Goal: Task Accomplishment & Management: Manage account settings

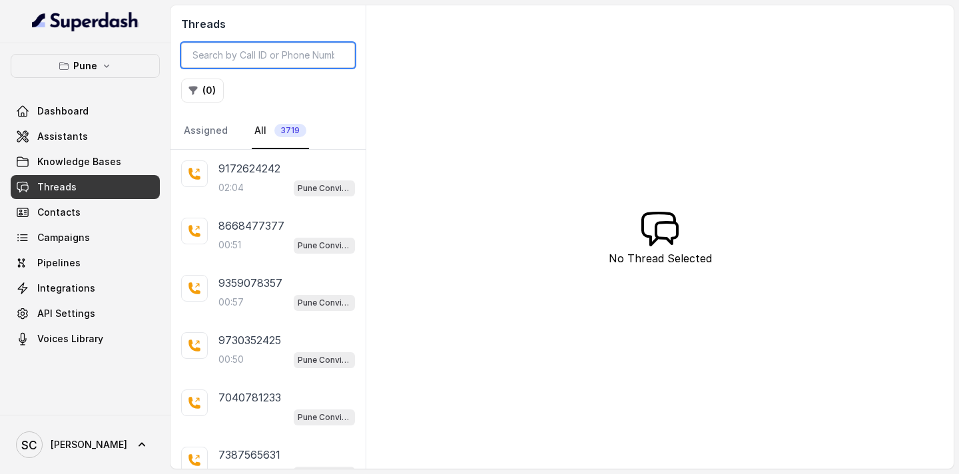
click at [286, 55] on input "search" at bounding box center [268, 55] width 174 height 25
click at [202, 89] on button "( 0 )" at bounding box center [202, 91] width 43 height 24
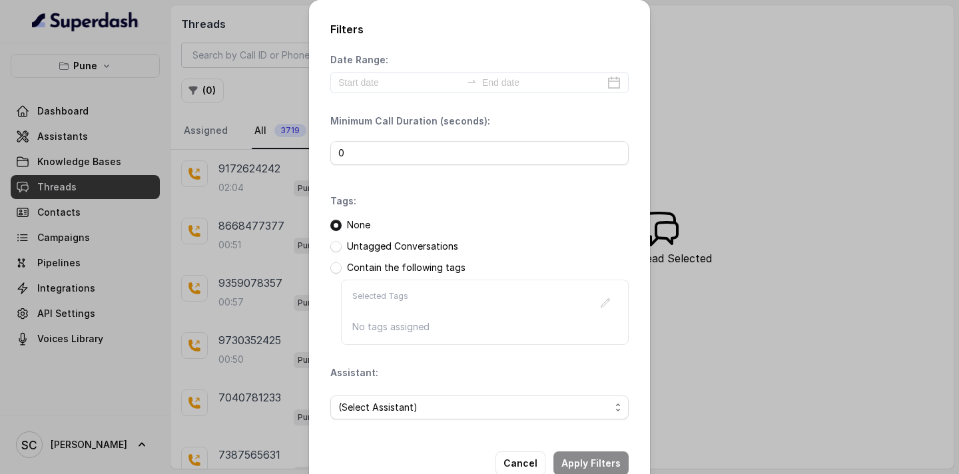
scroll to position [33, 0]
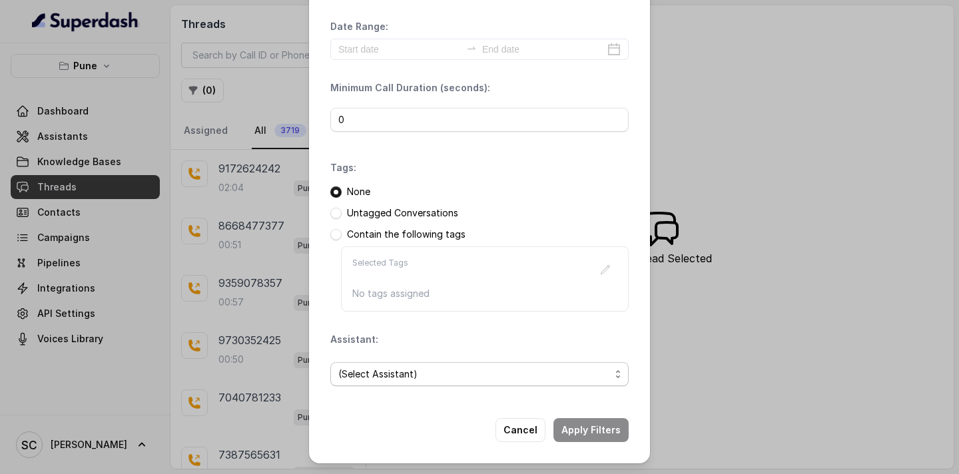
click at [373, 373] on span "(Select Assistant)" at bounding box center [474, 374] width 272 height 16
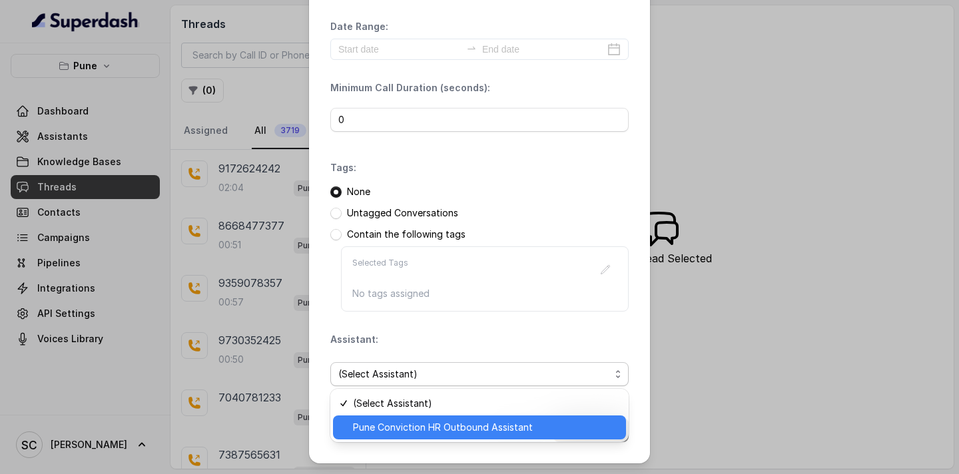
click at [368, 431] on span "Pune Conviction HR Outbound Assistant" at bounding box center [485, 428] width 265 height 16
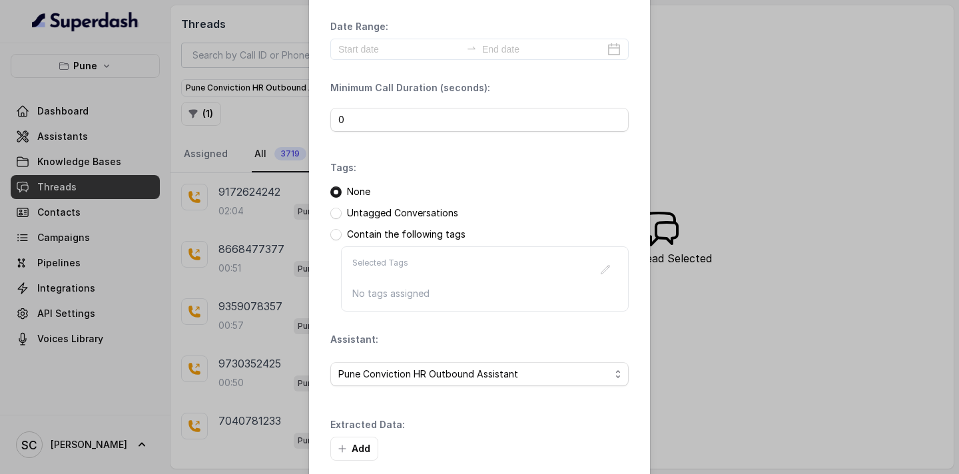
click at [608, 428] on div "Extracted Data: Add" at bounding box center [479, 439] width 298 height 43
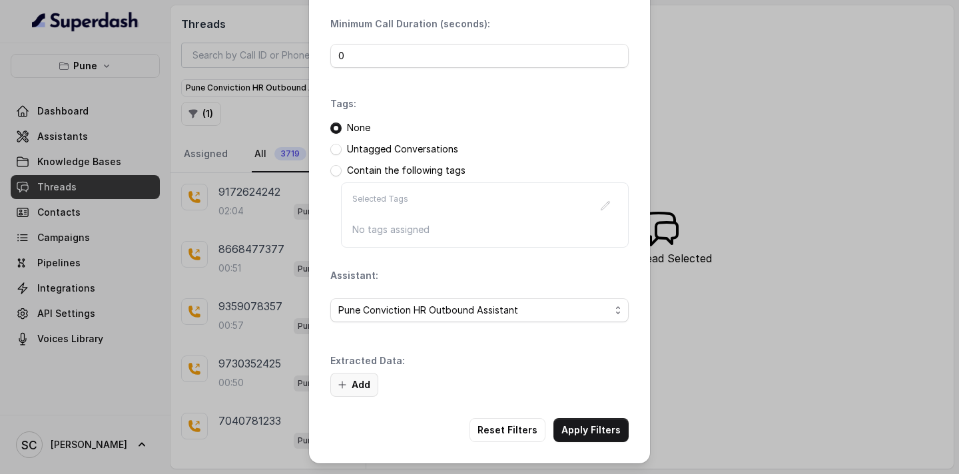
click at [367, 380] on button "Add" at bounding box center [354, 385] width 48 height 24
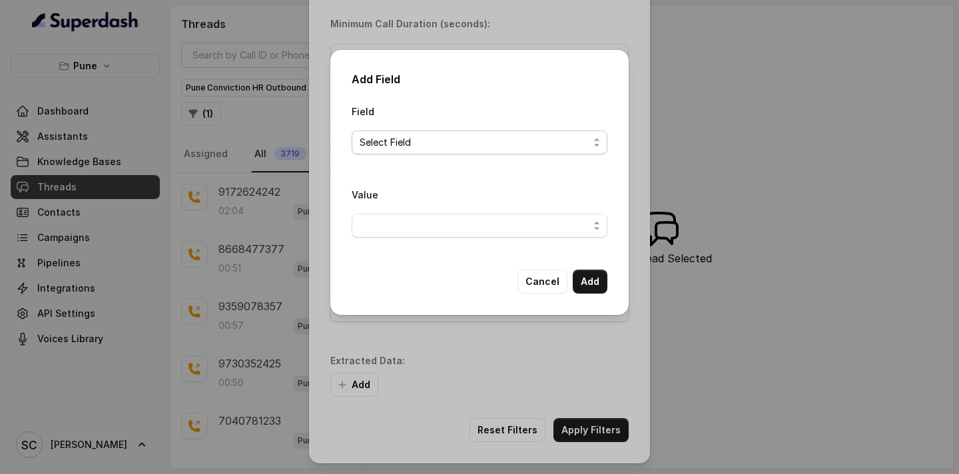
click at [445, 152] on span "Select Field" at bounding box center [480, 143] width 256 height 24
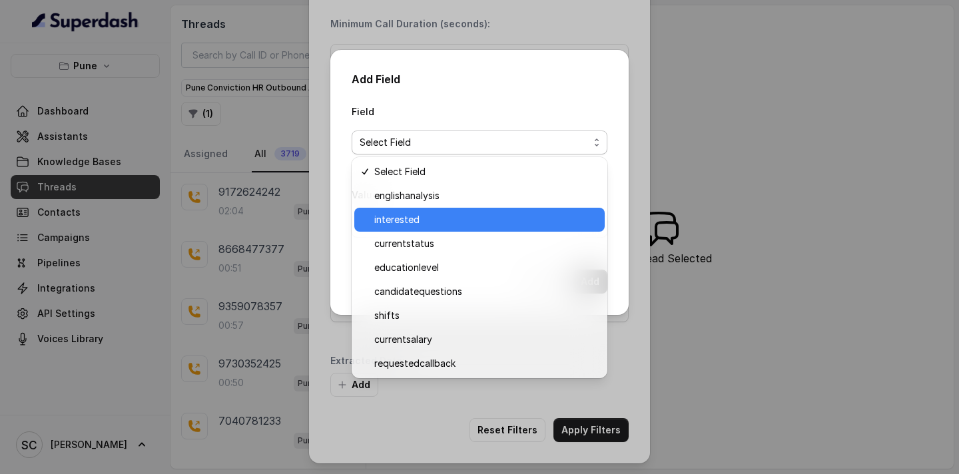
click at [425, 227] on span "interested" at bounding box center [485, 220] width 222 height 16
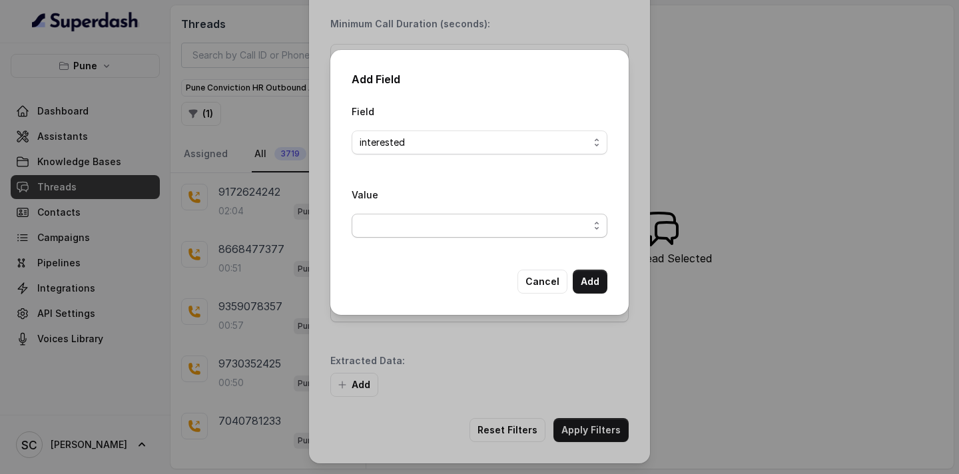
click at [438, 228] on span "button" at bounding box center [480, 226] width 256 height 24
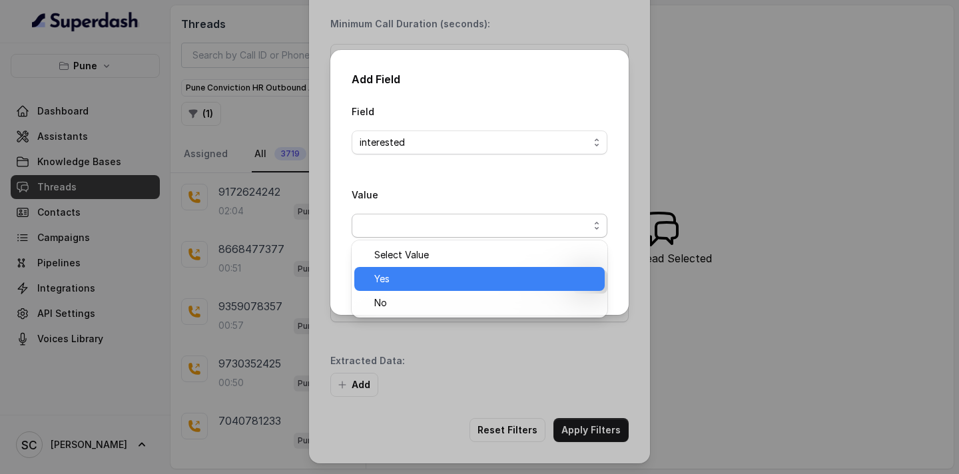
click at [441, 278] on span "Yes" at bounding box center [485, 279] width 222 height 16
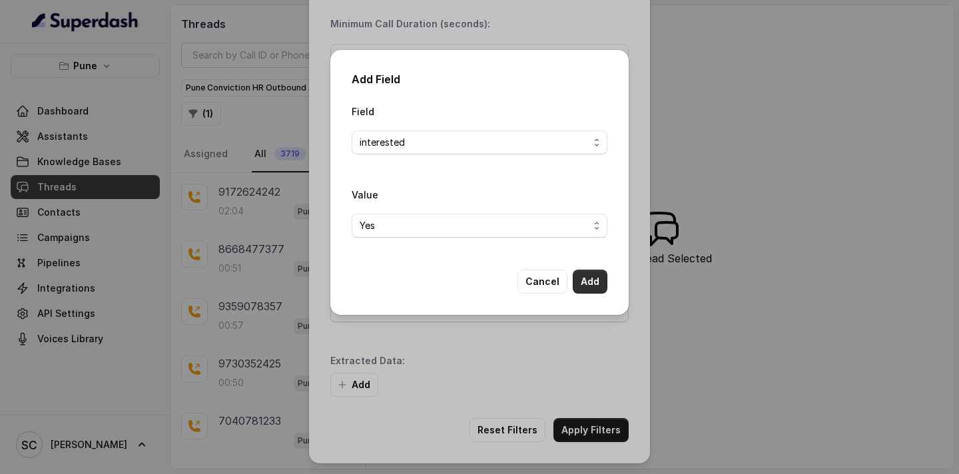
click at [595, 280] on button "Add" at bounding box center [590, 282] width 35 height 24
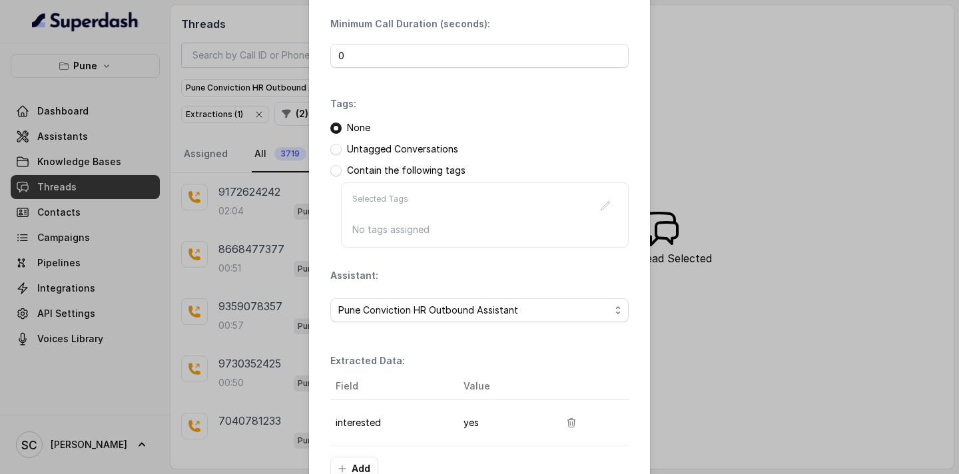
scroll to position [181, 0]
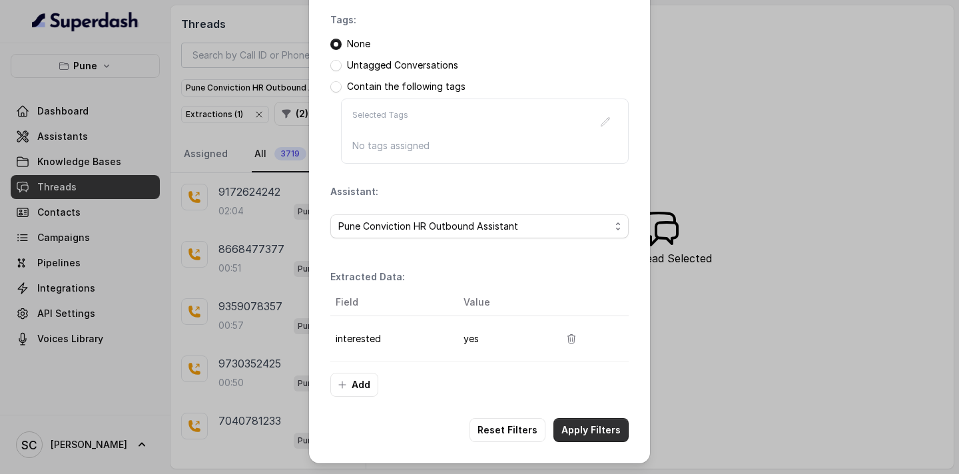
click at [589, 434] on button "Apply Filters" at bounding box center [590, 430] width 75 height 24
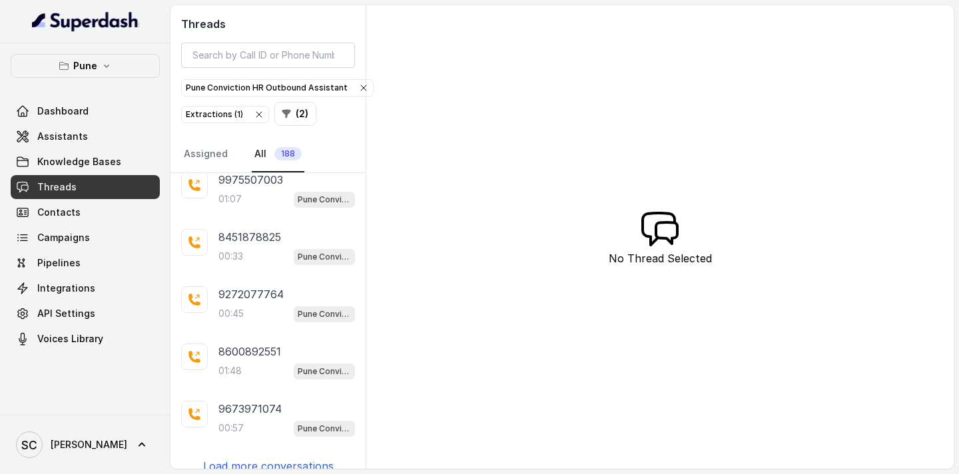
scroll to position [314, 0]
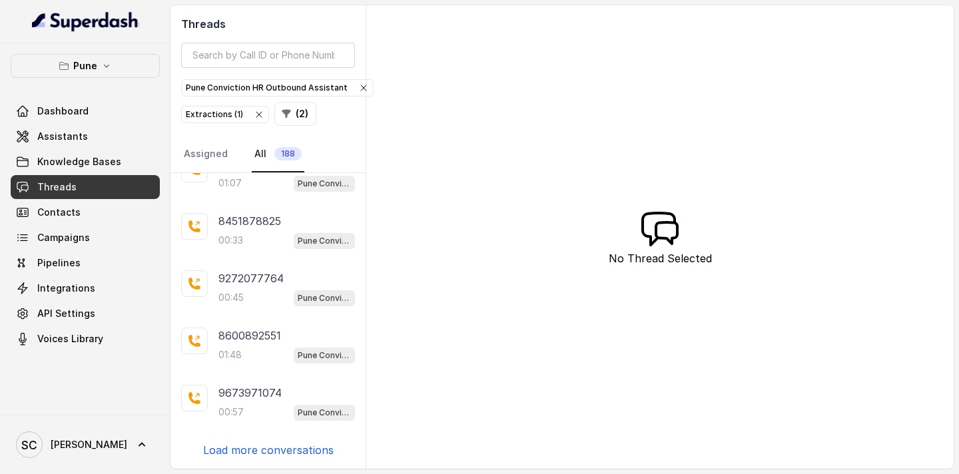
click at [260, 448] on p "Load more conversations" at bounding box center [268, 450] width 131 height 16
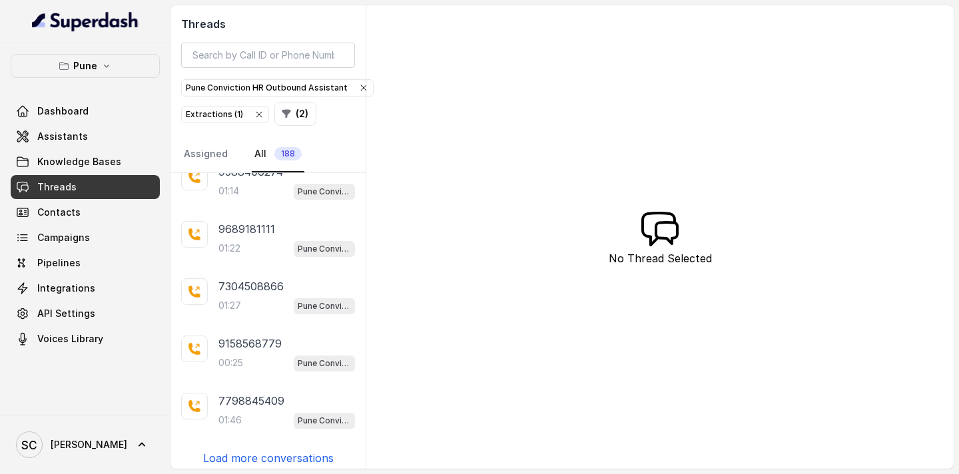
scroll to position [887, 0]
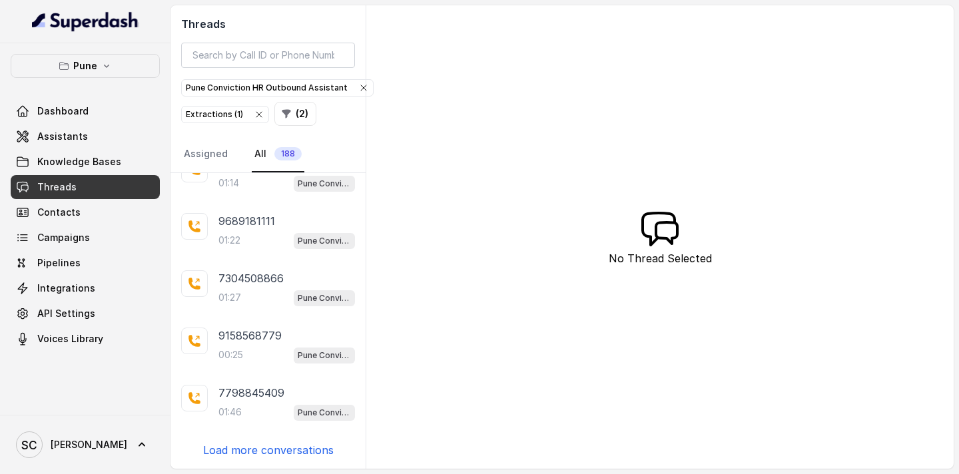
click at [246, 453] on p "Load more conversations" at bounding box center [268, 450] width 131 height 16
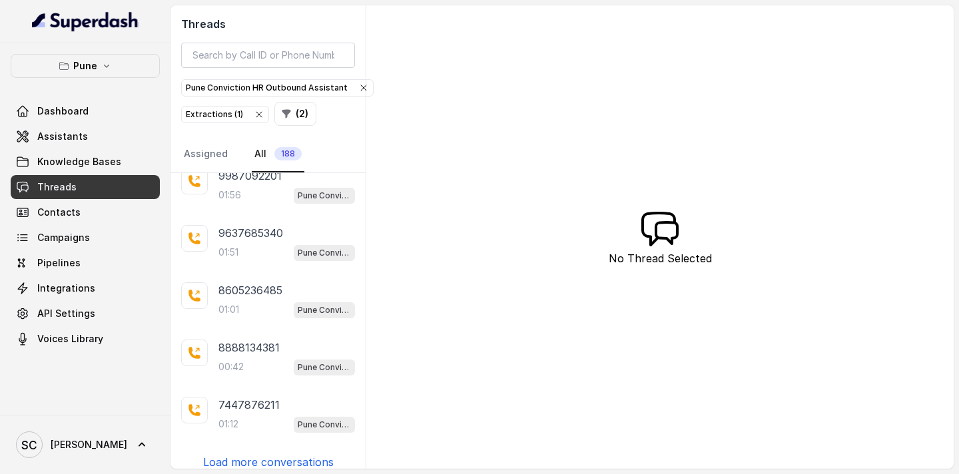
scroll to position [1460, 0]
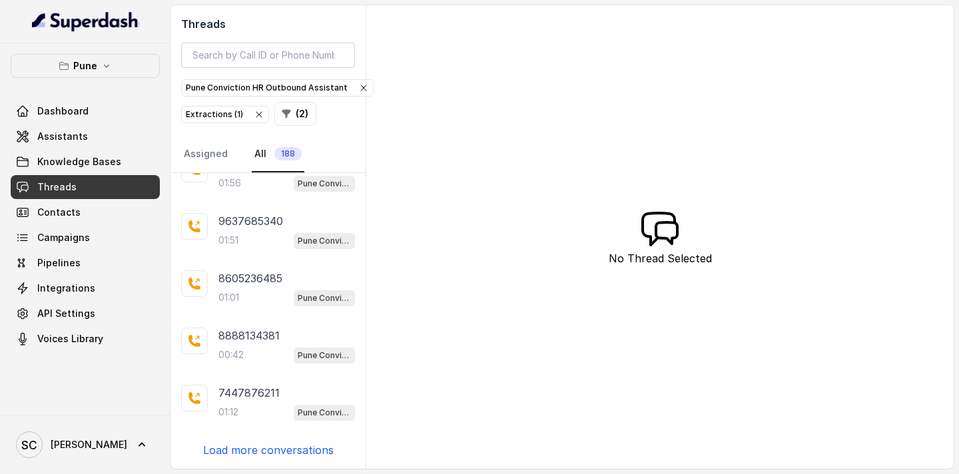
click at [258, 451] on p "Load more conversations" at bounding box center [268, 450] width 131 height 16
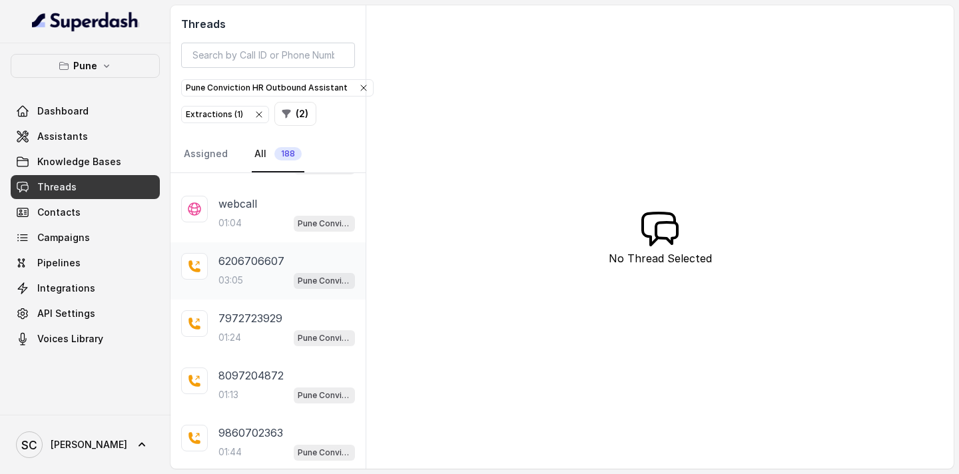
scroll to position [2032, 0]
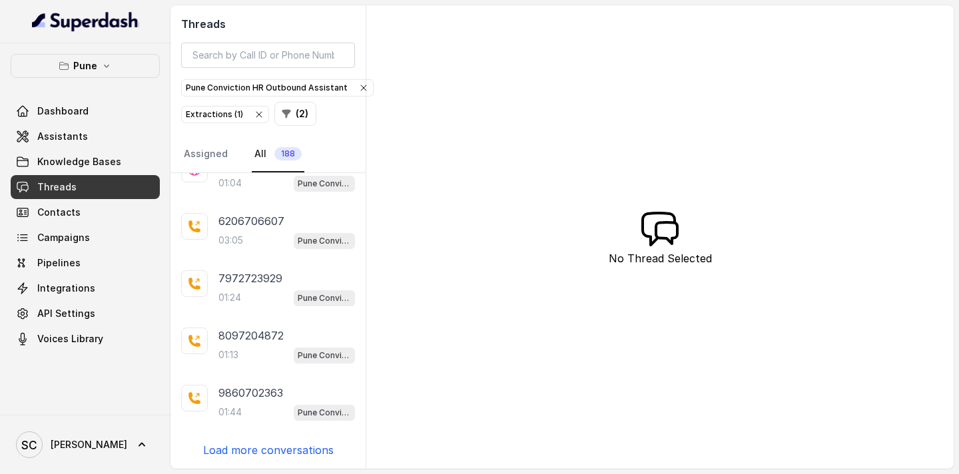
click at [245, 447] on p "Load more conversations" at bounding box center [268, 450] width 131 height 16
click at [259, 402] on div "9860702363 01:44 Pune Conviction HR Outbound Assistant" at bounding box center [286, 403] width 137 height 36
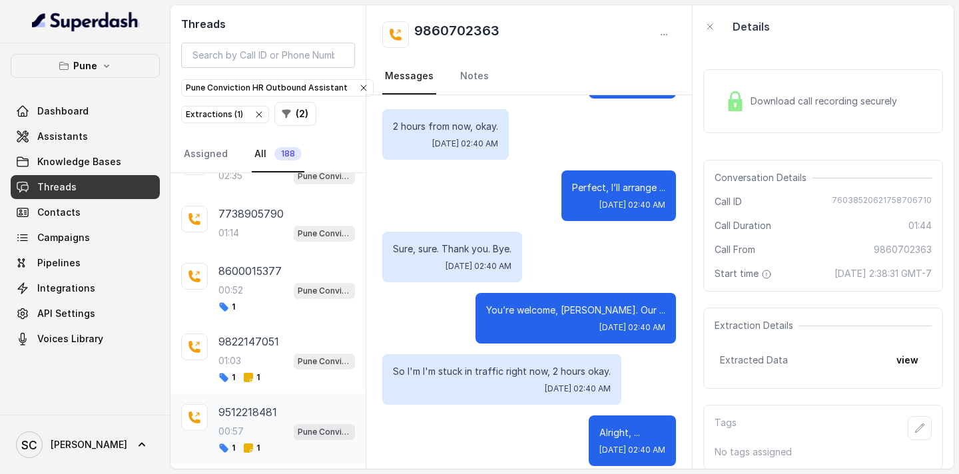
scroll to position [2497, 0]
click at [258, 291] on div "00:52 Pune Conviction HR Outbound Assistant" at bounding box center [286, 290] width 137 height 17
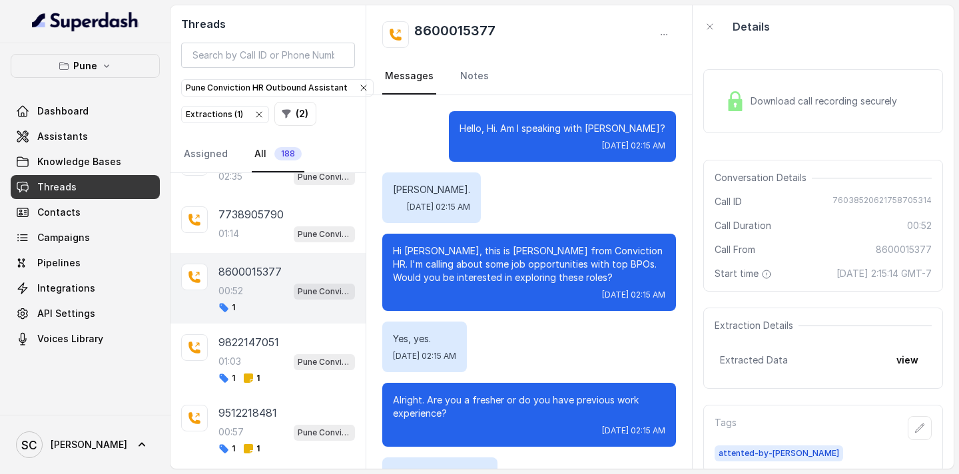
scroll to position [388, 0]
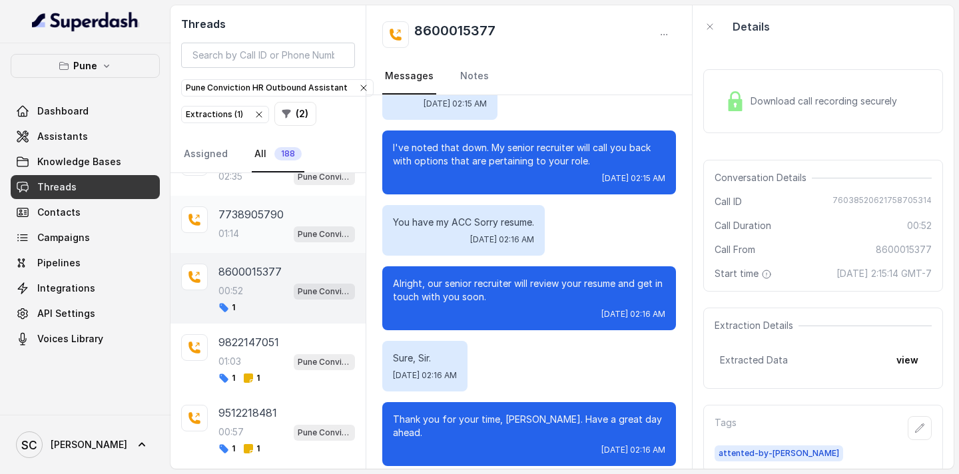
click at [280, 225] on div "01:14 Pune Conviction HR Outbound Assistant" at bounding box center [286, 233] width 137 height 17
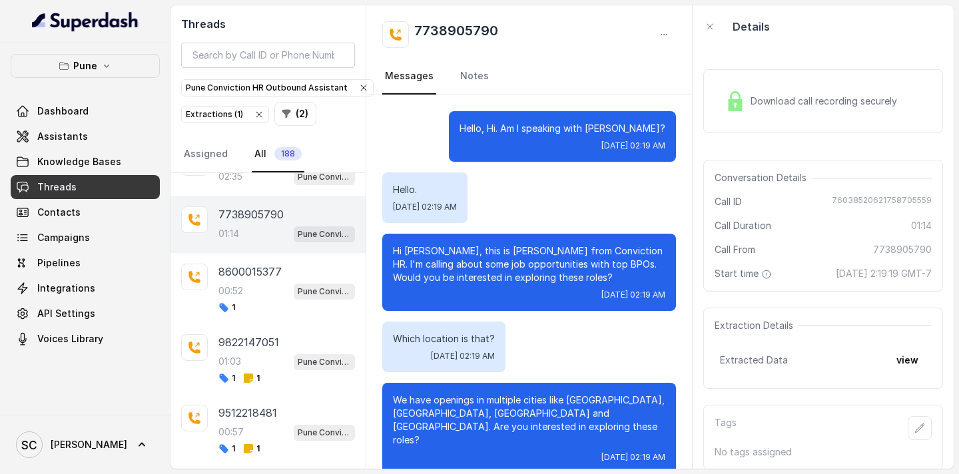
scroll to position [993, 0]
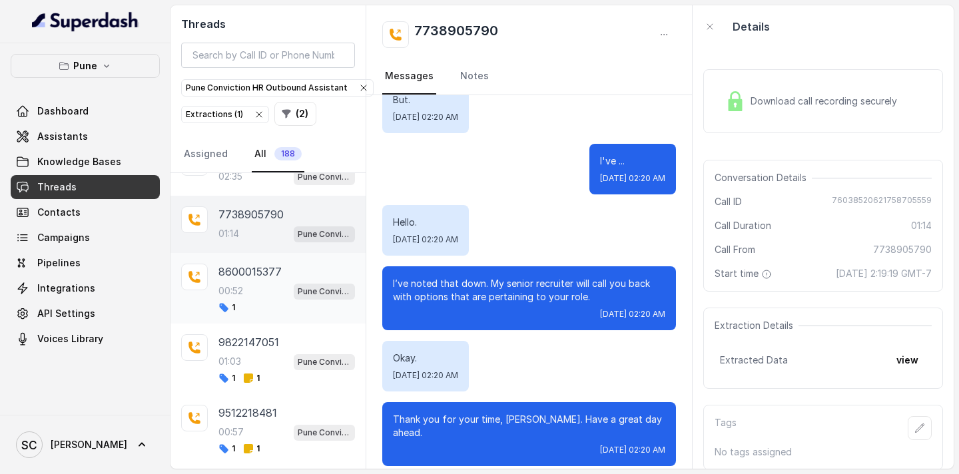
click at [268, 294] on div "00:52 Pune Conviction HR Outbound Assistant" at bounding box center [286, 290] width 137 height 17
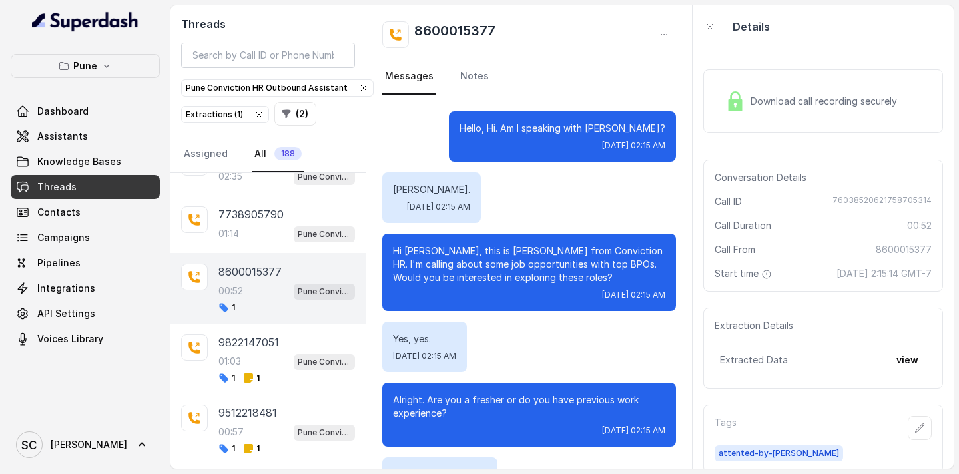
scroll to position [388, 0]
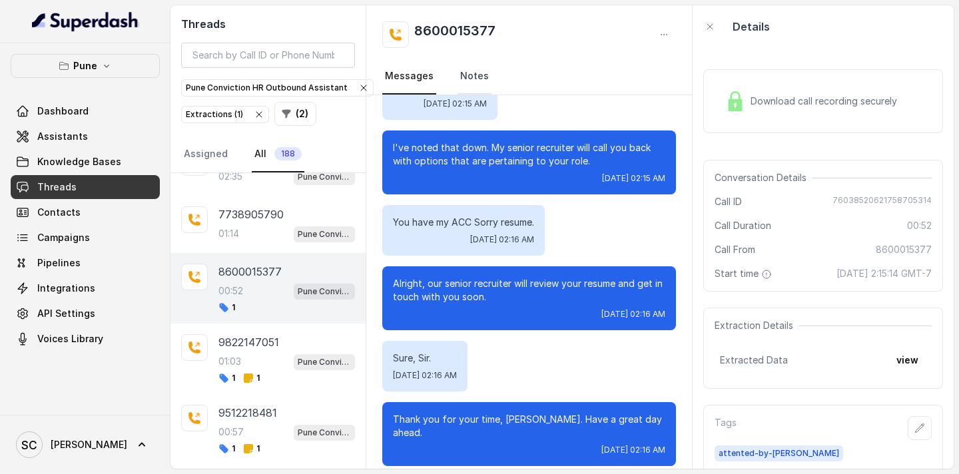
click at [469, 73] on link "Notes" at bounding box center [474, 77] width 34 height 36
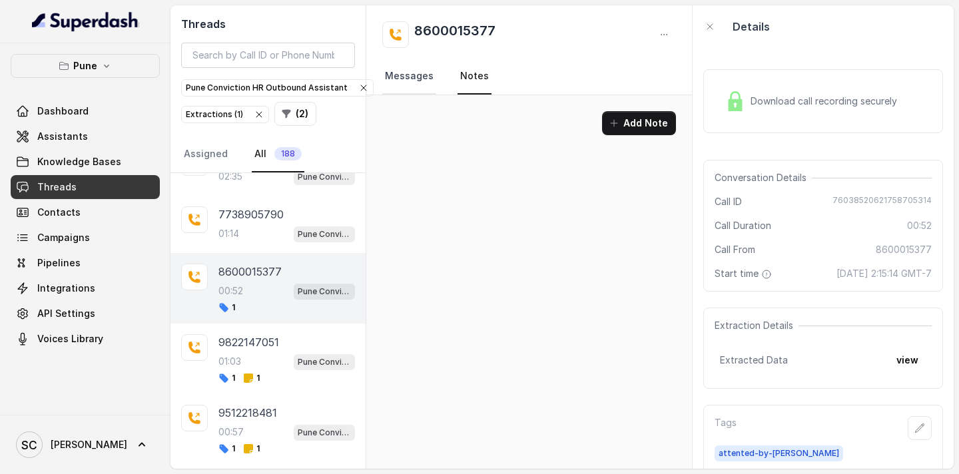
click at [416, 83] on link "Messages" at bounding box center [409, 77] width 54 height 36
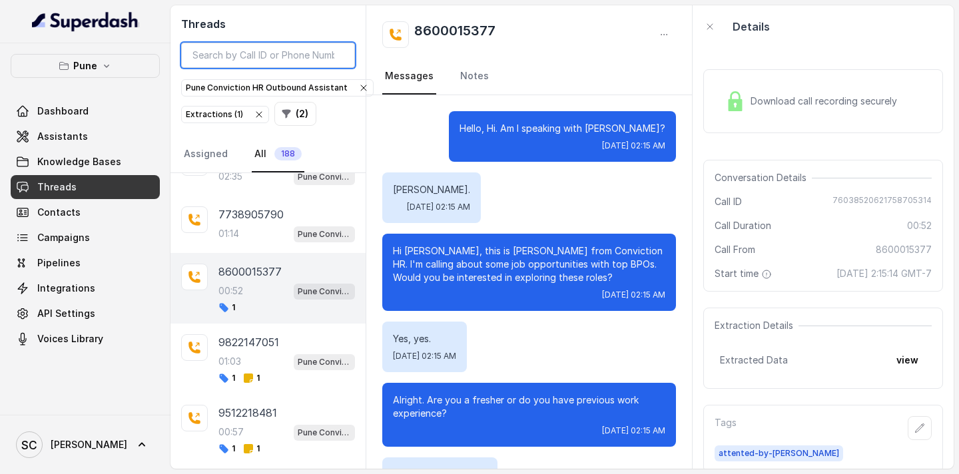
click at [273, 56] on input "search" at bounding box center [268, 55] width 174 height 25
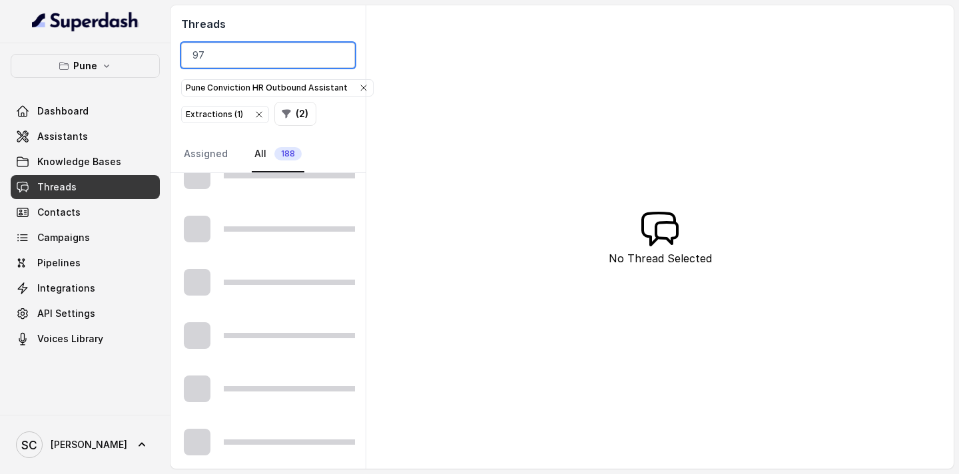
scroll to position [314, 0]
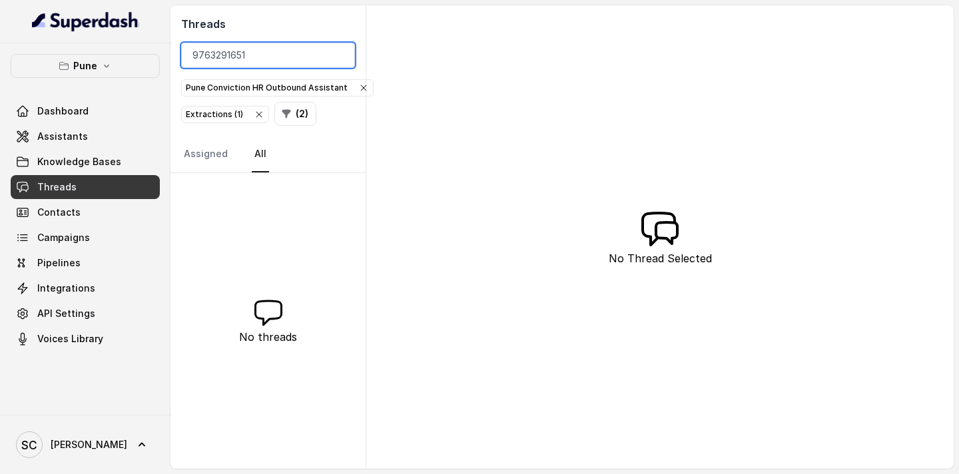
click at [224, 52] on input "9763291651" at bounding box center [268, 55] width 174 height 25
type input "9763291651"
click at [257, 115] on icon "button" at bounding box center [258, 114] width 5 height 5
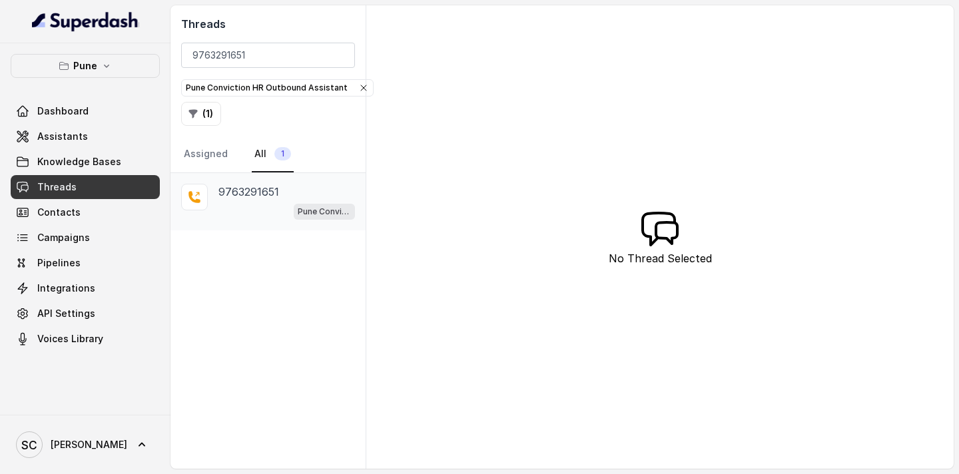
click at [266, 208] on div "Pune Conviction HR Outbound Assistant" at bounding box center [286, 210] width 137 height 17
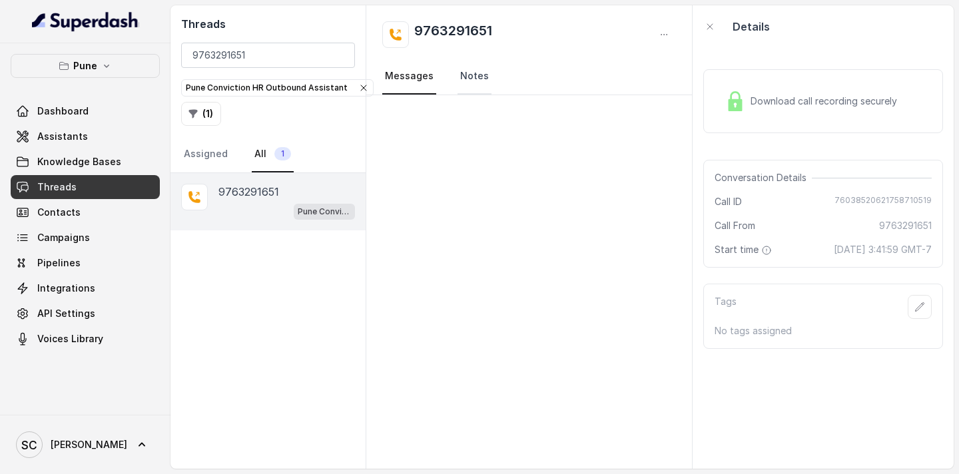
click at [471, 76] on link "Notes" at bounding box center [474, 77] width 34 height 36
click at [422, 77] on link "Messages" at bounding box center [409, 77] width 54 height 36
click at [340, 55] on input "9763291651" at bounding box center [268, 55] width 174 height 25
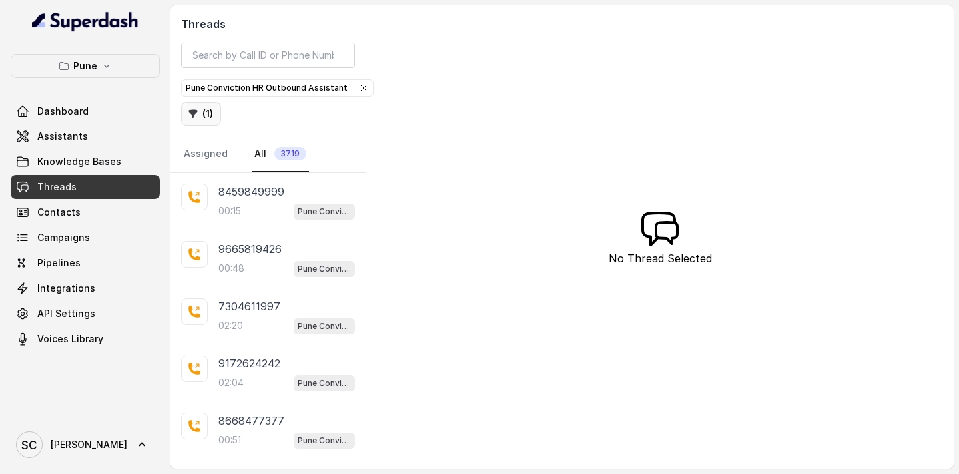
click at [207, 115] on button "( 1 )" at bounding box center [201, 114] width 40 height 24
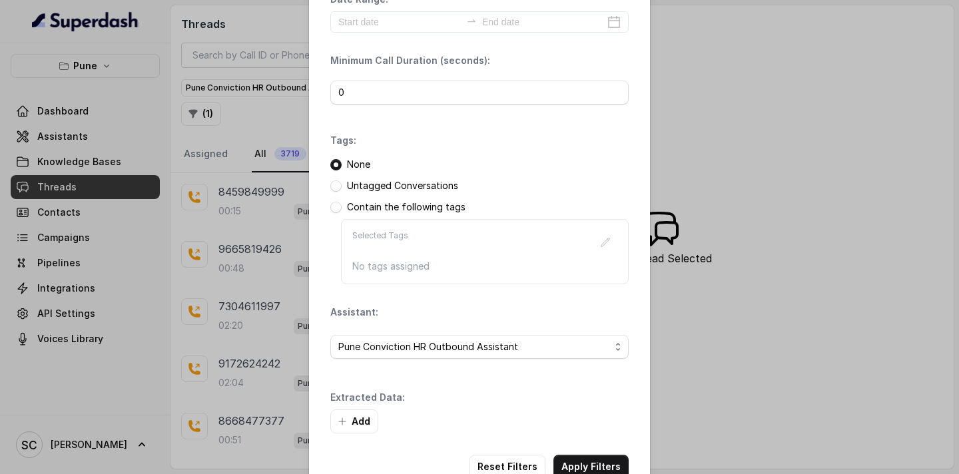
scroll to position [97, 0]
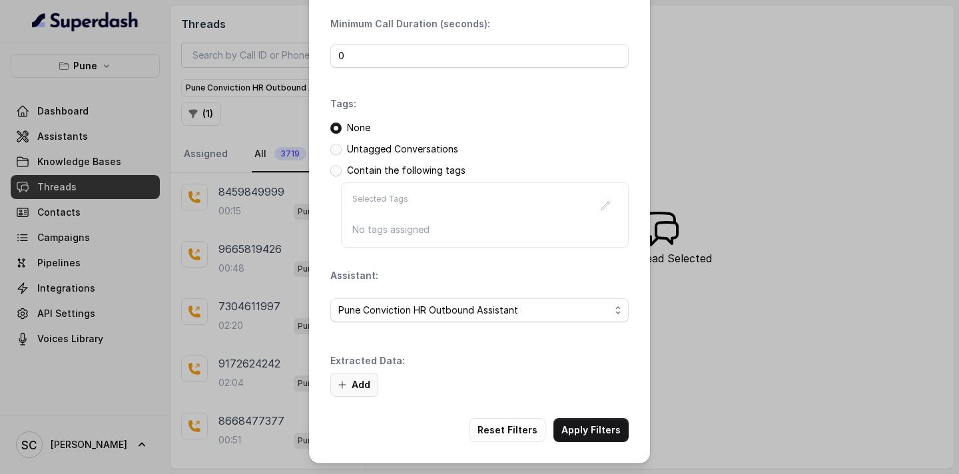
click at [366, 386] on button "Add" at bounding box center [354, 385] width 48 height 24
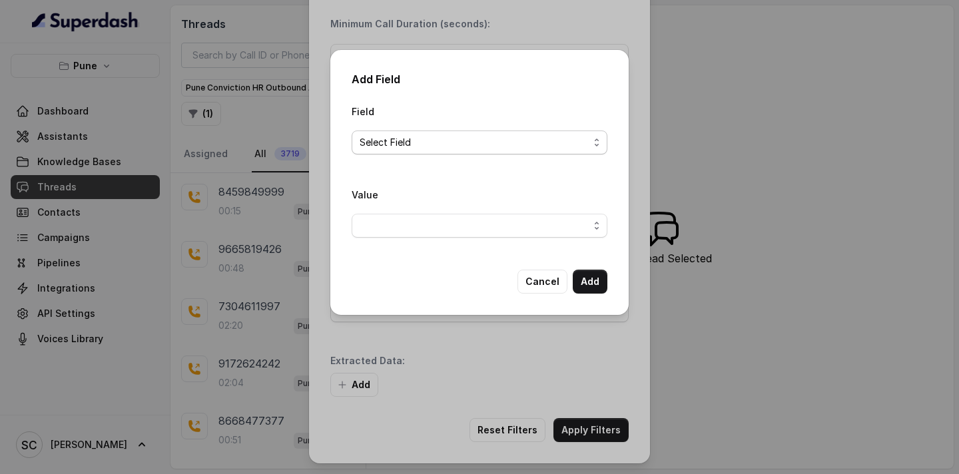
click at [451, 146] on span "Select Field" at bounding box center [474, 143] width 229 height 16
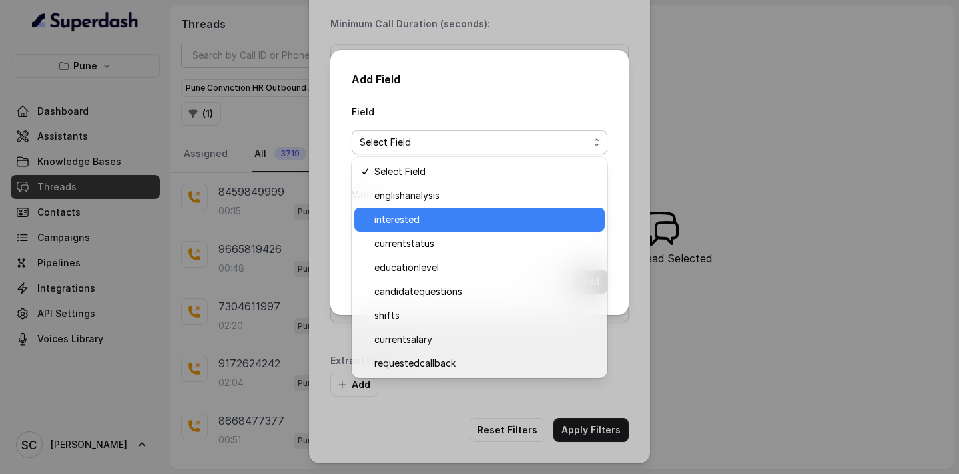
click at [426, 218] on span "interested" at bounding box center [485, 220] width 222 height 16
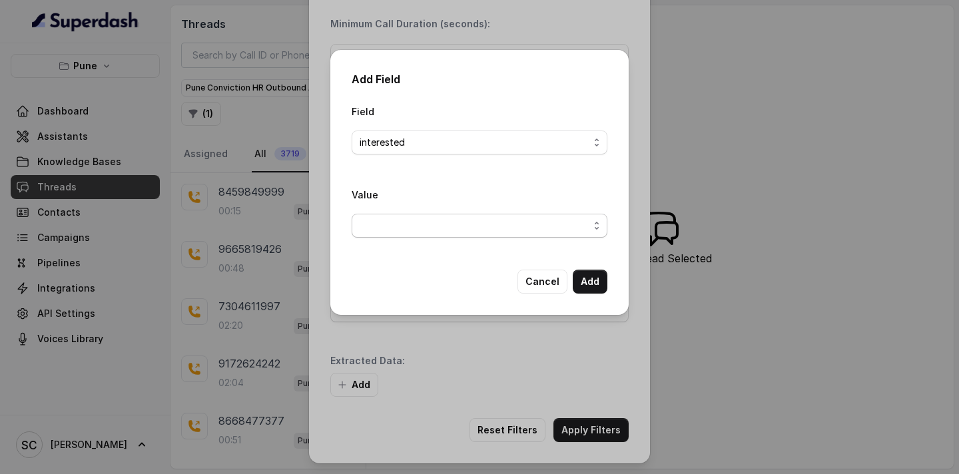
click at [422, 216] on span "button" at bounding box center [480, 226] width 256 height 24
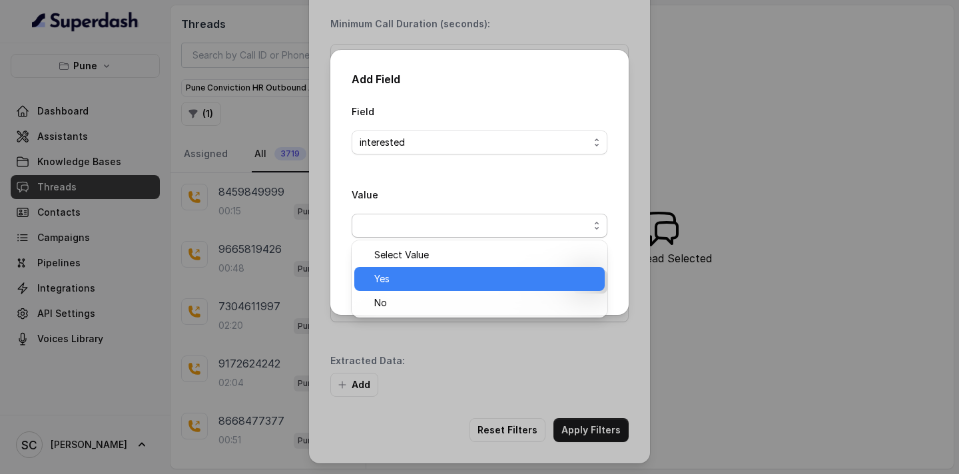
click at [397, 278] on span "Yes" at bounding box center [485, 279] width 222 height 16
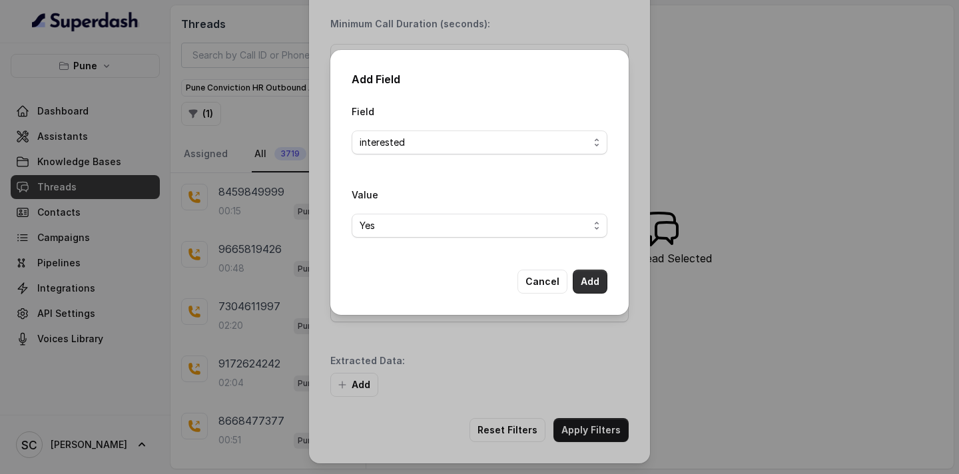
click at [593, 280] on button "Add" at bounding box center [590, 282] width 35 height 24
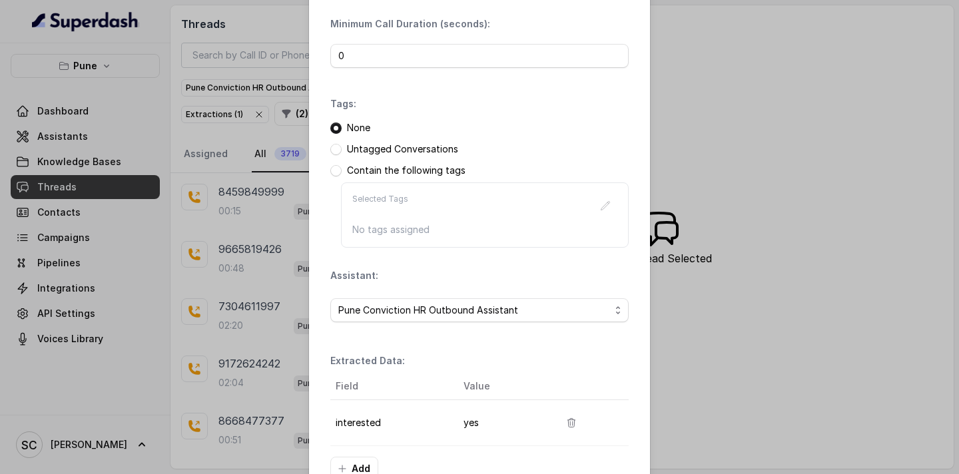
scroll to position [181, 0]
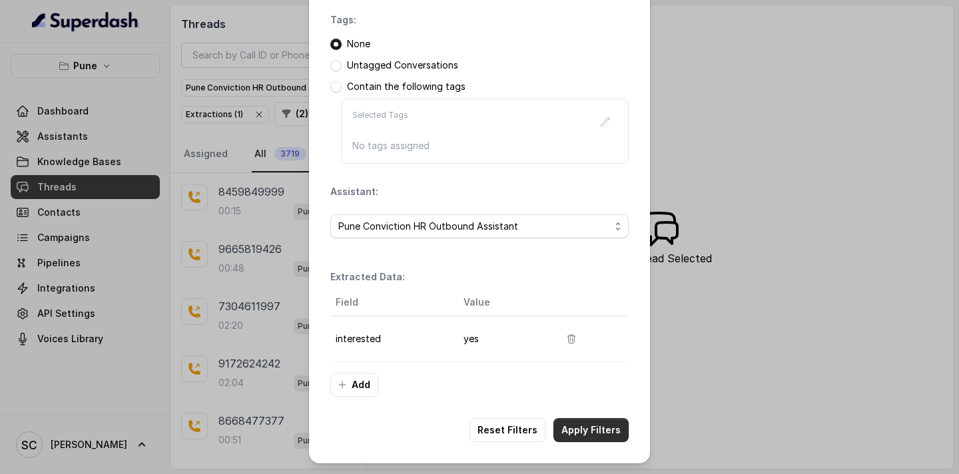
click at [576, 436] on button "Apply Filters" at bounding box center [590, 430] width 75 height 24
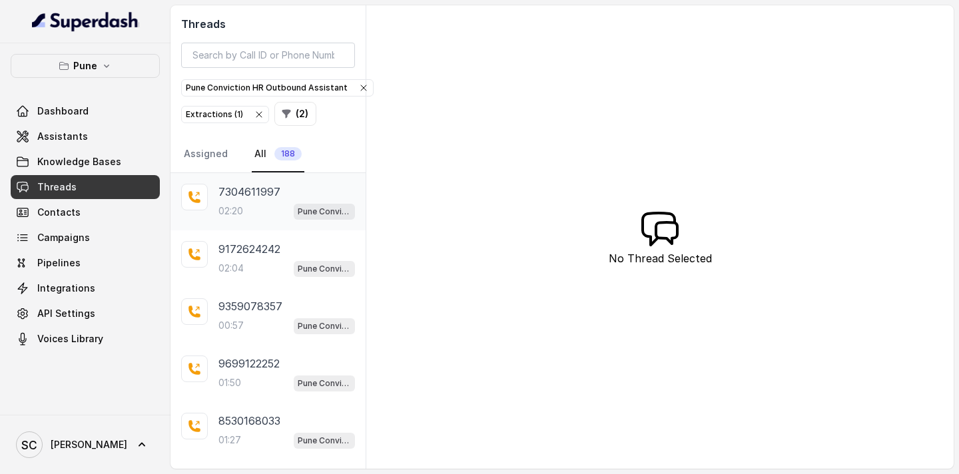
scroll to position [314, 0]
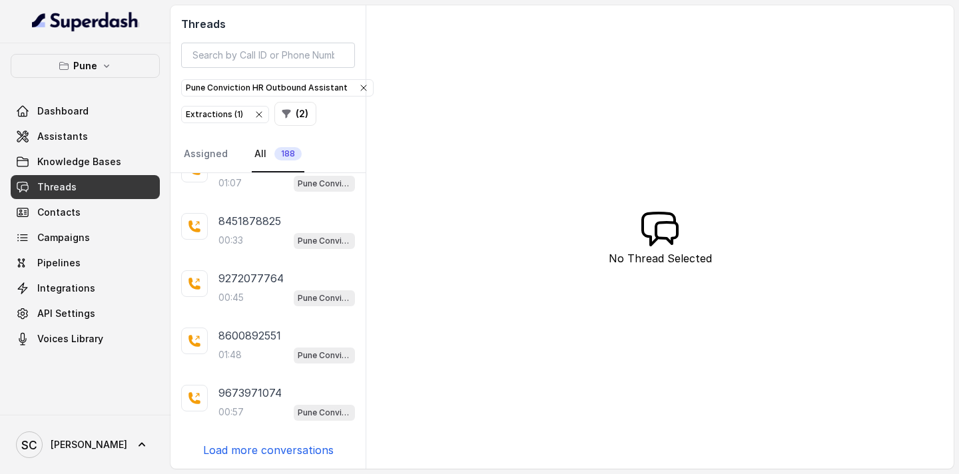
click at [263, 446] on p "Load more conversations" at bounding box center [268, 450] width 131 height 16
click at [259, 455] on p "Load more conversations" at bounding box center [268, 450] width 131 height 16
click at [252, 449] on p "Load more conversations" at bounding box center [268, 450] width 131 height 16
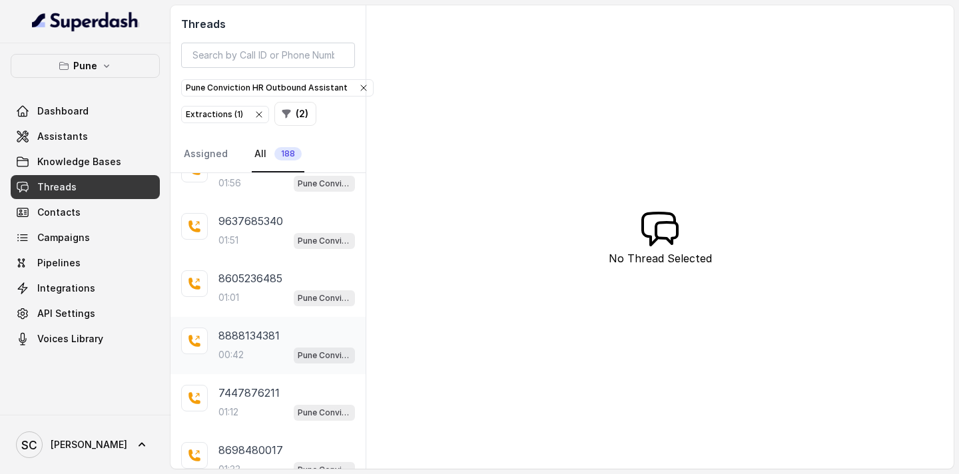
scroll to position [2032, 0]
click at [258, 453] on p "Load more conversations" at bounding box center [268, 450] width 131 height 16
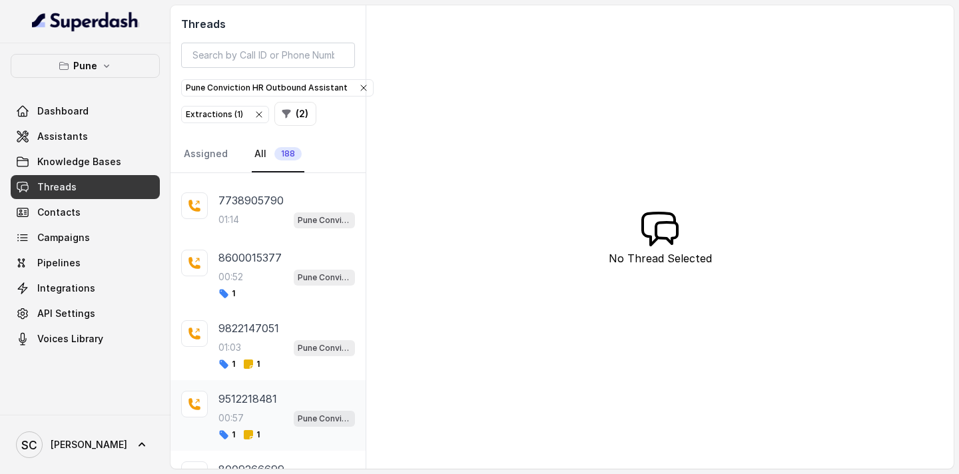
scroll to position [2505, 0]
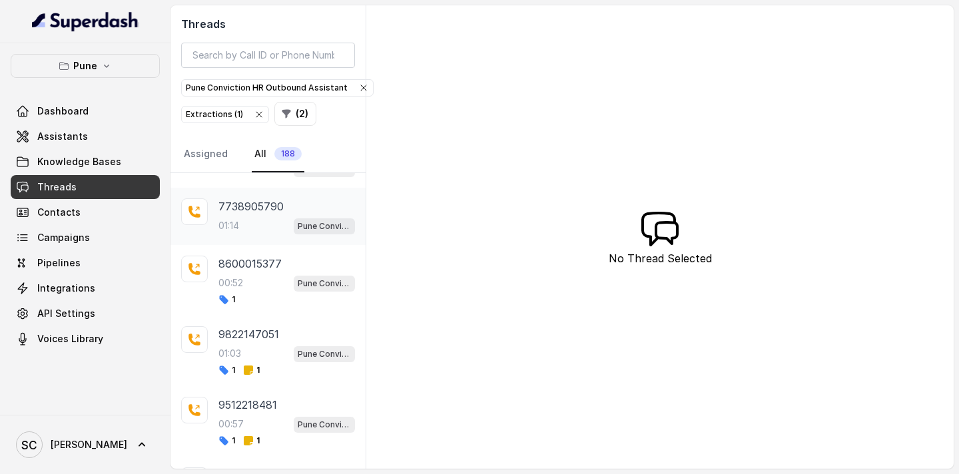
click at [250, 214] on p "7738905790" at bounding box center [250, 206] width 65 height 16
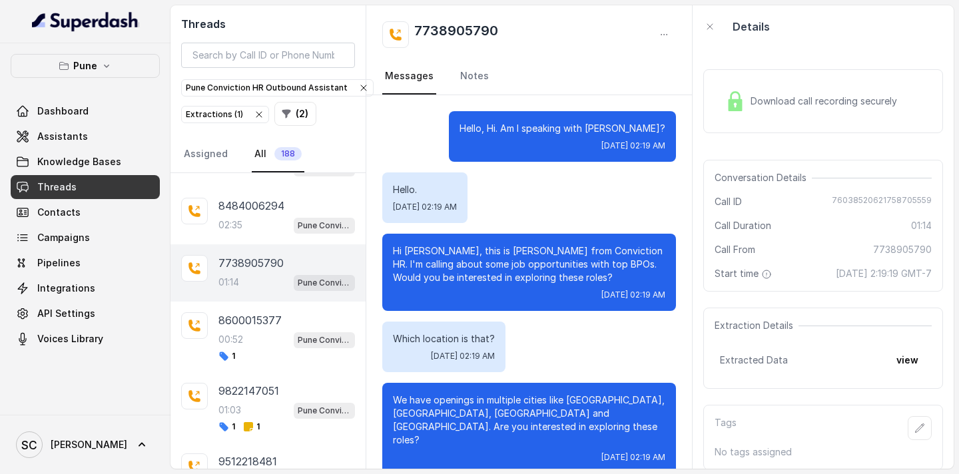
click at [438, 252] on p "Hi Gagandeep, this is Monica from Conviction HR. I'm calling about some job opp…" at bounding box center [529, 264] width 272 height 40
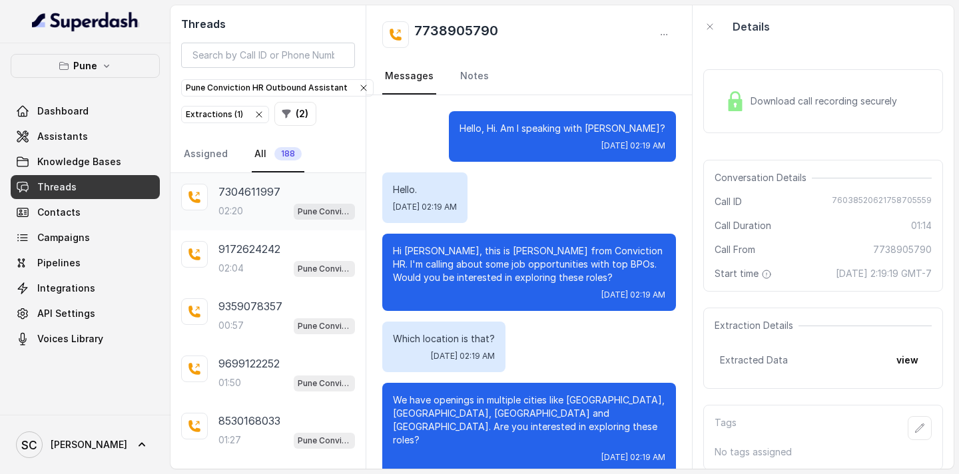
click at [252, 212] on div "02:20 Pune Conviction HR Outbound Assistant" at bounding box center [286, 210] width 137 height 17
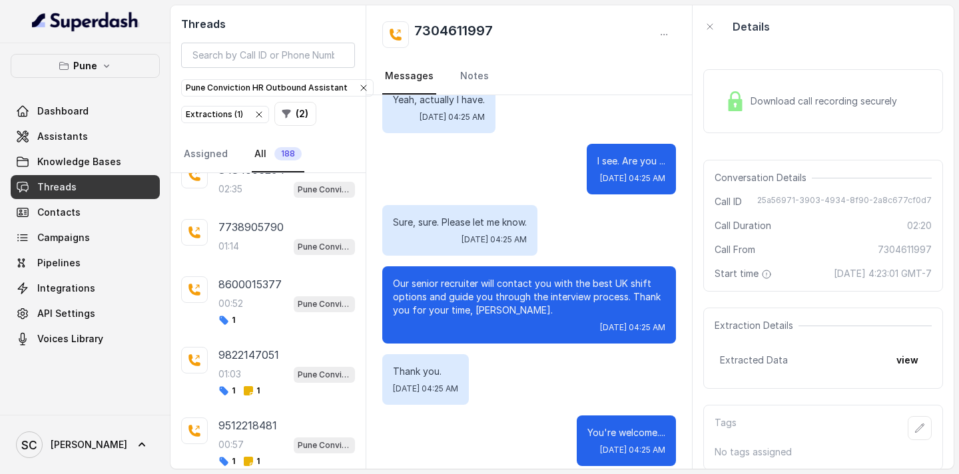
scroll to position [2480, 0]
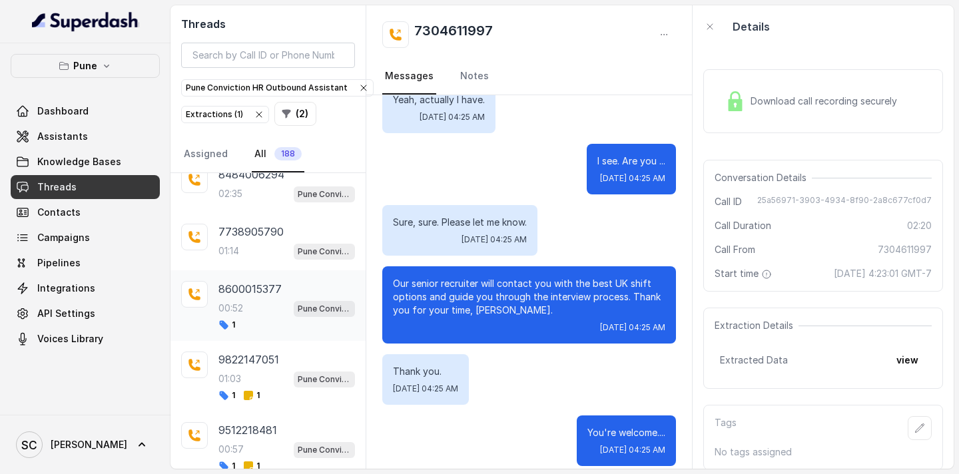
click at [252, 297] on div "8600015377 00:52 Pune Conviction HR Outbound Assistant 1" at bounding box center [286, 305] width 137 height 49
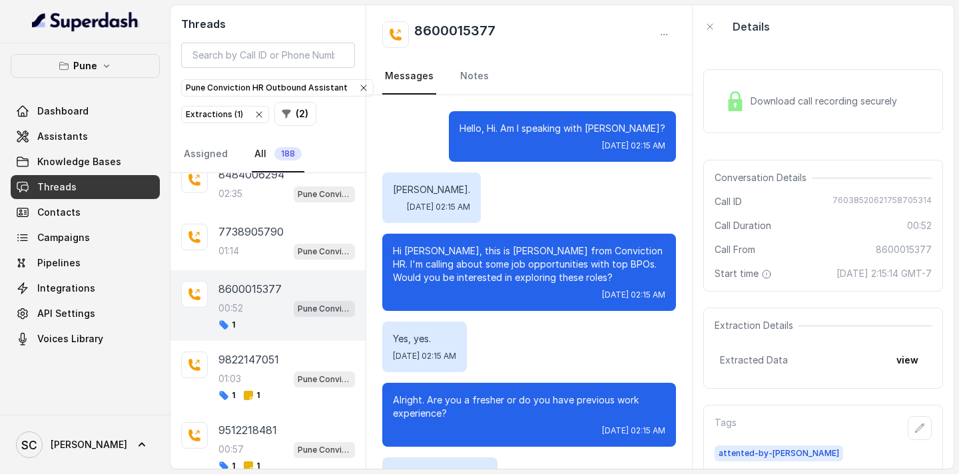
scroll to position [388, 0]
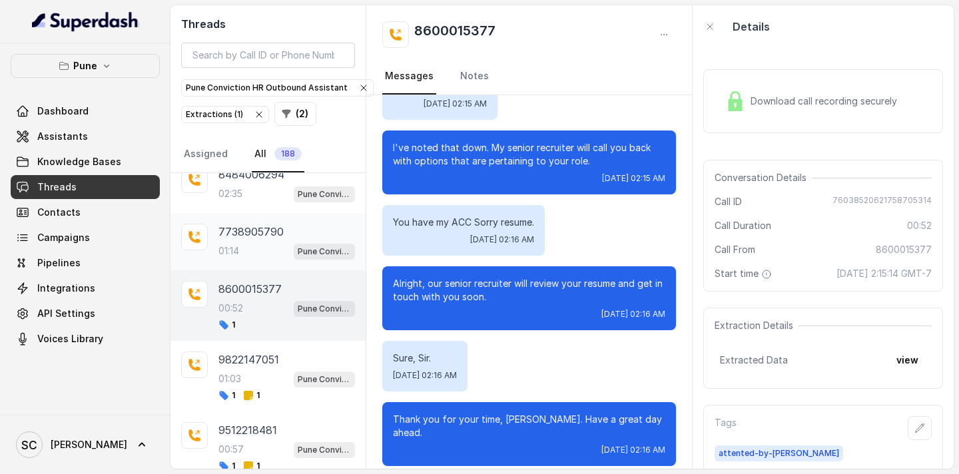
click at [258, 254] on div "01:14 Pune Conviction HR Outbound Assistant" at bounding box center [286, 250] width 137 height 17
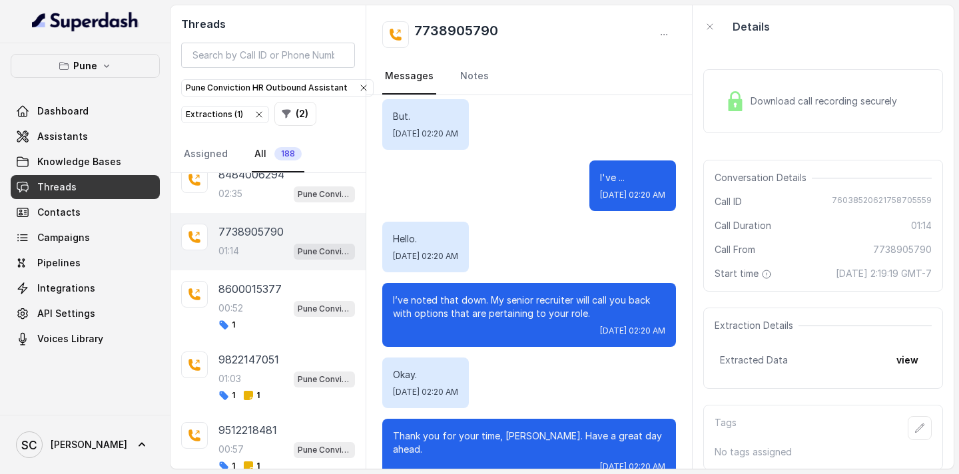
scroll to position [973, 0]
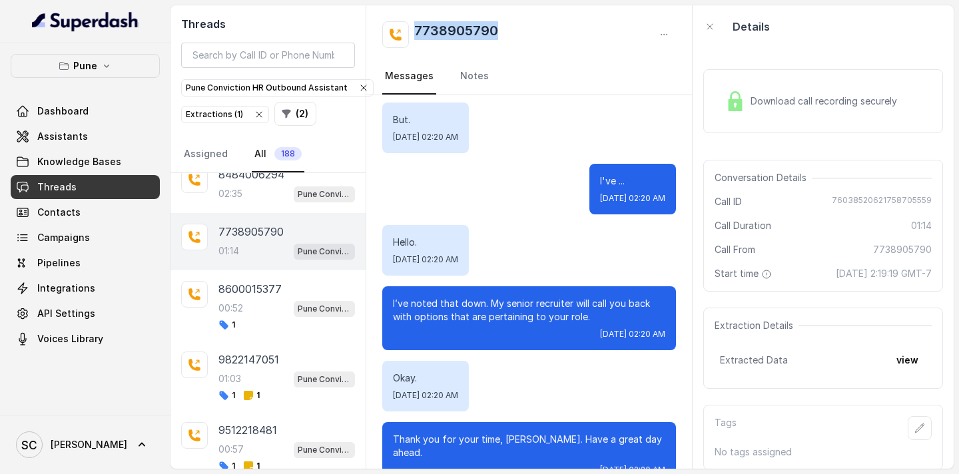
drag, startPoint x: 503, startPoint y: 27, endPoint x: 417, endPoint y: 29, distance: 86.6
click at [416, 28] on div "7738905790" at bounding box center [529, 34] width 294 height 27
copy h2 "7738905790"
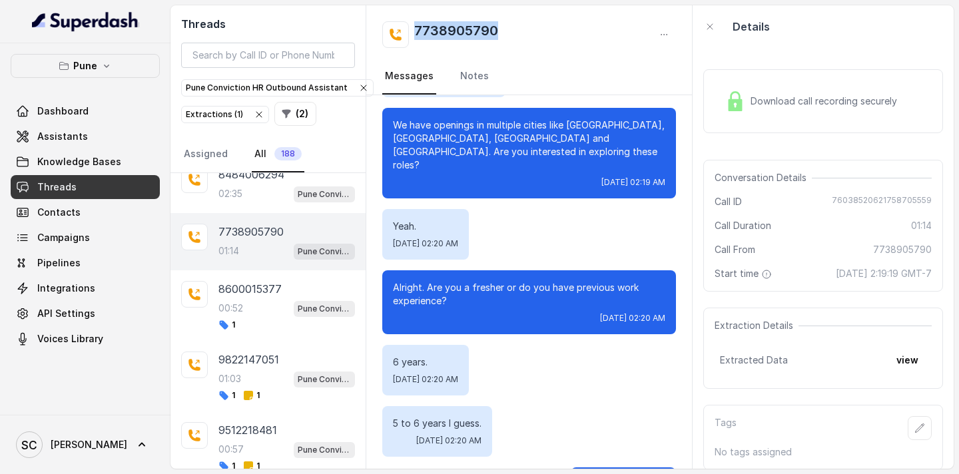
scroll to position [0, 0]
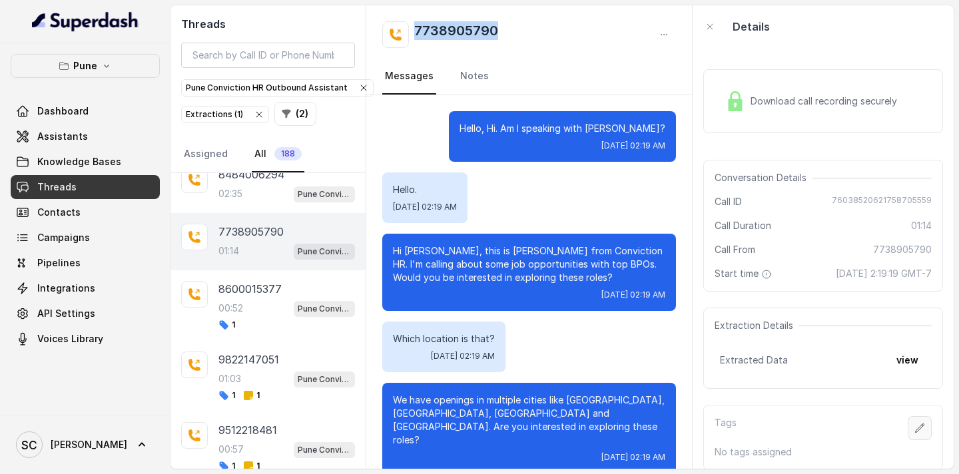
click at [916, 431] on icon "button" at bounding box center [920, 428] width 9 height 9
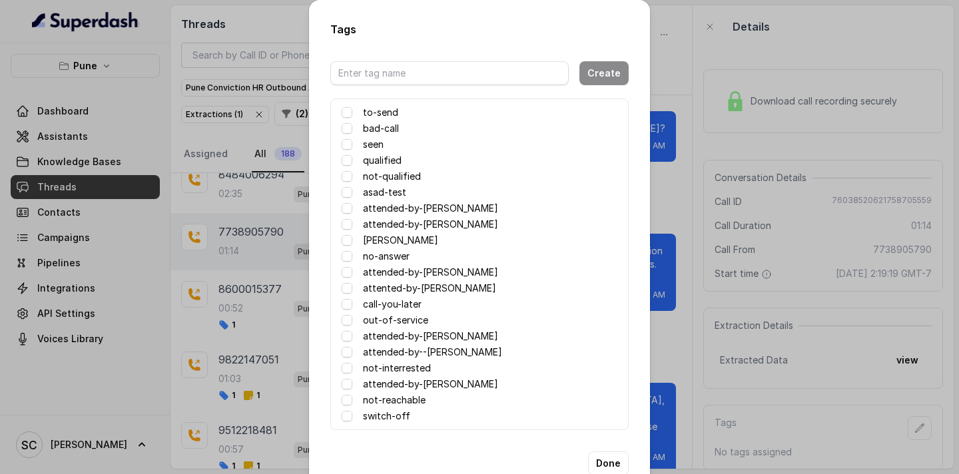
click at [392, 287] on label "attented-by-[PERSON_NAME]" at bounding box center [429, 288] width 133 height 16
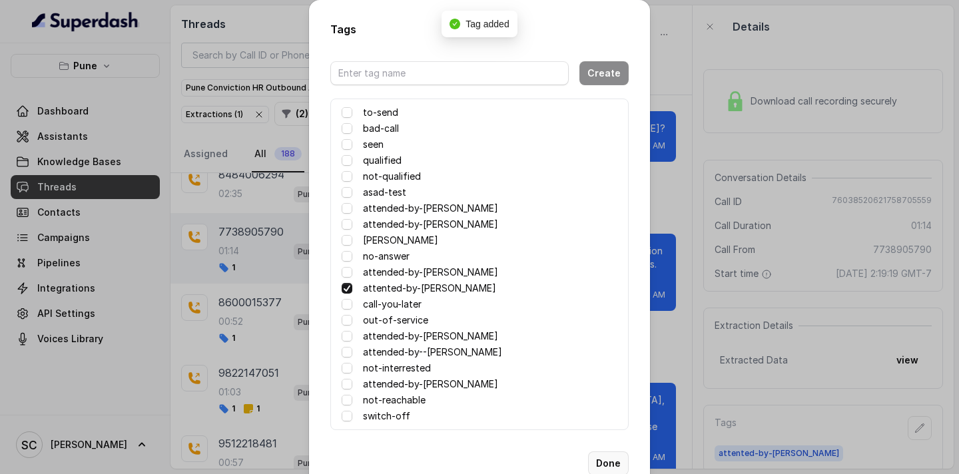
click at [610, 465] on button "Done" at bounding box center [608, 463] width 41 height 24
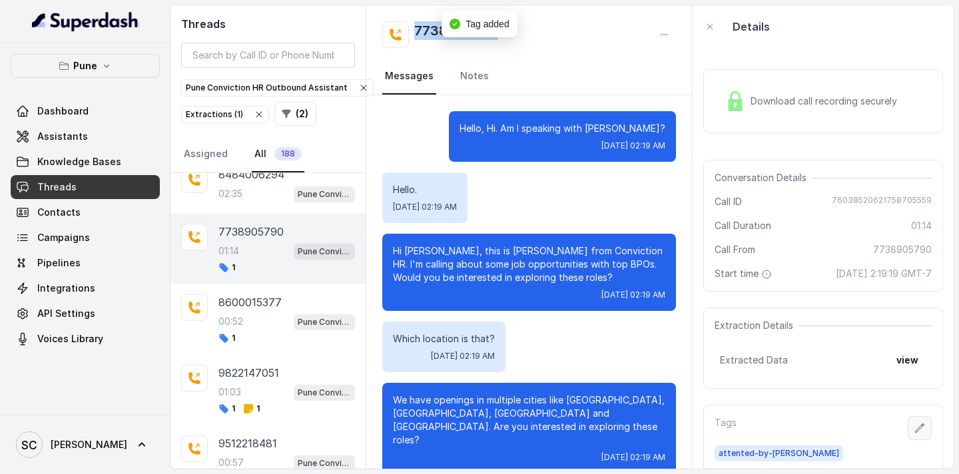
click at [920, 424] on icon "button" at bounding box center [919, 428] width 11 height 11
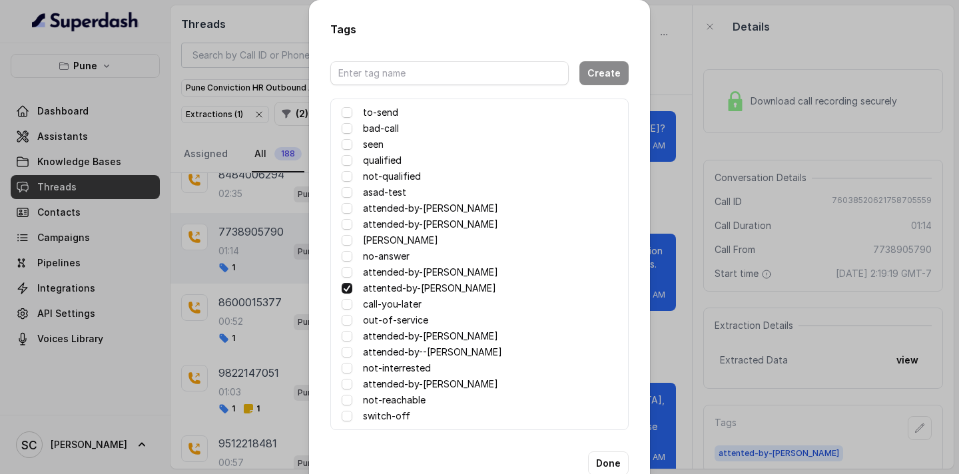
click at [377, 256] on label "no-answer" at bounding box center [386, 256] width 47 height 16
click at [612, 463] on button "Done" at bounding box center [608, 463] width 41 height 24
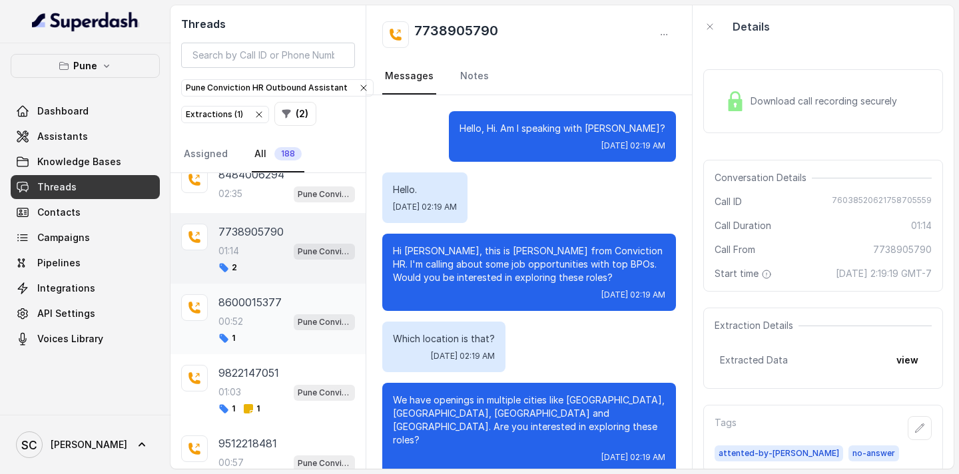
click at [242, 321] on p "00:52" at bounding box center [230, 321] width 25 height 13
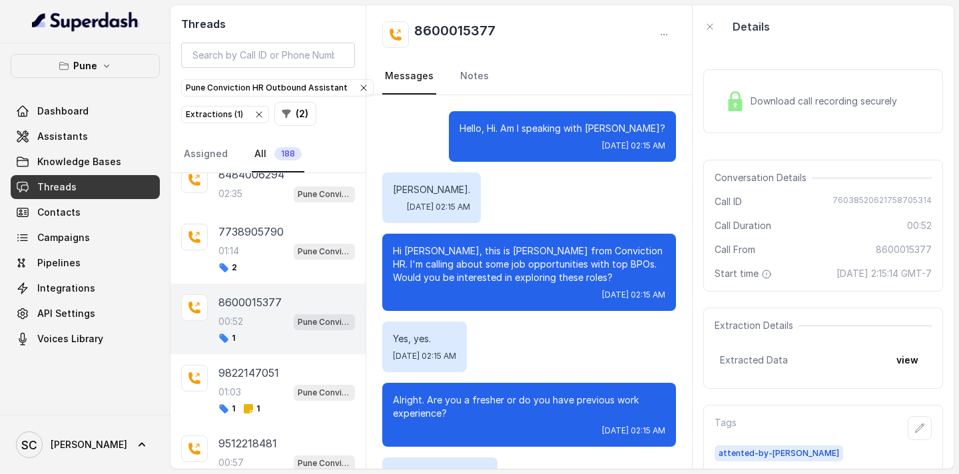
scroll to position [388, 0]
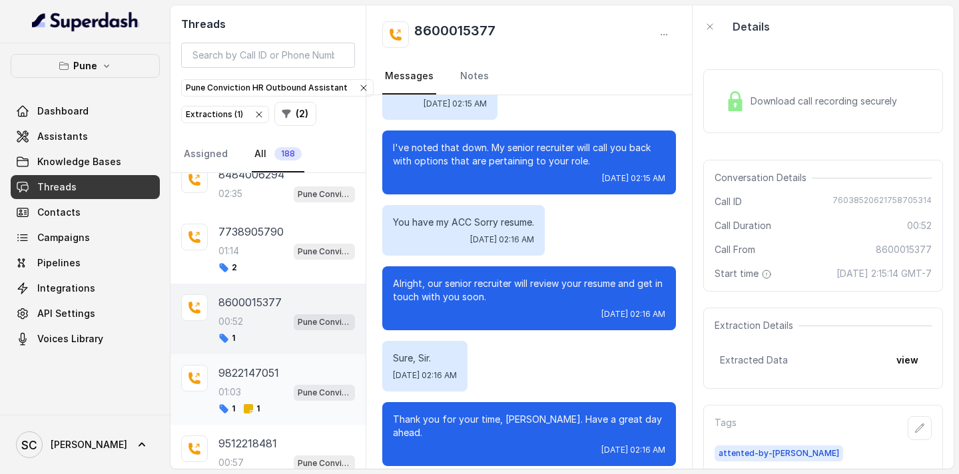
click at [256, 384] on div "01:03 Pune Conviction HR Outbound Assistant" at bounding box center [286, 392] width 137 height 17
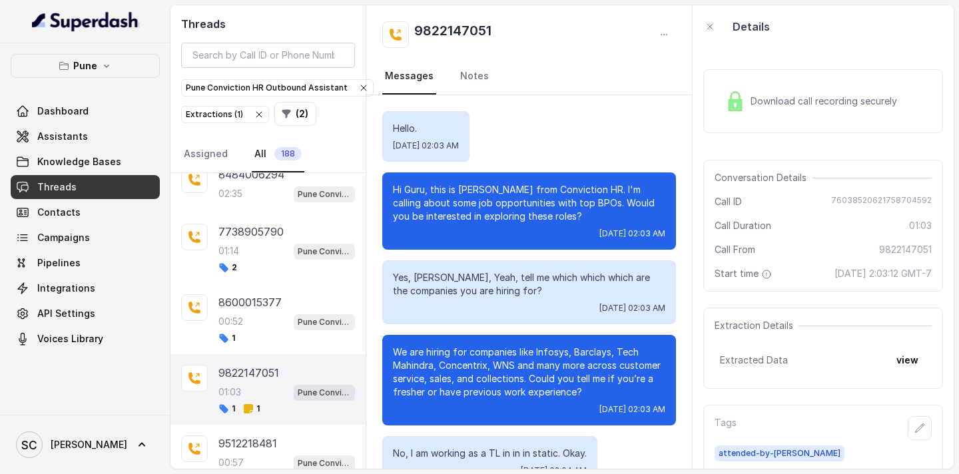
scroll to position [489, 0]
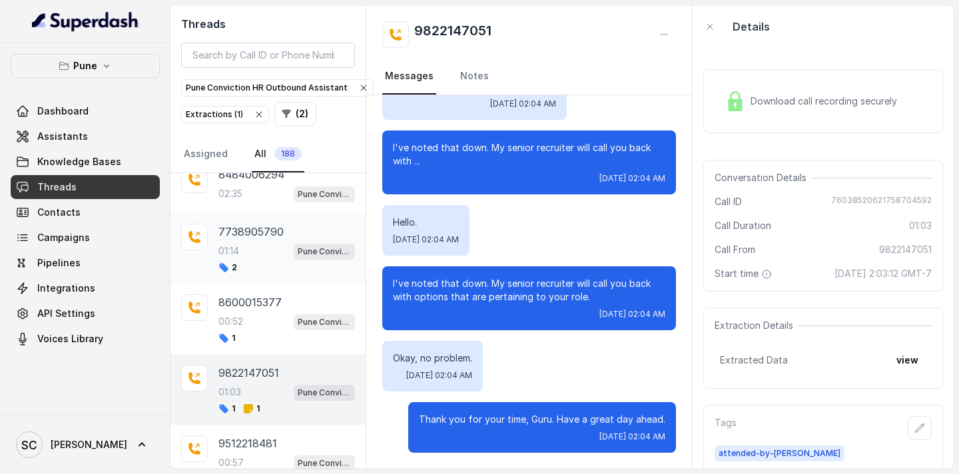
click at [240, 234] on p "7738905790" at bounding box center [250, 232] width 65 height 16
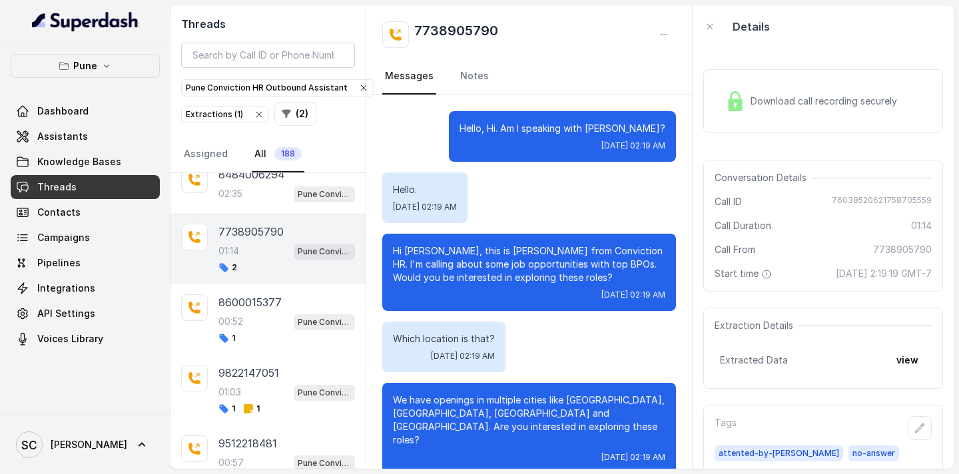
scroll to position [993, 0]
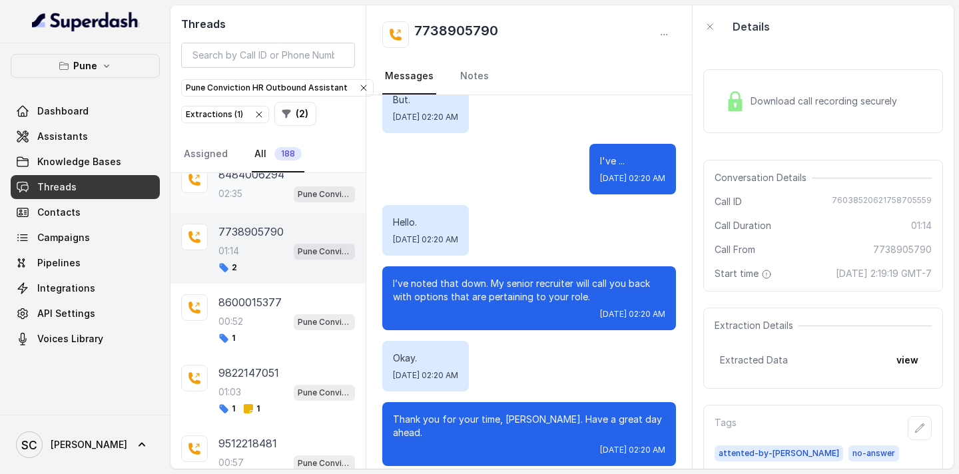
click at [239, 200] on p "02:35" at bounding box center [230, 193] width 24 height 13
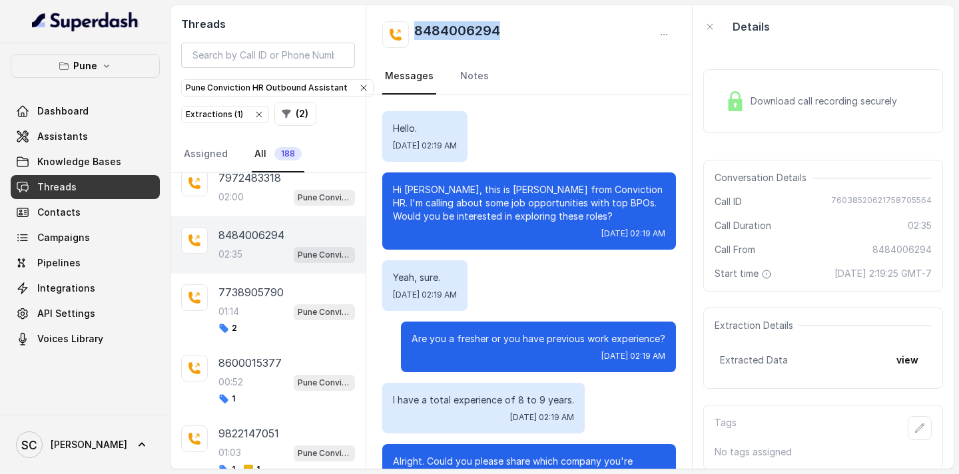
drag, startPoint x: 505, startPoint y: 26, endPoint x: 406, endPoint y: 36, distance: 99.7
click at [406, 36] on div "8484006294" at bounding box center [529, 34] width 294 height 27
copy h2 "8484006294"
click at [924, 430] on icon "button" at bounding box center [919, 428] width 11 height 11
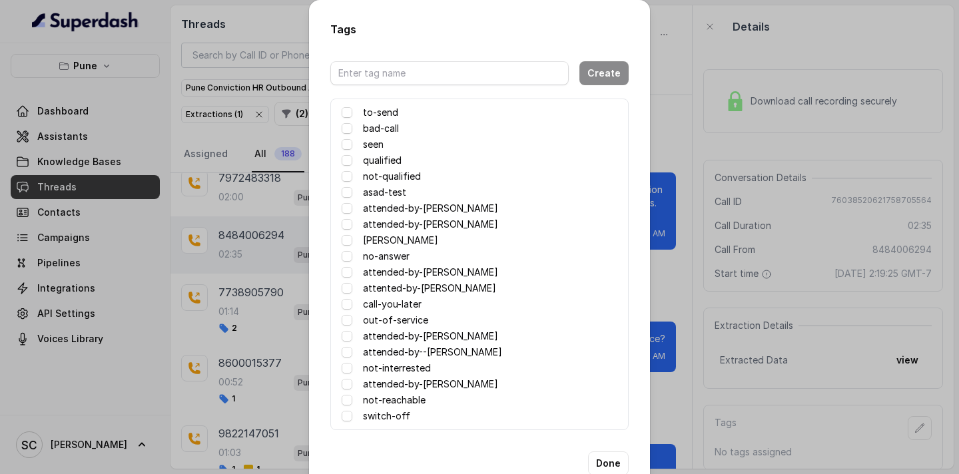
click at [402, 288] on label "attented-by-[PERSON_NAME]" at bounding box center [429, 288] width 133 height 16
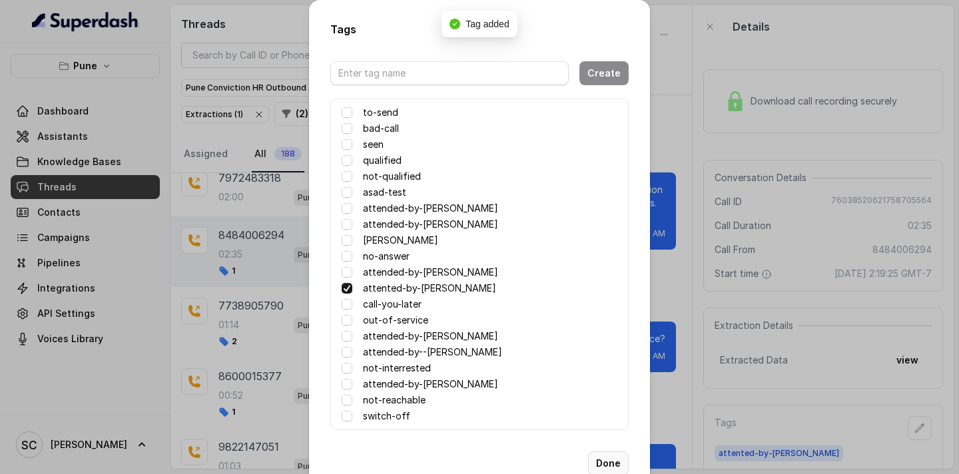
click at [612, 465] on button "Done" at bounding box center [608, 463] width 41 height 24
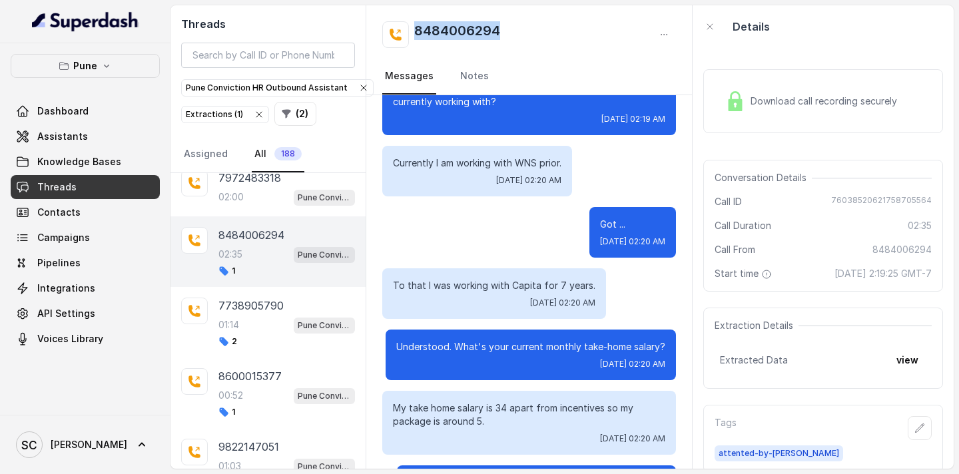
scroll to position [317, 0]
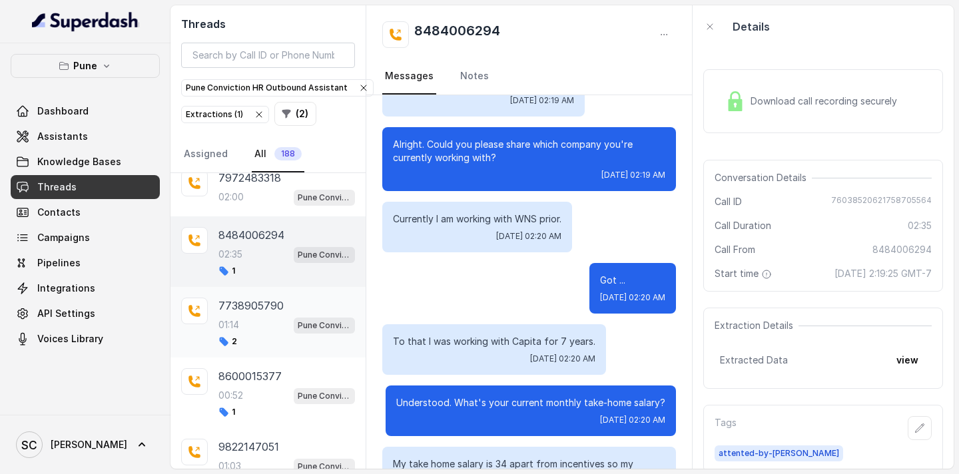
click at [247, 328] on div "01:14 Pune Conviction HR Outbound Assistant" at bounding box center [286, 324] width 137 height 17
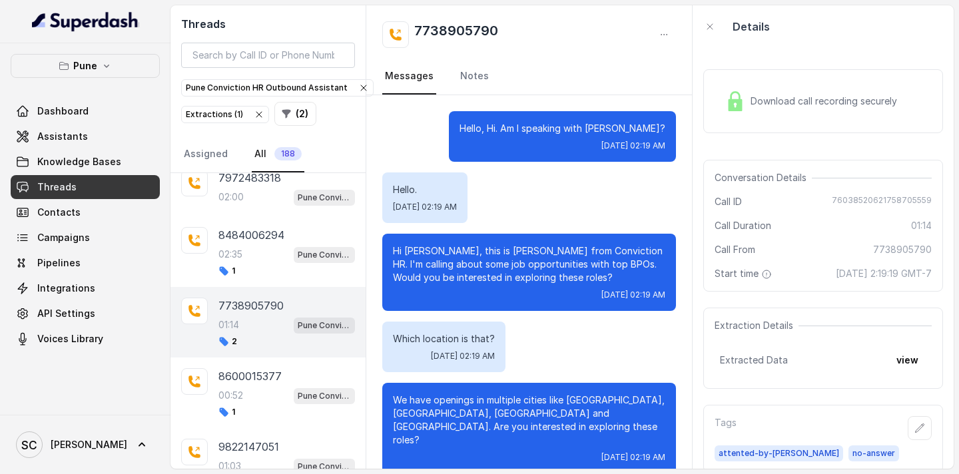
scroll to position [993, 0]
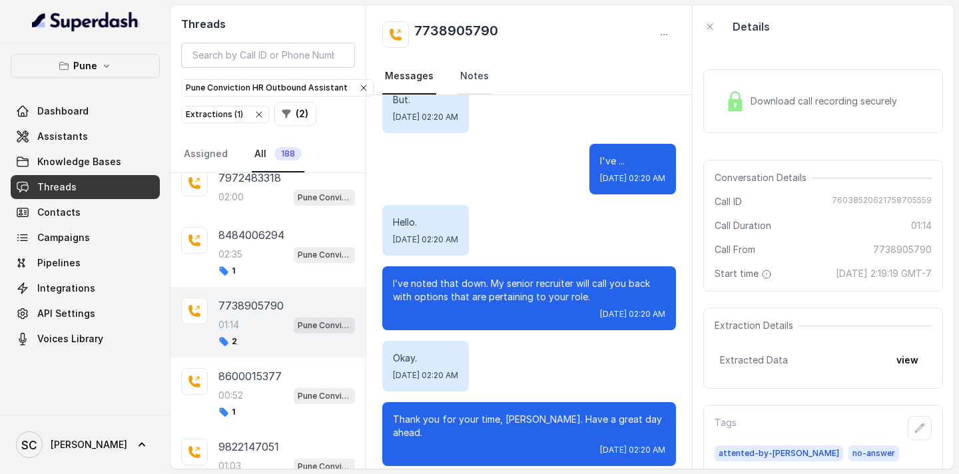
click at [469, 85] on link "Notes" at bounding box center [474, 77] width 34 height 36
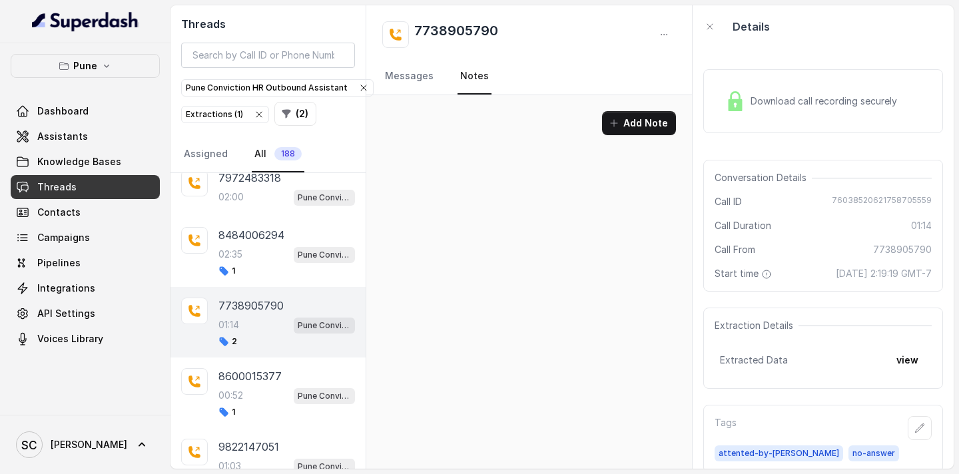
scroll to position [0, 0]
click at [256, 373] on p "8600015377" at bounding box center [249, 376] width 63 height 16
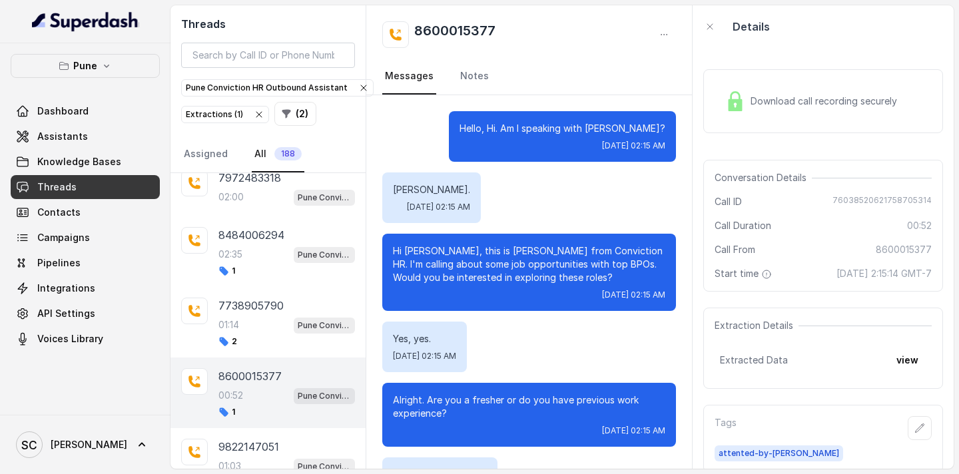
scroll to position [388, 0]
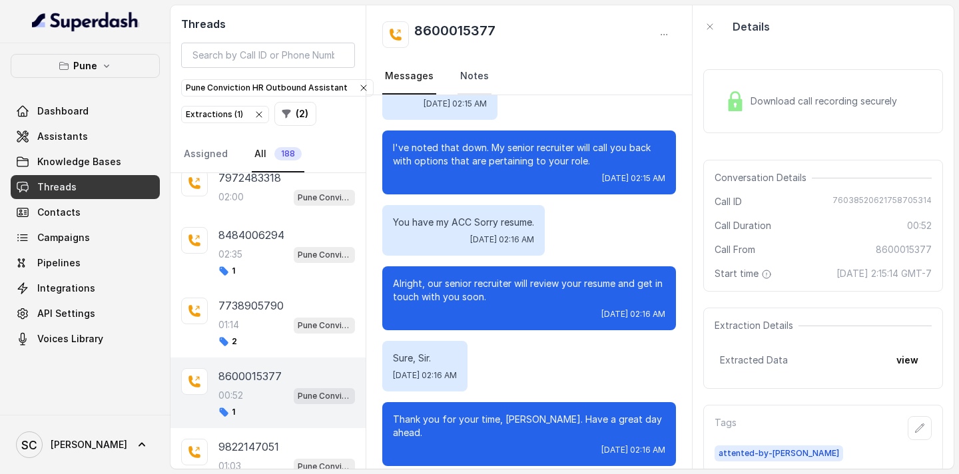
click at [467, 71] on link "Notes" at bounding box center [474, 77] width 34 height 36
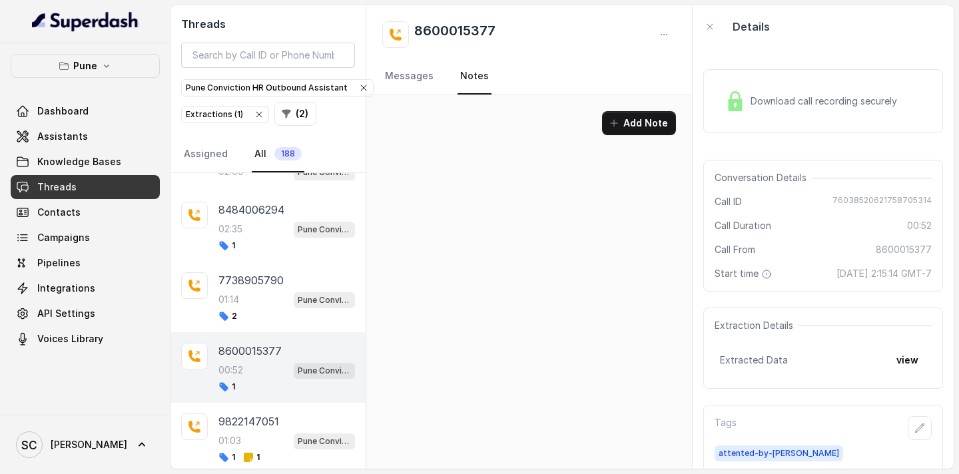
scroll to position [2448, 0]
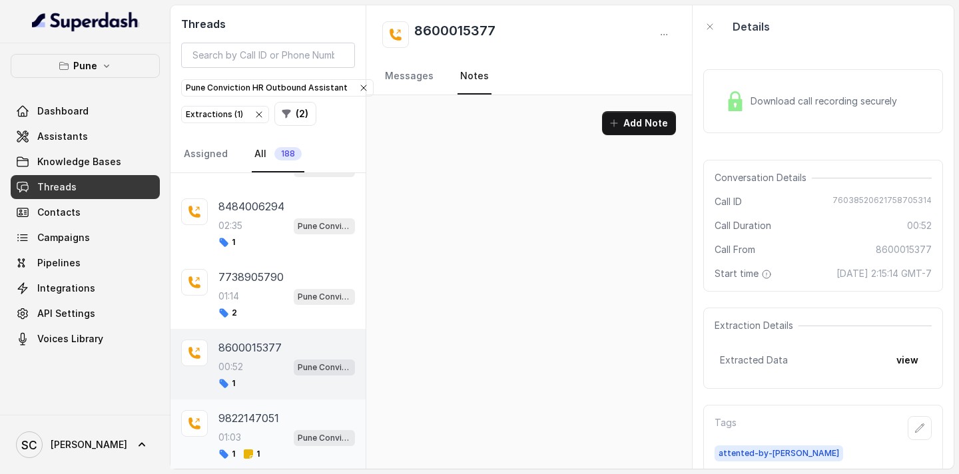
click at [262, 418] on p "9822147051" at bounding box center [248, 418] width 61 height 16
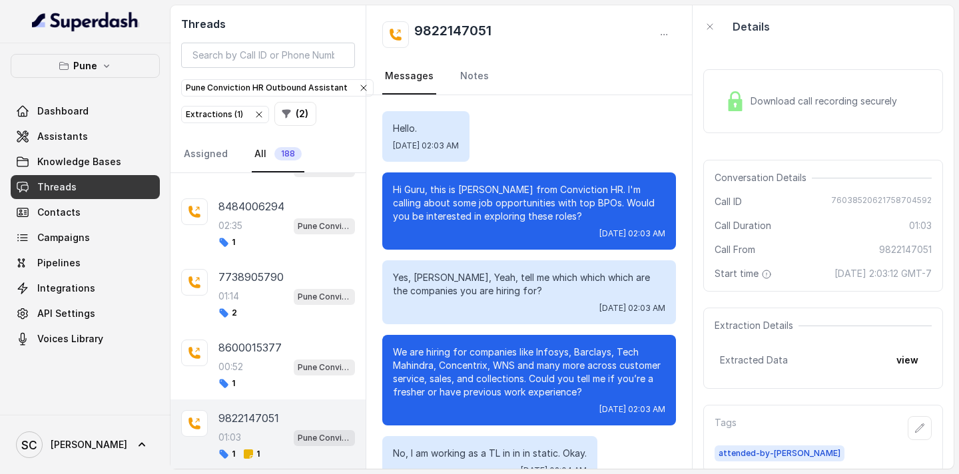
scroll to position [489, 0]
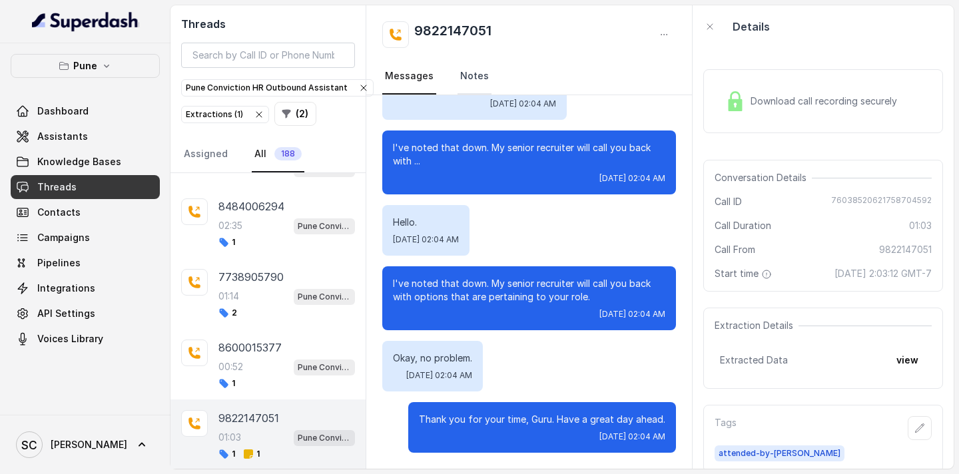
click at [473, 80] on link "Notes" at bounding box center [474, 77] width 34 height 36
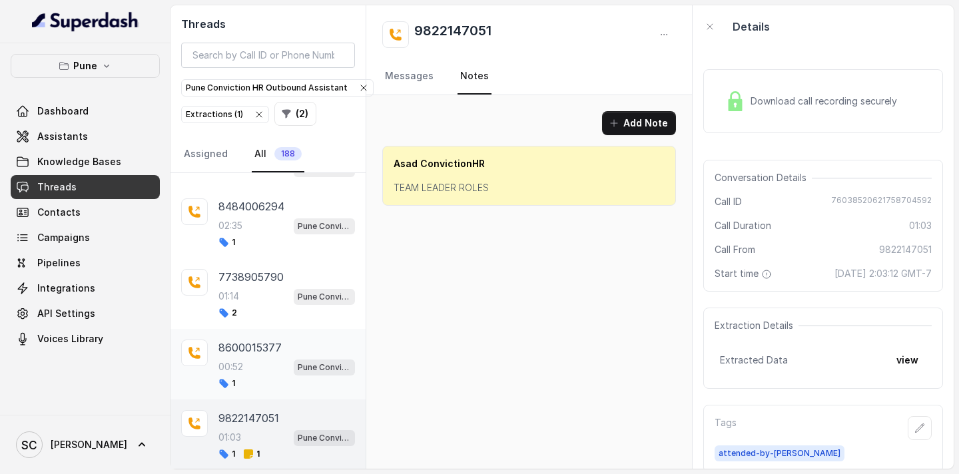
click at [246, 356] on div "8600015377 00:52 Pune Conviction HR Outbound Assistant 1" at bounding box center [286, 364] width 137 height 49
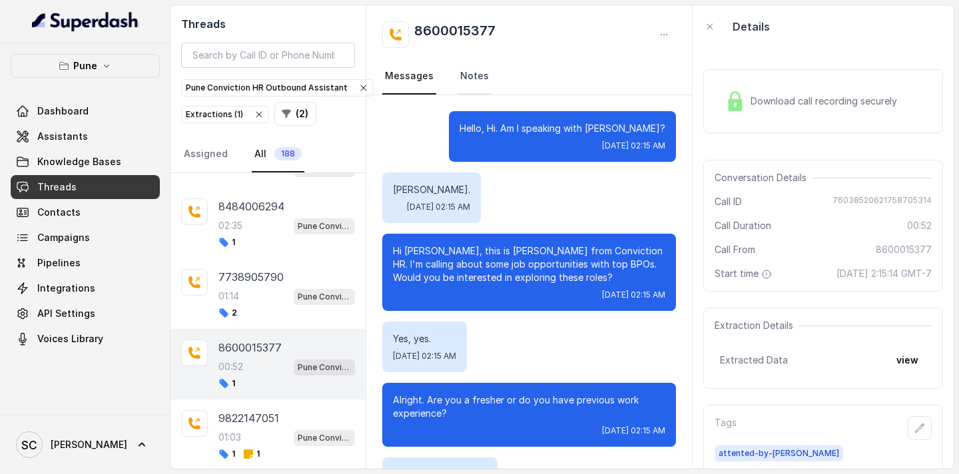
click at [481, 70] on link "Notes" at bounding box center [474, 77] width 34 height 36
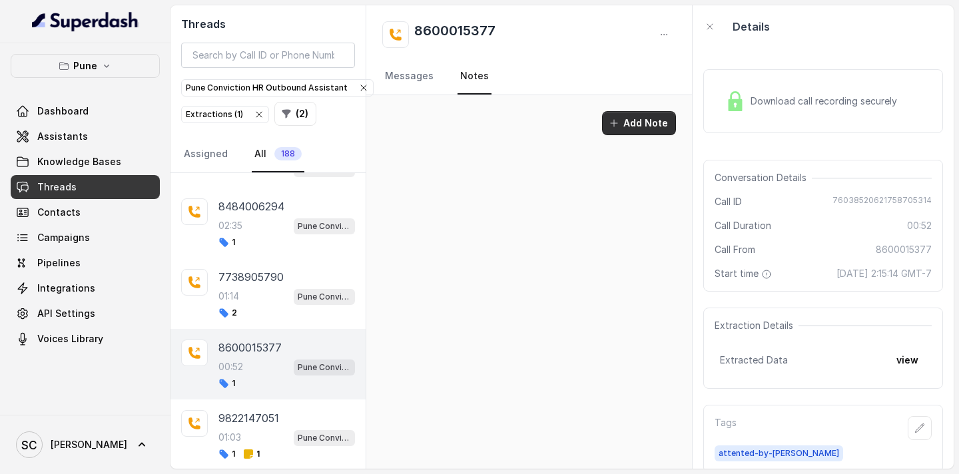
click at [619, 126] on icon "button" at bounding box center [614, 123] width 11 height 11
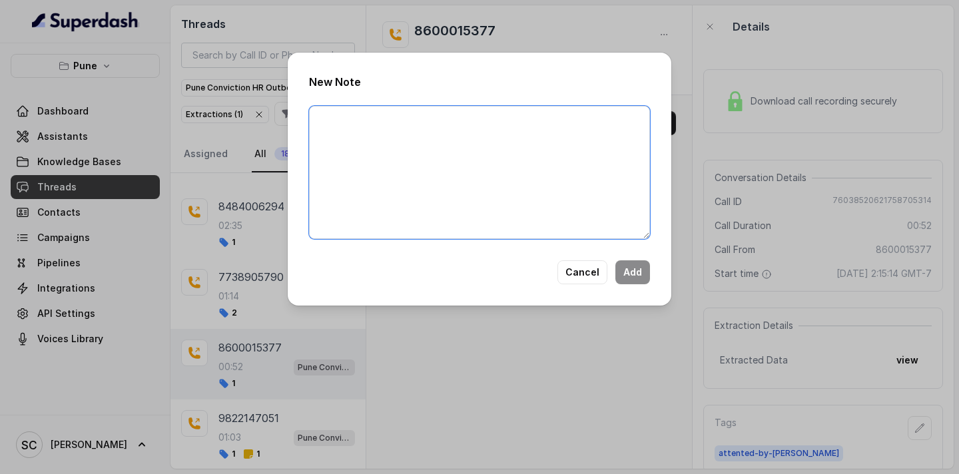
click at [458, 229] on textarea at bounding box center [479, 172] width 341 height 133
paste textarea "Name: Vijay Contact number: 8600015377 Recruiter: Rupal Name of the attender:Ru…"
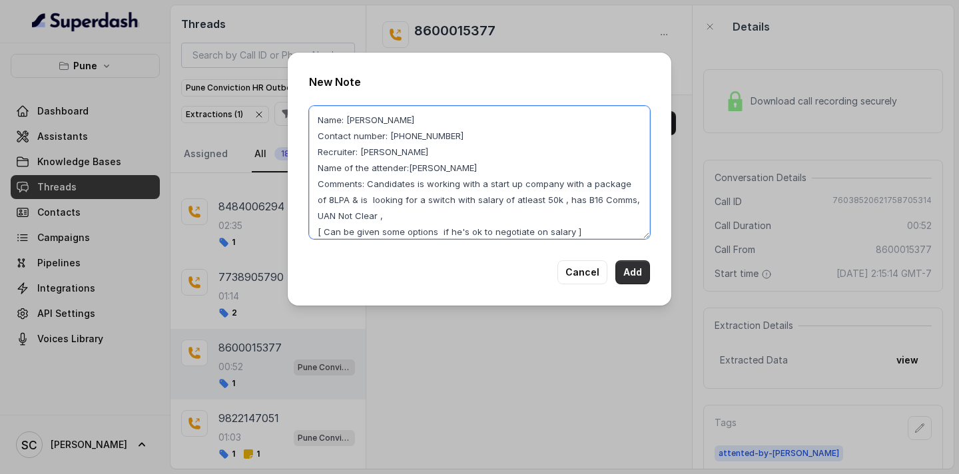
type textarea "Name: Vijay Contact number: 8600015377 Recruiter: Rupal Name of the attender:Ru…"
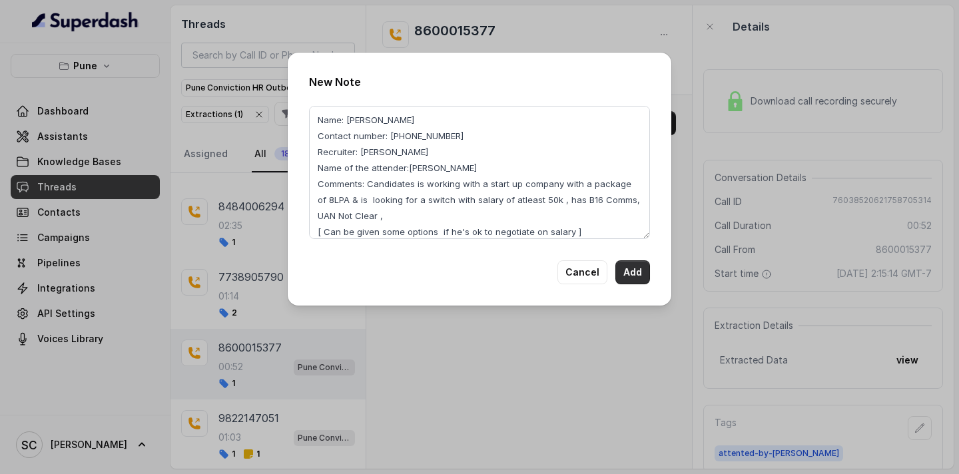
click at [633, 268] on button "Add" at bounding box center [632, 272] width 35 height 24
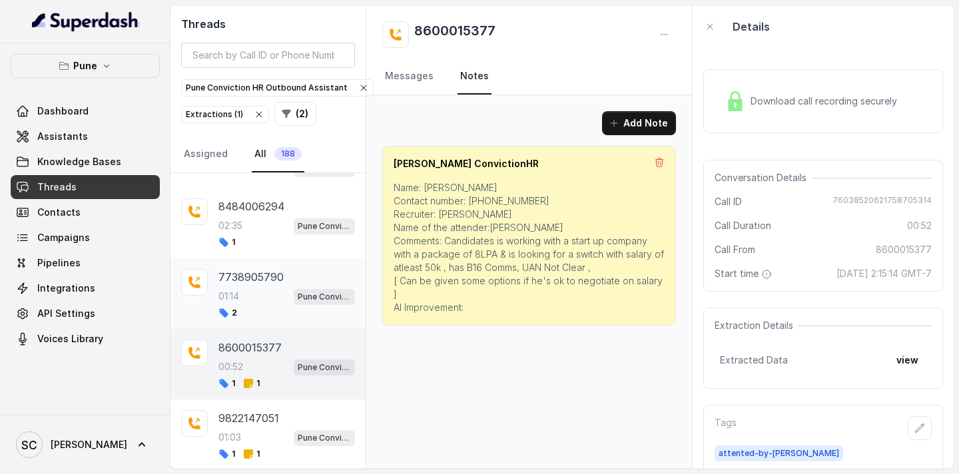
click at [264, 292] on div "01:14 Pune Conviction HR Outbound Assistant" at bounding box center [286, 296] width 137 height 17
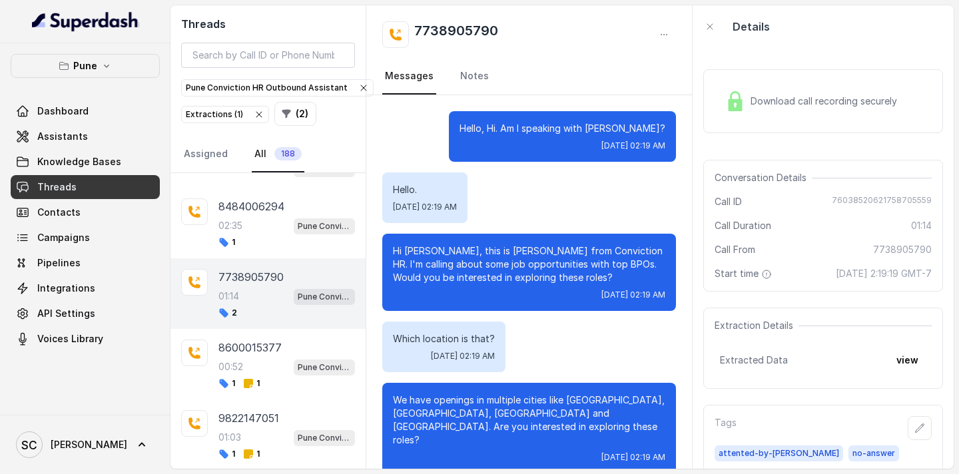
scroll to position [993, 0]
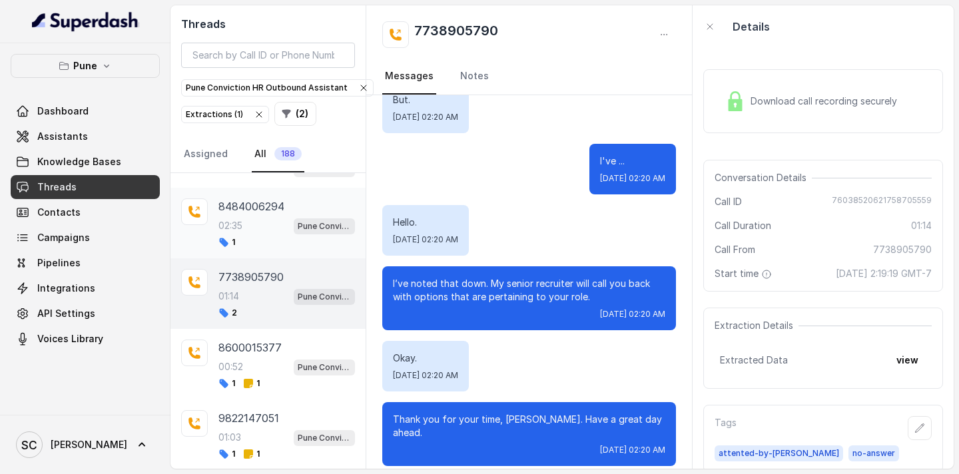
click at [254, 239] on div "1" at bounding box center [286, 242] width 137 height 11
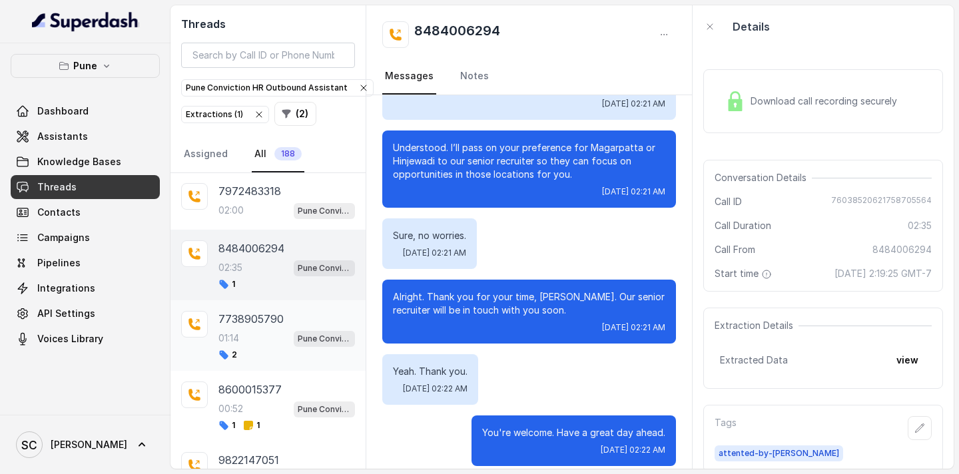
scroll to position [2398, 0]
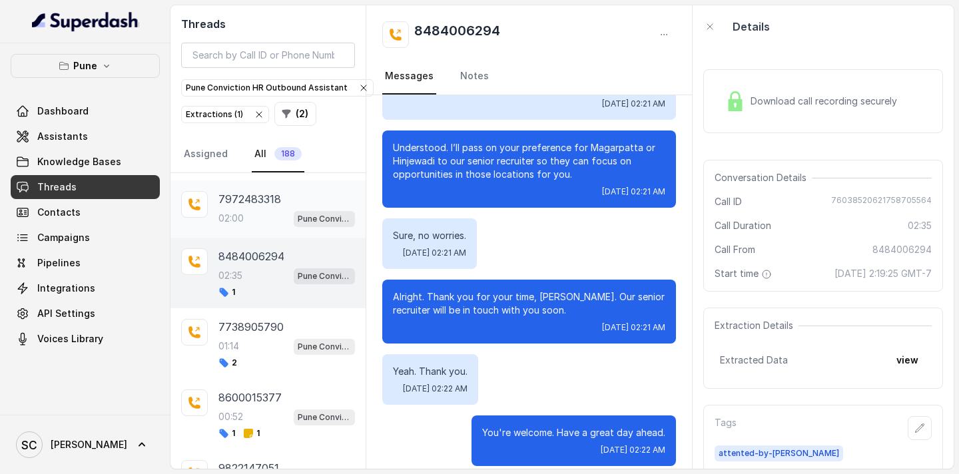
click at [240, 213] on p "02:00" at bounding box center [230, 218] width 25 height 13
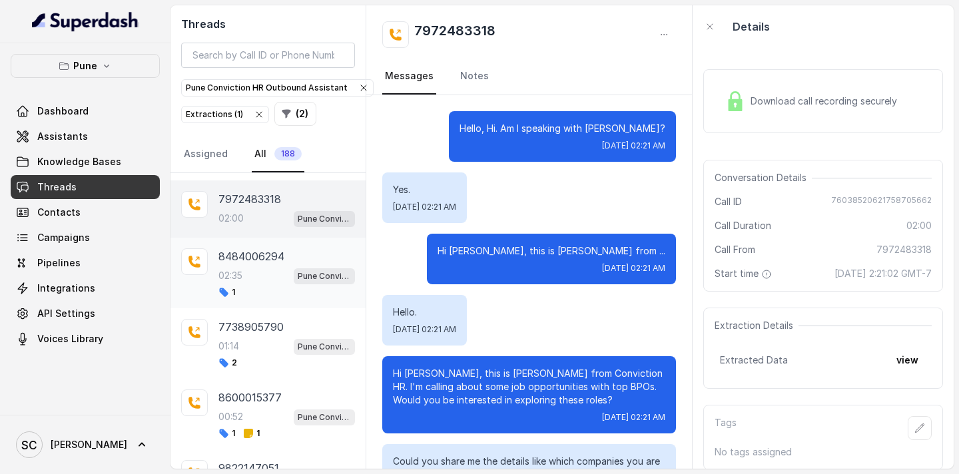
click at [251, 284] on div "8484006294 02:35 Pune Conviction HR Outbound Assistant 1" at bounding box center [286, 272] width 137 height 49
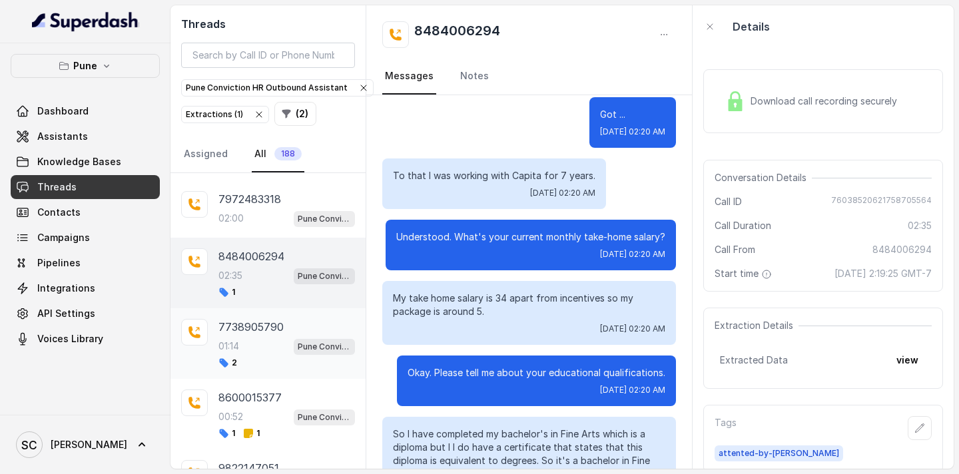
scroll to position [477, 0]
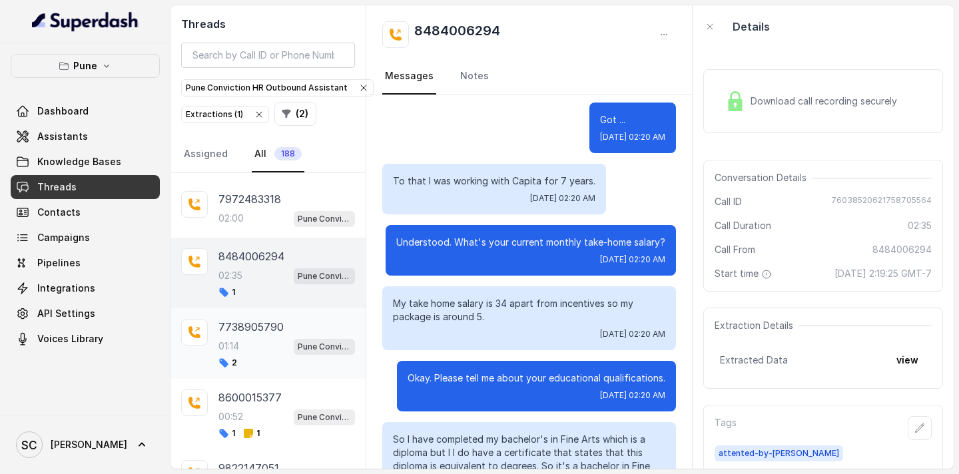
click at [257, 343] on div "01:14 Pune Conviction HR Outbound Assistant" at bounding box center [286, 346] width 137 height 17
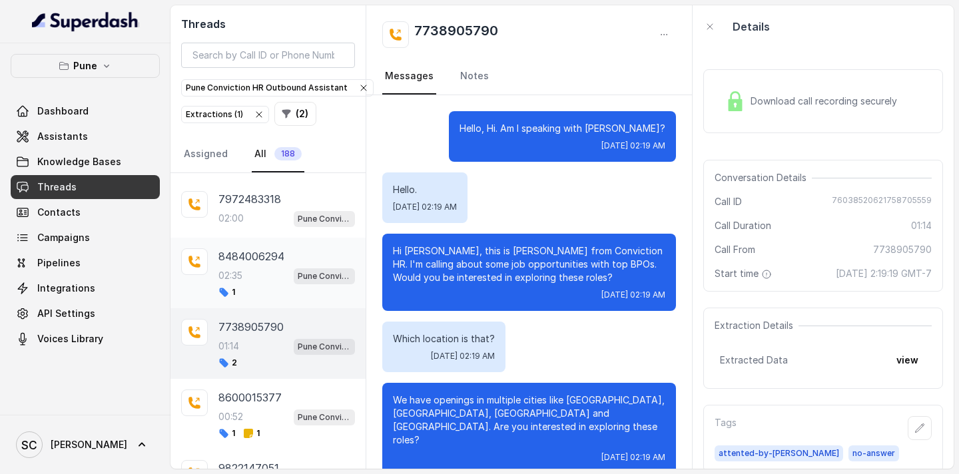
click at [256, 270] on div "02:35 Pune Conviction HR Outbound Assistant" at bounding box center [286, 275] width 137 height 17
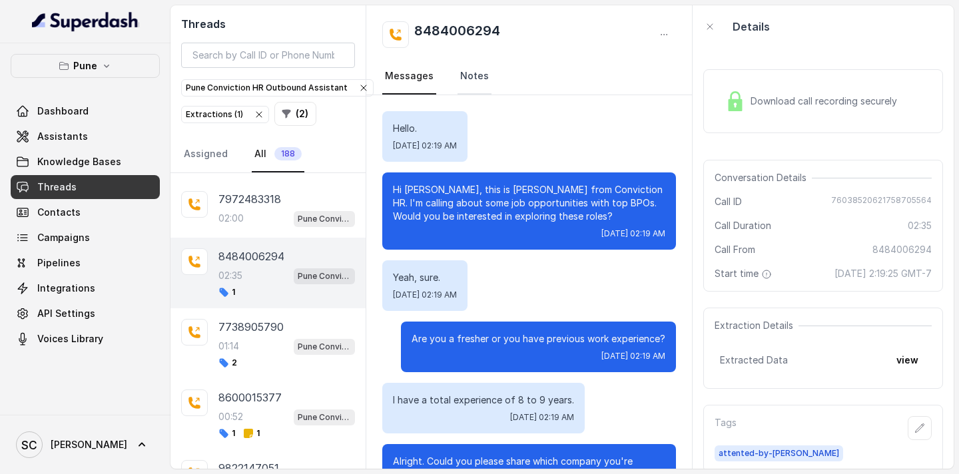
click at [479, 79] on link "Notes" at bounding box center [474, 77] width 34 height 36
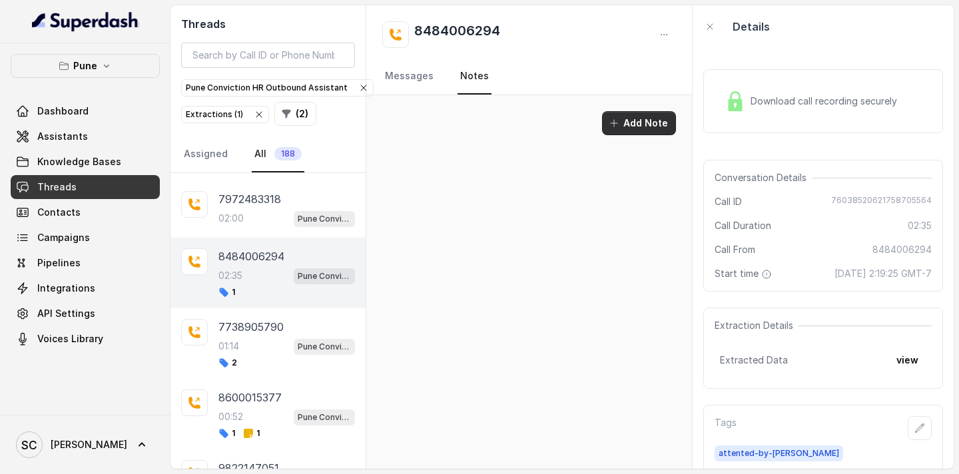
click at [644, 131] on button "Add Note" at bounding box center [639, 123] width 74 height 24
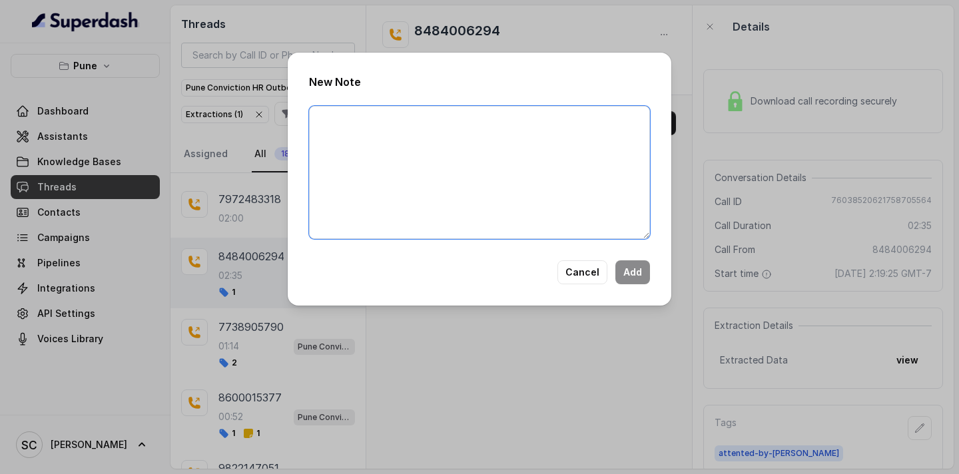
click at [486, 137] on textarea at bounding box center [479, 172] width 341 height 133
click at [370, 170] on textarea at bounding box center [479, 172] width 341 height 133
paste textarea "Name: Contact number: Recruiter: Name of the attender: Comments: AI Improvement:"
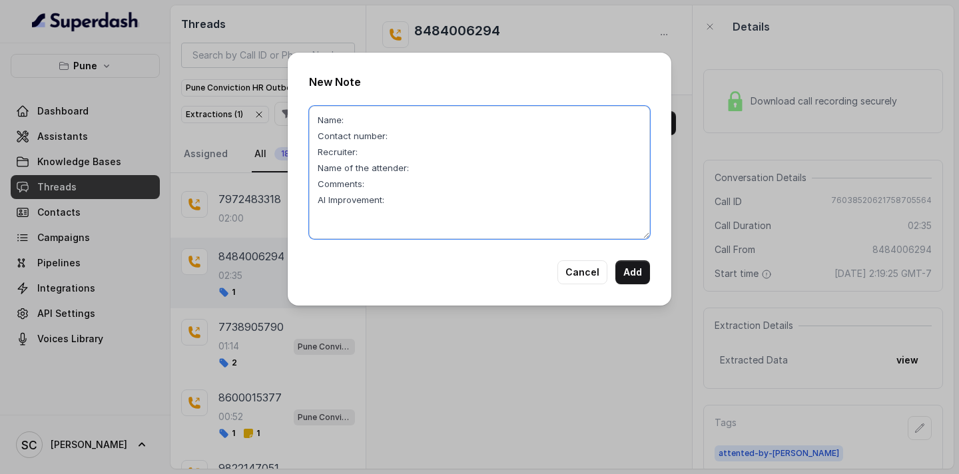
click at [370, 122] on textarea "Name: Contact number: Recruiter: Name of the attender: Comments: AI Improvement:" at bounding box center [479, 172] width 341 height 133
click at [416, 135] on textarea "Name: Gaurav Contact number: Recruiter: Name of the attender: Comments: AI Impr…" at bounding box center [479, 172] width 341 height 133
click at [387, 153] on textarea "Name: Gaurav Contact number: 8484006294 Recruiter: Name of the attender: Commen…" at bounding box center [479, 172] width 341 height 133
click at [420, 166] on textarea "Name: Gaurav Contact number: 8484006294 Recruiter: Rupal Name of the attender: …" at bounding box center [479, 172] width 341 height 133
click at [392, 186] on textarea "Name: Gaurav Contact number: 8484006294 Recruiter: Rupal Name of the attender: …" at bounding box center [479, 172] width 341 height 133
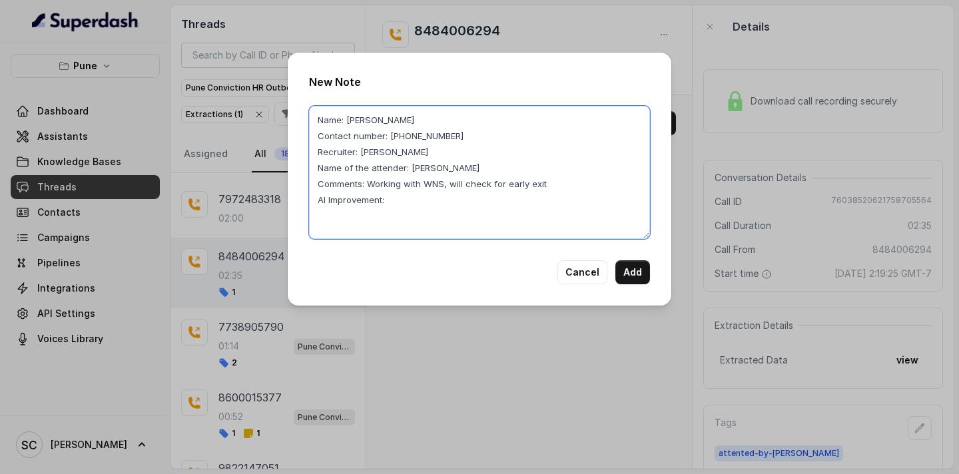
click at [449, 186] on textarea "Name: Gaurav Contact number: 8484006294 Recruiter: Rupal Name of the attender: …" at bounding box center [479, 172] width 341 height 133
click at [402, 203] on textarea "Name: Gaurav Contact number: 8484006294 Recruiter: Rupal Name of the attender: …" at bounding box center [479, 172] width 341 height 133
type textarea "Name: Gaurav Contact number: 8484006294 Recruiter: Rupal Name of the attender: …"
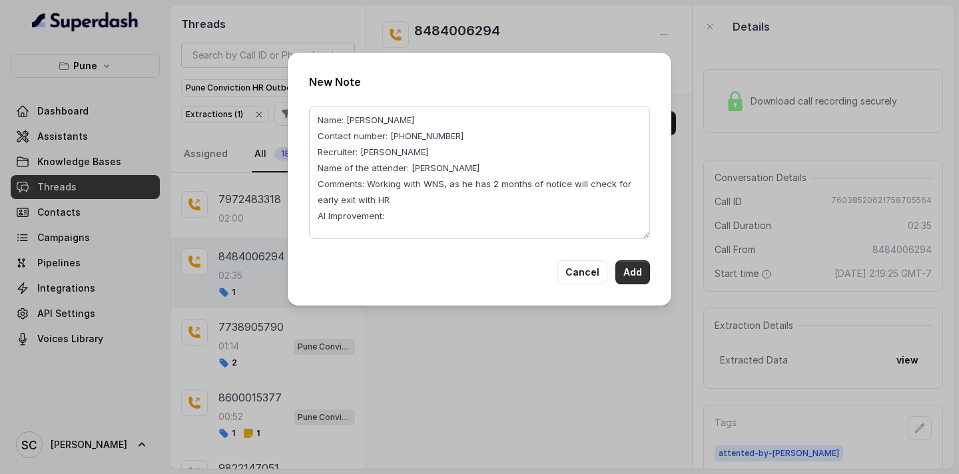
click at [629, 270] on button "Add" at bounding box center [632, 272] width 35 height 24
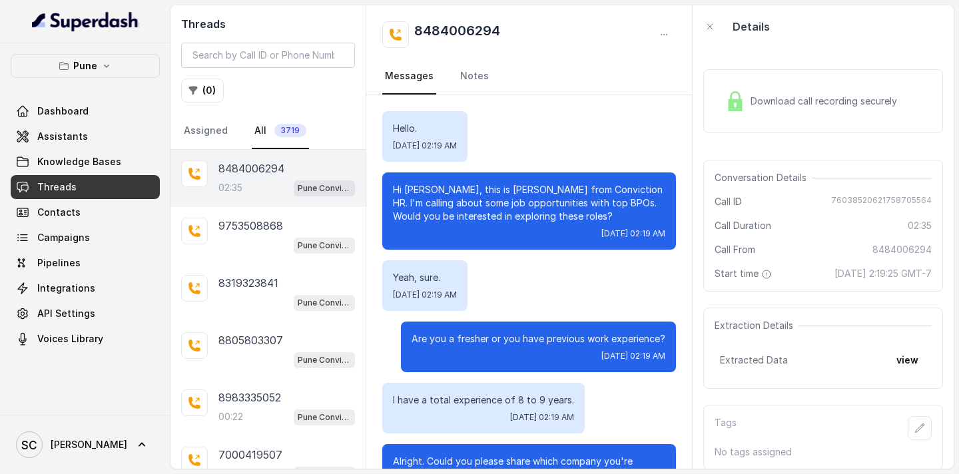
scroll to position [1712, 0]
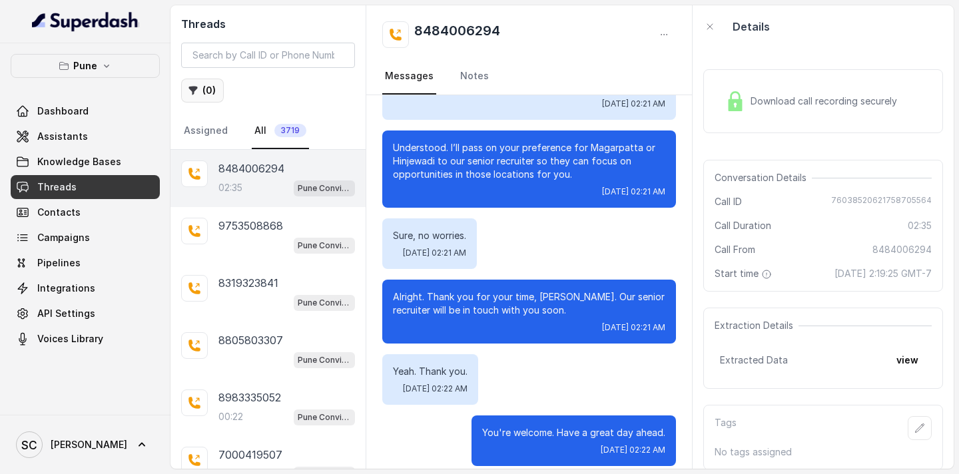
click at [212, 93] on button "( 0 )" at bounding box center [202, 91] width 43 height 24
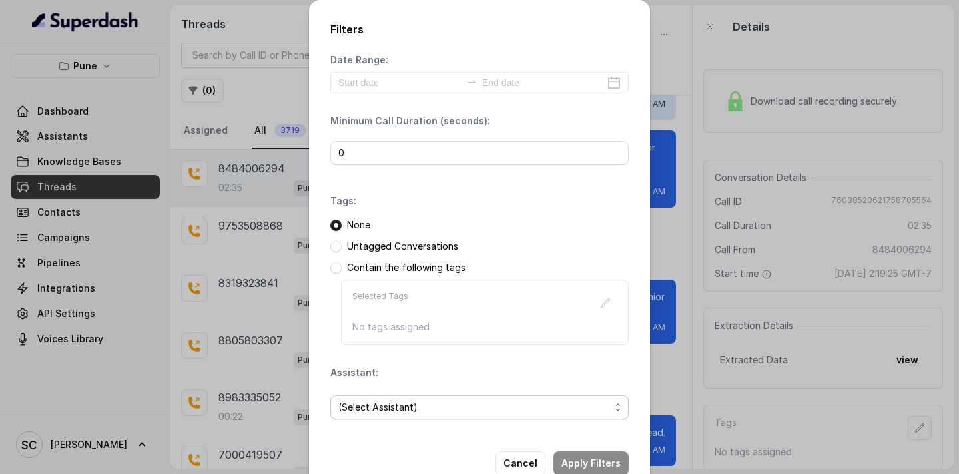
click at [376, 412] on span "(Select Assistant)" at bounding box center [474, 408] width 272 height 16
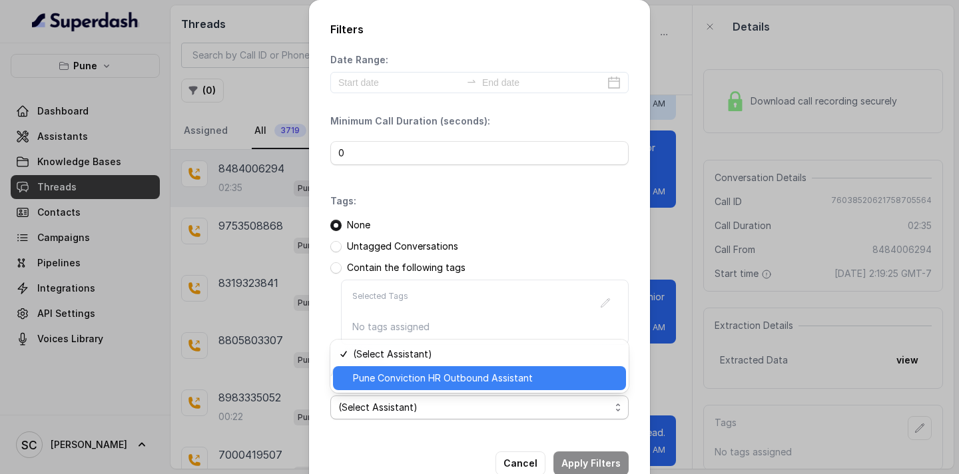
click at [392, 378] on span "Pune Conviction HR Outbound Assistant" at bounding box center [485, 378] width 265 height 16
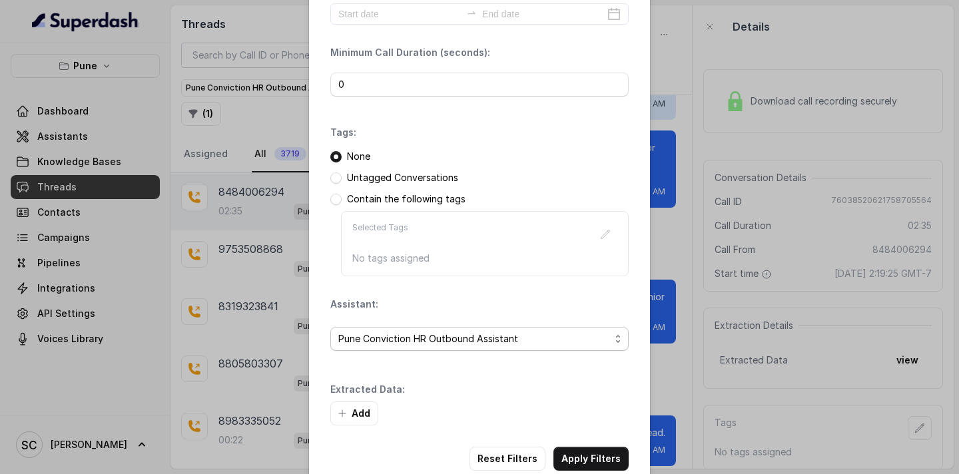
scroll to position [97, 0]
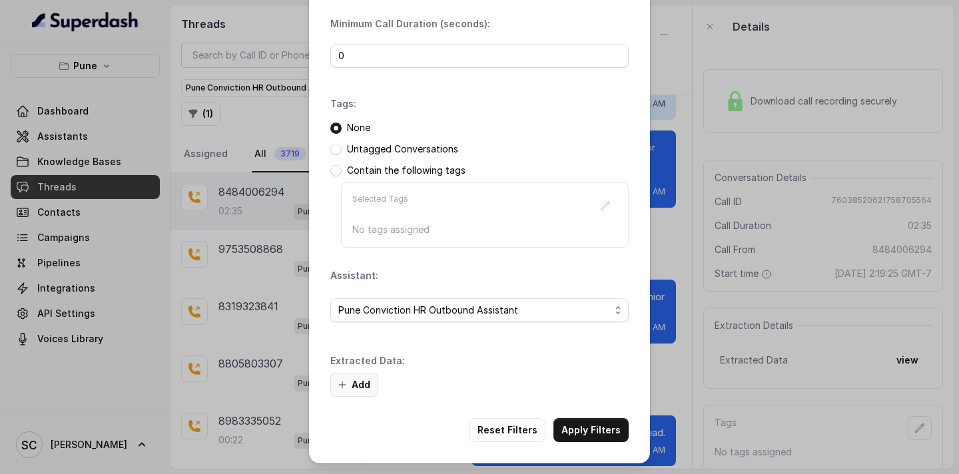
click at [360, 387] on button "Add" at bounding box center [354, 385] width 48 height 24
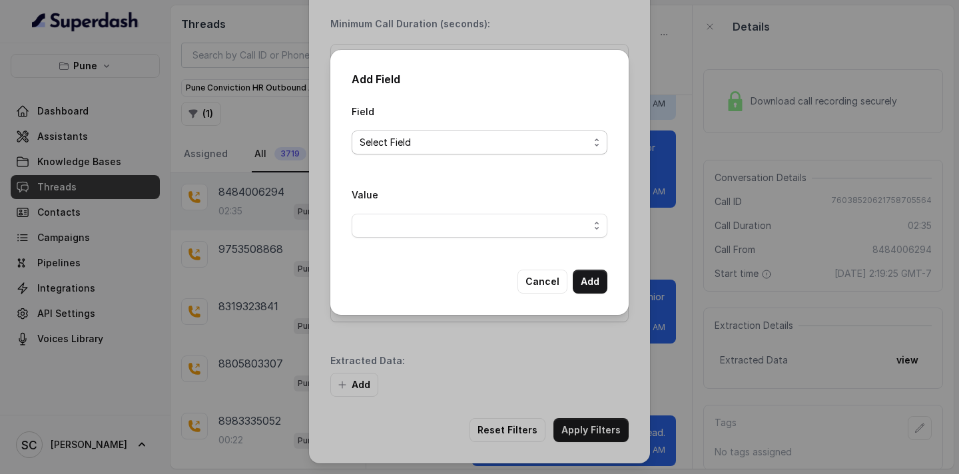
click at [396, 139] on span "Select Field" at bounding box center [474, 143] width 229 height 16
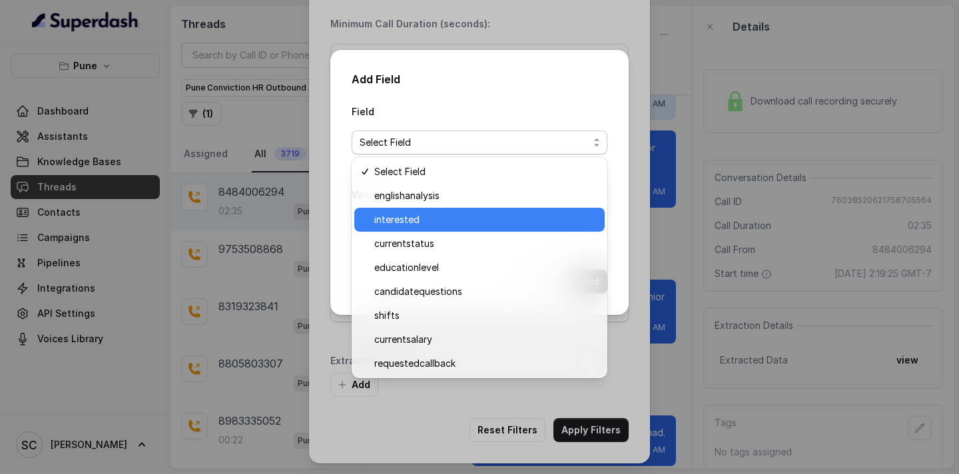
click at [400, 217] on span "interested" at bounding box center [485, 220] width 222 height 16
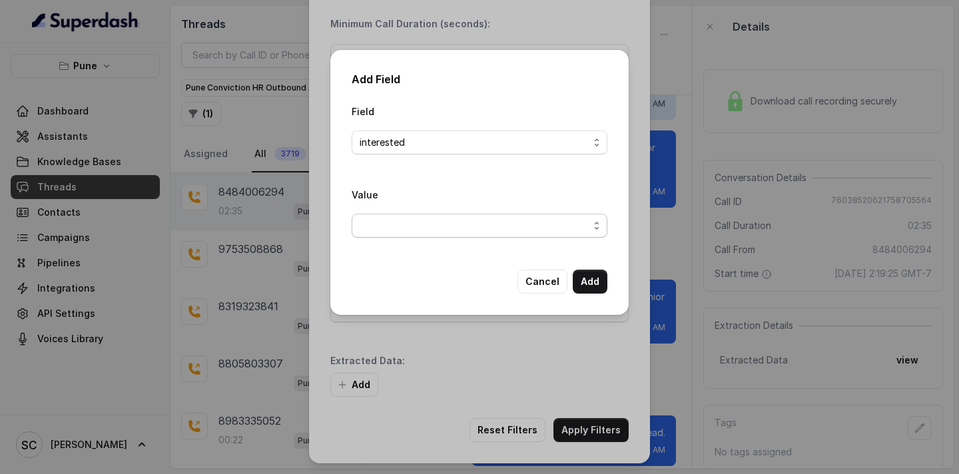
click at [400, 217] on span "button" at bounding box center [480, 226] width 256 height 24
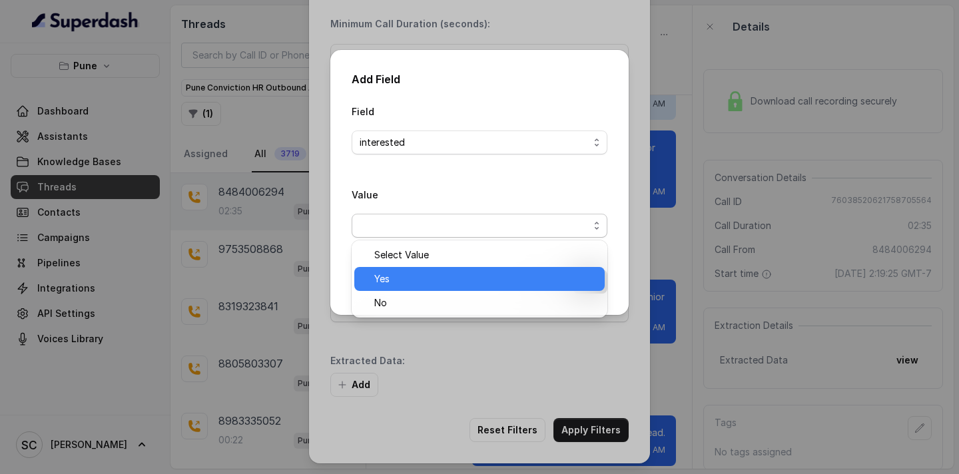
click at [401, 287] on div "Yes" at bounding box center [479, 279] width 250 height 24
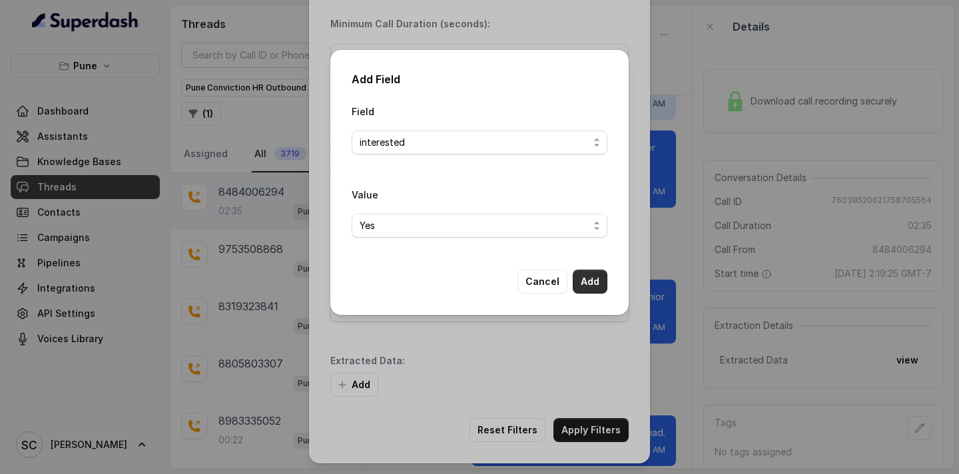
click at [590, 282] on button "Add" at bounding box center [590, 282] width 35 height 24
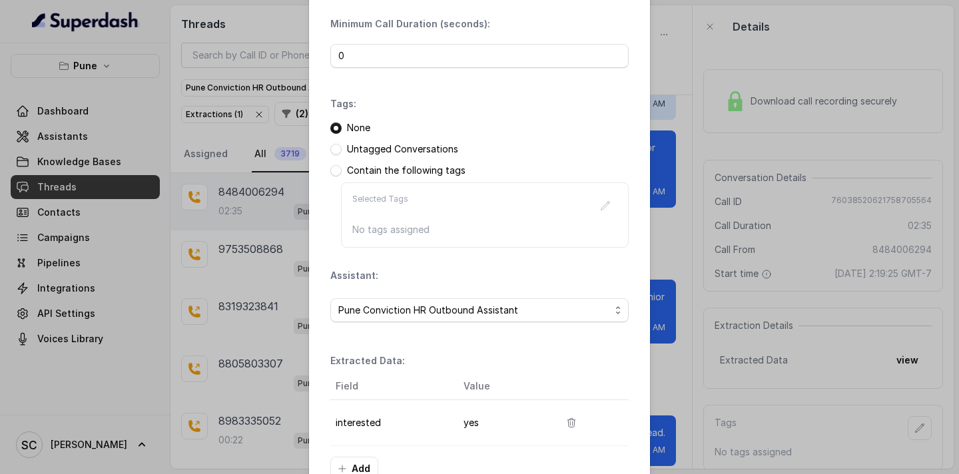
scroll to position [181, 0]
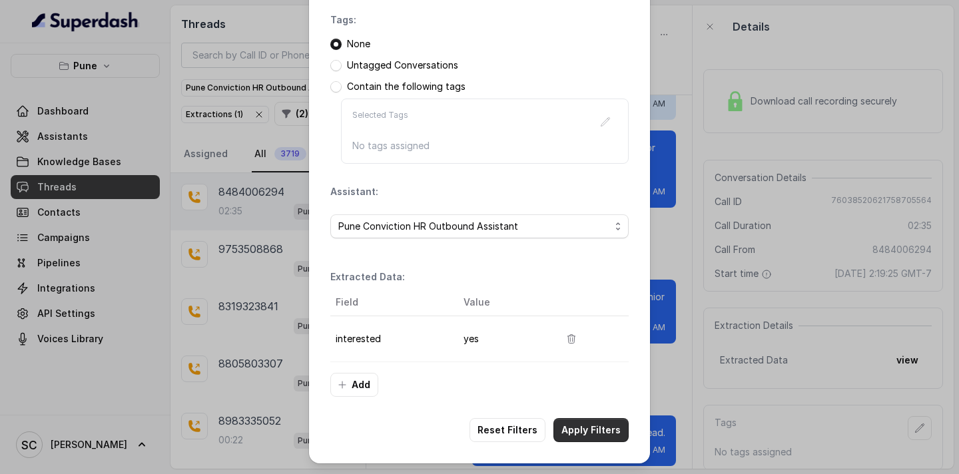
click at [599, 430] on button "Apply Filters" at bounding box center [590, 430] width 75 height 24
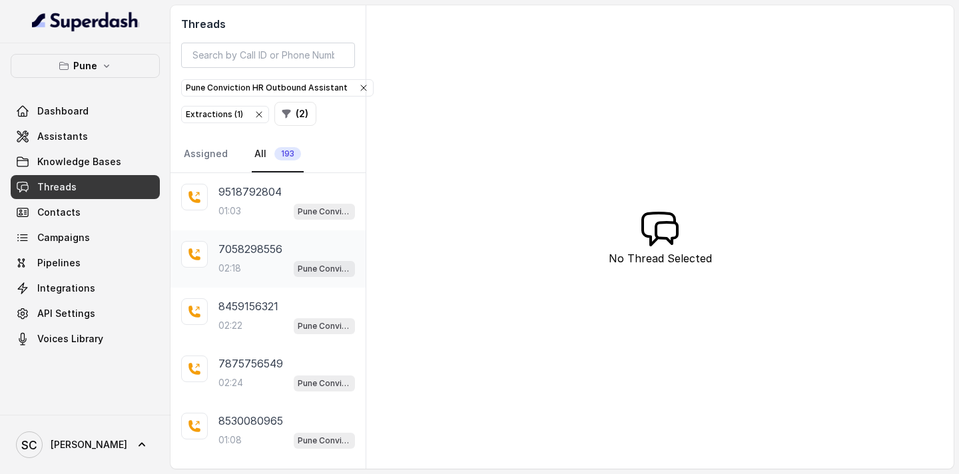
scroll to position [314, 0]
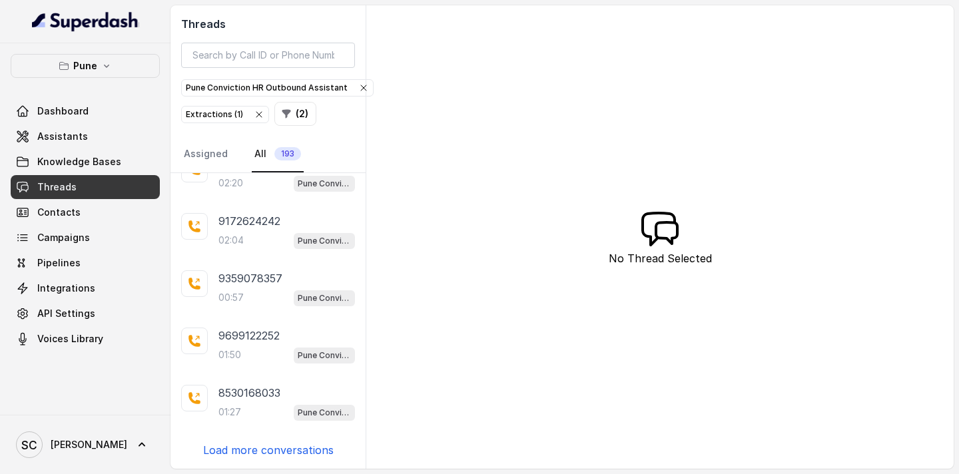
click at [260, 450] on p "Load more conversations" at bounding box center [268, 450] width 131 height 16
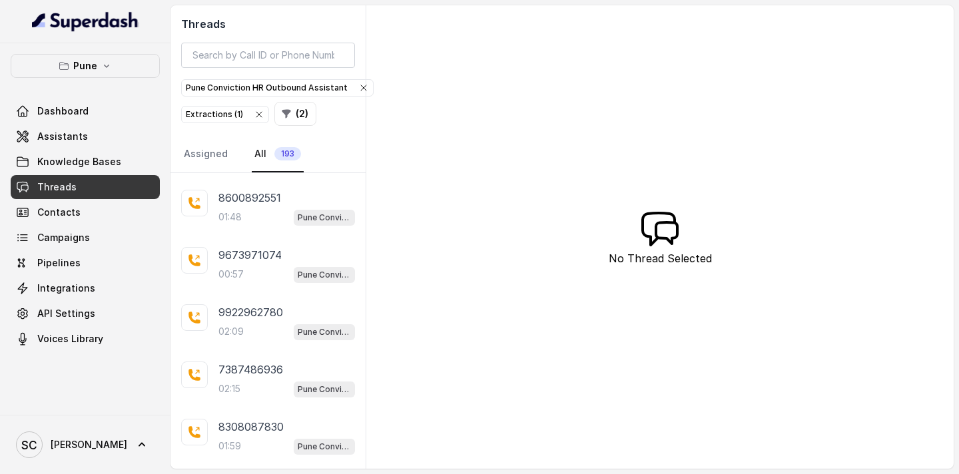
scroll to position [887, 0]
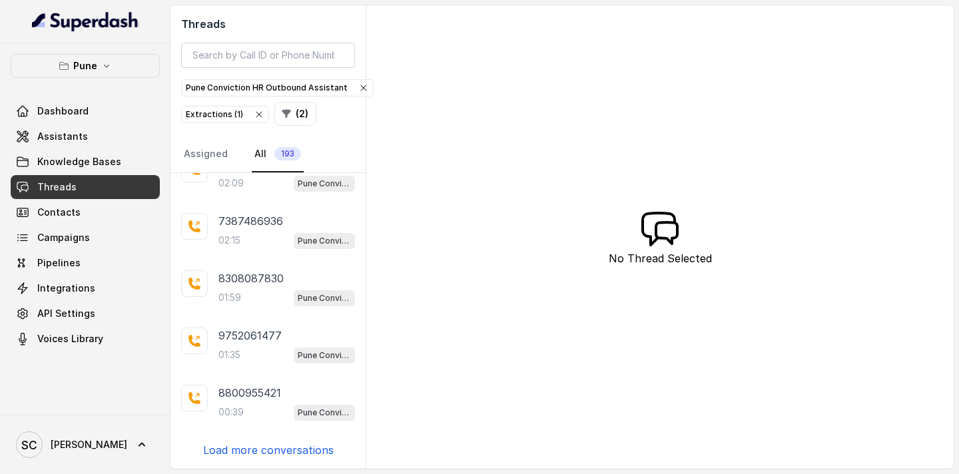
click at [260, 450] on p "Load more conversations" at bounding box center [268, 450] width 131 height 16
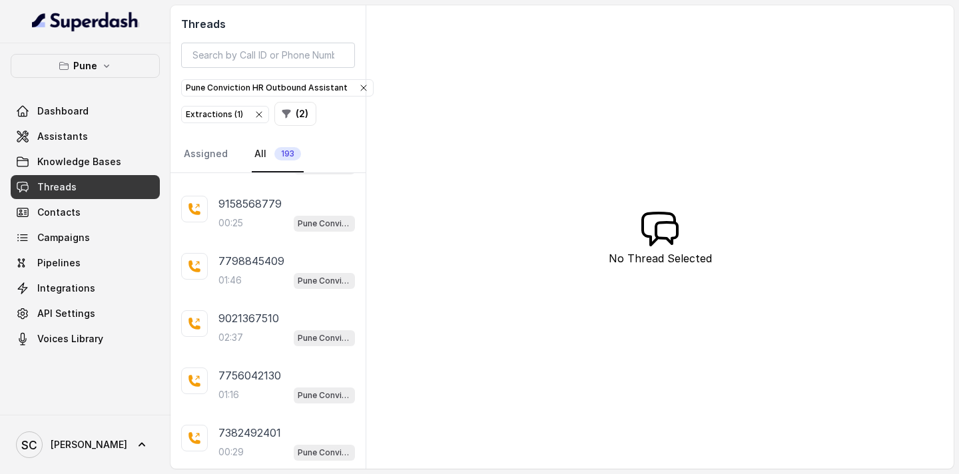
scroll to position [1460, 0]
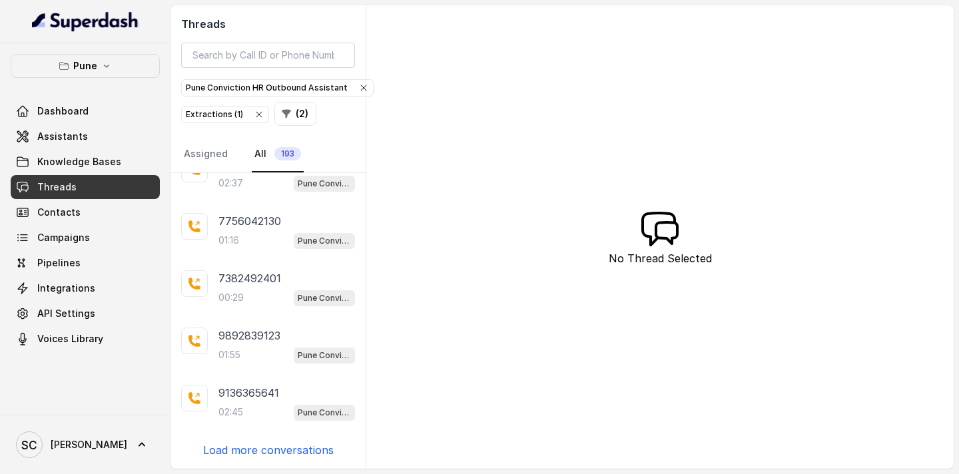
click at [255, 449] on p "Load more conversations" at bounding box center [268, 450] width 131 height 16
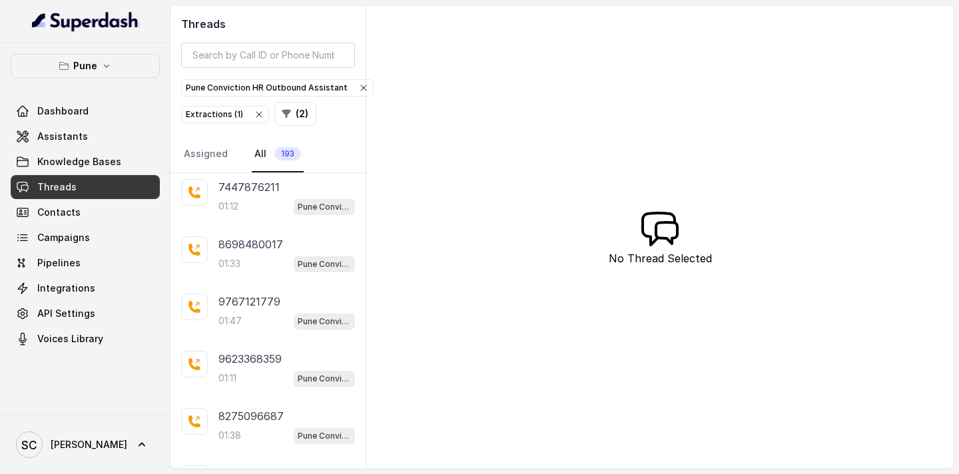
scroll to position [2032, 0]
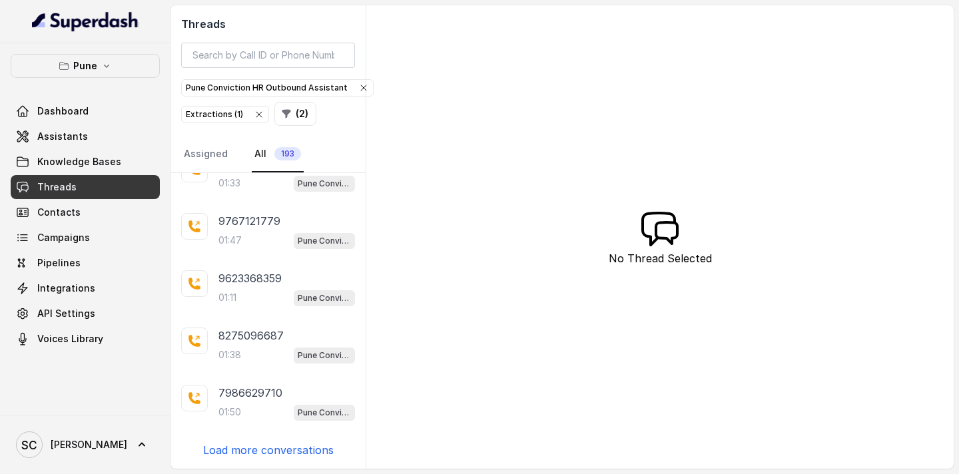
click at [252, 453] on p "Load more conversations" at bounding box center [268, 450] width 131 height 16
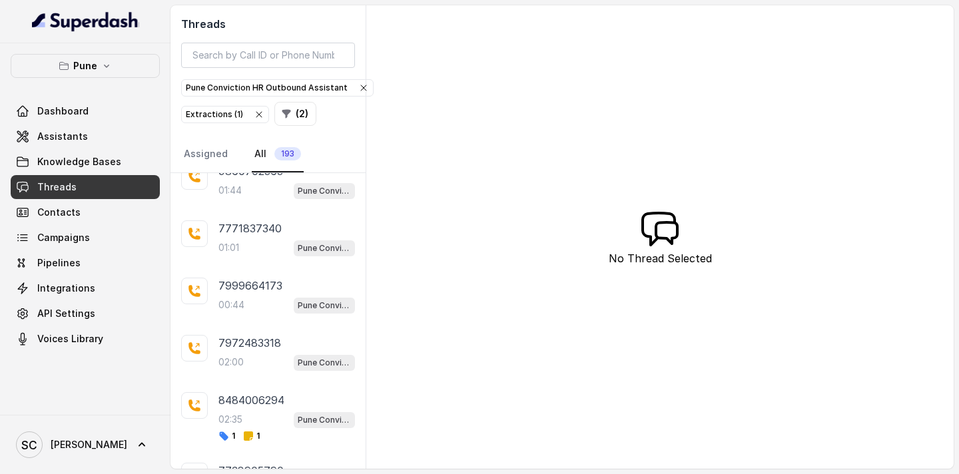
scroll to position [2632, 0]
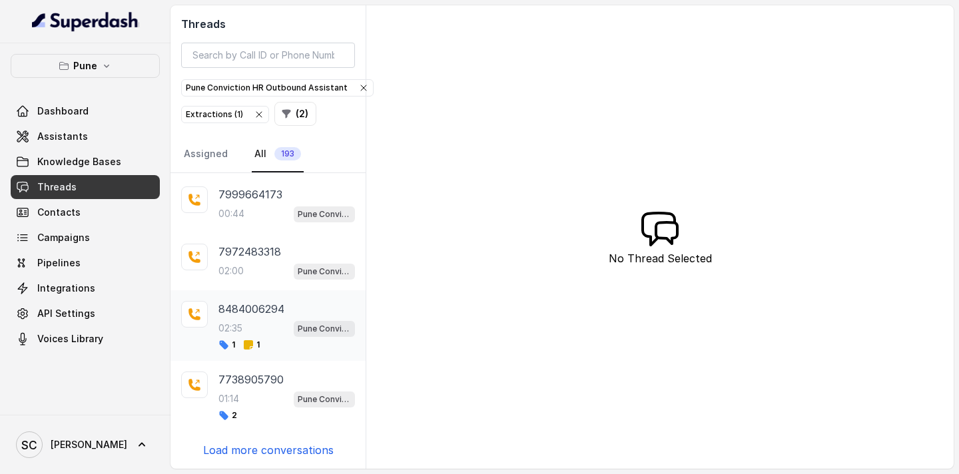
click at [246, 317] on div "8484006294 02:35 Pune Conviction HR Outbound Assistant 1 1" at bounding box center [286, 325] width 137 height 49
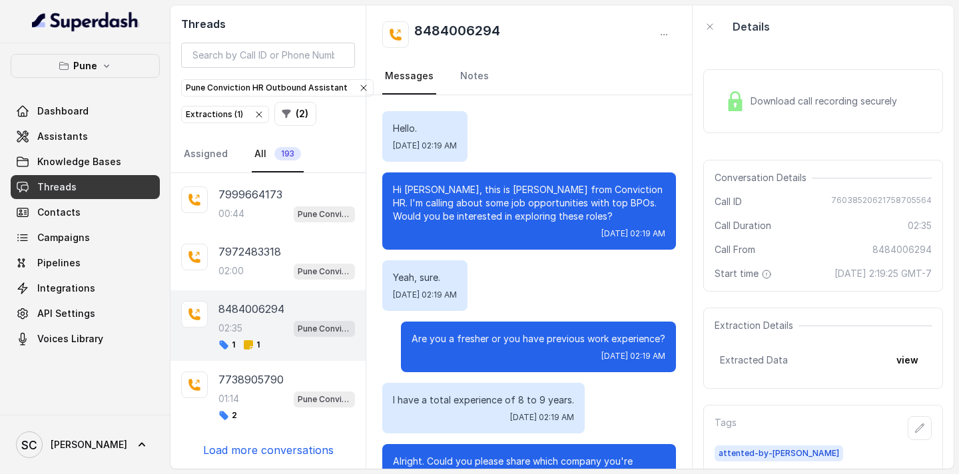
scroll to position [1712, 0]
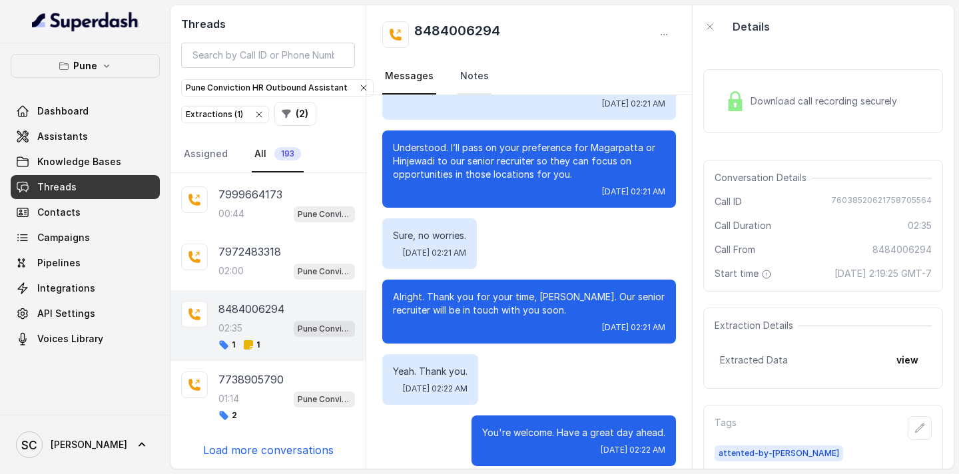
click at [463, 67] on link "Notes" at bounding box center [474, 77] width 34 height 36
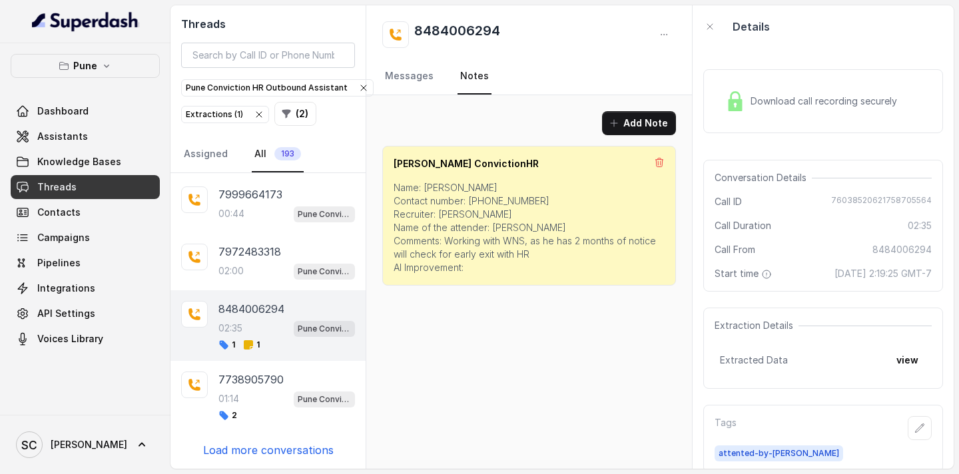
scroll to position [0, 0]
click at [242, 273] on p "02:00" at bounding box center [230, 270] width 25 height 13
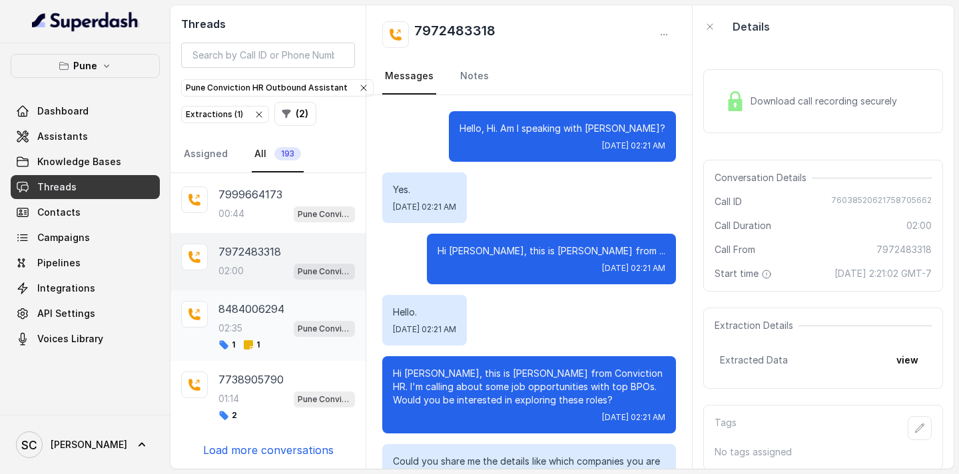
click at [246, 304] on p "8484006294" at bounding box center [251, 309] width 66 height 16
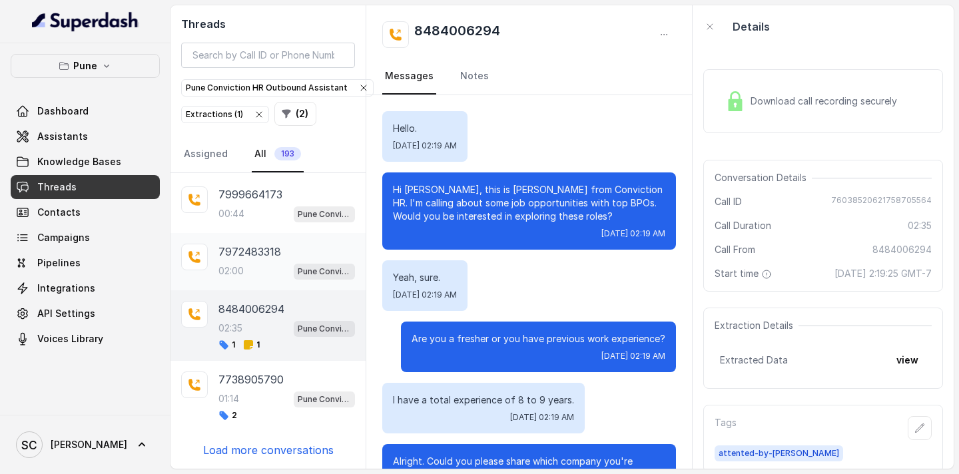
scroll to position [1712, 0]
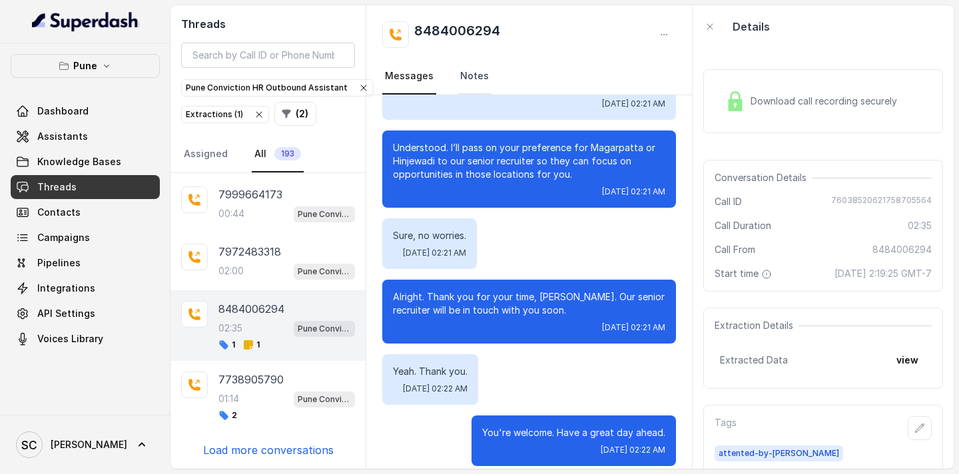
click at [462, 75] on link "Notes" at bounding box center [474, 77] width 34 height 36
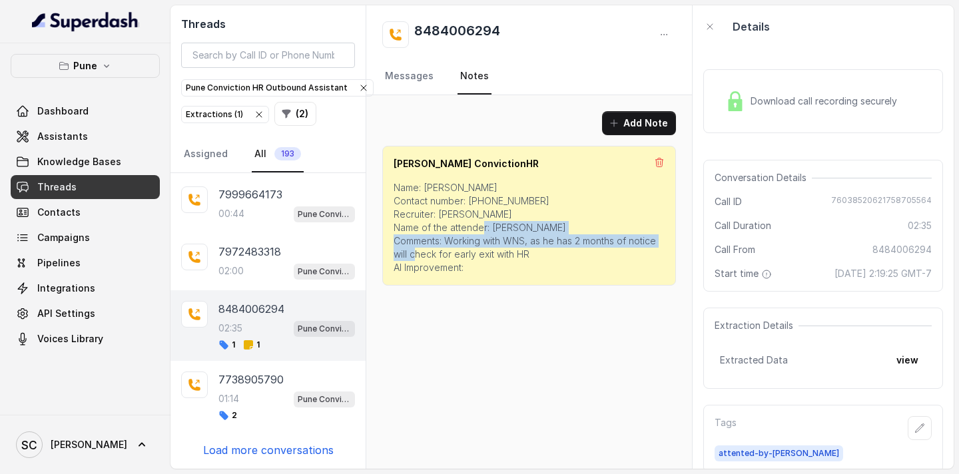
drag, startPoint x: 447, startPoint y: 241, endPoint x: 531, endPoint y: 252, distance: 84.6
click at [531, 252] on p "Name: Gaurav Contact number: 8484006294 Recruiter: Rupal Name of the attender: …" at bounding box center [529, 227] width 271 height 93
copy p "Working with WNS, as he has 2 months of notice will check for early exit with HR"
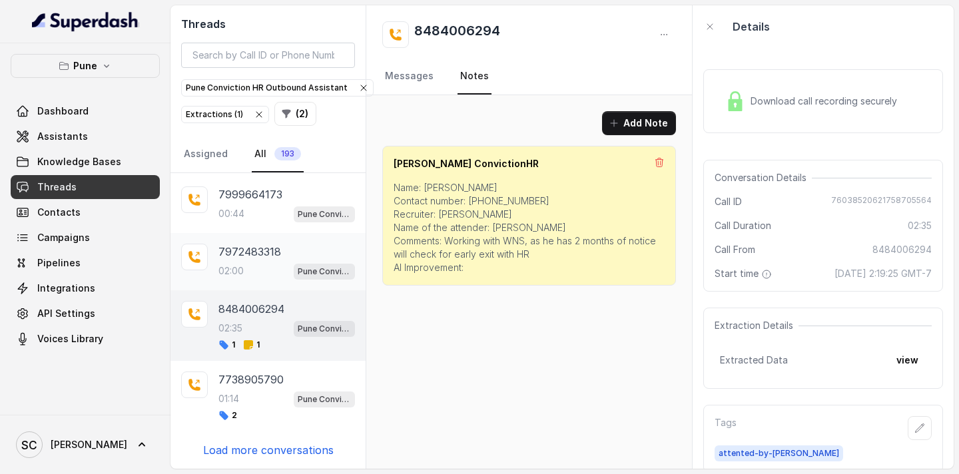
click at [252, 272] on div "02:00 Pune Conviction HR Outbound Assistant" at bounding box center [286, 270] width 137 height 17
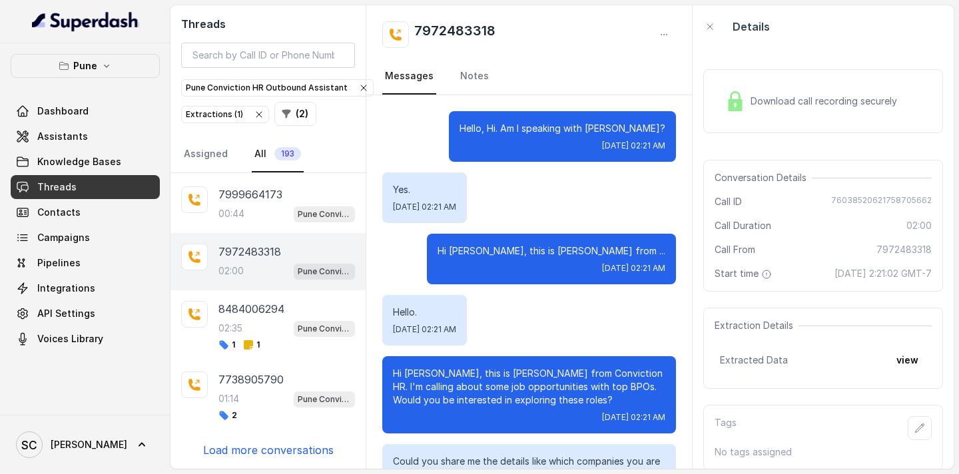
scroll to position [1291, 0]
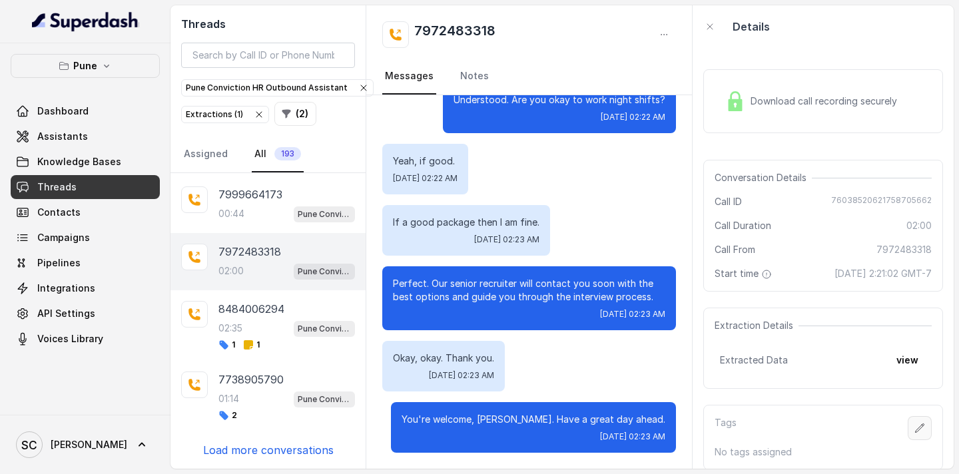
click at [921, 430] on icon "button" at bounding box center [919, 428] width 11 height 11
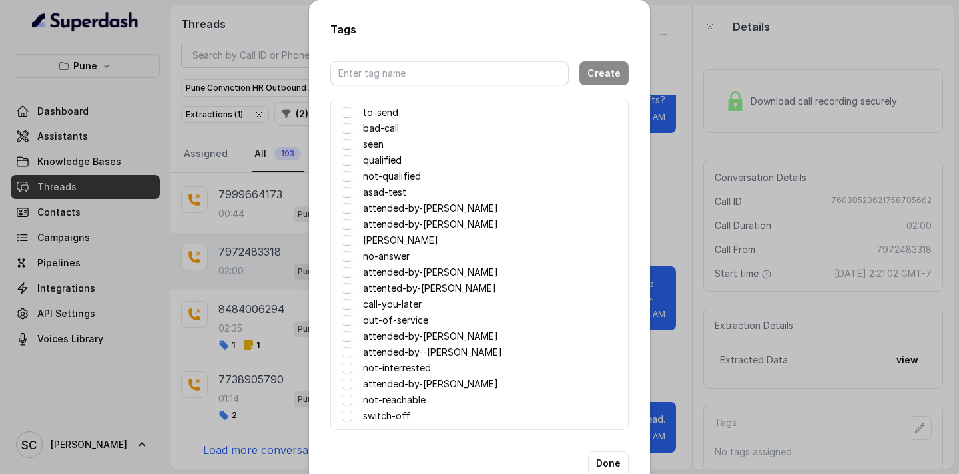
click at [408, 272] on label "attended-by-[PERSON_NAME]" at bounding box center [430, 272] width 135 height 16
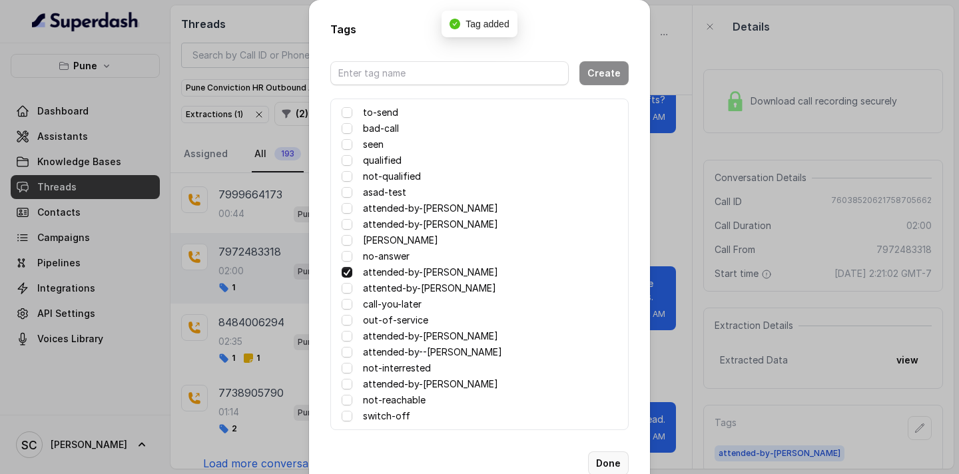
click at [603, 463] on button "Done" at bounding box center [608, 463] width 41 height 24
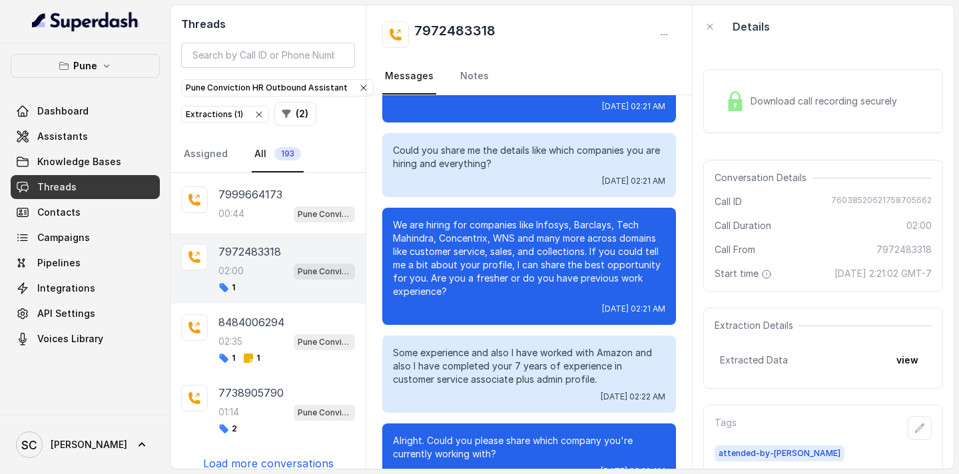
scroll to position [0, 0]
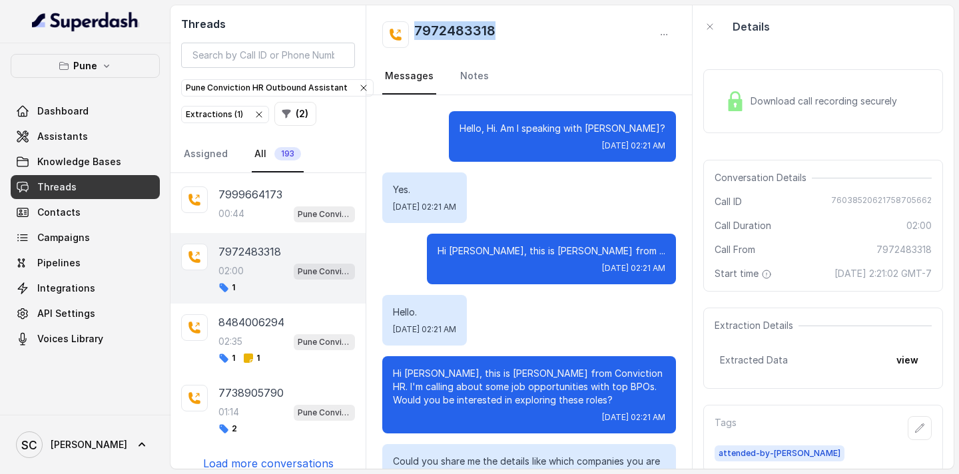
drag, startPoint x: 502, startPoint y: 31, endPoint x: 410, endPoint y: 27, distance: 92.6
click at [410, 27] on div "7972483318" at bounding box center [529, 34] width 294 height 27
copy h2 "7972483318"
click at [923, 428] on icon "button" at bounding box center [919, 428] width 11 height 11
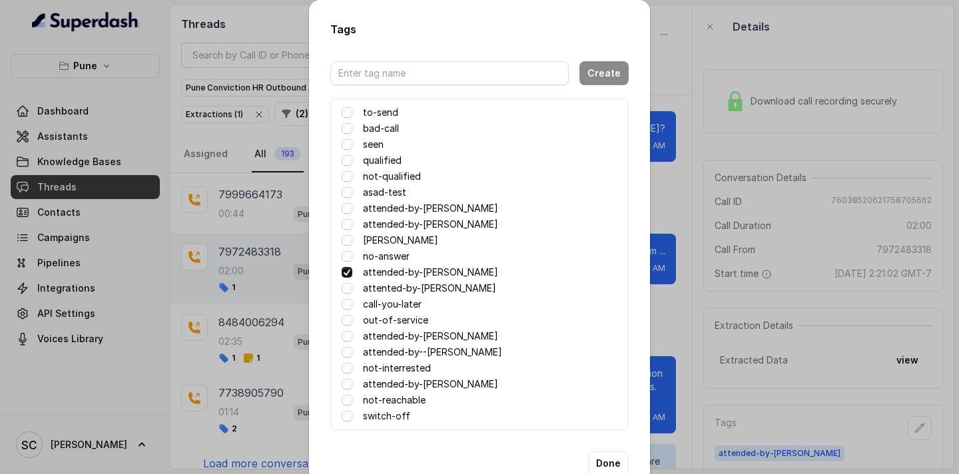
click at [381, 258] on label "no-answer" at bounding box center [386, 256] width 47 height 16
click at [403, 256] on label "no-answer" at bounding box center [386, 256] width 47 height 16
click at [365, 257] on label "no-answer" at bounding box center [386, 256] width 47 height 16
click at [739, 238] on div "Tags Create to-send bad-call seen qualified not-qualified asad-test attended-by…" at bounding box center [479, 237] width 959 height 474
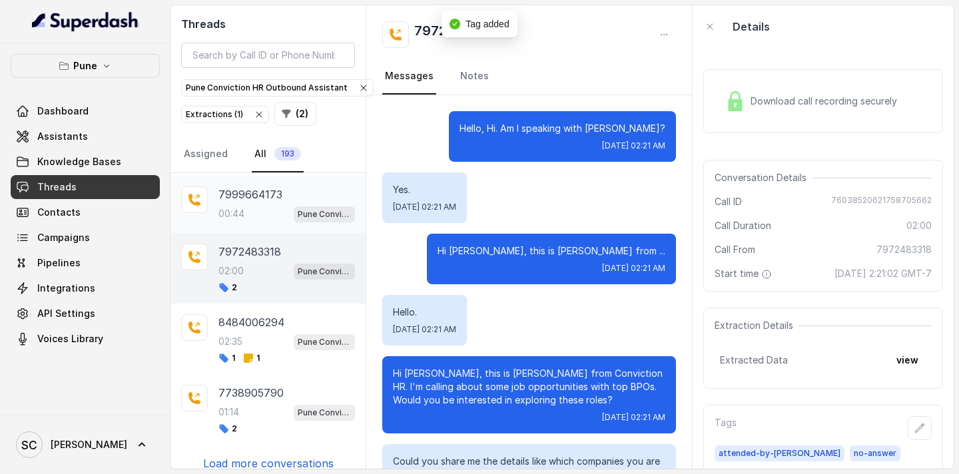
click at [246, 209] on div "00:44 Pune Conviction HR Outbound Assistant" at bounding box center [286, 213] width 137 height 17
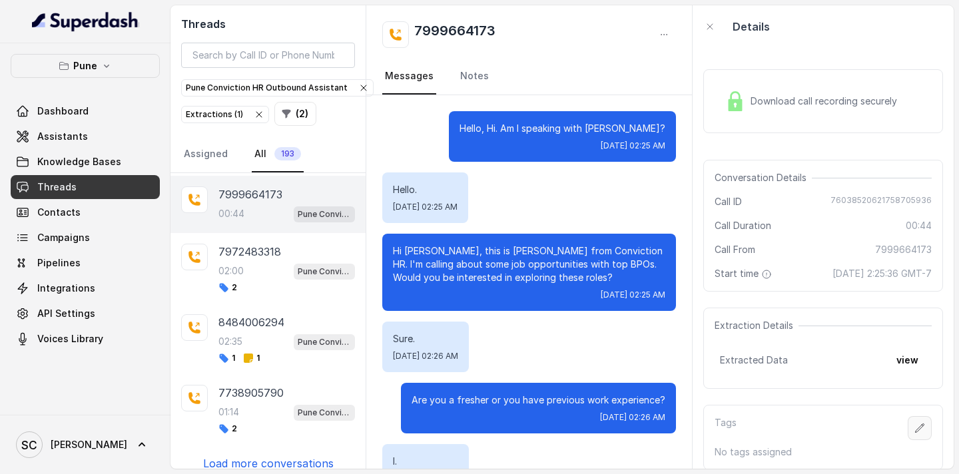
click at [922, 429] on icon "button" at bounding box center [919, 428] width 11 height 11
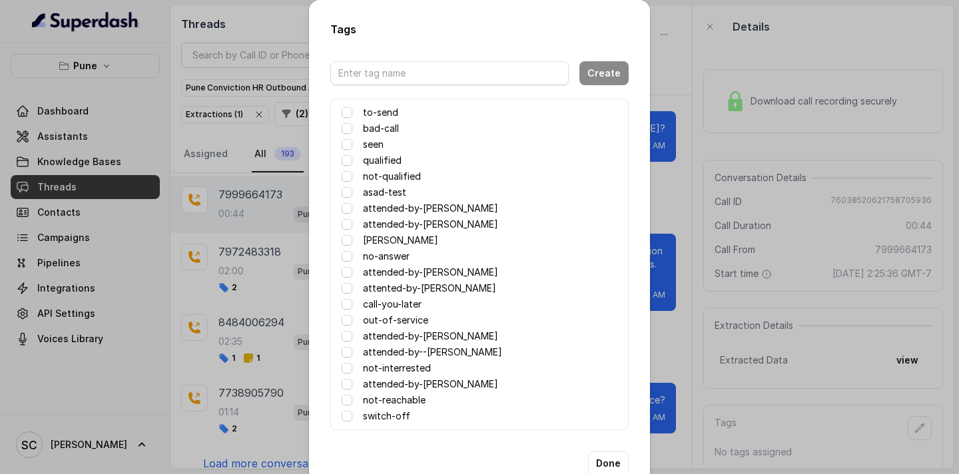
click at [418, 291] on label "attented-by-[PERSON_NAME]" at bounding box center [429, 288] width 133 height 16
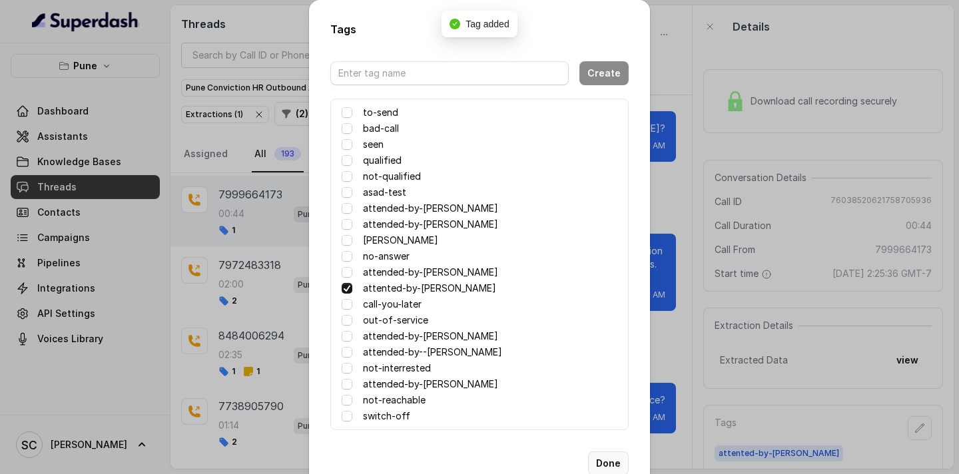
click at [611, 460] on button "Done" at bounding box center [608, 463] width 41 height 24
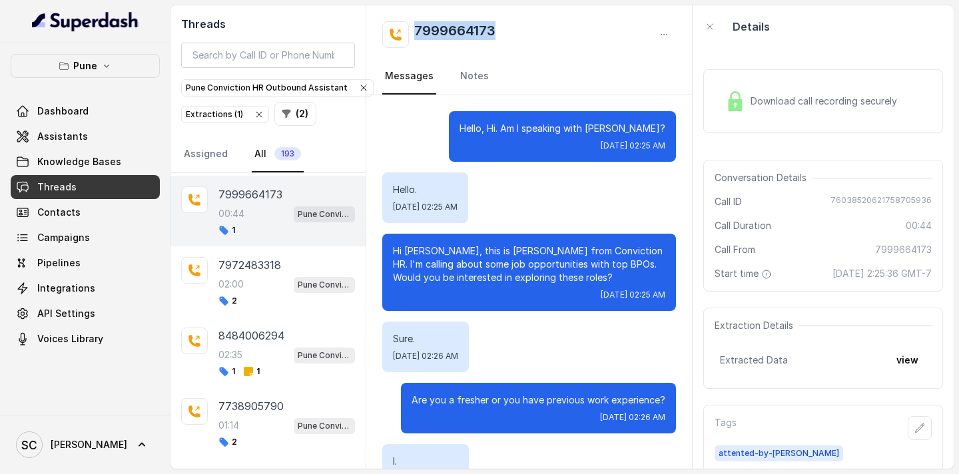
drag, startPoint x: 552, startPoint y: 32, endPoint x: 416, endPoint y: 31, distance: 136.5
click at [416, 31] on div "7999664173" at bounding box center [529, 34] width 294 height 27
copy h2 "7999664173"
click at [520, 31] on div "7999664173" at bounding box center [529, 34] width 294 height 27
drag, startPoint x: 516, startPoint y: 29, endPoint x: 404, endPoint y: 29, distance: 111.9
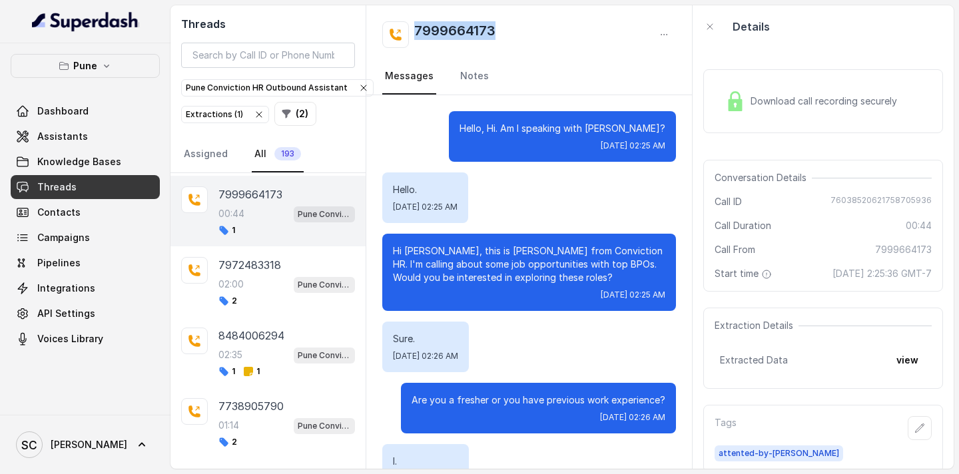
click at [404, 29] on div "7999664173" at bounding box center [529, 34] width 294 height 27
copy h2 "7999664173"
click at [922, 428] on icon "button" at bounding box center [919, 428] width 11 height 11
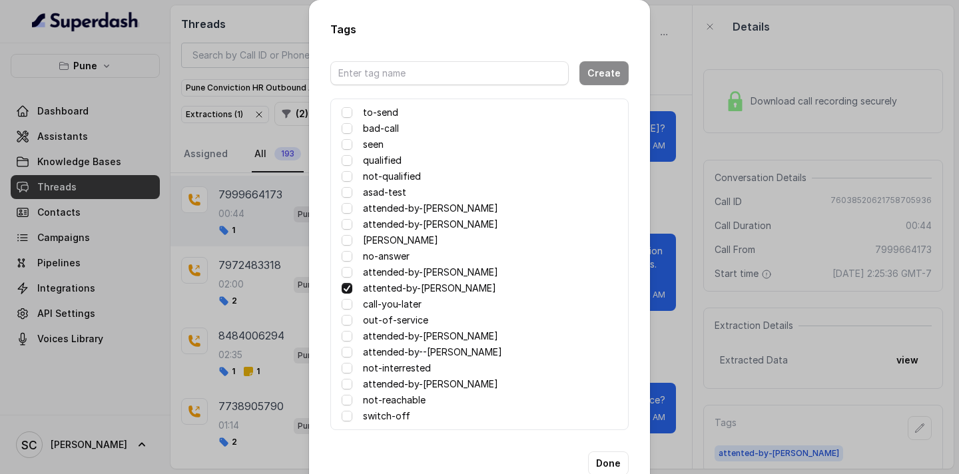
click at [396, 256] on label "no-answer" at bounding box center [386, 256] width 47 height 16
click at [613, 462] on button "Done" at bounding box center [608, 463] width 41 height 24
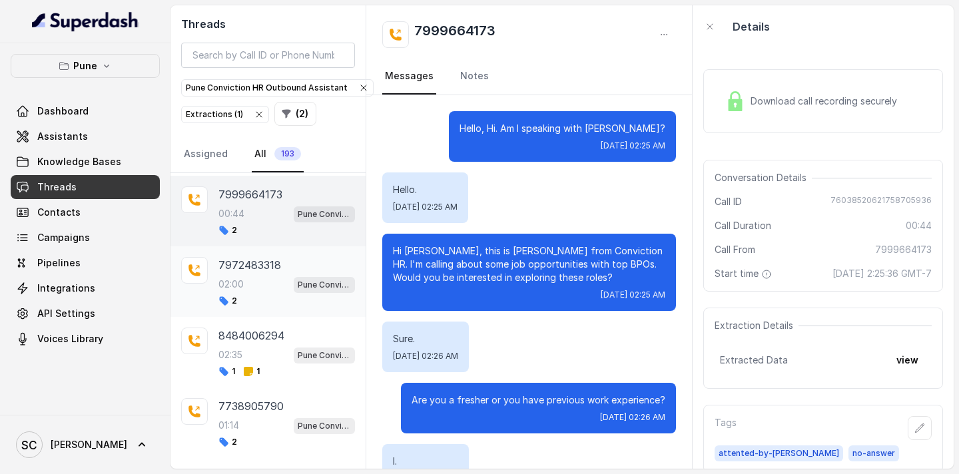
click at [253, 263] on p "7972483318" at bounding box center [249, 265] width 63 height 16
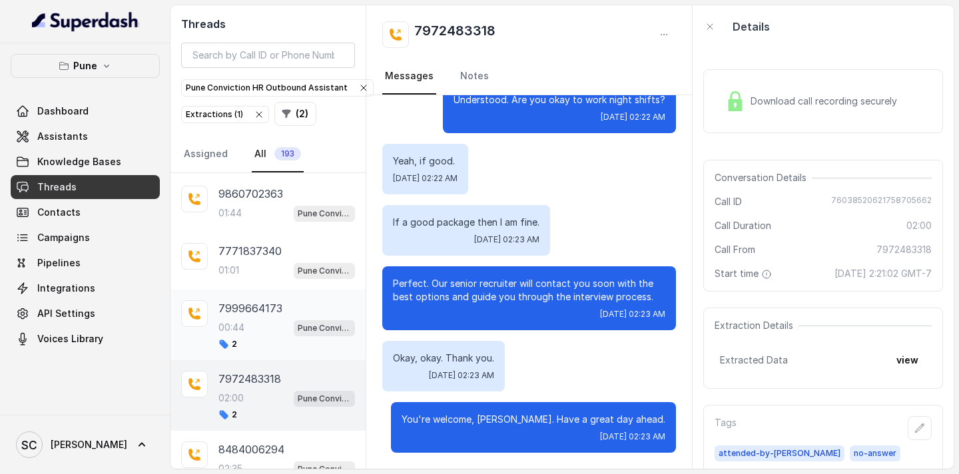
scroll to position [2505, 0]
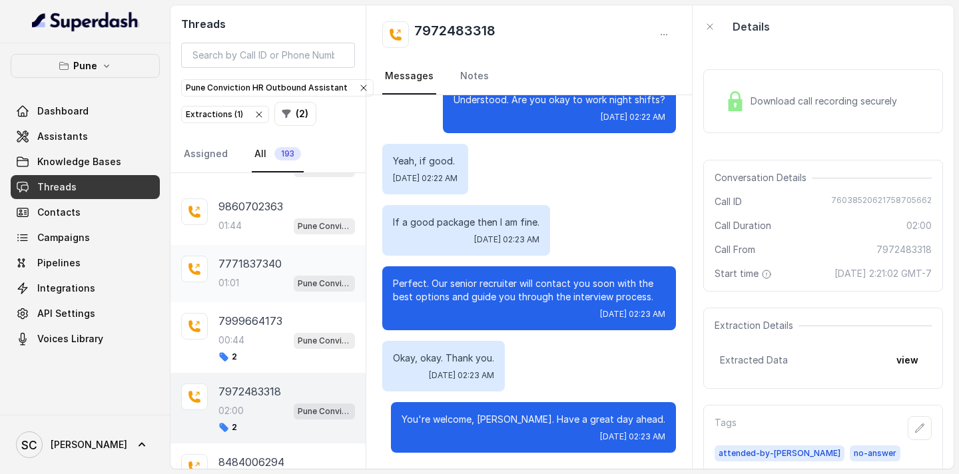
click at [248, 277] on div "01:01 Pune Conviction HR Outbound Assistant" at bounding box center [286, 282] width 137 height 17
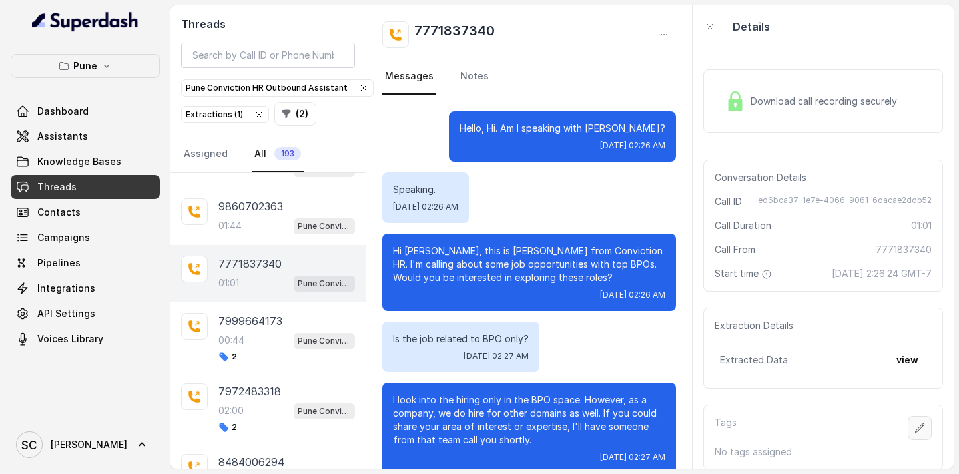
click at [922, 424] on icon "button" at bounding box center [920, 428] width 9 height 9
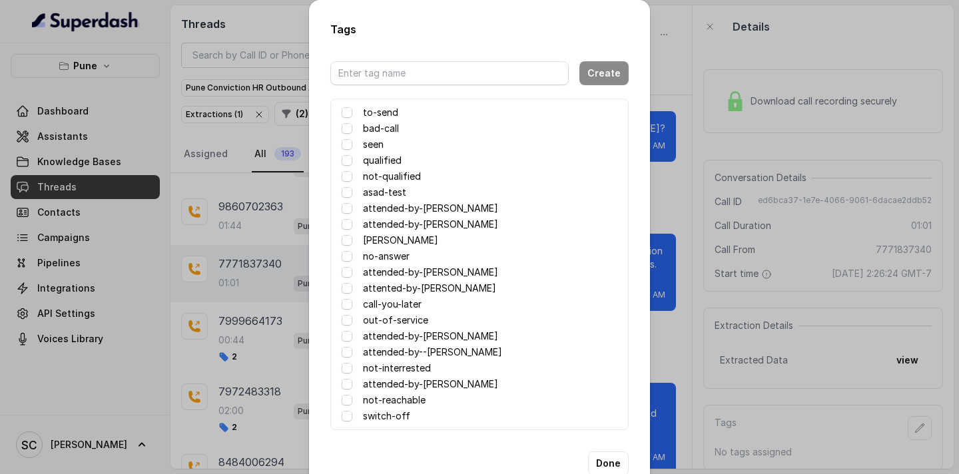
click at [416, 275] on label "attended-by-[PERSON_NAME]" at bounding box center [430, 272] width 135 height 16
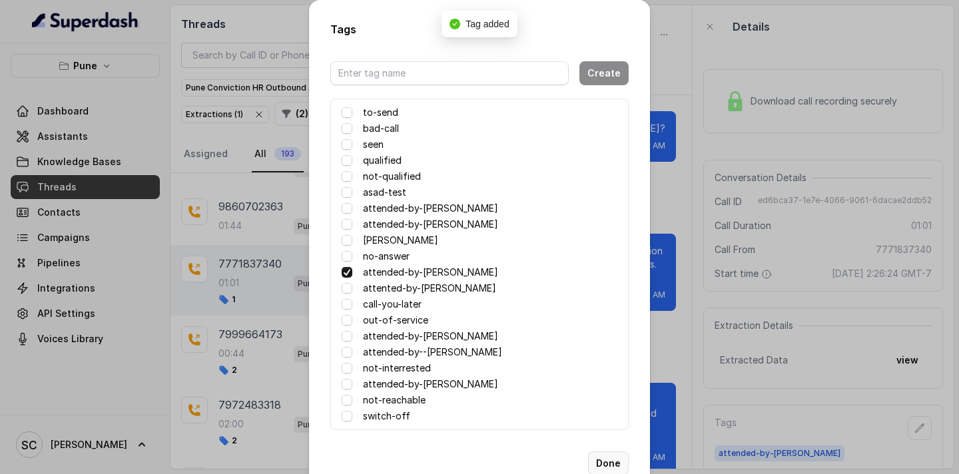
click at [614, 463] on button "Done" at bounding box center [608, 463] width 41 height 24
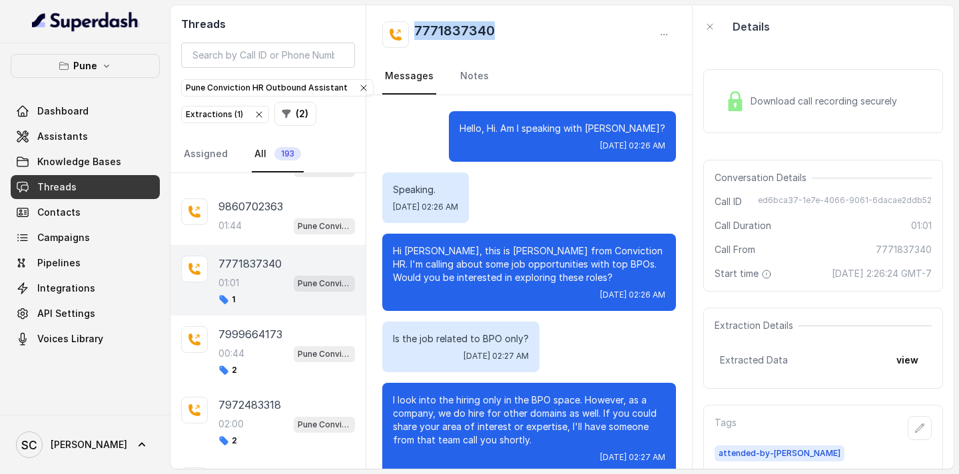
drag, startPoint x: 504, startPoint y: 27, endPoint x: 412, endPoint y: 21, distance: 92.1
click at [412, 21] on div "7771837340" at bounding box center [529, 34] width 294 height 27
copy h2 "7771837340"
click at [918, 426] on icon "button" at bounding box center [919, 428] width 11 height 11
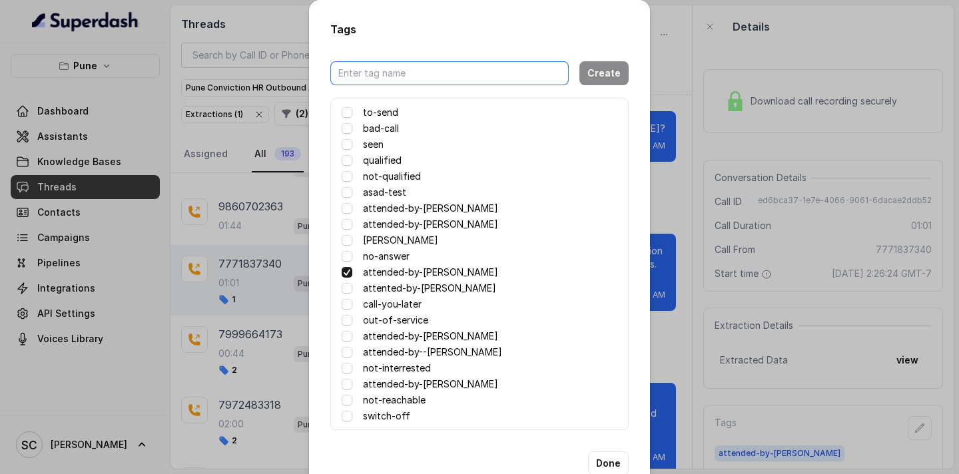
click at [531, 77] on input "text" at bounding box center [449, 73] width 238 height 24
type input "Call Busy"
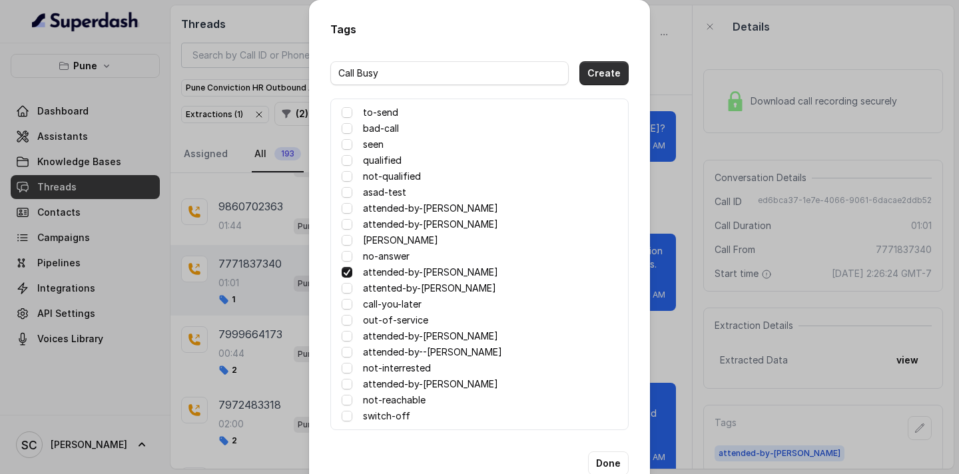
click at [611, 67] on button "Create" at bounding box center [603, 73] width 49 height 24
click at [348, 431] on span at bounding box center [347, 432] width 11 height 11
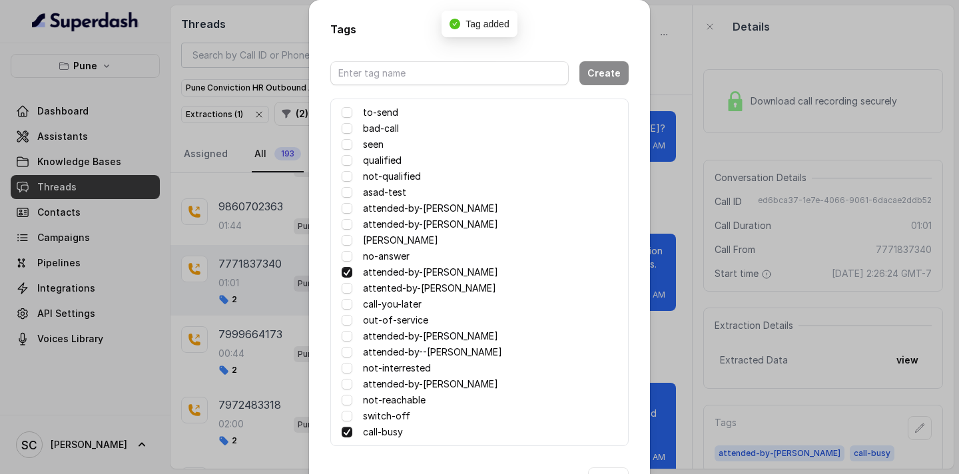
scroll to position [49, 0]
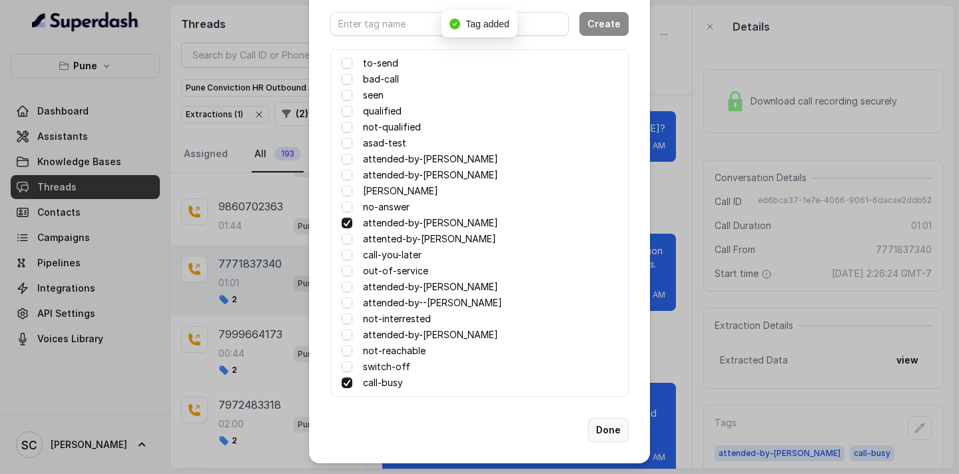
click at [611, 430] on button "Done" at bounding box center [608, 430] width 41 height 24
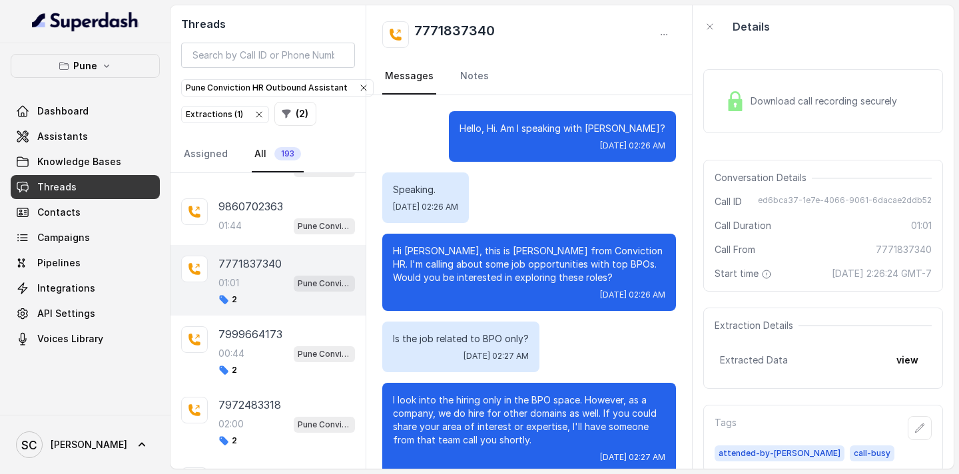
click at [893, 51] on div "Download call recording securely Conversation Details Call ID ed6bca37-1e7e-406…" at bounding box center [823, 258] width 261 height 421
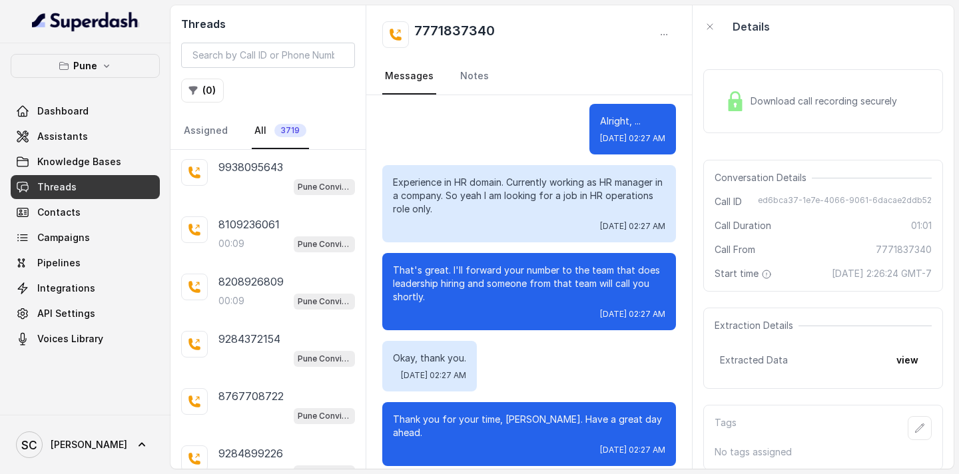
scroll to position [348, 0]
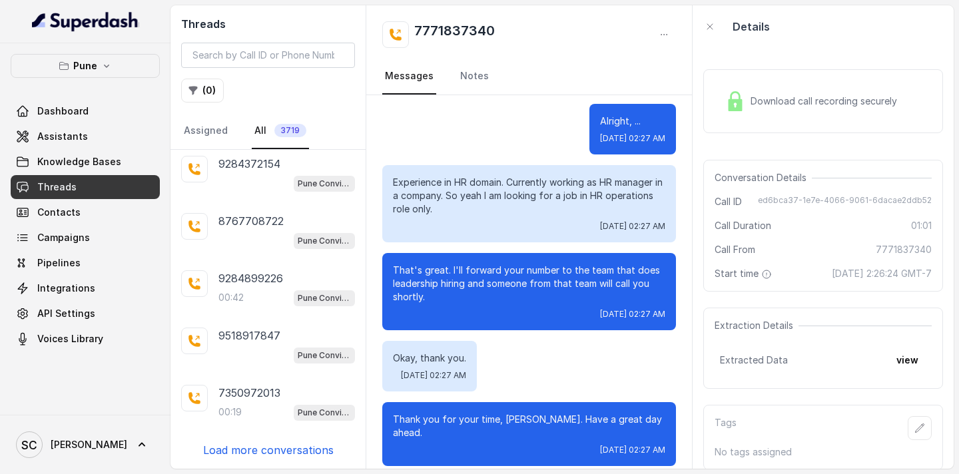
click at [252, 449] on p "Load more conversations" at bounding box center [268, 450] width 131 height 16
click at [200, 91] on button "( 0 )" at bounding box center [202, 91] width 43 height 24
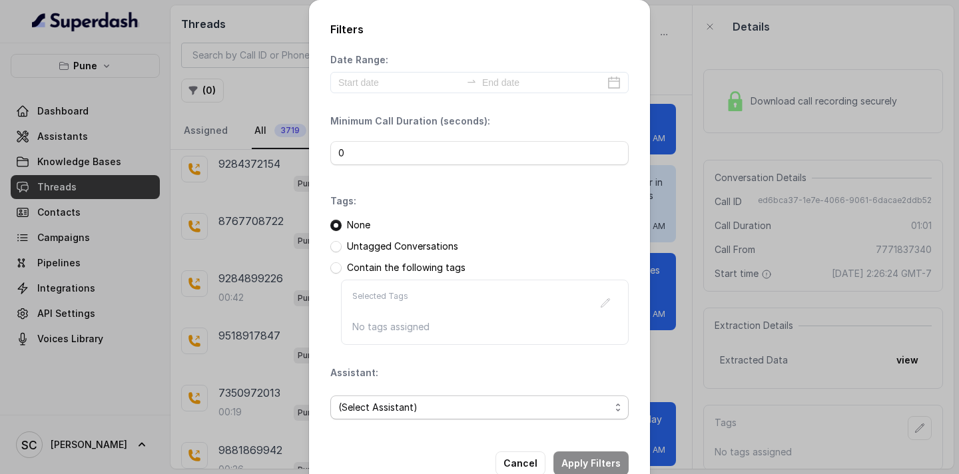
click at [400, 412] on span "(Select Assistant)" at bounding box center [474, 408] width 272 height 16
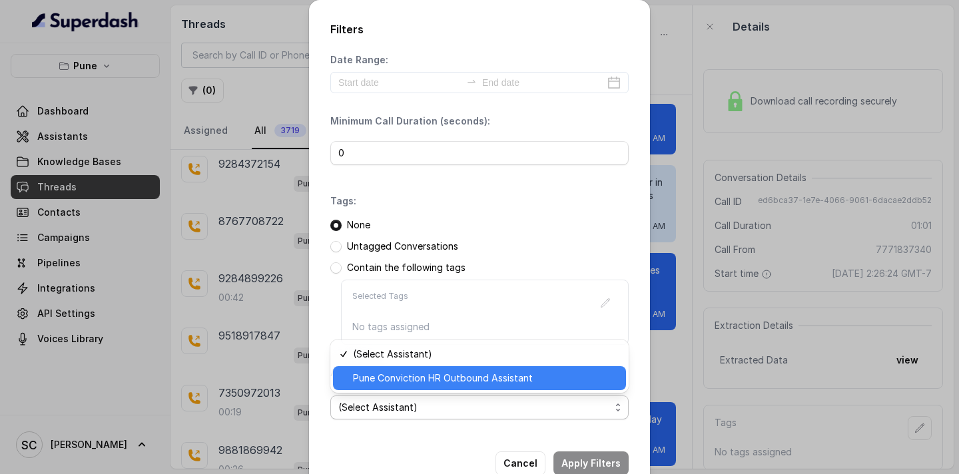
click at [391, 379] on span "Pune Conviction HR Outbound Assistant" at bounding box center [485, 378] width 265 height 16
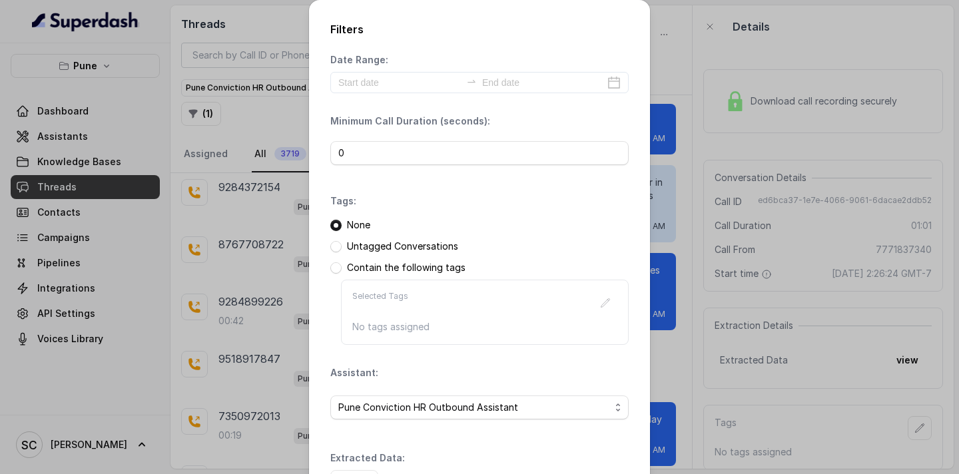
scroll to position [97, 0]
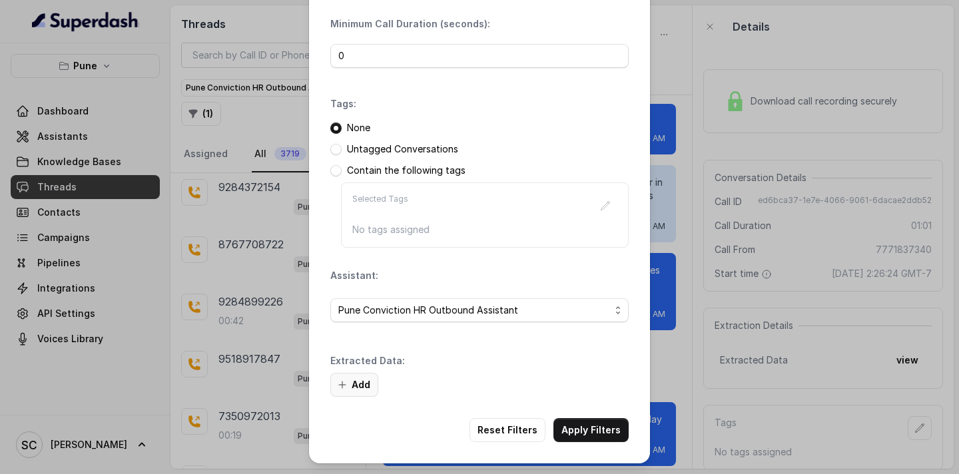
click at [353, 380] on button "Add" at bounding box center [354, 385] width 48 height 24
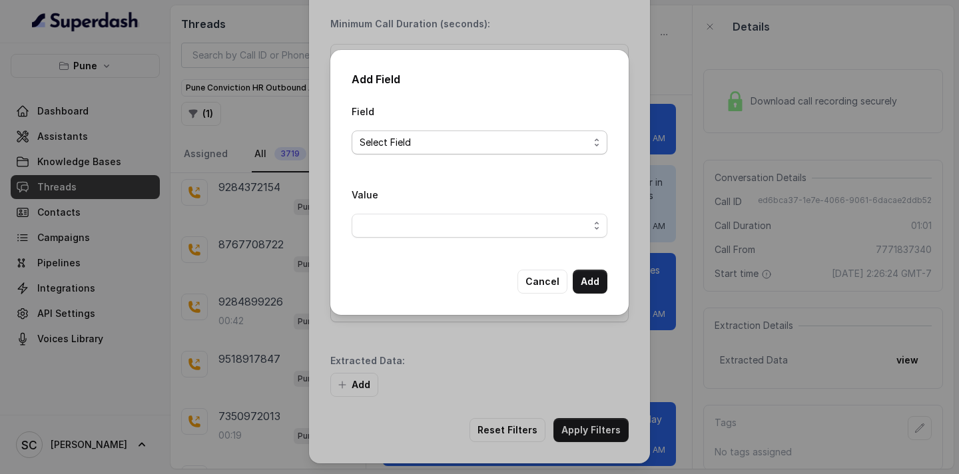
click at [417, 135] on span "Select Field" at bounding box center [474, 143] width 229 height 16
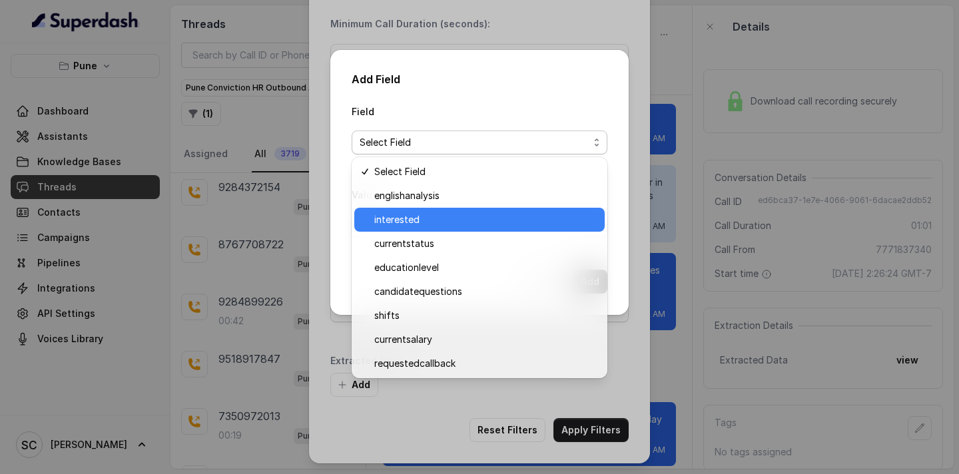
click at [410, 221] on span "interested" at bounding box center [485, 220] width 222 height 16
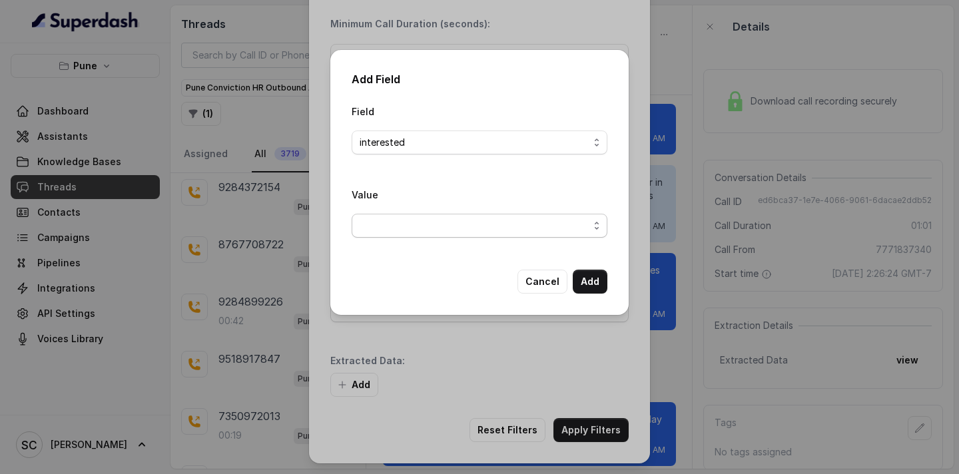
click at [410, 221] on span "button" at bounding box center [480, 226] width 256 height 24
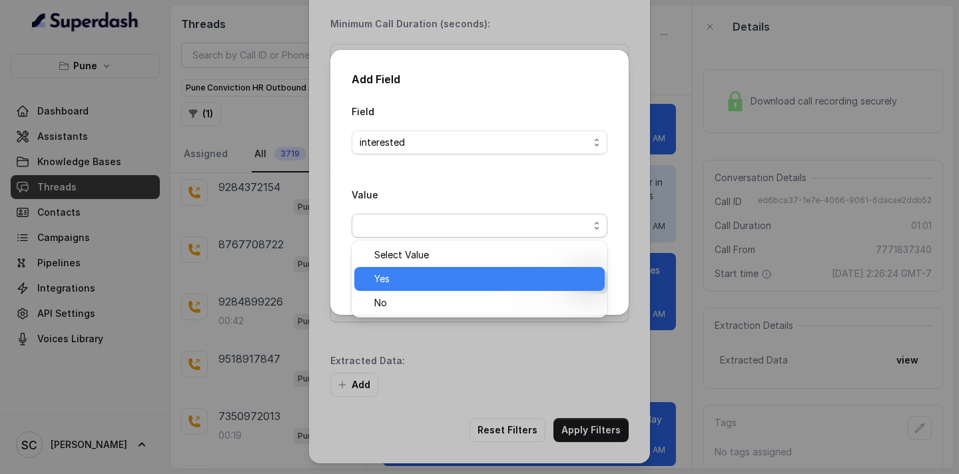
click at [392, 282] on span "Yes" at bounding box center [485, 279] width 222 height 16
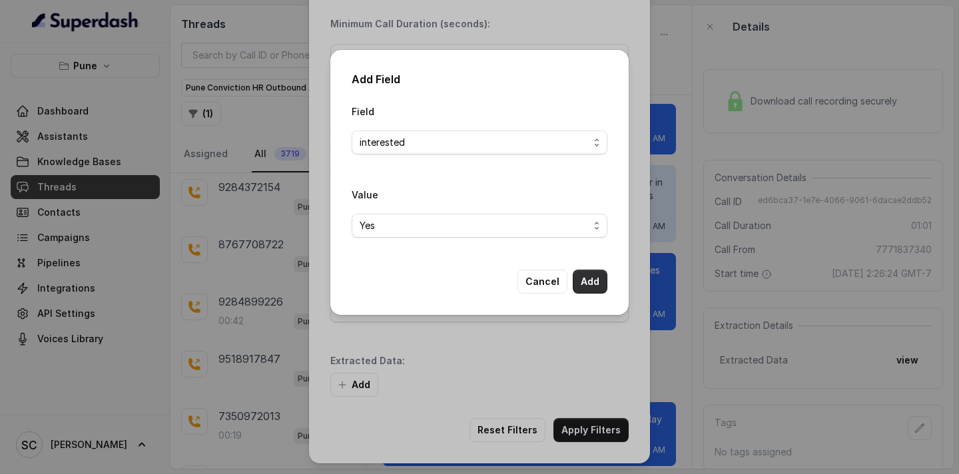
click at [592, 289] on button "Add" at bounding box center [590, 282] width 35 height 24
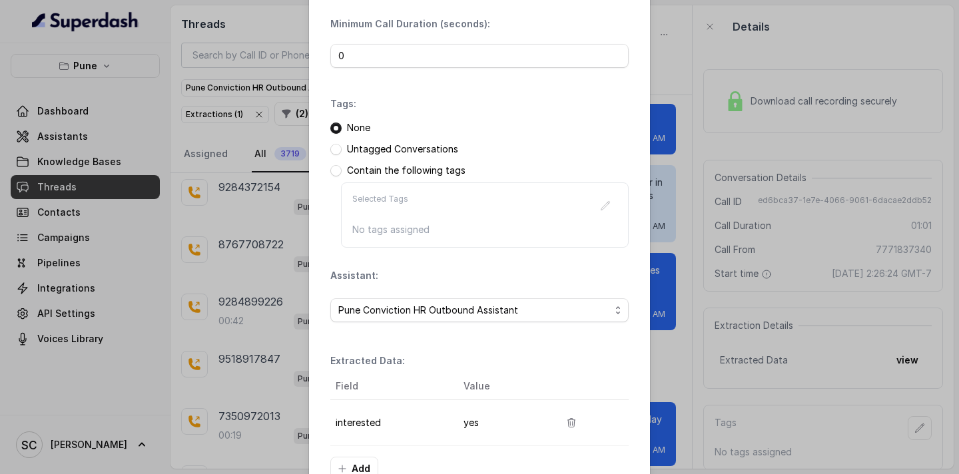
scroll to position [181, 0]
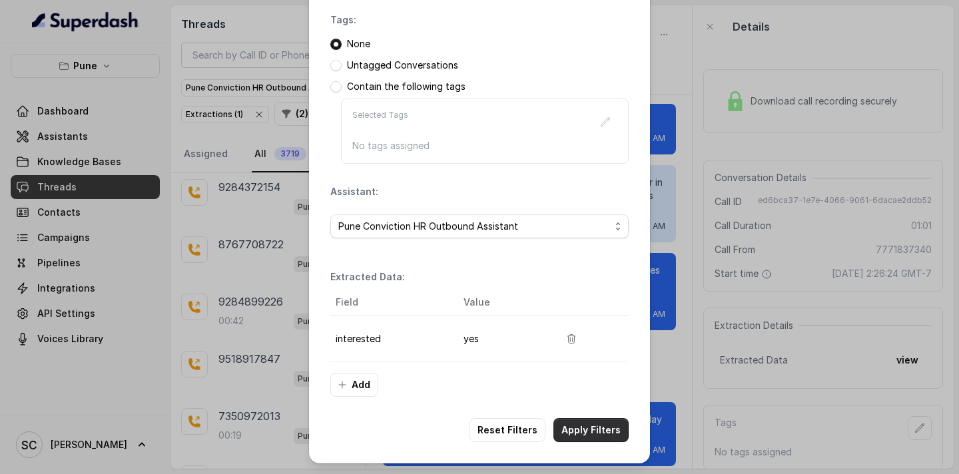
click at [607, 426] on button "Apply Filters" at bounding box center [590, 430] width 75 height 24
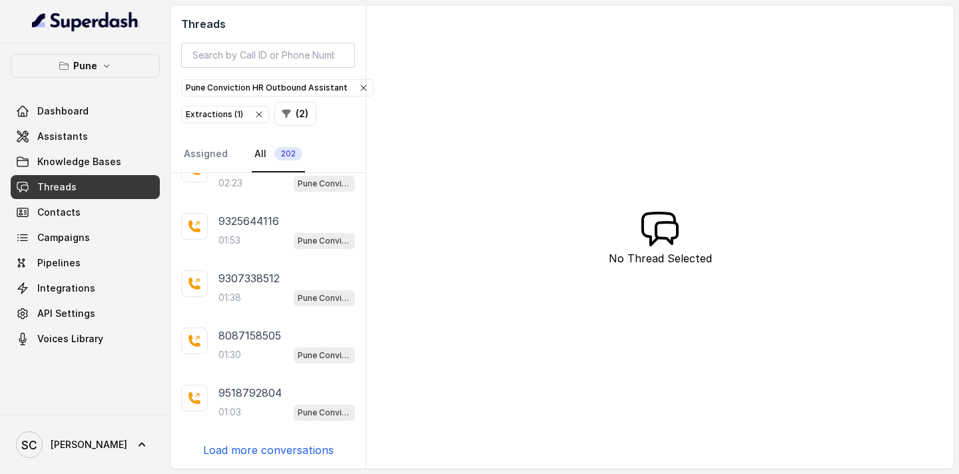
scroll to position [314, 0]
click at [264, 450] on p "Load more conversations" at bounding box center [268, 450] width 131 height 16
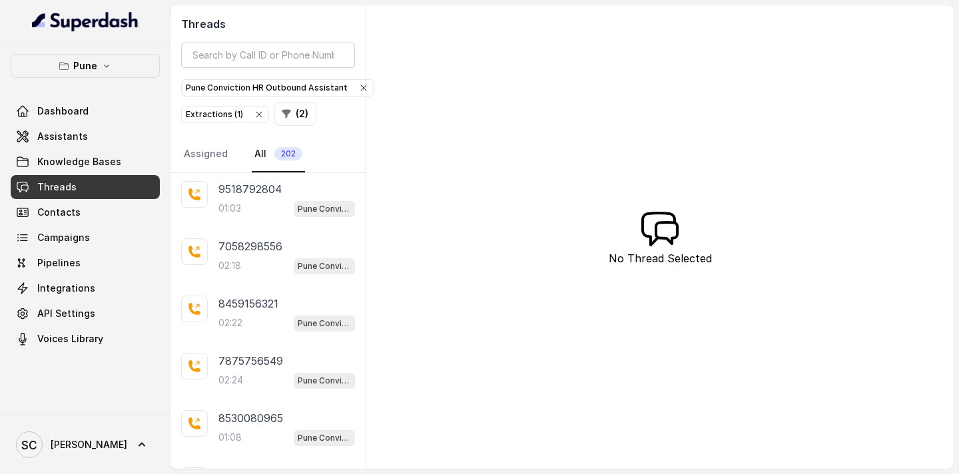
scroll to position [887, 0]
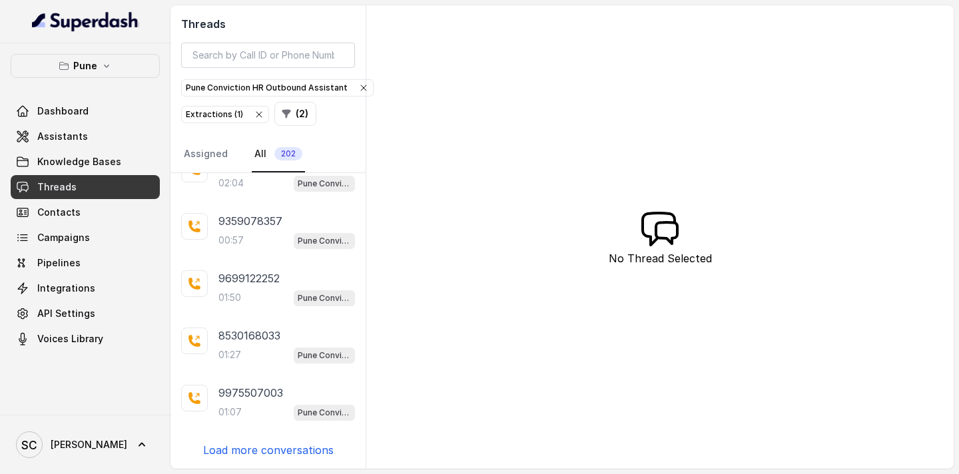
click at [264, 450] on p "Load more conversations" at bounding box center [268, 450] width 131 height 16
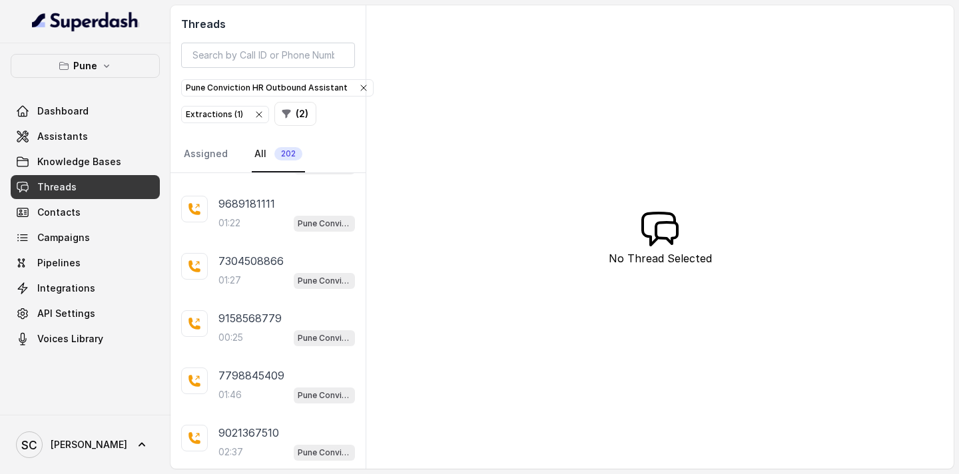
scroll to position [2032, 0]
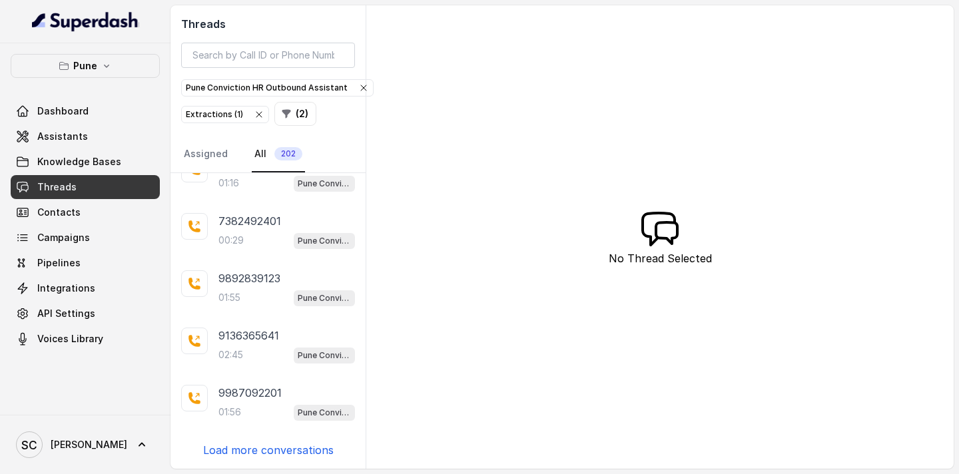
click at [264, 450] on p "Load more conversations" at bounding box center [268, 450] width 131 height 16
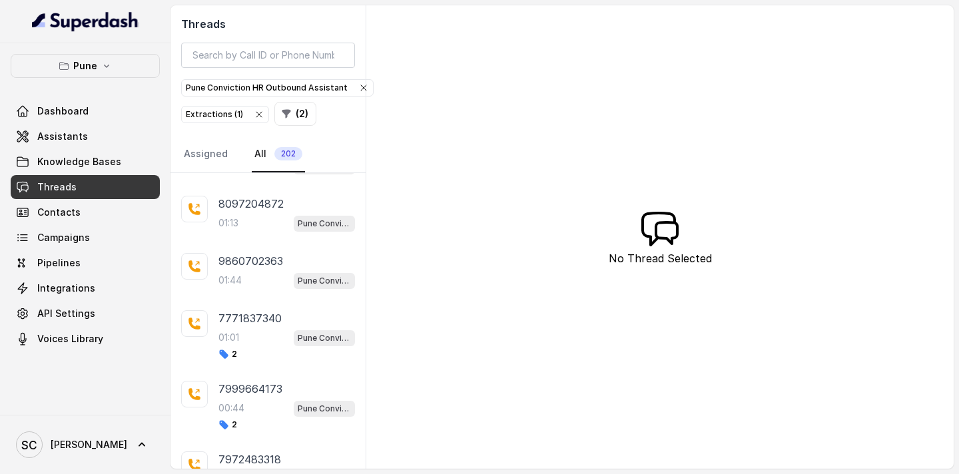
scroll to position [2957, 0]
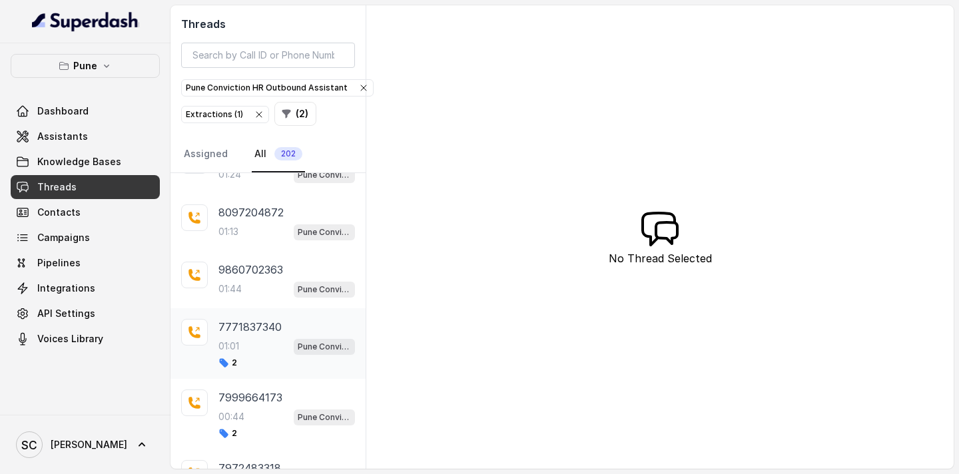
click at [254, 342] on div "01:01 Pune Conviction HR Outbound Assistant" at bounding box center [286, 346] width 137 height 17
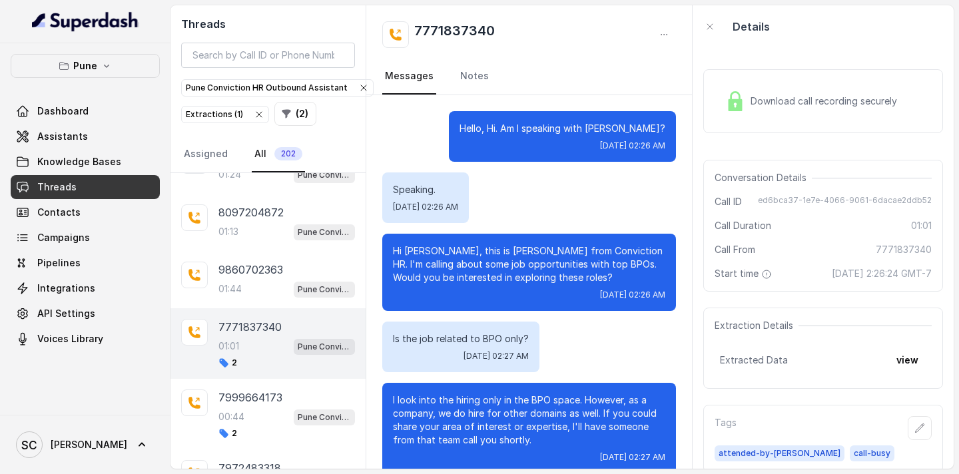
scroll to position [442, 0]
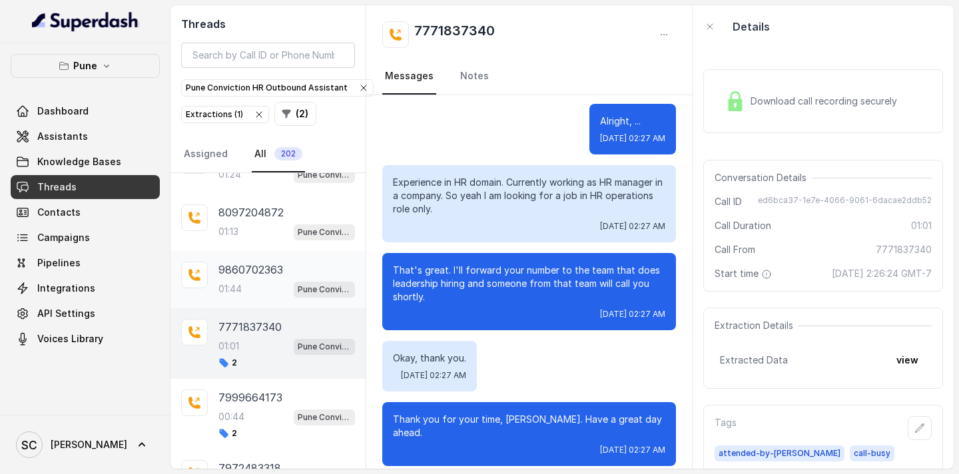
click at [243, 295] on div "01:44 Pune Conviction HR Outbound Assistant" at bounding box center [286, 288] width 137 height 17
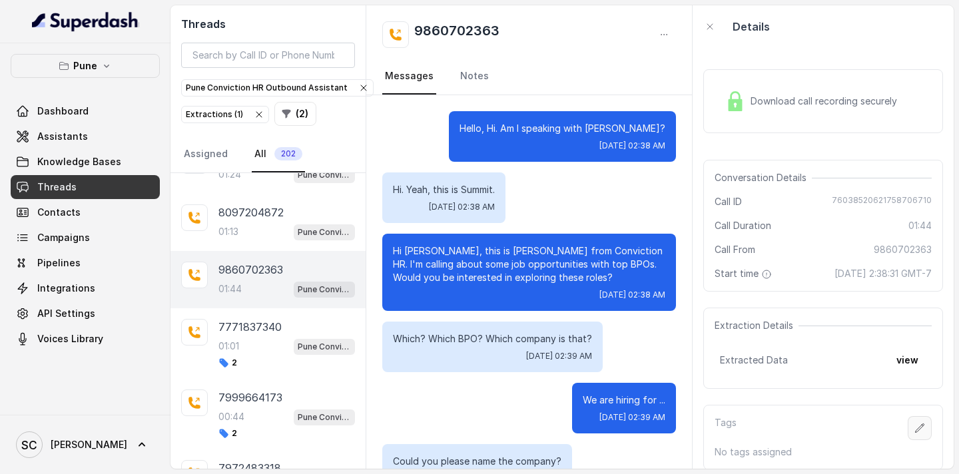
click at [914, 429] on icon "button" at bounding box center [919, 428] width 11 height 11
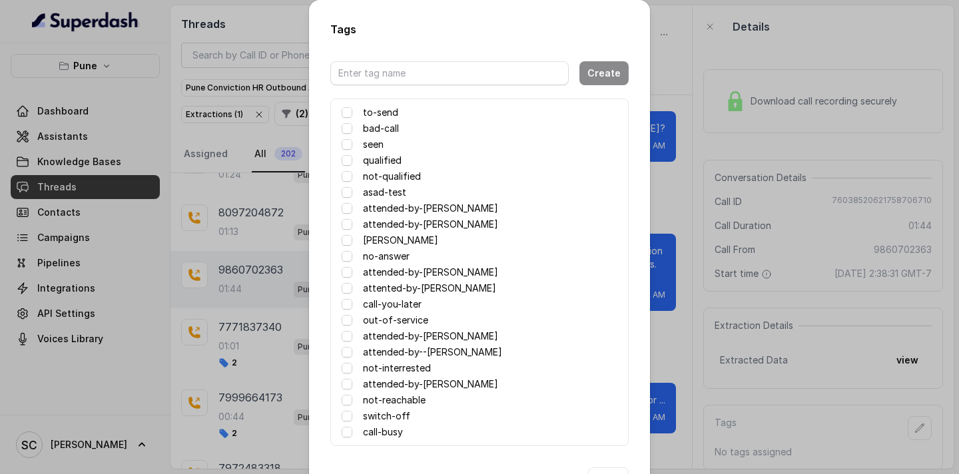
click at [429, 290] on label "attented-by-rupal" at bounding box center [429, 288] width 133 height 16
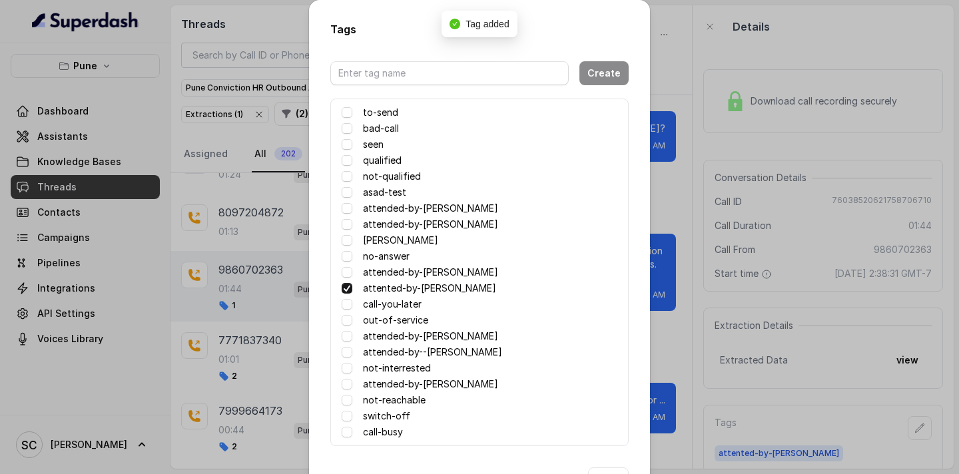
scroll to position [49, 0]
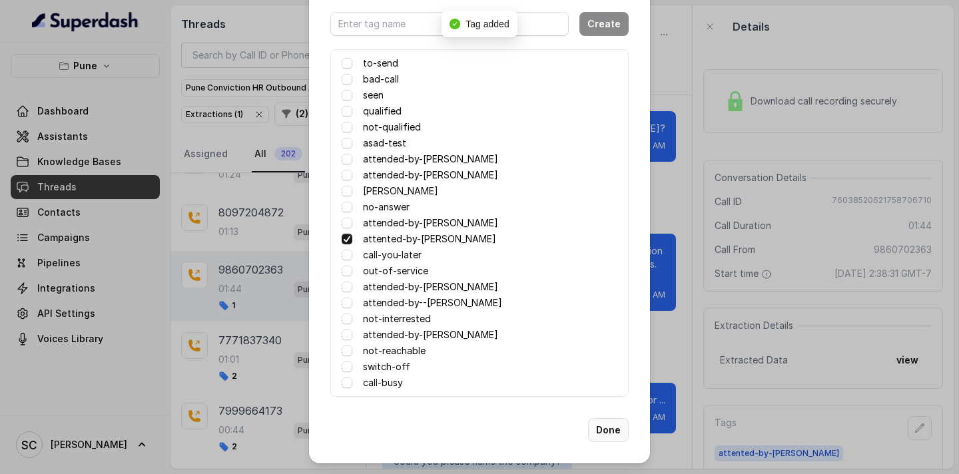
click at [609, 434] on button "Done" at bounding box center [608, 430] width 41 height 24
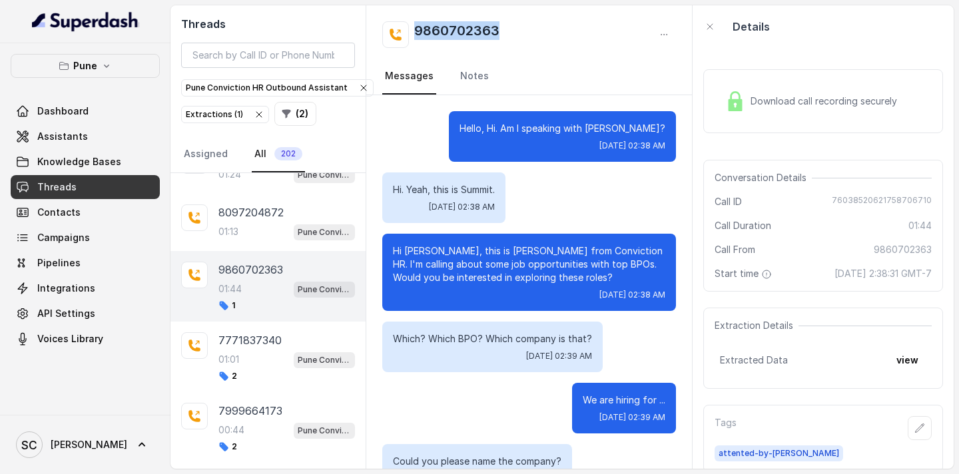
drag, startPoint x: 503, startPoint y: 30, endPoint x: 408, endPoint y: 28, distance: 95.9
click at [406, 28] on div "9860702363" at bounding box center [529, 34] width 294 height 27
copy h2 "9860702363"
click at [927, 430] on button "button" at bounding box center [920, 428] width 24 height 24
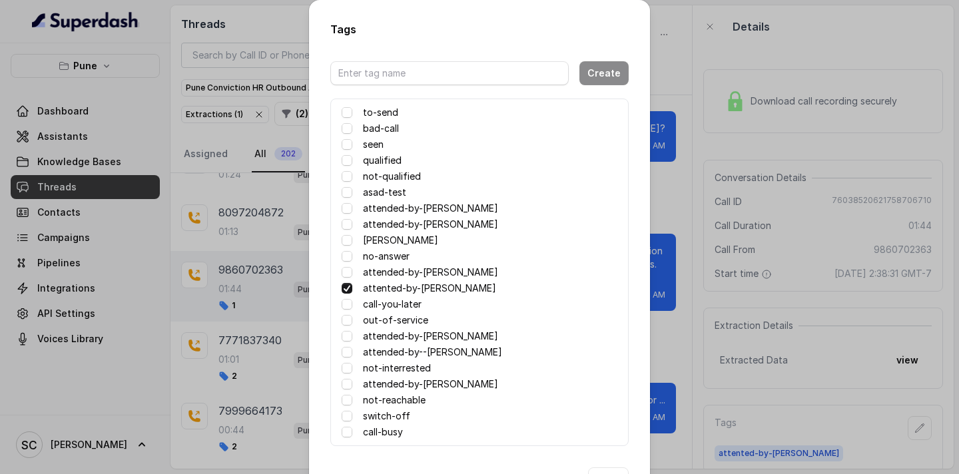
click at [388, 304] on label "call-you-later" at bounding box center [392, 304] width 59 height 16
click at [365, 304] on label "call-you-later" at bounding box center [392, 304] width 59 height 16
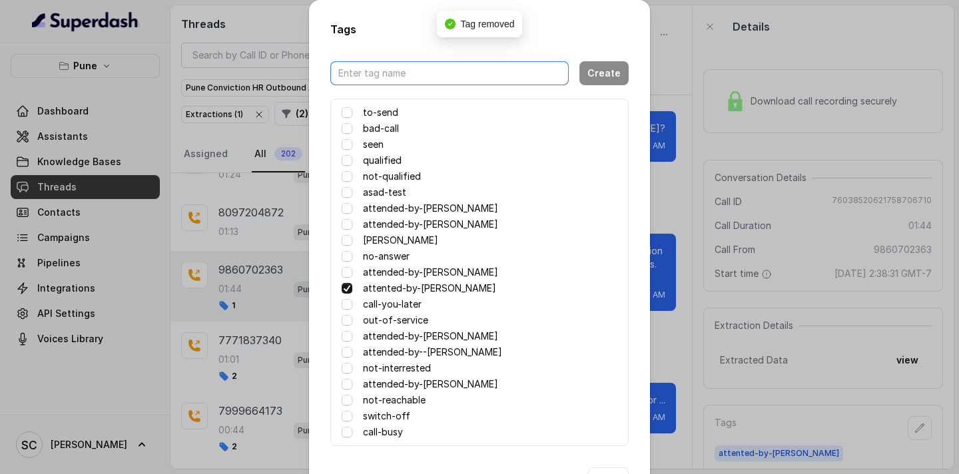
click at [479, 75] on input "text" at bounding box center [449, 73] width 238 height 24
type input "ask to call back"
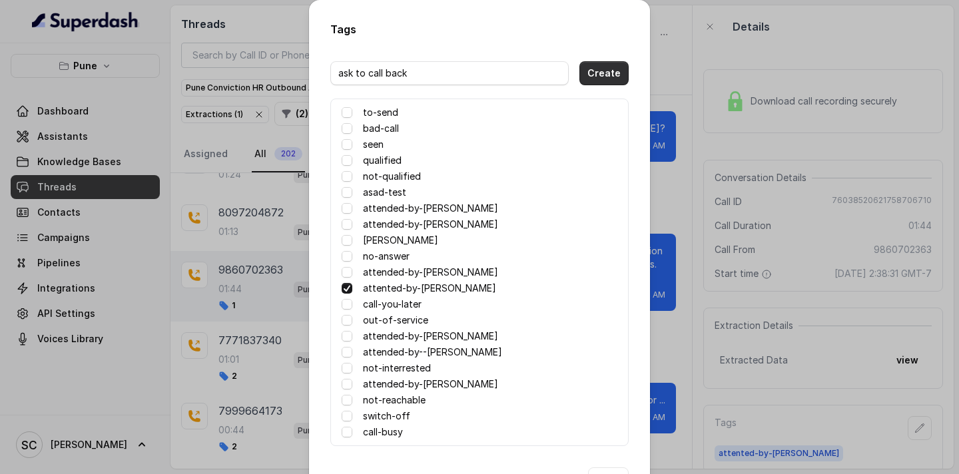
click at [599, 78] on button "Create" at bounding box center [603, 73] width 49 height 24
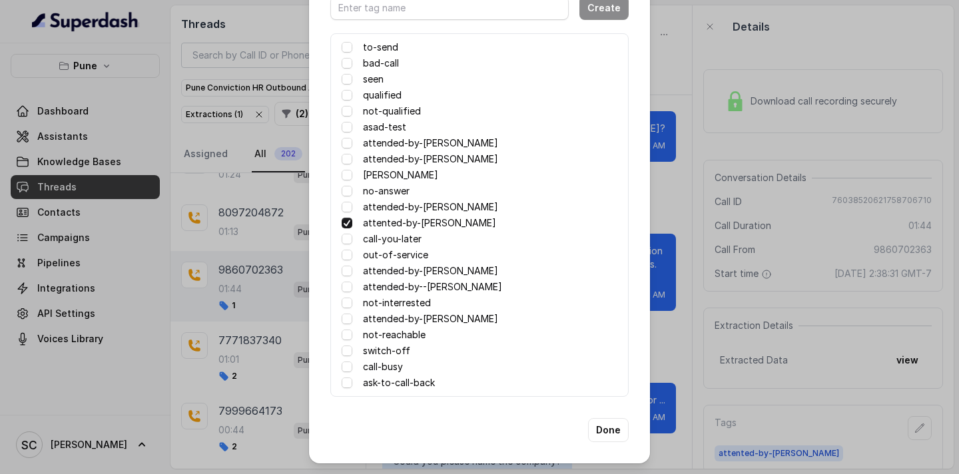
click at [370, 386] on label "ask-to-call-back" at bounding box center [399, 383] width 72 height 16
click at [610, 433] on button "Done" at bounding box center [608, 430] width 41 height 24
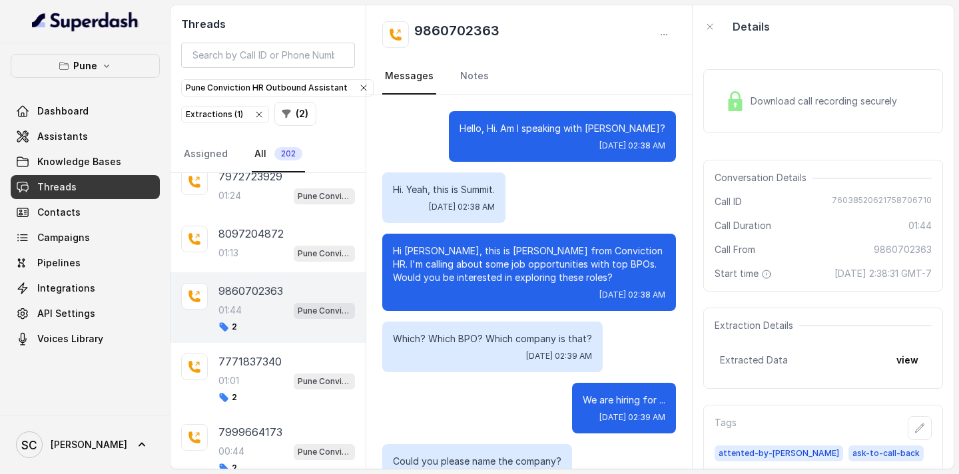
scroll to position [15, 0]
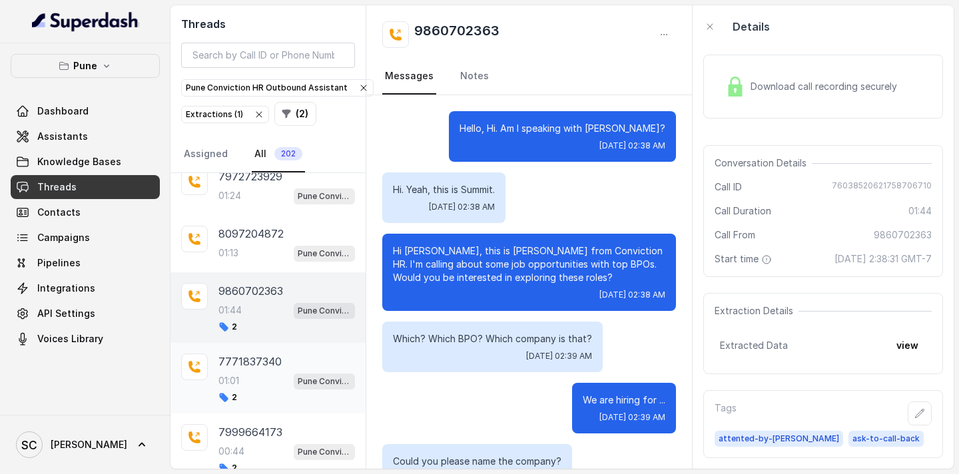
click at [236, 374] on p "01:01" at bounding box center [228, 380] width 21 height 13
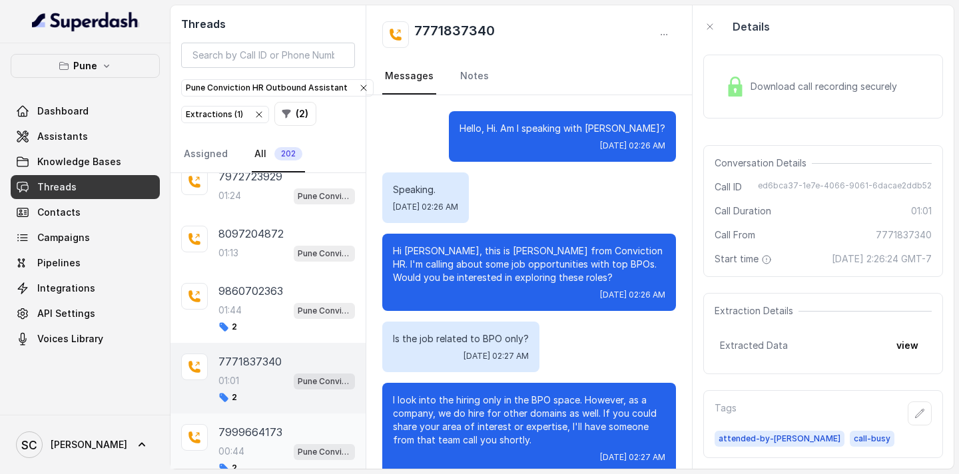
click at [254, 442] on div "7999664173 00:44 Pune Conviction HR Outbound Assistant 2" at bounding box center [286, 448] width 137 height 49
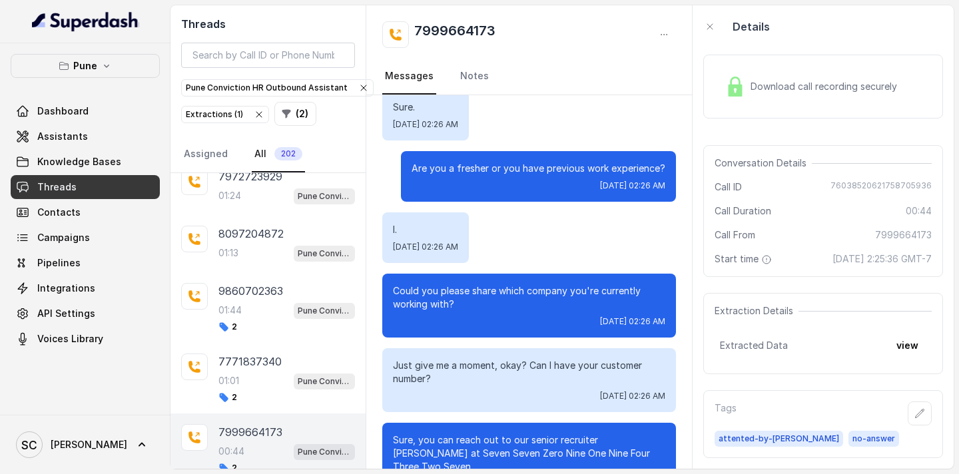
scroll to position [266, 0]
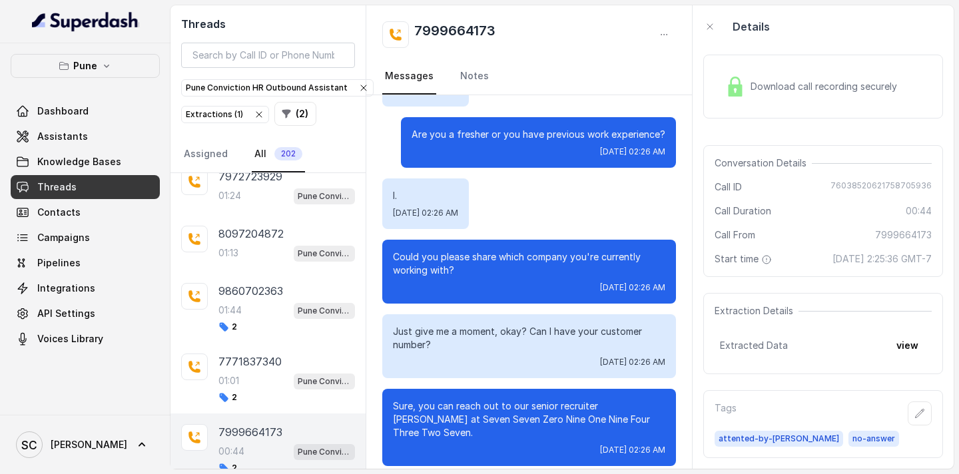
click at [248, 442] on div "7999664173 00:44 Pune Conviction HR Outbound Assistant 2" at bounding box center [286, 448] width 137 height 49
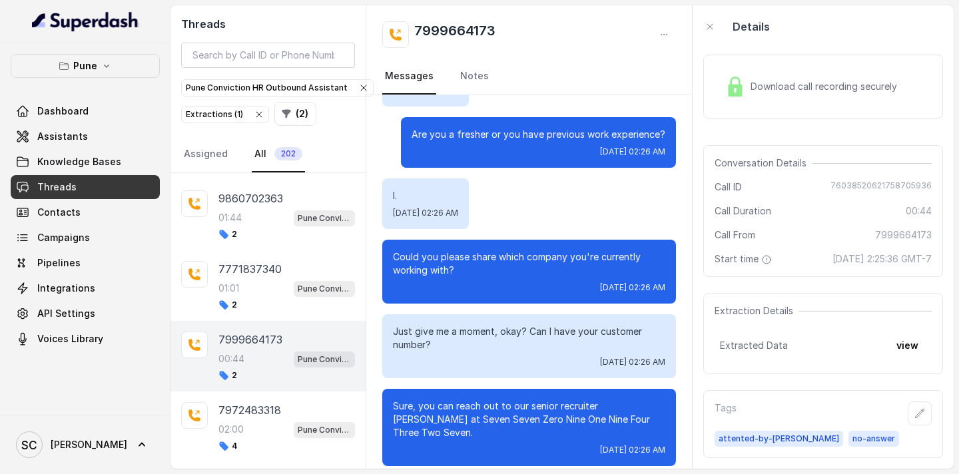
scroll to position [3051, 0]
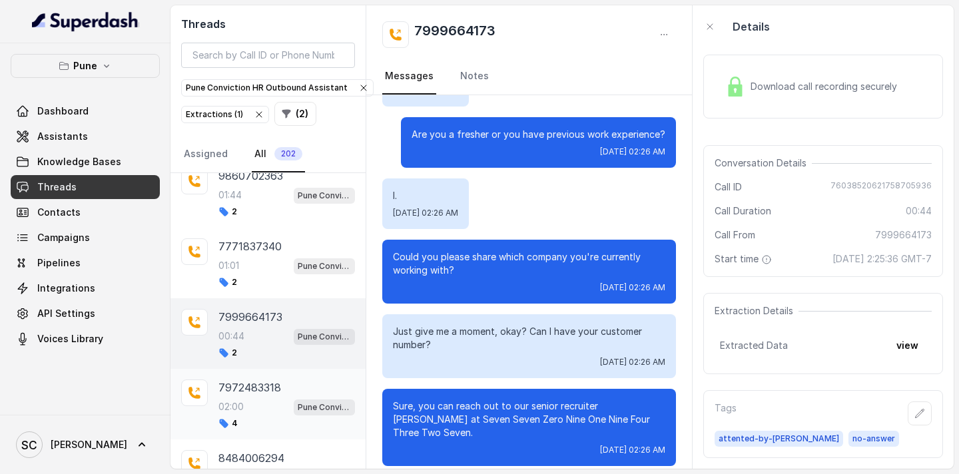
click at [243, 388] on p "7972483318" at bounding box center [249, 388] width 63 height 16
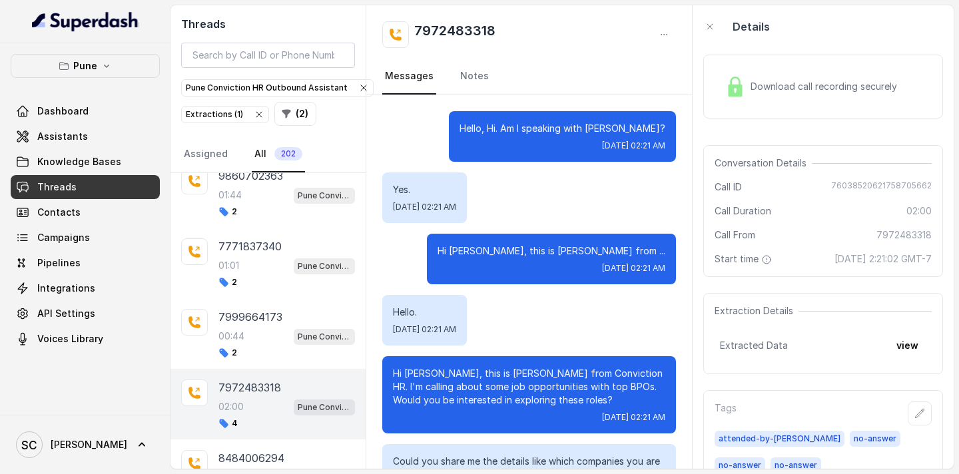
scroll to position [1291, 0]
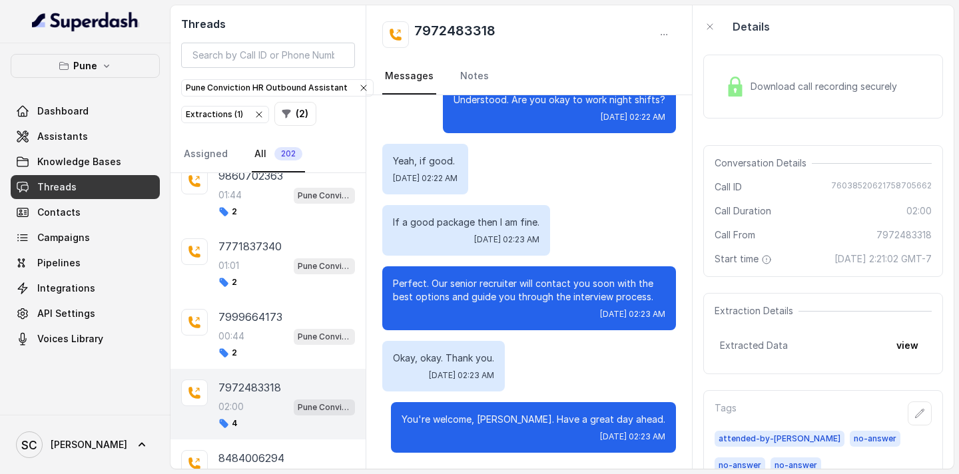
click at [243, 388] on p "7972483318" at bounding box center [249, 388] width 63 height 16
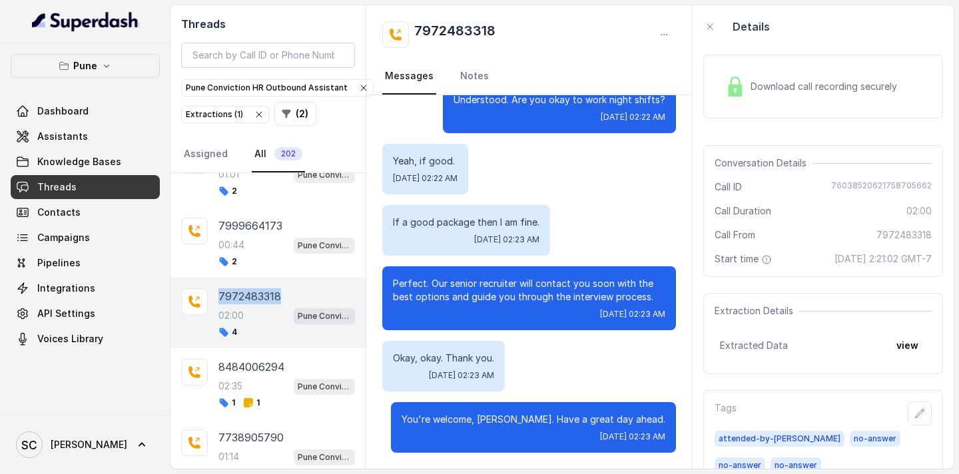
scroll to position [3155, 0]
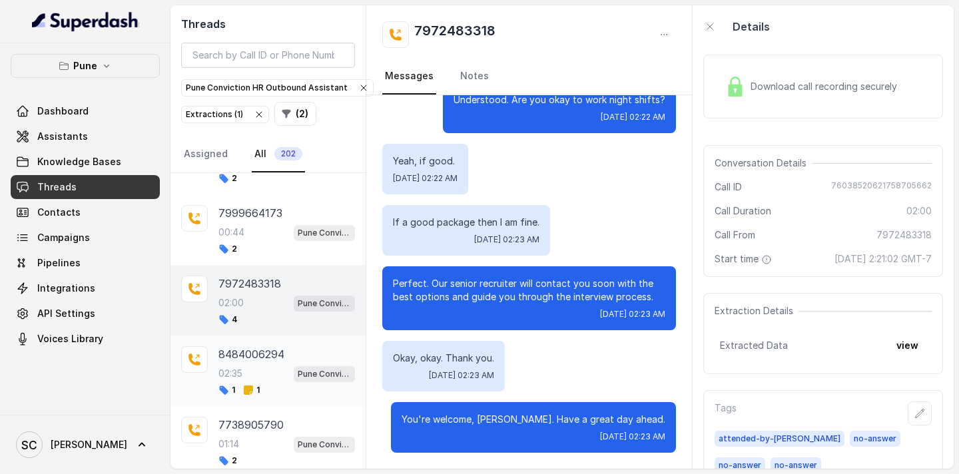
click at [246, 349] on p "8484006294" at bounding box center [251, 354] width 66 height 16
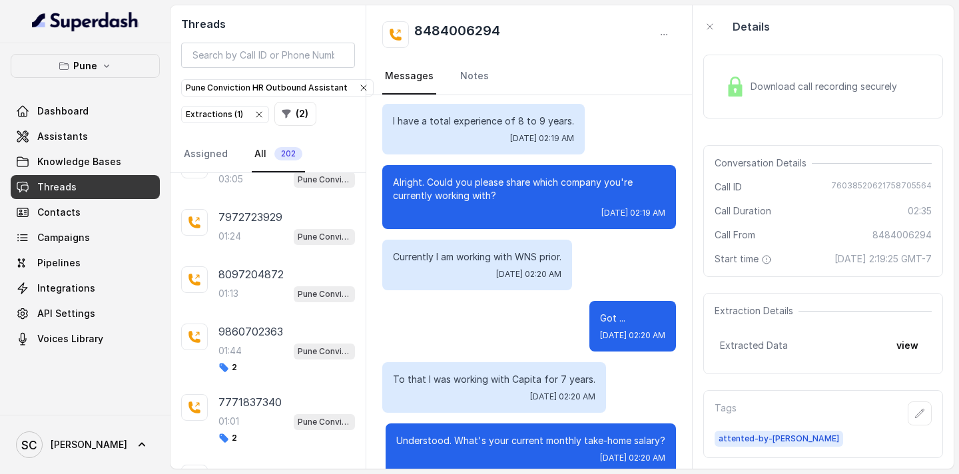
scroll to position [2899, 0]
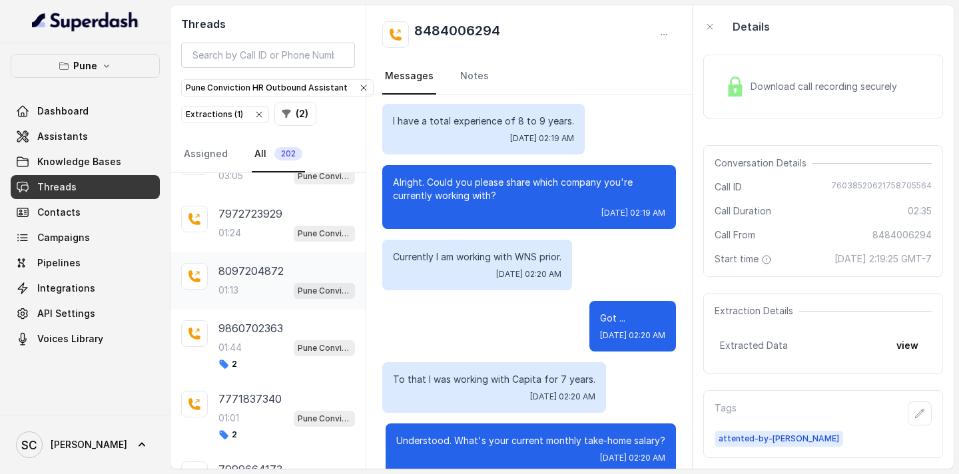
click at [214, 286] on div "8097204872 01:13 Pune Conviction HR Outbound Assistant" at bounding box center [267, 280] width 195 height 57
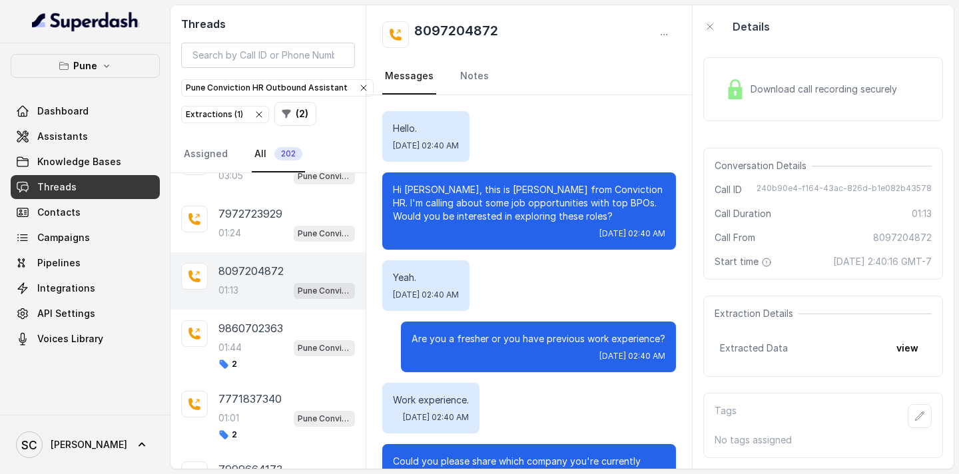
scroll to position [695, 0]
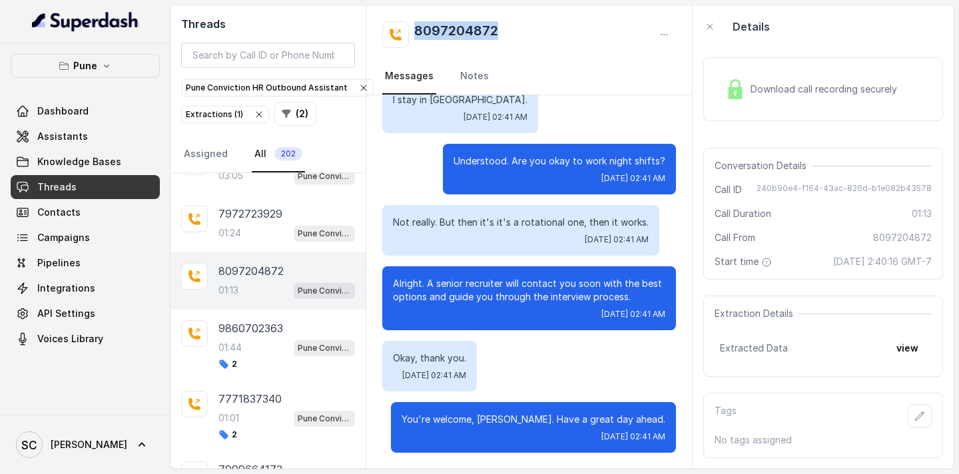
drag, startPoint x: 524, startPoint y: 22, endPoint x: 400, endPoint y: 36, distance: 125.3
click at [399, 36] on div "8097204872" at bounding box center [529, 34] width 294 height 27
copy h2 "8097204872"
click at [509, 19] on div "8097204872 Messages Notes" at bounding box center [529, 50] width 326 height 90
drag, startPoint x: 509, startPoint y: 19, endPoint x: 515, endPoint y: 27, distance: 10.0
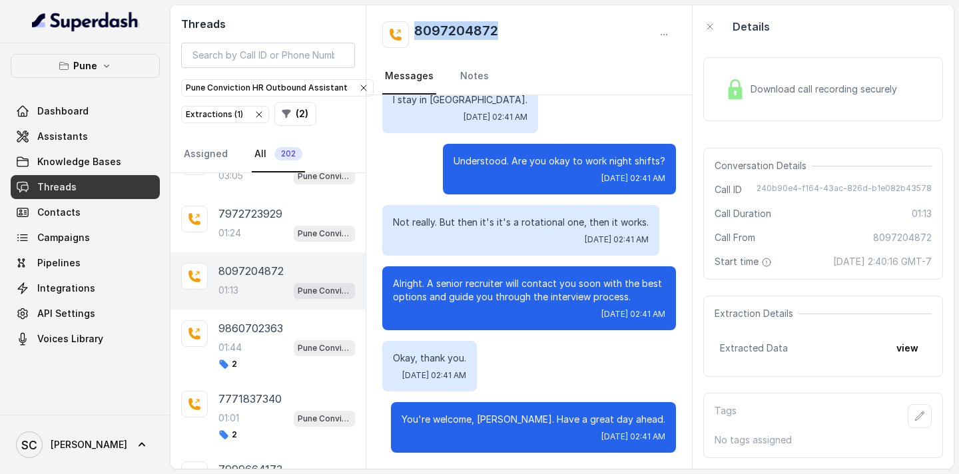
click at [515, 27] on div "8097204872 Messages Notes" at bounding box center [529, 50] width 326 height 90
copy h2 "8097204872"
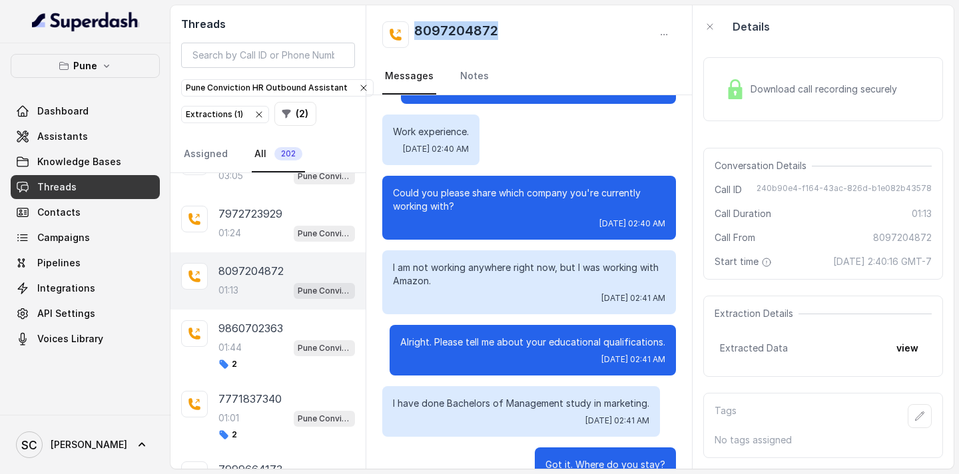
scroll to position [0, 0]
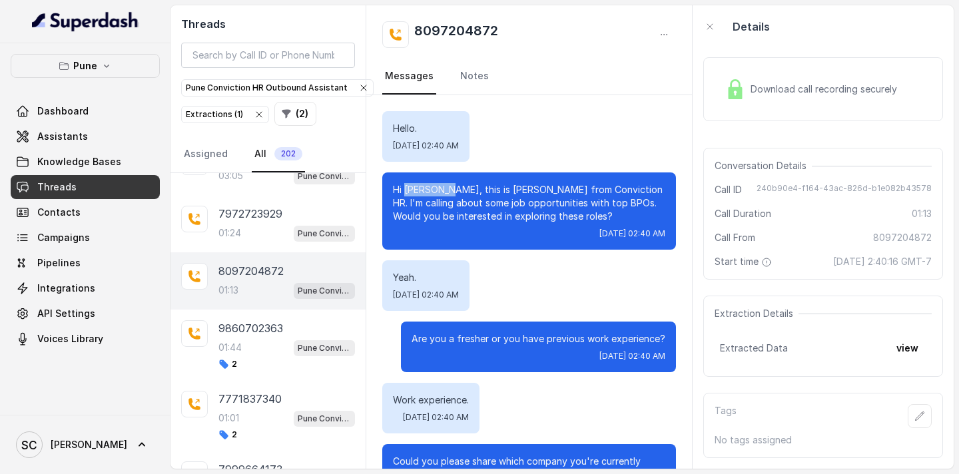
drag, startPoint x: 443, startPoint y: 190, endPoint x: 405, endPoint y: 190, distance: 38.0
click at [405, 190] on p "Hi [PERSON_NAME], this is [PERSON_NAME] from Conviction HR. I'm calling about s…" at bounding box center [529, 203] width 272 height 40
copy p "Vrushali,"
click at [923, 421] on icon "button" at bounding box center [919, 416] width 11 height 11
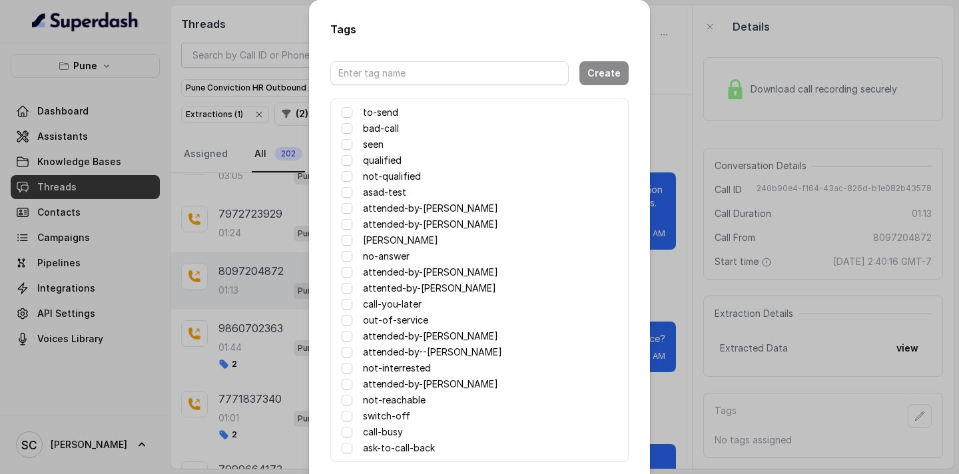
click at [397, 292] on label "attented-by-[PERSON_NAME]" at bounding box center [429, 288] width 133 height 16
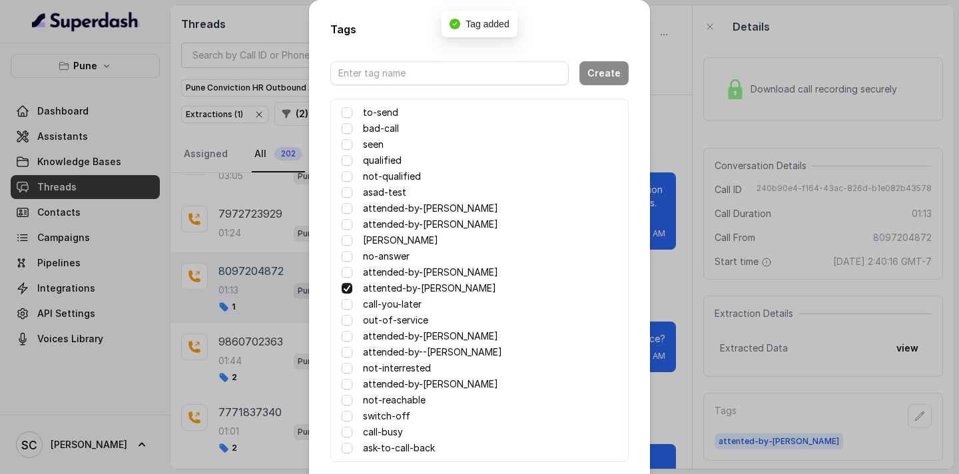
scroll to position [65, 0]
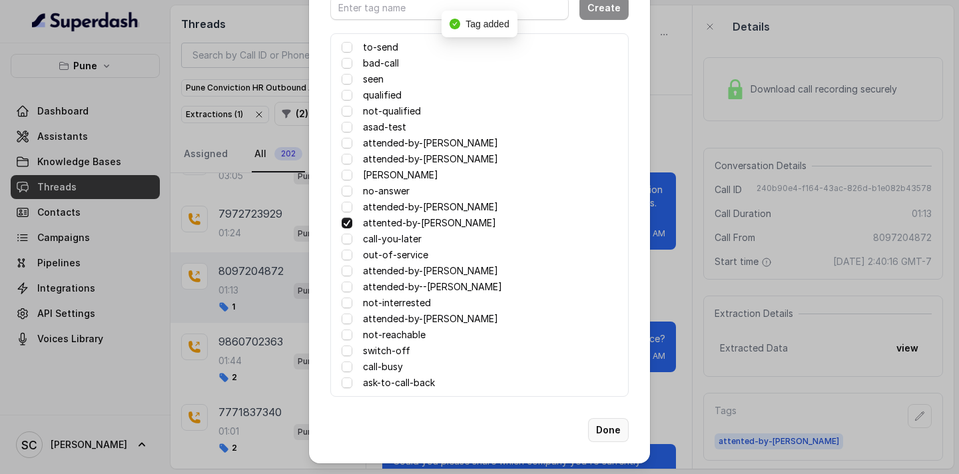
click at [609, 430] on button "Done" at bounding box center [608, 430] width 41 height 24
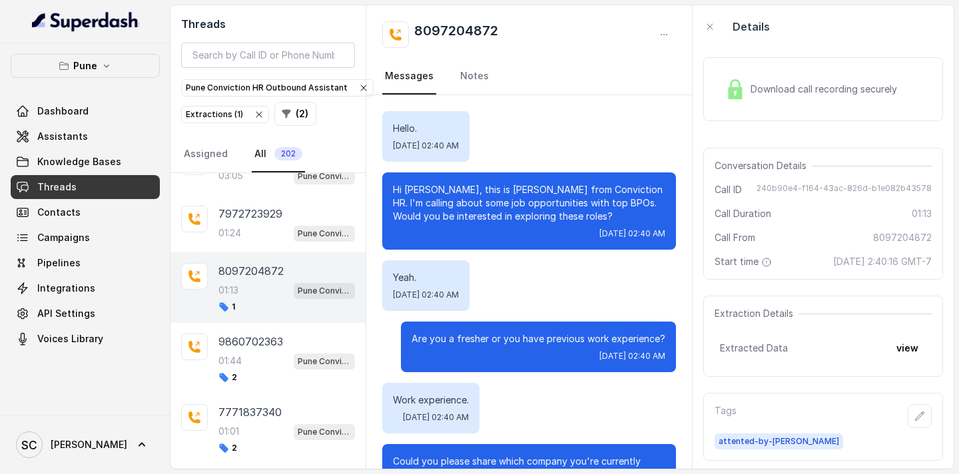
click at [578, 201] on p "Hi [PERSON_NAME], this is [PERSON_NAME] from Conviction HR. I'm calling about s…" at bounding box center [529, 203] width 272 height 40
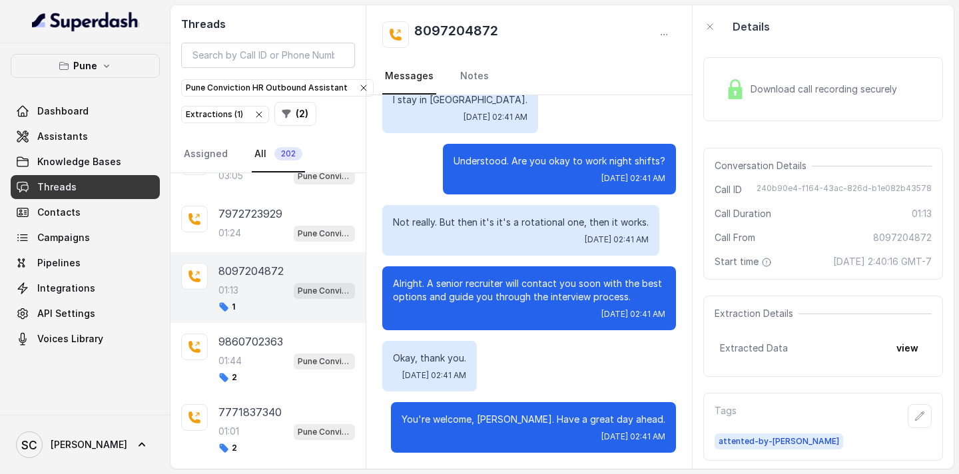
scroll to position [0, 0]
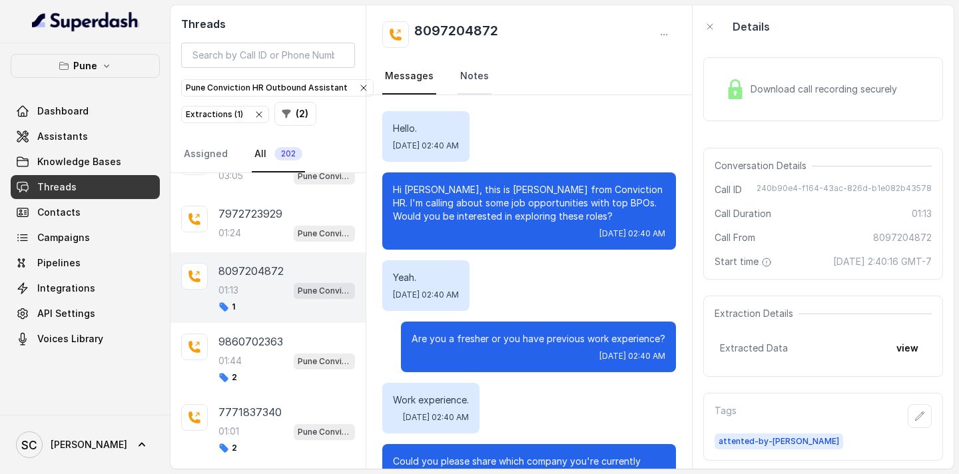
click at [471, 79] on link "Notes" at bounding box center [474, 77] width 34 height 36
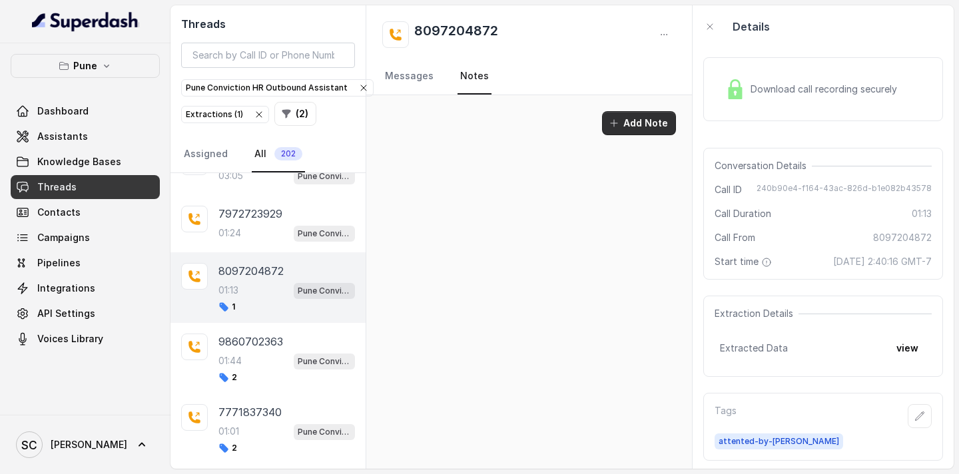
click at [635, 121] on button "Add Note" at bounding box center [639, 123] width 74 height 24
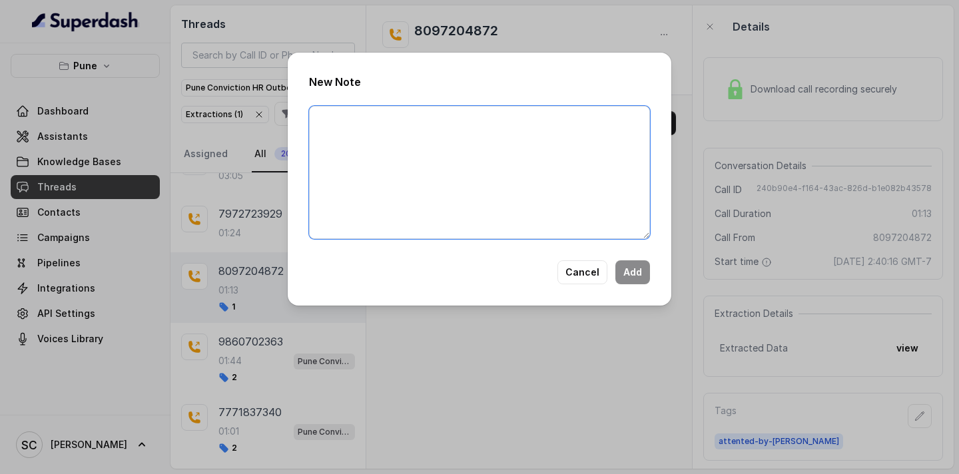
click at [529, 165] on textarea at bounding box center [479, 172] width 341 height 133
click at [386, 151] on textarea at bounding box center [479, 172] width 341 height 133
paste textarea "Name: Contact number: Recruiter: Name of the attender: Comments: AI Improvement:"
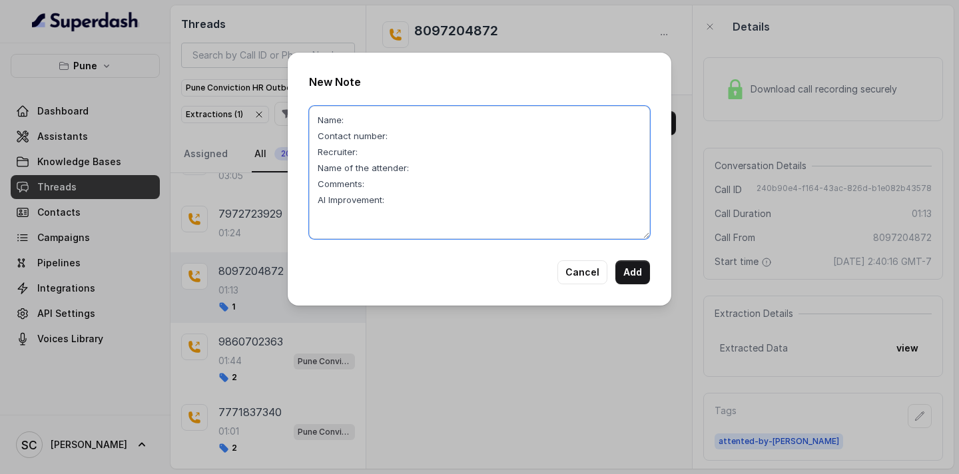
click at [358, 120] on textarea "Name: Contact number: Recruiter: Name of the attender: Comments: AI Improvement:" at bounding box center [479, 172] width 341 height 133
click at [415, 142] on textarea "Name: Vrushali Contact number: Recruiter: Name of the attender: Comments: AI Im…" at bounding box center [479, 172] width 341 height 133
click at [406, 137] on textarea "Name: Vrushali Contact number: 808204872 Recruiter: Name of the attender: Comme…" at bounding box center [479, 172] width 341 height 133
click at [392, 150] on textarea "Name: Vrushali Contact number: 8097204872 Recruiter: Name of the attender: Comm…" at bounding box center [479, 172] width 341 height 133
click at [424, 170] on textarea "Name: Vrushali Contact number: 8097204872 Recruiter: RUPAL Name of the attender…" at bounding box center [479, 172] width 341 height 133
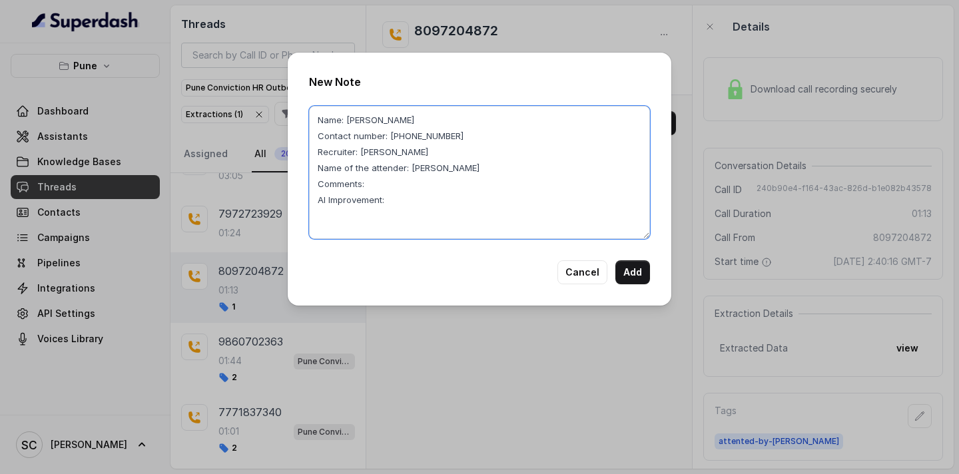
click at [388, 182] on textarea "Name: Vrushali Contact number: 8097204872 Recruiter: RUPAL Name of the attender…" at bounding box center [479, 172] width 341 height 133
type textarea "Name: [PERSON_NAME] Contact number: [PHONE_NUMBER] Recruiter: [PERSON_NAME] Nam…"
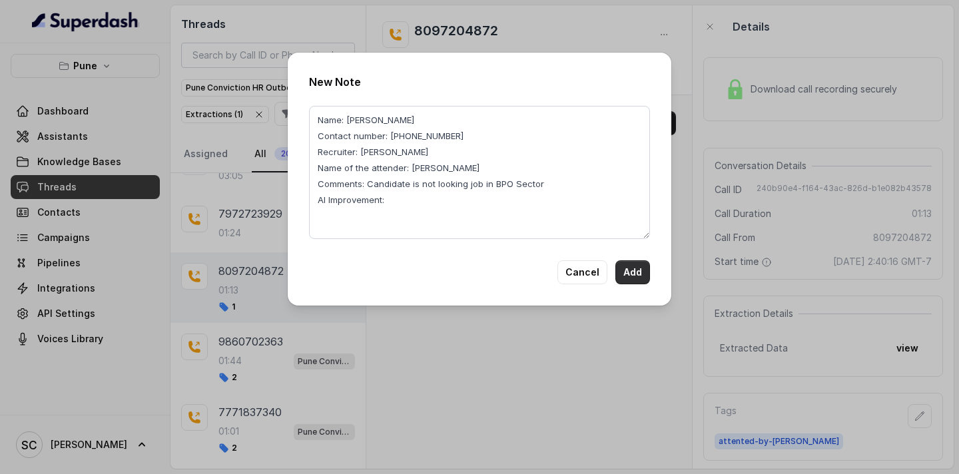
click at [628, 275] on button "Add" at bounding box center [632, 272] width 35 height 24
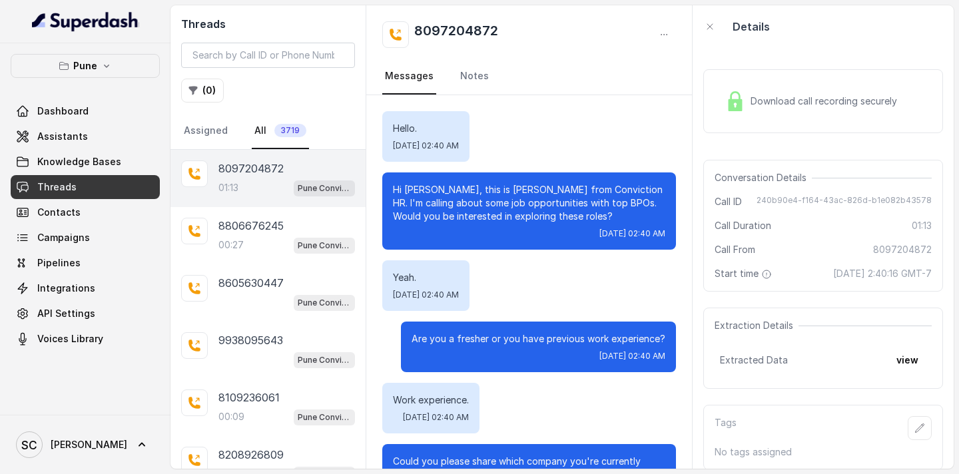
scroll to position [695, 0]
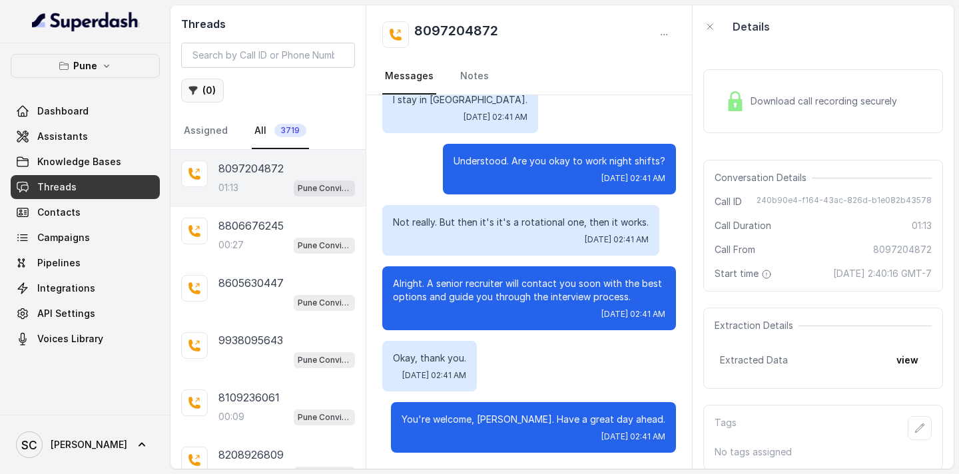
click at [200, 99] on button "( 0 )" at bounding box center [202, 91] width 43 height 24
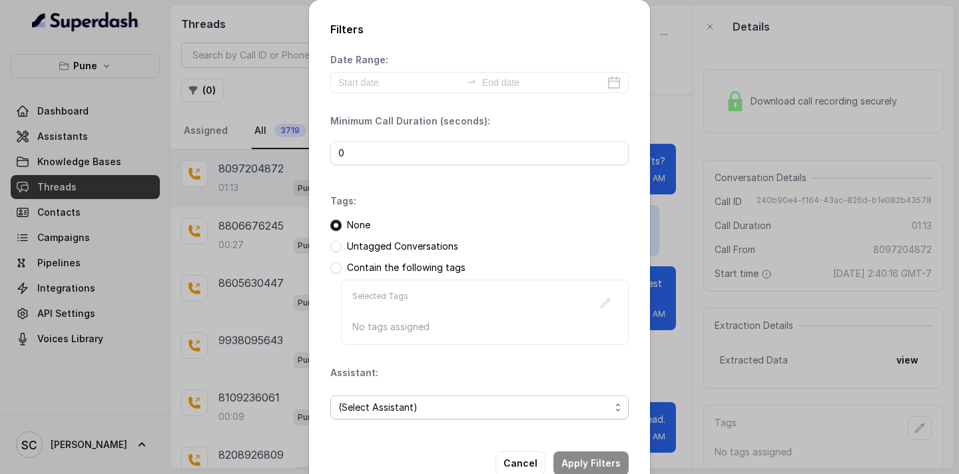
click at [372, 416] on span "(Select Assistant)" at bounding box center [479, 408] width 298 height 24
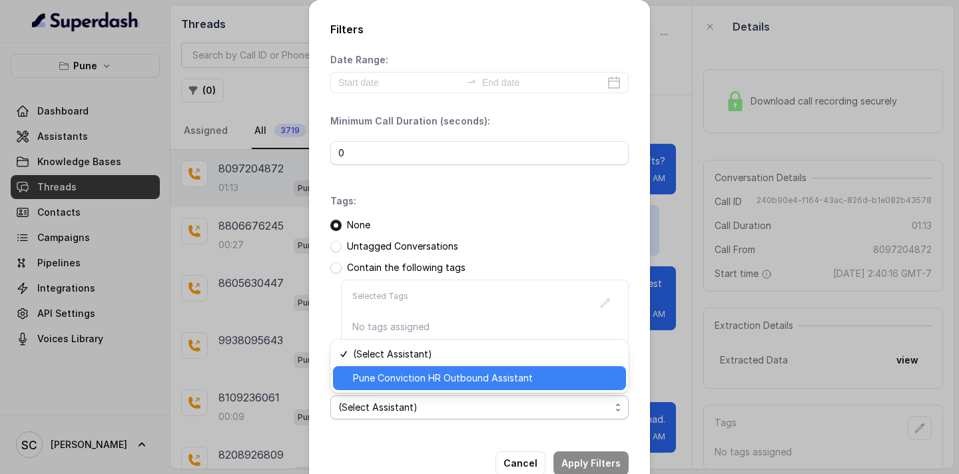
click at [380, 380] on span "Pune Conviction HR Outbound Assistant" at bounding box center [485, 378] width 265 height 16
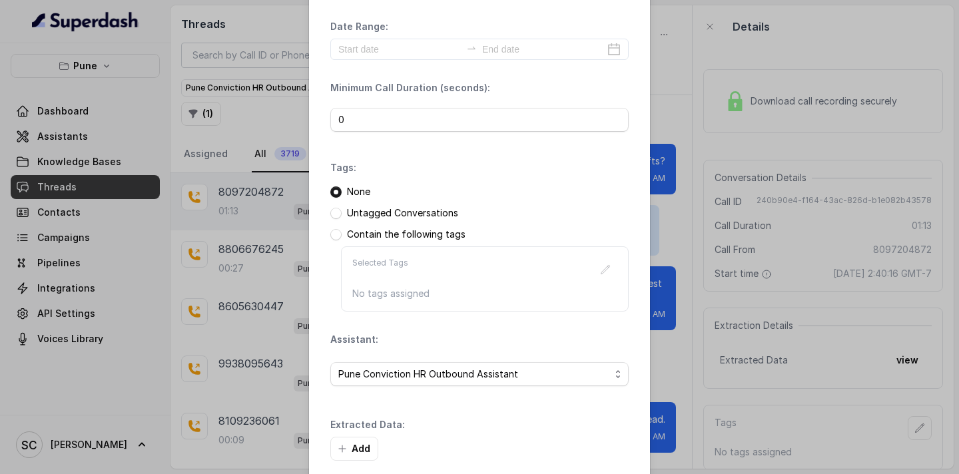
scroll to position [57, 0]
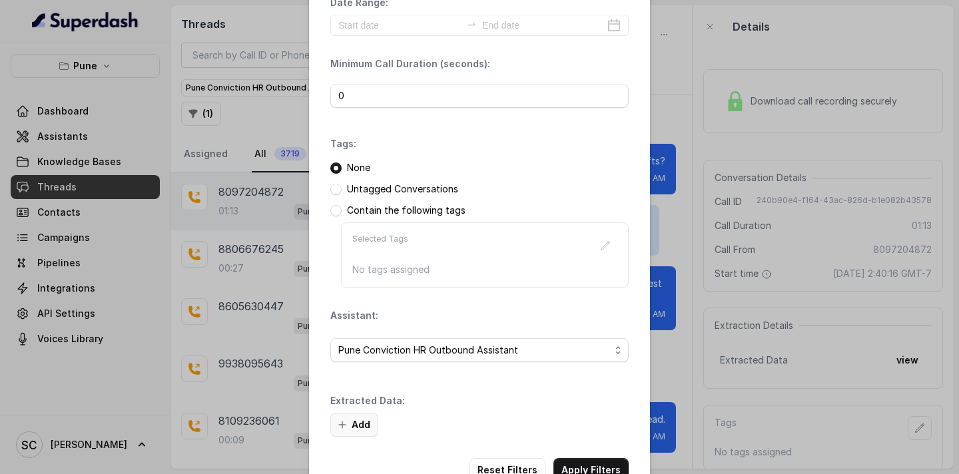
click at [359, 432] on button "Add" at bounding box center [354, 425] width 48 height 24
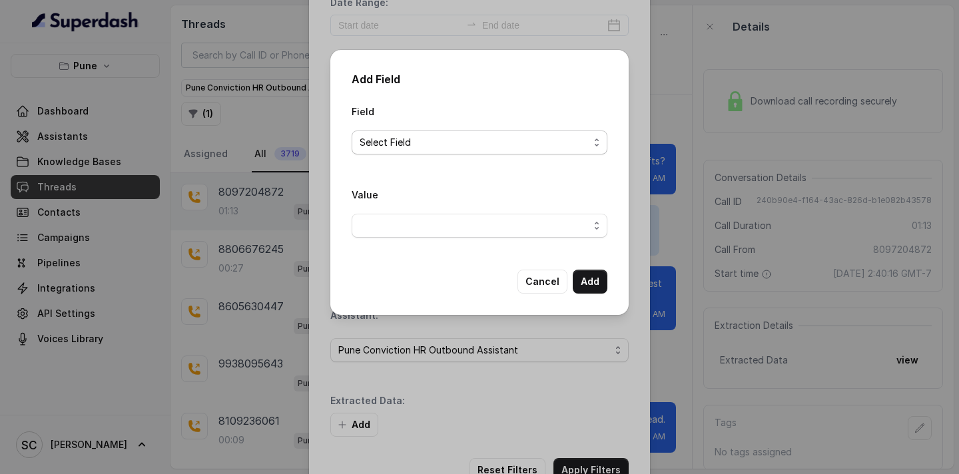
click at [442, 147] on span "Select Field" at bounding box center [474, 143] width 229 height 16
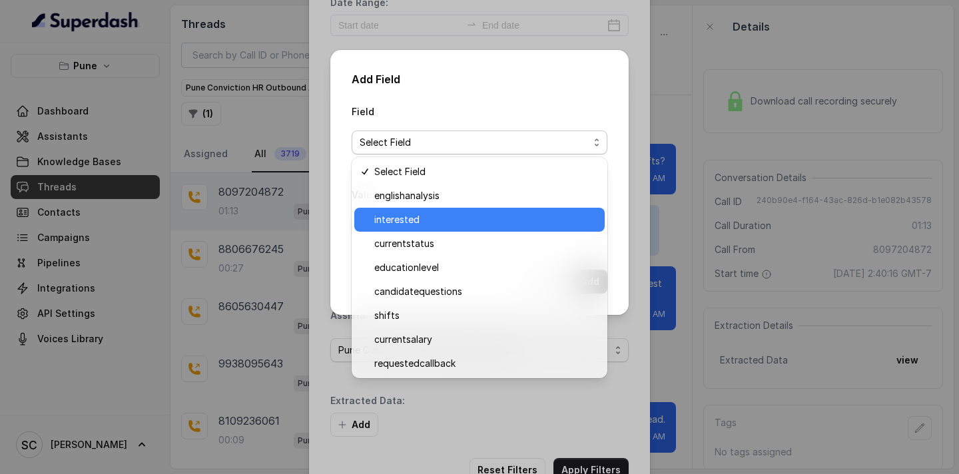
click at [400, 223] on span "interested" at bounding box center [485, 220] width 222 height 16
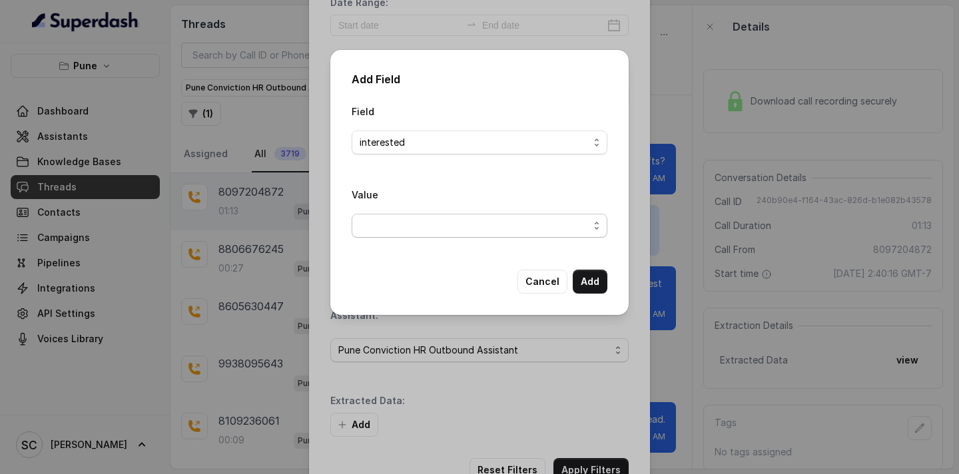
click at [407, 229] on span "button" at bounding box center [480, 226] width 256 height 24
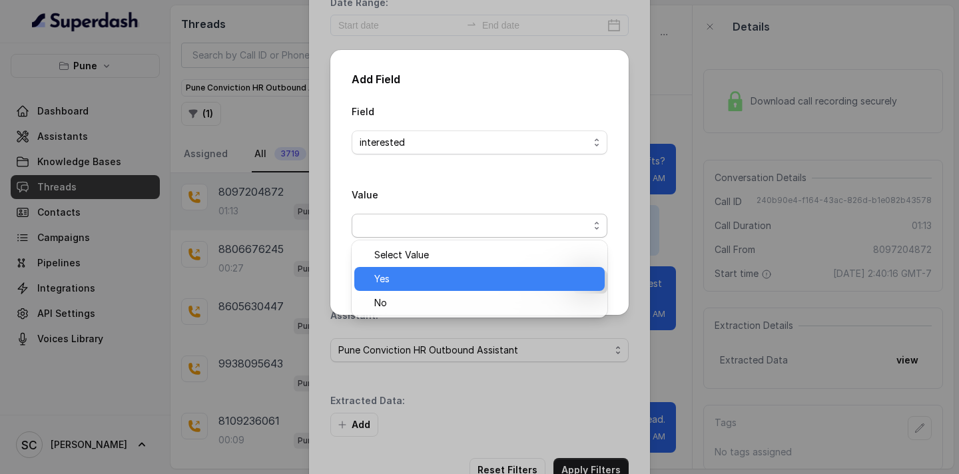
click at [406, 286] on span "Yes" at bounding box center [485, 279] width 222 height 16
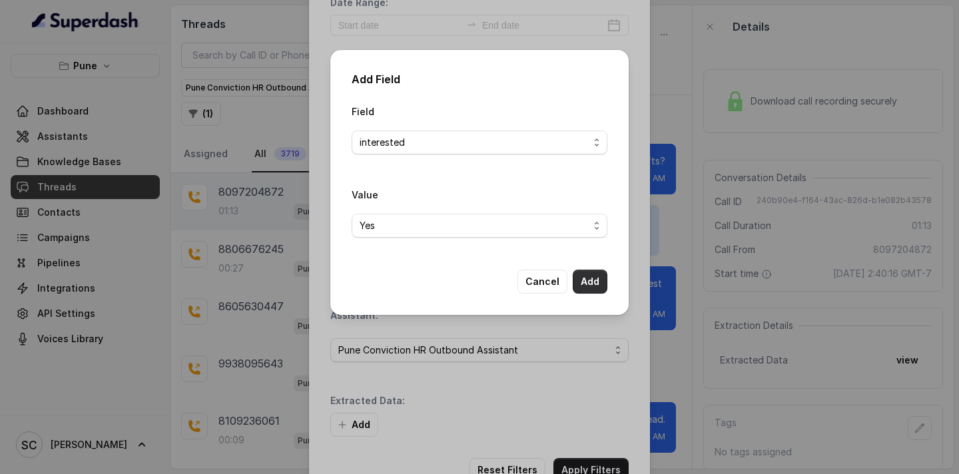
click at [590, 289] on button "Add" at bounding box center [590, 282] width 35 height 24
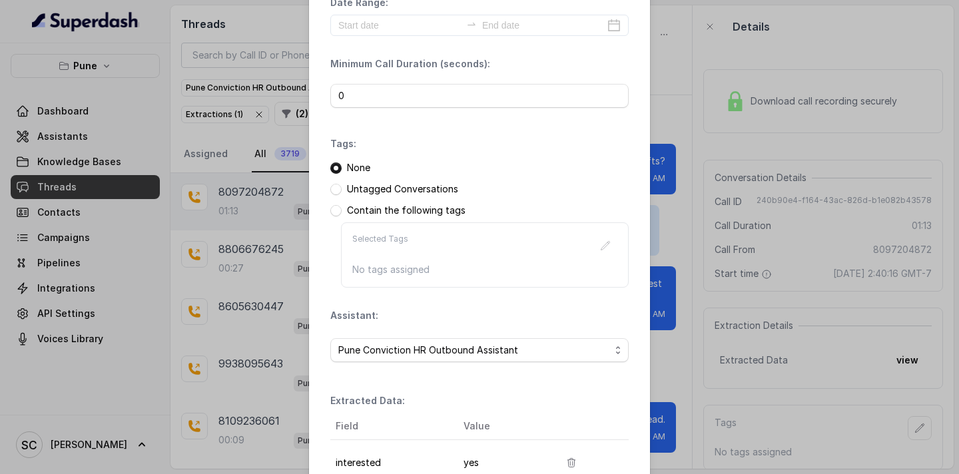
scroll to position [181, 0]
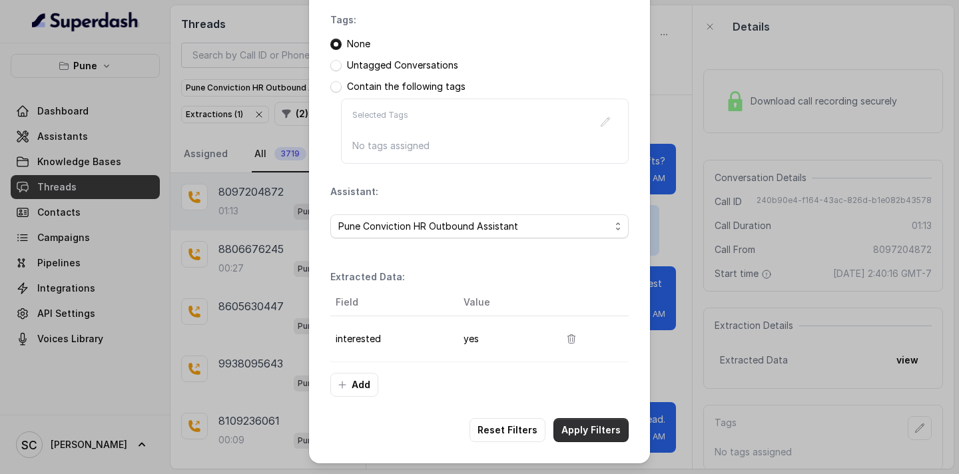
click at [598, 424] on button "Apply Filters" at bounding box center [590, 430] width 75 height 24
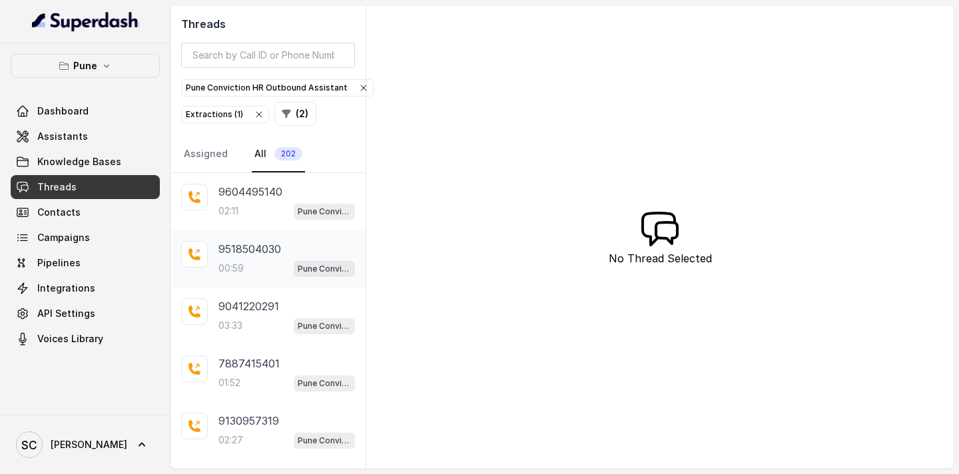
scroll to position [314, 0]
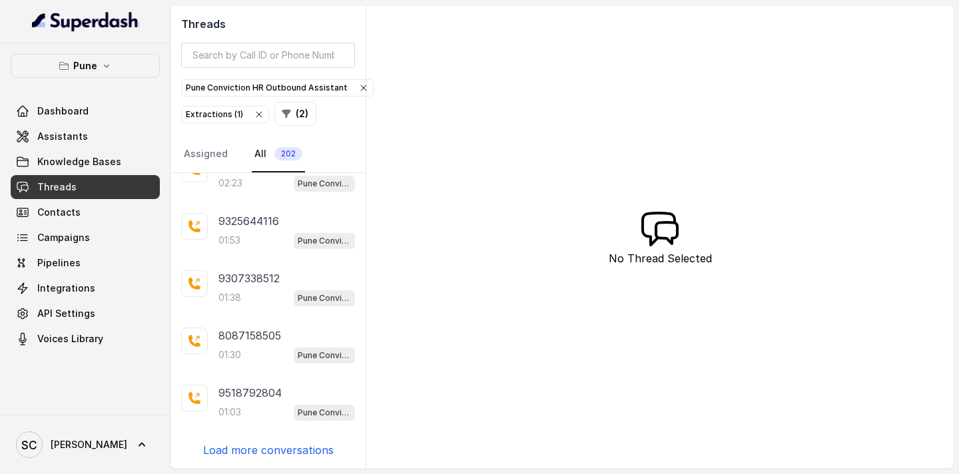
click at [257, 451] on p "Load more conversations" at bounding box center [268, 450] width 131 height 16
click at [274, 448] on p "Load more conversations" at bounding box center [268, 450] width 131 height 16
click at [254, 452] on p "Load more conversations" at bounding box center [268, 450] width 131 height 16
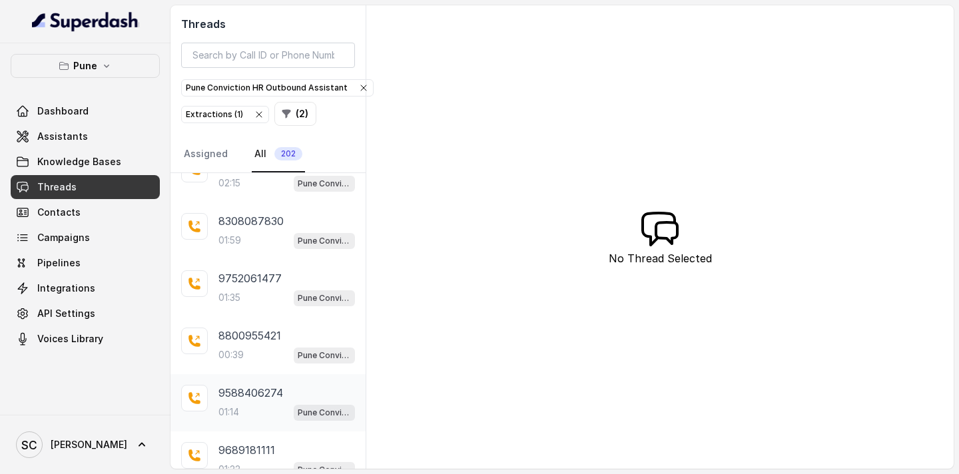
scroll to position [2032, 0]
click at [256, 449] on p "Load more conversations" at bounding box center [268, 450] width 131 height 16
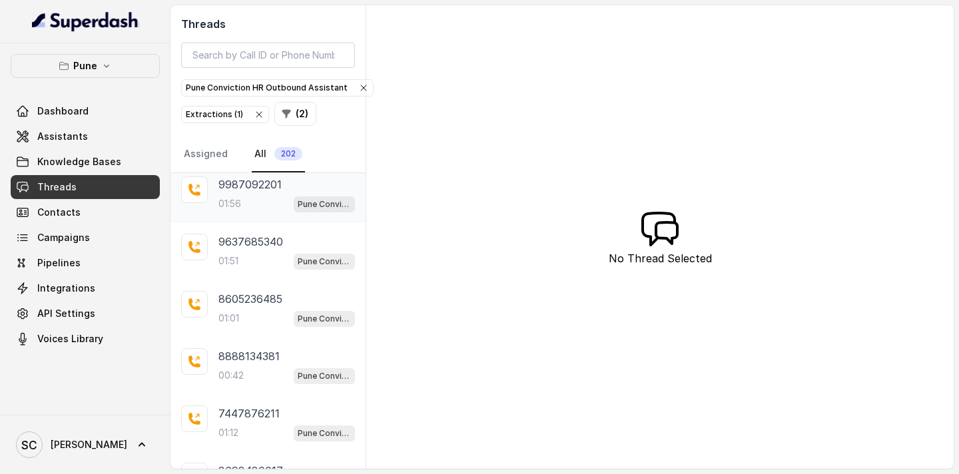
scroll to position [2605, 0]
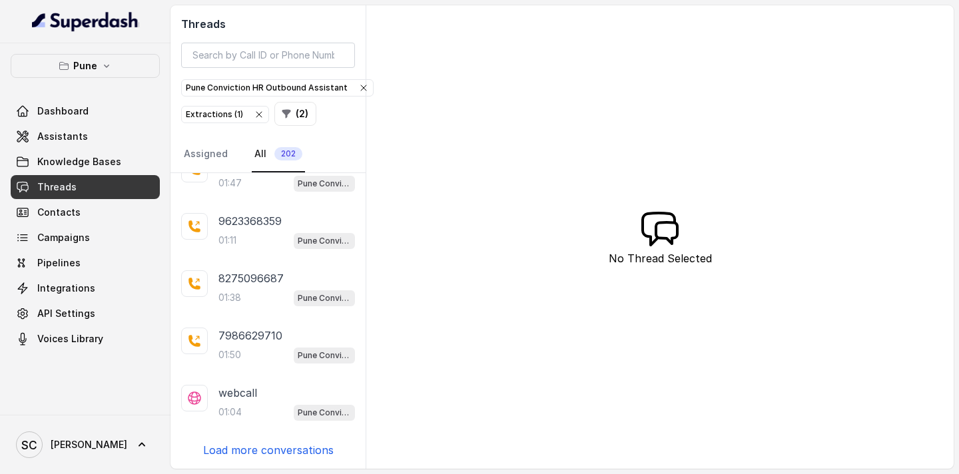
click at [237, 452] on p "Load more conversations" at bounding box center [268, 450] width 131 height 16
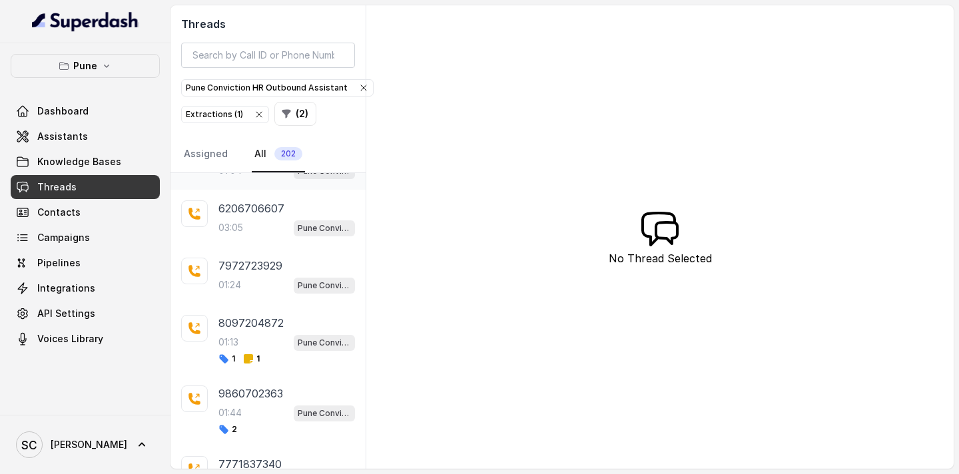
scroll to position [2849, 0]
click at [271, 258] on p "7972723929" at bounding box center [250, 264] width 64 height 16
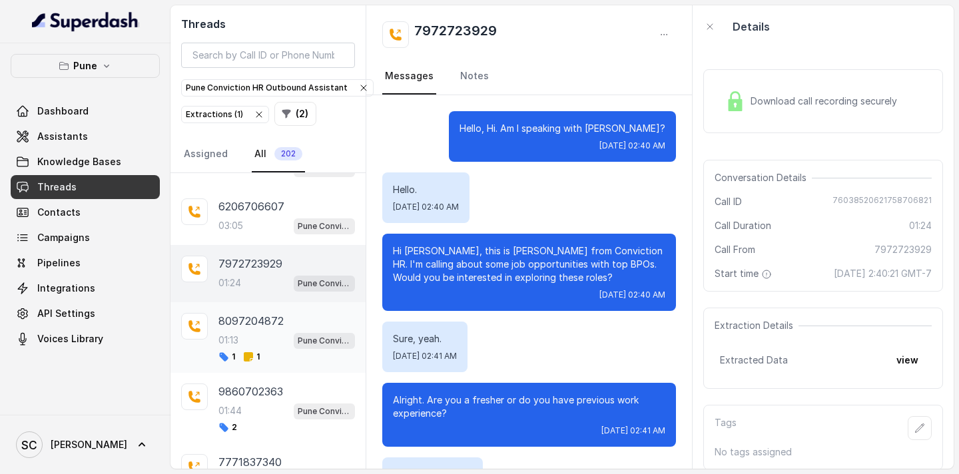
click at [250, 350] on div "8097204872 01:13 Pune Conviction HR Outbound Assistant 1 1" at bounding box center [286, 337] width 137 height 49
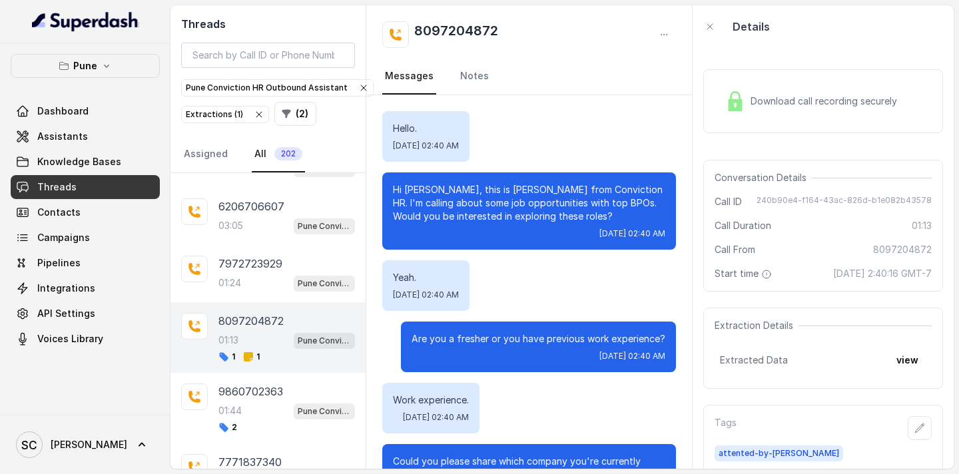
scroll to position [695, 0]
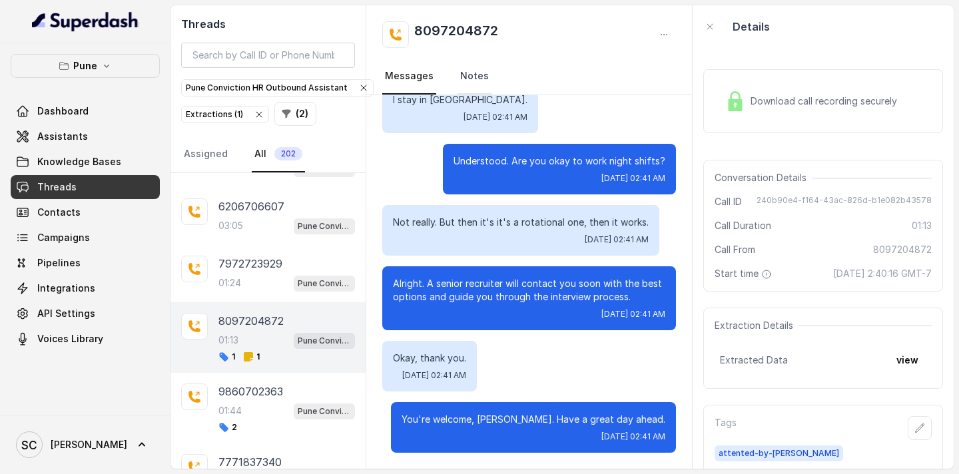
click at [465, 71] on link "Notes" at bounding box center [474, 77] width 34 height 36
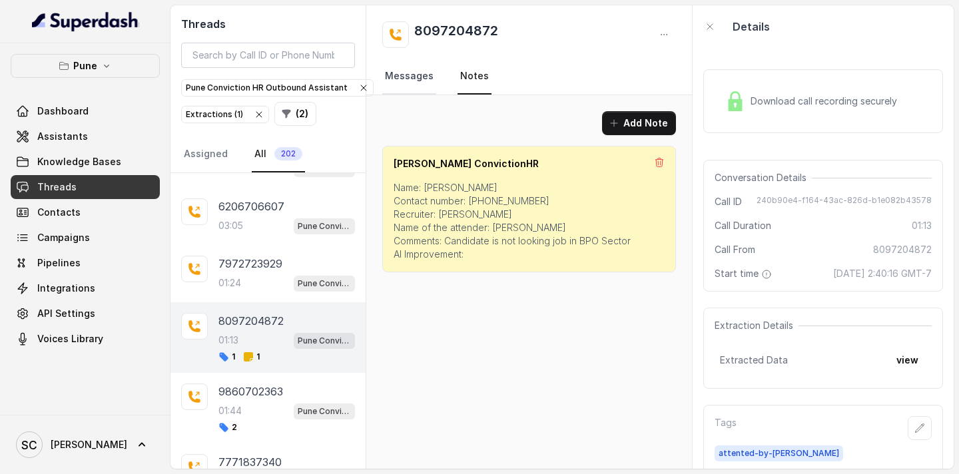
click at [412, 68] on link "Messages" at bounding box center [409, 77] width 54 height 36
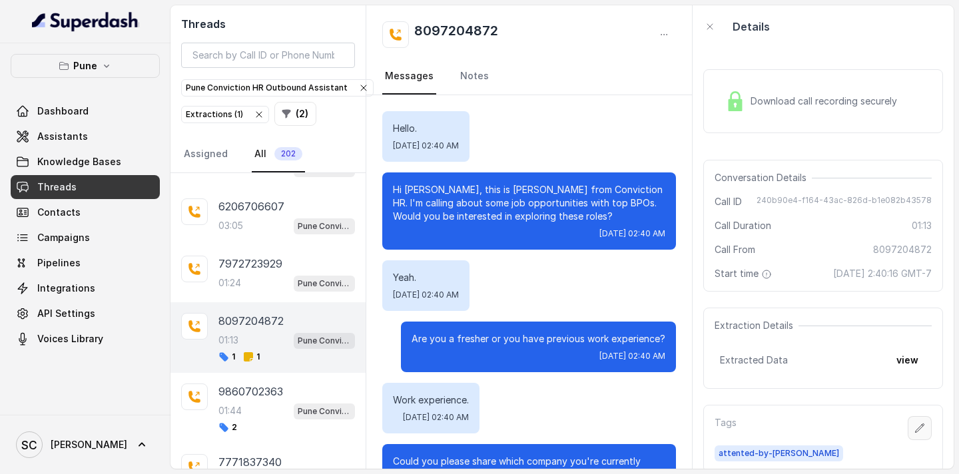
click at [919, 432] on icon "button" at bounding box center [919, 428] width 11 height 11
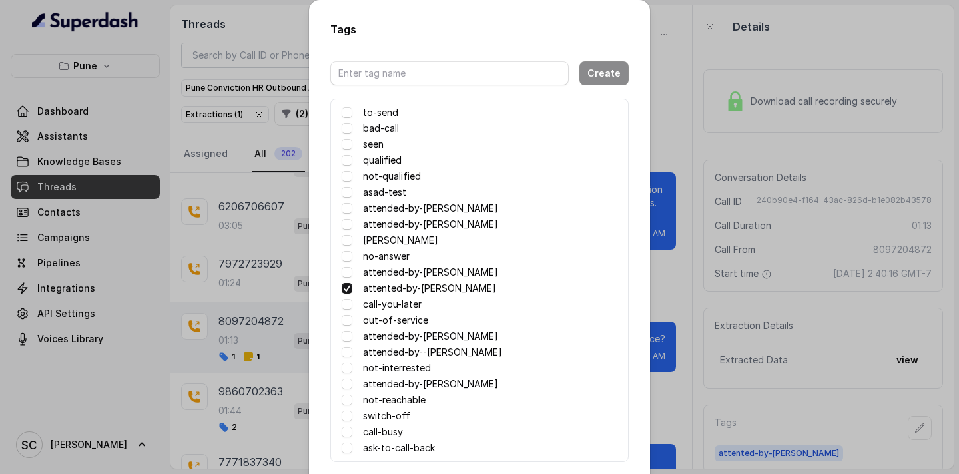
click at [381, 178] on label "not-qualified" at bounding box center [392, 176] width 58 height 16
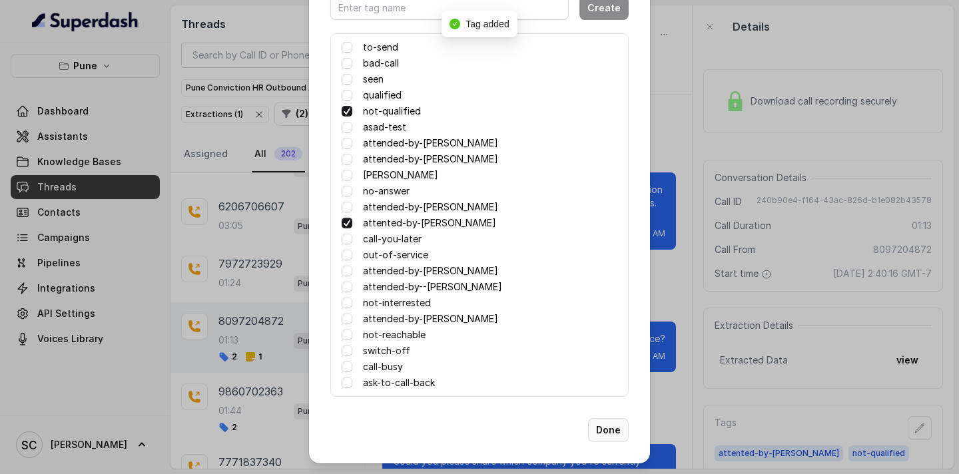
click at [614, 432] on button "Done" at bounding box center [608, 430] width 41 height 24
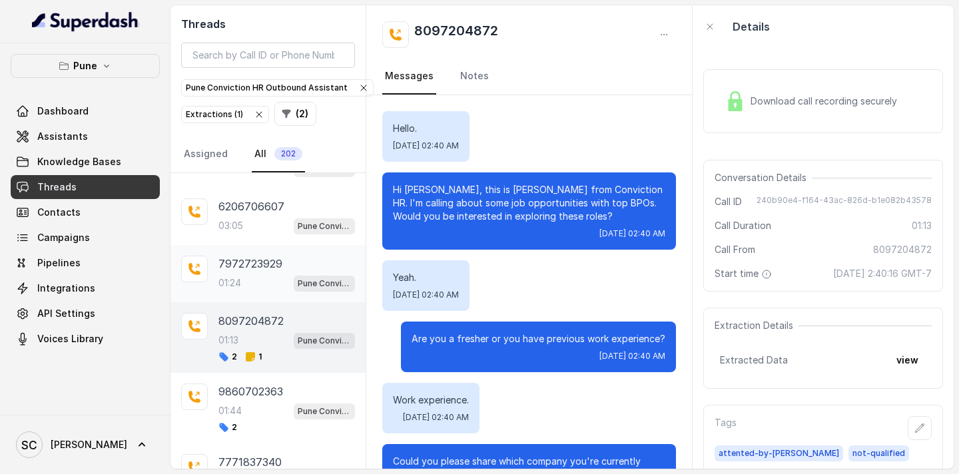
click at [241, 286] on p "01:24" at bounding box center [229, 282] width 23 height 13
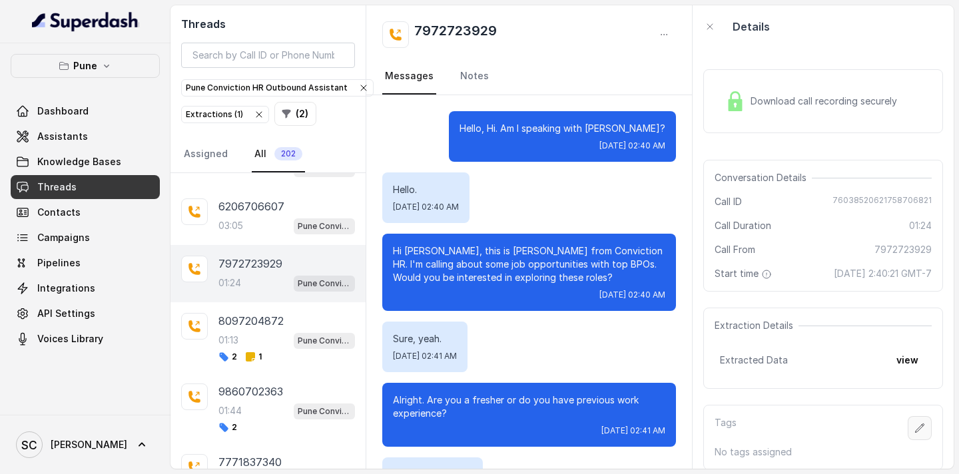
click at [918, 428] on icon "button" at bounding box center [920, 428] width 9 height 9
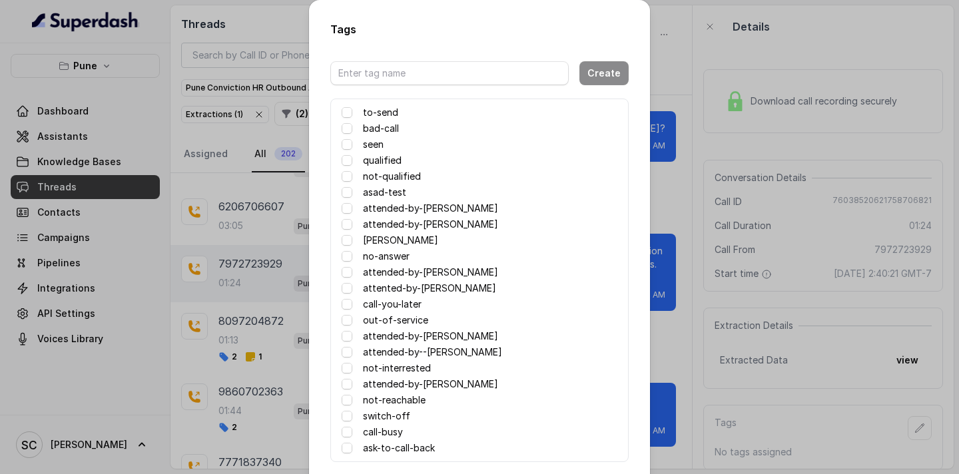
click at [424, 271] on label "attended-by-[PERSON_NAME]" at bounding box center [430, 272] width 135 height 16
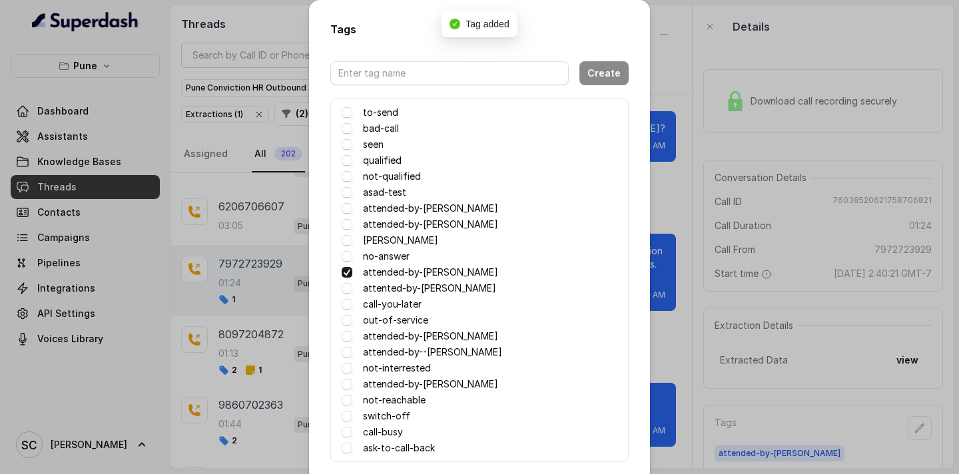
scroll to position [65, 0]
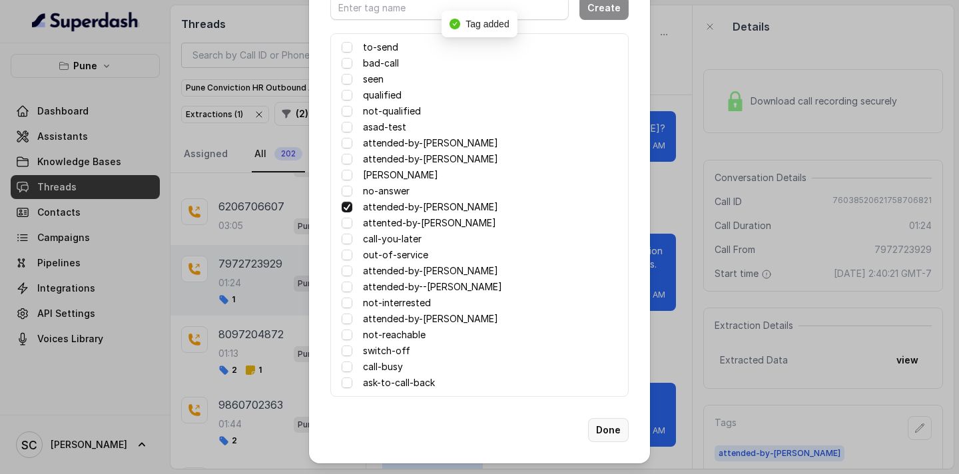
click at [611, 426] on button "Done" at bounding box center [608, 430] width 41 height 24
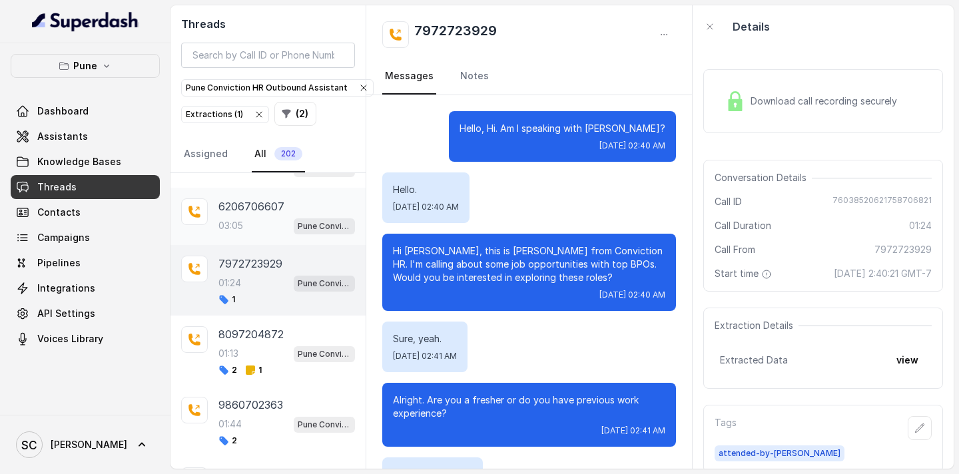
click at [228, 219] on p "03:05" at bounding box center [230, 225] width 25 height 13
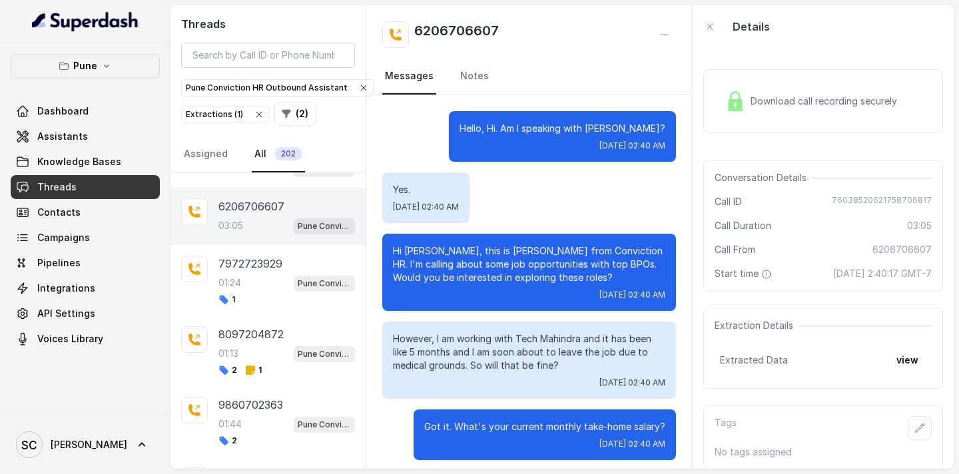
scroll to position [2120, 0]
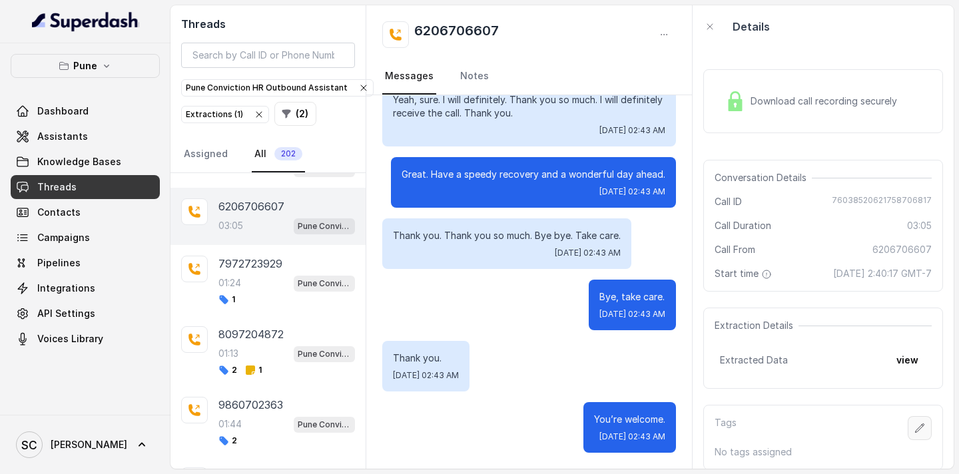
click at [916, 427] on icon "button" at bounding box center [919, 428] width 11 height 11
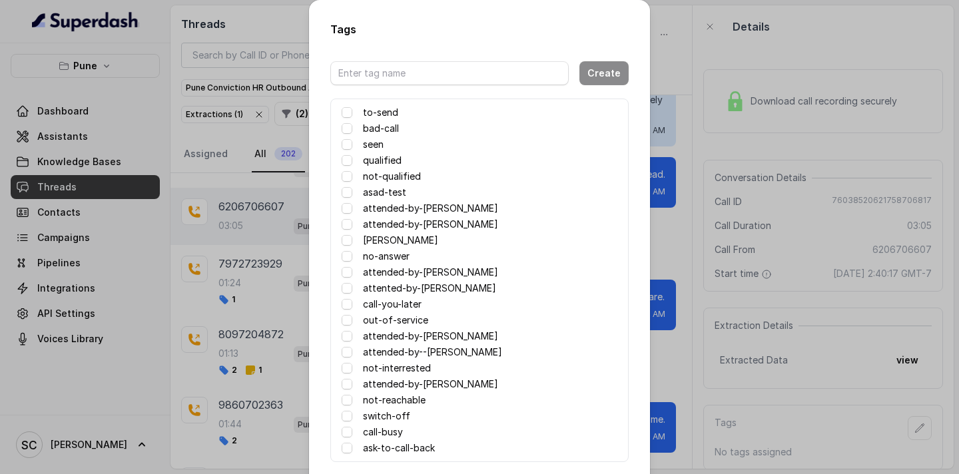
click at [412, 287] on label "attented-by-[PERSON_NAME]" at bounding box center [429, 288] width 133 height 16
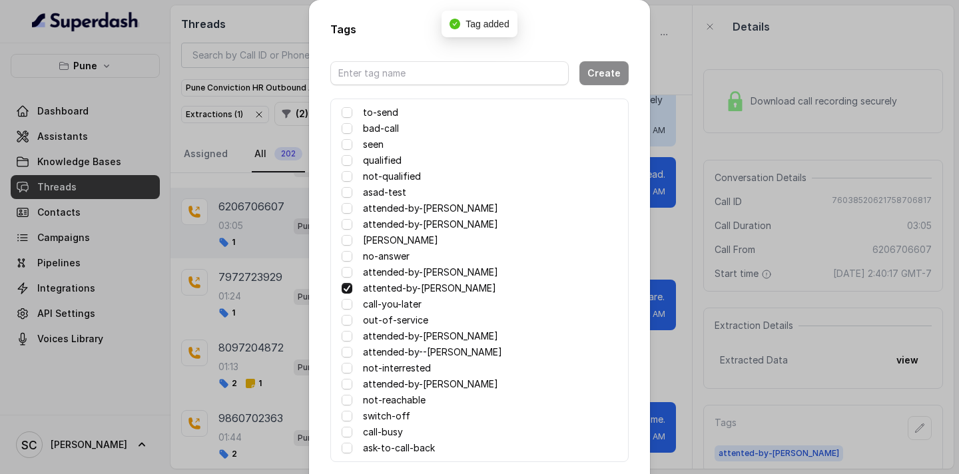
scroll to position [65, 0]
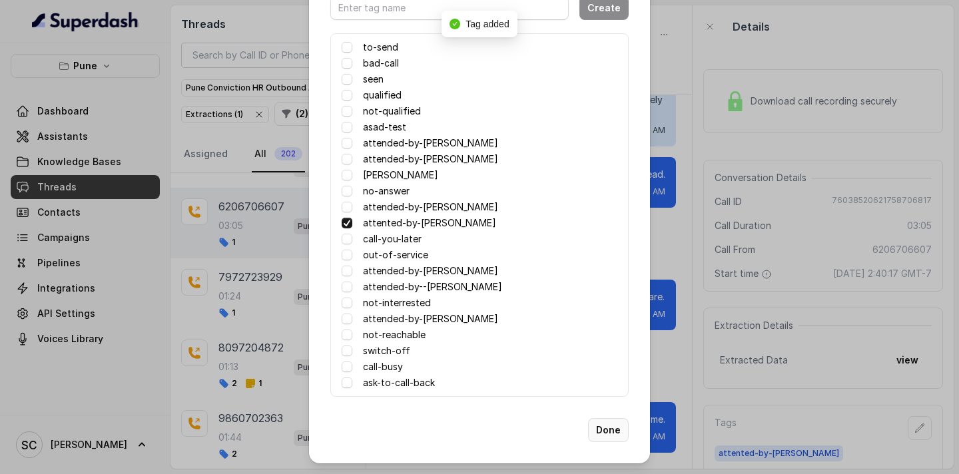
click at [620, 432] on button "Done" at bounding box center [608, 430] width 41 height 24
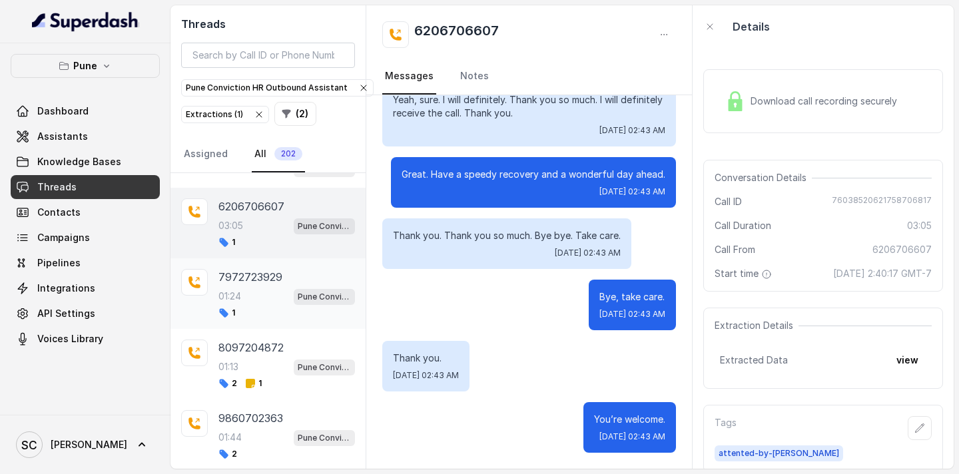
click at [260, 290] on div "01:24 Pune Conviction HR Outbound Assistant" at bounding box center [286, 296] width 137 height 17
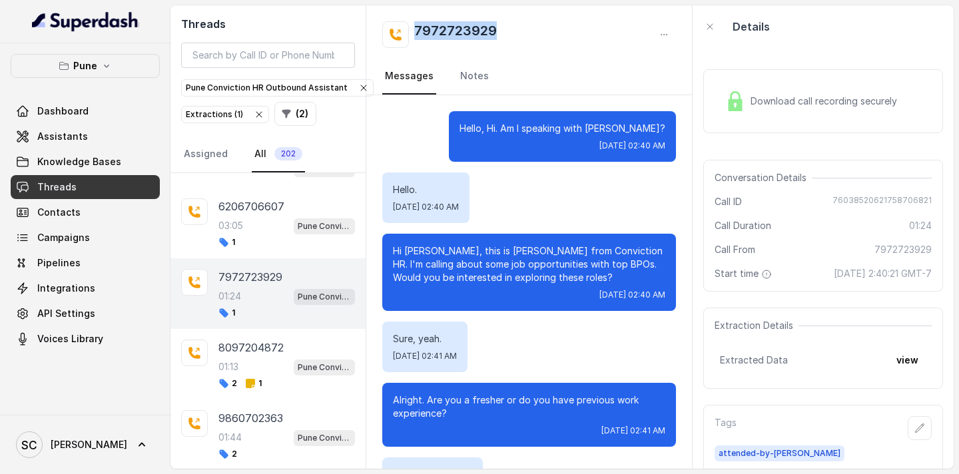
drag, startPoint x: 519, startPoint y: 28, endPoint x: 410, endPoint y: 27, distance: 109.9
click at [409, 27] on div "7972723929" at bounding box center [529, 34] width 294 height 27
copy h2 "7972723929"
click at [245, 214] on p "6206706607" at bounding box center [251, 206] width 66 height 16
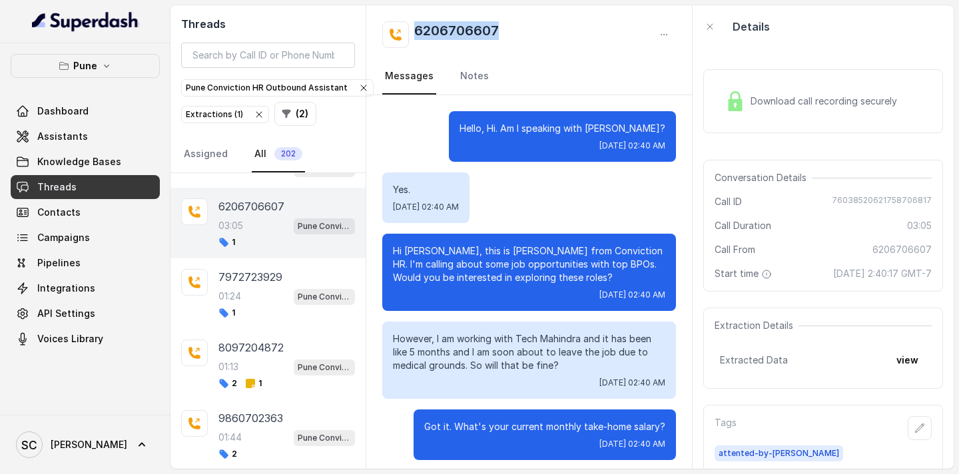
drag, startPoint x: 509, startPoint y: 19, endPoint x: 506, endPoint y: 33, distance: 13.6
click at [506, 33] on div "6206706607 Messages Notes" at bounding box center [529, 50] width 326 height 90
copy h2 "6206706607"
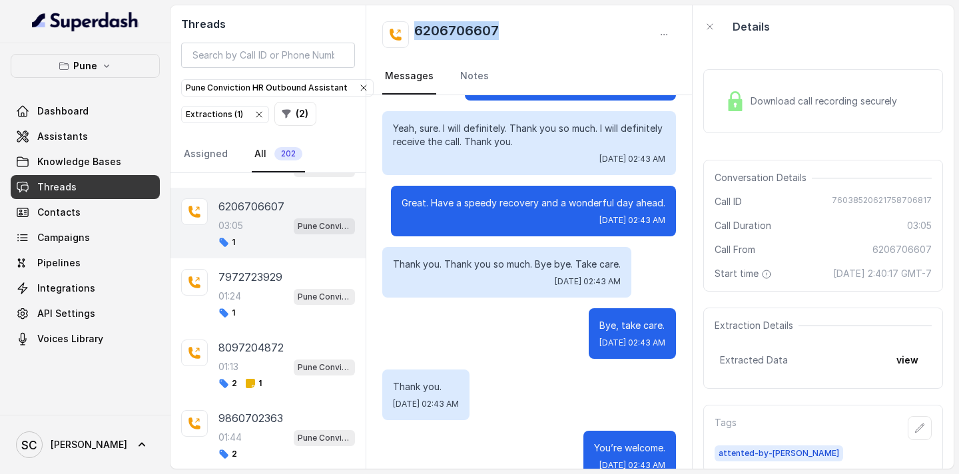
scroll to position [2120, 0]
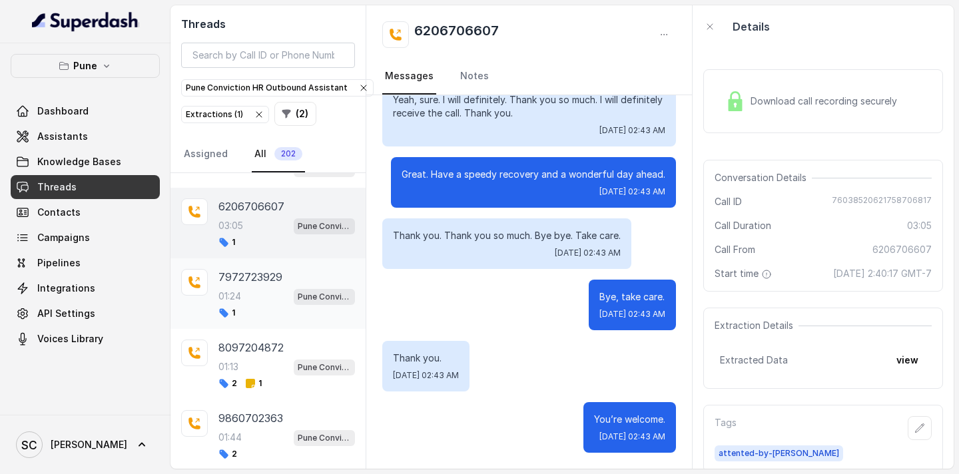
click at [251, 288] on div "01:24 Pune Conviction HR Outbound Assistant" at bounding box center [286, 296] width 137 height 17
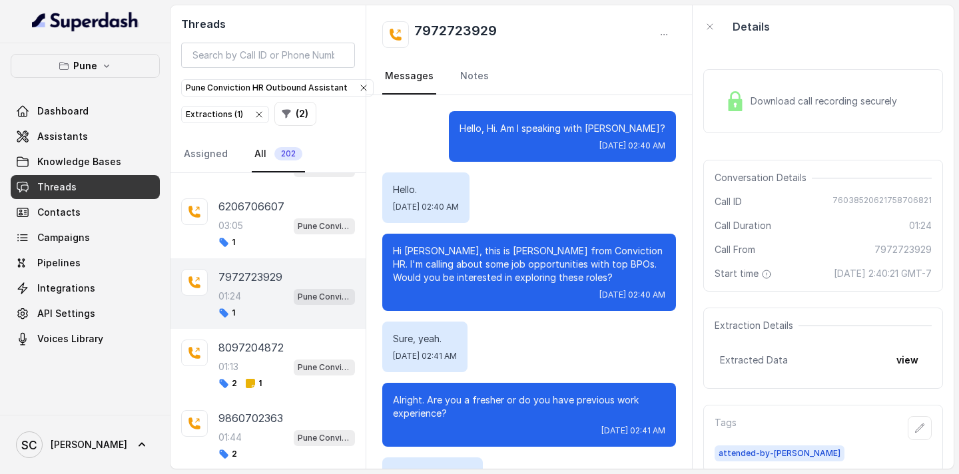
scroll to position [892, 0]
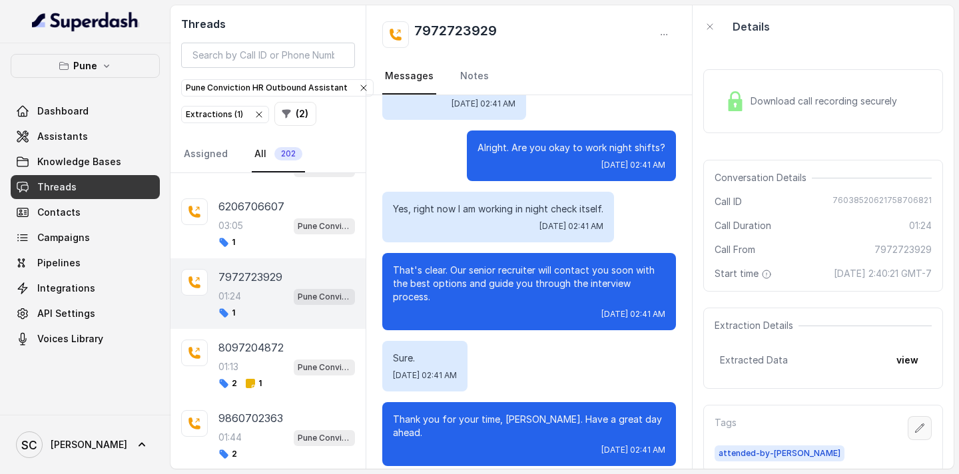
click at [916, 430] on icon "button" at bounding box center [920, 428] width 9 height 9
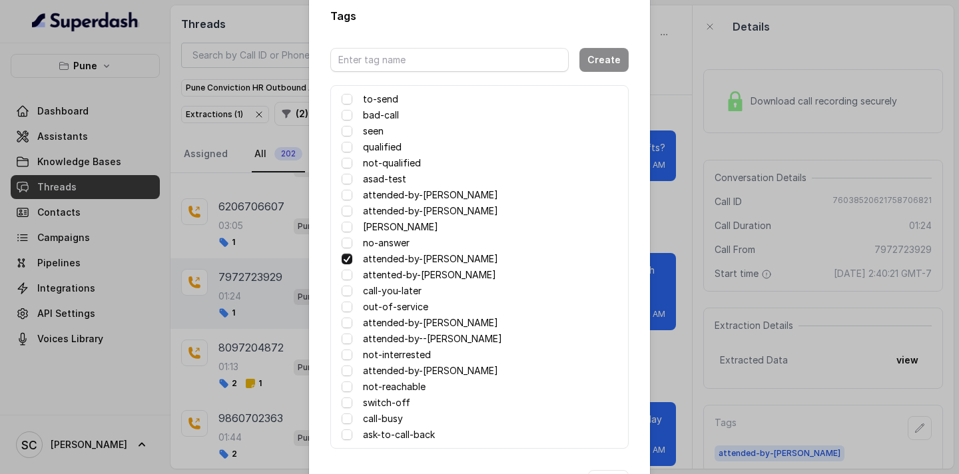
scroll to position [9, 0]
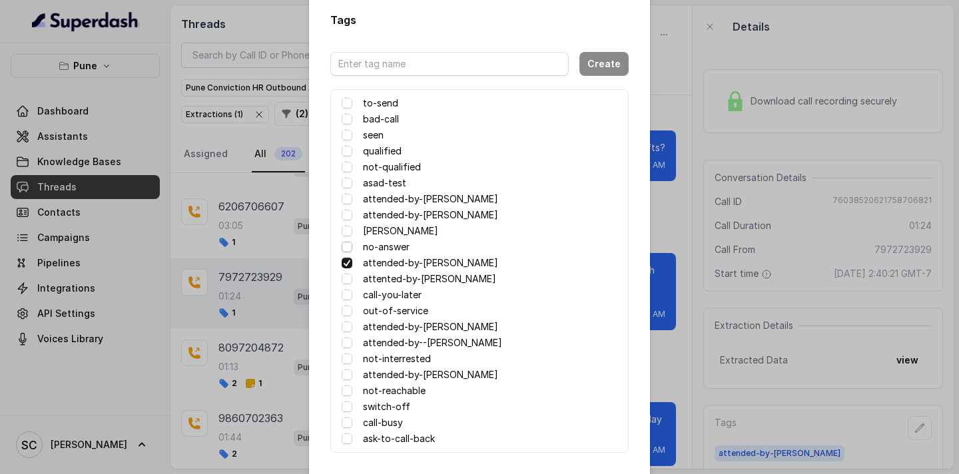
click at [344, 244] on span at bounding box center [347, 247] width 11 height 11
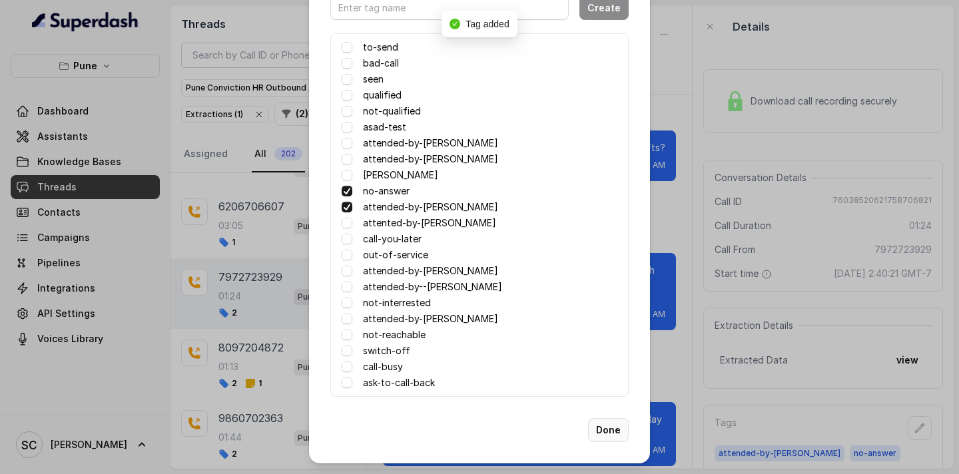
click at [603, 430] on button "Done" at bounding box center [608, 430] width 41 height 24
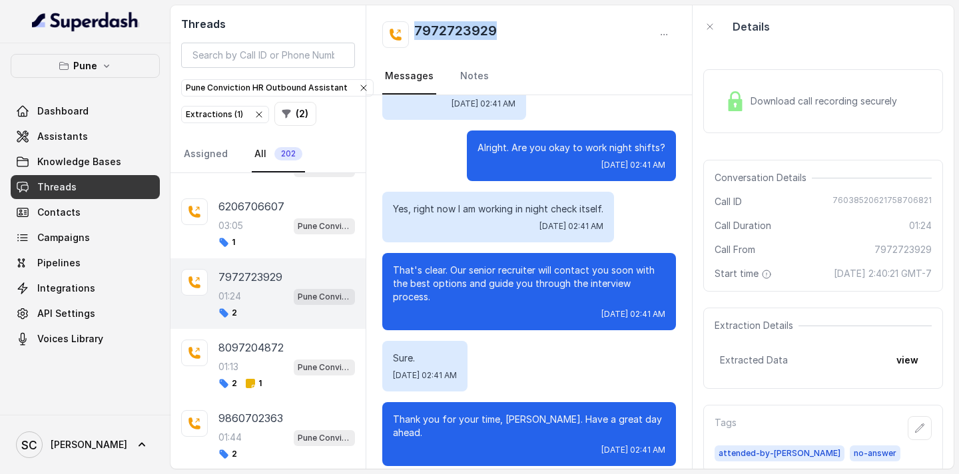
drag, startPoint x: 416, startPoint y: 28, endPoint x: 501, endPoint y: 29, distance: 85.2
click at [501, 29] on div "7972723929" at bounding box center [529, 34] width 294 height 27
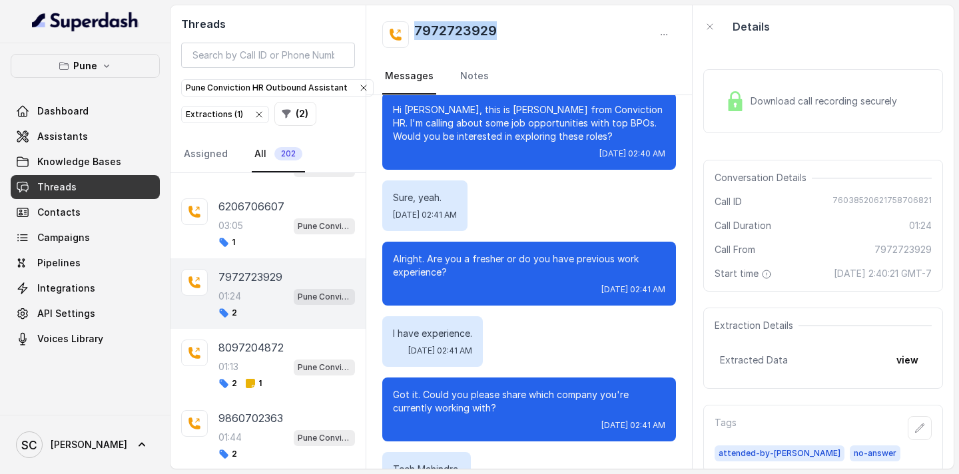
scroll to position [0, 0]
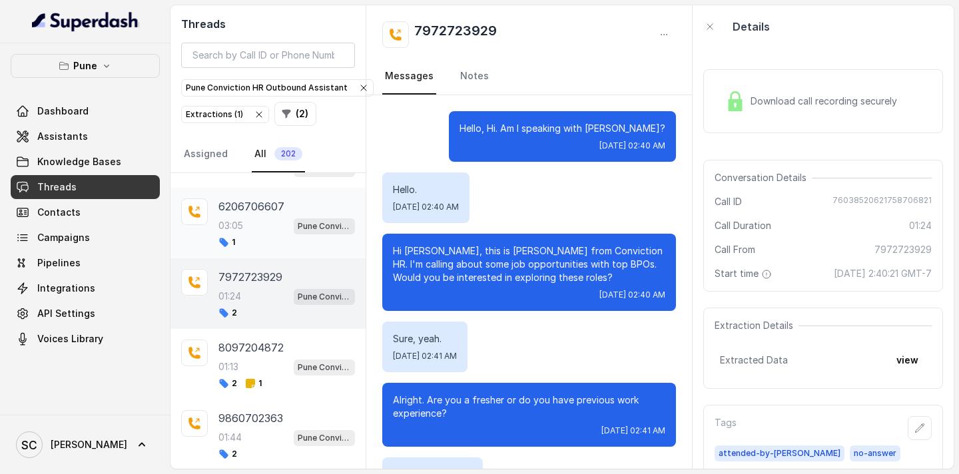
click at [240, 217] on div "03:05 Pune Conviction HR Outbound Assistant" at bounding box center [286, 225] width 137 height 17
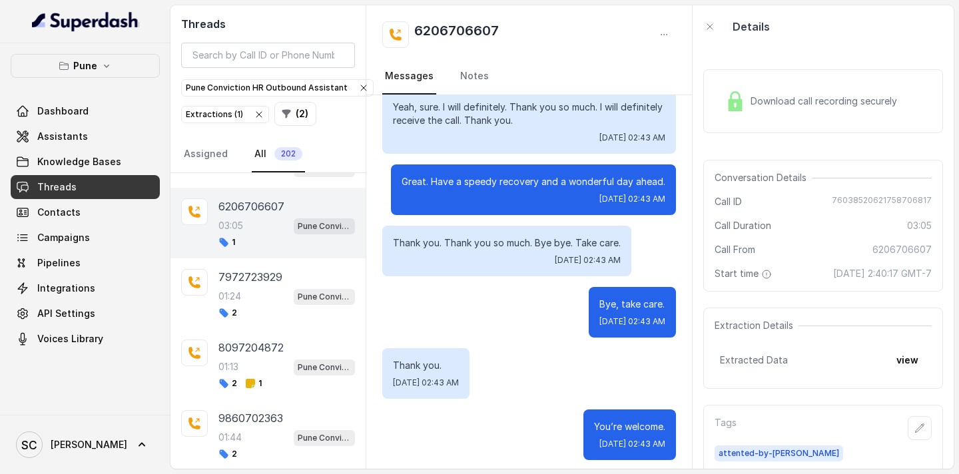
scroll to position [2111, 0]
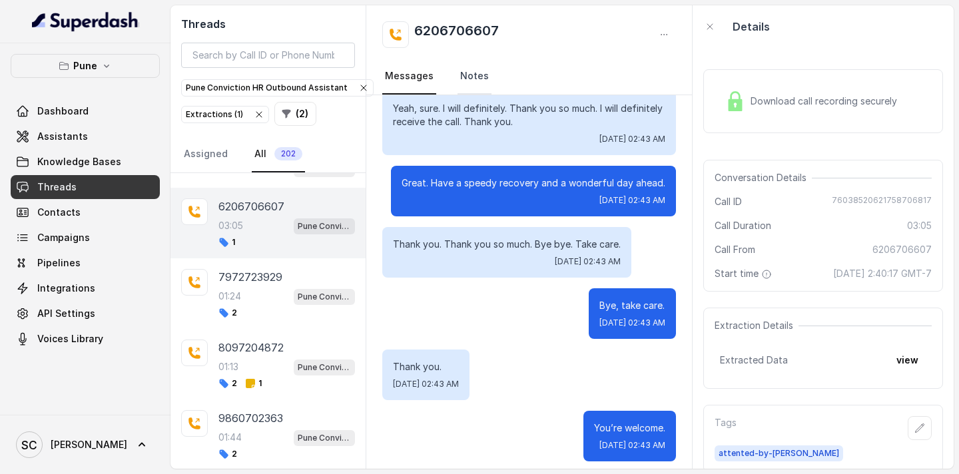
click at [473, 77] on link "Notes" at bounding box center [474, 77] width 34 height 36
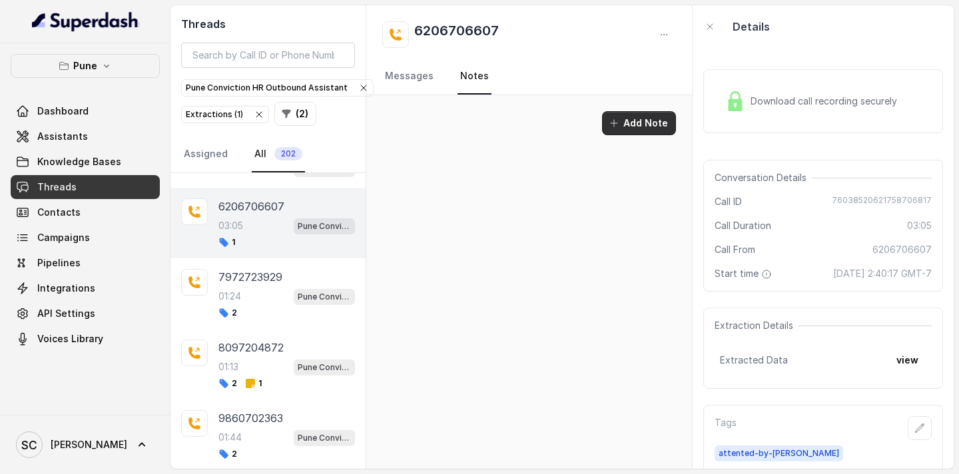
click at [627, 128] on button "Add Note" at bounding box center [639, 123] width 74 height 24
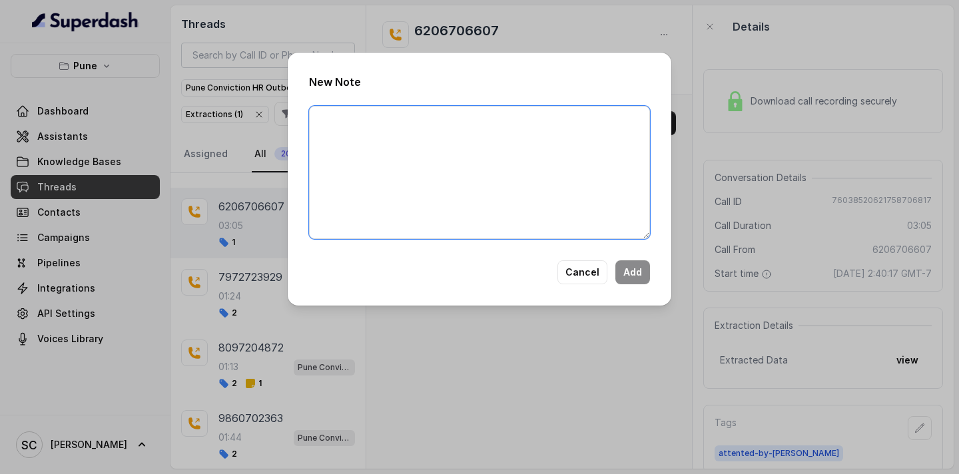
click at [574, 180] on textarea at bounding box center [479, 172] width 341 height 133
paste textarea "Name: Contact number: Recruiter: Name of the attender: Comments: AI Improvement:"
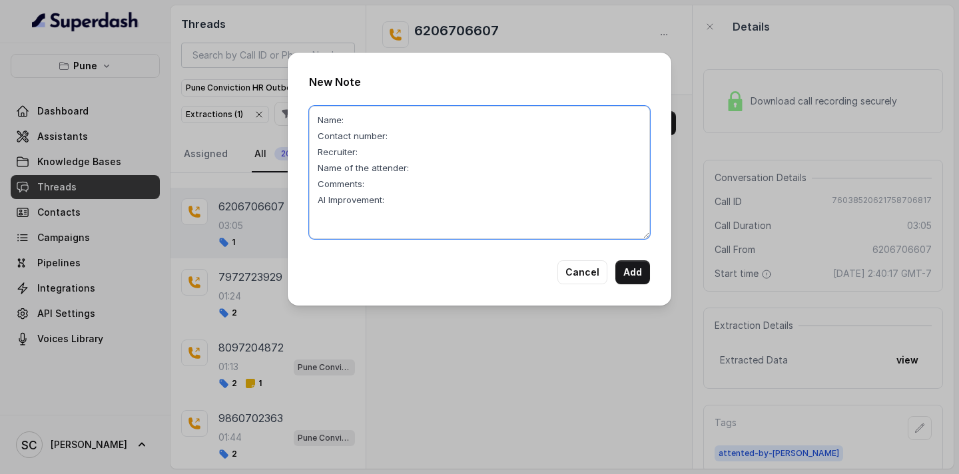
click at [421, 119] on textarea "Name: Contact number: Recruiter: Name of the attender: Comments: AI Improvement:" at bounding box center [479, 172] width 341 height 133
click at [414, 135] on textarea "Name: Indrani Contact number: Recruiter: Name of the attender: Comments: AI Imp…" at bounding box center [479, 172] width 341 height 133
click at [395, 150] on textarea "Name: Indrani Contact number: 6206706607 Recruiter: Name of the attender: Comme…" at bounding box center [479, 172] width 341 height 133
click at [420, 167] on textarea "Name: Indrani Contact number: 6206706607 Recruiter:RUPAL Name of the attender: …" at bounding box center [479, 172] width 341 height 133
click at [397, 186] on textarea "Name: Indrani Contact number: 6206706607 Recruiter:RUPAL Name of the attender: …" at bounding box center [479, 172] width 341 height 133
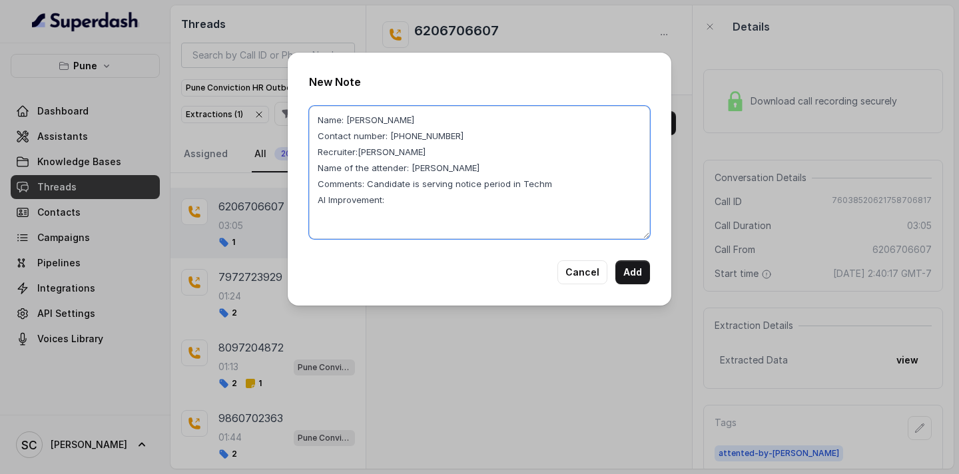
click at [549, 180] on textarea "Name: Indrani Contact number: 6206706607 Recruiter:RUPAL Name of the attender: …" at bounding box center [479, 172] width 341 height 133
drag, startPoint x: 369, startPoint y: 184, endPoint x: 459, endPoint y: 202, distance: 92.3
click at [460, 202] on textarea "Name: Indrani Contact number: 6206706607 Recruiter:RUPAL Name of the attender: …" at bounding box center [479, 172] width 341 height 133
click at [326, 199] on textarea "Name: Indrani Contact number: 6206706607 Recruiter:RUPAL Name of the attender: …" at bounding box center [479, 172] width 341 height 133
click at [377, 190] on textarea "Name: Indrani Contact number: 6206706607 Recruiter:RUPAL Name of the attender: …" at bounding box center [479, 172] width 341 height 133
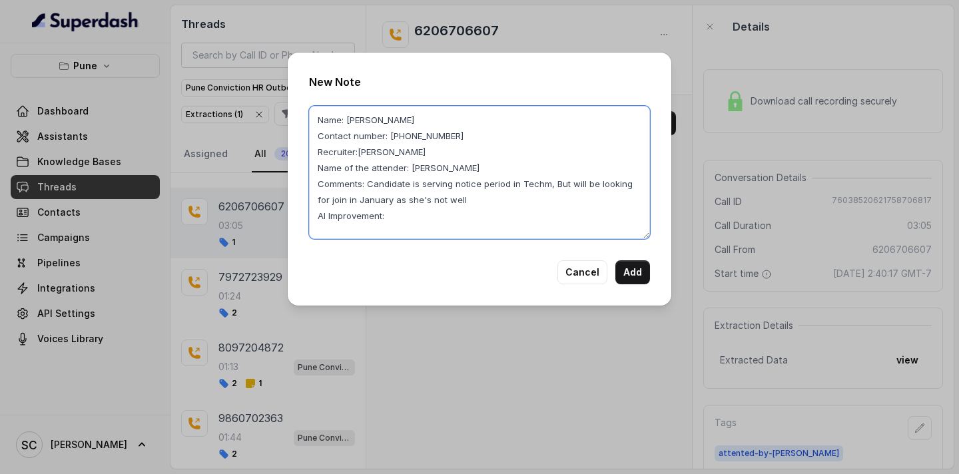
drag, startPoint x: 368, startPoint y: 184, endPoint x: 465, endPoint y: 200, distance: 99.2
click at [466, 202] on textarea "Name: Indrani Contact number: 6206706607 Recruiter:RUPAL Name of the attender: …" at bounding box center [479, 172] width 341 height 133
type textarea "Name: Indrani Contact number: 6206706607 Recruiter:RUPAL Name of the attender: …"
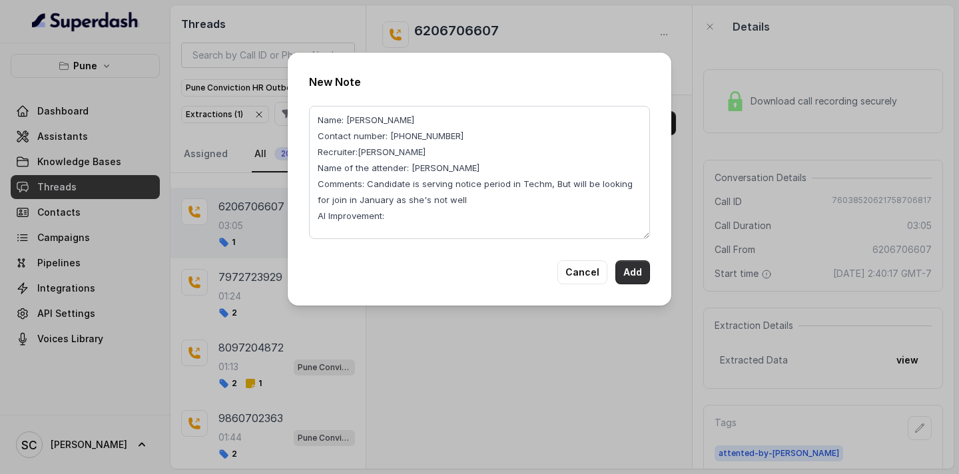
click at [629, 271] on button "Add" at bounding box center [632, 272] width 35 height 24
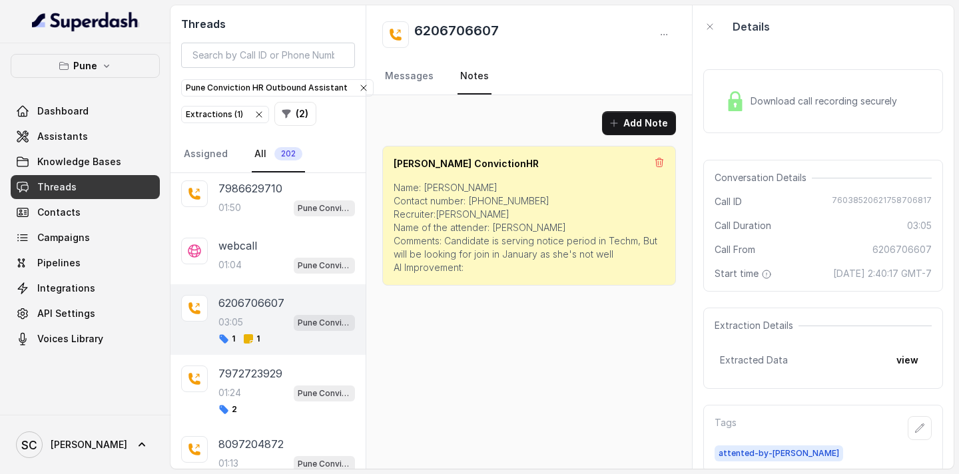
scroll to position [2742, 0]
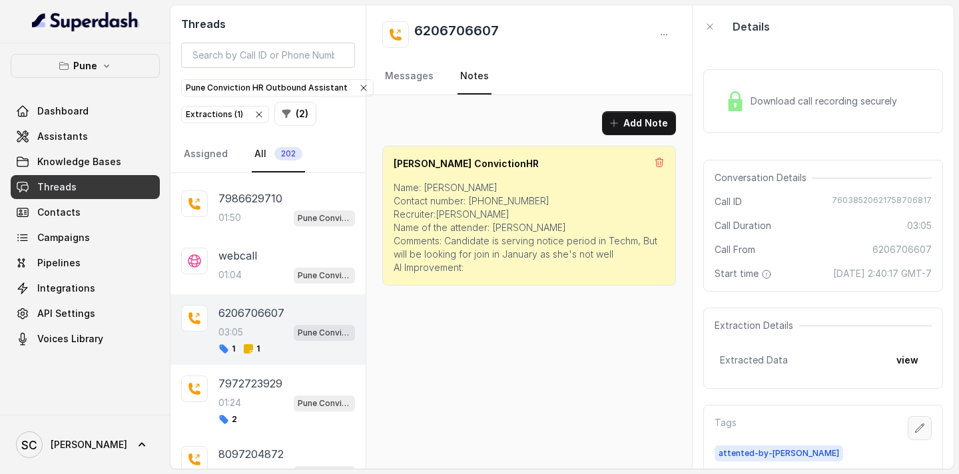
click at [914, 427] on icon "button" at bounding box center [919, 428] width 11 height 11
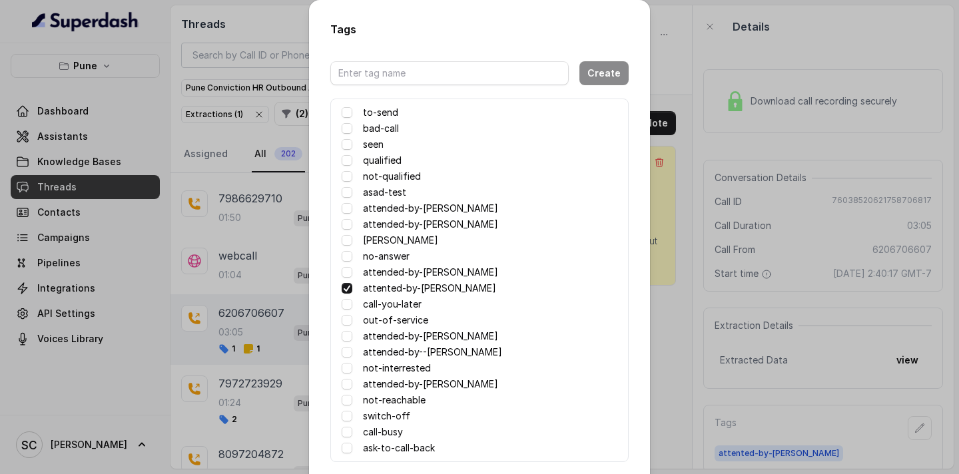
click at [390, 180] on label "not-qualified" at bounding box center [392, 176] width 58 height 16
click at [373, 176] on label "not-qualified" at bounding box center [392, 176] width 58 height 16
click at [348, 176] on span at bounding box center [347, 176] width 11 height 11
click at [673, 222] on div "Tags Create to-send bad-call seen qualified not-qualified asad-test attended-by…" at bounding box center [479, 237] width 959 height 474
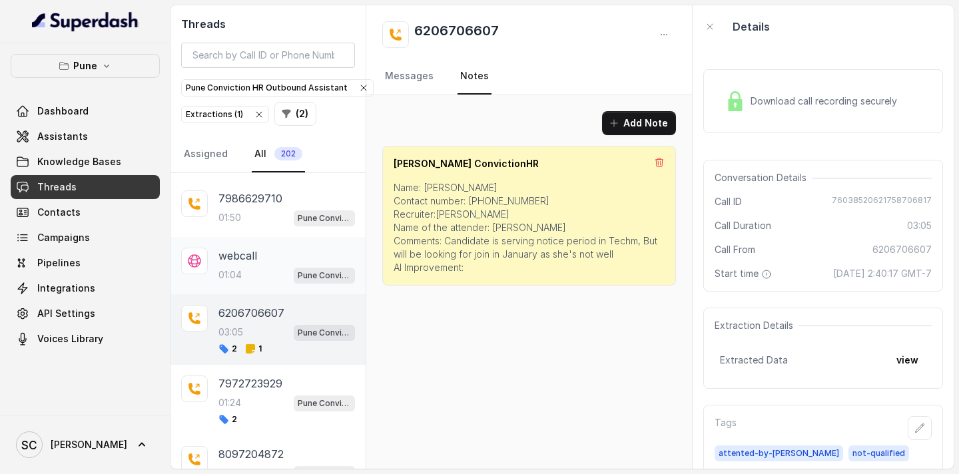
click at [274, 264] on div "webcall 01:04 Pune Conviction HR Outbound Assistant" at bounding box center [286, 266] width 137 height 36
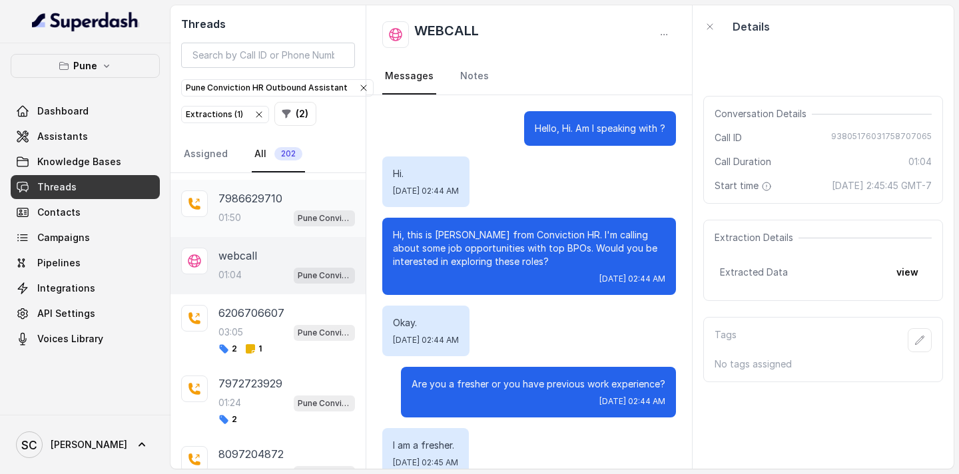
click at [250, 211] on div "01:50 Pune Conviction HR Outbound Assistant" at bounding box center [286, 217] width 137 height 17
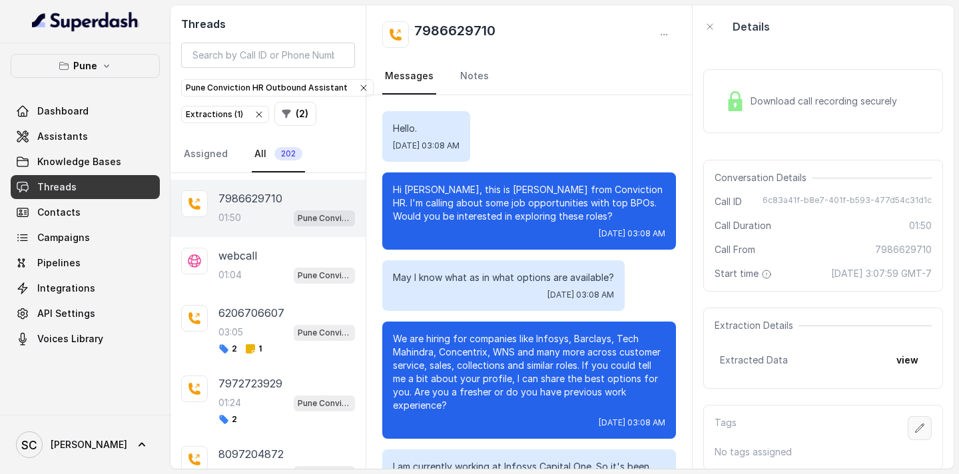
click at [916, 434] on button "button" at bounding box center [920, 428] width 24 height 24
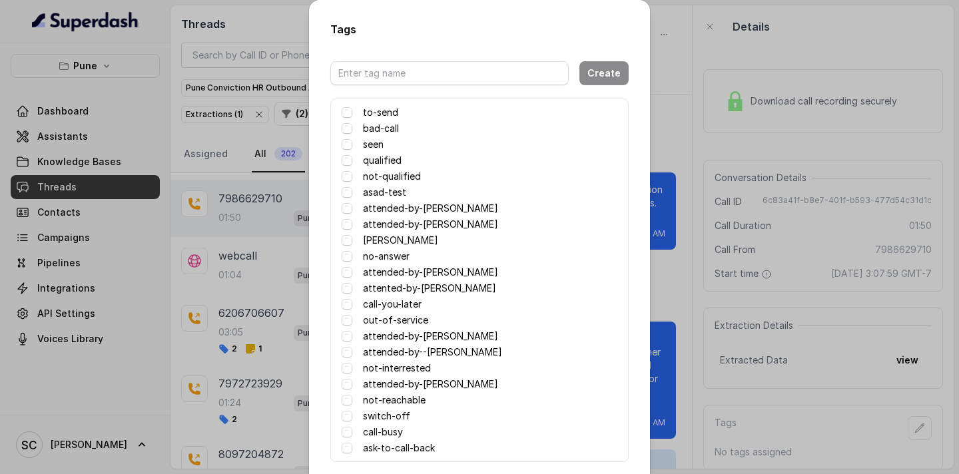
click at [436, 267] on label "attended-by-[PERSON_NAME]" at bounding box center [430, 272] width 135 height 16
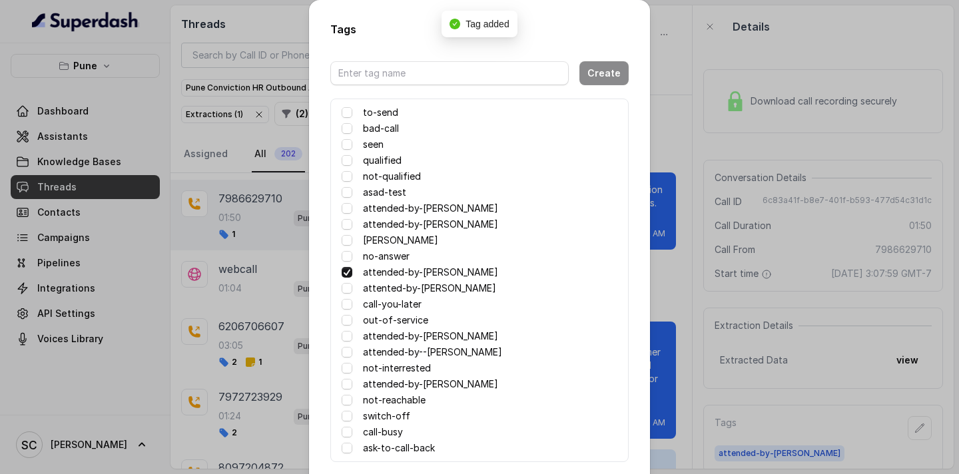
scroll to position [65, 0]
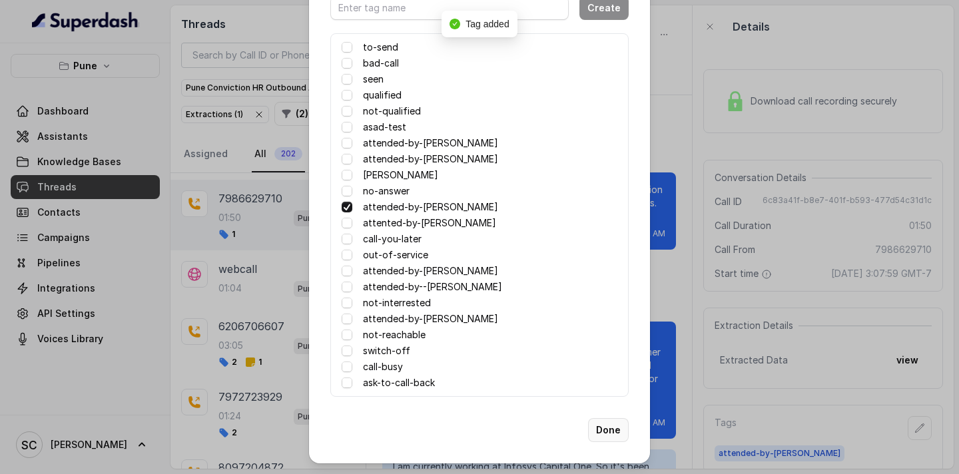
click at [606, 431] on button "Done" at bounding box center [608, 430] width 41 height 24
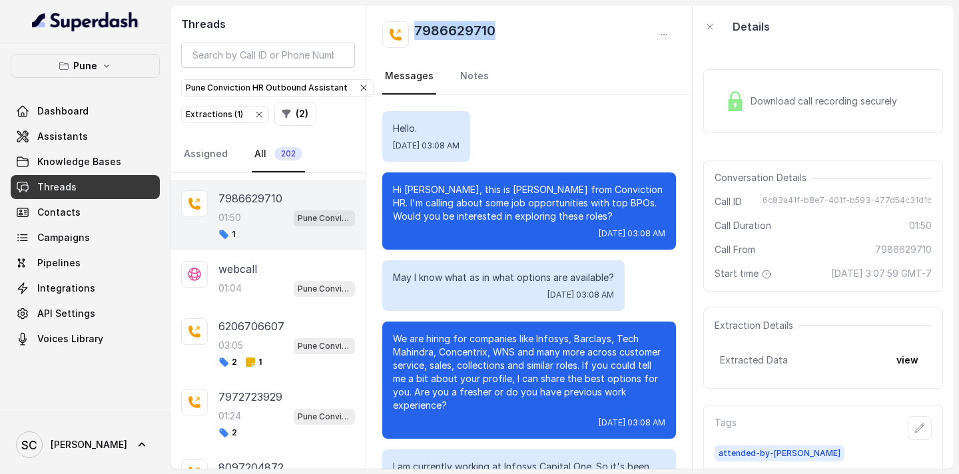
drag, startPoint x: 503, startPoint y: 26, endPoint x: 412, endPoint y: 26, distance: 90.6
click at [411, 26] on div "7986629710" at bounding box center [529, 34] width 294 height 27
copy h2 "7986629710"
click at [918, 432] on icon "button" at bounding box center [919, 428] width 11 height 11
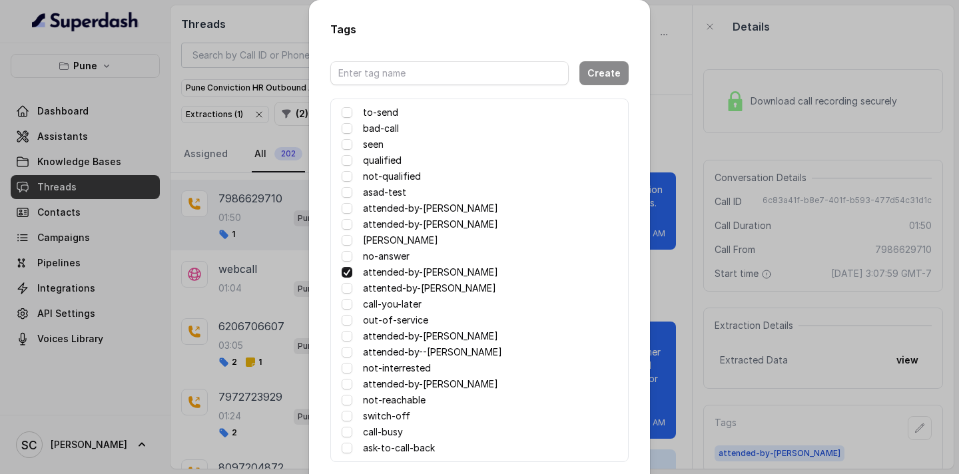
click at [390, 254] on label "no-answer" at bounding box center [386, 256] width 47 height 16
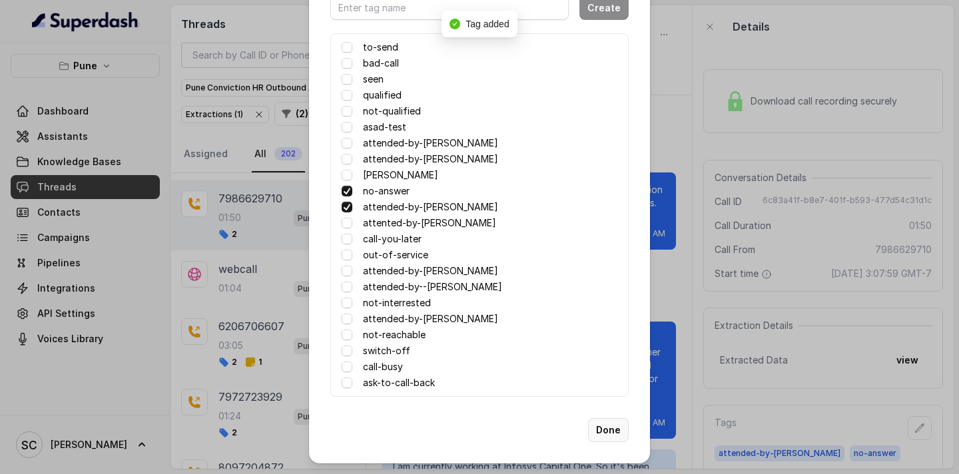
click at [611, 430] on button "Done" at bounding box center [608, 430] width 41 height 24
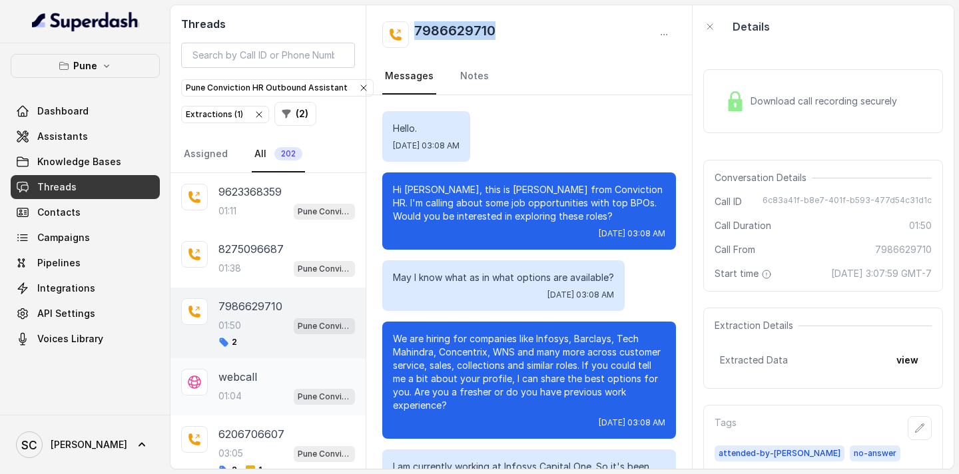
scroll to position [2634, 0]
click at [250, 263] on div "01:38 Pune Conviction HR Outbound Assistant" at bounding box center [286, 268] width 137 height 17
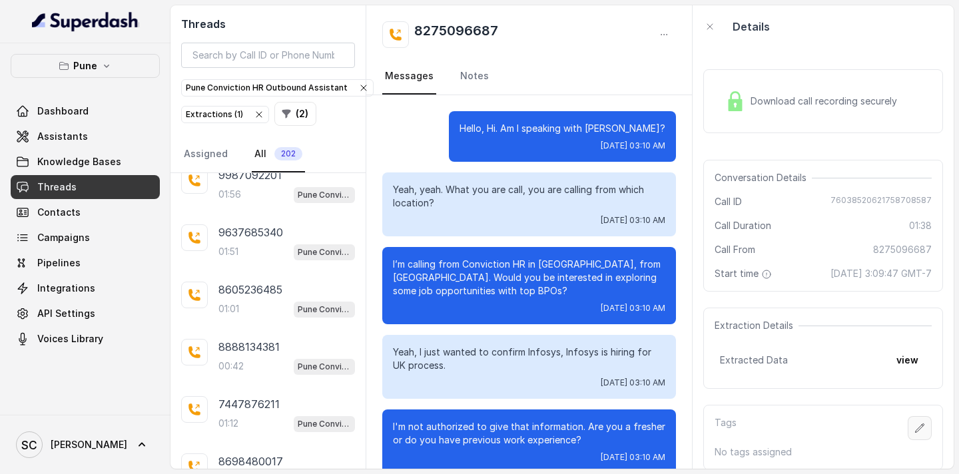
click at [922, 428] on icon "button" at bounding box center [919, 428] width 11 height 11
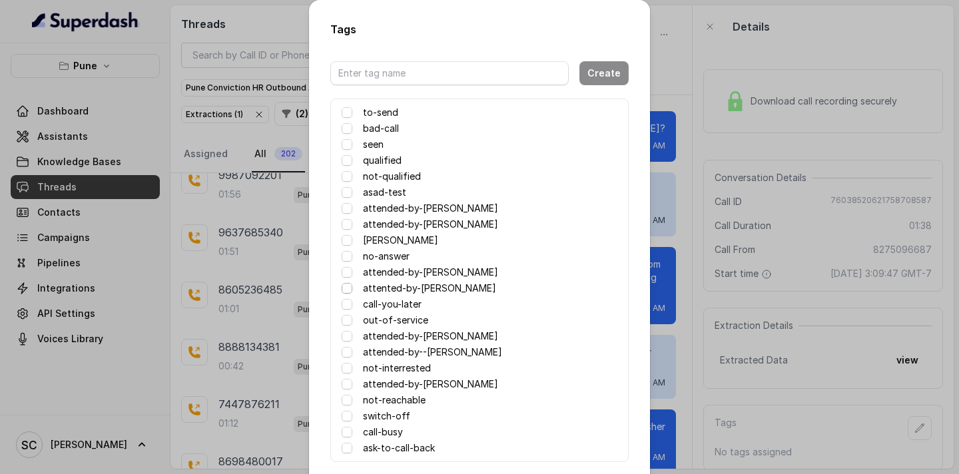
click at [348, 287] on span at bounding box center [347, 288] width 11 height 11
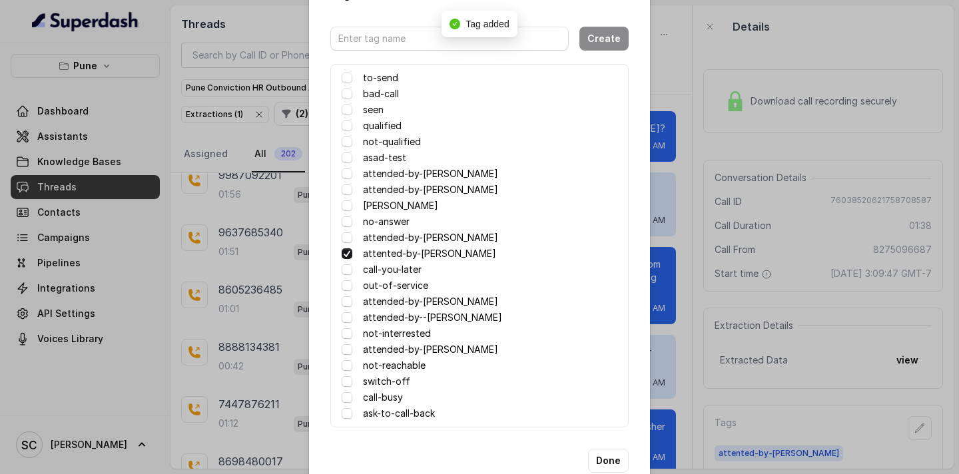
scroll to position [55, 0]
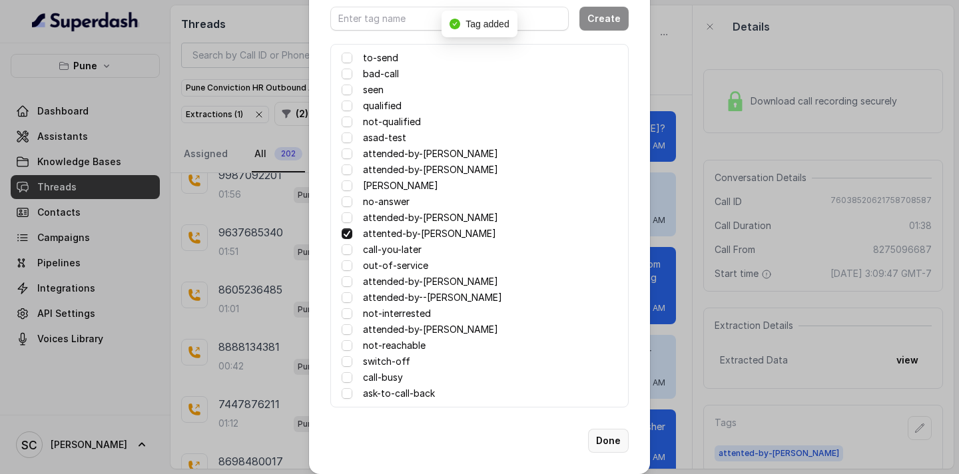
click at [611, 438] on button "Done" at bounding box center [608, 441] width 41 height 24
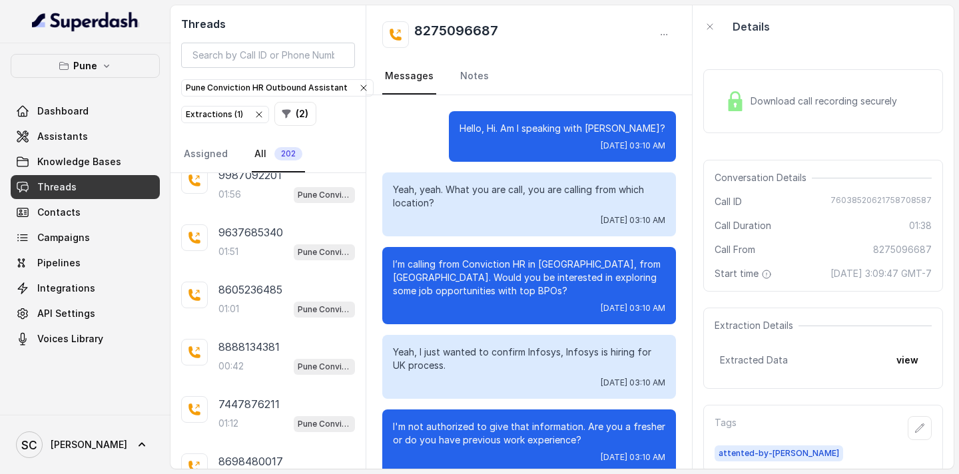
drag, startPoint x: 634, startPoint y: 127, endPoint x: 654, endPoint y: 129, distance: 20.1
click at [655, 129] on p "Hello, Hi. Am I speaking with [PERSON_NAME]?" at bounding box center [562, 128] width 206 height 13
drag, startPoint x: 416, startPoint y: 27, endPoint x: 498, endPoint y: 26, distance: 81.9
click at [498, 26] on div "8275096687" at bounding box center [529, 34] width 294 height 27
copy h2 "8275096687"
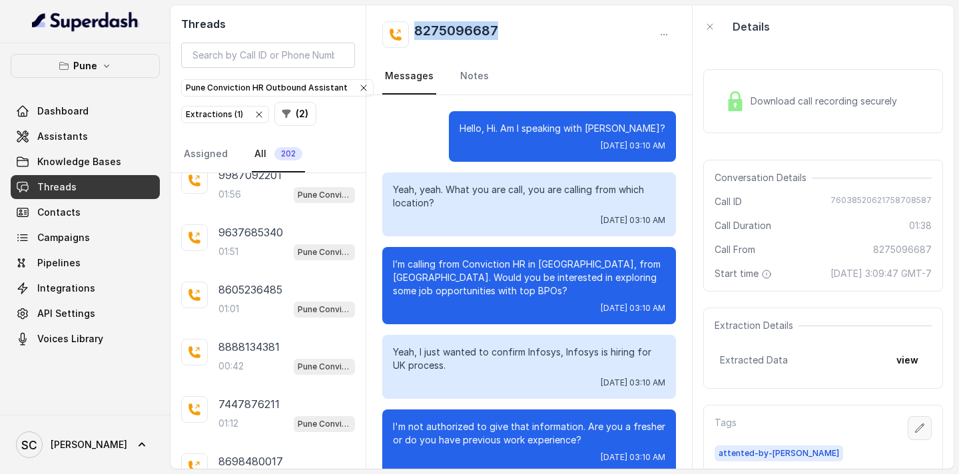
click at [922, 423] on icon "button" at bounding box center [919, 428] width 11 height 11
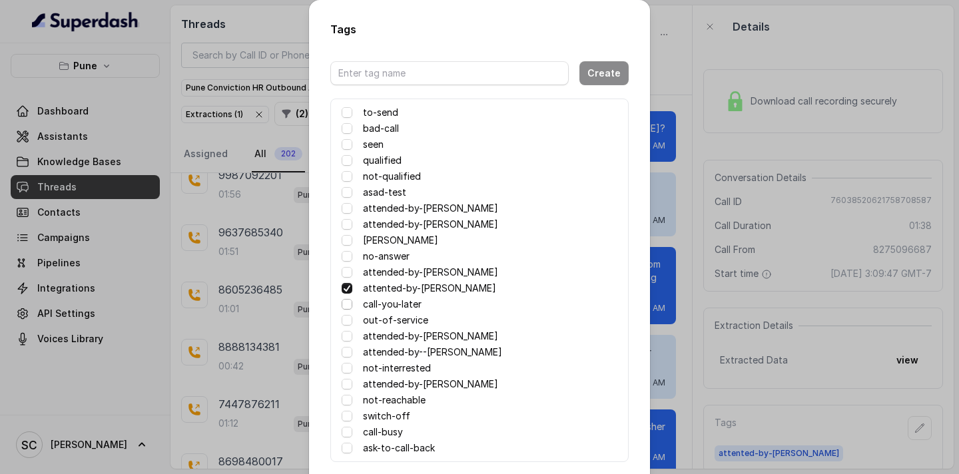
click at [344, 306] on span at bounding box center [347, 304] width 11 height 11
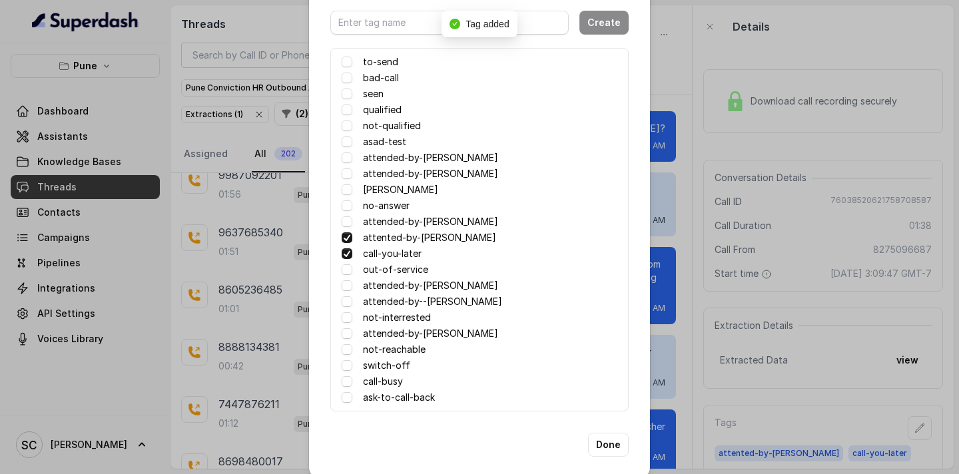
scroll to position [65, 0]
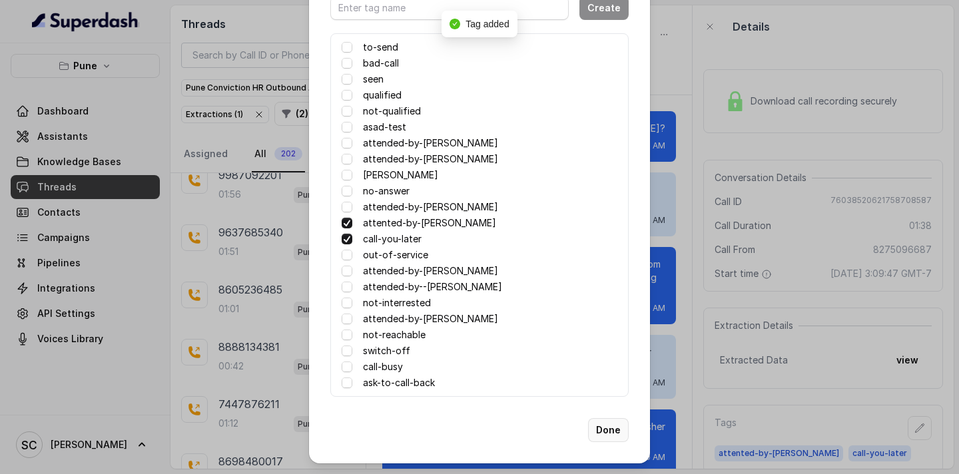
click at [613, 432] on button "Done" at bounding box center [608, 430] width 41 height 24
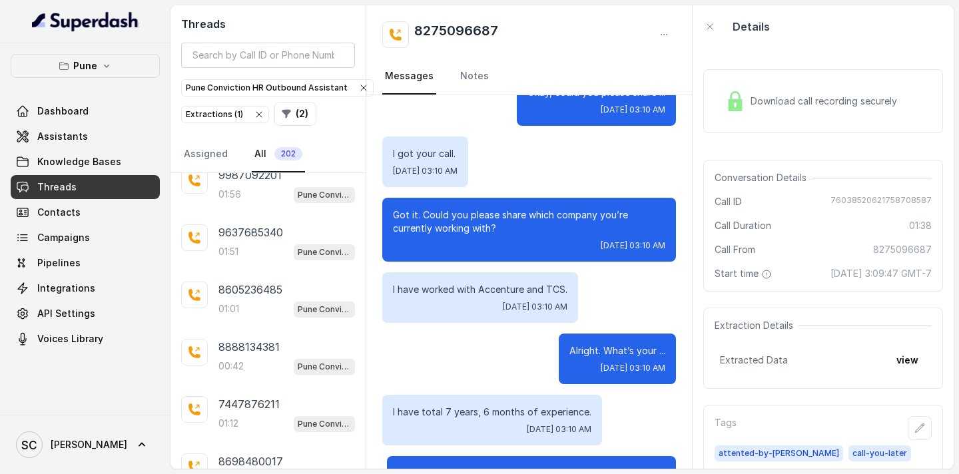
scroll to position [477, 0]
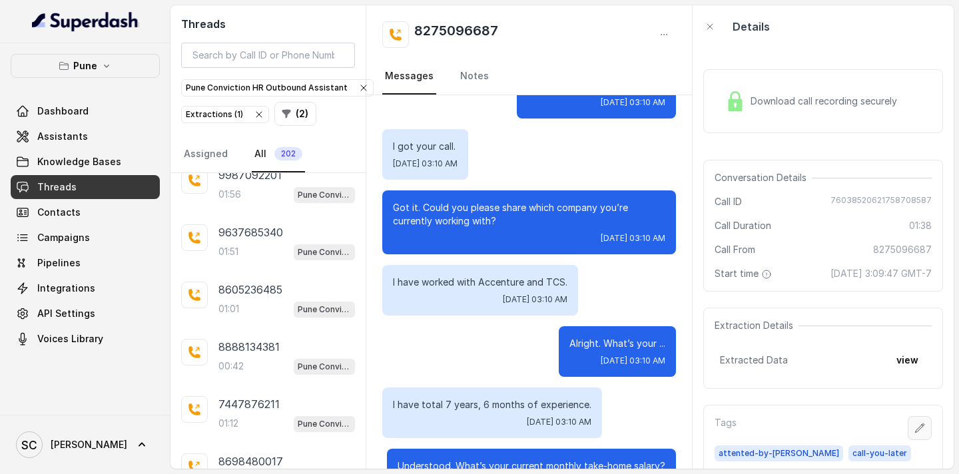
click at [919, 430] on icon "button" at bounding box center [920, 428] width 9 height 9
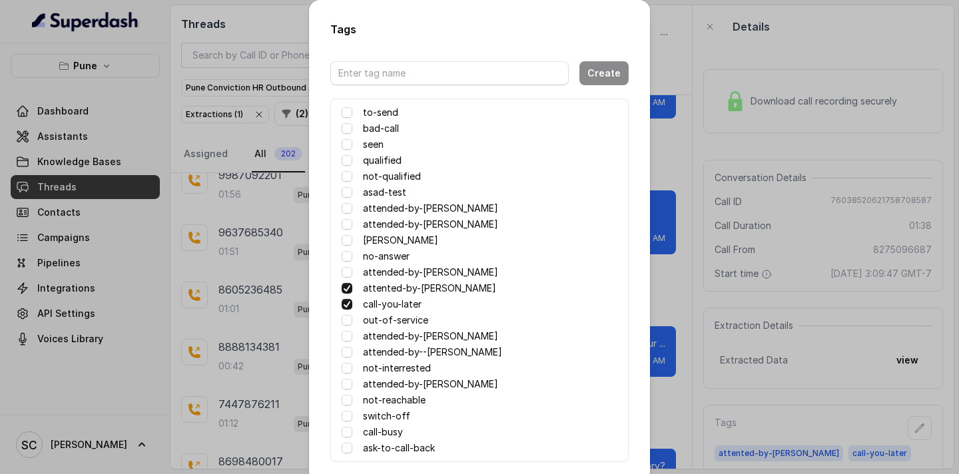
click at [392, 446] on label "ask-to-call-back" at bounding box center [399, 448] width 72 height 16
click at [378, 307] on label "call-you-later" at bounding box center [392, 304] width 59 height 16
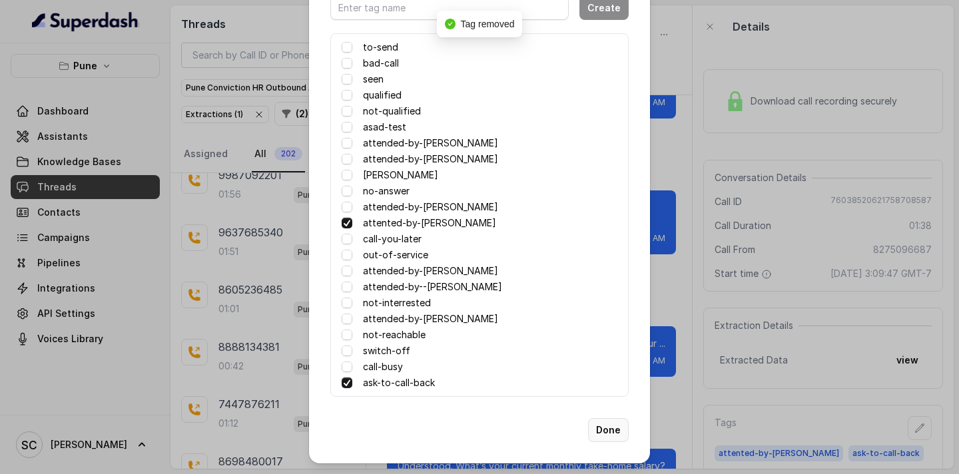
click at [609, 436] on button "Done" at bounding box center [608, 430] width 41 height 24
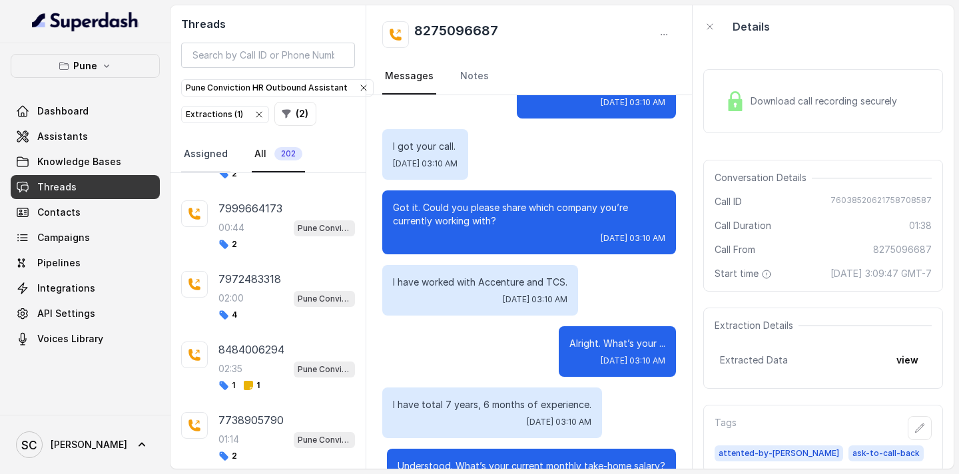
scroll to position [3338, 0]
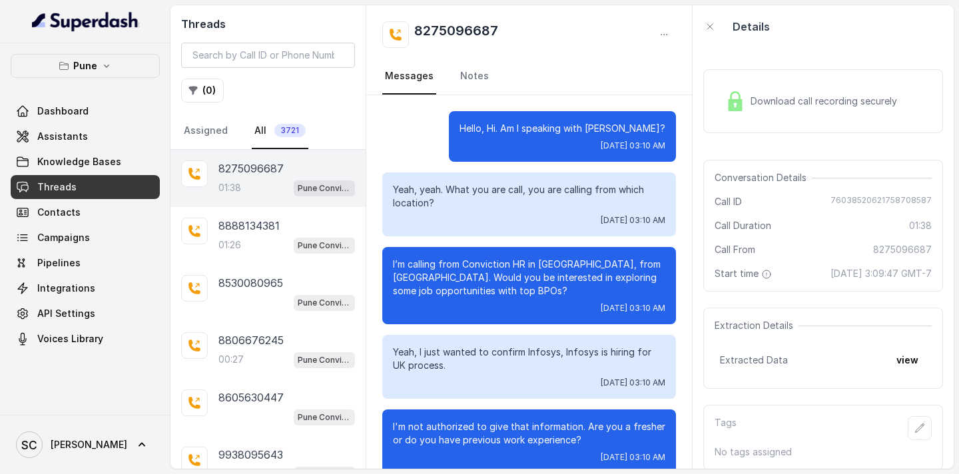
scroll to position [1163, 0]
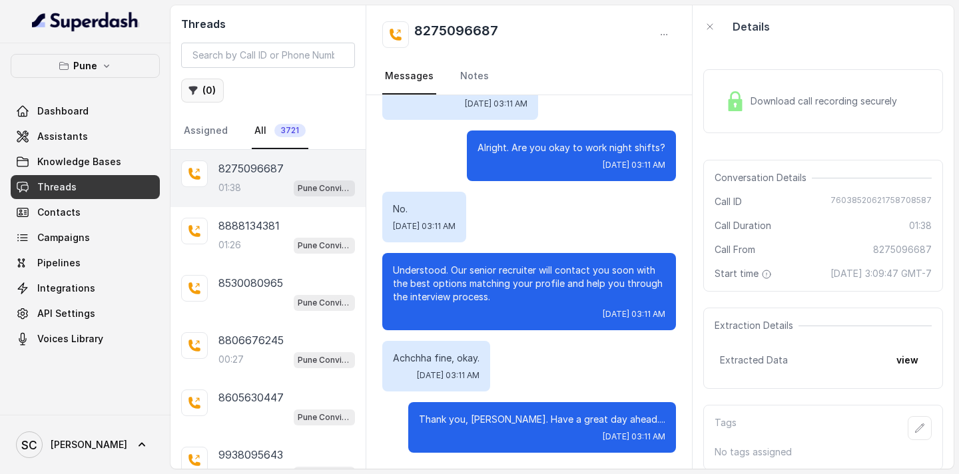
click at [212, 90] on button "( 0 )" at bounding box center [202, 91] width 43 height 24
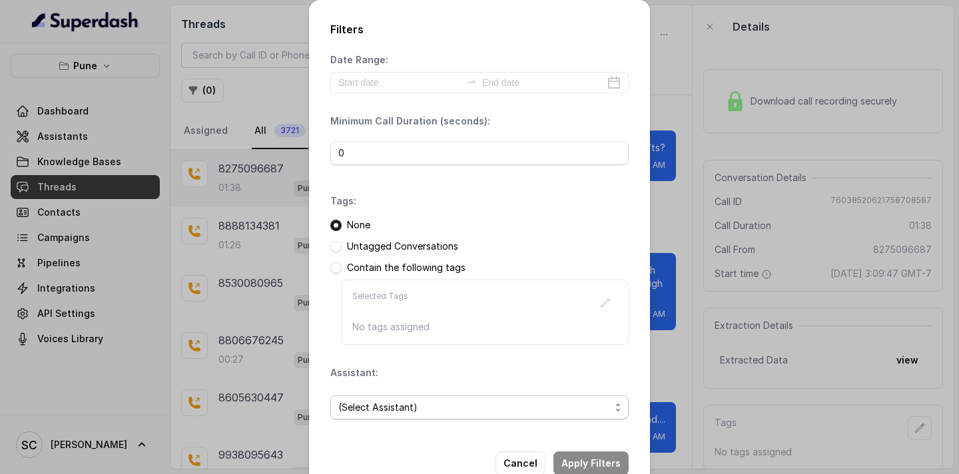
click at [404, 406] on span "(Select Assistant)" at bounding box center [474, 408] width 272 height 16
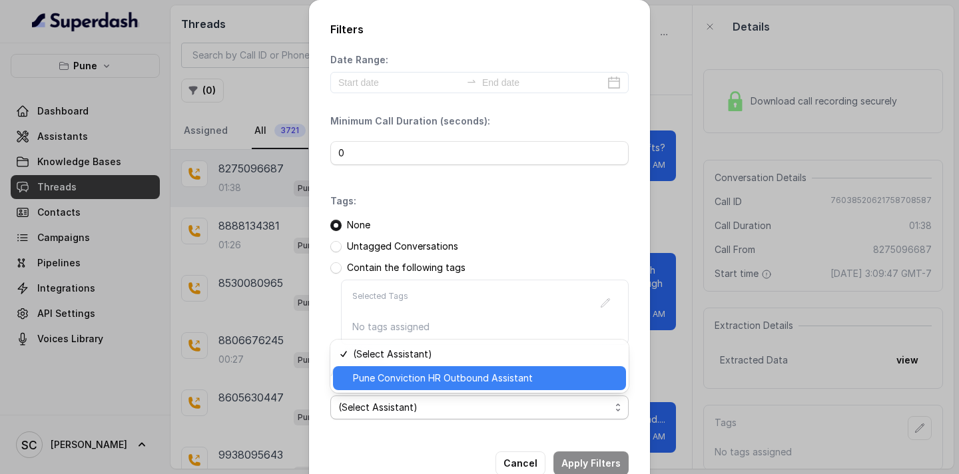
click at [404, 373] on span "Pune Conviction HR Outbound Assistant" at bounding box center [485, 378] width 265 height 16
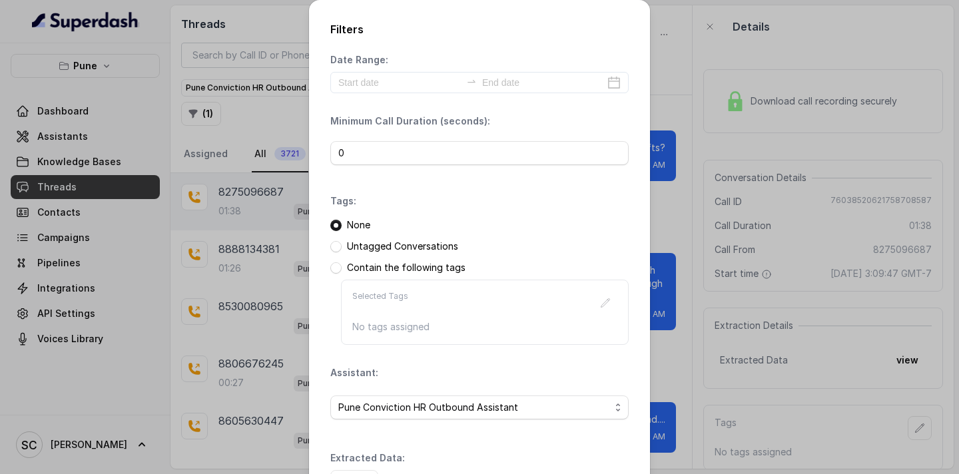
scroll to position [97, 0]
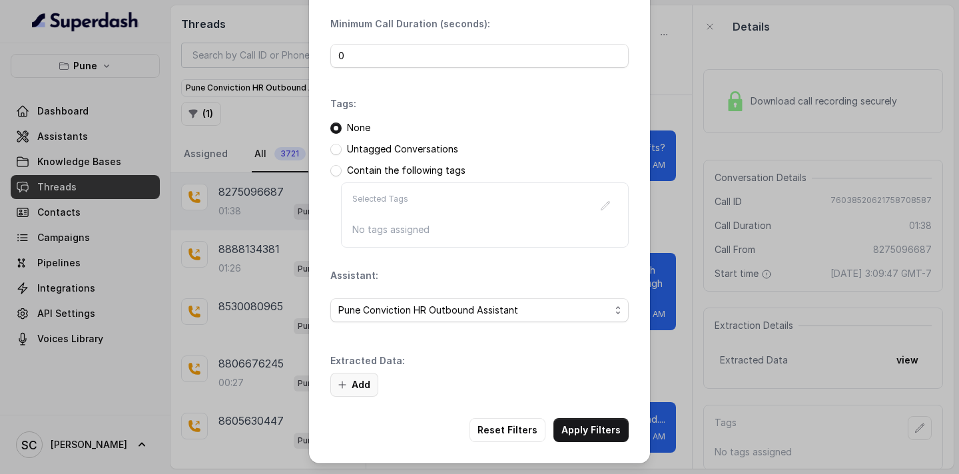
click at [356, 381] on button "Add" at bounding box center [354, 385] width 48 height 24
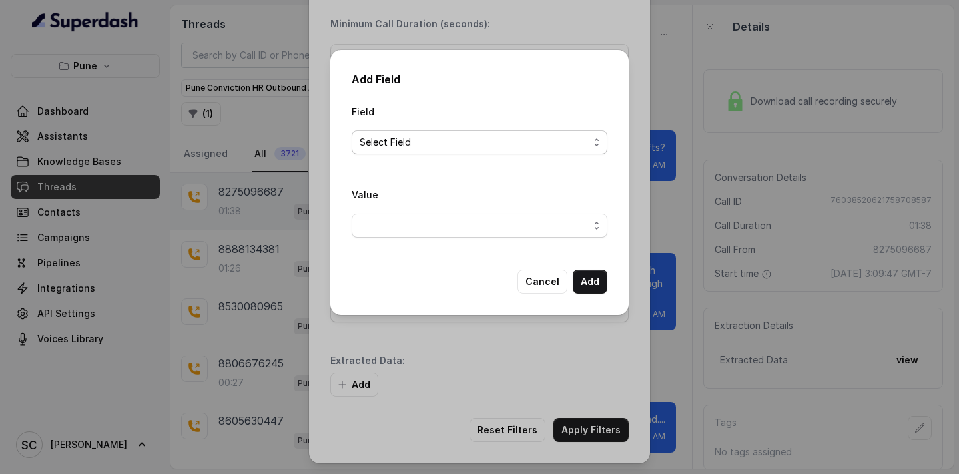
click at [436, 142] on span "Select Field" at bounding box center [474, 143] width 229 height 16
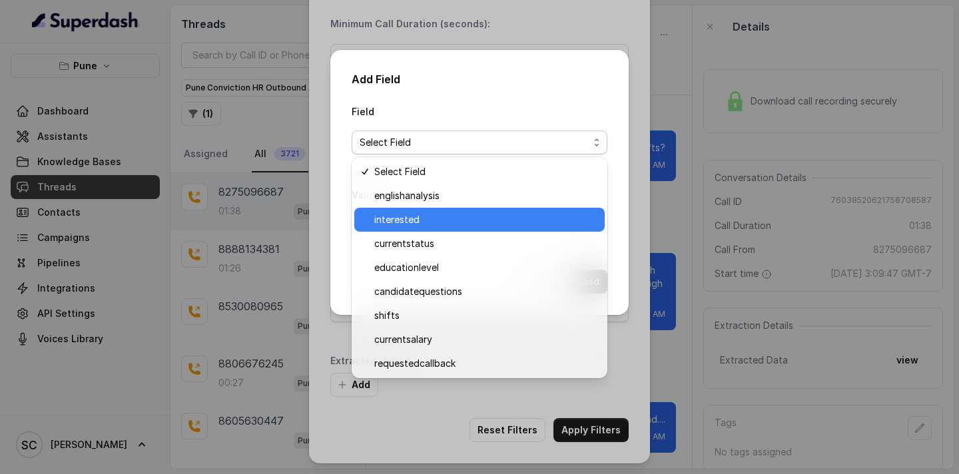
click at [425, 219] on span "interested" at bounding box center [485, 220] width 222 height 16
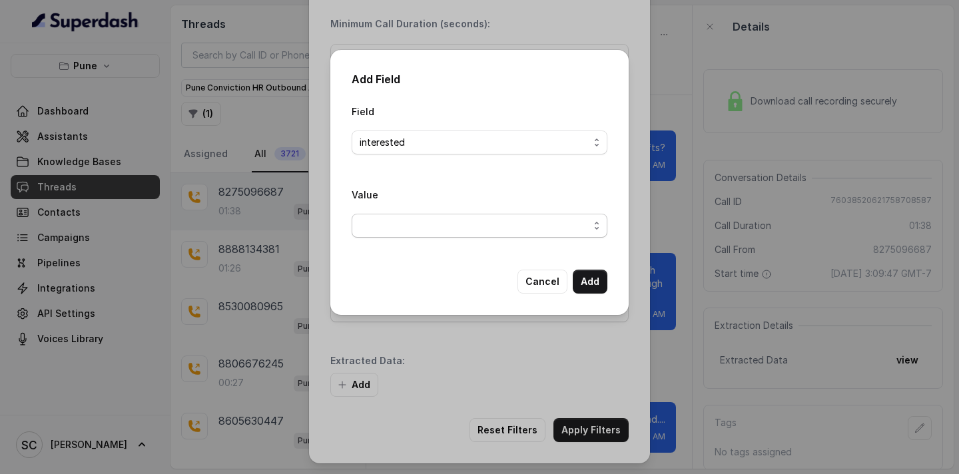
click at [425, 219] on span "button" at bounding box center [480, 226] width 256 height 24
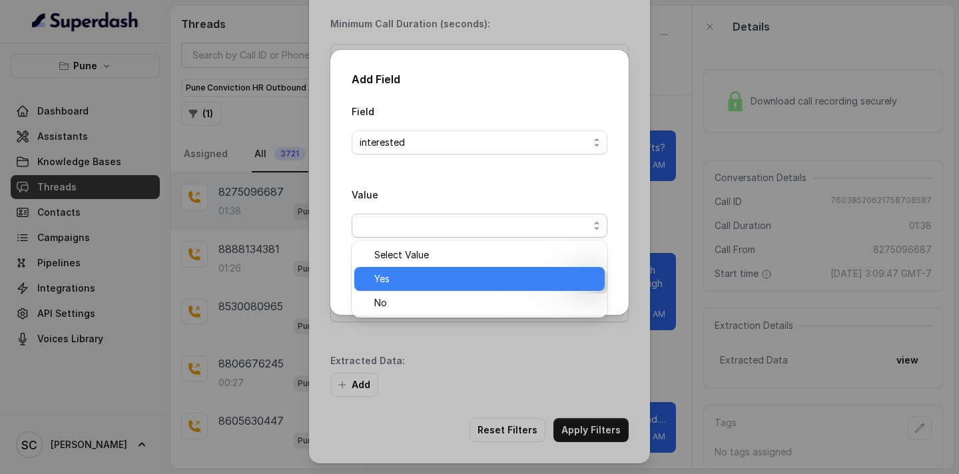
click at [397, 278] on span "Yes" at bounding box center [485, 279] width 222 height 16
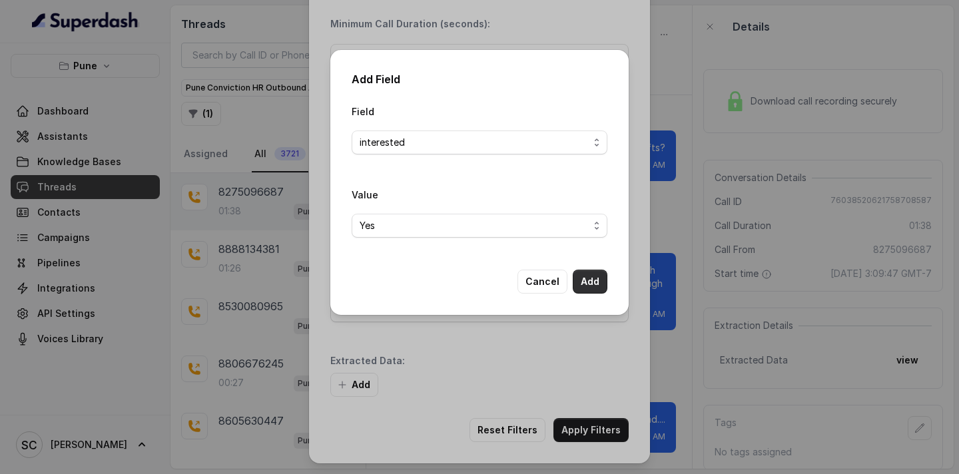
click at [593, 282] on button "Add" at bounding box center [590, 282] width 35 height 24
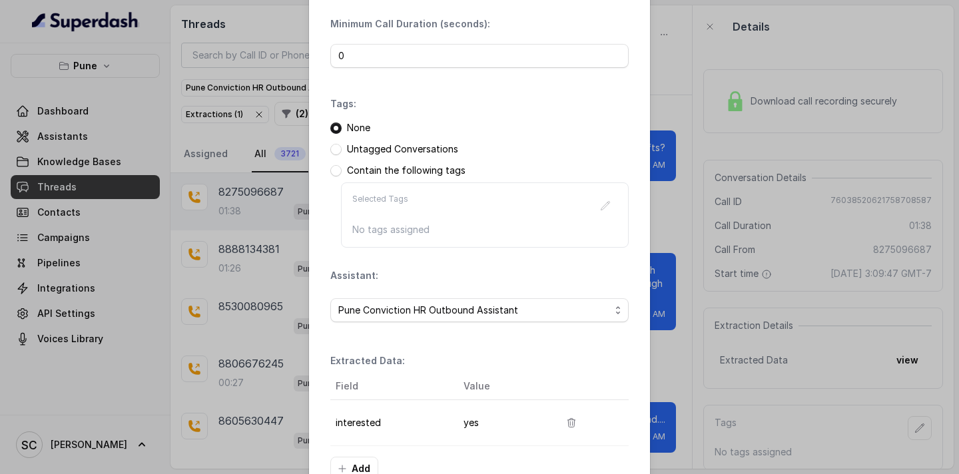
scroll to position [181, 0]
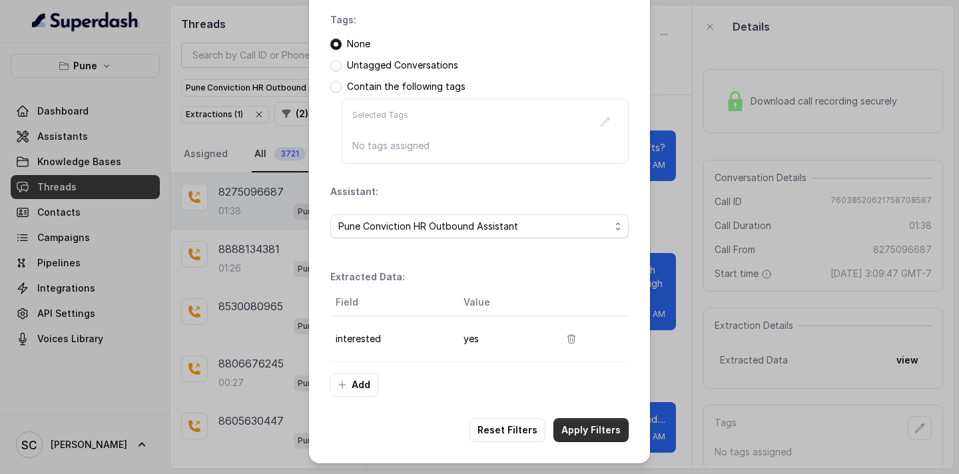
click at [592, 432] on button "Apply Filters" at bounding box center [590, 430] width 75 height 24
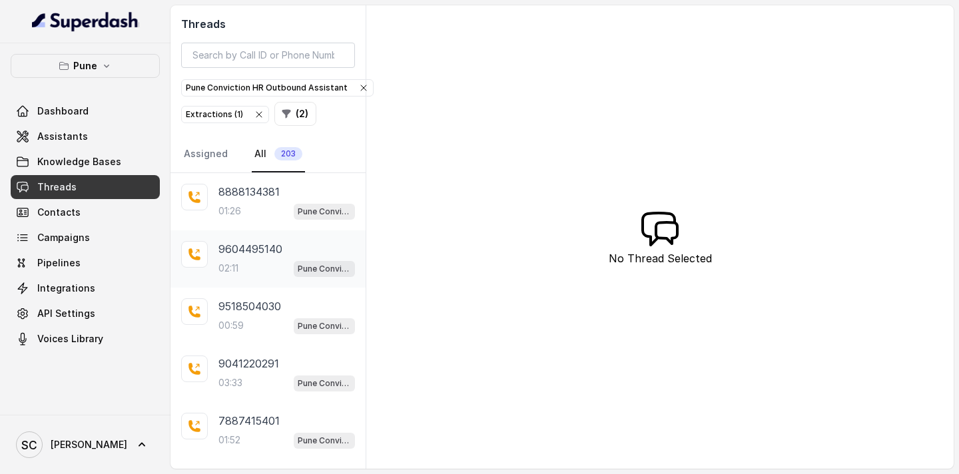
scroll to position [314, 0]
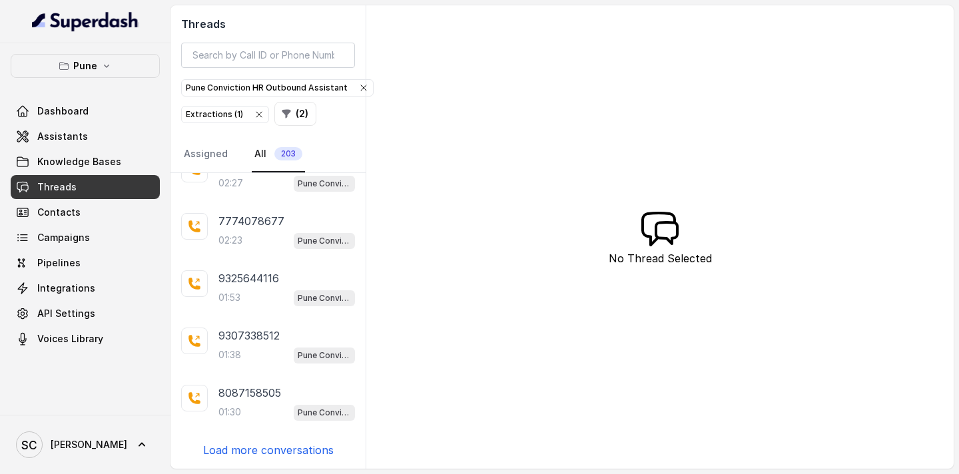
click at [246, 450] on p "Load more conversations" at bounding box center [268, 450] width 131 height 16
click at [258, 449] on p "Load more conversations" at bounding box center [268, 450] width 131 height 16
click at [257, 449] on p "Load more conversations" at bounding box center [268, 450] width 131 height 16
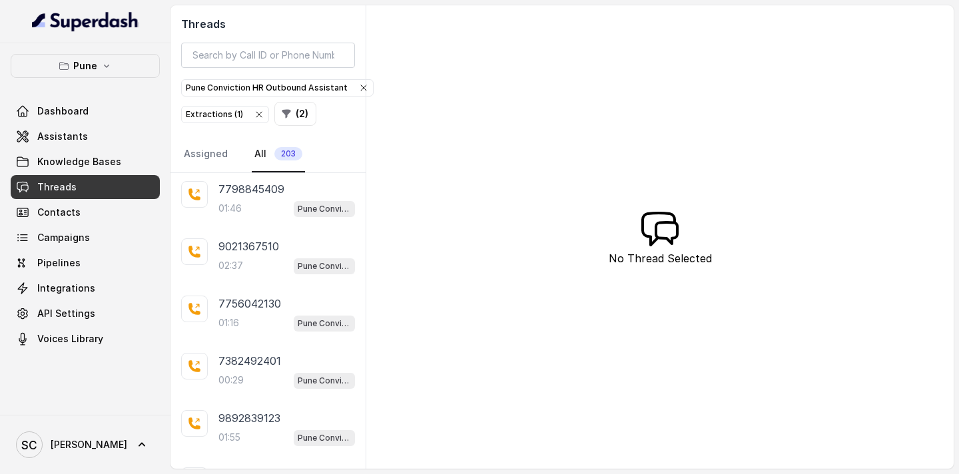
scroll to position [2032, 0]
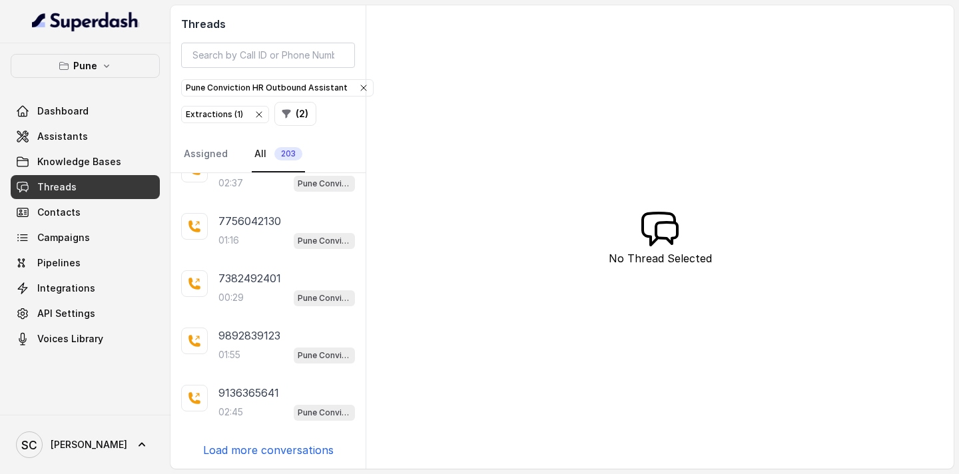
click at [235, 451] on p "Load more conversations" at bounding box center [268, 450] width 131 height 16
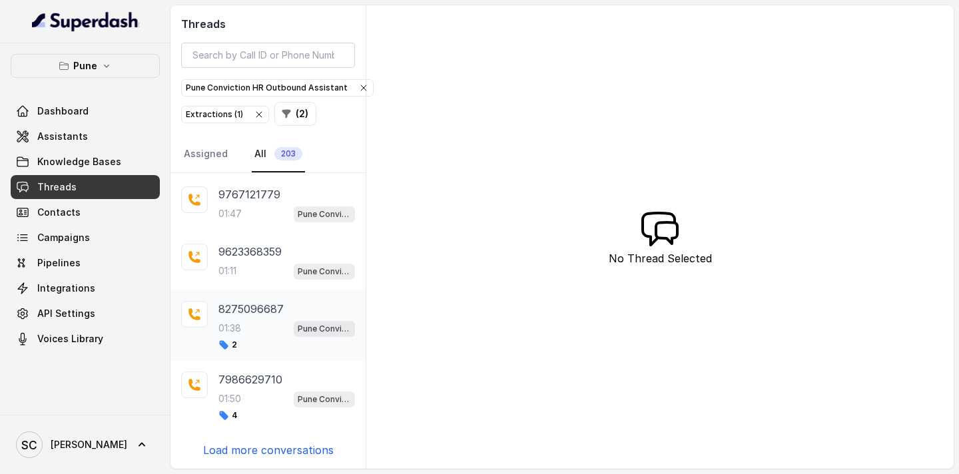
click at [250, 326] on div "01:38 Pune Conviction HR Outbound Assistant" at bounding box center [286, 328] width 137 height 17
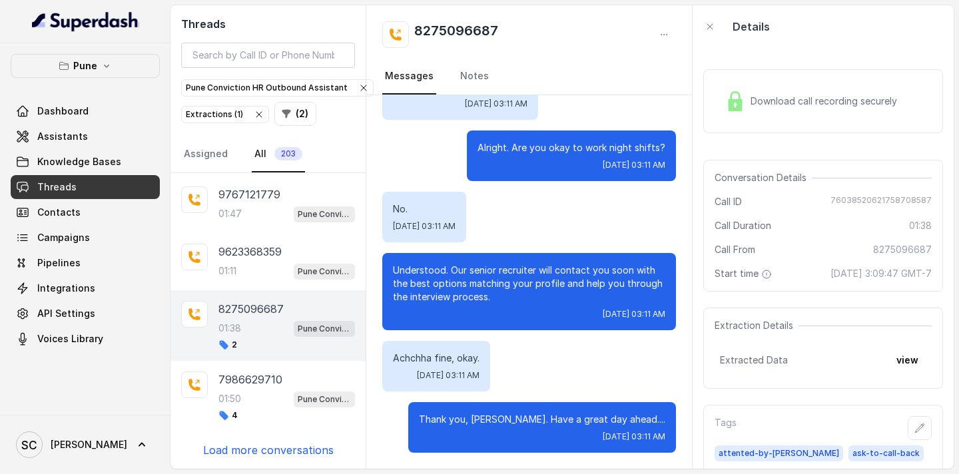
scroll to position [15, 0]
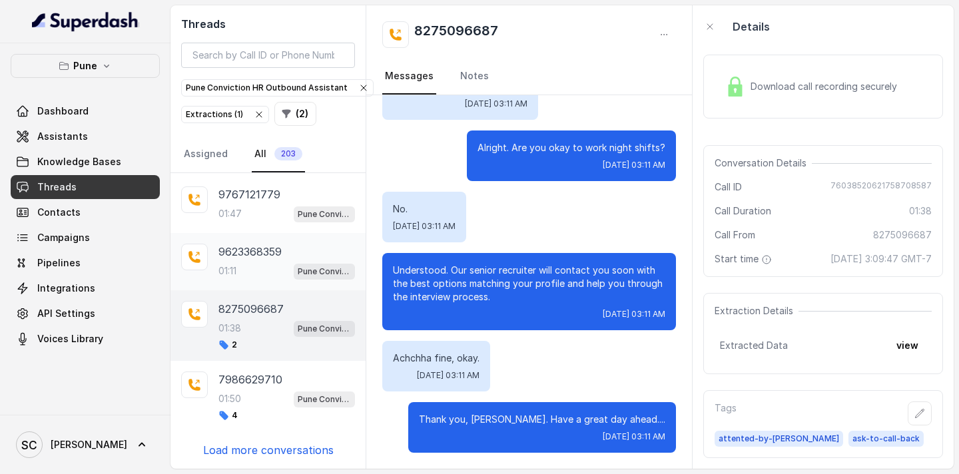
click at [258, 263] on div "01:11 Pune Conviction HR Outbound Assistant" at bounding box center [286, 270] width 137 height 17
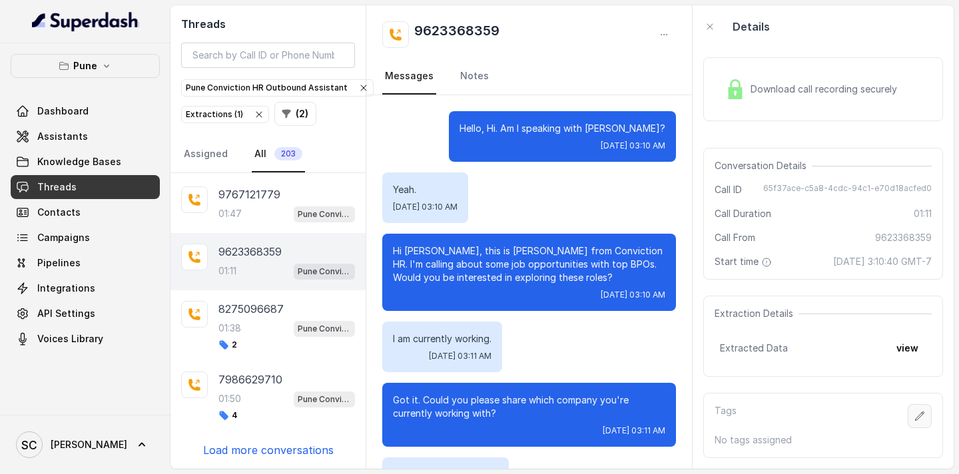
click at [922, 416] on icon "button" at bounding box center [919, 416] width 11 height 11
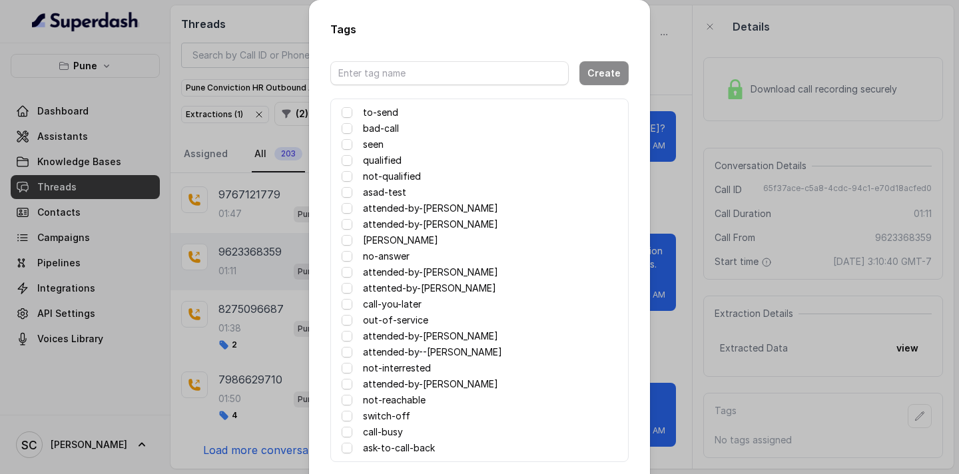
click at [404, 275] on label "attended-by-[PERSON_NAME]" at bounding box center [430, 272] width 135 height 16
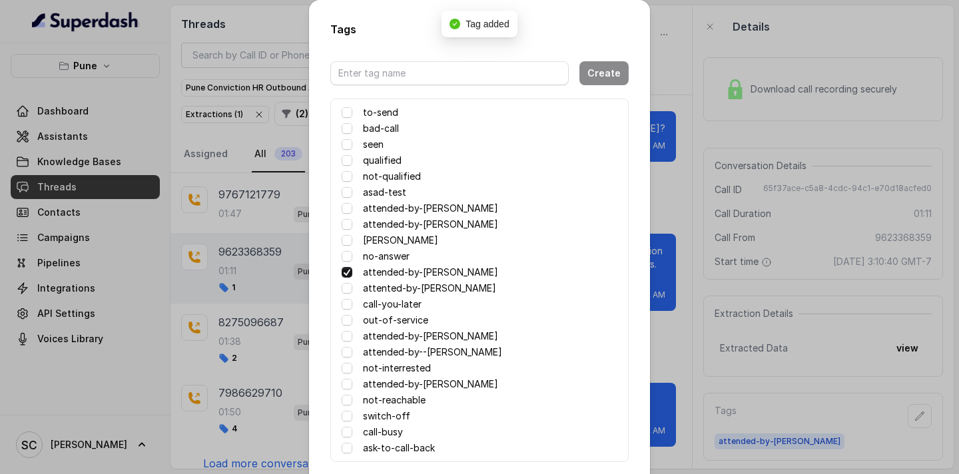
scroll to position [65, 0]
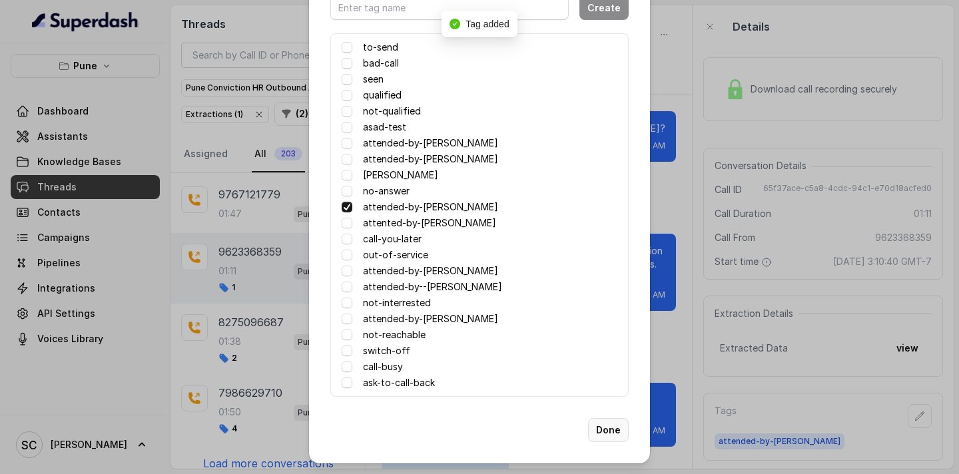
click at [609, 428] on button "Done" at bounding box center [608, 430] width 41 height 24
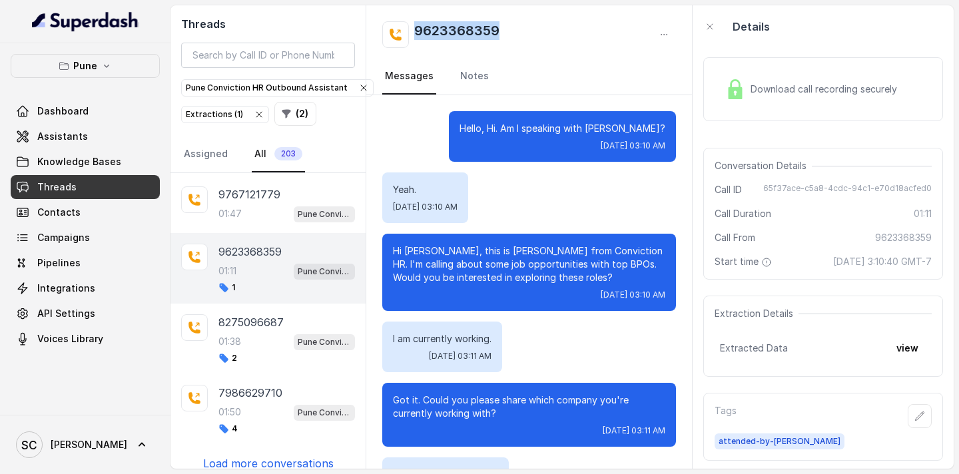
drag, startPoint x: 534, startPoint y: 24, endPoint x: 396, endPoint y: 32, distance: 138.7
click at [395, 32] on div "9623368359" at bounding box center [529, 34] width 294 height 27
copy h2 "9623368359"
click at [921, 416] on icon "button" at bounding box center [920, 416] width 9 height 9
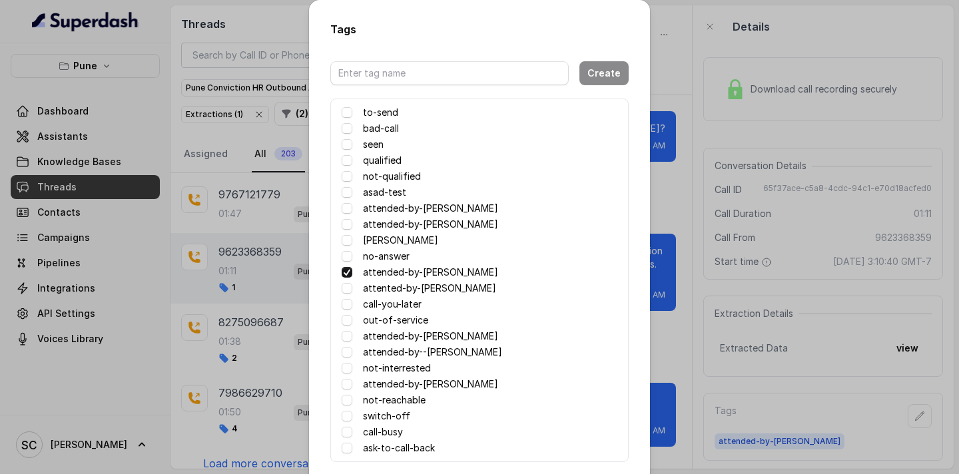
click at [366, 258] on label "no-answer" at bounding box center [386, 256] width 47 height 16
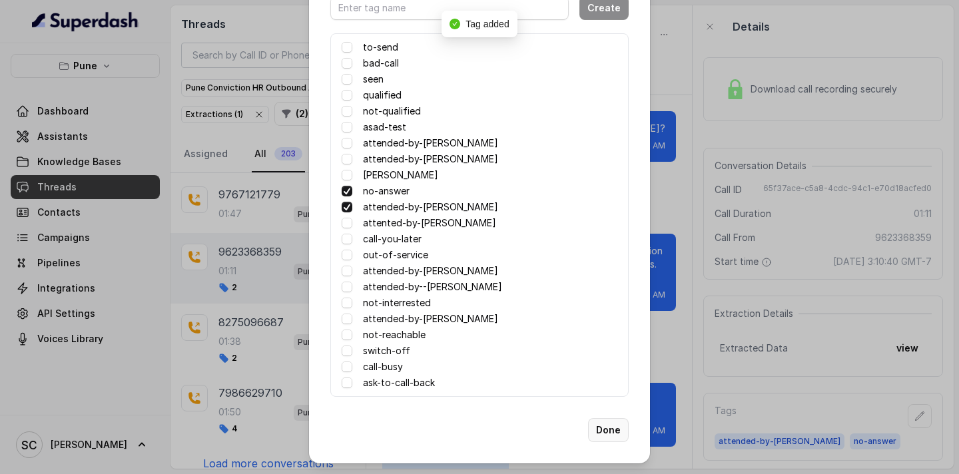
click at [603, 432] on button "Done" at bounding box center [608, 430] width 41 height 24
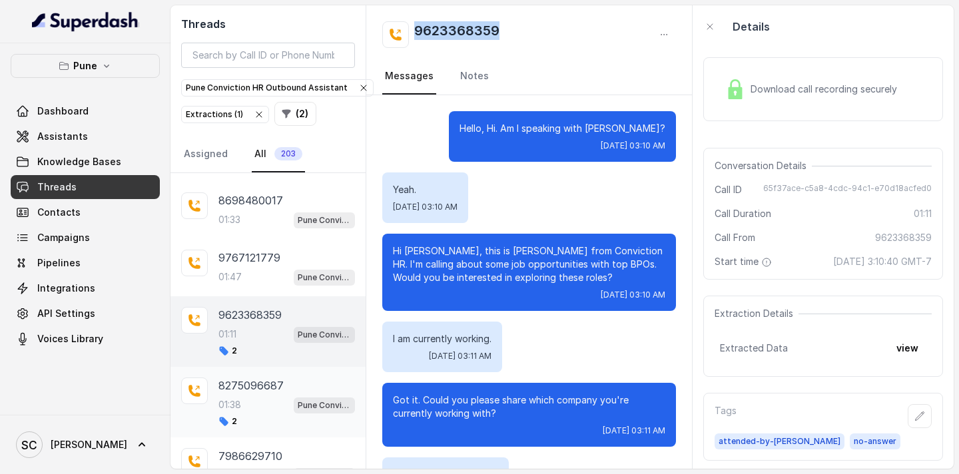
scroll to position [2545, 0]
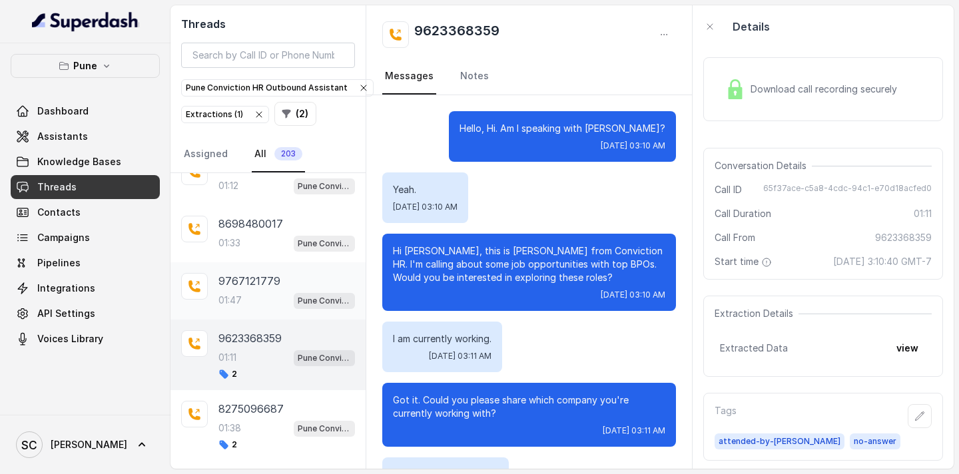
click at [250, 290] on div "9767121779 01:47 Pune Conviction HR Outbound Assistant" at bounding box center [286, 291] width 137 height 36
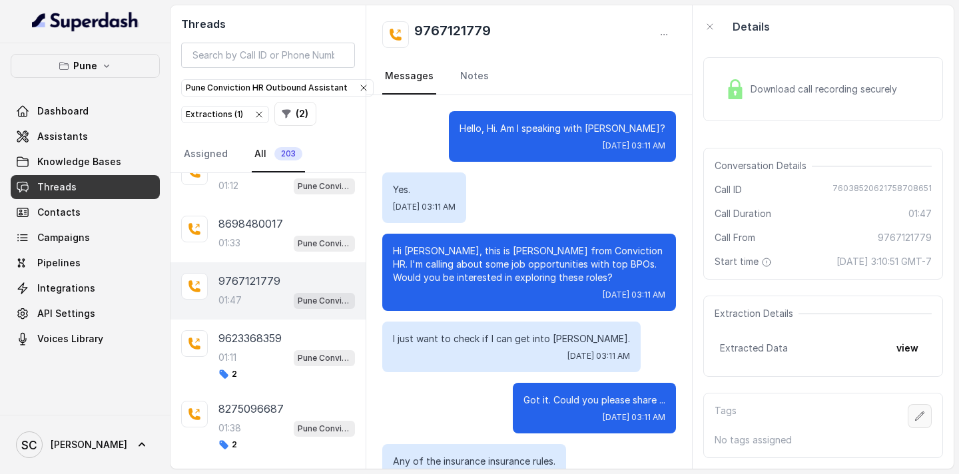
click at [918, 420] on icon "button" at bounding box center [919, 416] width 11 height 11
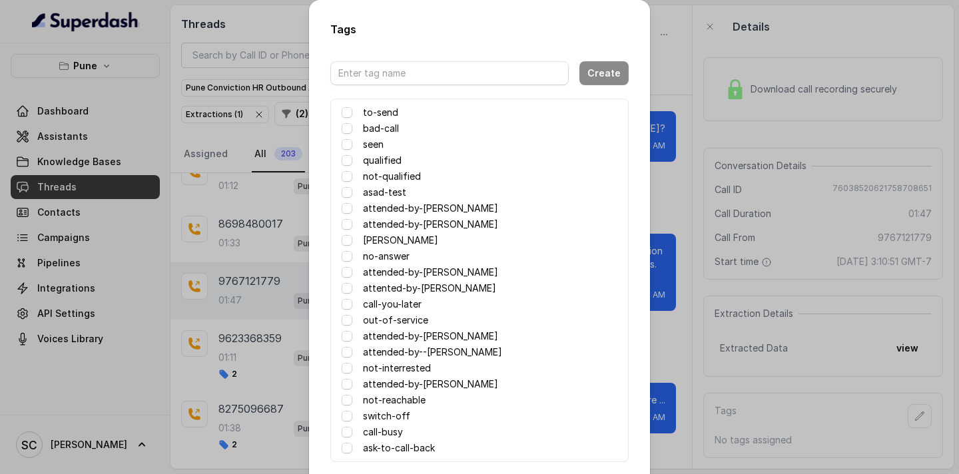
click at [417, 288] on label "attented-by-[PERSON_NAME]" at bounding box center [429, 288] width 133 height 16
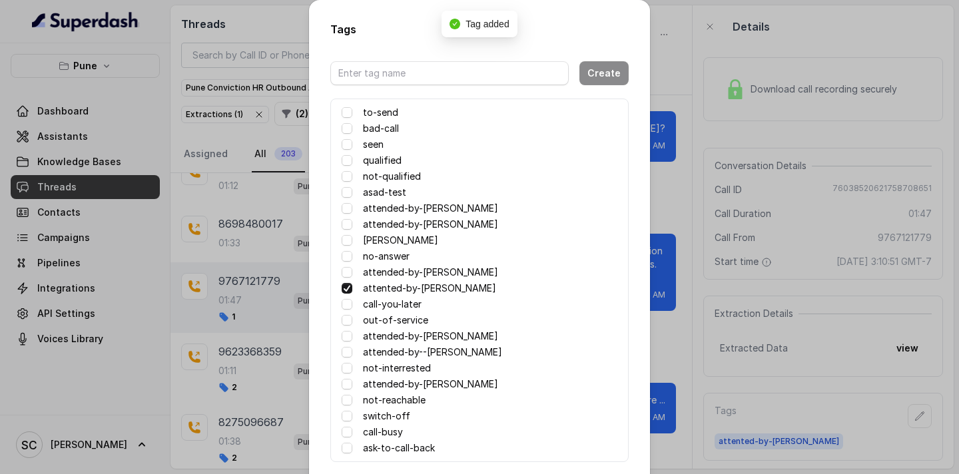
scroll to position [65, 0]
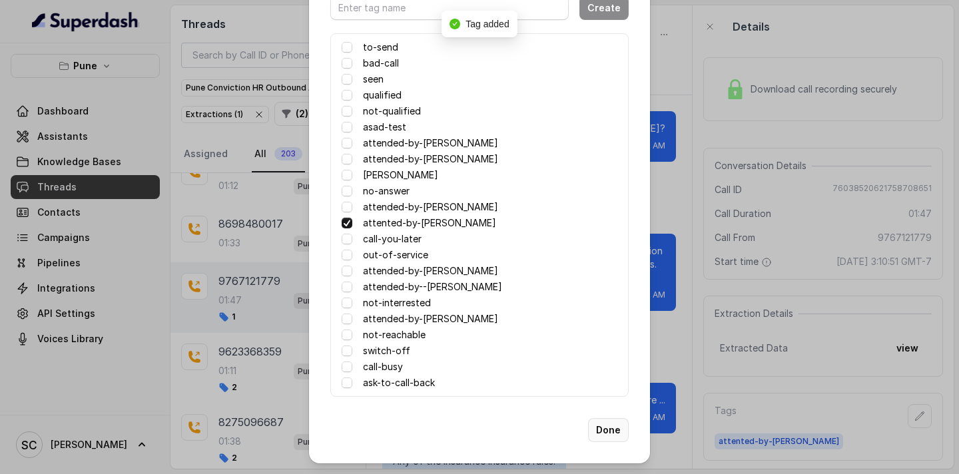
click at [606, 433] on button "Done" at bounding box center [608, 430] width 41 height 24
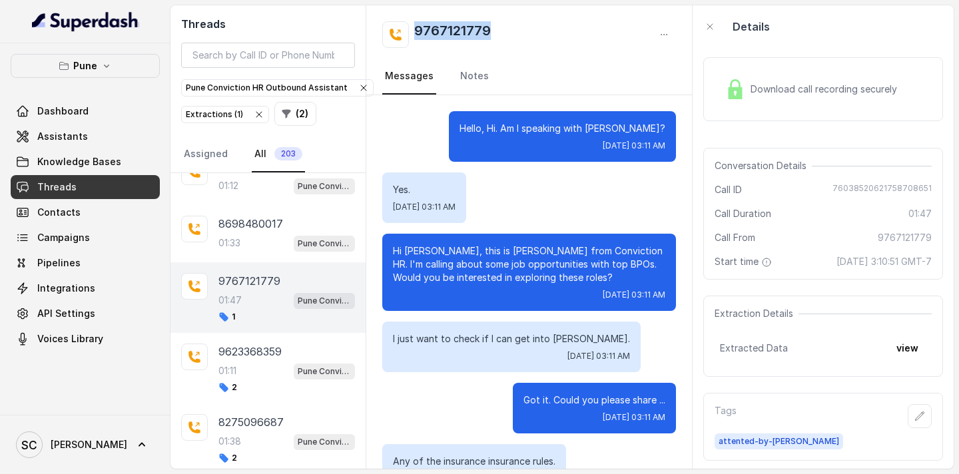
drag, startPoint x: 505, startPoint y: 26, endPoint x: 413, endPoint y: 28, distance: 91.9
click at [412, 28] on div "9767121779" at bounding box center [529, 34] width 294 height 27
copy h2 "9767121779"
click at [916, 416] on icon "button" at bounding box center [919, 416] width 11 height 11
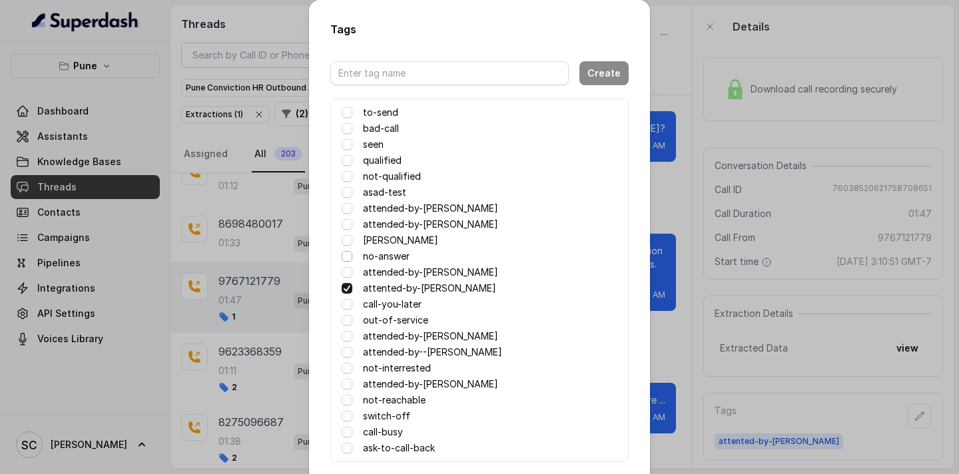
click at [342, 255] on span at bounding box center [347, 256] width 11 height 11
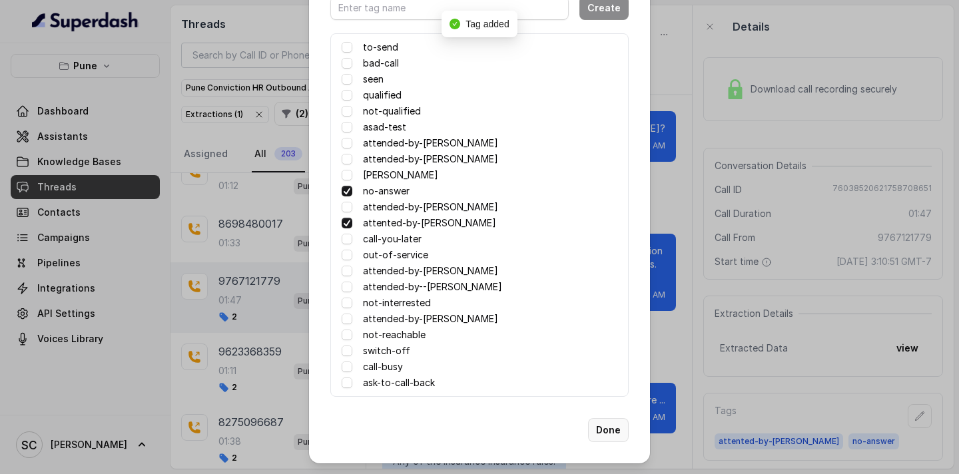
click at [611, 431] on button "Done" at bounding box center [608, 430] width 41 height 24
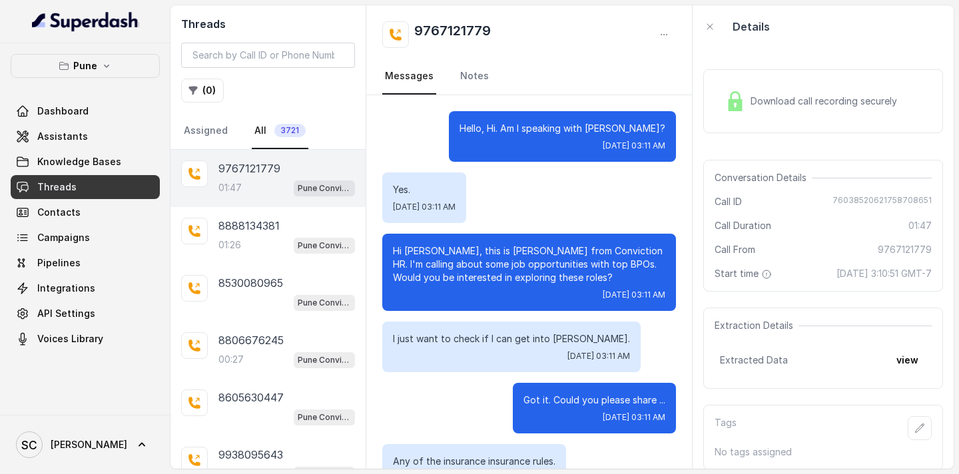
scroll to position [1286, 0]
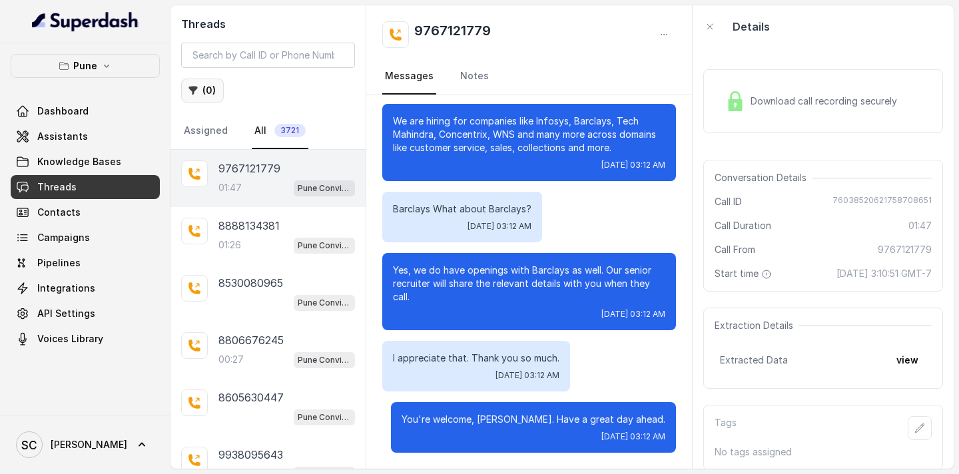
click at [199, 90] on button "( 0 )" at bounding box center [202, 91] width 43 height 24
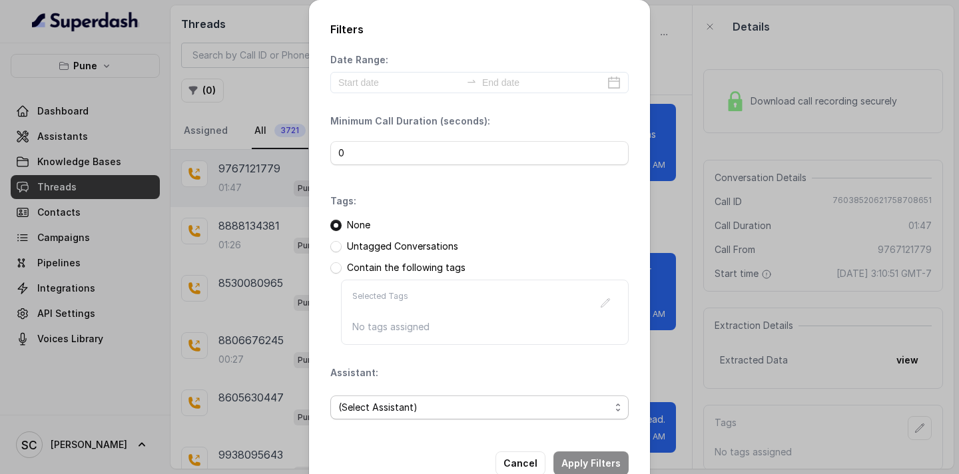
click at [397, 406] on span "(Select Assistant)" at bounding box center [474, 408] width 272 height 16
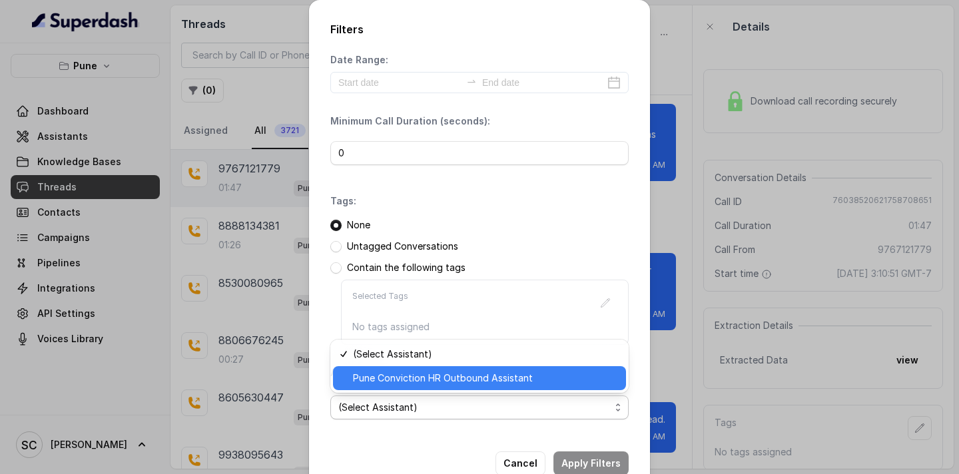
click at [406, 380] on span "Pune Conviction HR Outbound Assistant" at bounding box center [485, 378] width 265 height 16
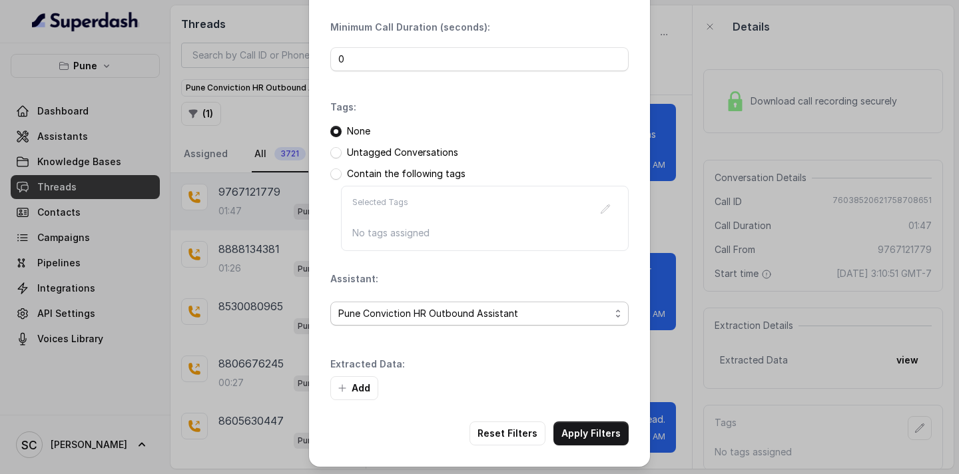
scroll to position [97, 0]
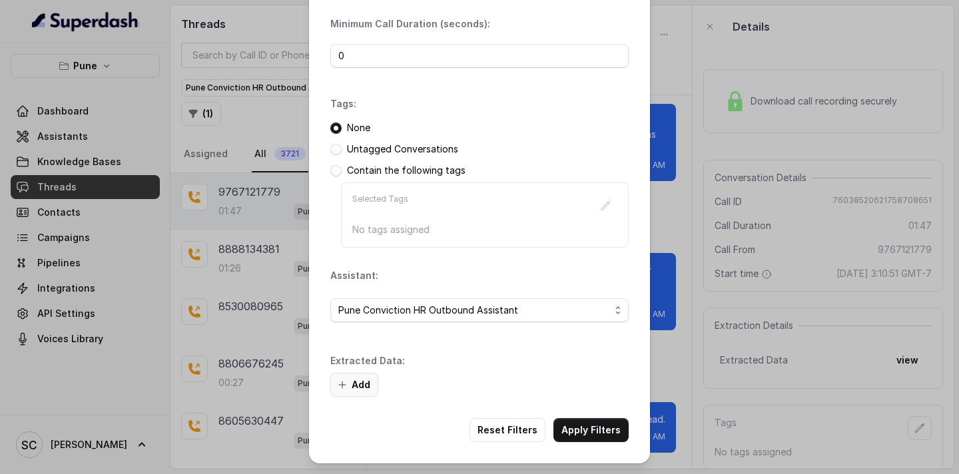
click at [361, 393] on button "Add" at bounding box center [354, 385] width 48 height 24
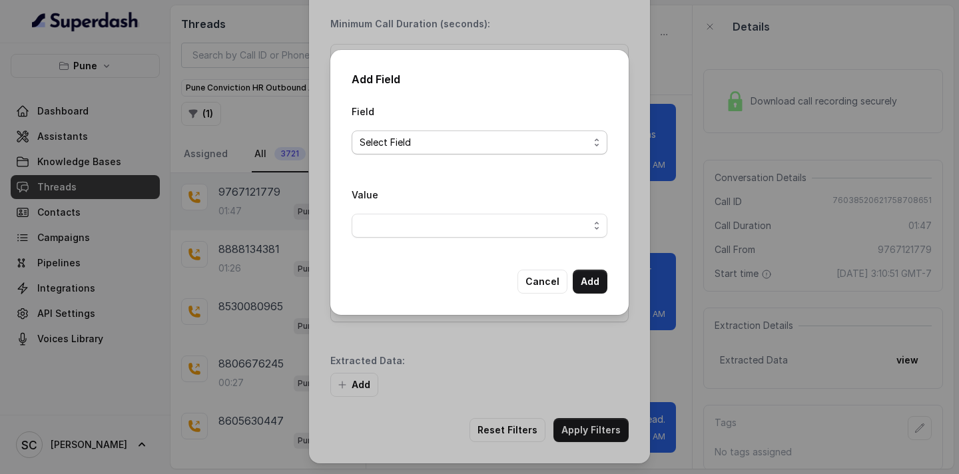
click at [372, 147] on span "Select Field" at bounding box center [474, 143] width 229 height 16
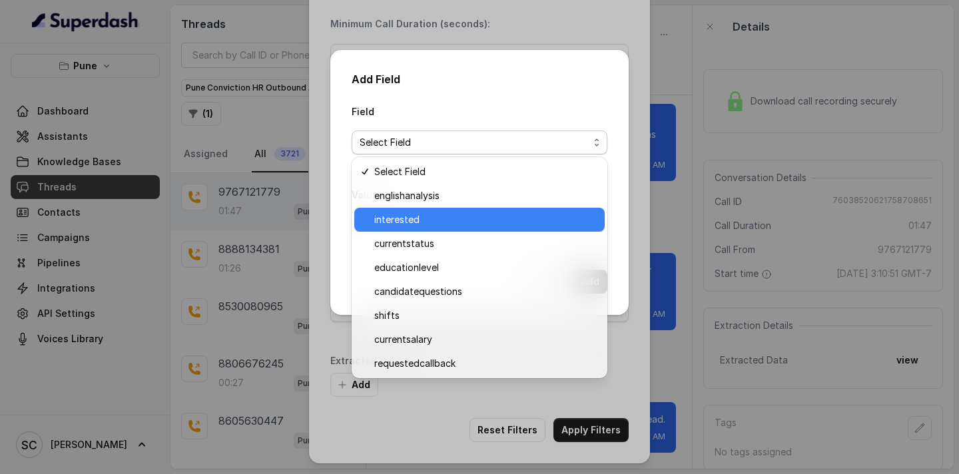
click at [408, 220] on span "interested" at bounding box center [485, 220] width 222 height 16
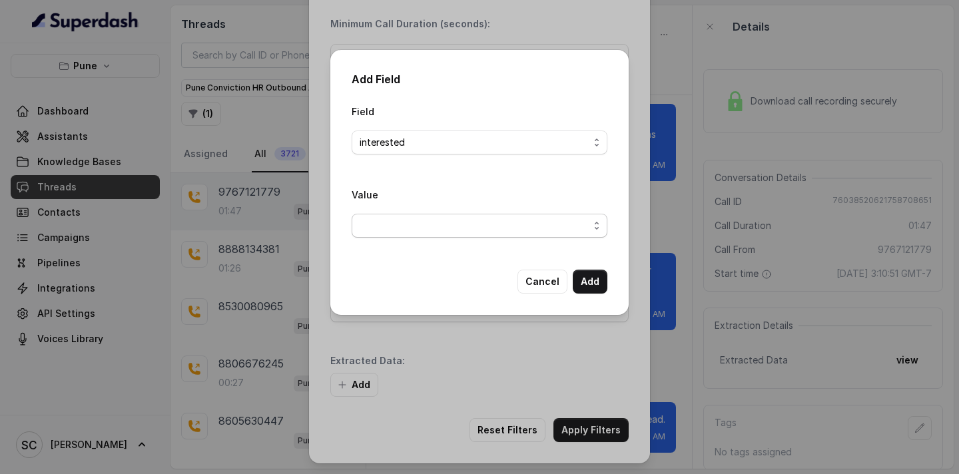
click at [410, 229] on span "button" at bounding box center [480, 226] width 256 height 24
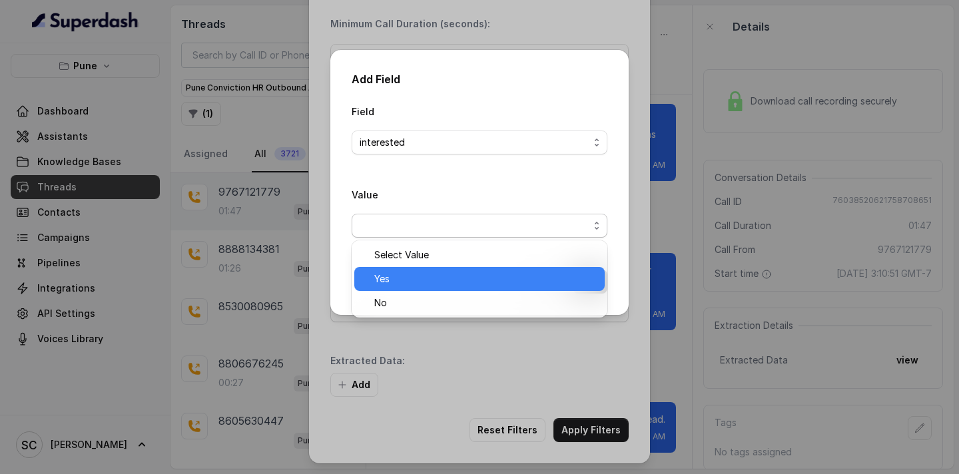
click at [418, 277] on span "Yes" at bounding box center [485, 279] width 222 height 16
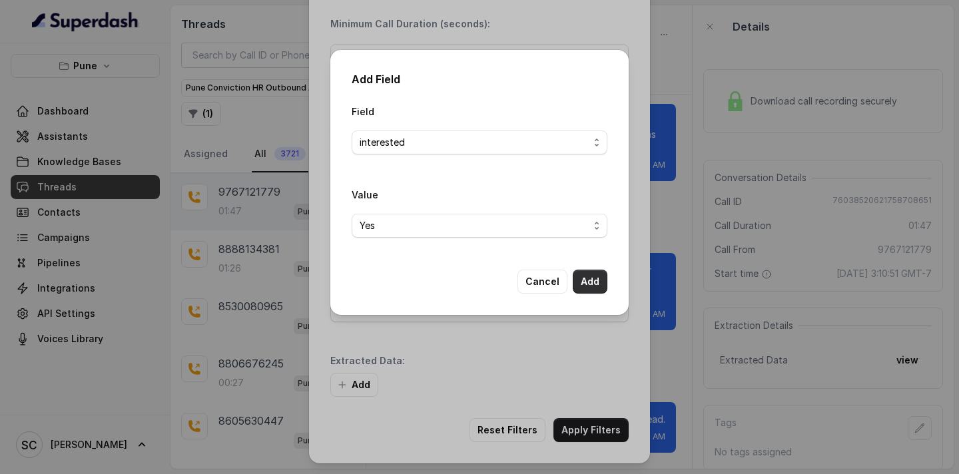
click at [585, 292] on button "Add" at bounding box center [590, 282] width 35 height 24
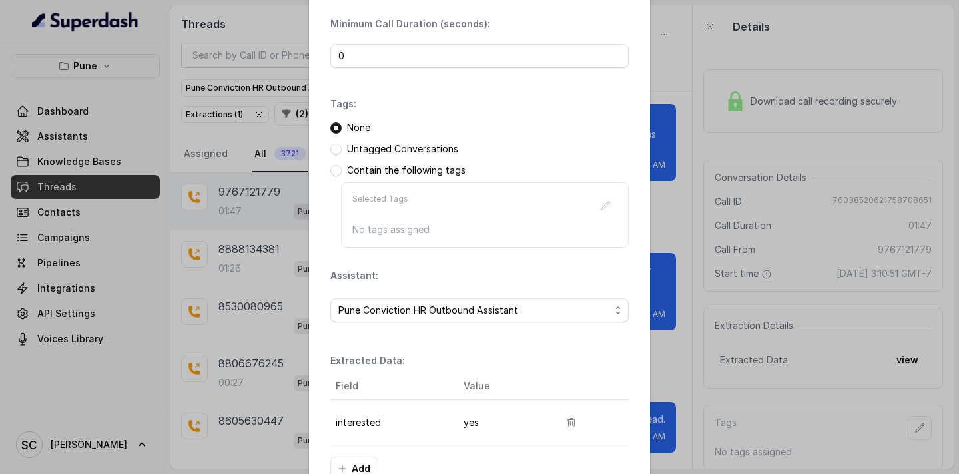
scroll to position [181, 0]
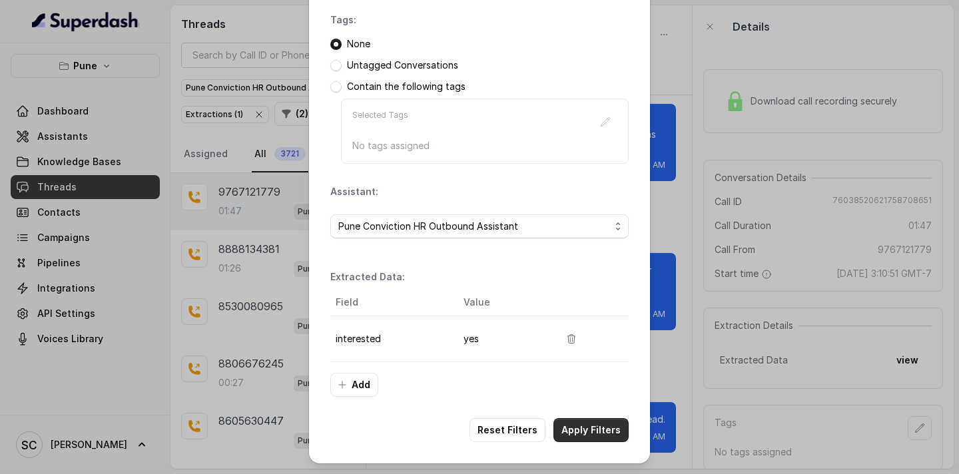
click at [588, 433] on button "Apply Filters" at bounding box center [590, 430] width 75 height 24
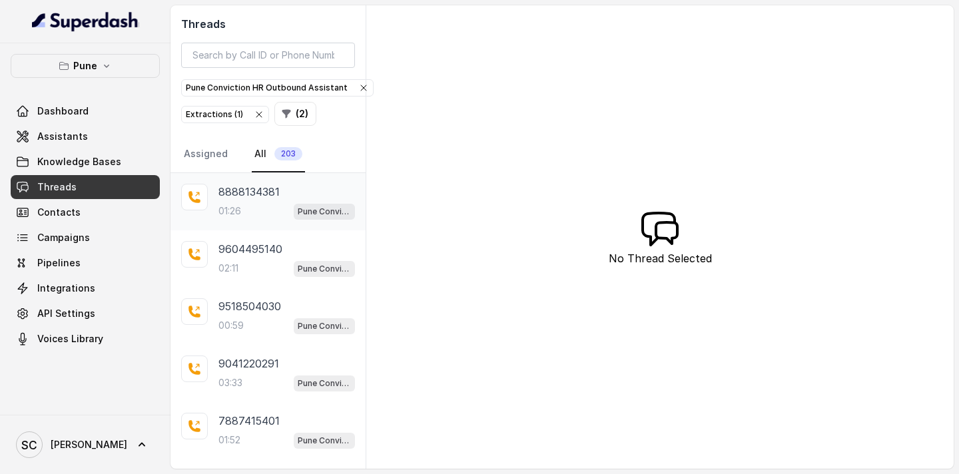
click at [256, 198] on p "8888134381" at bounding box center [248, 192] width 61 height 16
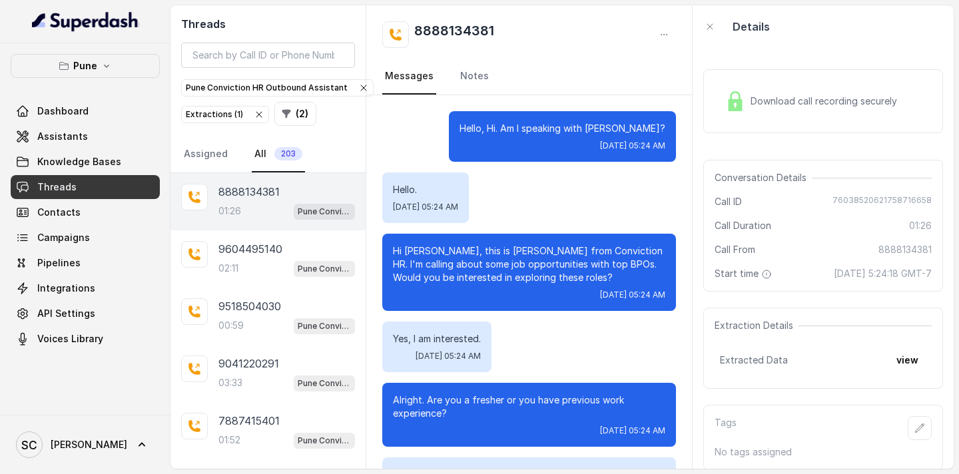
scroll to position [1028, 0]
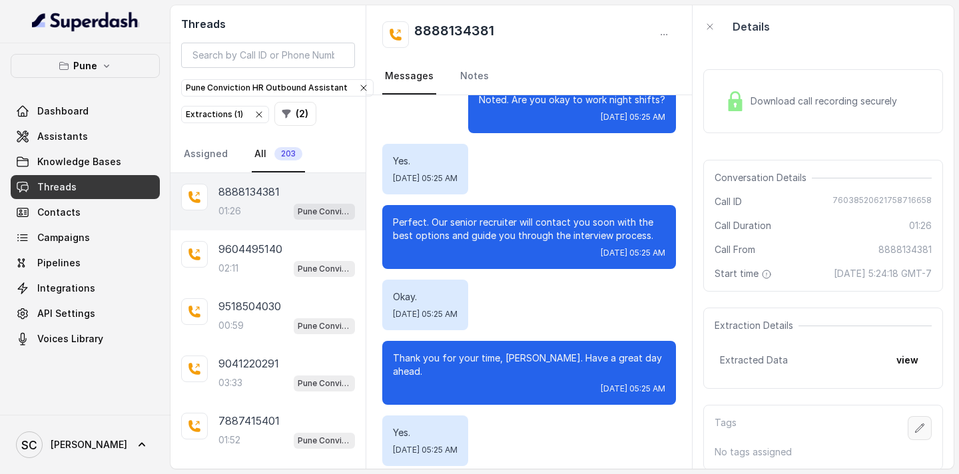
click at [920, 426] on icon "button" at bounding box center [920, 428] width 9 height 9
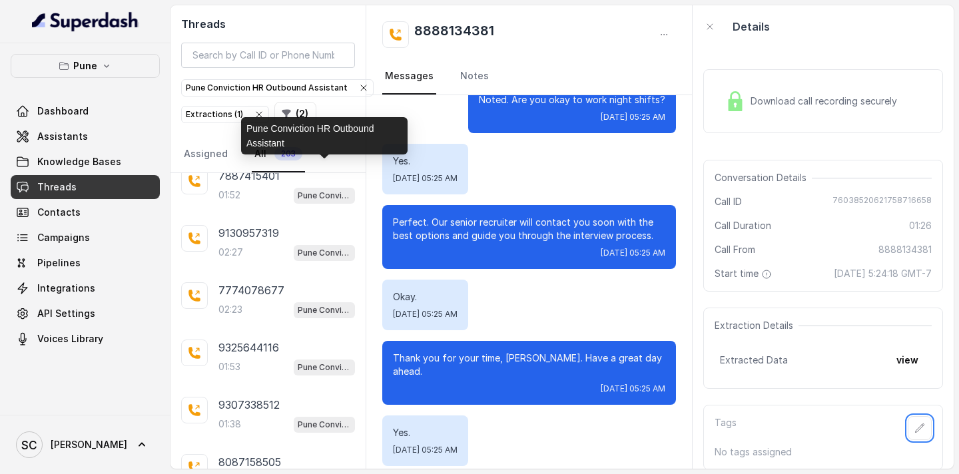
scroll to position [314, 0]
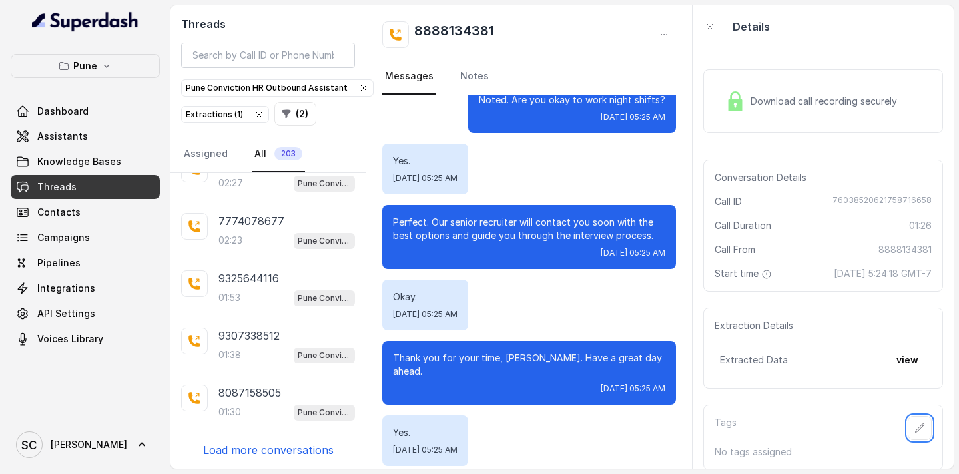
click at [264, 449] on p "Load more conversations" at bounding box center [268, 450] width 131 height 16
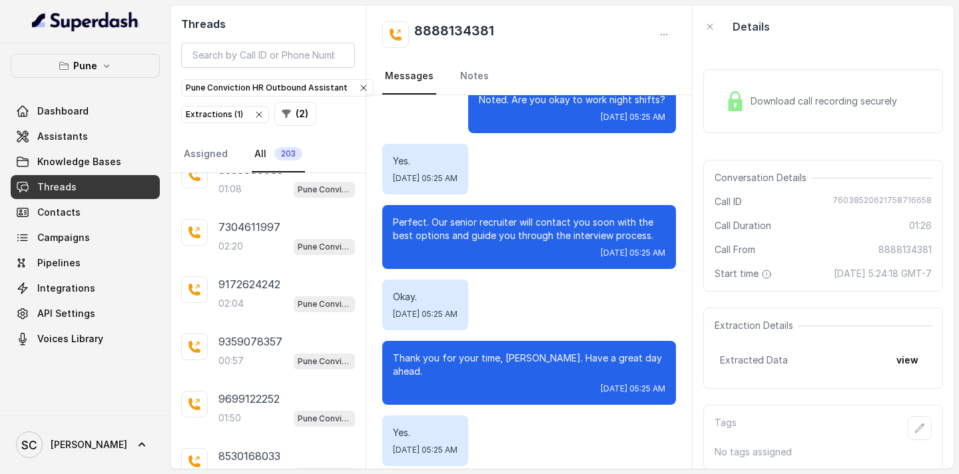
scroll to position [887, 0]
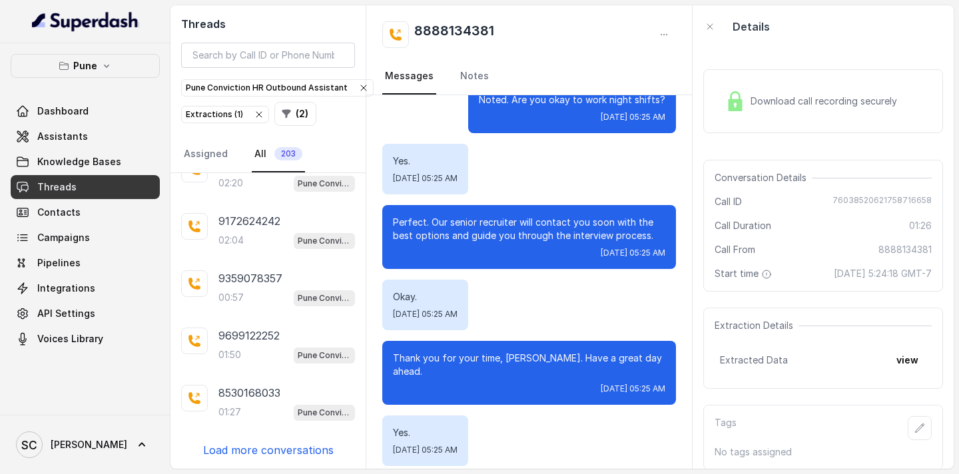
click at [264, 449] on p "Load more conversations" at bounding box center [268, 450] width 131 height 16
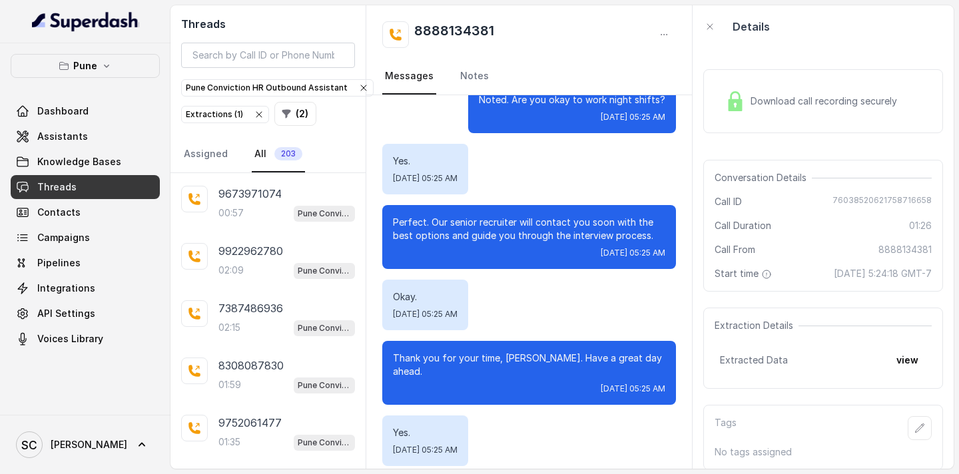
scroll to position [1460, 0]
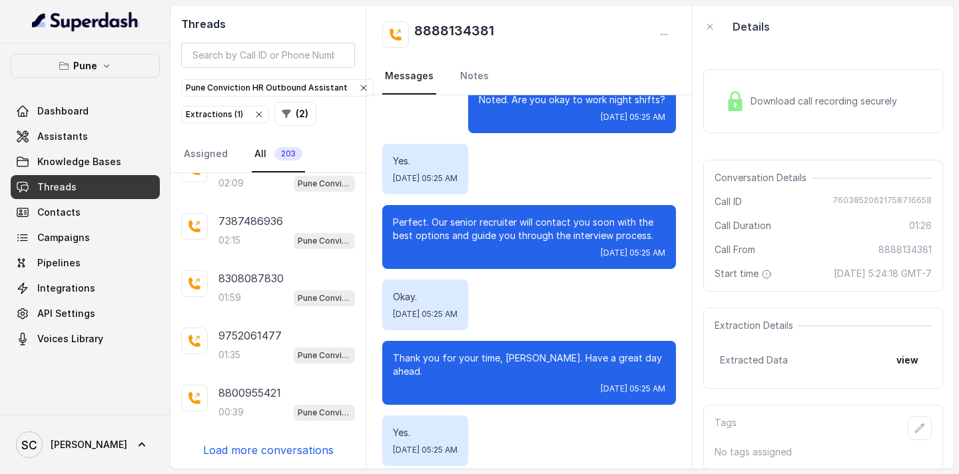
click at [264, 449] on p "Load more conversations" at bounding box center [268, 450] width 131 height 16
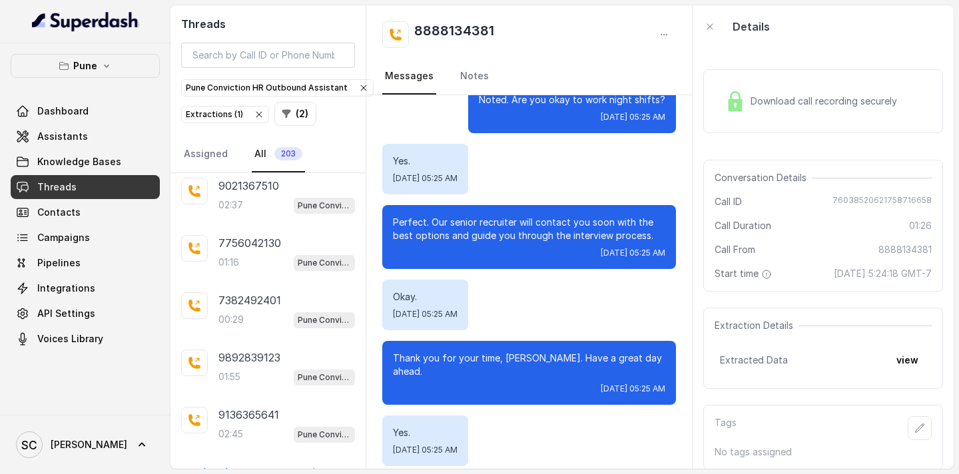
scroll to position [2032, 0]
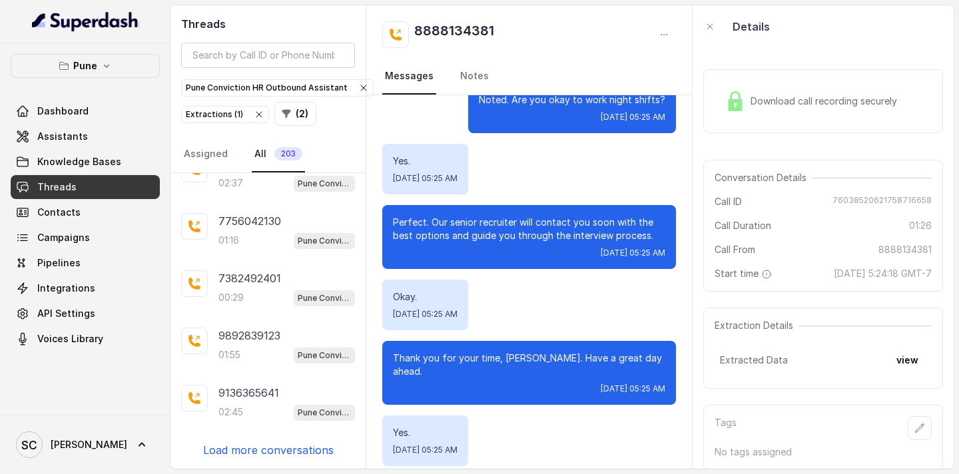
click at [264, 449] on p "Load more conversations" at bounding box center [268, 450] width 131 height 16
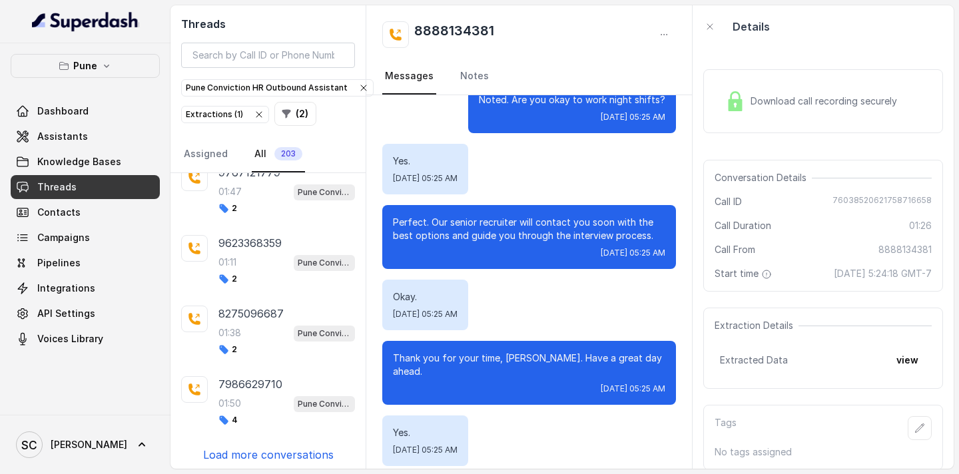
scroll to position [2658, 0]
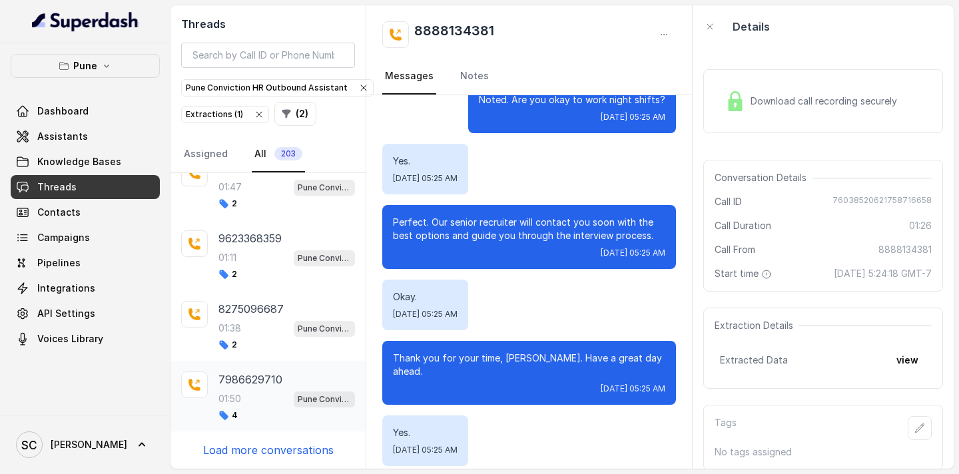
click at [248, 387] on p "7986629710" at bounding box center [250, 380] width 64 height 16
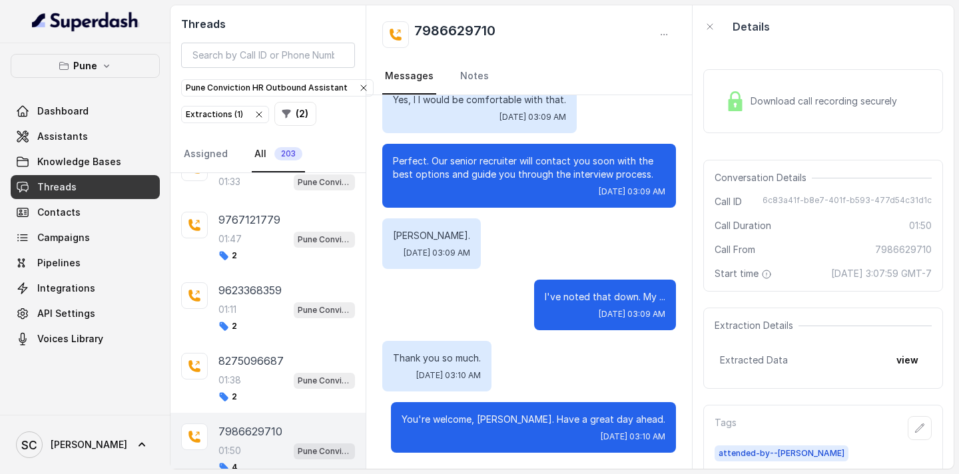
scroll to position [2604, 0]
click at [248, 387] on div "01:38 Pune Conviction HR Outbound Assistant" at bounding box center [286, 382] width 137 height 17
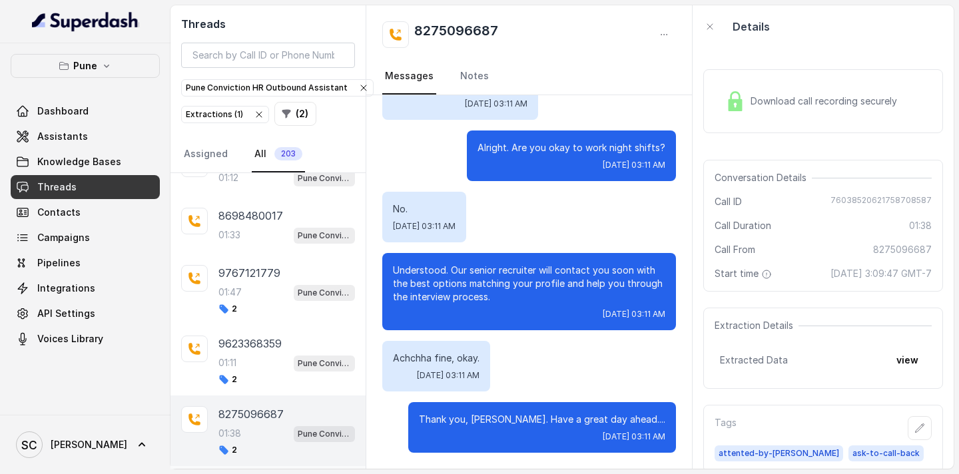
scroll to position [2541, 0]
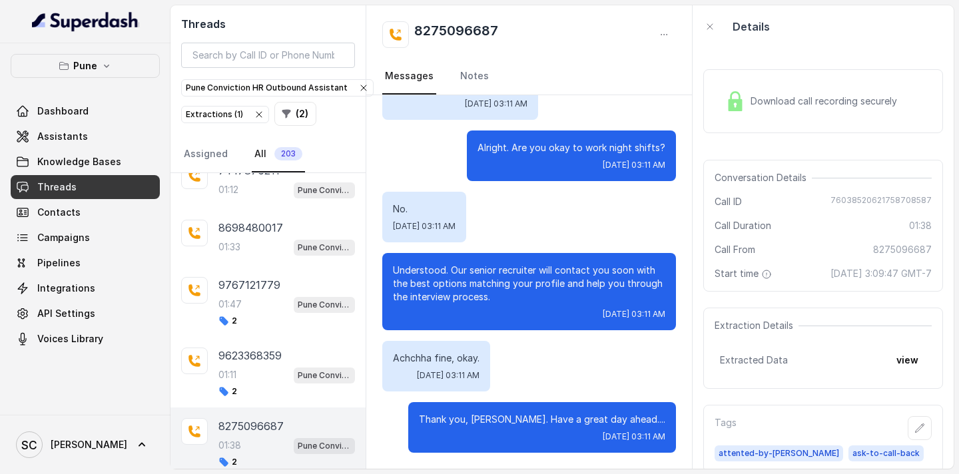
click at [248, 387] on div "2" at bounding box center [286, 391] width 137 height 11
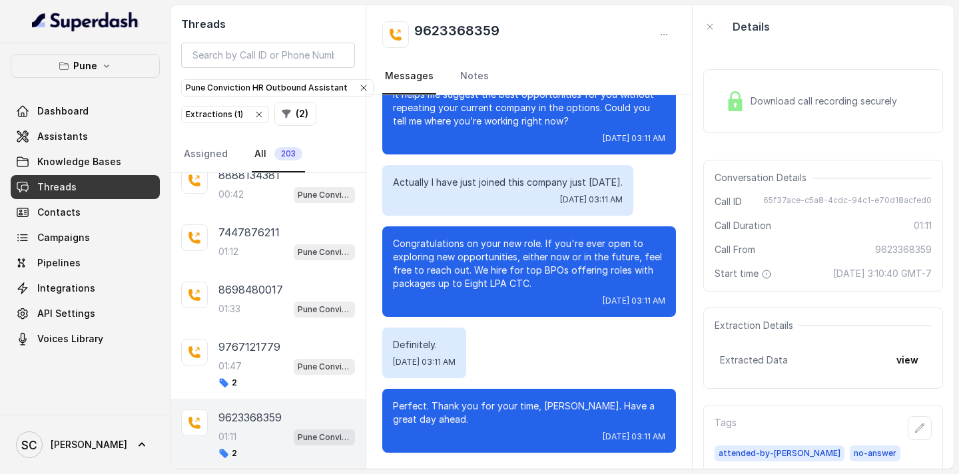
scroll to position [2476, 0]
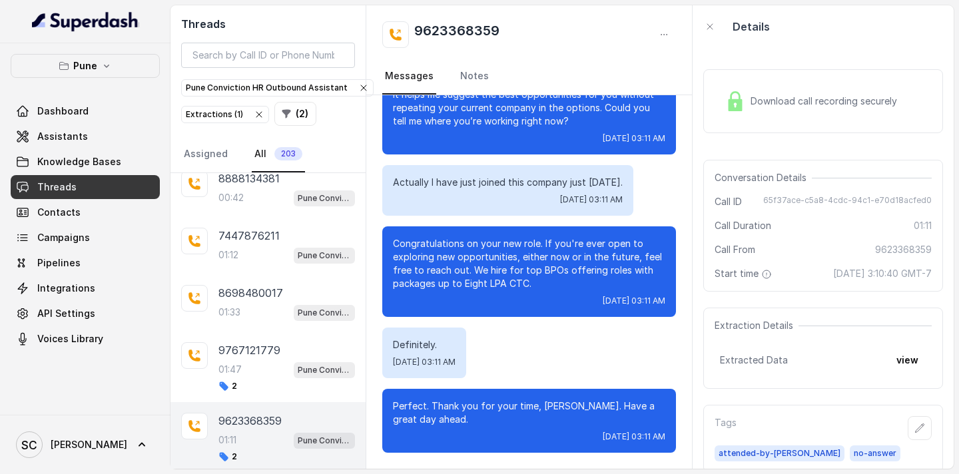
click at [248, 387] on div "2" at bounding box center [286, 386] width 137 height 11
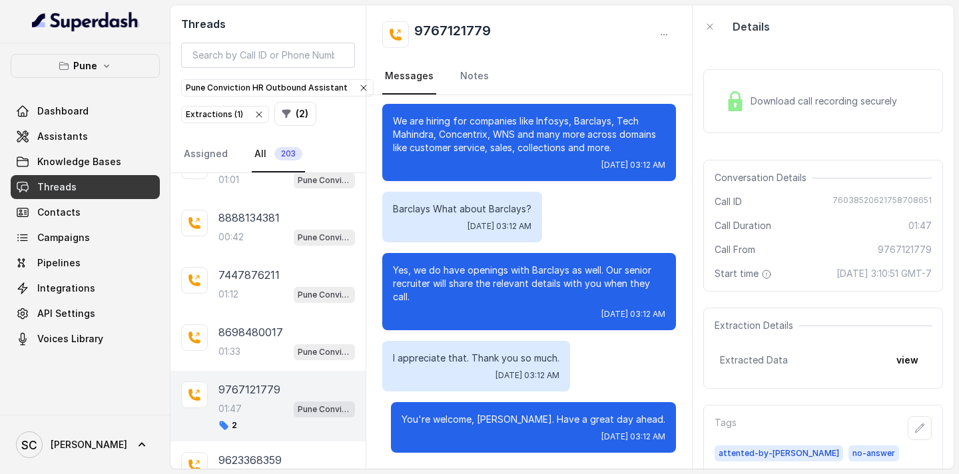
scroll to position [2436, 0]
click at [249, 332] on p "8698480017" at bounding box center [250, 333] width 65 height 16
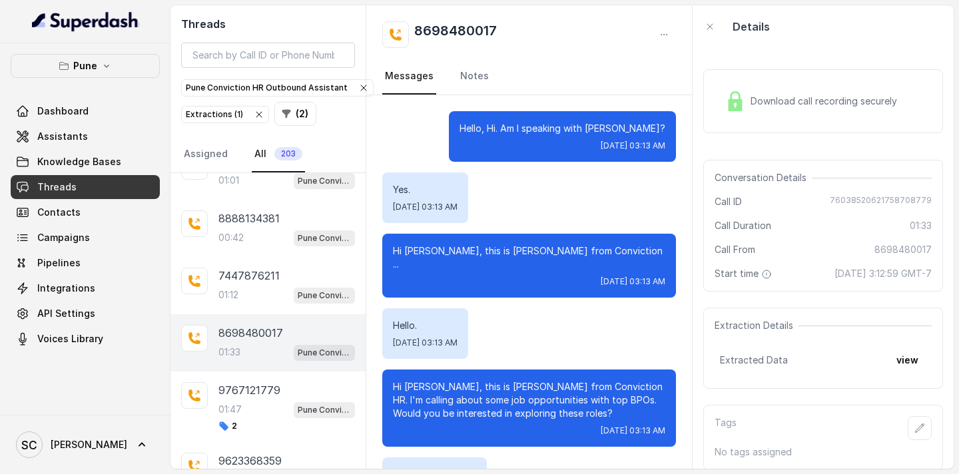
scroll to position [1150, 0]
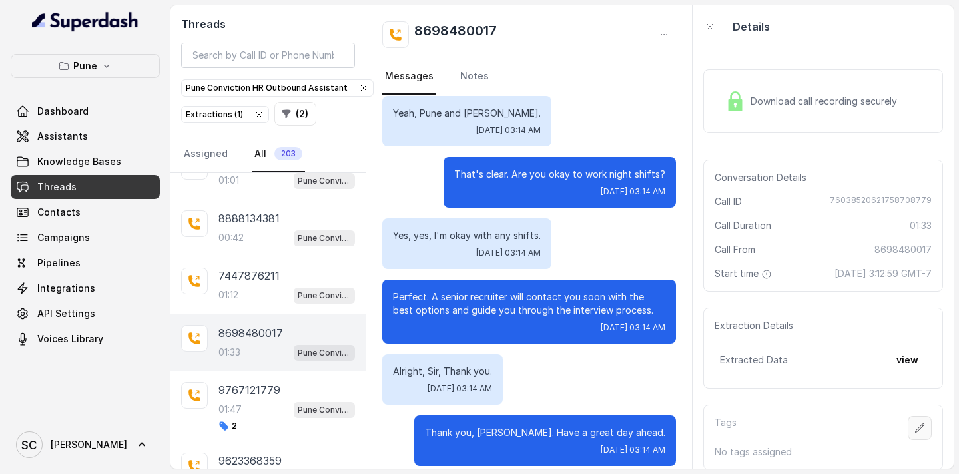
click at [922, 430] on icon "button" at bounding box center [919, 428] width 11 height 11
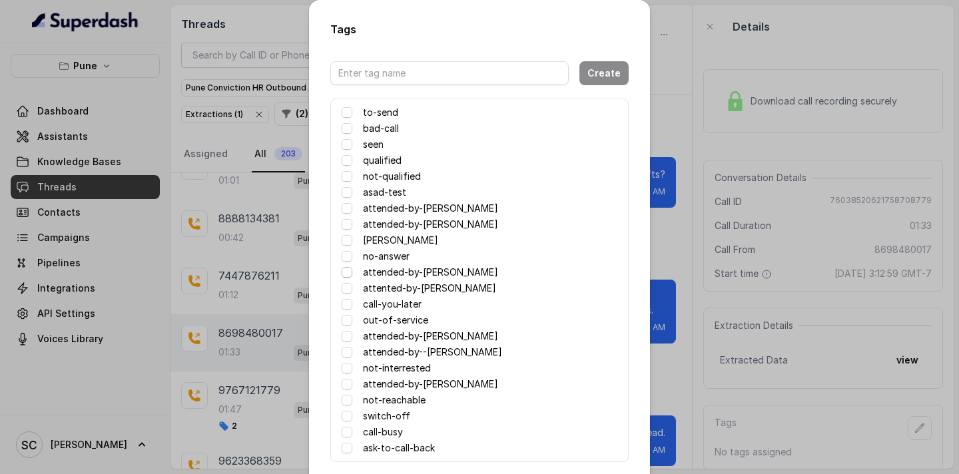
click at [344, 270] on span at bounding box center [347, 272] width 11 height 11
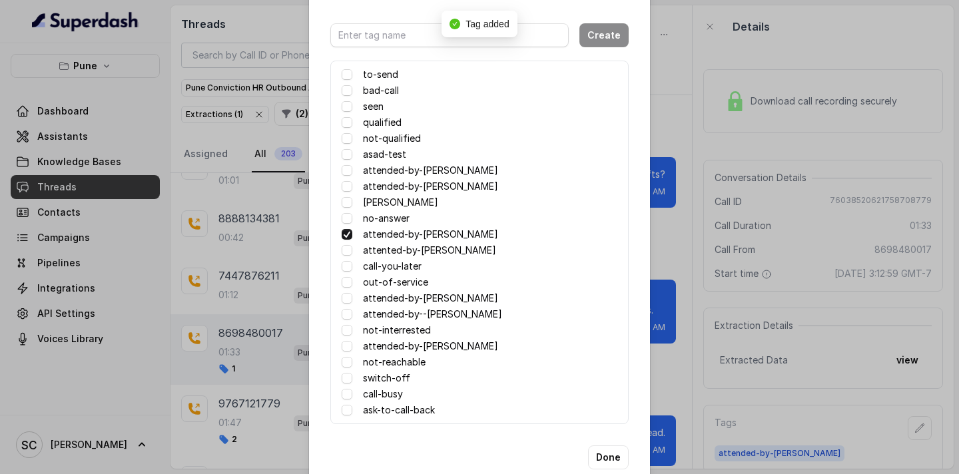
scroll to position [48, 0]
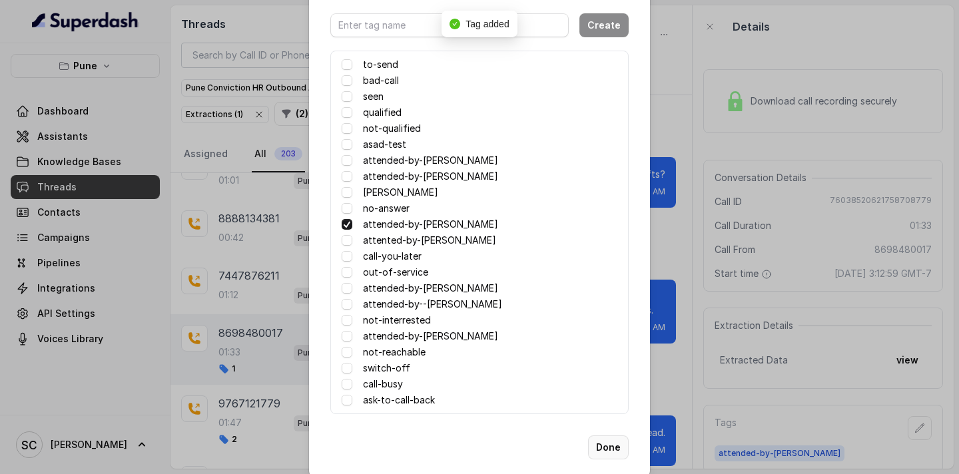
click at [607, 441] on button "Done" at bounding box center [608, 448] width 41 height 24
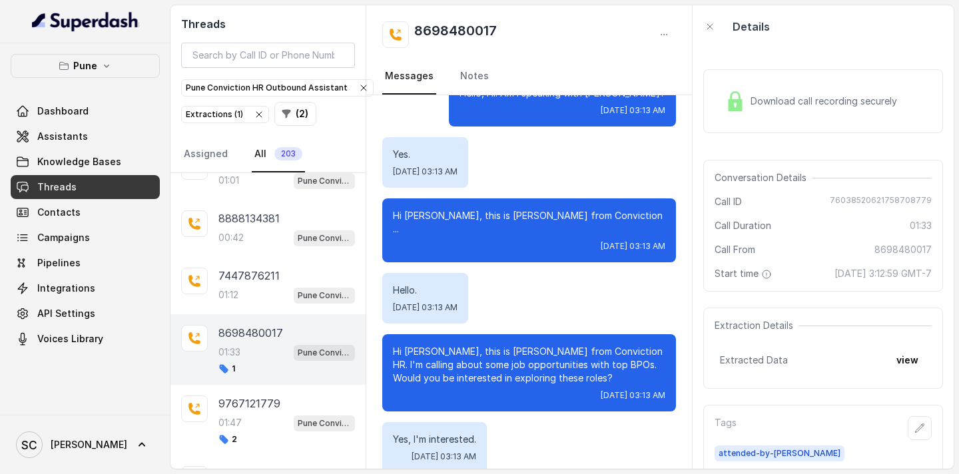
scroll to position [0, 0]
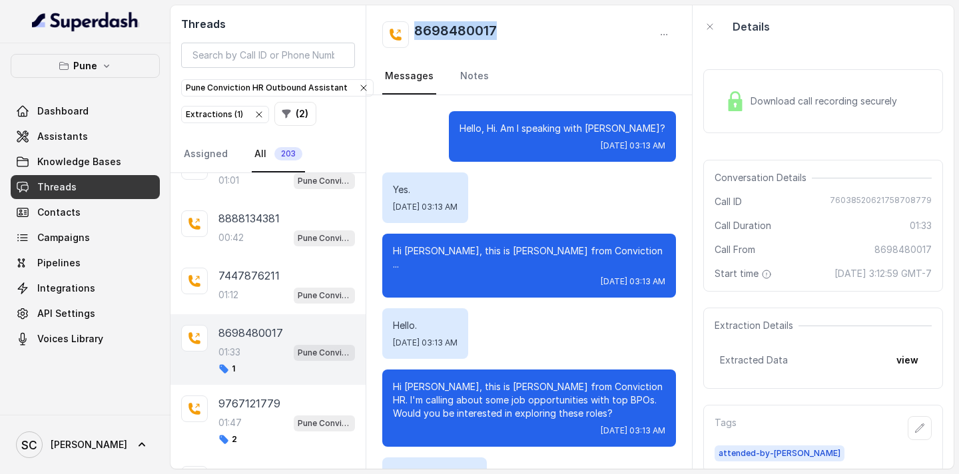
drag, startPoint x: 520, startPoint y: 23, endPoint x: 417, endPoint y: 24, distance: 103.2
click at [417, 24] on div "8698480017" at bounding box center [529, 34] width 294 height 27
copy h2 "8698480017"
click at [918, 424] on icon "button" at bounding box center [919, 428] width 11 height 11
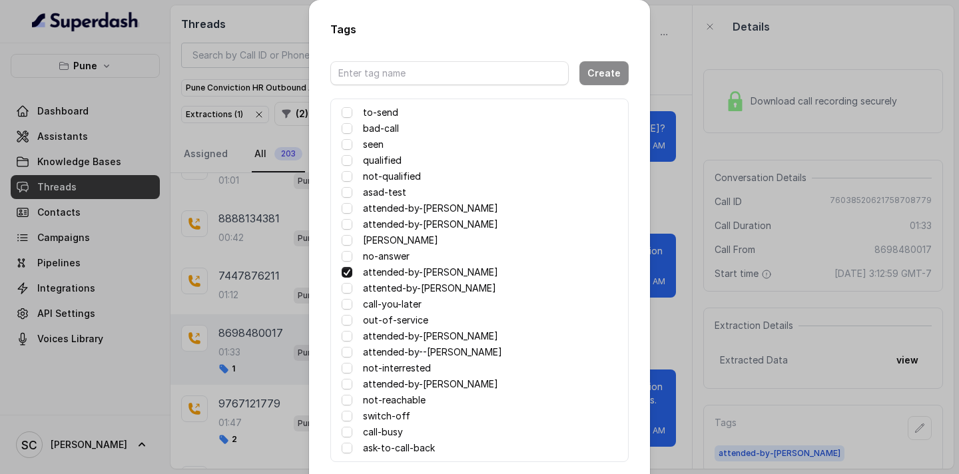
click at [387, 434] on label "call-busy" at bounding box center [383, 432] width 40 height 16
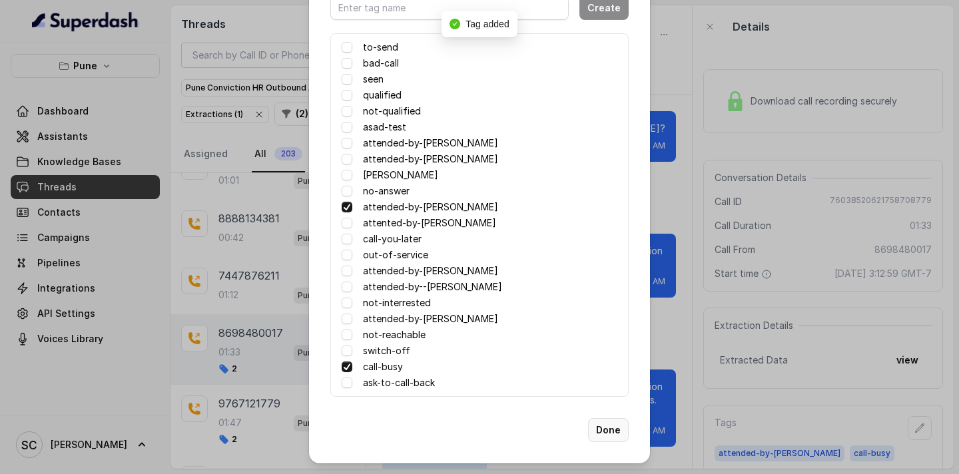
click at [613, 432] on button "Done" at bounding box center [608, 430] width 41 height 24
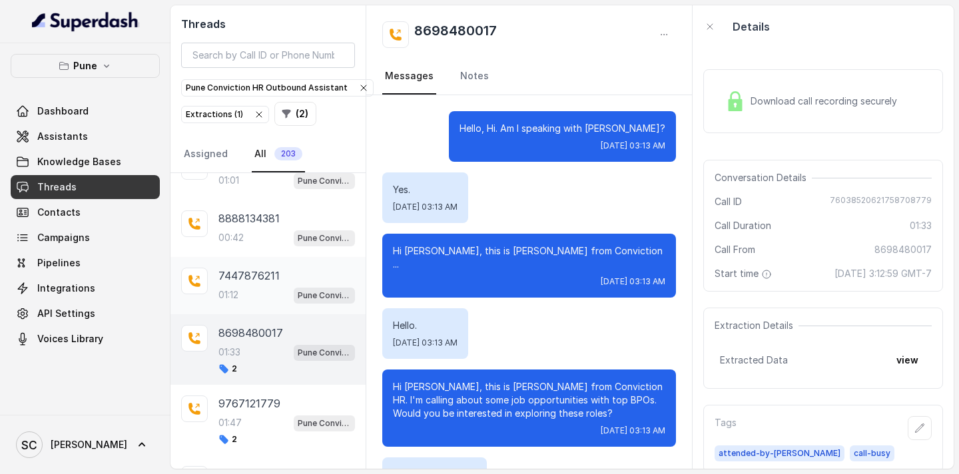
click at [263, 282] on p "7447876211" at bounding box center [248, 276] width 61 height 16
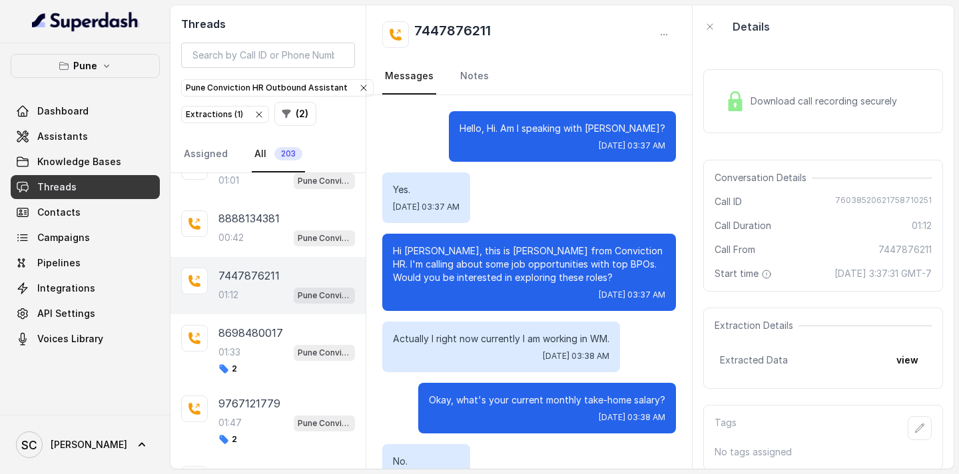
scroll to position [817, 0]
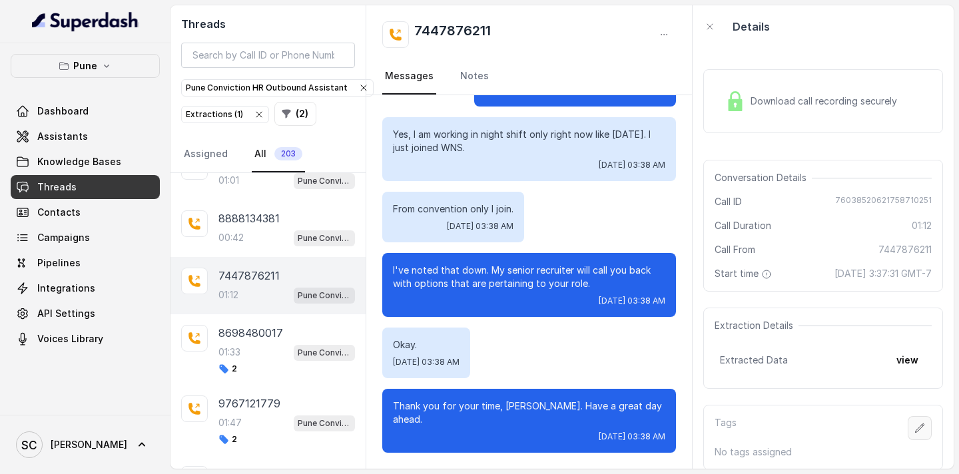
click at [917, 431] on icon "button" at bounding box center [919, 428] width 11 height 11
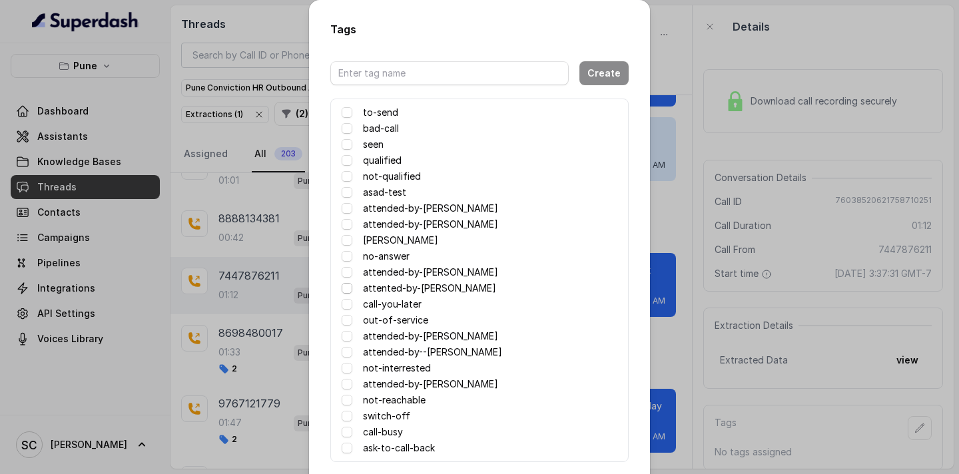
click at [346, 288] on span at bounding box center [347, 288] width 11 height 11
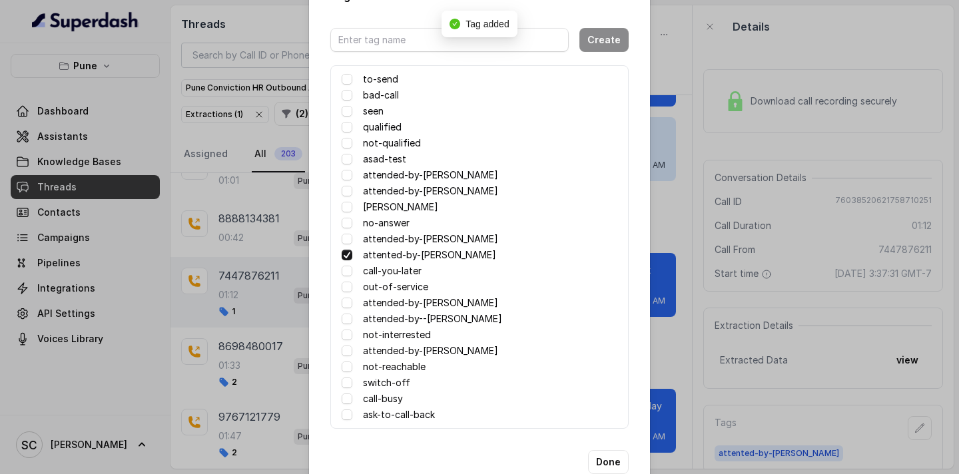
scroll to position [46, 0]
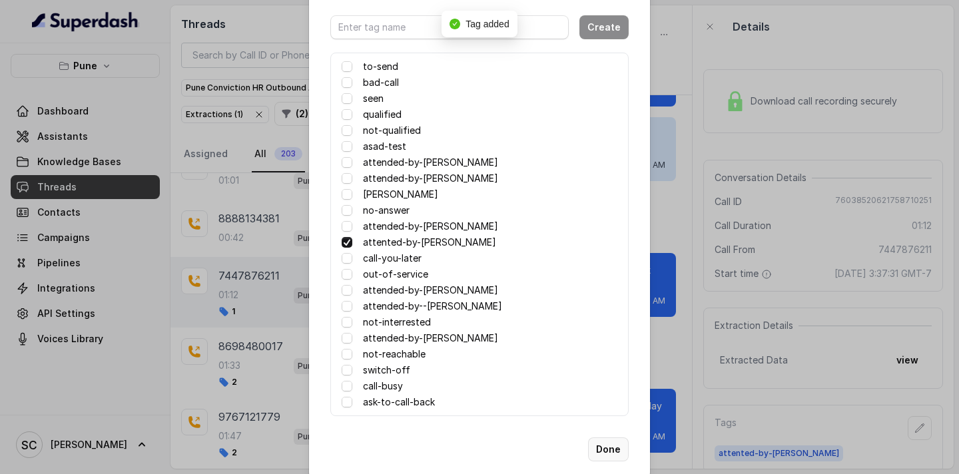
click at [610, 448] on button "Done" at bounding box center [608, 450] width 41 height 24
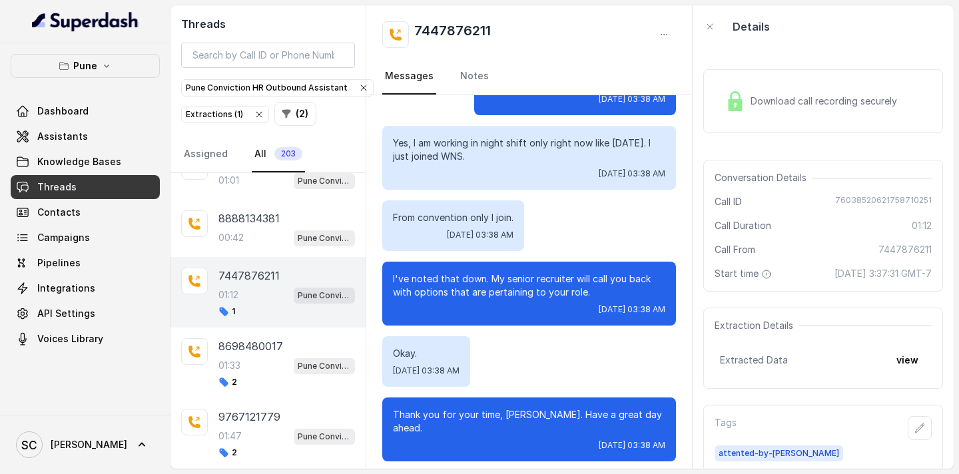
scroll to position [817, 0]
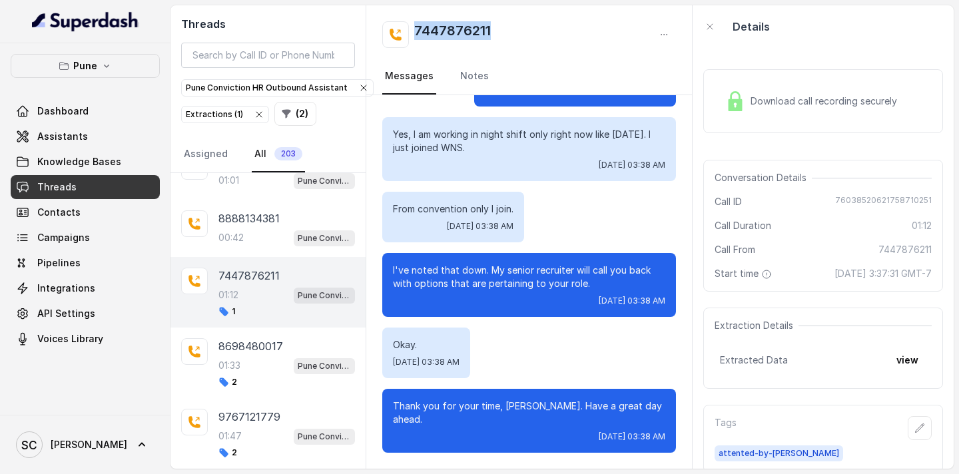
drag, startPoint x: 414, startPoint y: 22, endPoint x: 499, endPoint y: 29, distance: 84.8
click at [499, 28] on div "7447876211" at bounding box center [529, 34] width 294 height 27
copy h2 "7447876211"
click at [477, 73] on link "Notes" at bounding box center [474, 77] width 34 height 36
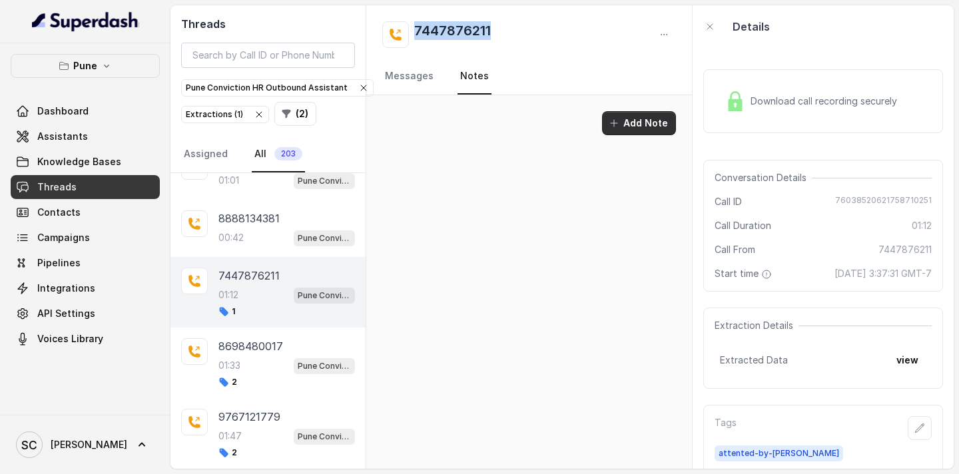
click at [647, 127] on button "Add Note" at bounding box center [639, 123] width 74 height 24
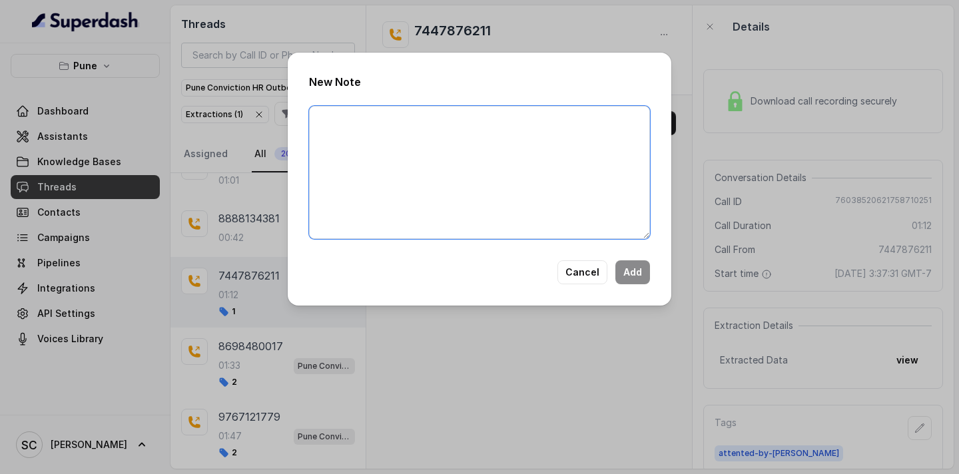
click at [457, 121] on textarea at bounding box center [479, 172] width 341 height 133
paste textarea "Candiadate in touch with komal , Joined WNS 3 months before thought conviction …"
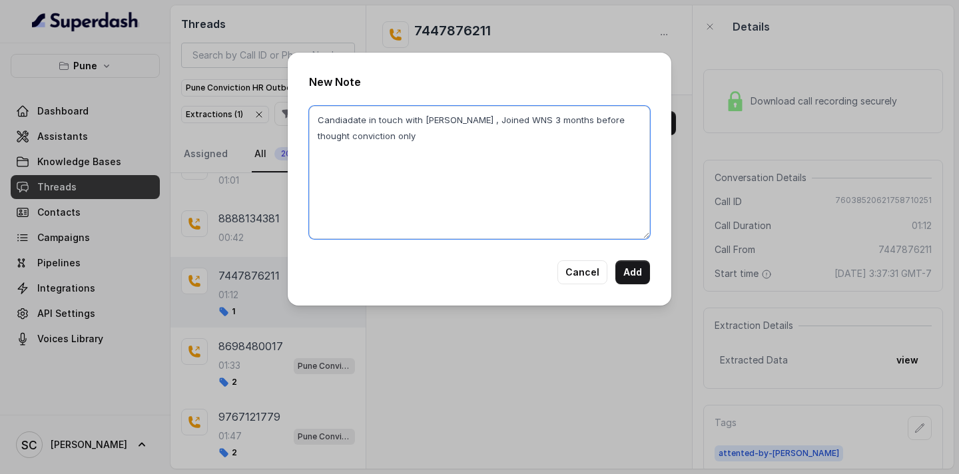
click at [317, 121] on textarea "Candiadate in touch with komal , Joined WNS 3 months before thought conviction …" at bounding box center [479, 172] width 341 height 133
paste textarea "Name: Contact number: Recruiter: Name of the attender: Comments: AI Improvement:"
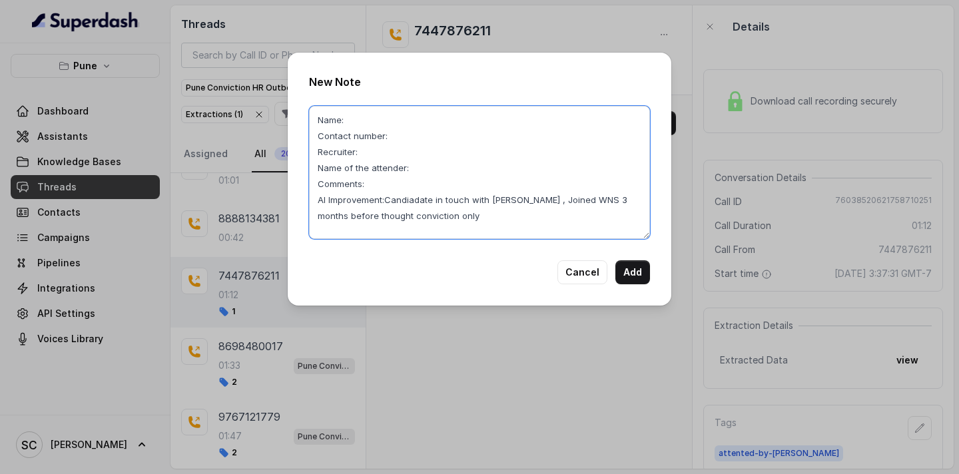
drag, startPoint x: 387, startPoint y: 199, endPoint x: 422, endPoint y: 218, distance: 39.9
click at [422, 218] on textarea "Name: Contact number: Recruiter: Name of the attender: Comments: AI Improvement…" at bounding box center [479, 172] width 341 height 133
click at [390, 182] on textarea "Name: Contact number: Recruiter: Name of the attender: Comments: AI Improvement:" at bounding box center [479, 172] width 341 height 133
paste textarea "Candiadate in touch with komal , Joined WNS 3 months before thought conviction …"
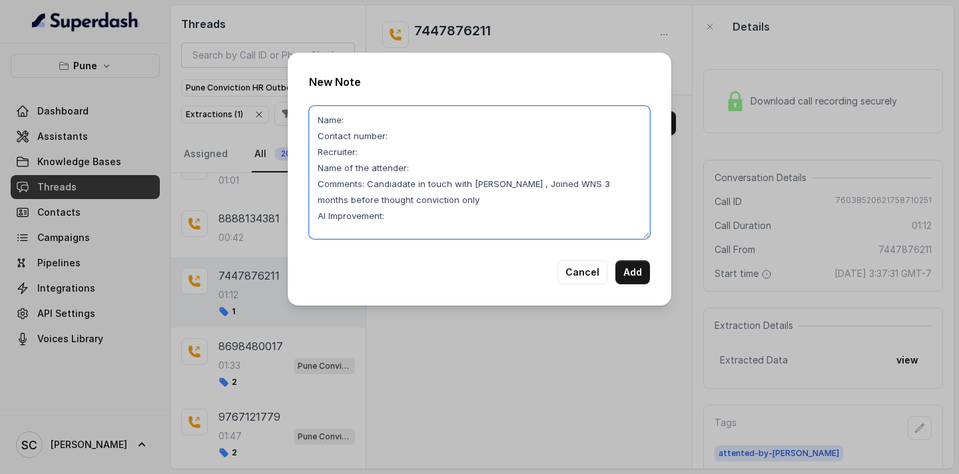
click at [410, 166] on textarea "Name: Contact number: Recruiter: Name of the attender: Comments: Candiadate in …" at bounding box center [479, 172] width 341 height 133
click at [386, 152] on textarea "Name: Contact number: Recruiter: Name of the attender: Rupal Comments: Candiada…" at bounding box center [479, 172] width 341 height 133
click at [408, 136] on textarea "Name: Contact number: Recruiter: Rupal Name of the attender: Rupal Comments: Ca…" at bounding box center [479, 172] width 341 height 133
click at [375, 117] on textarea "Name: Contact number: 7447876211 Recruiter: Rupal Name of the attender: Rupal C…" at bounding box center [479, 172] width 341 height 133
type textarea "Name: Prathamesh Contact number: 7447876211 Recruiter: Rupal Name of the attend…"
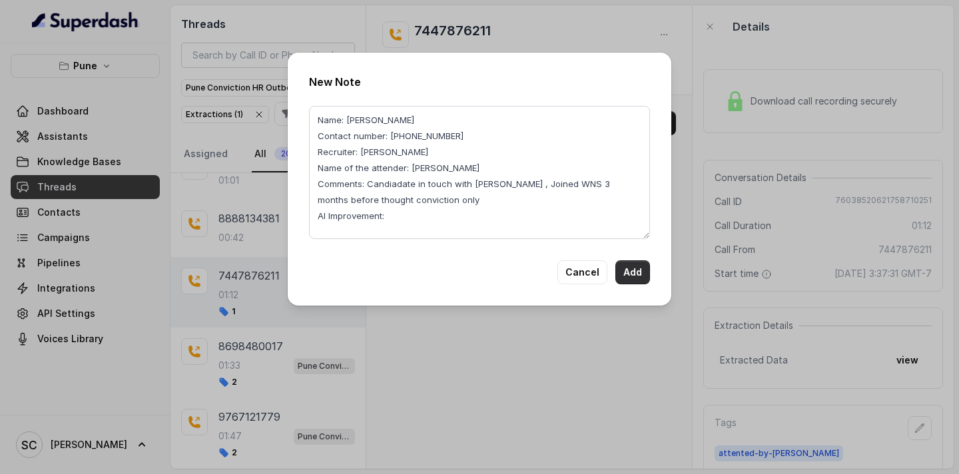
click at [637, 270] on button "Add" at bounding box center [632, 272] width 35 height 24
click at [629, 276] on button "Add" at bounding box center [632, 272] width 35 height 24
click at [841, 11] on div "New Note Name: Prathamesh Contact number: 7447876211 Recruiter: Rupal Name of t…" at bounding box center [479, 237] width 959 height 474
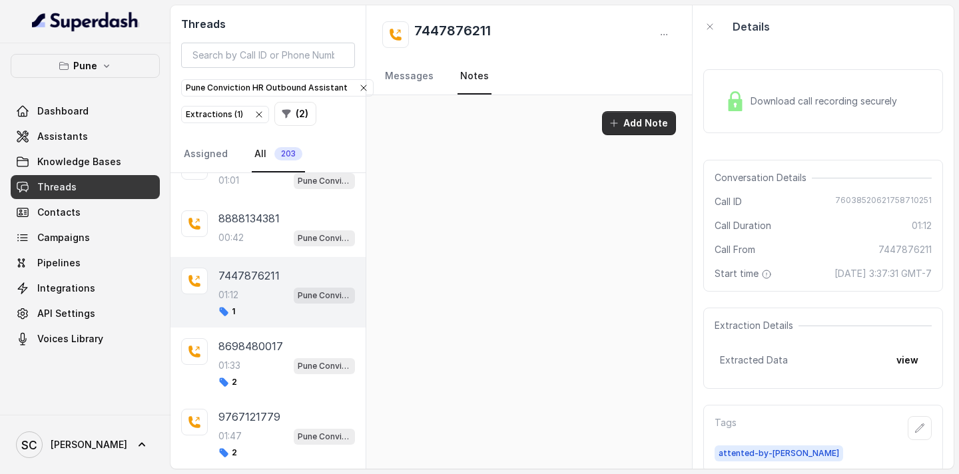
click at [631, 119] on button "Add Note" at bounding box center [639, 123] width 74 height 24
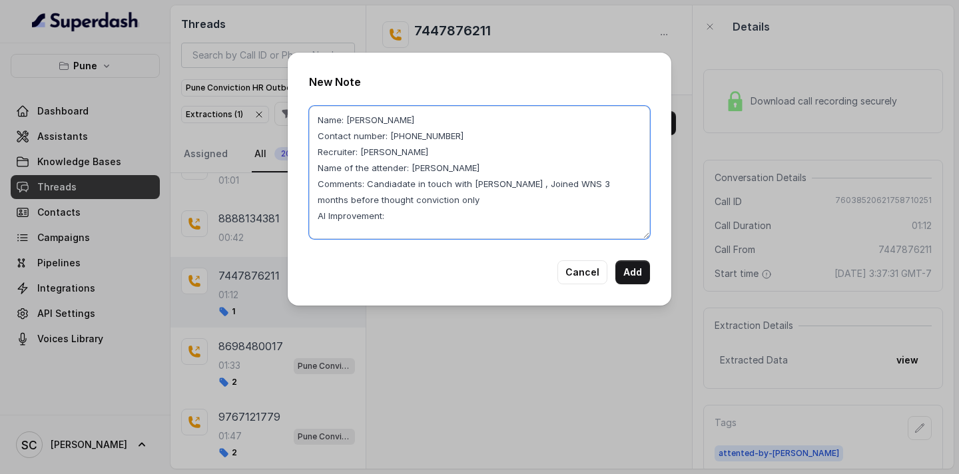
drag, startPoint x: 419, startPoint y: 217, endPoint x: 312, endPoint y: 92, distance: 164.8
click at [312, 92] on div "New Note Name: Prathamesh Contact number: 7447876211 Recruiter: Rupal Name of t…" at bounding box center [480, 179] width 384 height 253
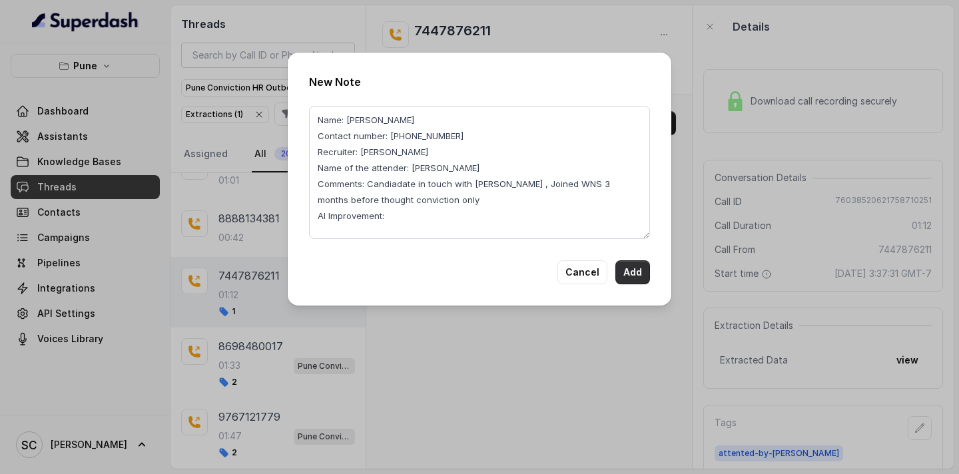
click at [637, 266] on button "Add" at bounding box center [632, 272] width 35 height 24
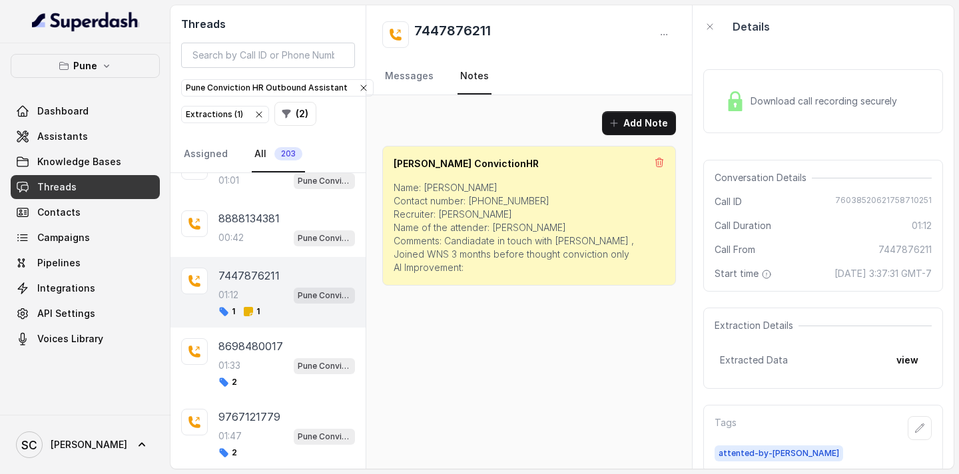
scroll to position [15, 0]
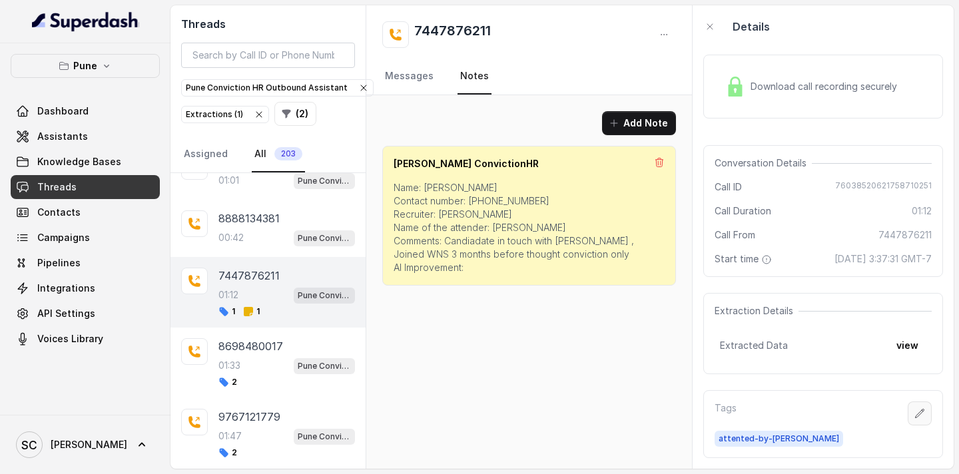
click at [919, 418] on icon "button" at bounding box center [919, 413] width 11 height 11
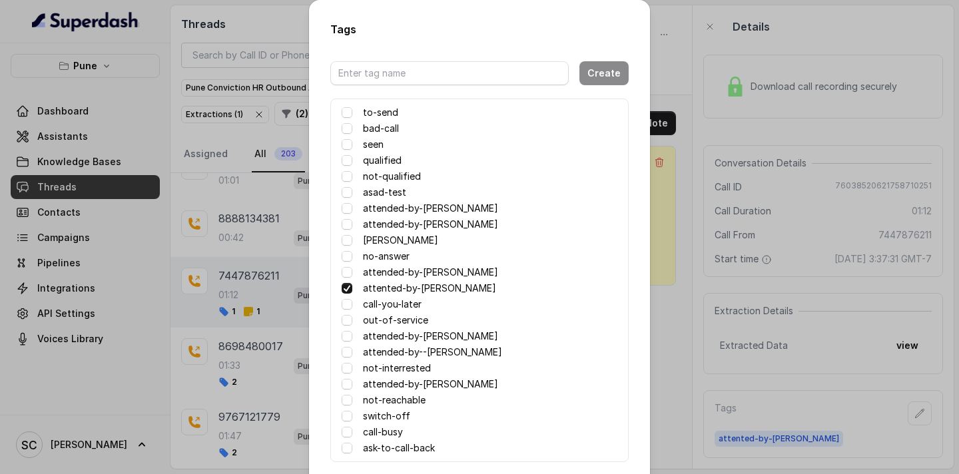
click at [387, 174] on label "not-qualified" at bounding box center [392, 176] width 58 height 16
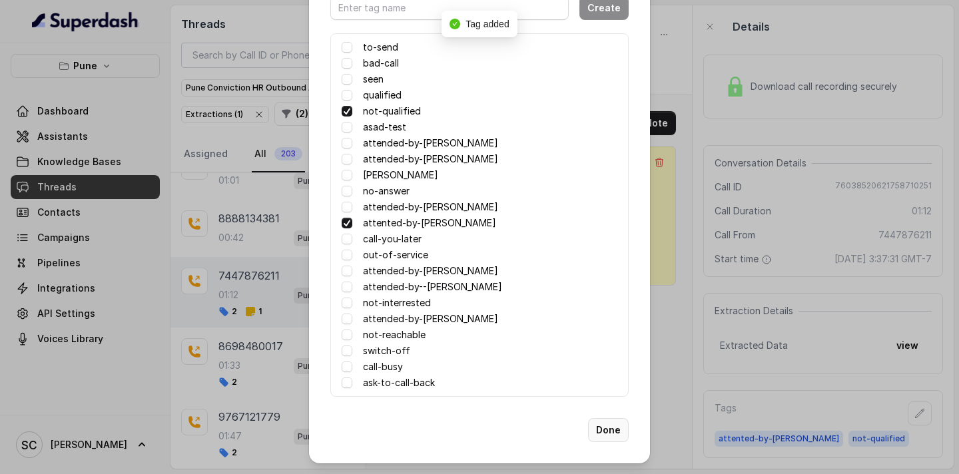
click at [609, 434] on button "Done" at bounding box center [608, 430] width 41 height 24
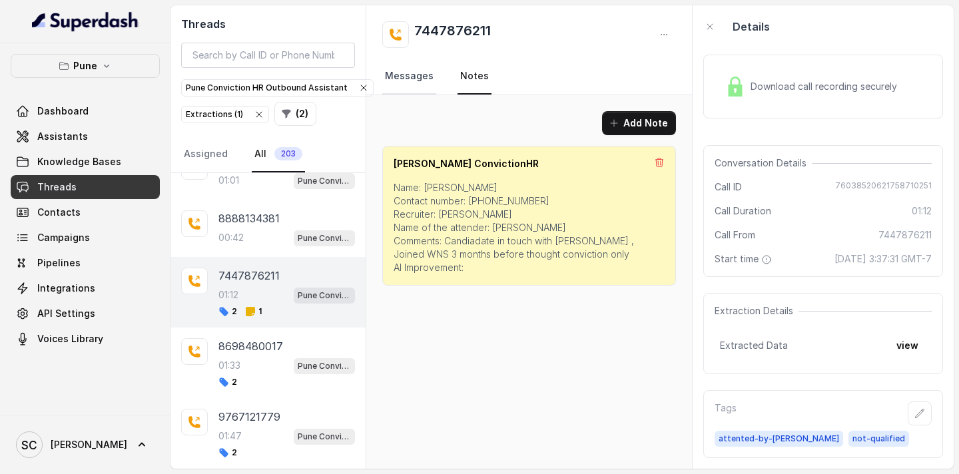
click at [400, 76] on link "Messages" at bounding box center [409, 77] width 54 height 36
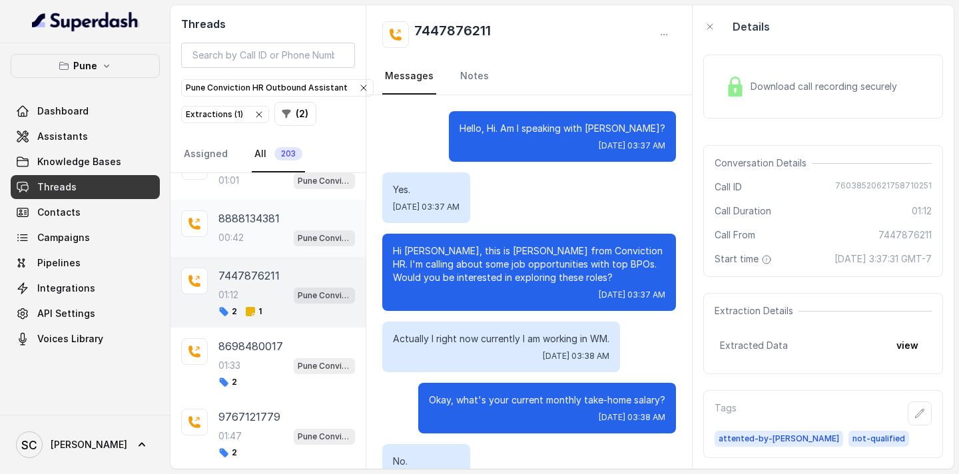
click at [234, 227] on div "8888134381 00:42 Pune Conviction HR Outbound Assistant" at bounding box center [286, 228] width 137 height 36
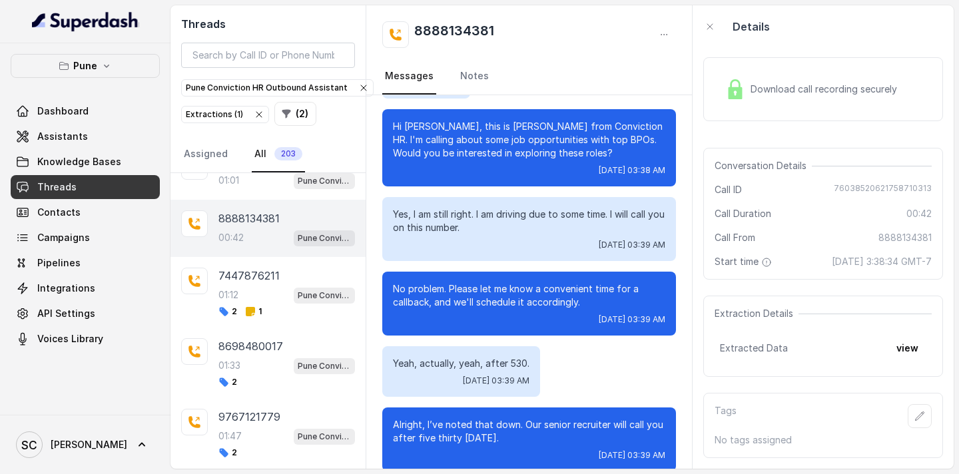
scroll to position [82, 0]
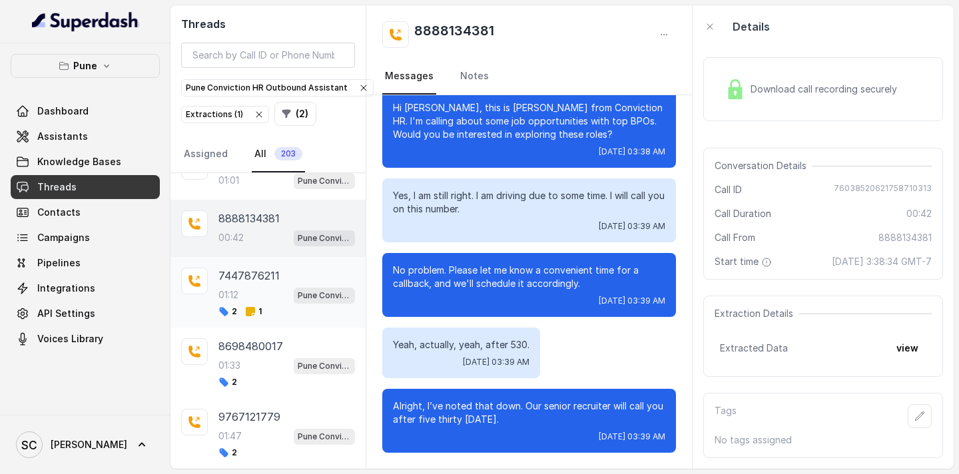
click at [223, 278] on p "7447876211" at bounding box center [248, 276] width 61 height 16
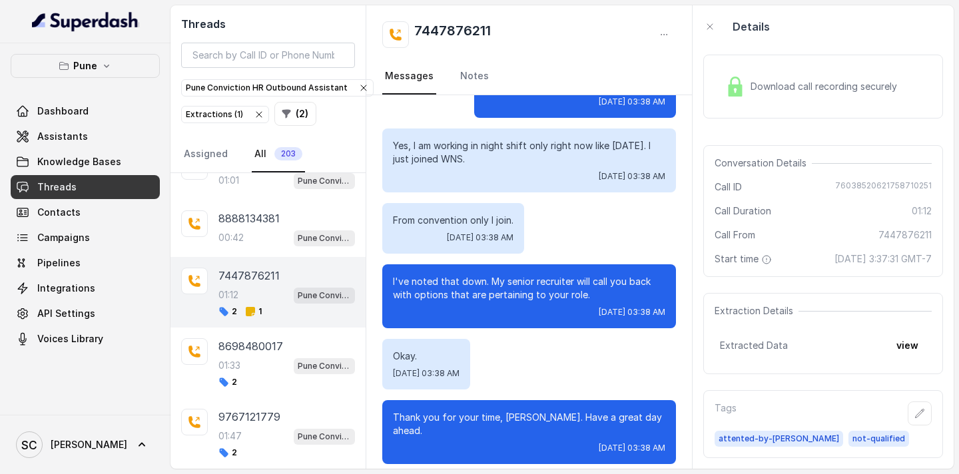
scroll to position [817, 0]
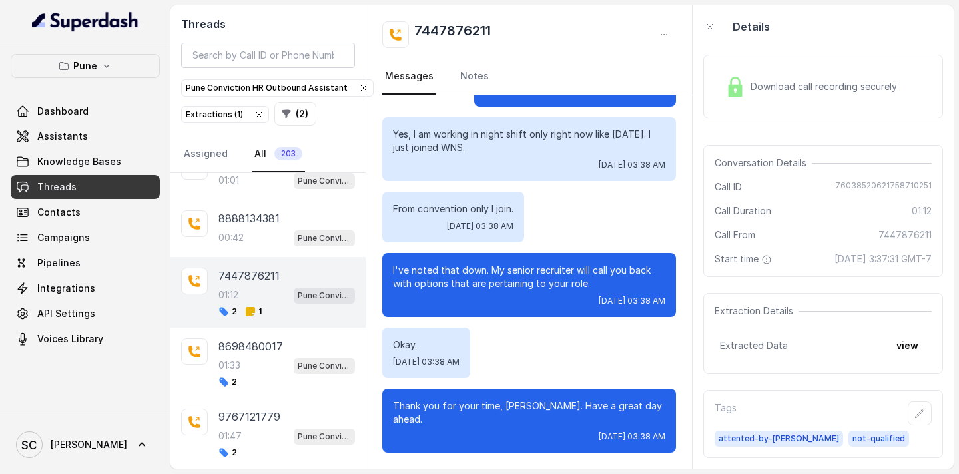
click at [497, 73] on nav "Messages Notes" at bounding box center [529, 77] width 294 height 36
click at [477, 74] on link "Notes" at bounding box center [474, 77] width 34 height 36
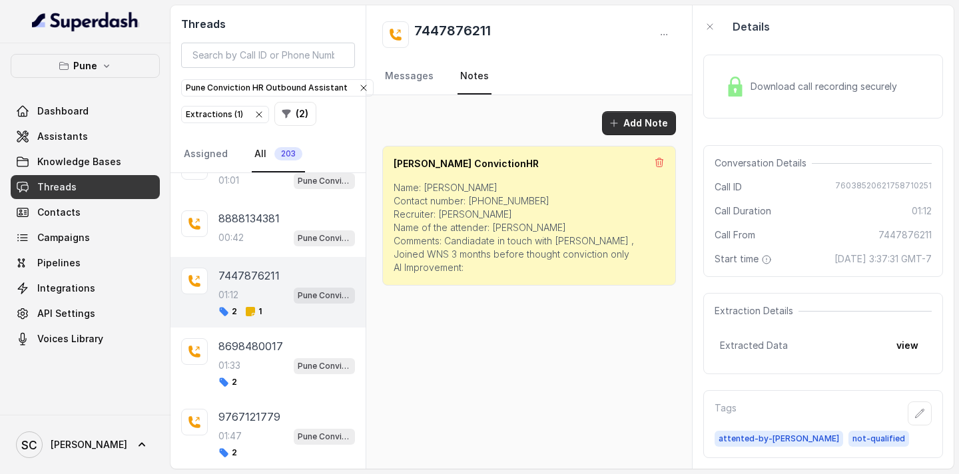
click at [665, 125] on button "Add Note" at bounding box center [639, 123] width 74 height 24
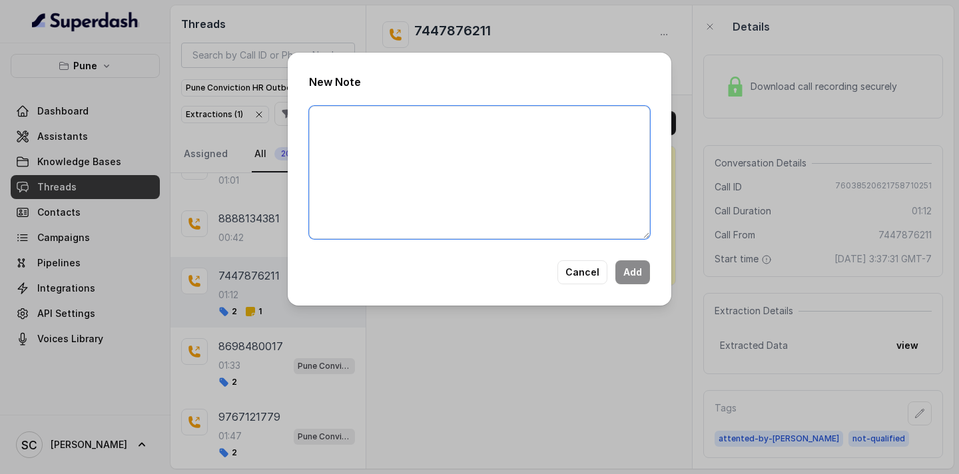
click at [506, 129] on textarea at bounding box center [479, 172] width 341 height 133
paste textarea "Candidate is not looking for job change as he is currently working in wns from …"
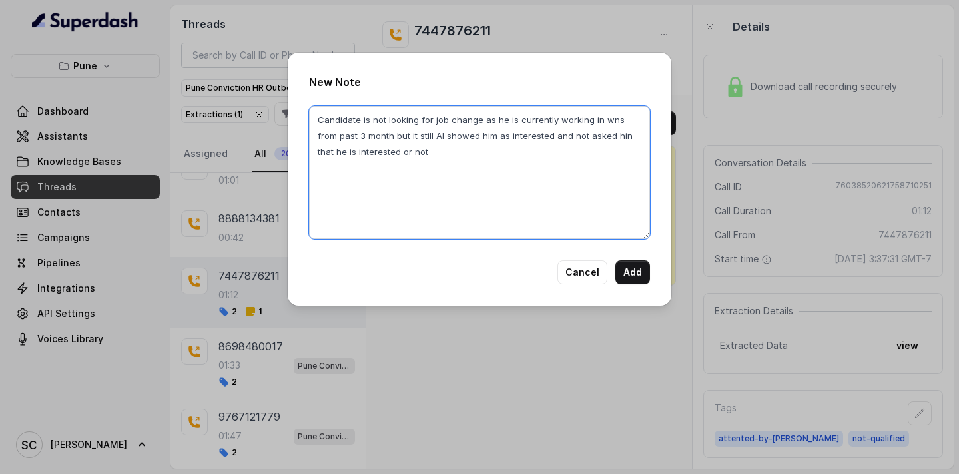
click at [318, 121] on textarea "Candidate is not looking for job change as he is currently working in wns from …" at bounding box center [479, 172] width 341 height 133
paste textarea "Name: Contact number: Recruiter: Name of the attender: Comments: AI Improvement:"
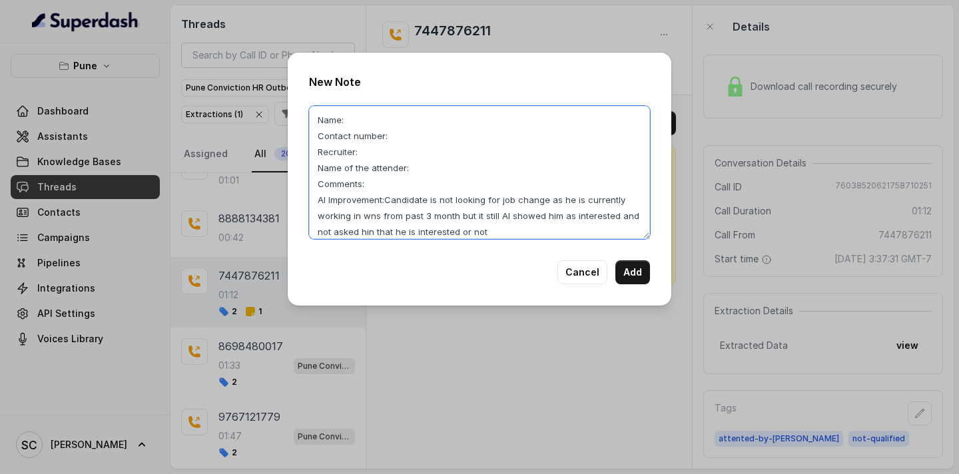
click at [390, 201] on textarea "Name: Contact number: Recruiter: Name of the attender: Comments: AI Improvement…" at bounding box center [479, 172] width 341 height 133
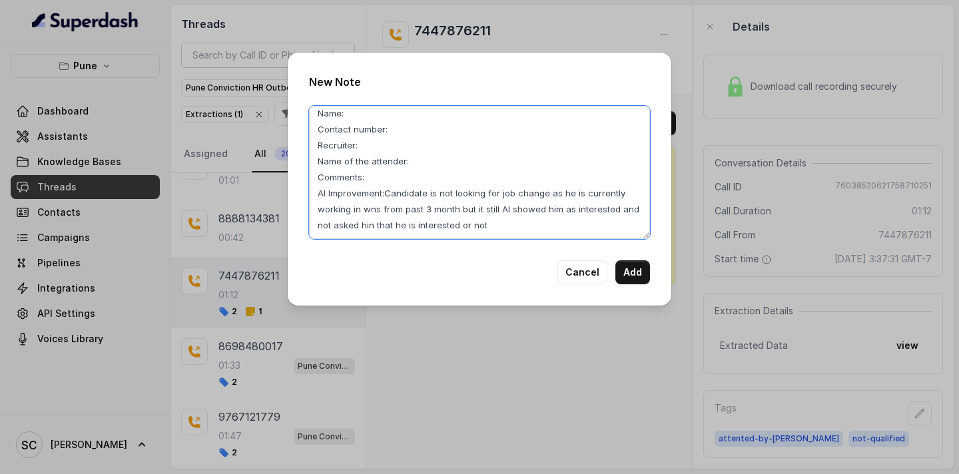
drag, startPoint x: 386, startPoint y: 197, endPoint x: 485, endPoint y: 230, distance: 105.1
click at [485, 230] on textarea "Name: Contact number: Recruiter: Name of the attender: Comments: AI Improvement…" at bounding box center [479, 172] width 341 height 133
click at [380, 169] on textarea "Name: Contact number: Recruiter: Name of the attender: Comments: AI Improvement…" at bounding box center [479, 172] width 341 height 133
paste textarea "Candidate is not looking for job change as he is currently working in wns from …"
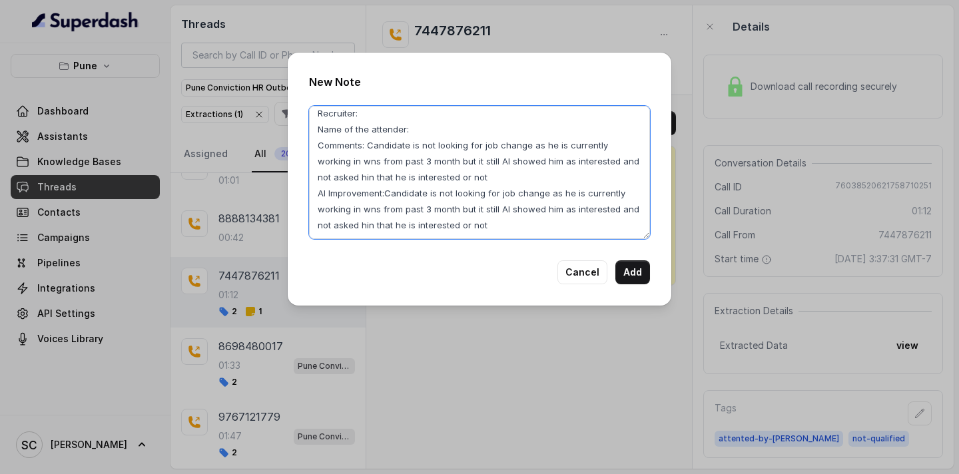
drag, startPoint x: 387, startPoint y: 193, endPoint x: 486, endPoint y: 225, distance: 104.2
click at [486, 225] on textarea "Name: Contact number: Recruiter: Name of the attender: Comments: Candidate is n…" at bounding box center [479, 172] width 341 height 133
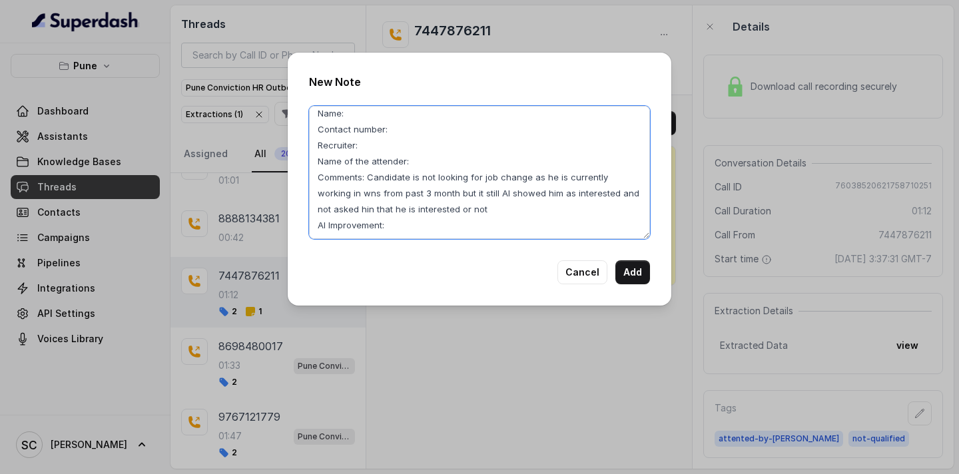
scroll to position [7, 0]
type textarea "Name: Contact number: Recruiter: Name of the attender: Comments: Candidate is n…"
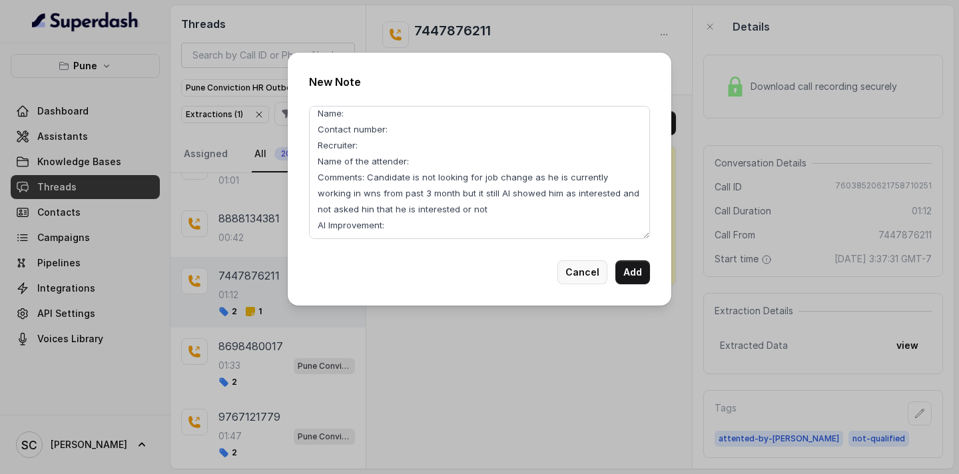
click at [595, 274] on button "Cancel" at bounding box center [582, 272] width 50 height 24
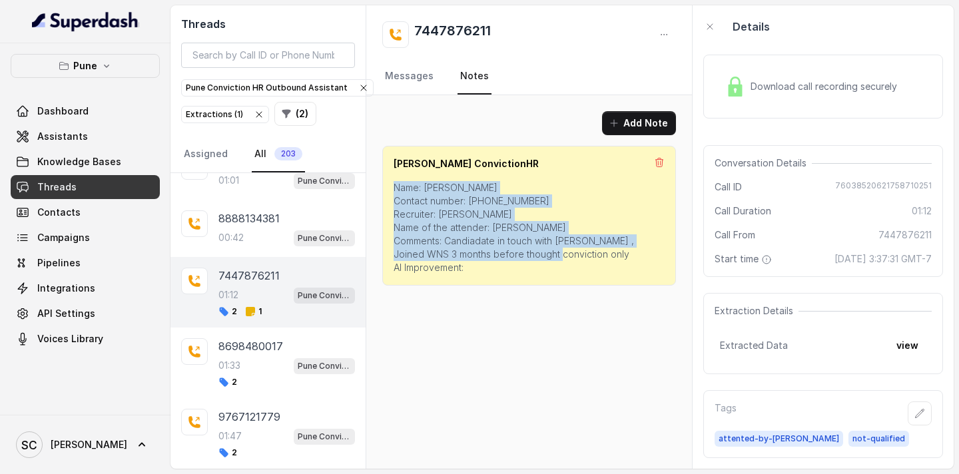
drag, startPoint x: 392, startPoint y: 187, endPoint x: 495, endPoint y: 263, distance: 128.1
click at [495, 263] on div "Shivani ConvictionHR Name: Prathamesh Contact number: 7447876211 Recruiter: Rup…" at bounding box center [529, 216] width 294 height 140
copy p "Name: Prathamesh Contact number: 7447876211 Recruiter: Rupal Name of the attend…"
click at [636, 128] on button "Add Note" at bounding box center [639, 123] width 74 height 24
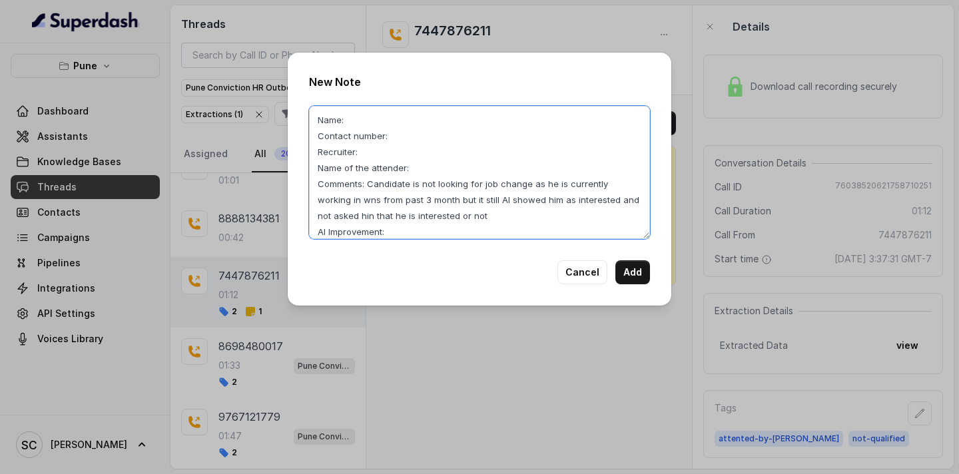
drag, startPoint x: 431, startPoint y: 236, endPoint x: 300, endPoint y: 107, distance: 184.1
click at [300, 107] on div "New Note Name: Contact number: Recruiter: Name of the attender: Comments: Candi…" at bounding box center [480, 179] width 384 height 253
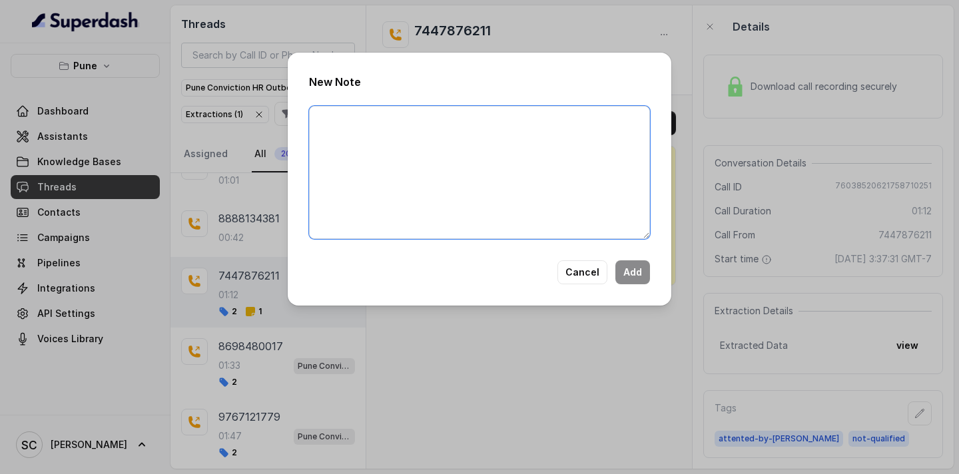
paste textarea "Name: Prathamesh Contact number: 7447876211 Recruiter: Rupal Name of the attend…"
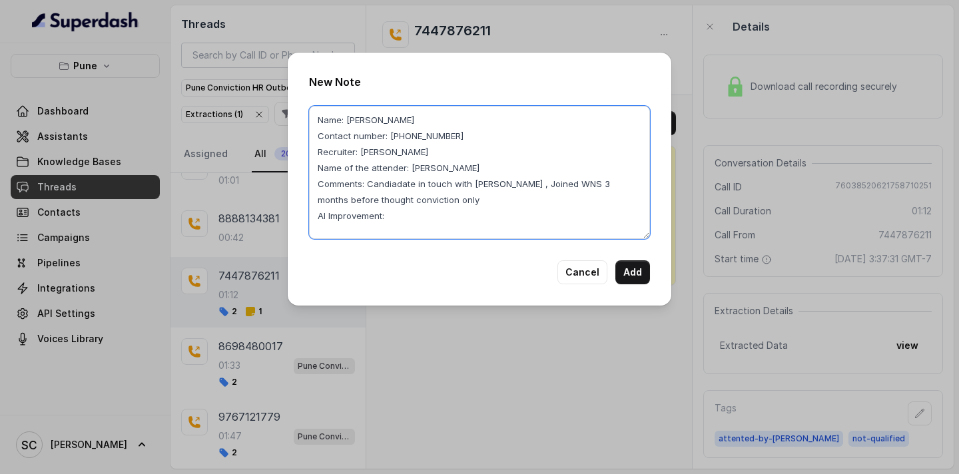
click at [407, 218] on textarea "Name: Prathamesh Contact number: 7447876211 Recruiter: Rupal Name of the attend…" at bounding box center [479, 172] width 341 height 133
paste textarea "andidate is not looking for job change as he is currently working in wns from p…"
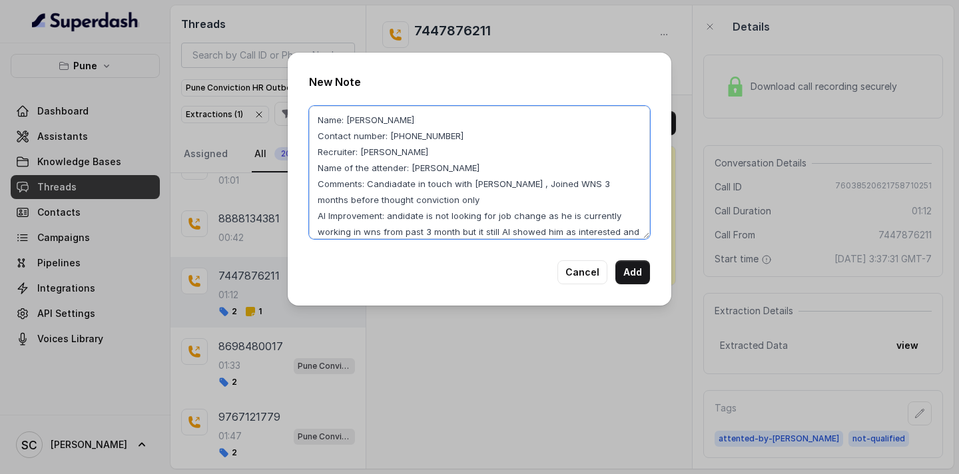
scroll to position [15, 0]
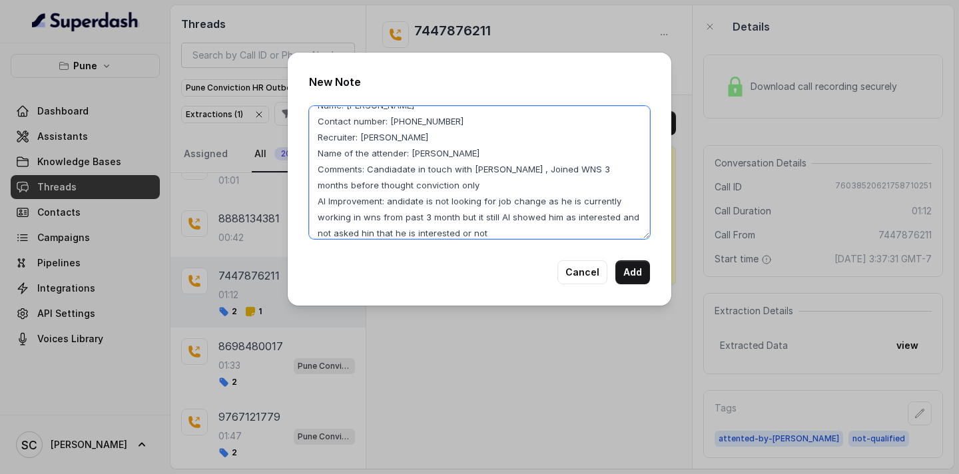
click at [392, 203] on textarea "Name: Prathamesh Contact number: 7447876211 Recruiter: Rupal Name of the attend…" at bounding box center [479, 172] width 341 height 133
click at [390, 203] on textarea "Name: Prathamesh Contact number: 7447876211 Recruiter: Rupal Name of the attend…" at bounding box center [479, 172] width 341 height 133
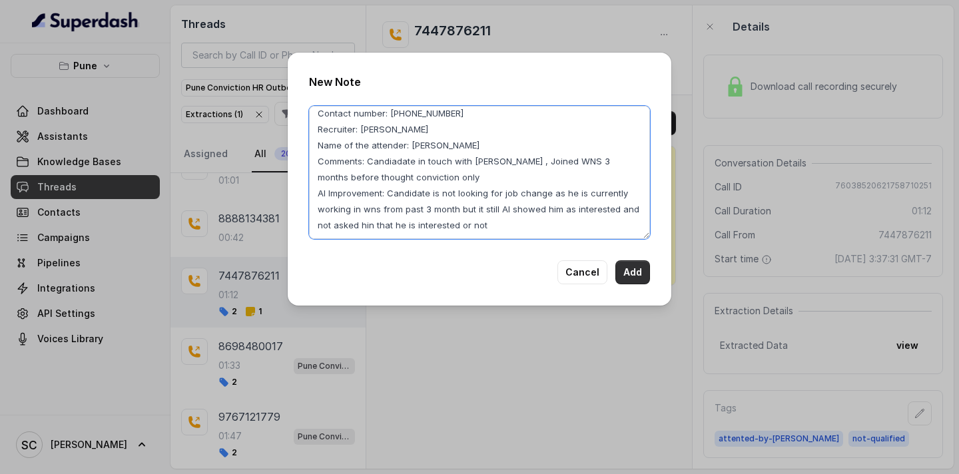
type textarea "Name: Prathamesh Contact number: 7447876211 Recruiter: Rupal Name of the attend…"
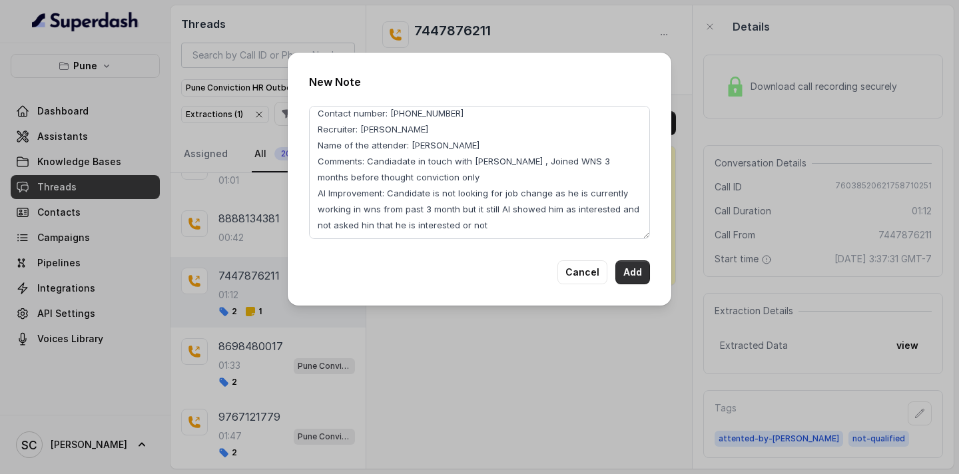
click at [629, 279] on button "Add" at bounding box center [632, 272] width 35 height 24
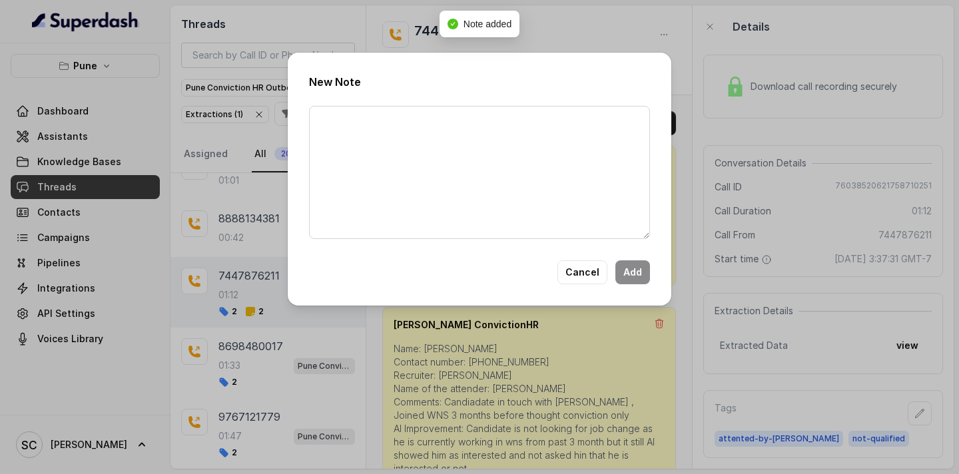
scroll to position [0, 0]
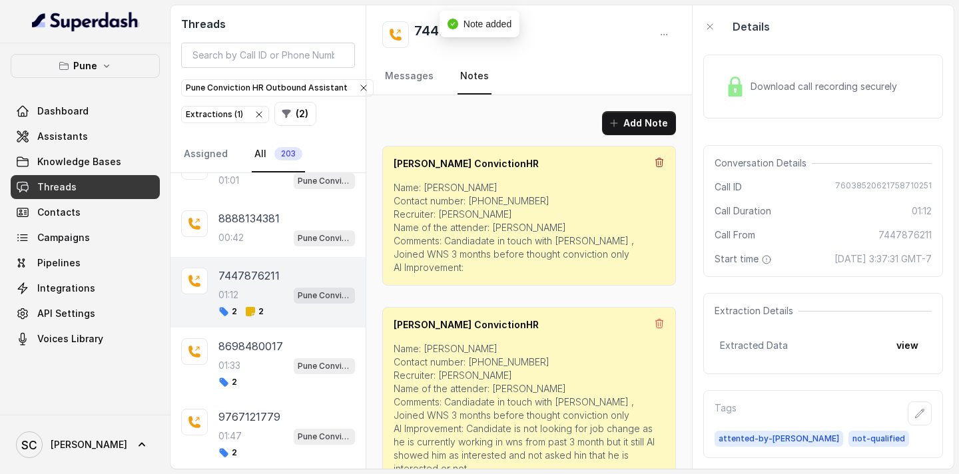
click at [658, 160] on icon at bounding box center [659, 162] width 11 height 11
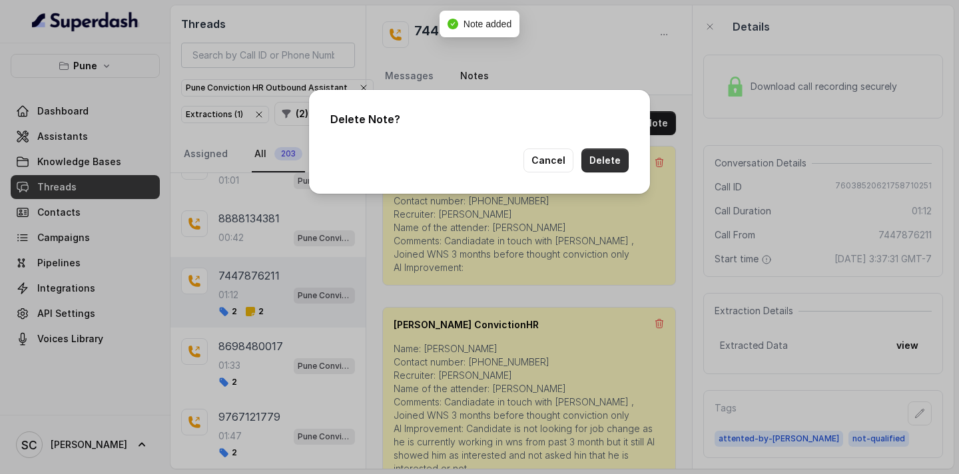
click at [605, 159] on button "Delete" at bounding box center [604, 161] width 47 height 24
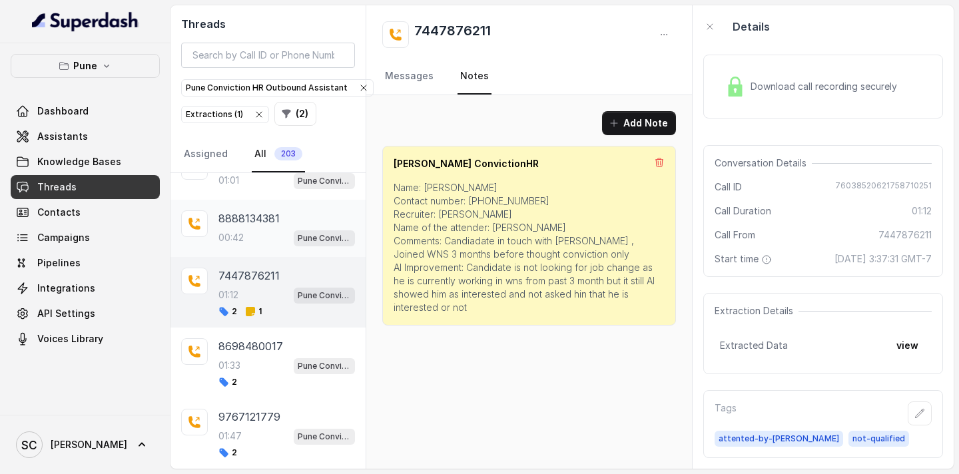
click at [242, 237] on p "00:42" at bounding box center [230, 237] width 25 height 13
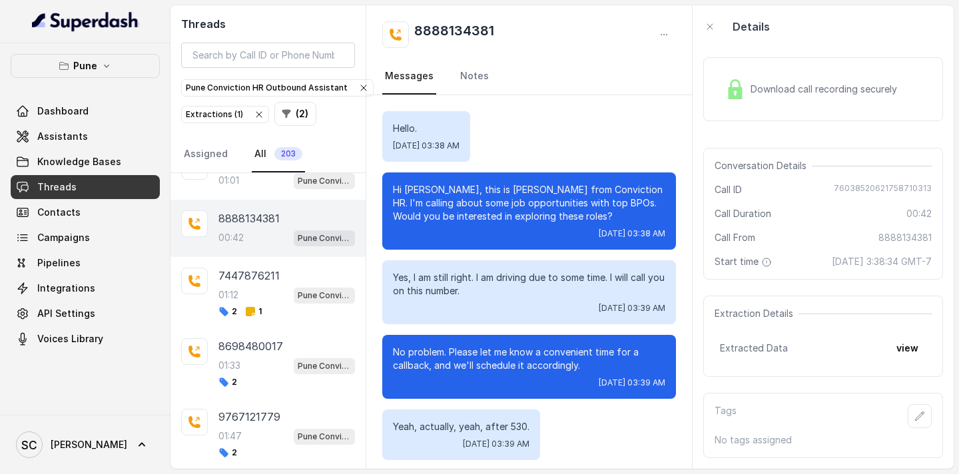
scroll to position [82, 0]
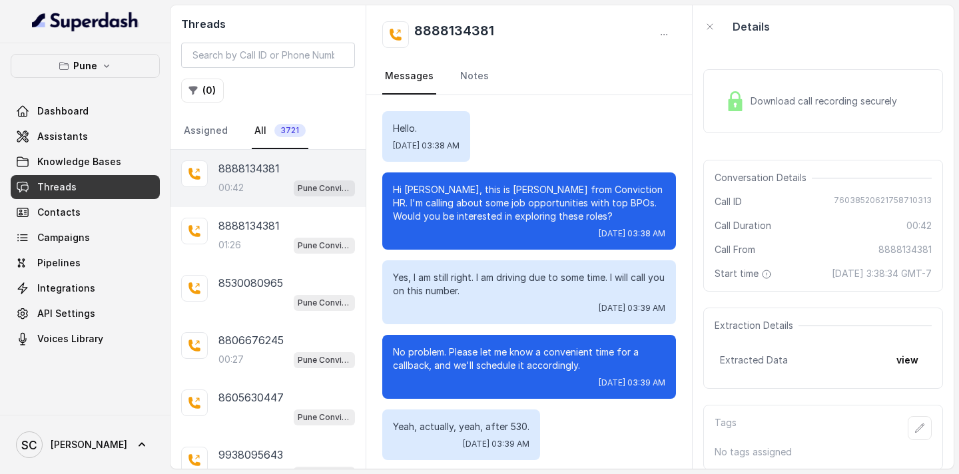
scroll to position [82, 0]
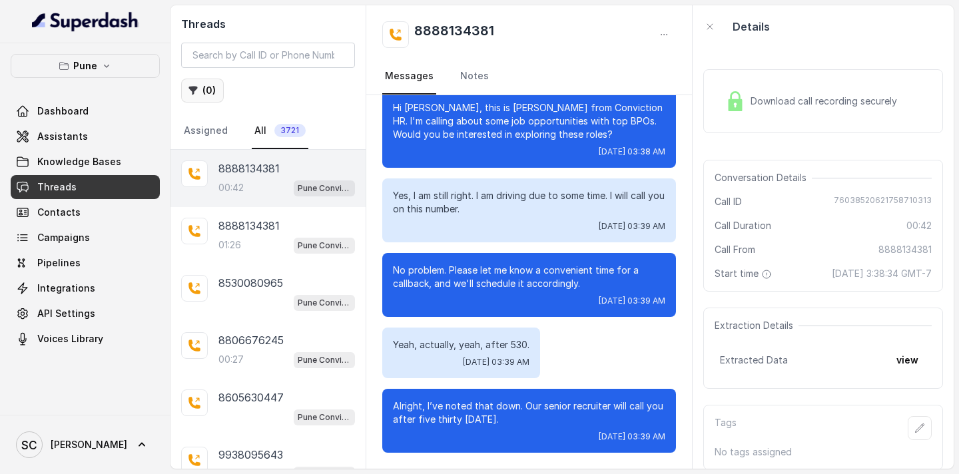
click at [204, 99] on button "( 0 )" at bounding box center [202, 91] width 43 height 24
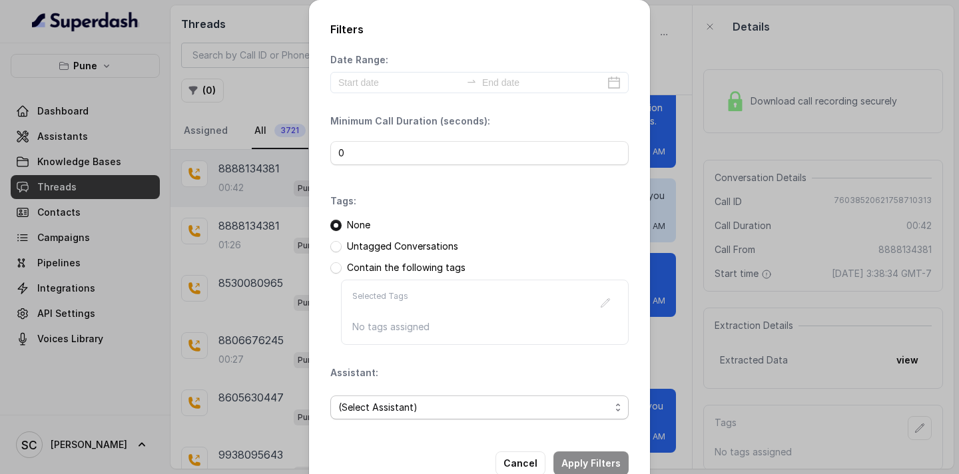
click at [408, 412] on span "(Select Assistant)" at bounding box center [474, 408] width 272 height 16
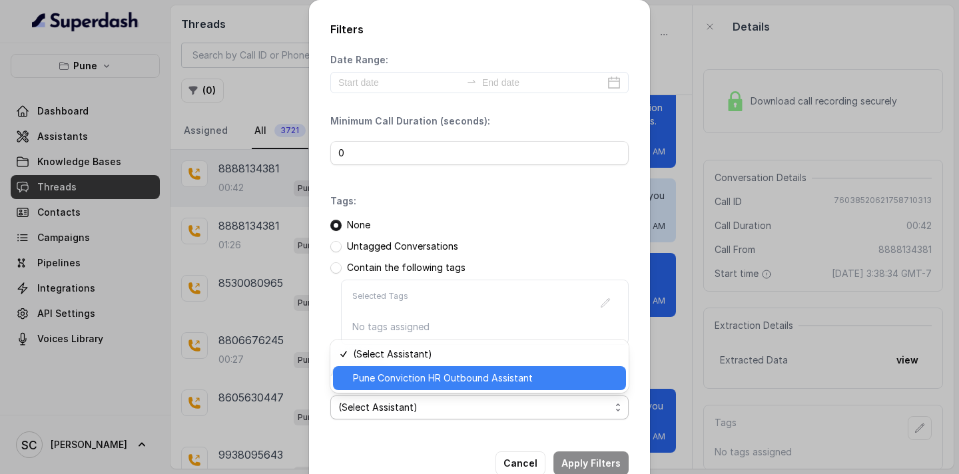
click at [416, 384] on span "Pune Conviction HR Outbound Assistant" at bounding box center [485, 378] width 265 height 16
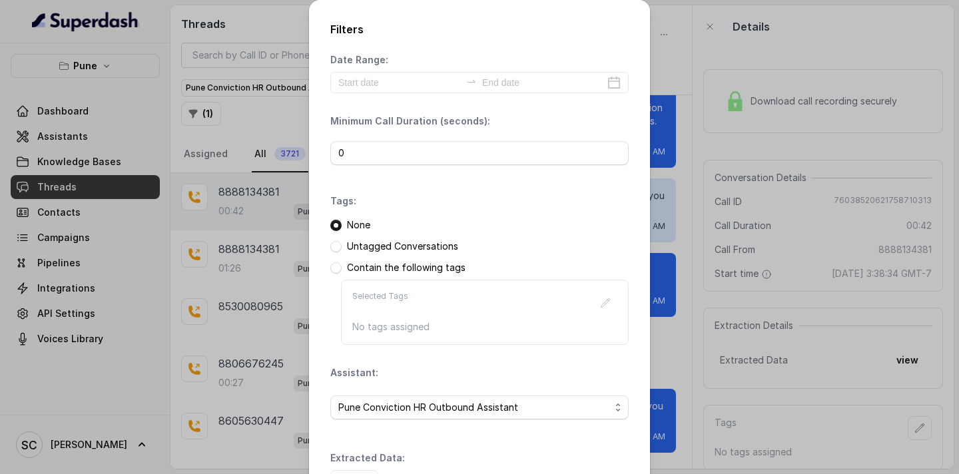
scroll to position [97, 0]
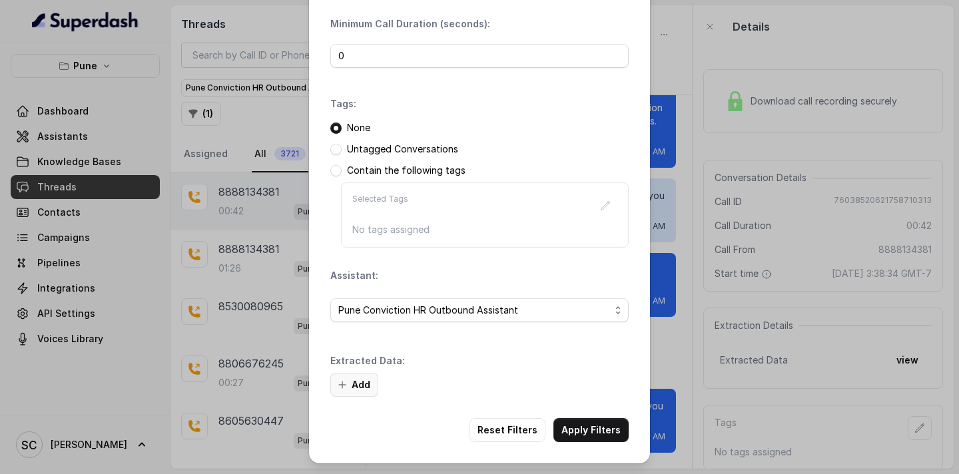
click at [356, 387] on button "Add" at bounding box center [354, 385] width 48 height 24
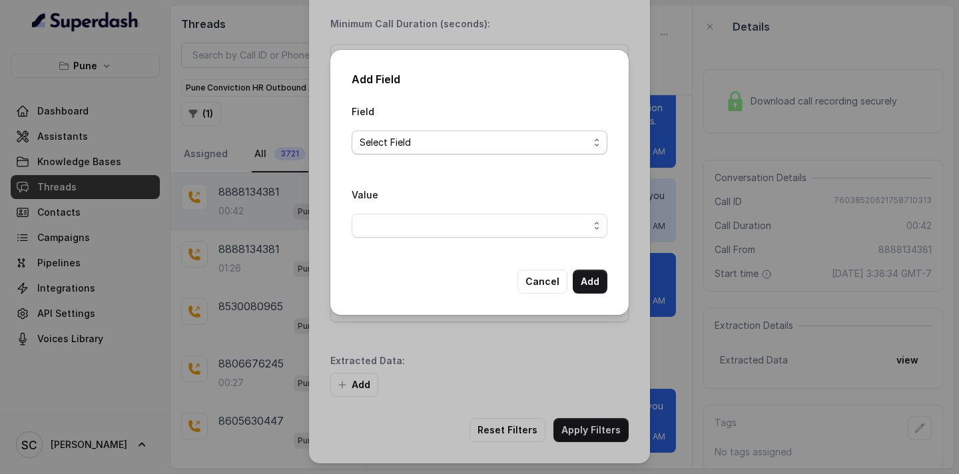
click at [395, 148] on span "Select Field" at bounding box center [474, 143] width 229 height 16
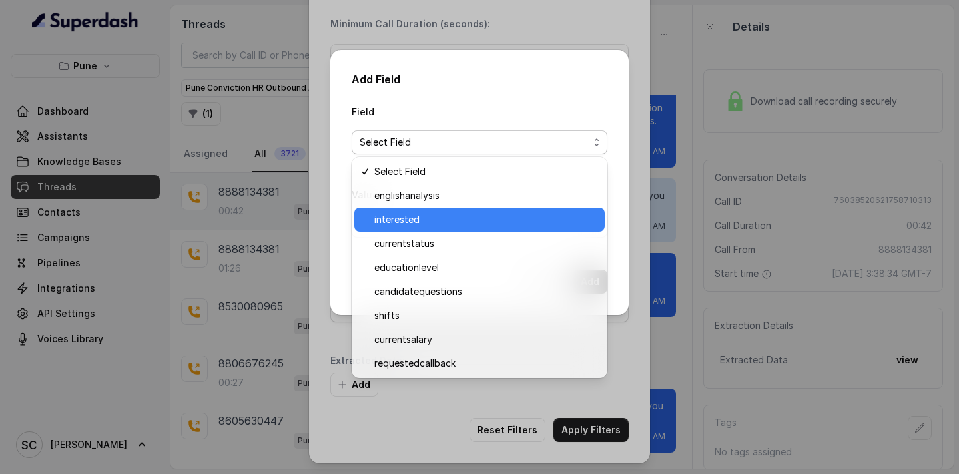
click at [414, 221] on span "interested" at bounding box center [485, 220] width 222 height 16
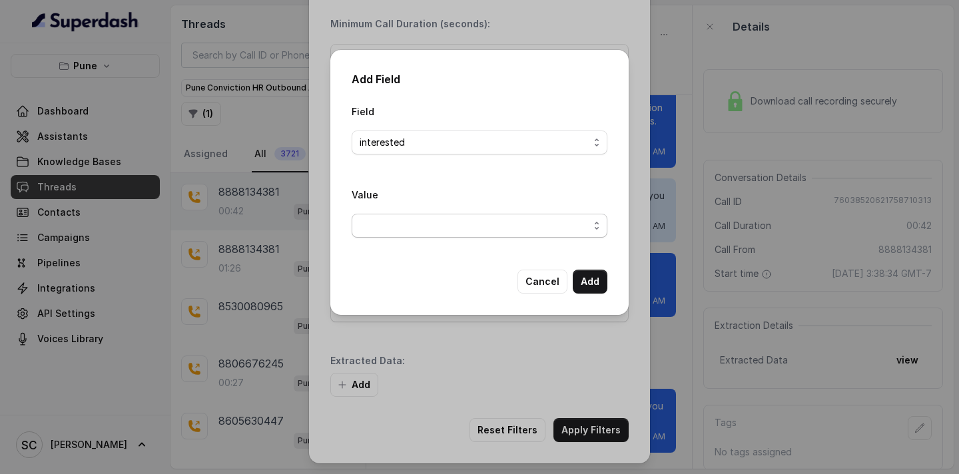
click at [408, 227] on span "button" at bounding box center [480, 226] width 256 height 24
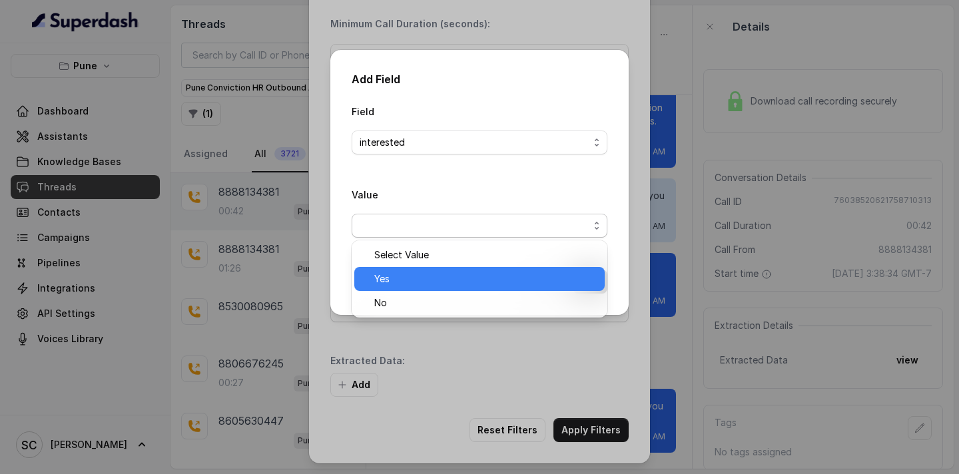
click at [420, 271] on span "Yes" at bounding box center [485, 279] width 222 height 16
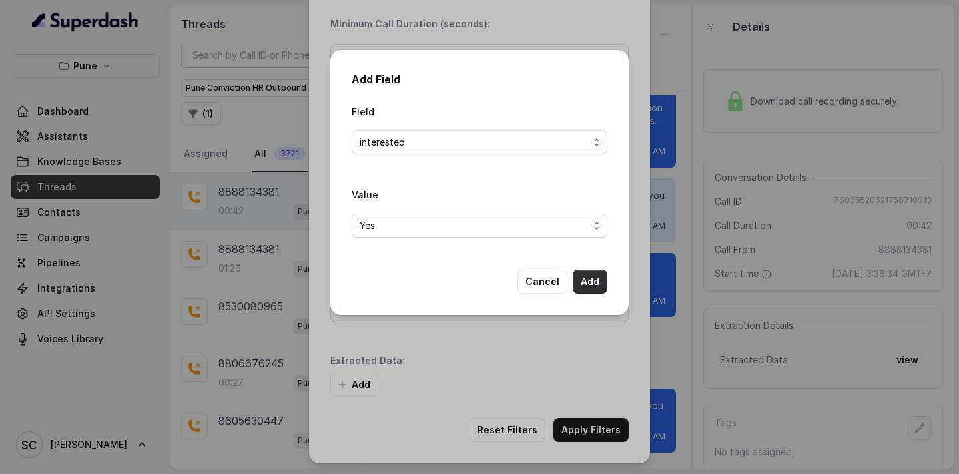
click at [599, 282] on button "Add" at bounding box center [590, 282] width 35 height 24
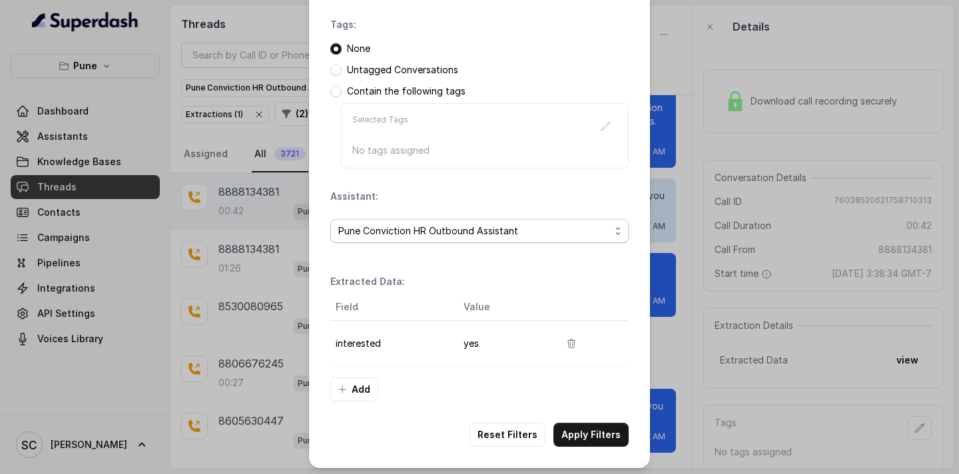
scroll to position [181, 0]
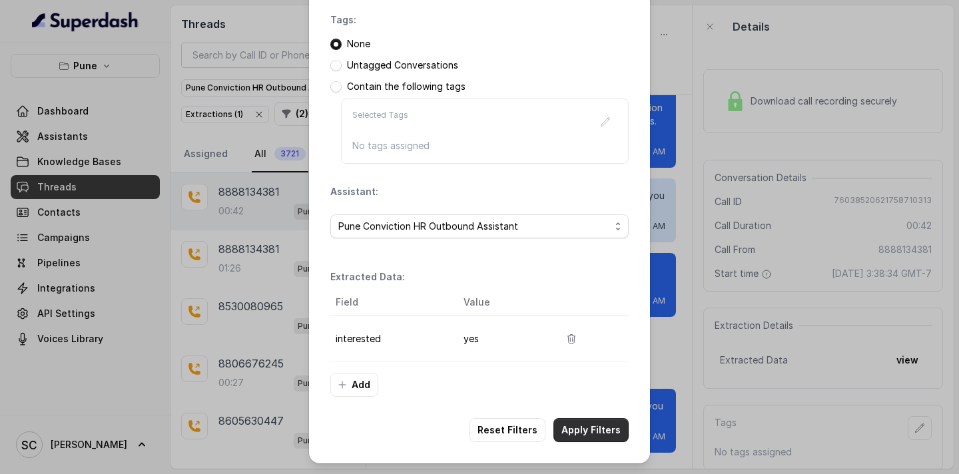
click at [593, 435] on button "Apply Filters" at bounding box center [590, 430] width 75 height 24
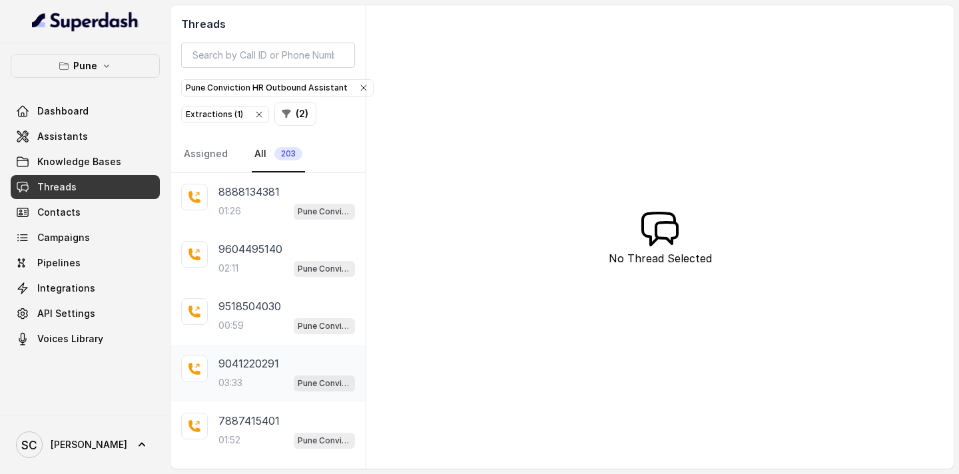
scroll to position [314, 0]
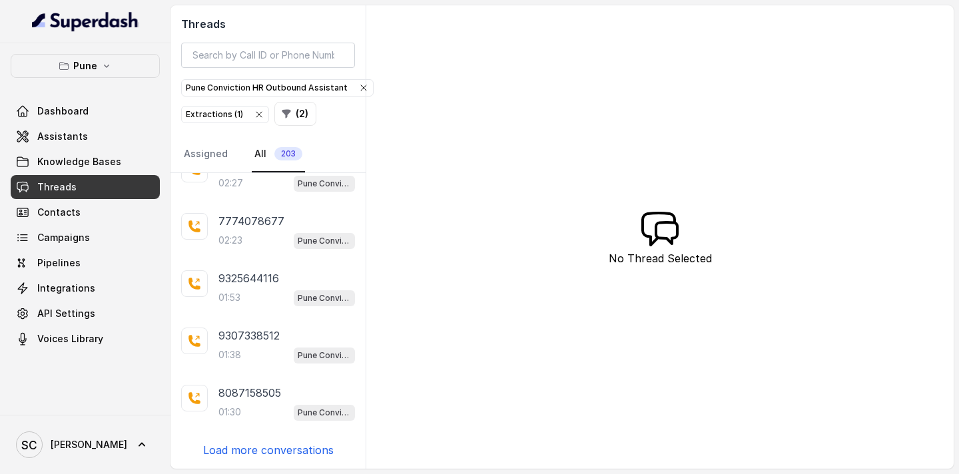
click at [254, 450] on p "Load more conversations" at bounding box center [268, 450] width 131 height 16
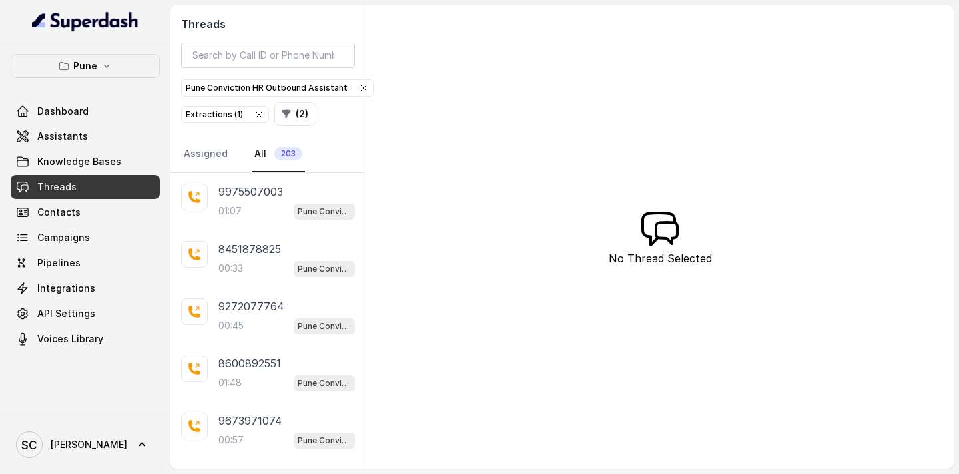
scroll to position [1473, 0]
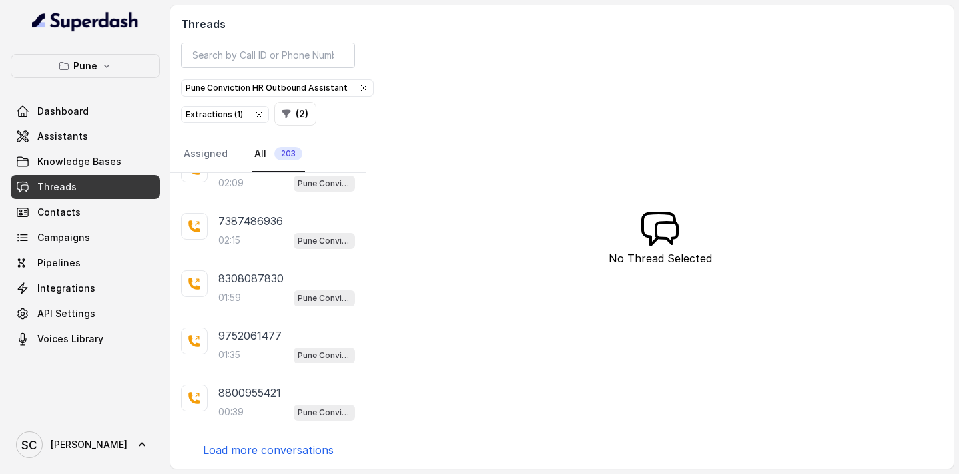
click at [254, 450] on p "Load more conversations" at bounding box center [268, 450] width 131 height 16
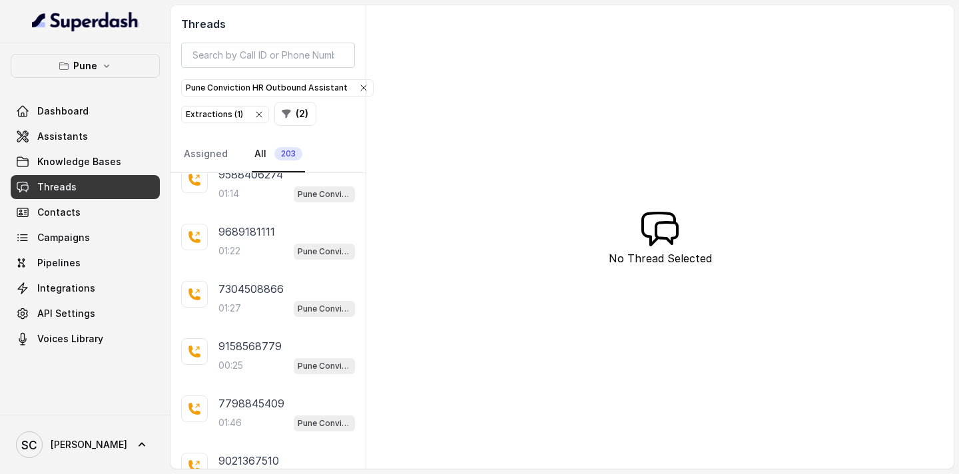
scroll to position [2046, 0]
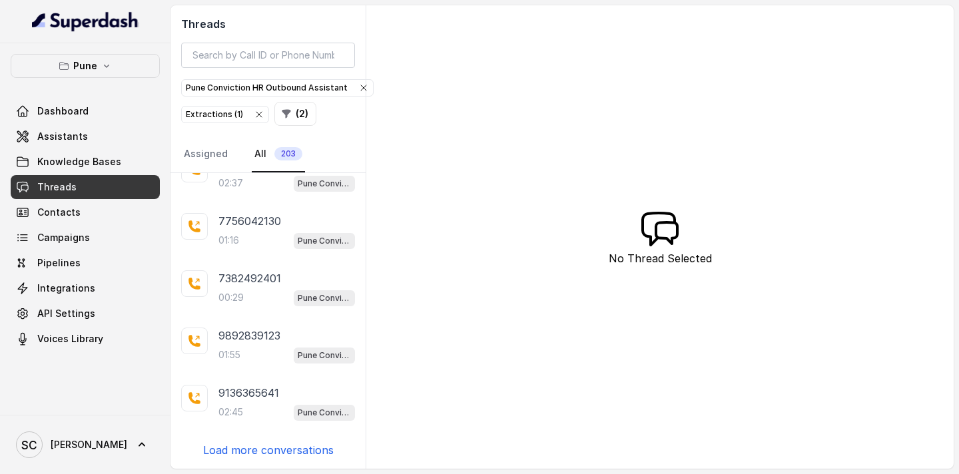
click at [254, 451] on p "Load more conversations" at bounding box center [268, 450] width 131 height 16
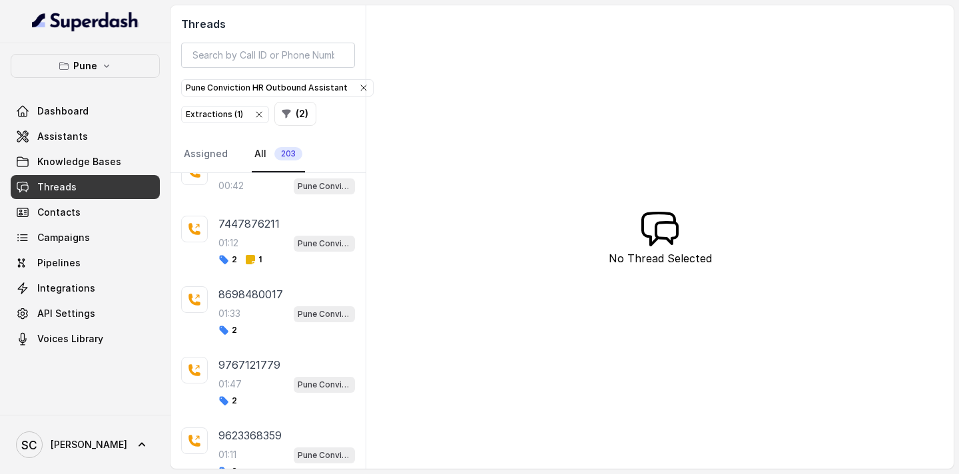
scroll to position [2505, 0]
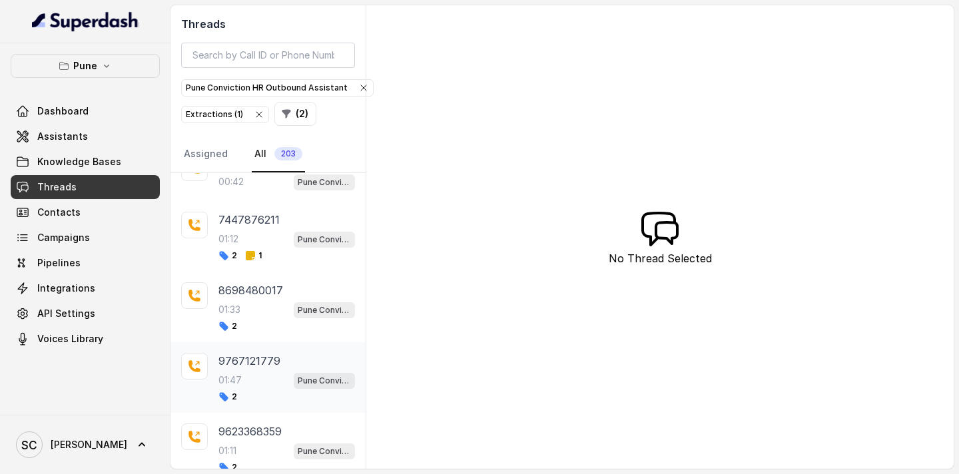
click at [250, 376] on div "01:47 Pune Conviction HR Outbound Assistant" at bounding box center [286, 380] width 137 height 17
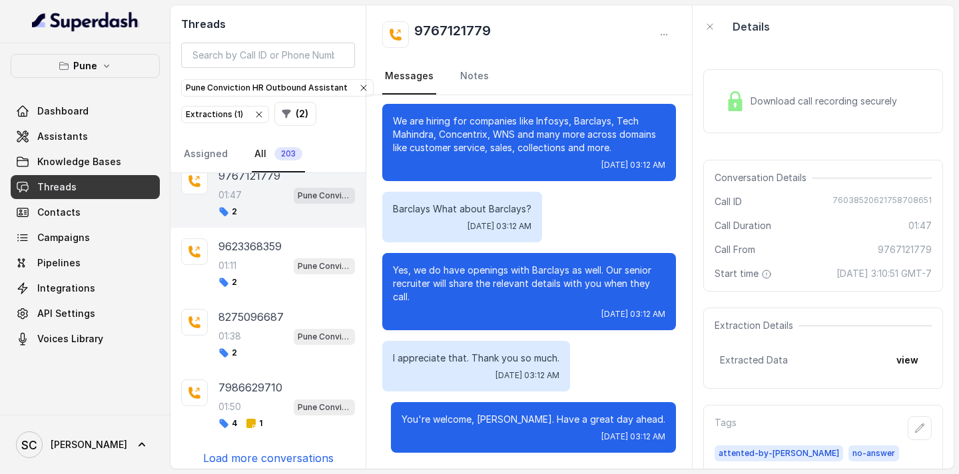
scroll to position [2698, 0]
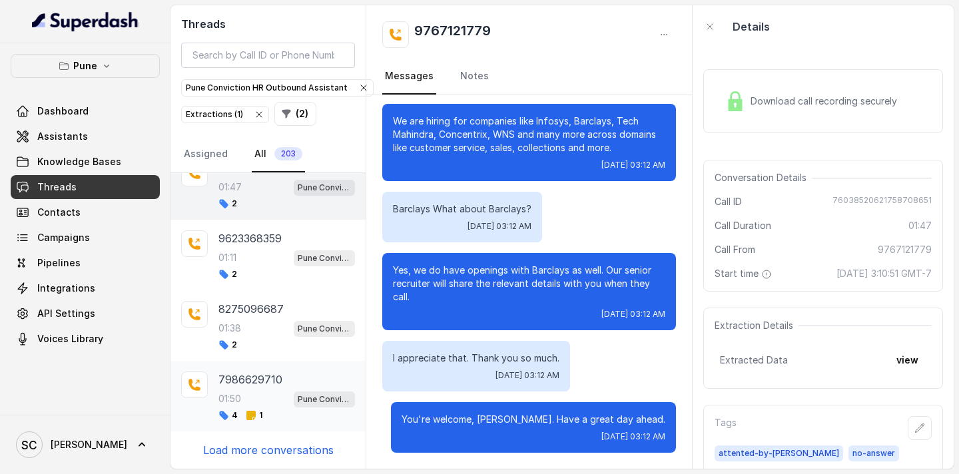
click at [250, 391] on div "01:50 Pune Conviction HR Outbound Assistant" at bounding box center [286, 398] width 137 height 17
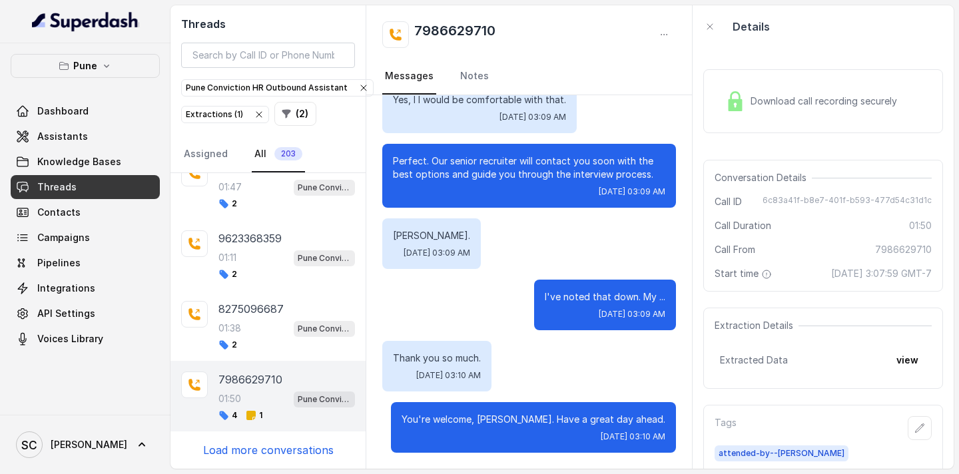
scroll to position [41, 0]
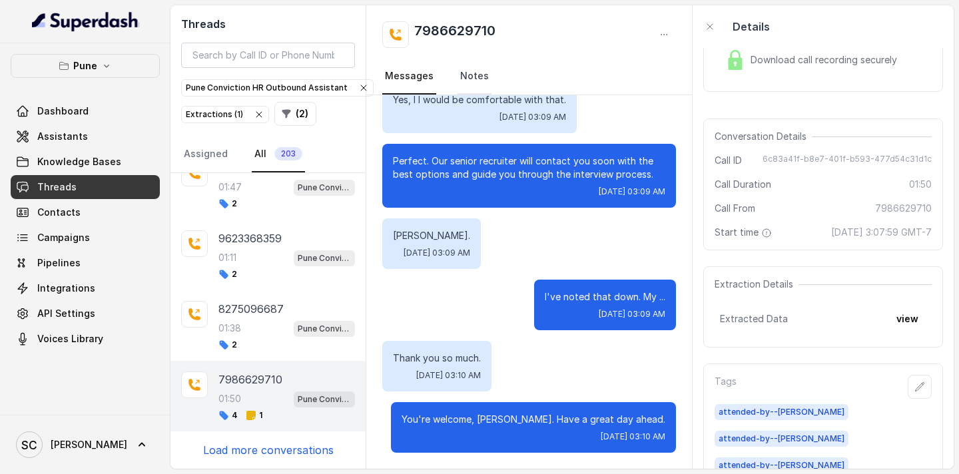
click at [469, 77] on link "Notes" at bounding box center [474, 77] width 34 height 36
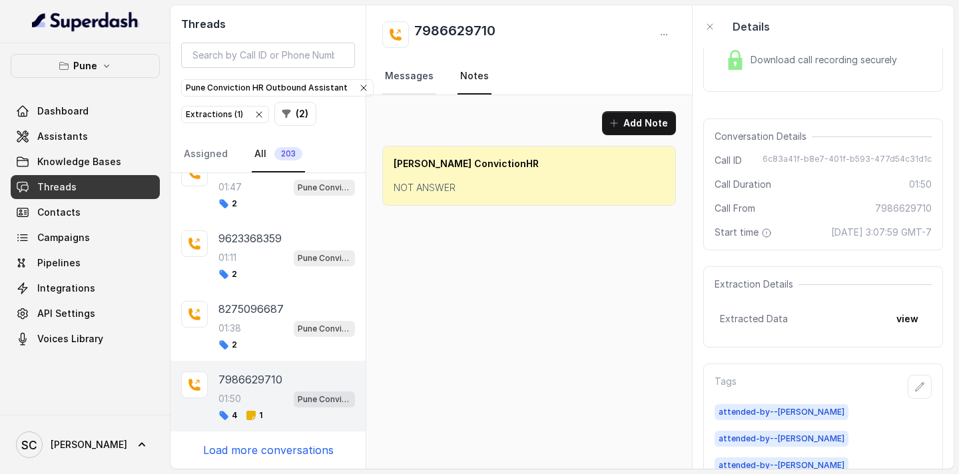
click at [406, 80] on link "Messages" at bounding box center [409, 77] width 54 height 36
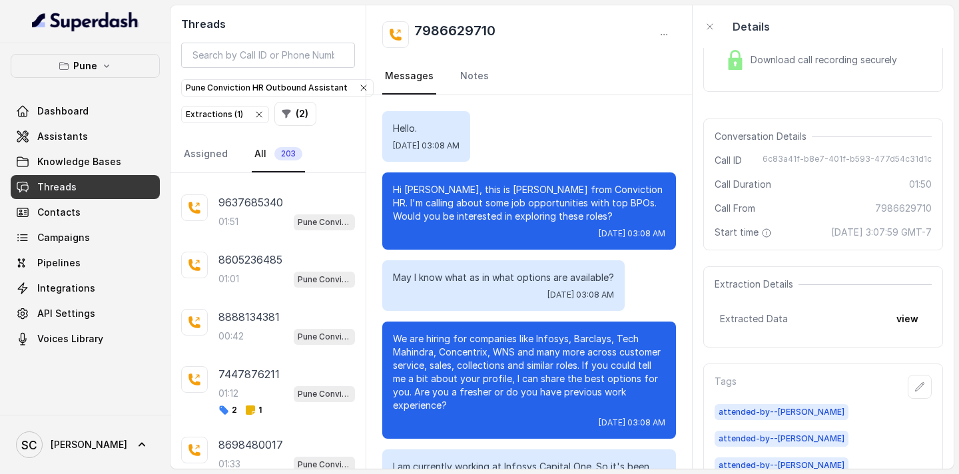
scroll to position [2345, 0]
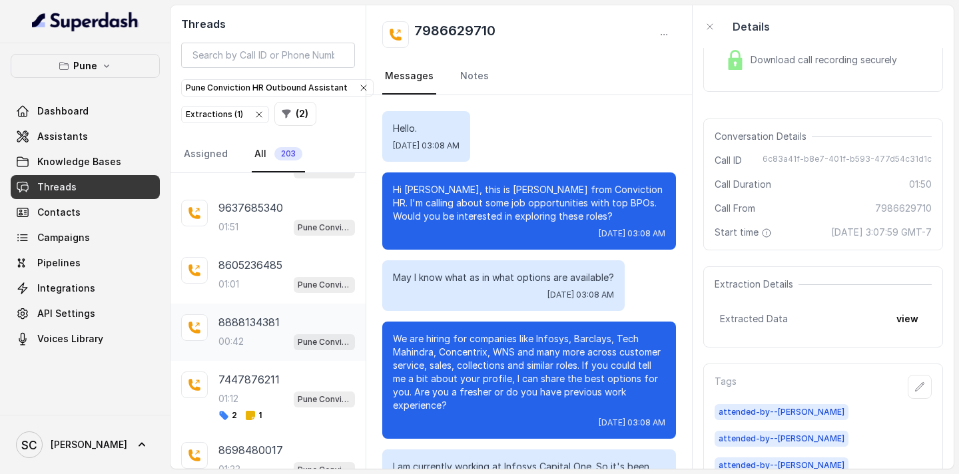
click at [248, 342] on div "00:42 Pune Conviction HR Outbound Assistant" at bounding box center [286, 341] width 137 height 17
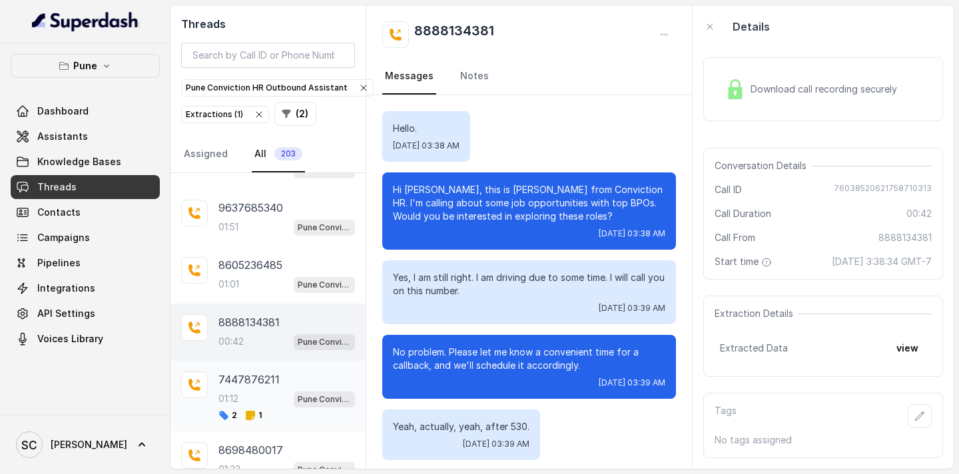
click at [240, 387] on p "7447876211" at bounding box center [248, 380] width 61 height 16
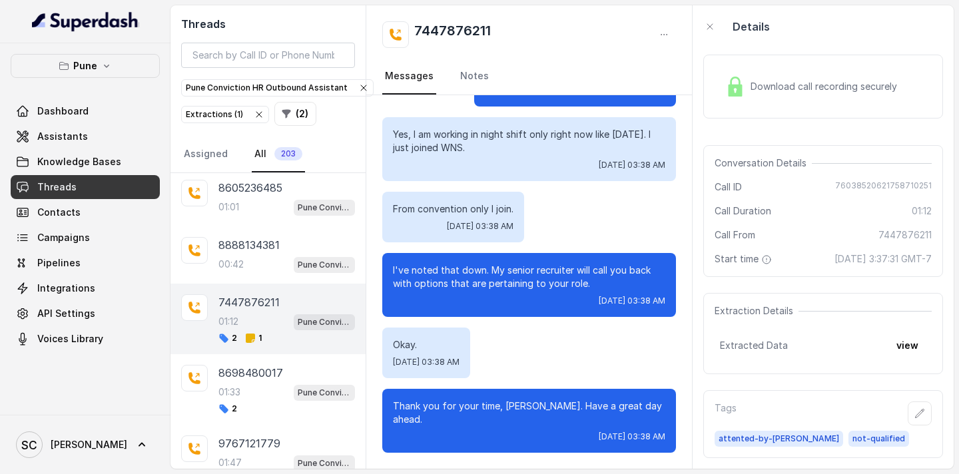
scroll to position [2430, 0]
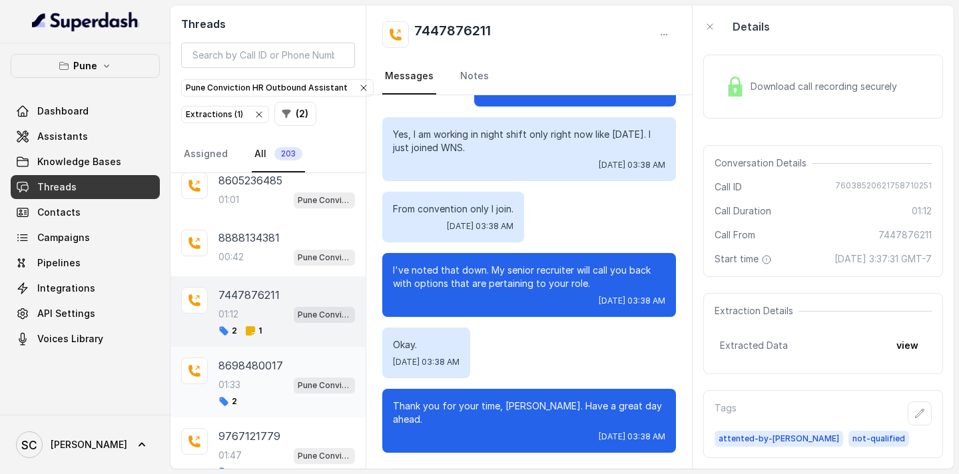
click at [245, 372] on p "8698480017" at bounding box center [250, 366] width 65 height 16
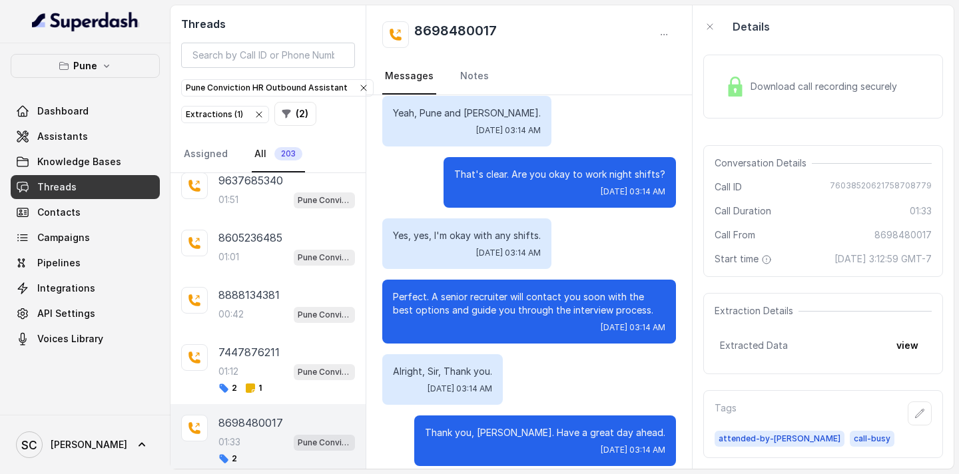
scroll to position [2361, 0]
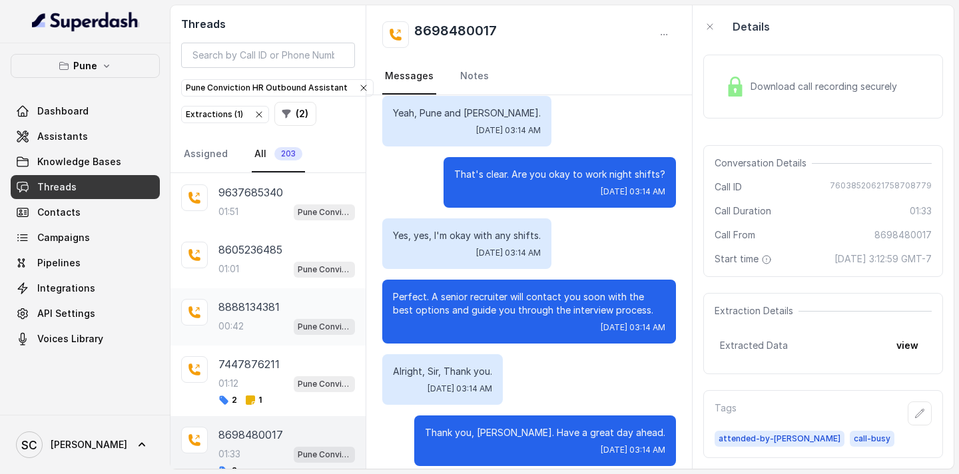
click at [248, 325] on div "00:42 Pune Conviction HR Outbound Assistant" at bounding box center [286, 326] width 137 height 17
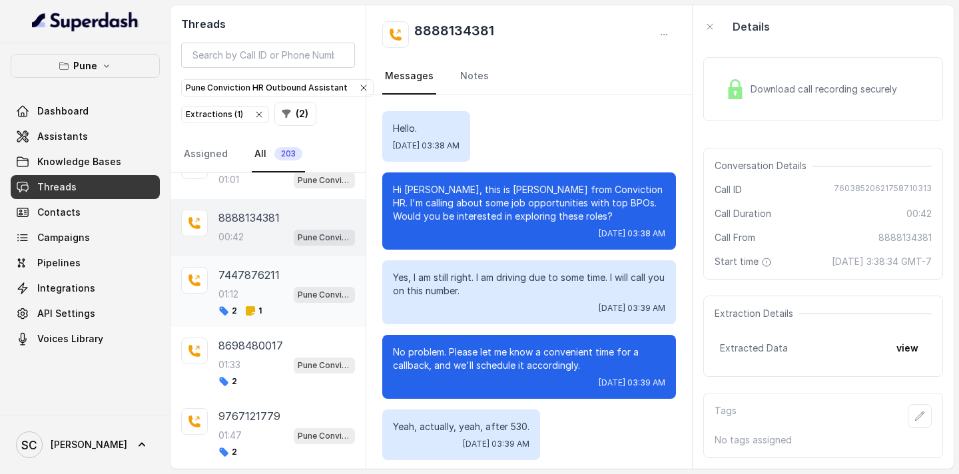
scroll to position [2459, 0]
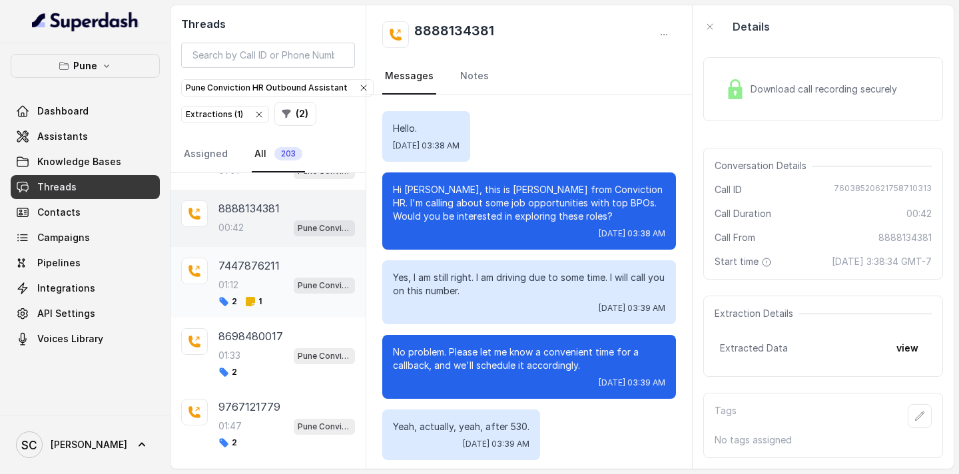
click at [251, 361] on div "01:33 Pune Conviction HR Outbound Assistant" at bounding box center [286, 355] width 137 height 17
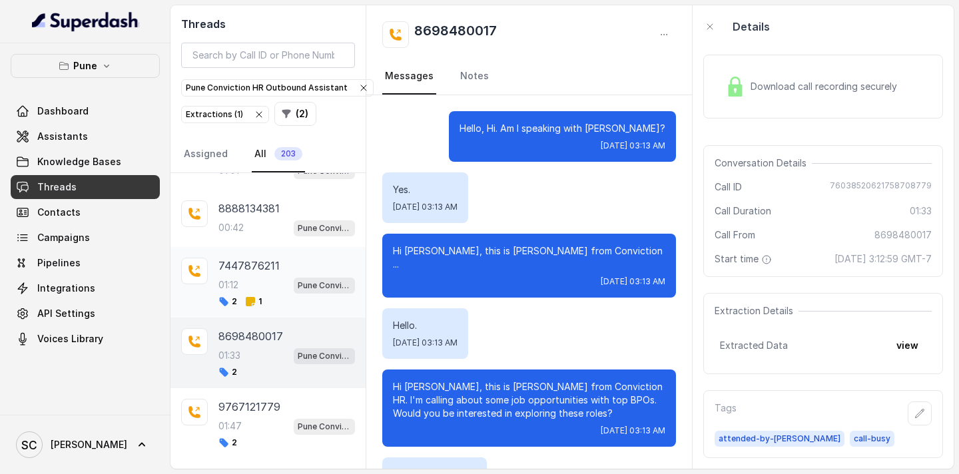
scroll to position [1150, 0]
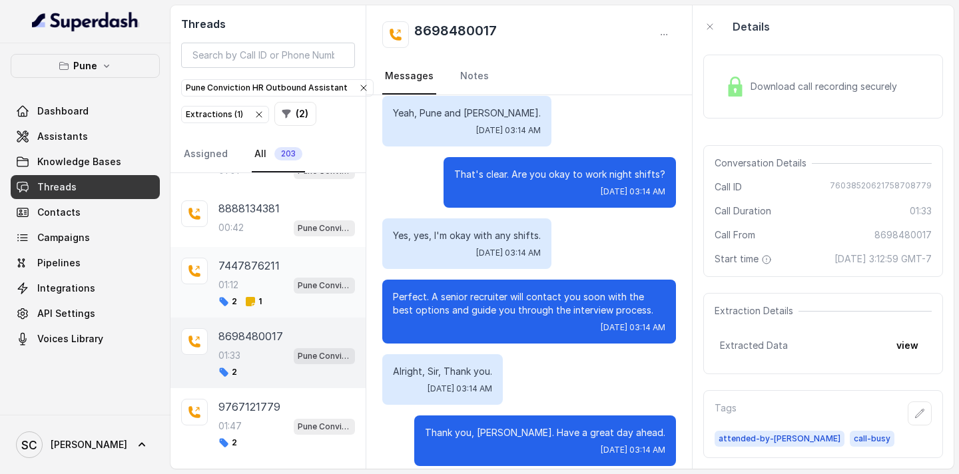
click at [236, 285] on p "01:12" at bounding box center [228, 284] width 20 height 13
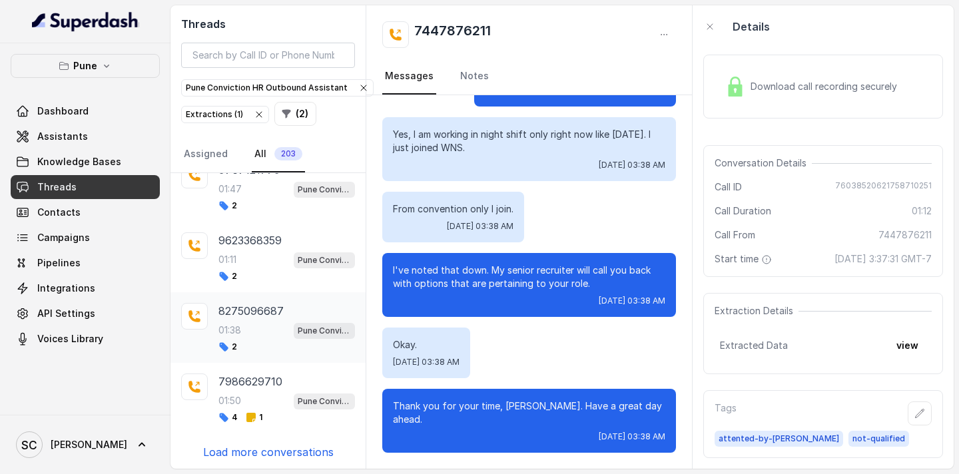
scroll to position [2697, 0]
click at [238, 381] on p "7986629710" at bounding box center [250, 381] width 64 height 16
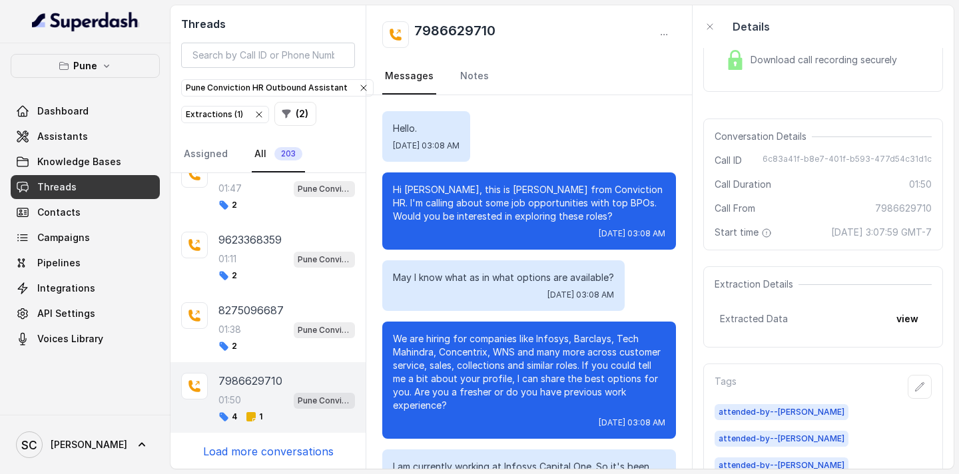
scroll to position [1006, 0]
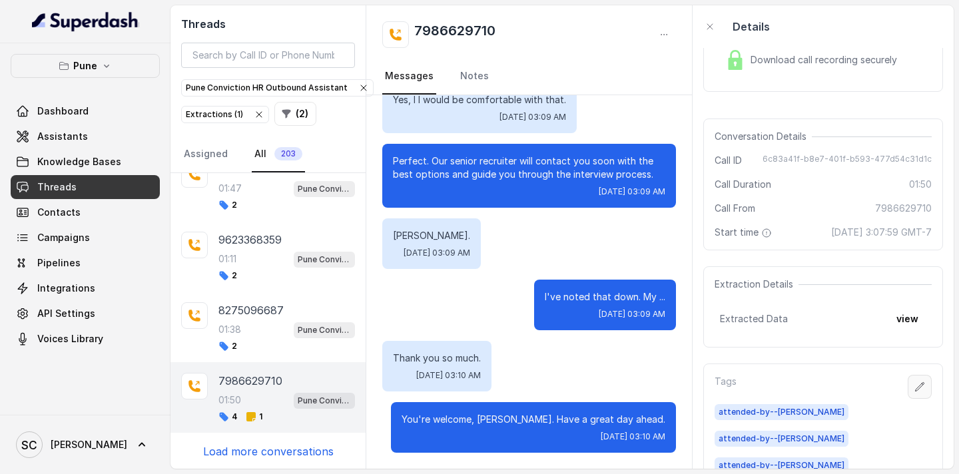
click at [918, 384] on icon "button" at bounding box center [919, 387] width 11 height 11
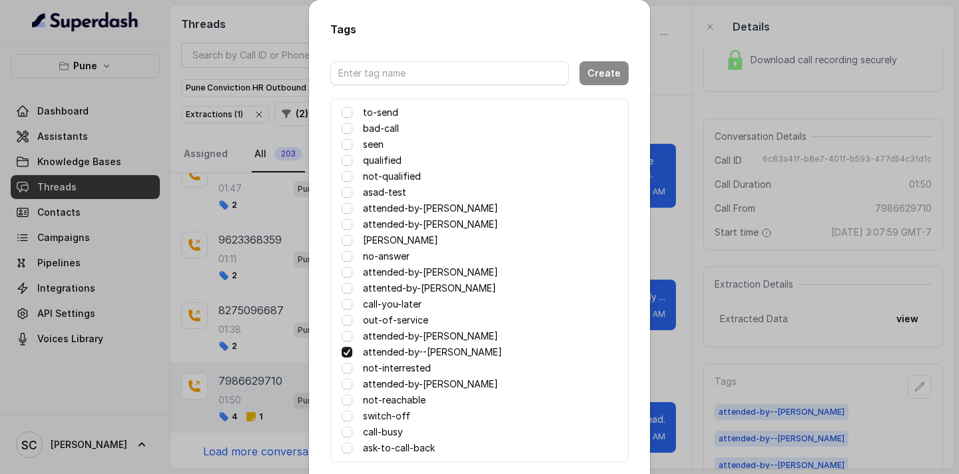
click at [344, 351] on span at bounding box center [347, 352] width 11 height 11
click at [350, 352] on span at bounding box center [347, 352] width 11 height 11
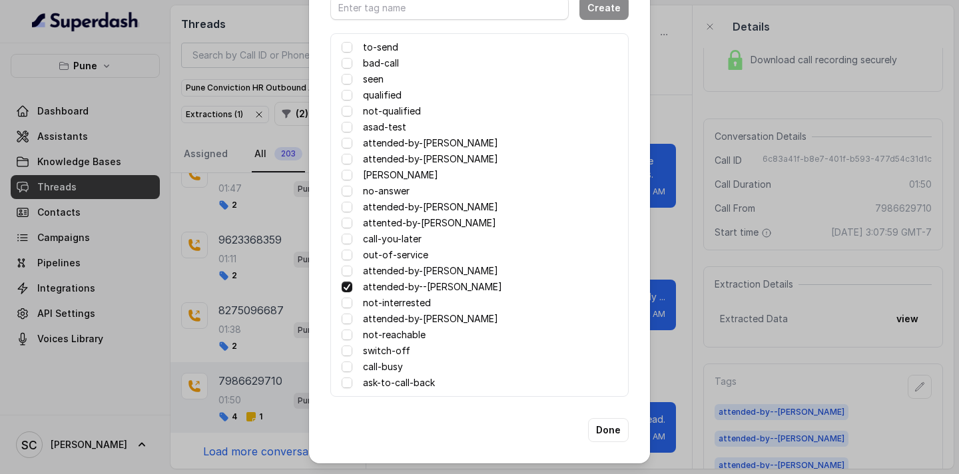
click at [383, 210] on label "attended-by-[PERSON_NAME]" at bounding box center [430, 207] width 135 height 16
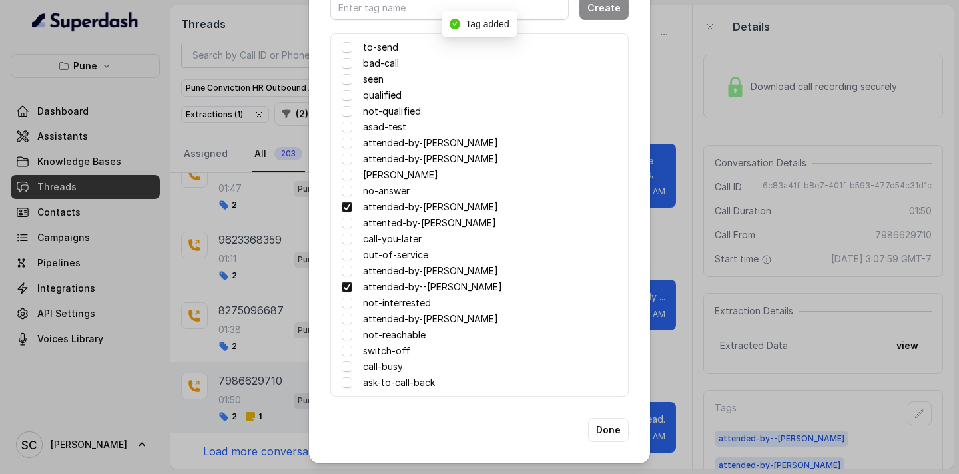
click at [351, 290] on span at bounding box center [347, 287] width 11 height 11
click at [609, 429] on button "Done" at bounding box center [608, 430] width 41 height 24
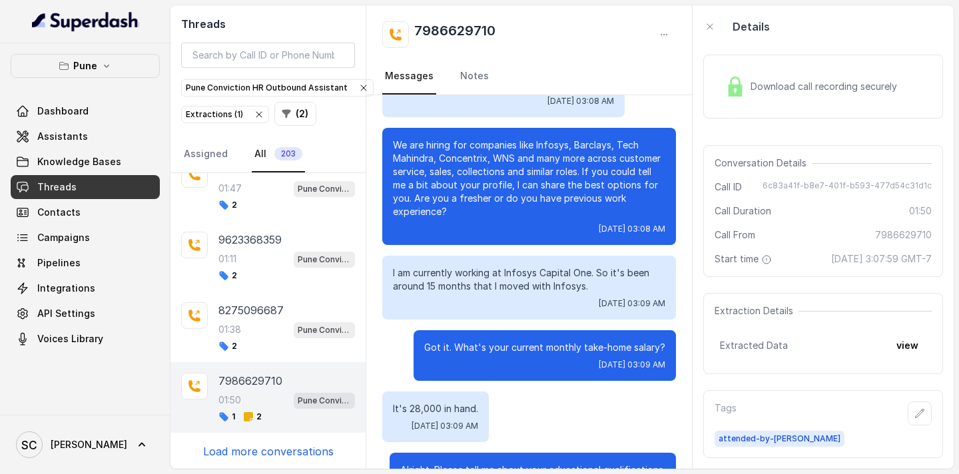
scroll to position [0, 0]
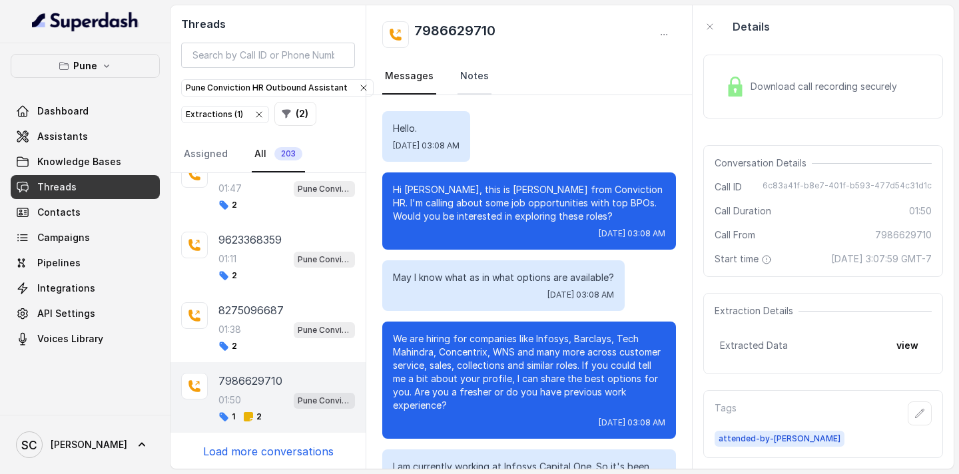
click at [474, 83] on link "Notes" at bounding box center [474, 77] width 34 height 36
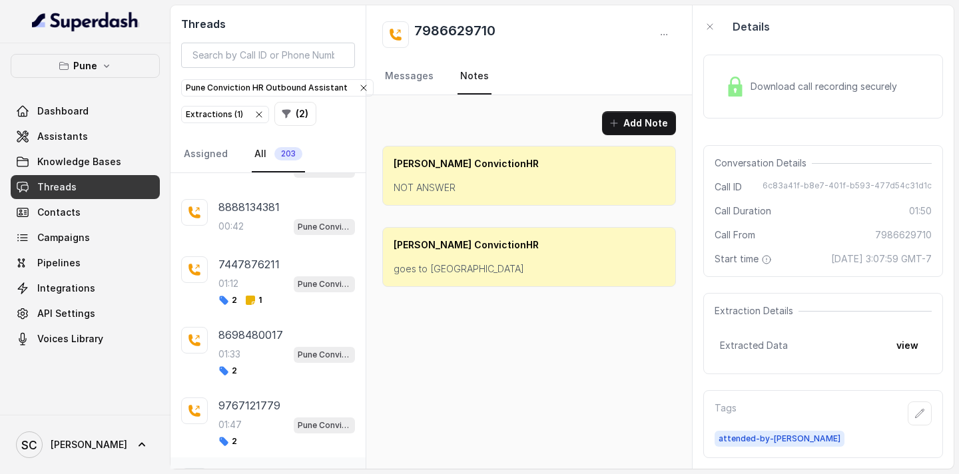
scroll to position [2272, 0]
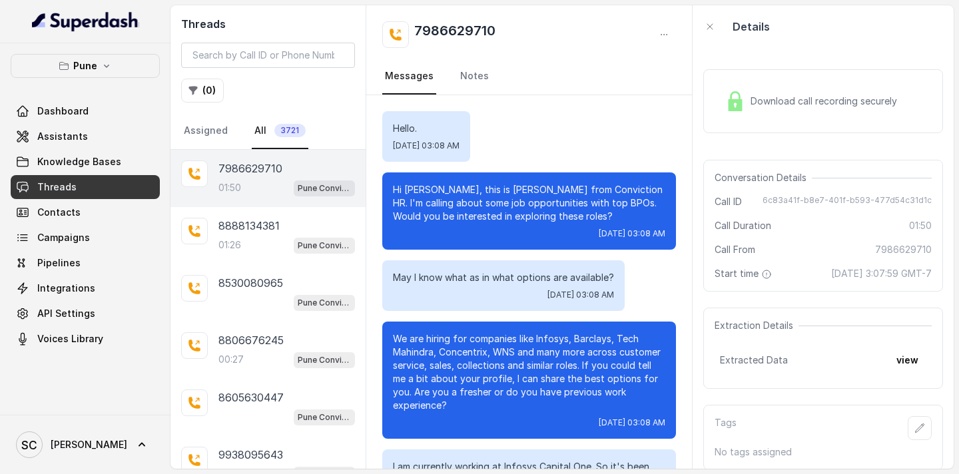
scroll to position [1006, 0]
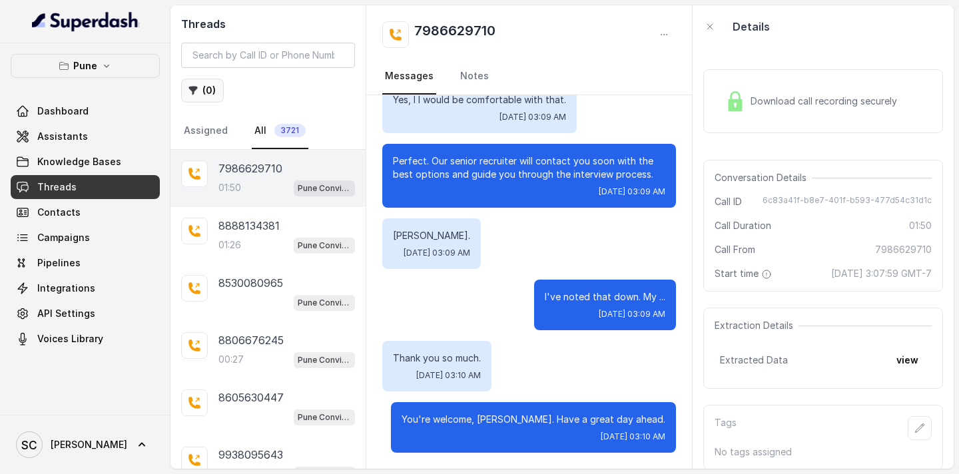
click at [204, 93] on button "( 0 )" at bounding box center [202, 91] width 43 height 24
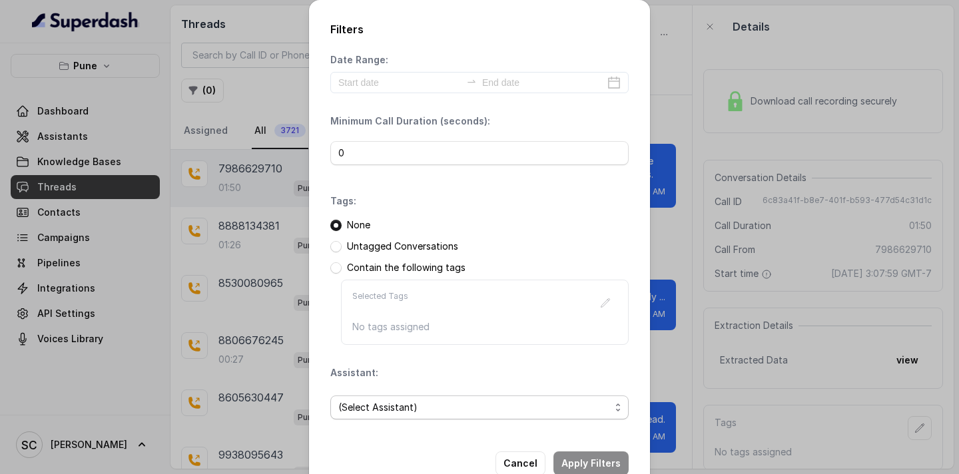
click at [379, 404] on span "(Select Assistant)" at bounding box center [474, 408] width 272 height 16
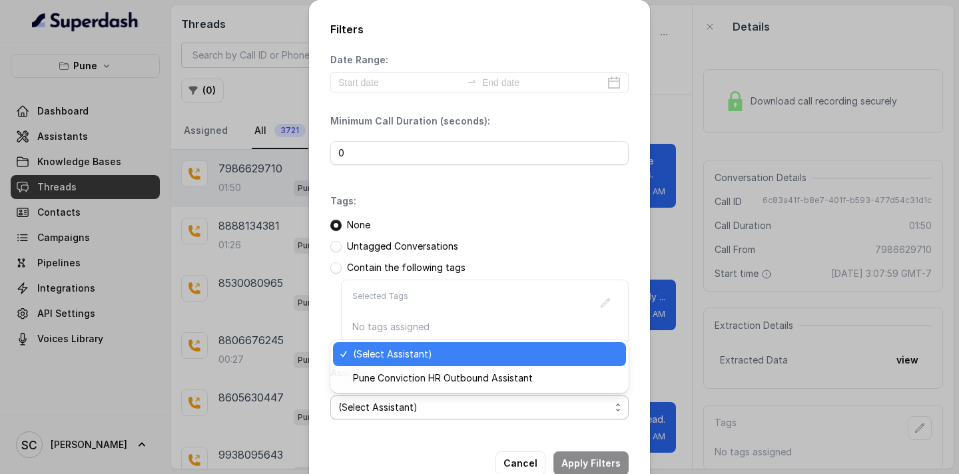
scroll to position [33, 0]
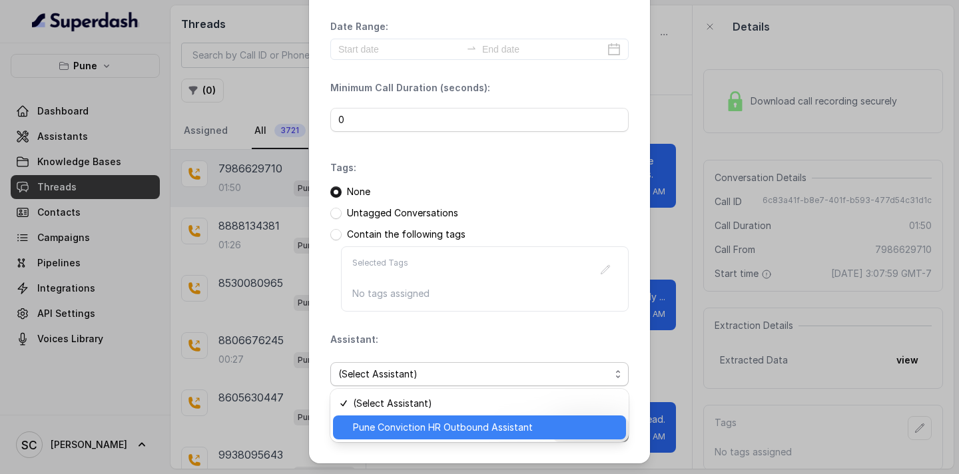
click at [378, 432] on span "Pune Conviction HR Outbound Assistant" at bounding box center [485, 428] width 265 height 16
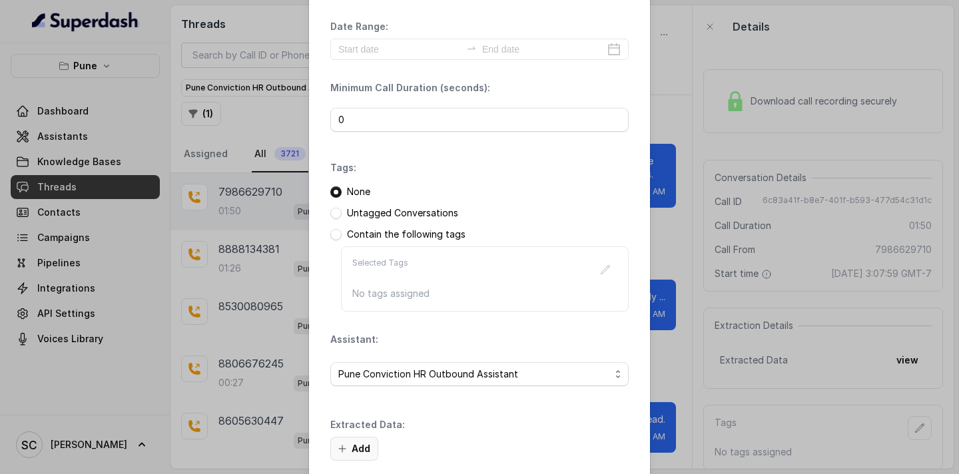
click at [370, 449] on button "Add" at bounding box center [354, 449] width 48 height 24
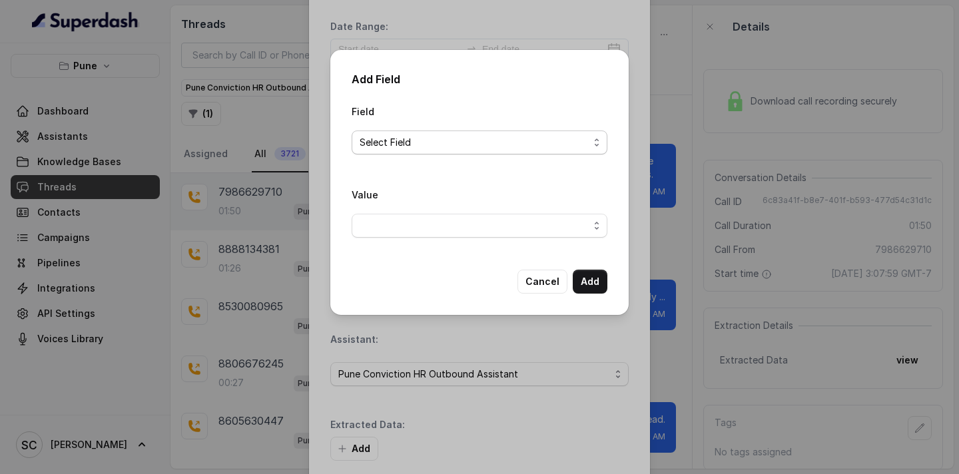
click at [423, 140] on span "Select Field" at bounding box center [474, 143] width 229 height 16
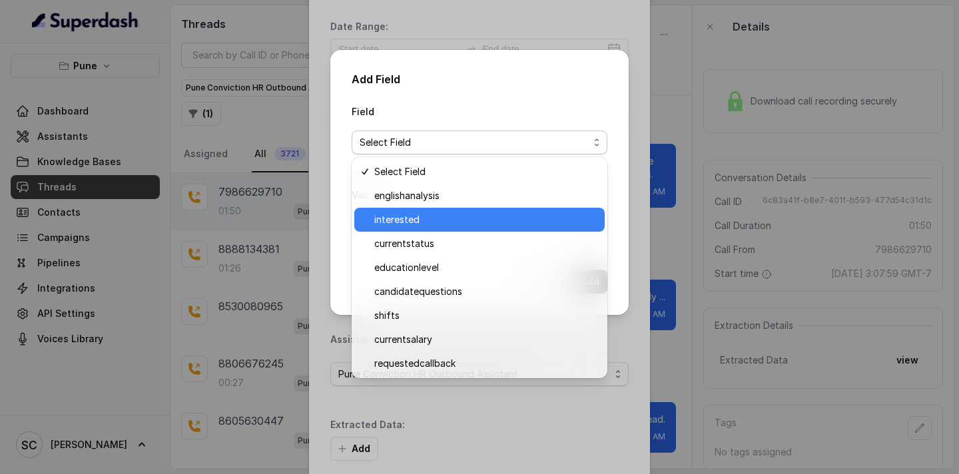
click at [420, 216] on span "interested" at bounding box center [485, 220] width 222 height 16
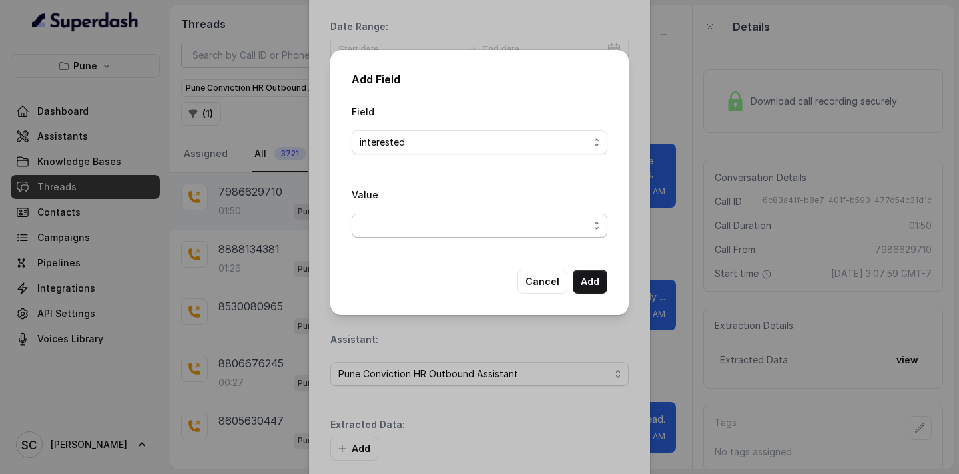
click at [420, 224] on span "button" at bounding box center [480, 226] width 256 height 24
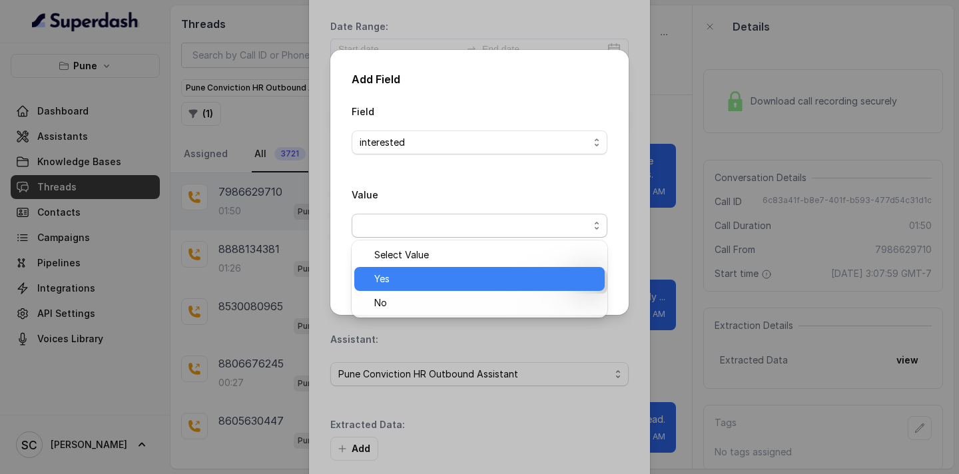
click at [412, 280] on span "Yes" at bounding box center [485, 279] width 222 height 16
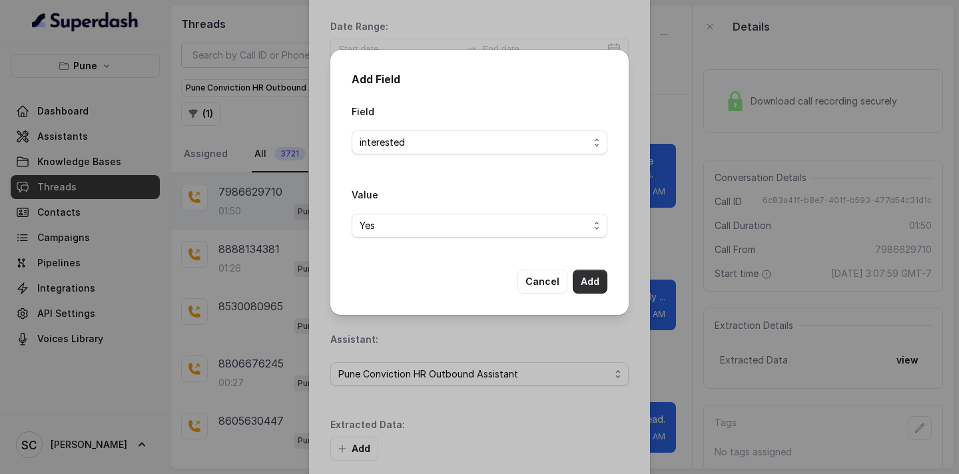
click at [588, 284] on button "Add" at bounding box center [590, 282] width 35 height 24
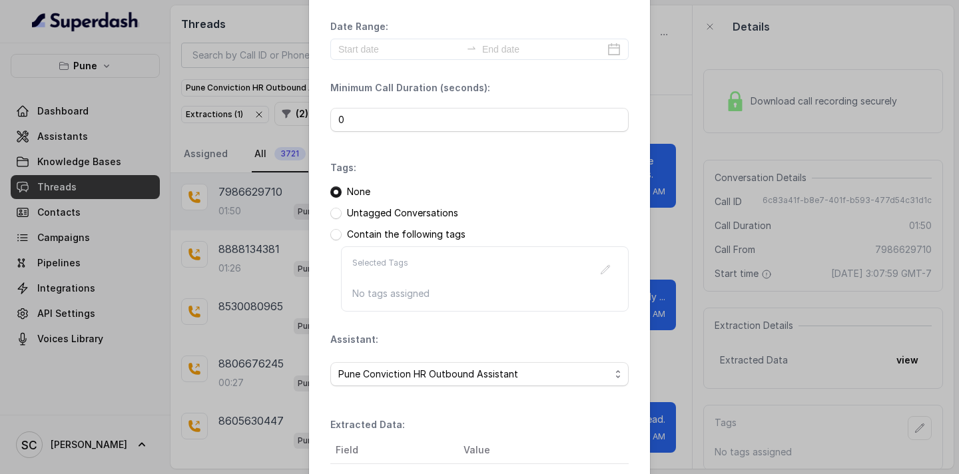
scroll to position [181, 0]
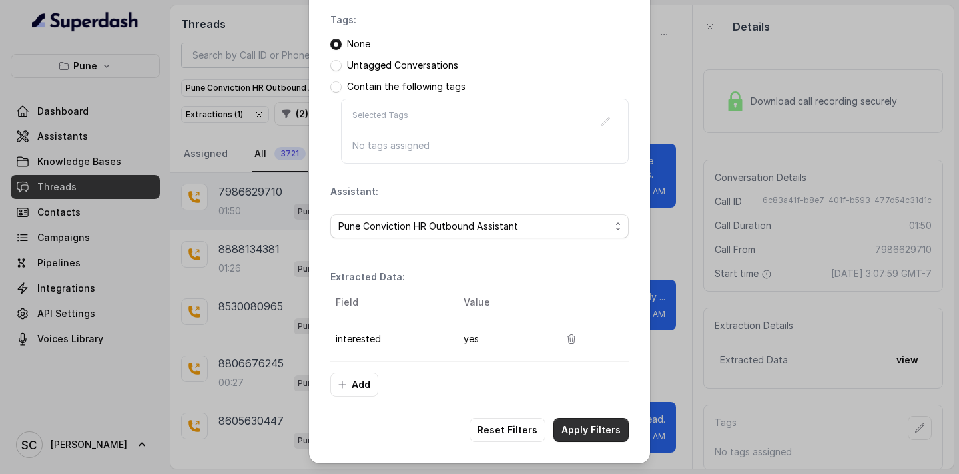
click at [583, 429] on button "Apply Filters" at bounding box center [590, 430] width 75 height 24
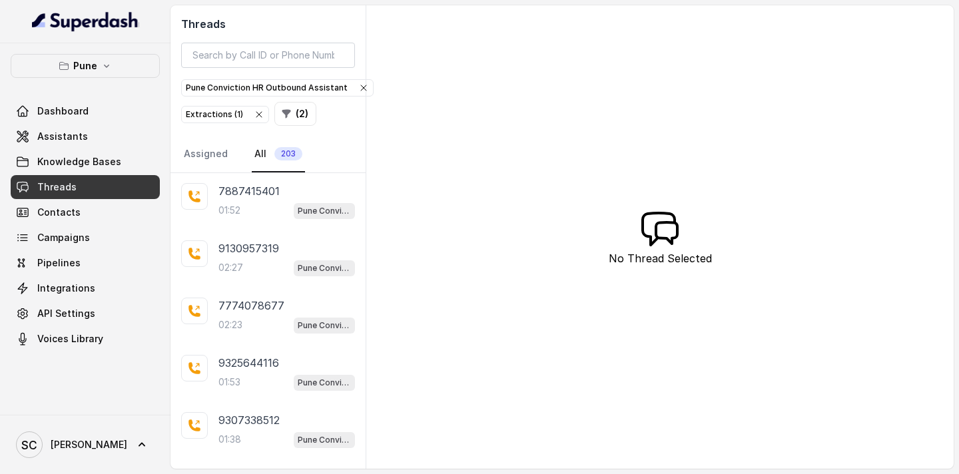
scroll to position [314, 0]
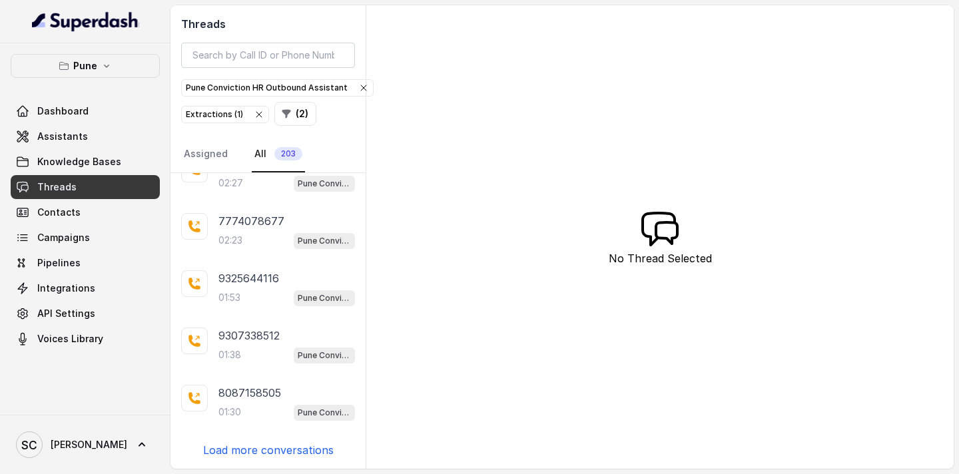
click at [240, 457] on p "Load more conversations" at bounding box center [268, 450] width 131 height 16
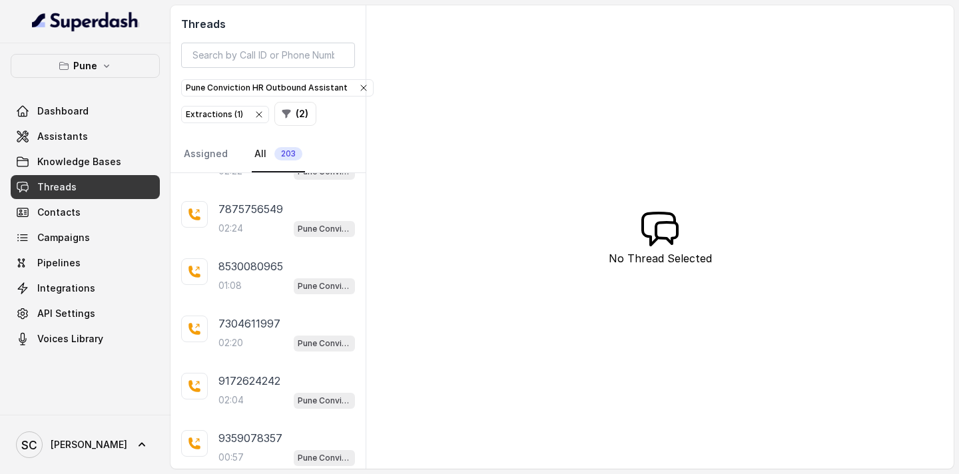
scroll to position [900, 0]
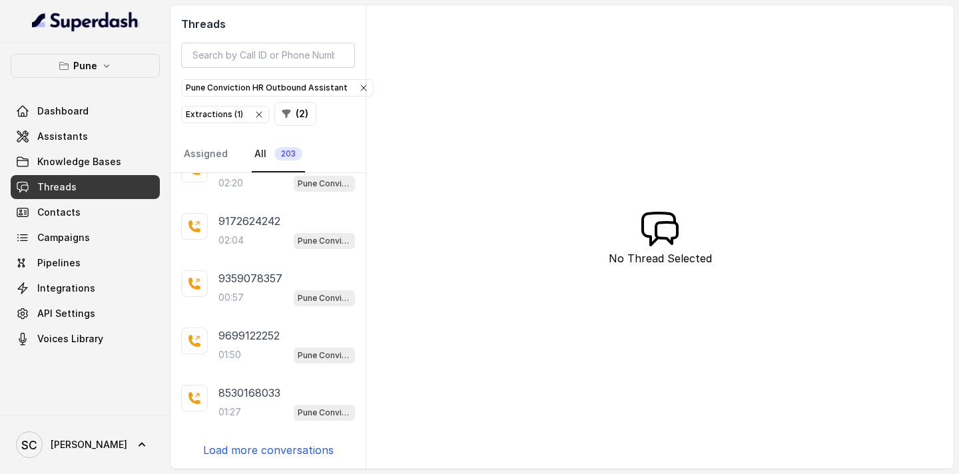
click at [244, 453] on p "Load more conversations" at bounding box center [268, 450] width 131 height 16
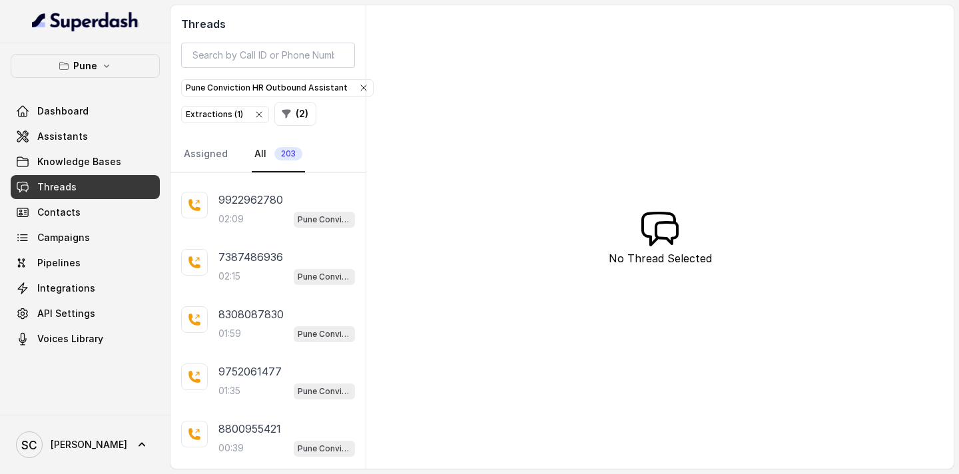
scroll to position [1473, 0]
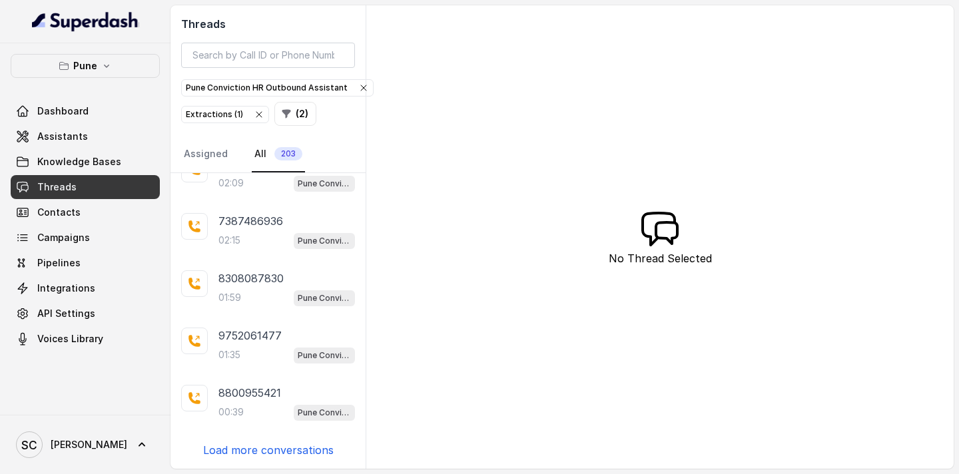
click at [262, 447] on p "Load more conversations" at bounding box center [268, 450] width 131 height 16
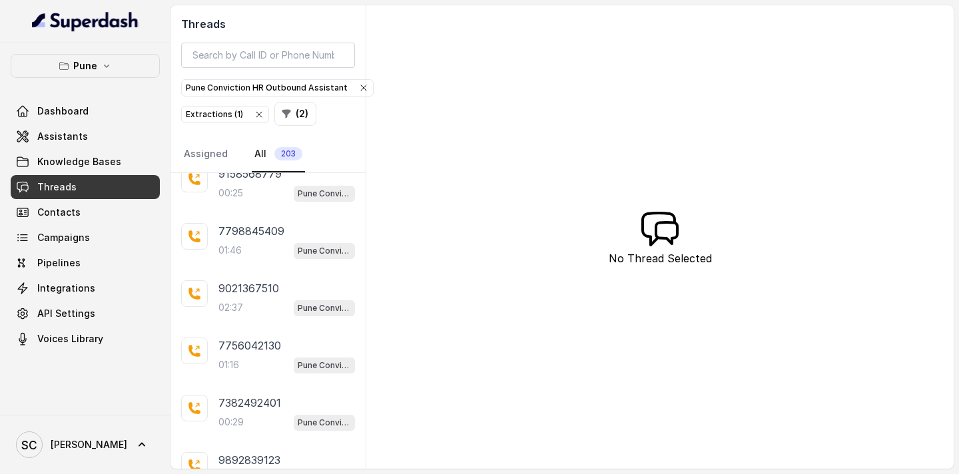
scroll to position [2046, 0]
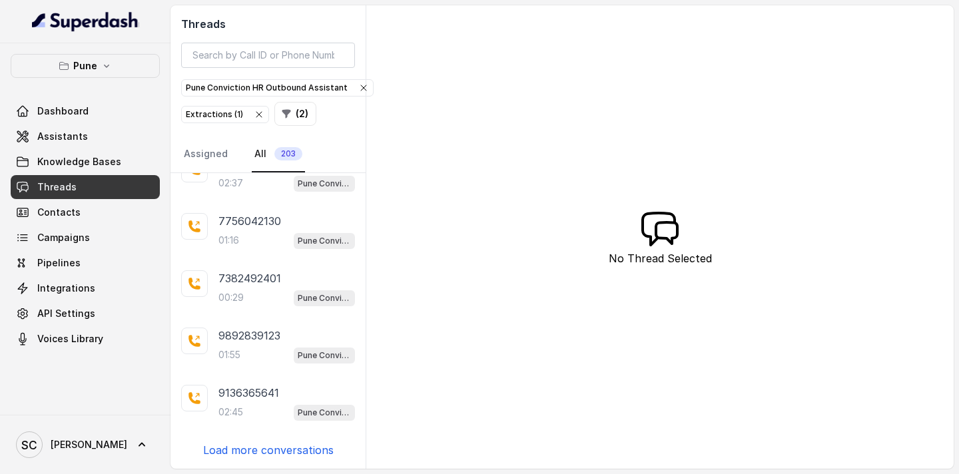
click at [256, 450] on p "Load more conversations" at bounding box center [268, 450] width 131 height 16
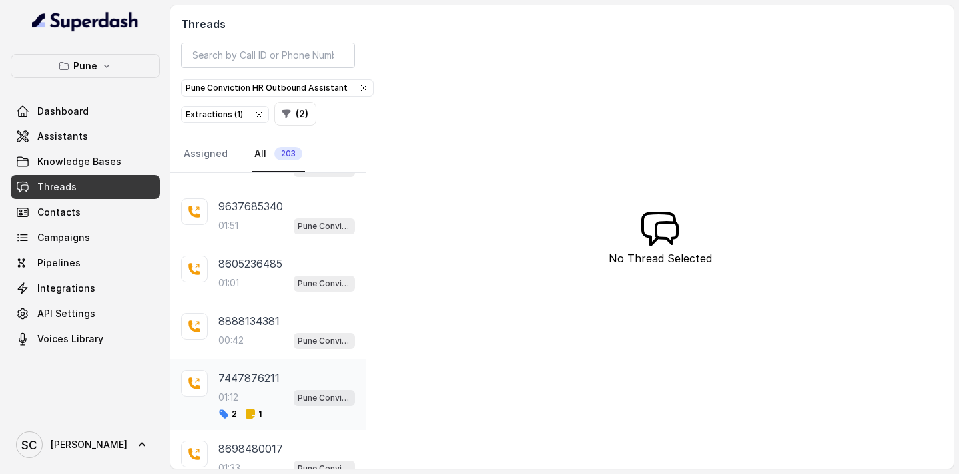
scroll to position [2344, 0]
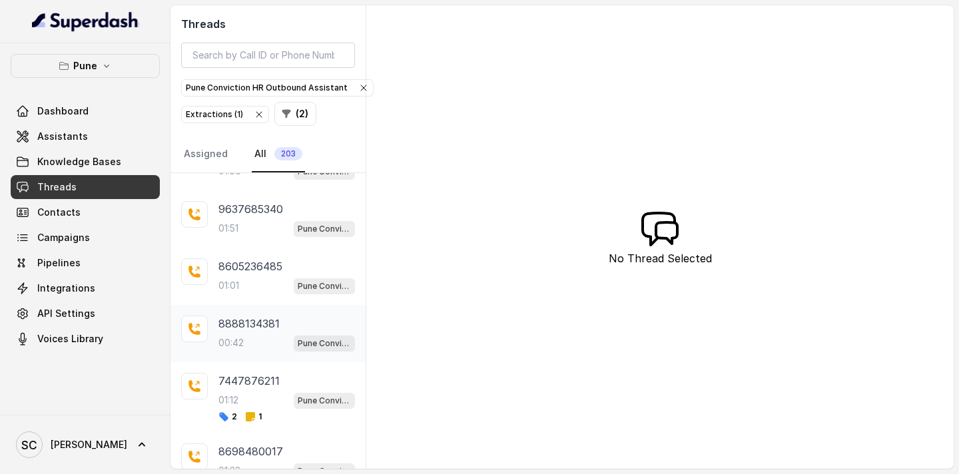
click at [242, 346] on p "00:42" at bounding box center [230, 342] width 25 height 13
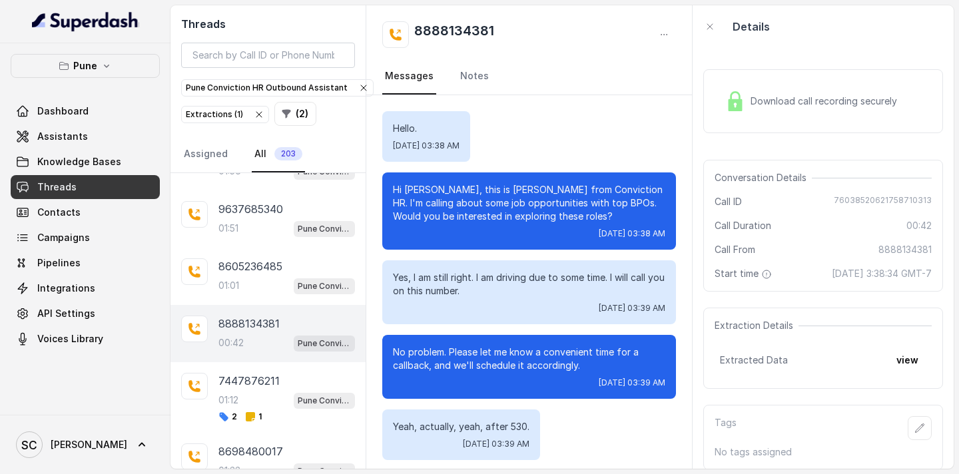
scroll to position [82, 0]
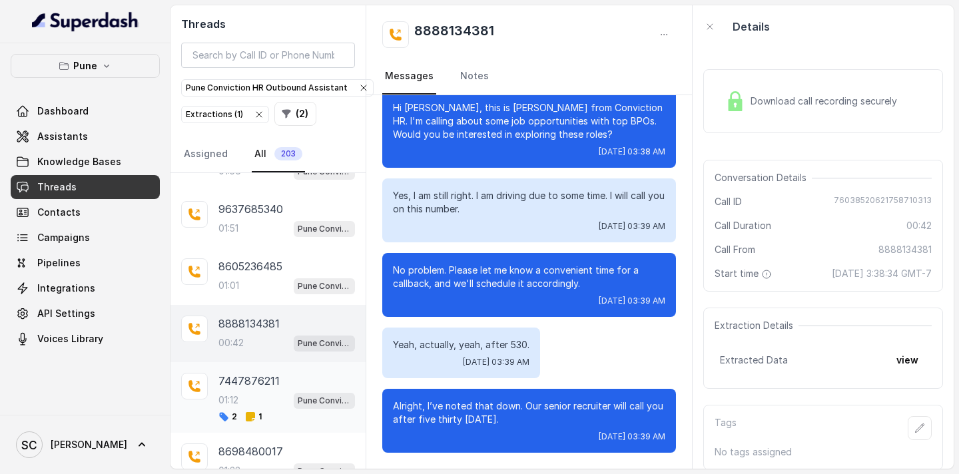
click at [249, 396] on div "01:12 Pune Conviction HR Outbound Assistant" at bounding box center [286, 400] width 137 height 17
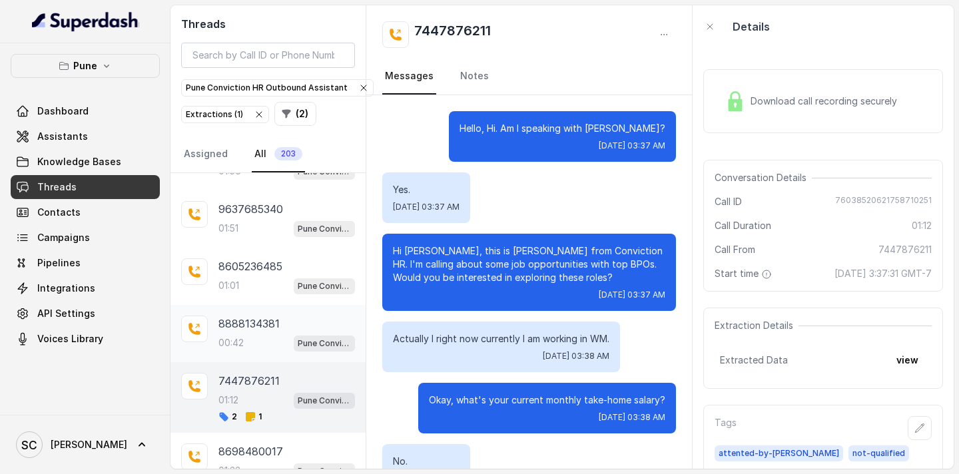
click at [244, 338] on p "00:42" at bounding box center [230, 342] width 25 height 13
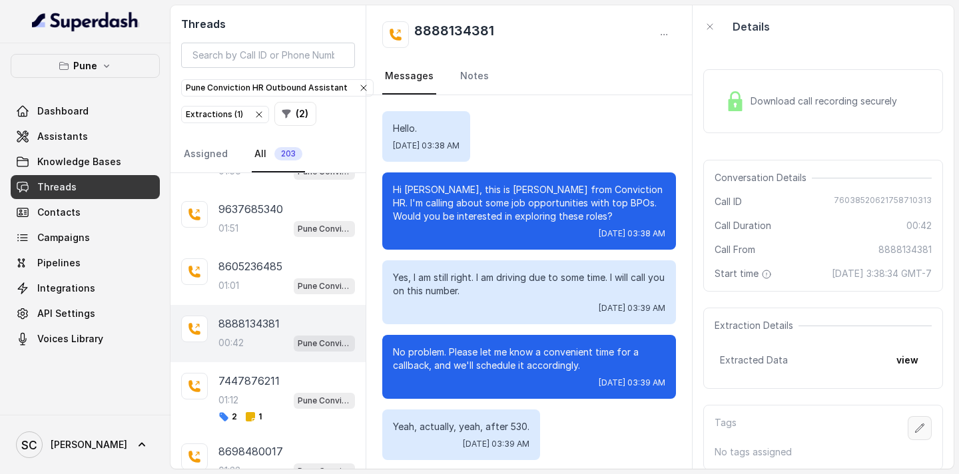
click at [915, 425] on icon "button" at bounding box center [919, 428] width 11 height 11
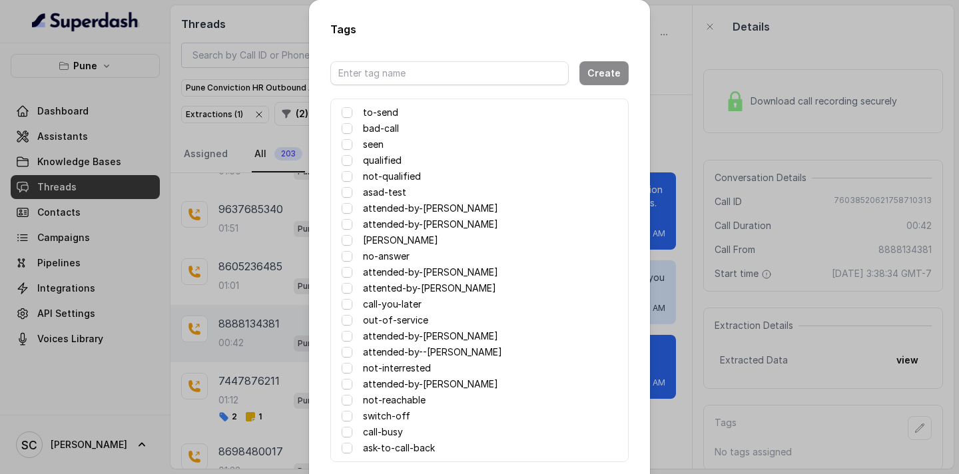
click at [400, 271] on label "attended-by-[PERSON_NAME]" at bounding box center [430, 272] width 135 height 16
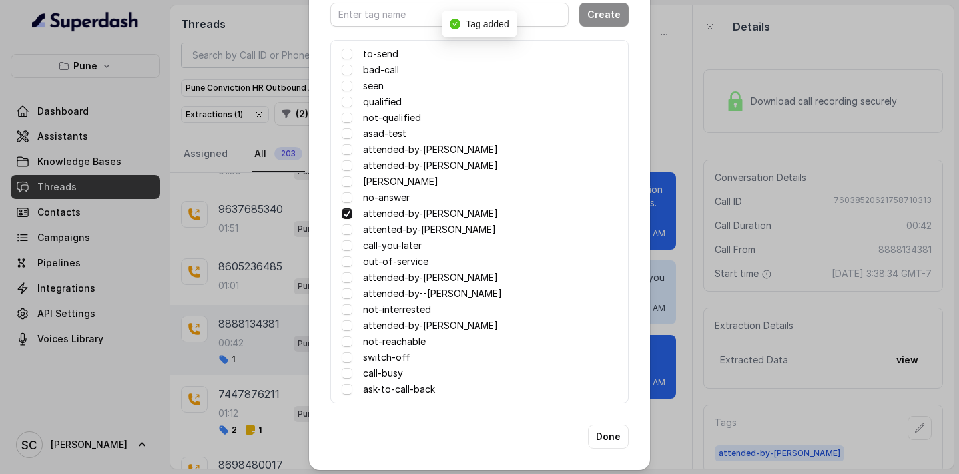
scroll to position [65, 0]
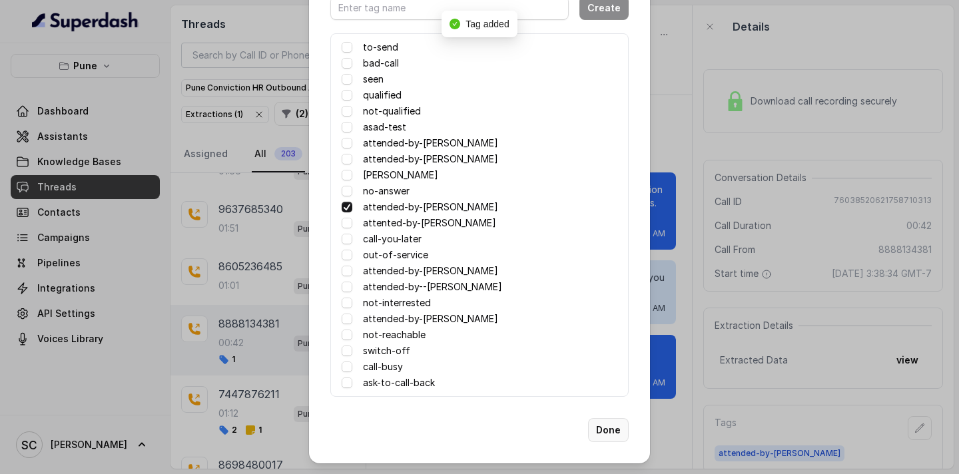
click at [618, 437] on button "Done" at bounding box center [608, 430] width 41 height 24
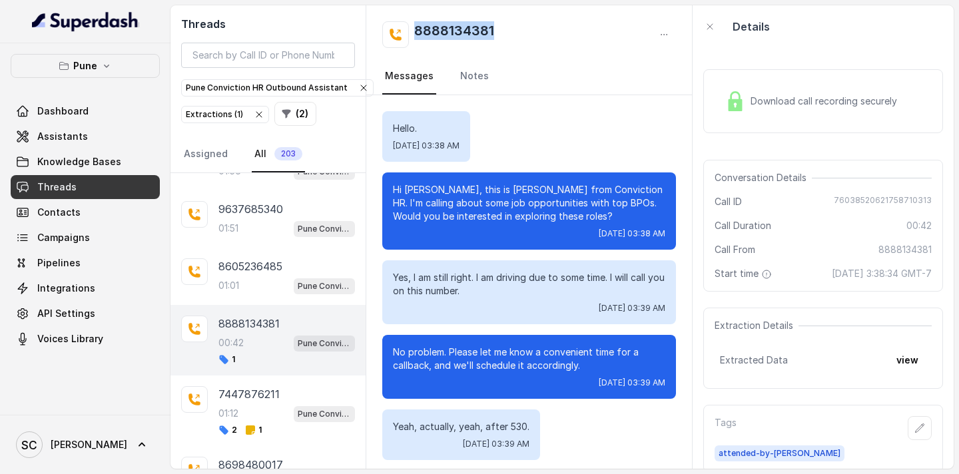
drag, startPoint x: 519, startPoint y: 26, endPoint x: 394, endPoint y: 27, distance: 125.9
click at [394, 27] on div "8888134381" at bounding box center [529, 34] width 294 height 27
copy h2 "8888134381"
click at [241, 282] on div "01:01 Pune Conviction HR Outbound Assistant" at bounding box center [286, 285] width 137 height 17
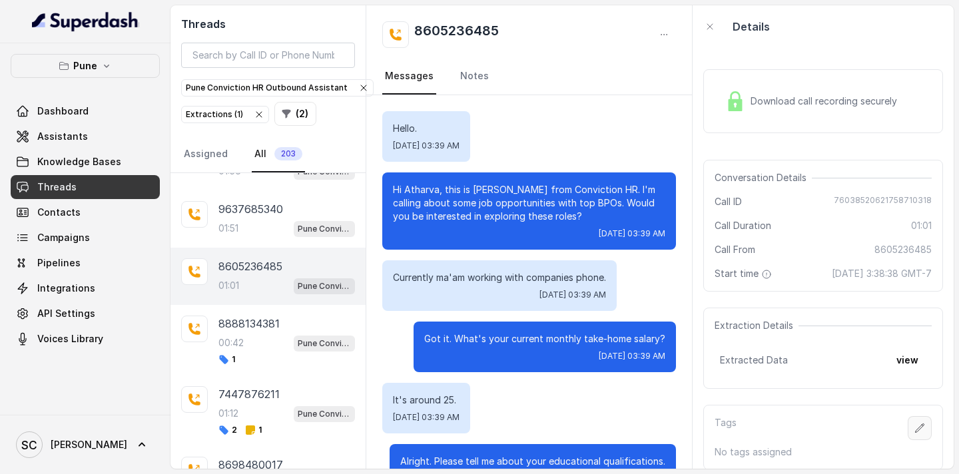
click at [919, 430] on icon "button" at bounding box center [919, 428] width 11 height 11
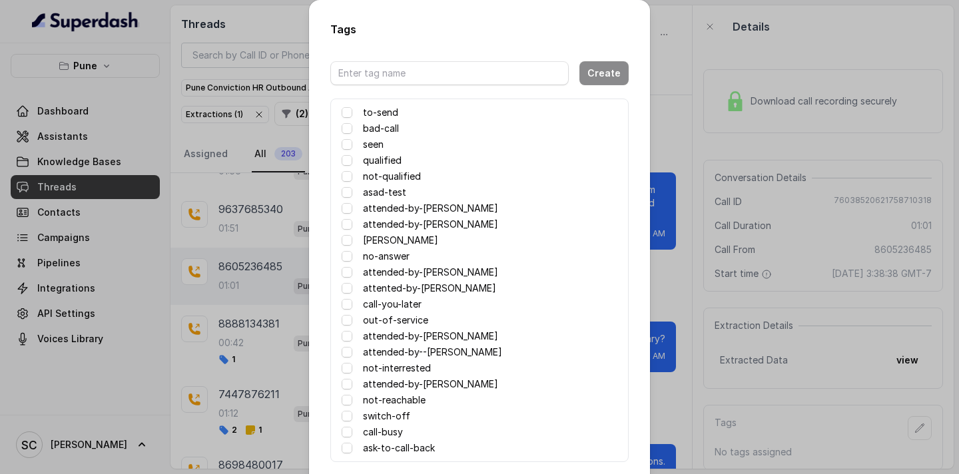
click at [420, 293] on label "attented-by-[PERSON_NAME]" at bounding box center [429, 288] width 133 height 16
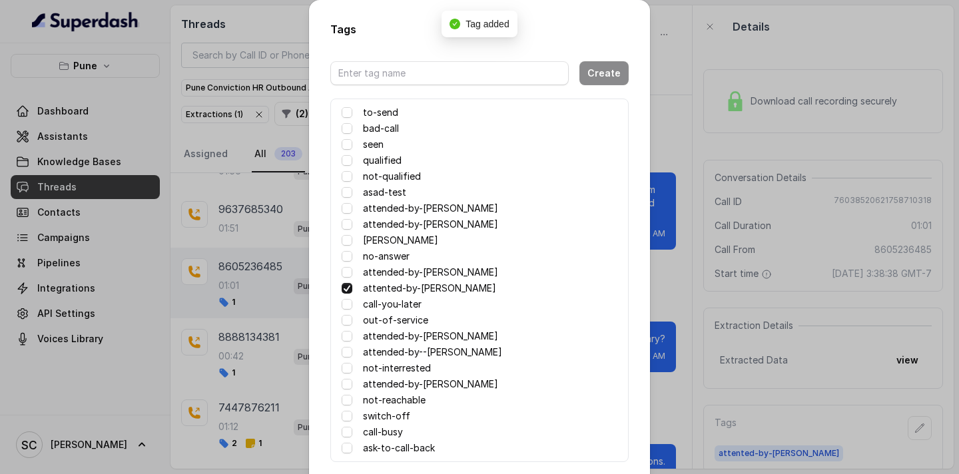
scroll to position [65, 0]
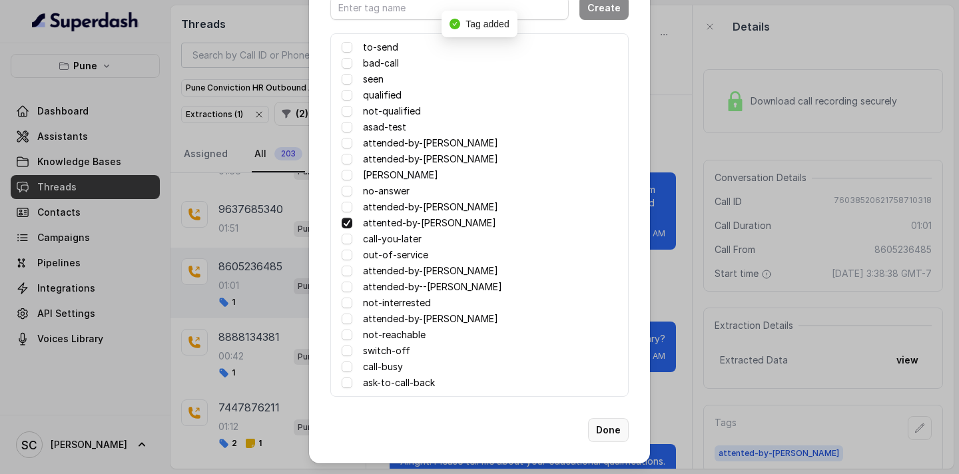
click at [611, 436] on button "Done" at bounding box center [608, 430] width 41 height 24
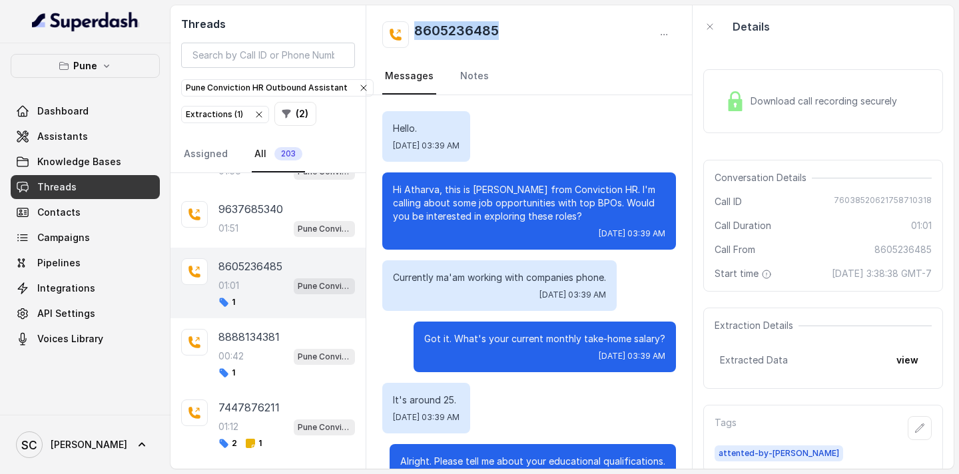
drag, startPoint x: 521, startPoint y: 23, endPoint x: 406, endPoint y: 25, distance: 115.2
click at [406, 24] on div "8605236485" at bounding box center [529, 34] width 294 height 27
copy h2 "8605236485"
click at [920, 430] on icon "button" at bounding box center [919, 428] width 11 height 11
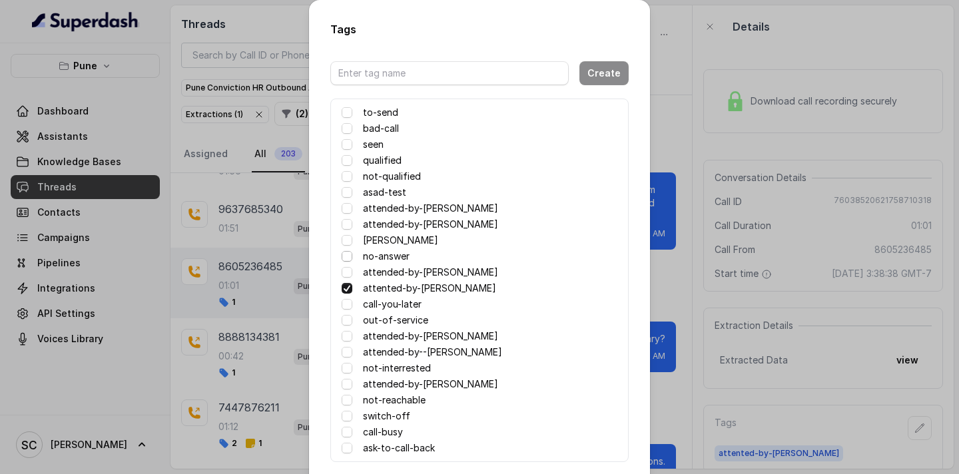
click at [342, 254] on span at bounding box center [347, 256] width 11 height 11
click at [344, 255] on span at bounding box center [347, 256] width 11 height 11
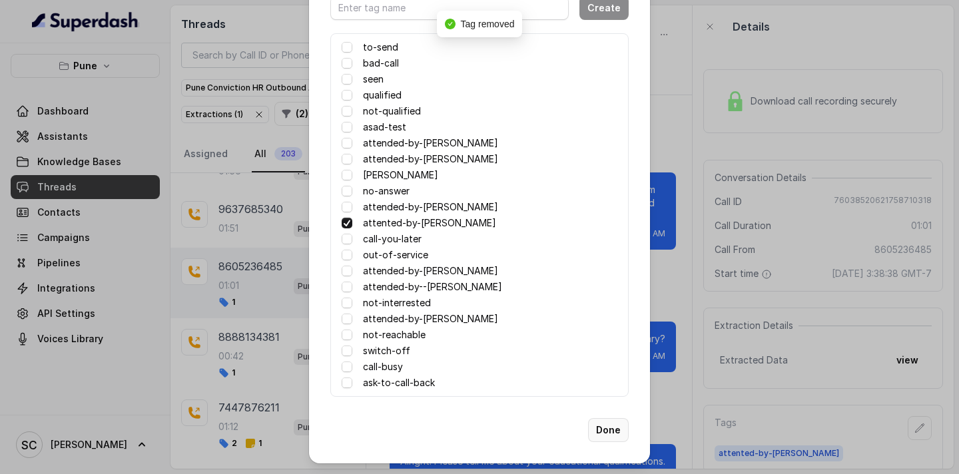
click at [615, 434] on button "Done" at bounding box center [608, 430] width 41 height 24
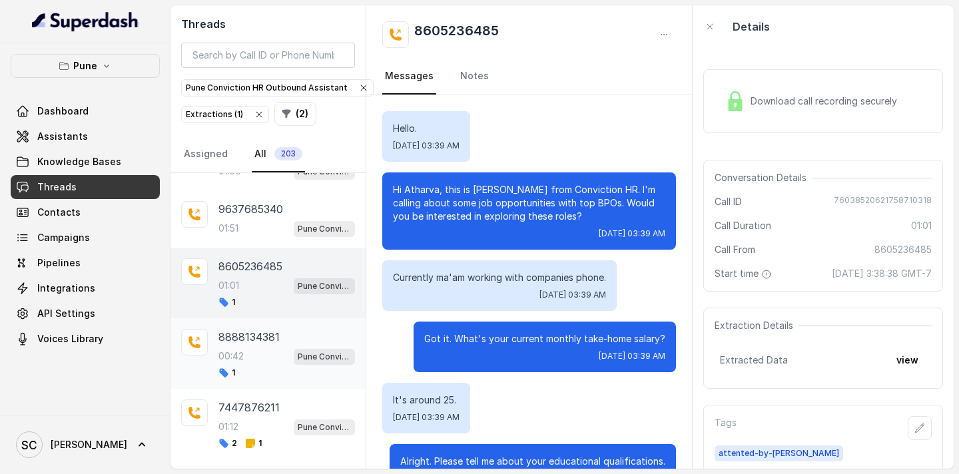
click at [265, 354] on div "00:42 Pune Conviction HR Outbound Assistant" at bounding box center [286, 356] width 137 height 17
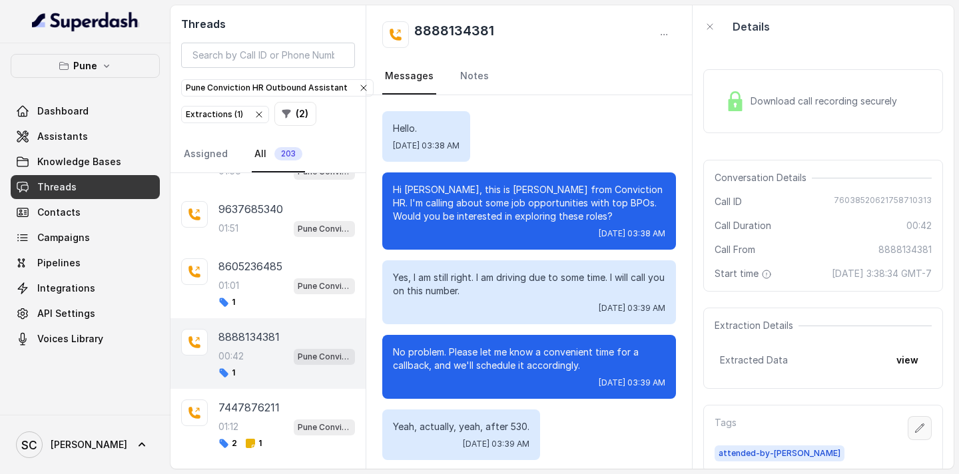
click at [928, 426] on button "button" at bounding box center [920, 428] width 24 height 24
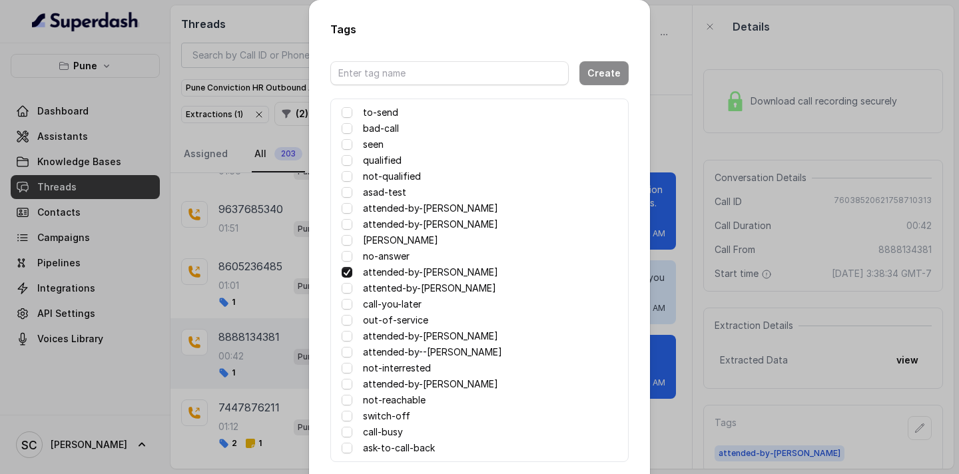
click at [364, 257] on label "no-answer" at bounding box center [386, 256] width 47 height 16
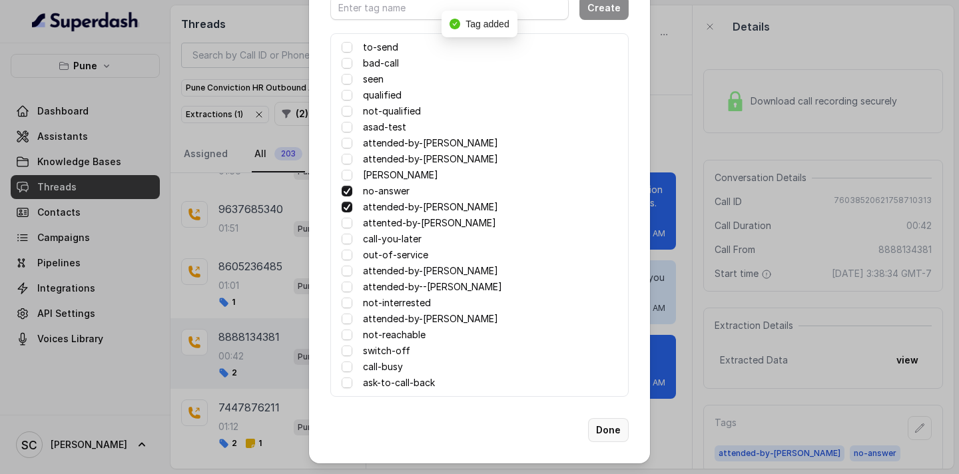
click at [611, 432] on button "Done" at bounding box center [608, 430] width 41 height 24
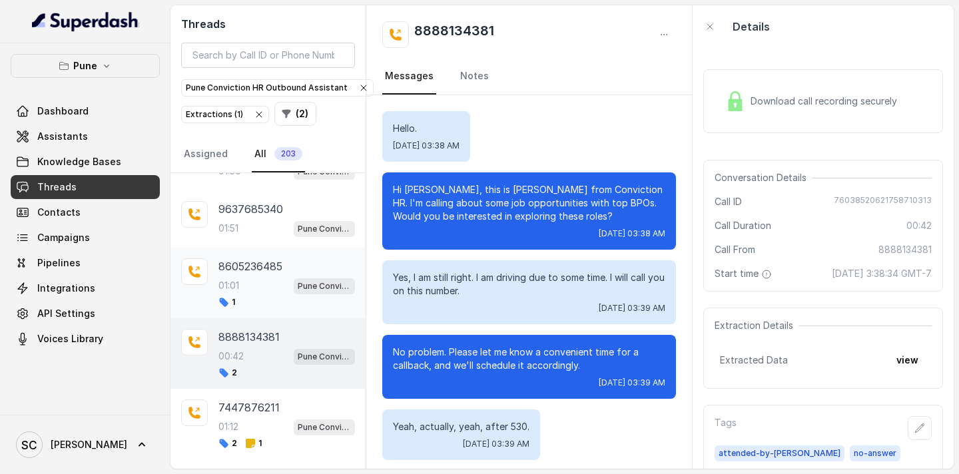
click at [254, 282] on div "01:01 Pune Conviction HR Outbound Assistant" at bounding box center [286, 285] width 137 height 17
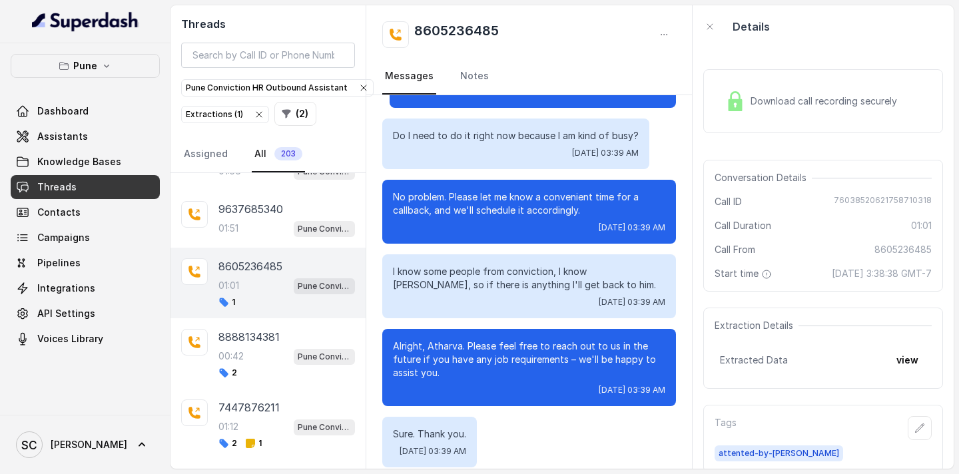
scroll to position [463, 0]
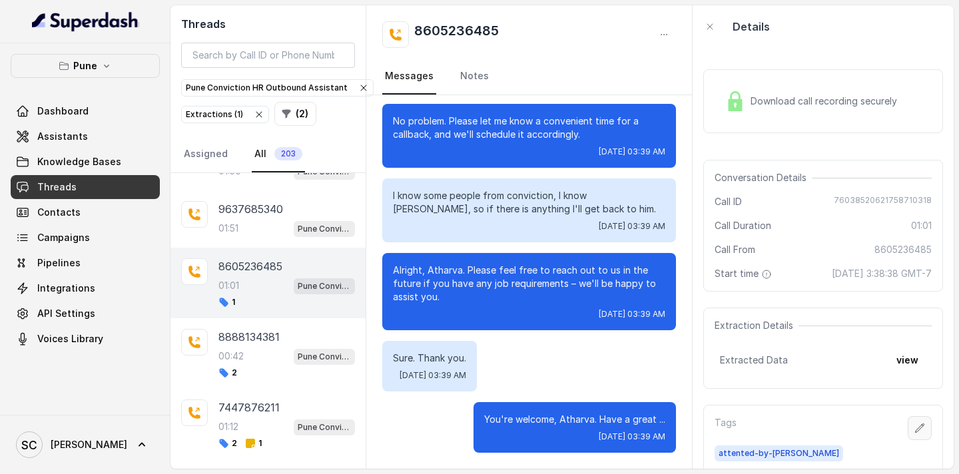
click at [917, 432] on icon "button" at bounding box center [919, 428] width 11 height 11
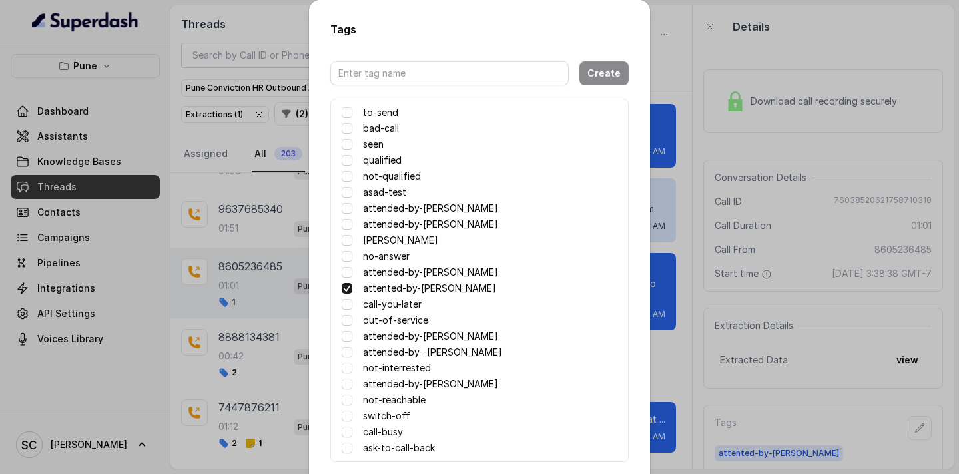
click at [374, 176] on label "not-qualified" at bounding box center [392, 176] width 58 height 16
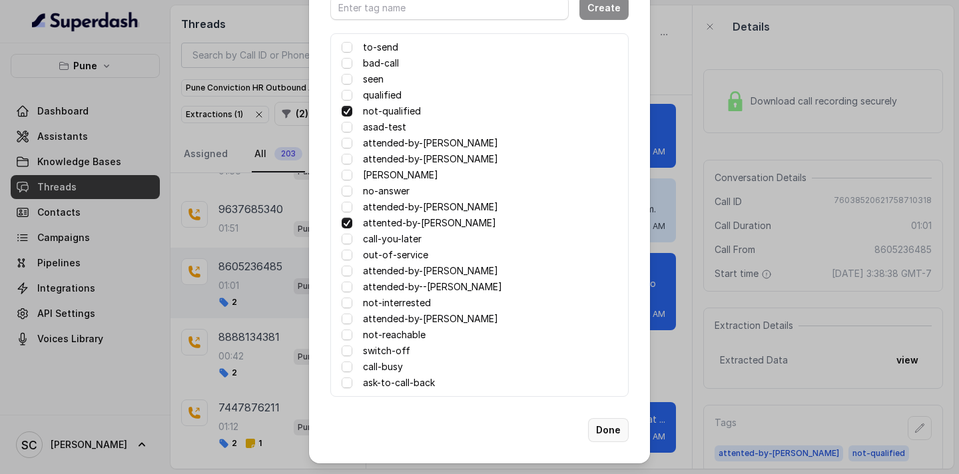
click at [615, 427] on button "Done" at bounding box center [608, 430] width 41 height 24
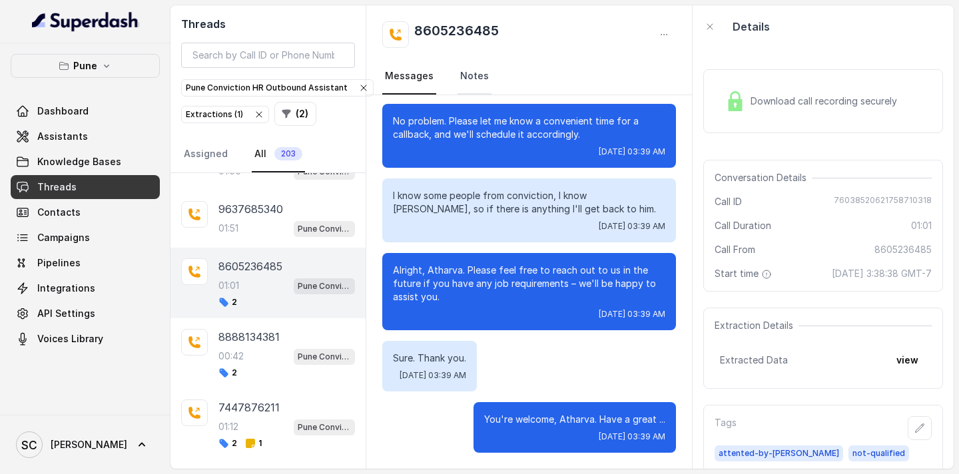
click at [471, 71] on link "Notes" at bounding box center [474, 77] width 34 height 36
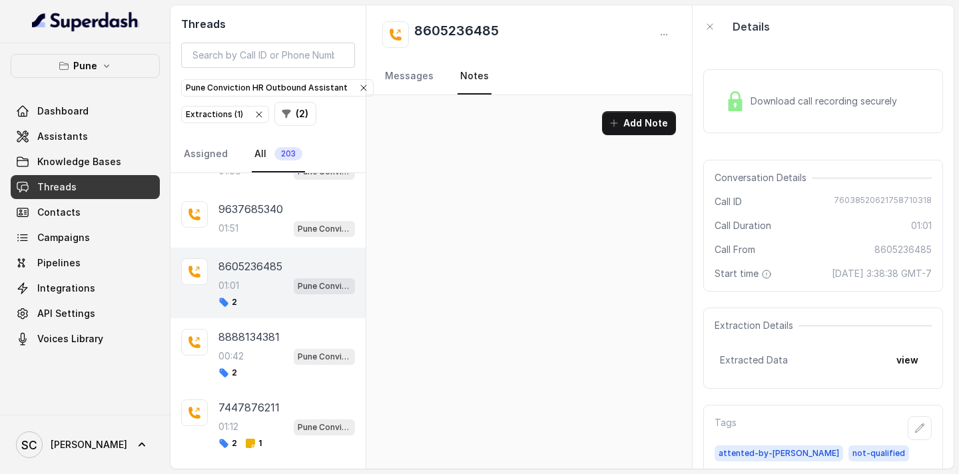
scroll to position [0, 0]
click at [643, 129] on button "Add Note" at bounding box center [639, 123] width 74 height 24
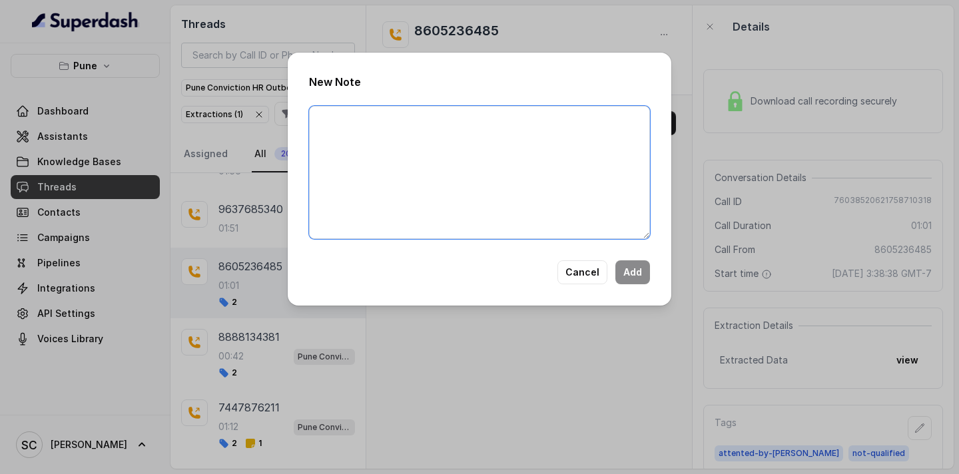
click at [497, 172] on textarea at bounding box center [479, 172] width 341 height 133
paste textarea "Name: Contact number: Recruiter: Name of the attender: Comments: AI Improvement:"
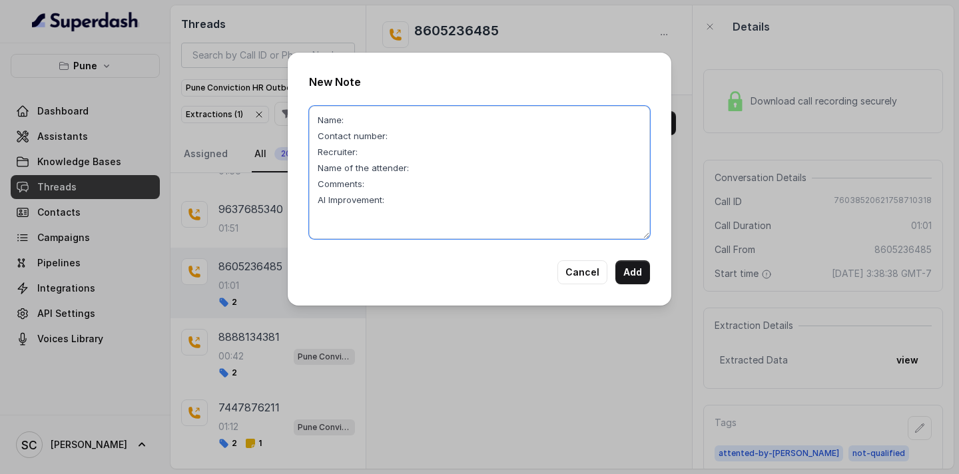
click at [354, 117] on textarea "Name: Contact number: Recruiter: Name of the attender: Comments: AI Improvement:" at bounding box center [479, 172] width 341 height 133
click at [418, 137] on textarea "Name: Athatva Contact number: Recruiter: Name of the attender: Comments: AI Imp…" at bounding box center [479, 172] width 341 height 133
click at [390, 152] on textarea "Name: Athatva Contact number: 8605236485 Recruiter: Name of the attender: Comme…" at bounding box center [479, 172] width 341 height 133
click at [426, 172] on textarea "Name: Athatva Contact number: 8605236485 Recruiter: Amaan Name of the attender:…" at bounding box center [479, 172] width 341 height 133
click at [386, 184] on textarea "Name: Athatva Contact number: 8605236485 Recruiter: Amaan Name of the attender:…" at bounding box center [479, 172] width 341 height 133
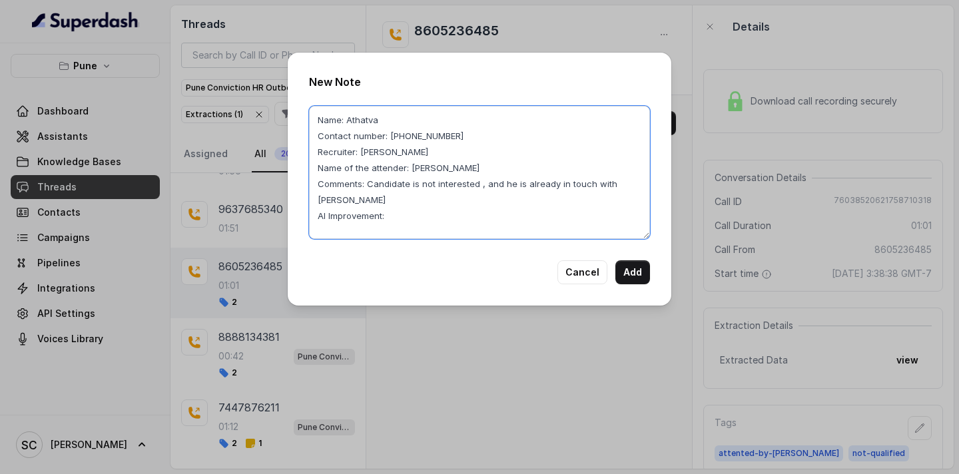
drag, startPoint x: 643, startPoint y: 188, endPoint x: 367, endPoint y: 188, distance: 276.4
click at [368, 188] on textarea "Name: Athatva Contact number: 8605236485 Recruiter: Amaan Name of the attender:…" at bounding box center [479, 172] width 341 height 133
type textarea "Name: Athatva Contact number: 8605236485 Recruiter: Amaan Name of the attender:…"
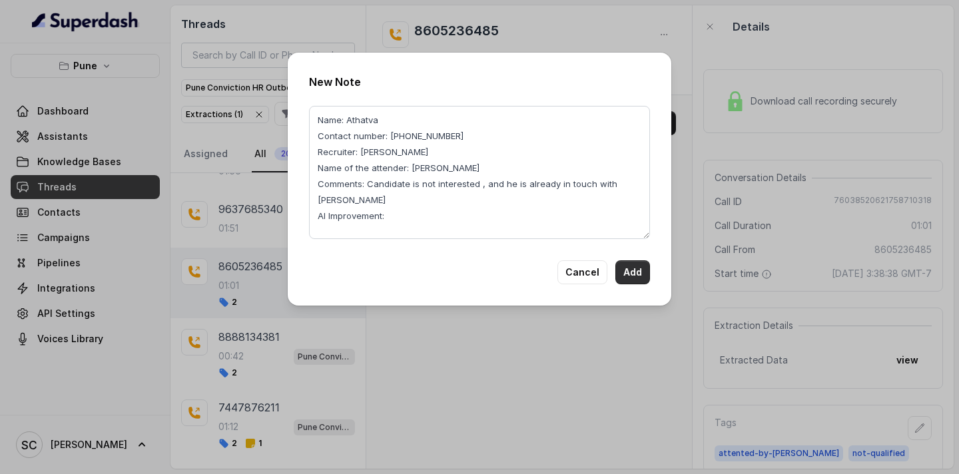
click at [635, 272] on button "Add" at bounding box center [632, 272] width 35 height 24
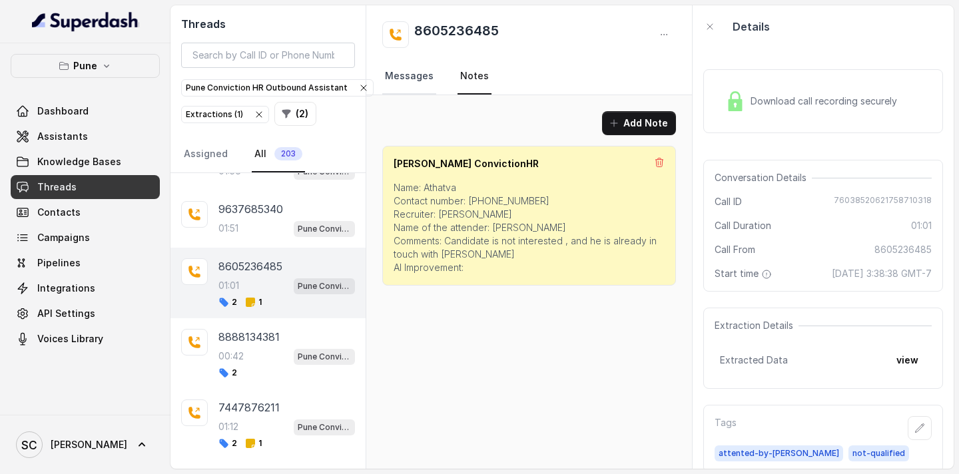
click at [400, 79] on link "Messages" at bounding box center [409, 77] width 54 height 36
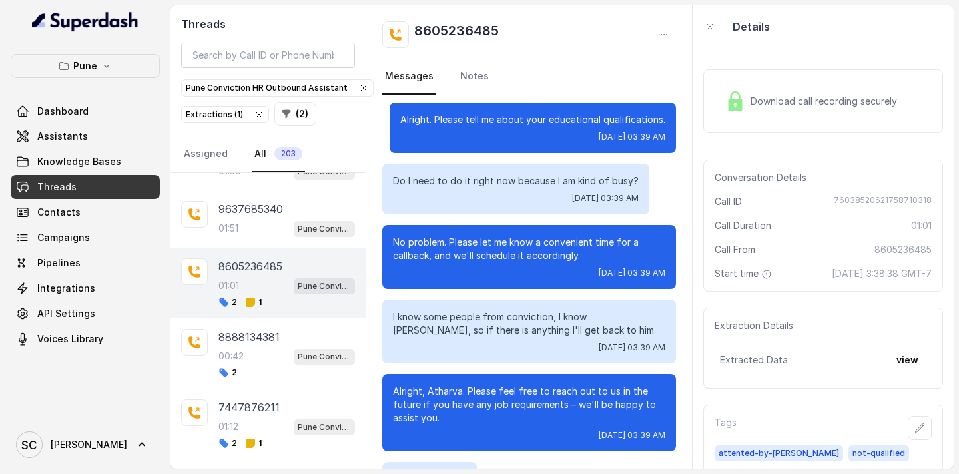
scroll to position [340, 0]
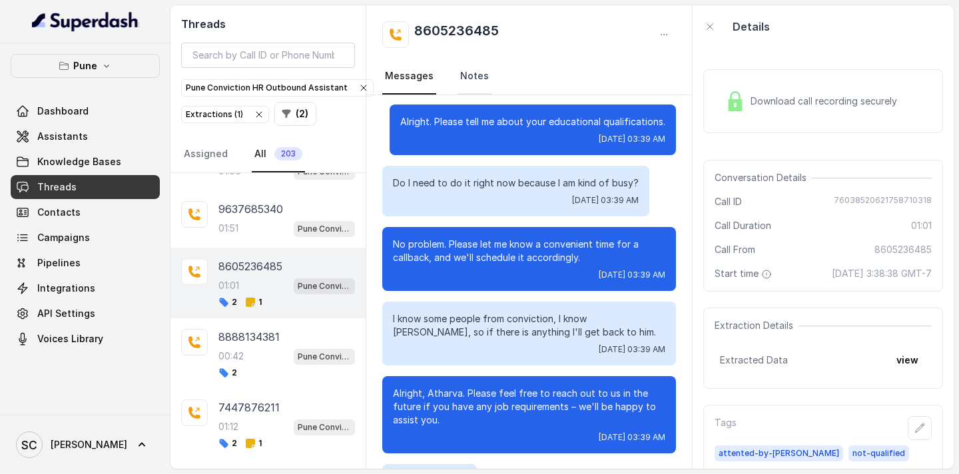
click at [478, 77] on link "Notes" at bounding box center [474, 77] width 34 height 36
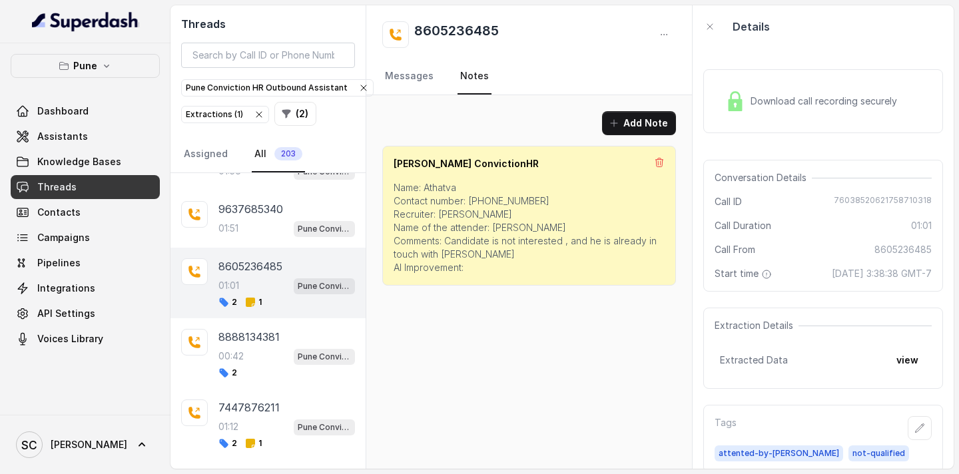
scroll to position [0, 0]
click at [397, 71] on link "Messages" at bounding box center [409, 77] width 54 height 36
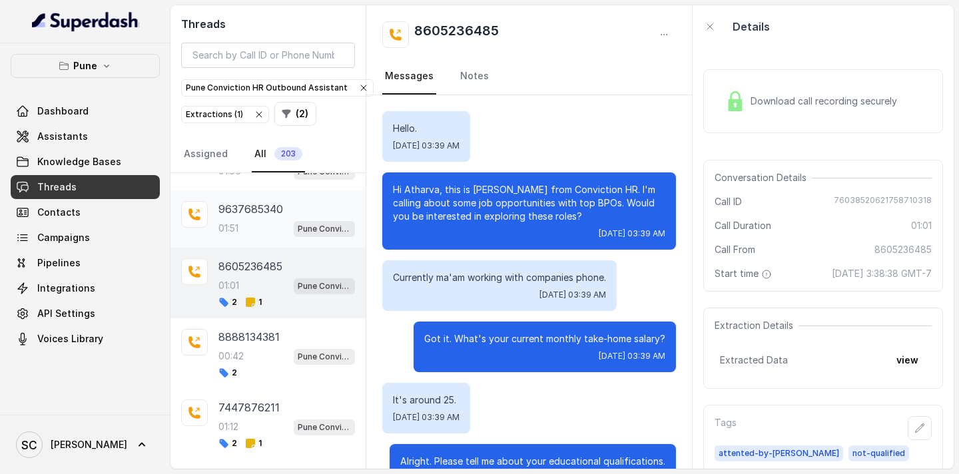
click at [259, 216] on p "9637685340" at bounding box center [250, 209] width 65 height 16
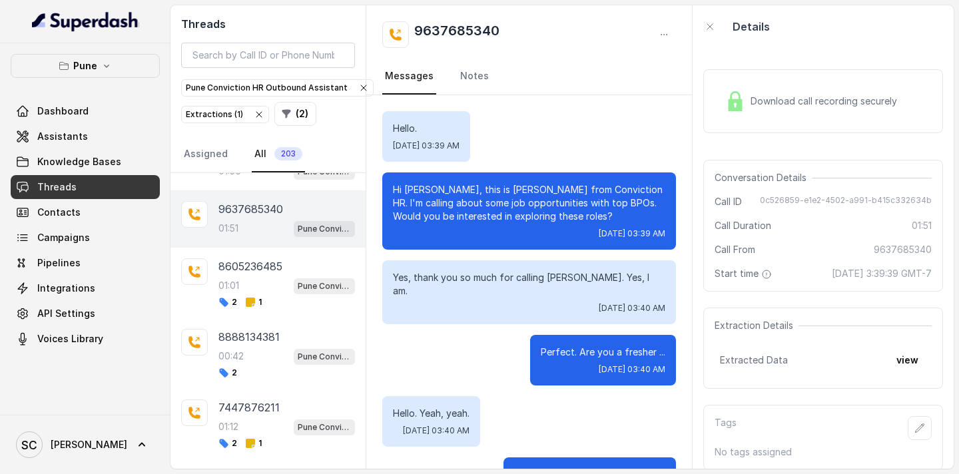
scroll to position [1728, 0]
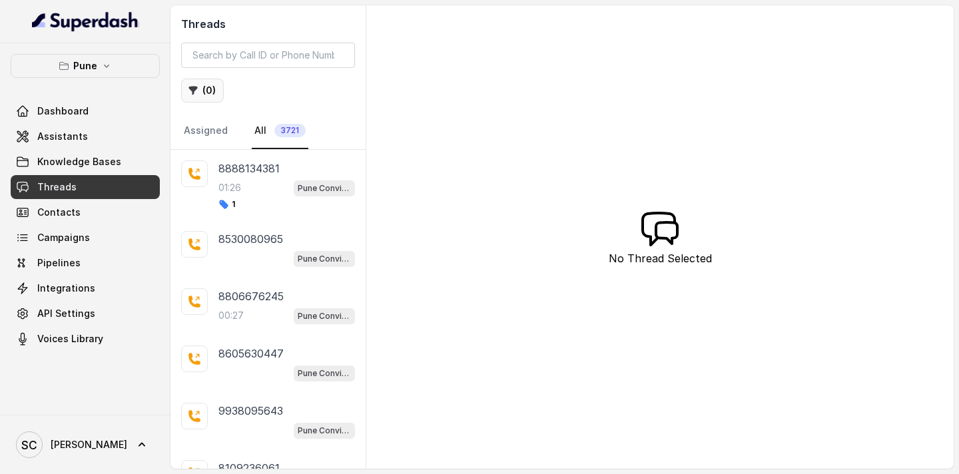
click at [204, 94] on button "( 0 )" at bounding box center [202, 91] width 43 height 24
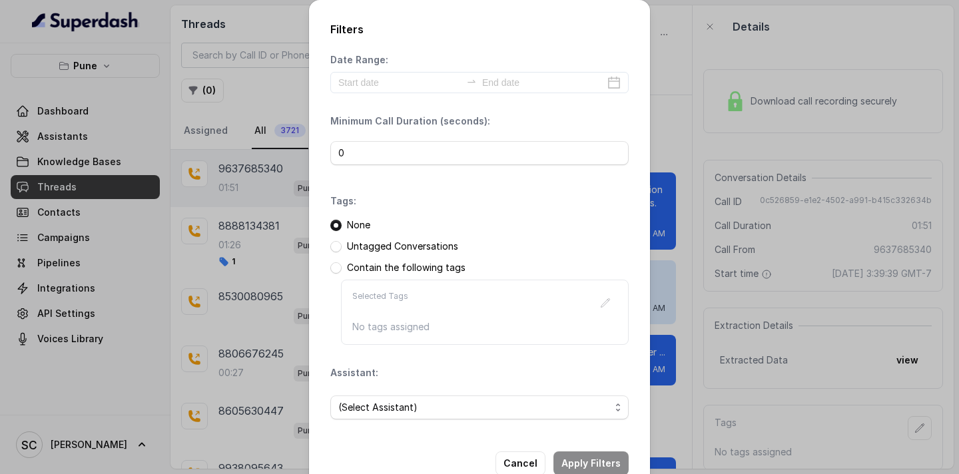
scroll to position [1728, 0]
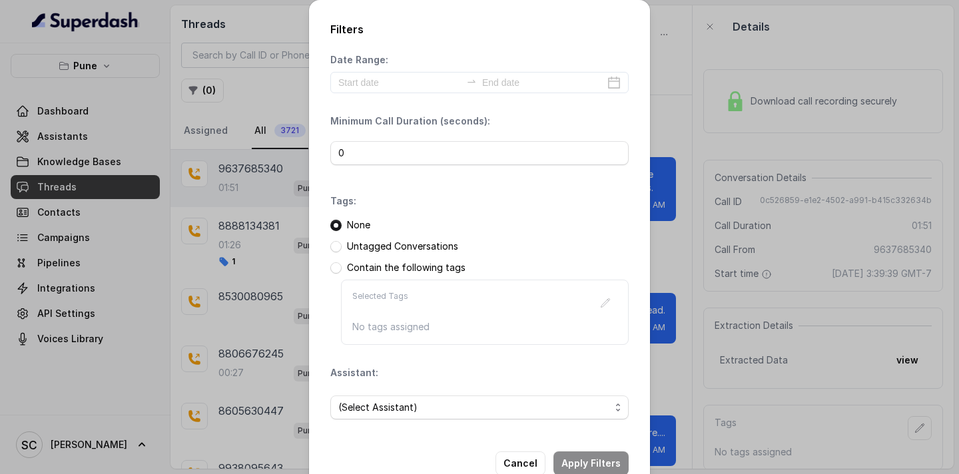
click at [255, 260] on div "Filters Date Range: Minimum Call Duration (seconds): 0 Tags: None Untagged Conv…" at bounding box center [479, 237] width 959 height 474
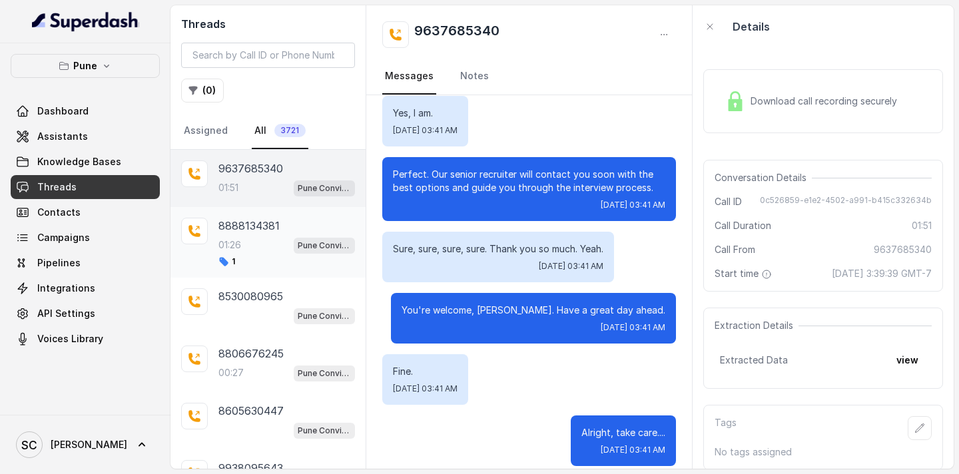
click at [248, 240] on div "01:26 Pune Conviction HR Outbound Assistant" at bounding box center [286, 244] width 137 height 17
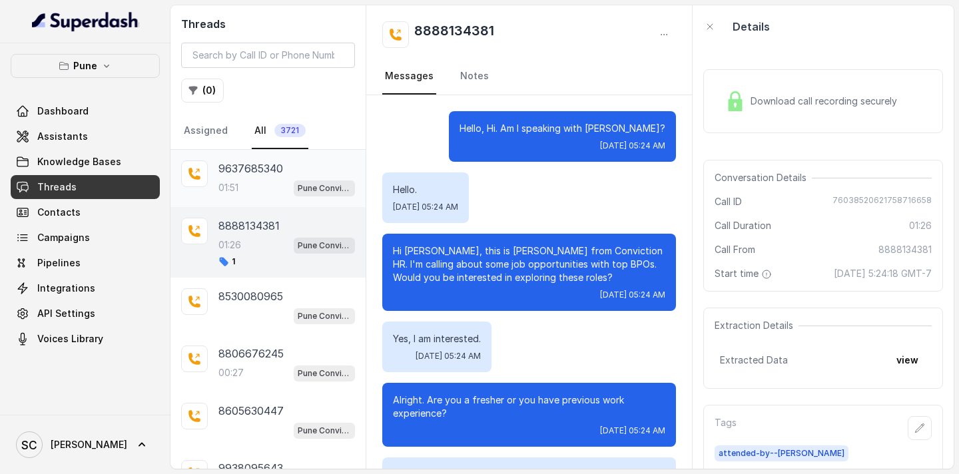
click at [248, 177] on div "9637685340 01:51 Pune Conviction HR Outbound Assistant" at bounding box center [286, 178] width 137 height 36
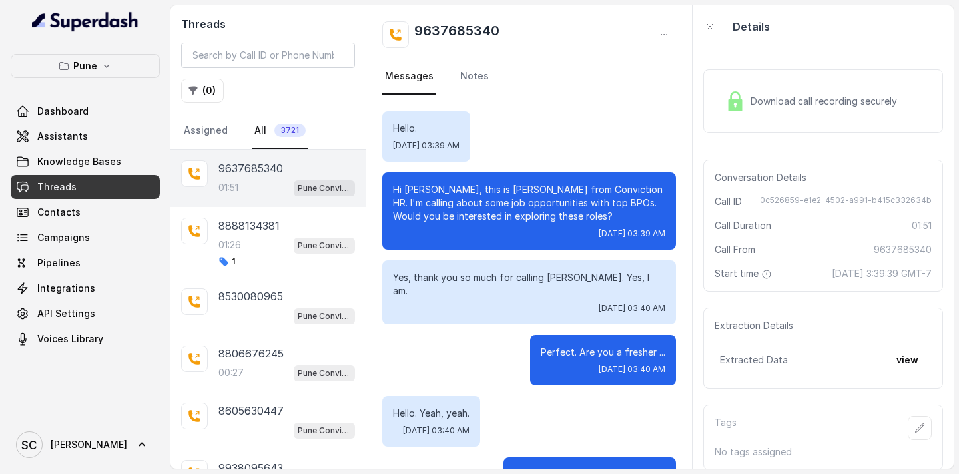
scroll to position [1728, 0]
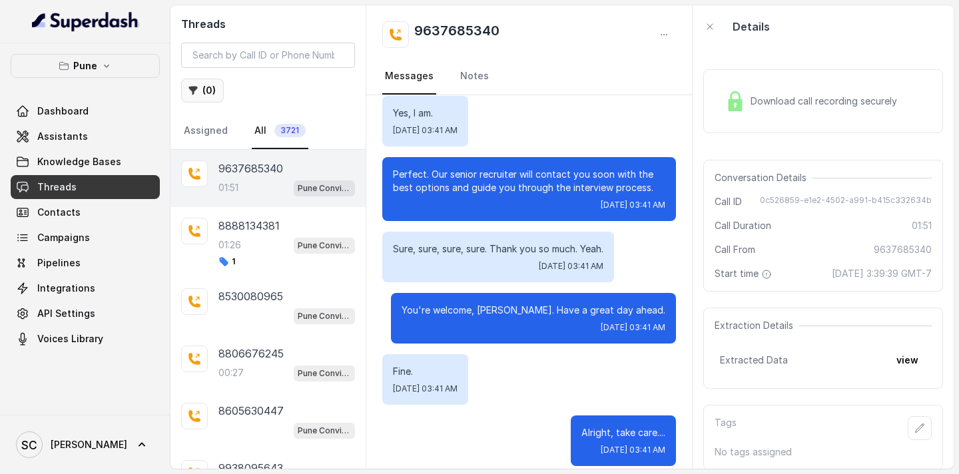
click at [202, 97] on button "( 0 )" at bounding box center [202, 91] width 43 height 24
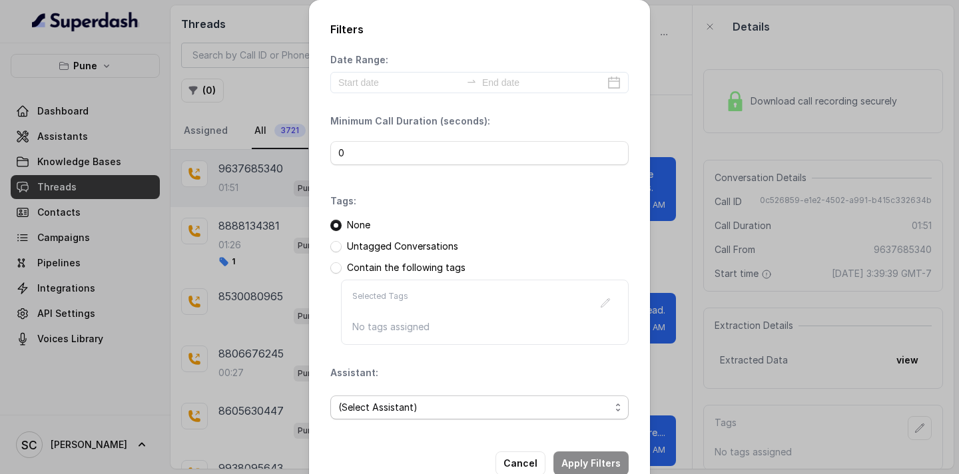
click at [383, 406] on span "(Select Assistant)" at bounding box center [474, 408] width 272 height 16
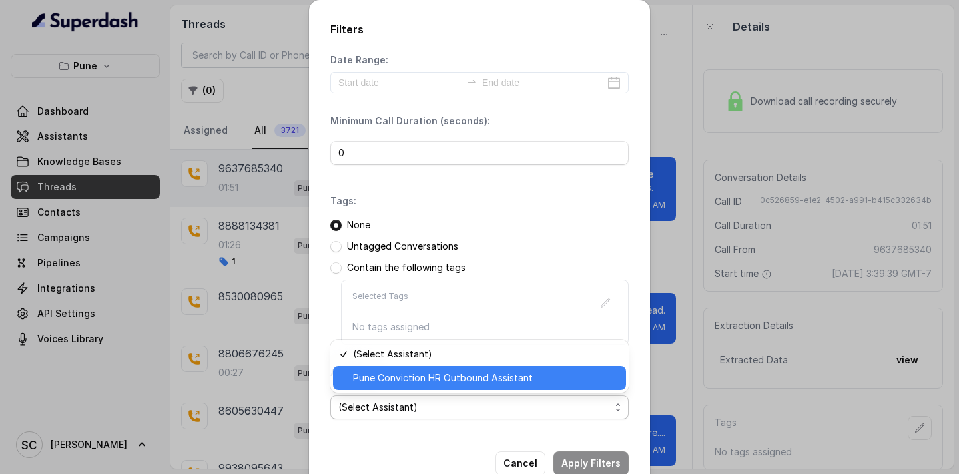
click at [382, 376] on span "Pune Conviction HR Outbound Assistant" at bounding box center [485, 378] width 265 height 16
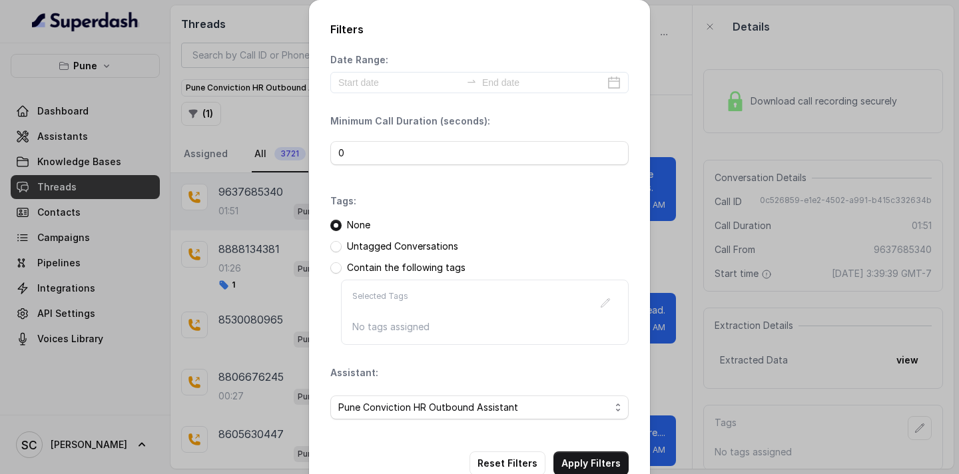
scroll to position [33, 0]
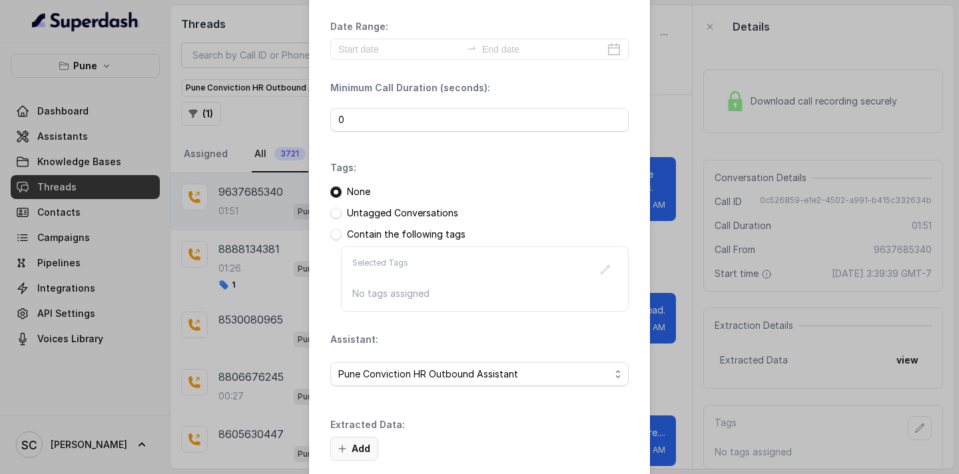
click at [370, 458] on button "Add" at bounding box center [354, 449] width 48 height 24
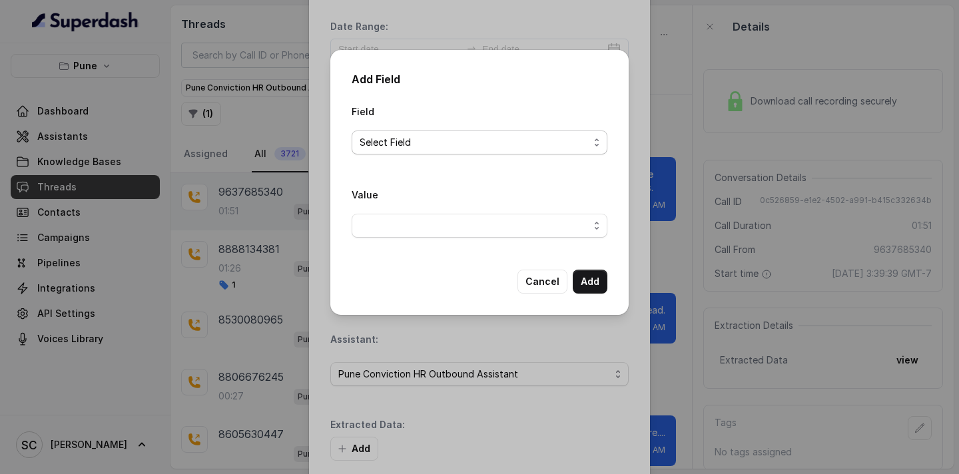
click at [426, 145] on span "Select Field" at bounding box center [474, 143] width 229 height 16
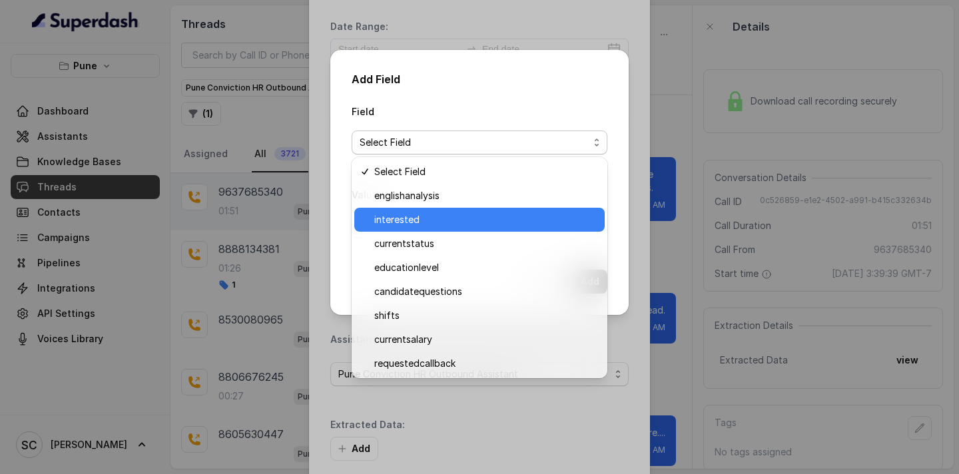
click at [416, 226] on span "interested" at bounding box center [485, 220] width 222 height 16
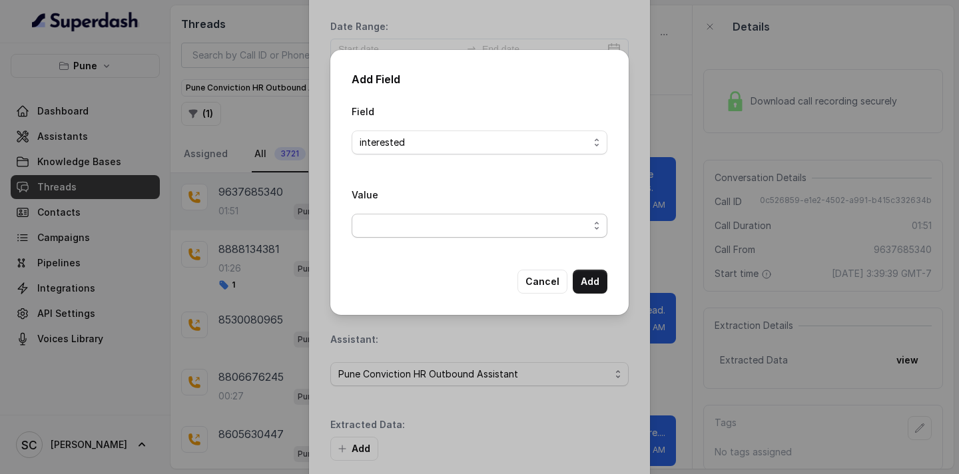
click at [416, 228] on span "button" at bounding box center [480, 226] width 256 height 24
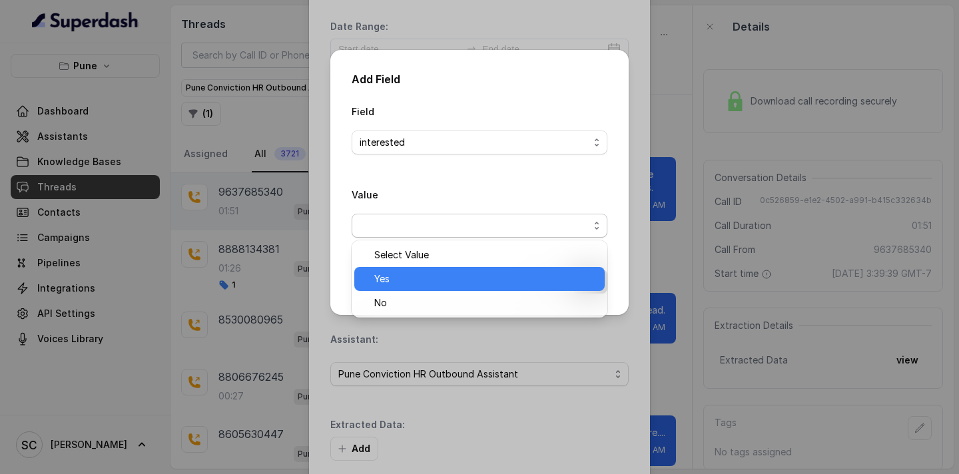
click at [407, 282] on span "Yes" at bounding box center [485, 279] width 222 height 16
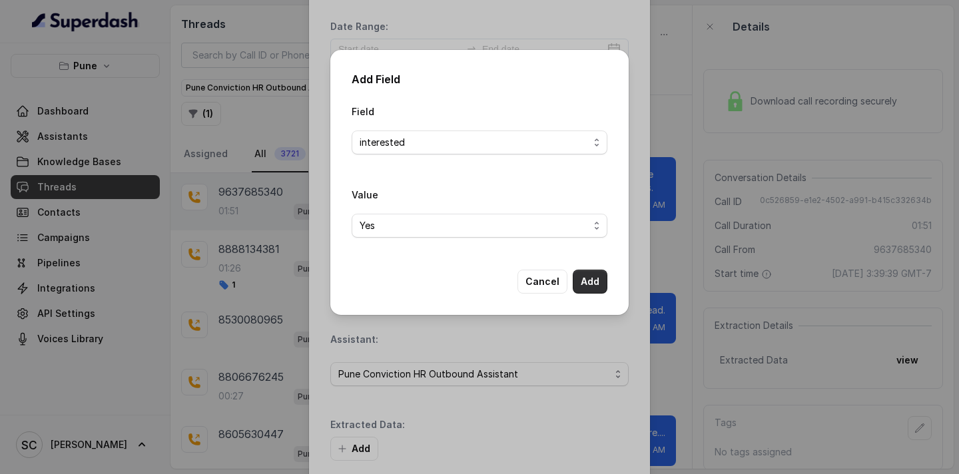
click at [590, 282] on button "Add" at bounding box center [590, 282] width 35 height 24
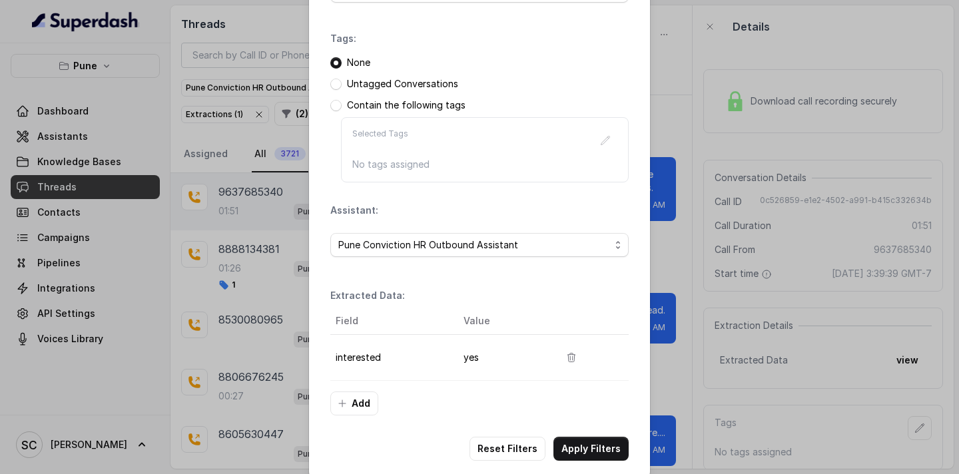
scroll to position [181, 0]
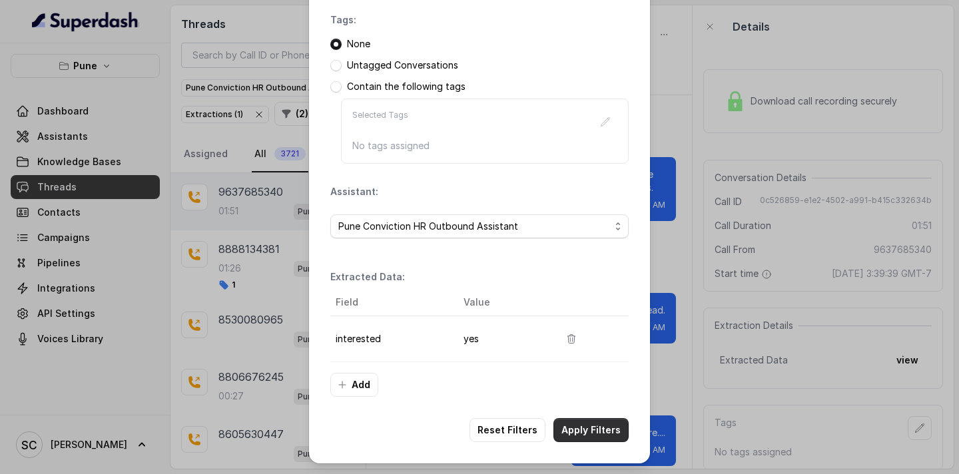
click at [597, 429] on button "Apply Filters" at bounding box center [590, 430] width 75 height 24
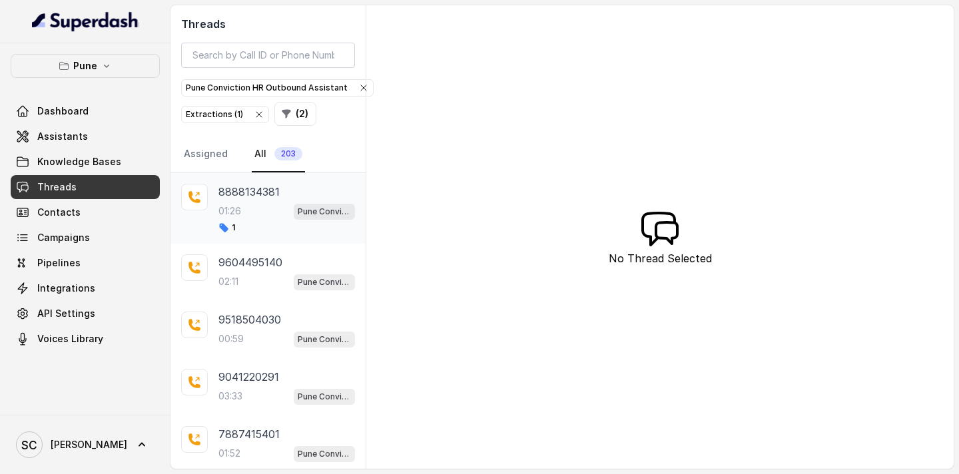
click at [255, 220] on div "8888134381 01:26 Pune Conviction HR Outbound Assistant 1" at bounding box center [286, 208] width 137 height 49
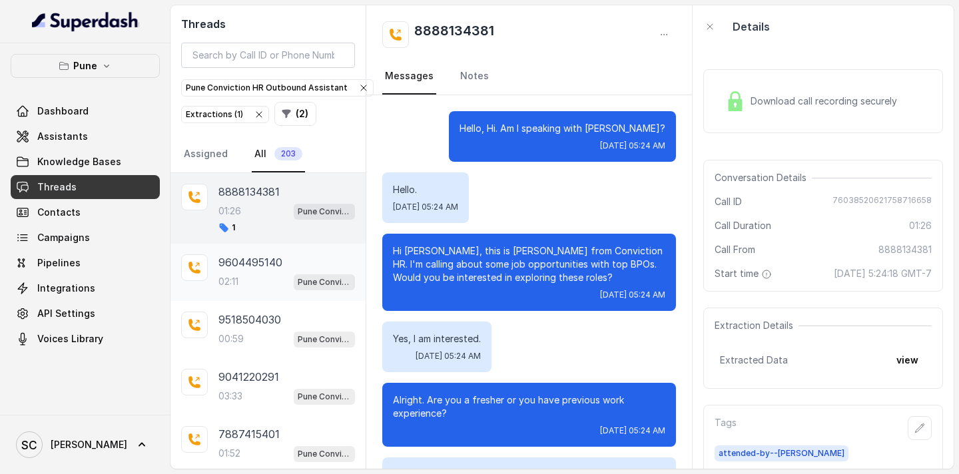
scroll to position [328, 0]
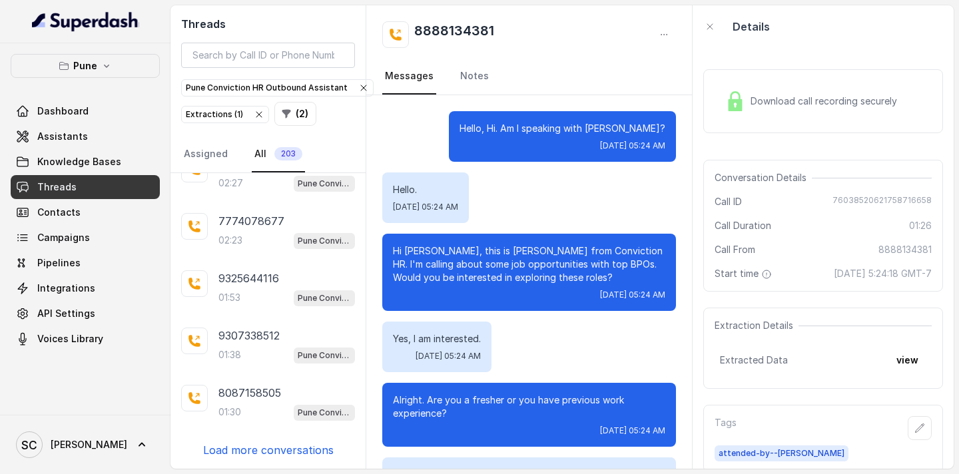
click at [276, 452] on p "Load more conversations" at bounding box center [268, 450] width 131 height 16
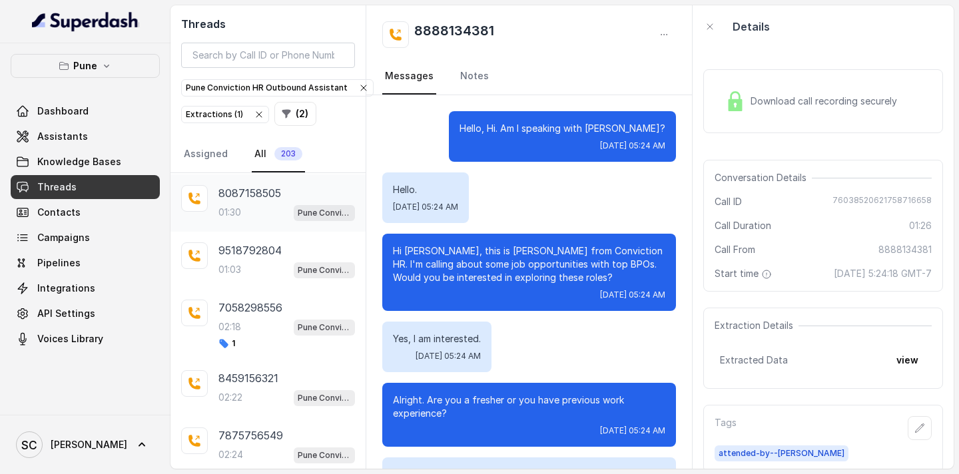
scroll to position [914, 0]
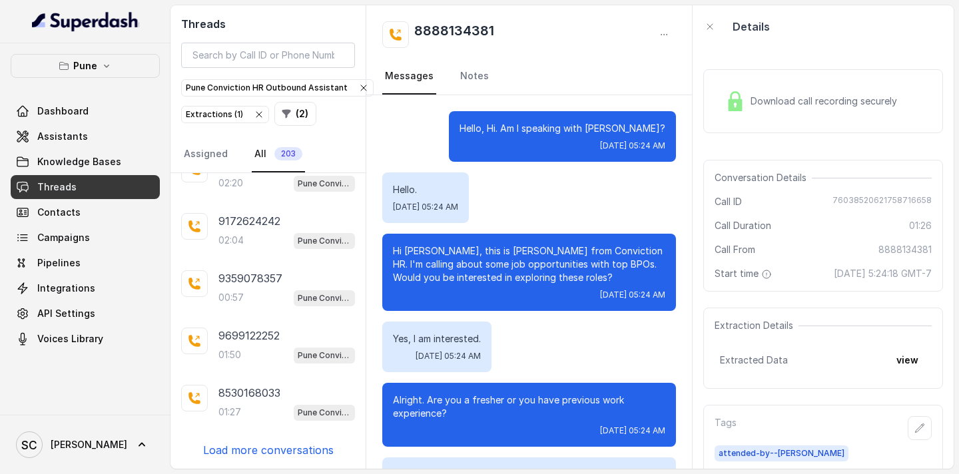
click at [248, 450] on p "Load more conversations" at bounding box center [268, 450] width 131 height 16
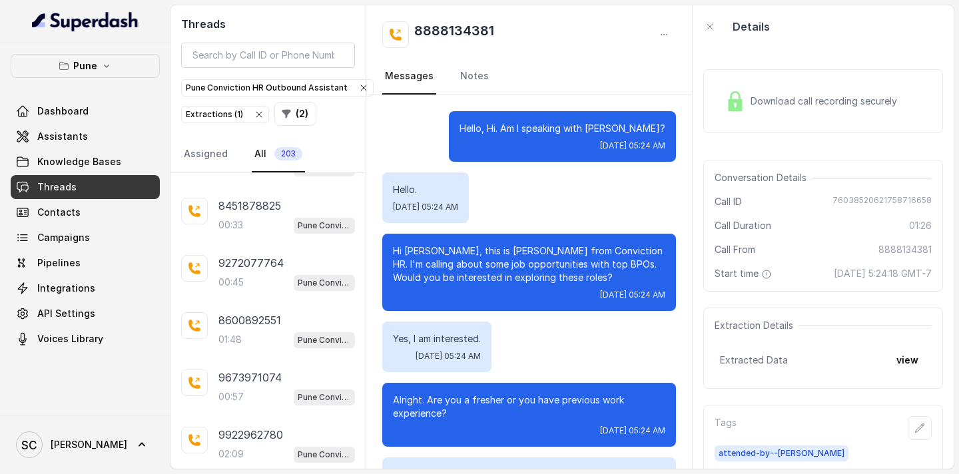
scroll to position [1486, 0]
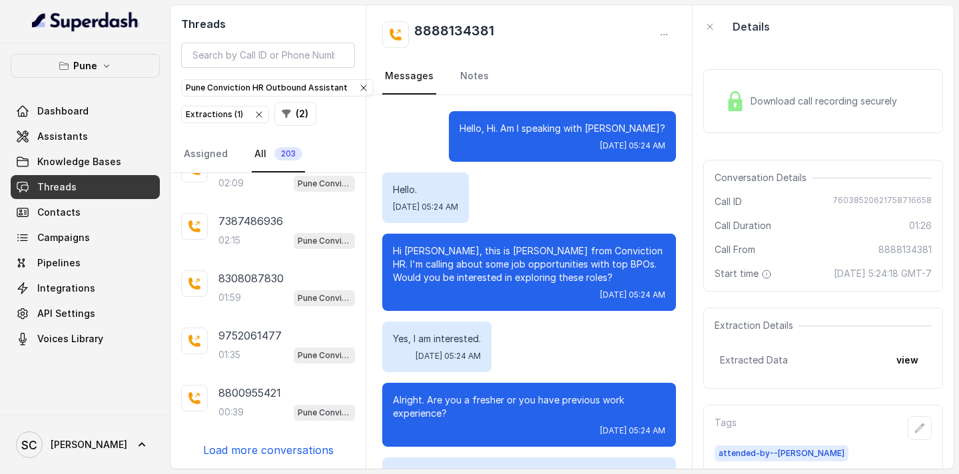
click at [245, 449] on p "Load more conversations" at bounding box center [268, 450] width 131 height 16
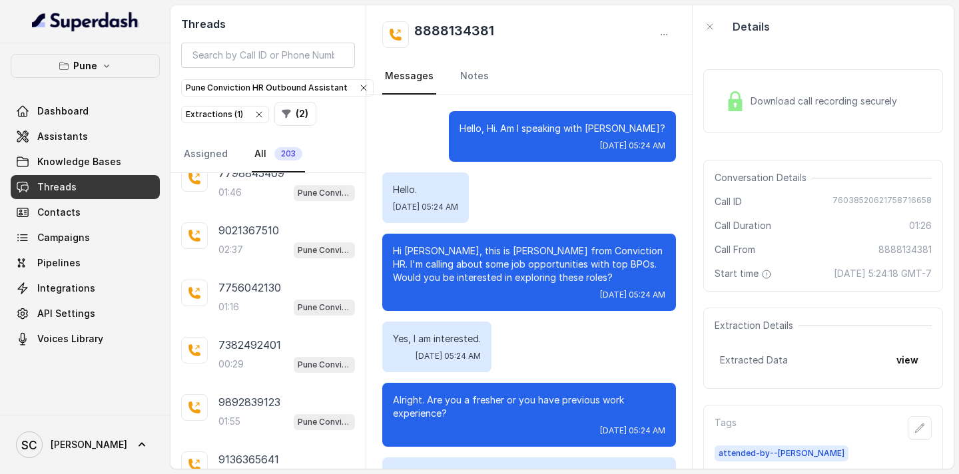
scroll to position [2059, 0]
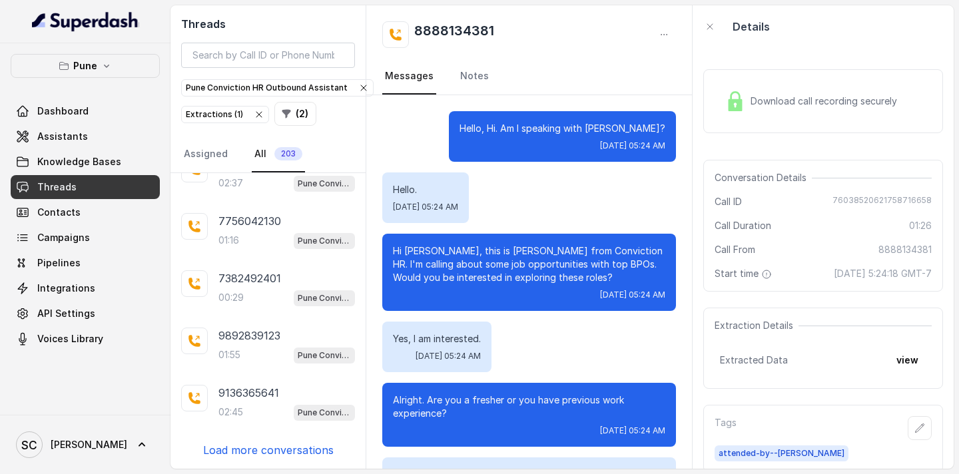
click at [244, 449] on p "Load more conversations" at bounding box center [268, 450] width 131 height 16
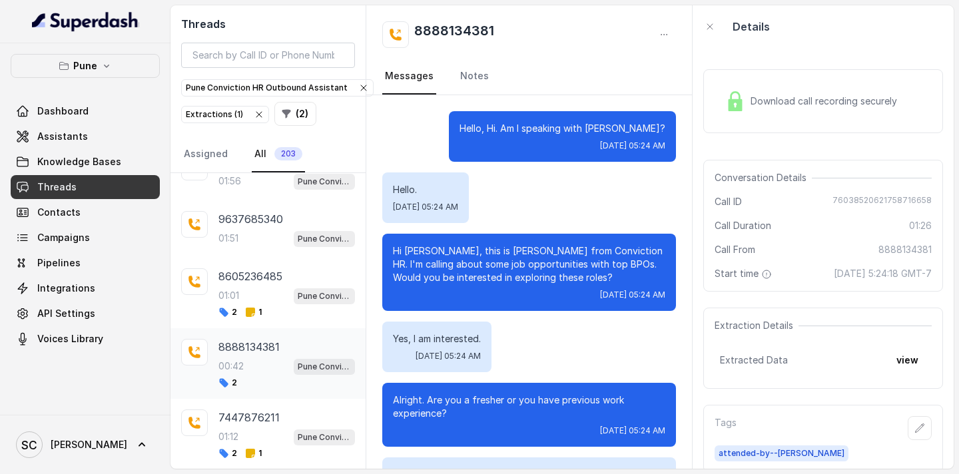
scroll to position [2347, 0]
click at [252, 356] on div "8888134381 00:42 Pune Conviction HR Outbound Assistant 2" at bounding box center [286, 364] width 137 height 49
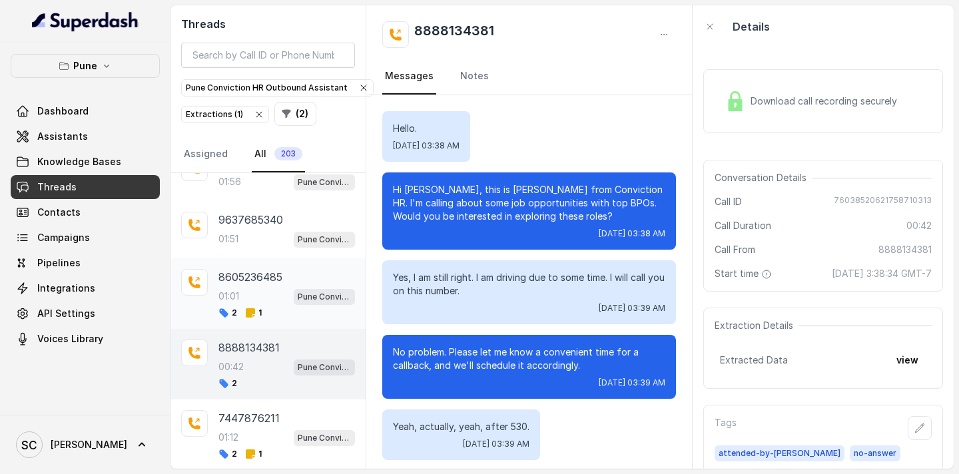
click at [247, 293] on div "01:01 Pune Conviction HR Outbound Assistant" at bounding box center [286, 296] width 137 height 17
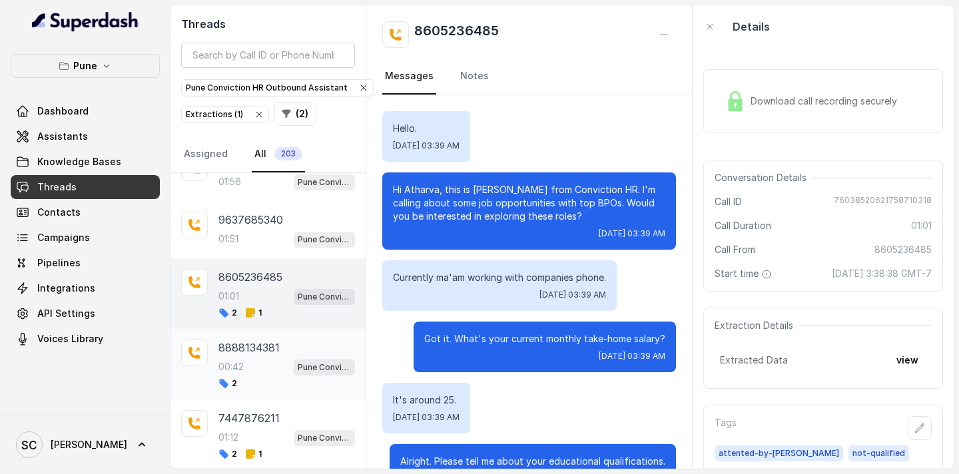
click at [279, 368] on div "00:42 Pune Conviction HR Outbound Assistant" at bounding box center [286, 366] width 137 height 17
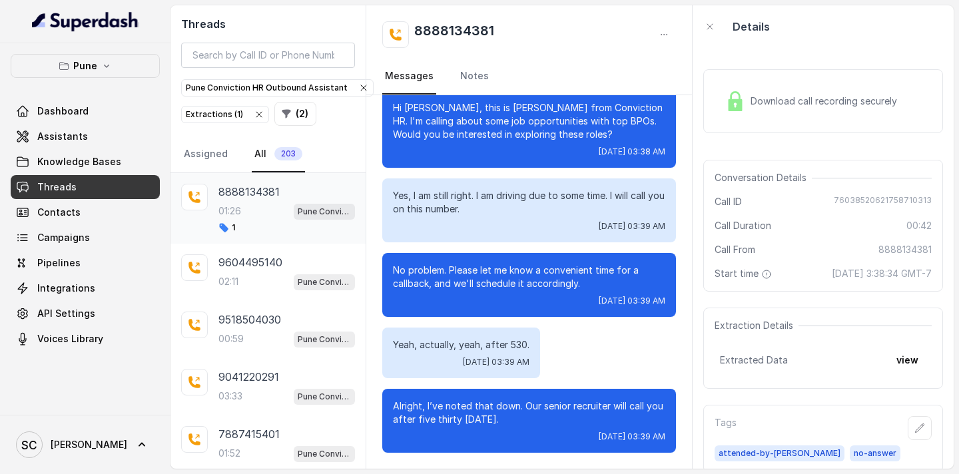
click at [244, 216] on div "01:26 Pune Conviction HR Outbound Assistant" at bounding box center [286, 210] width 137 height 17
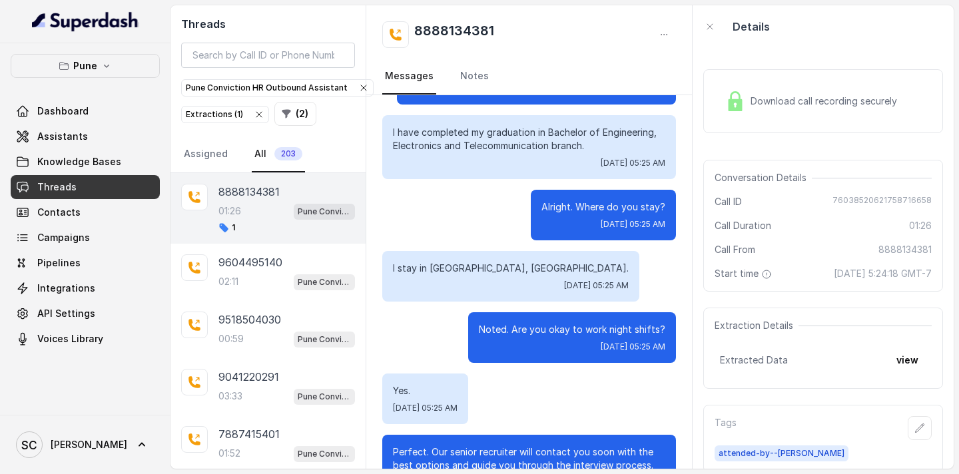
scroll to position [1028, 0]
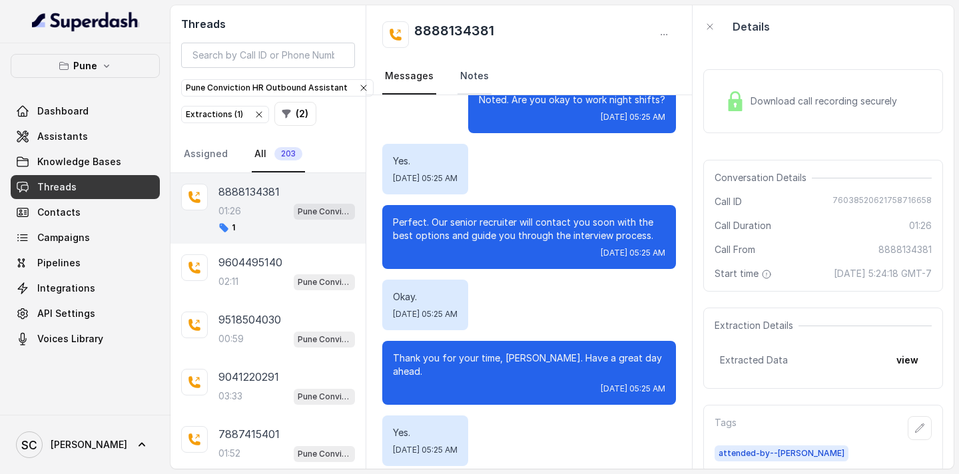
click at [469, 79] on link "Notes" at bounding box center [474, 77] width 34 height 36
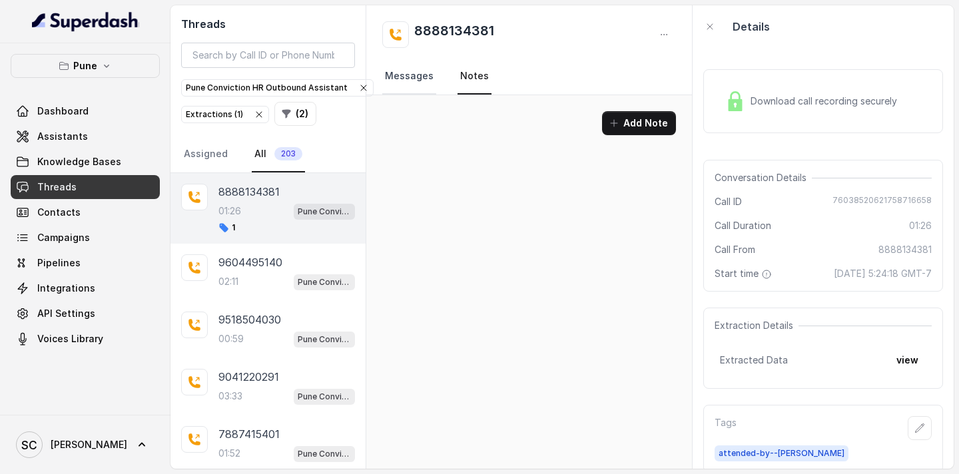
click at [407, 85] on link "Messages" at bounding box center [409, 77] width 54 height 36
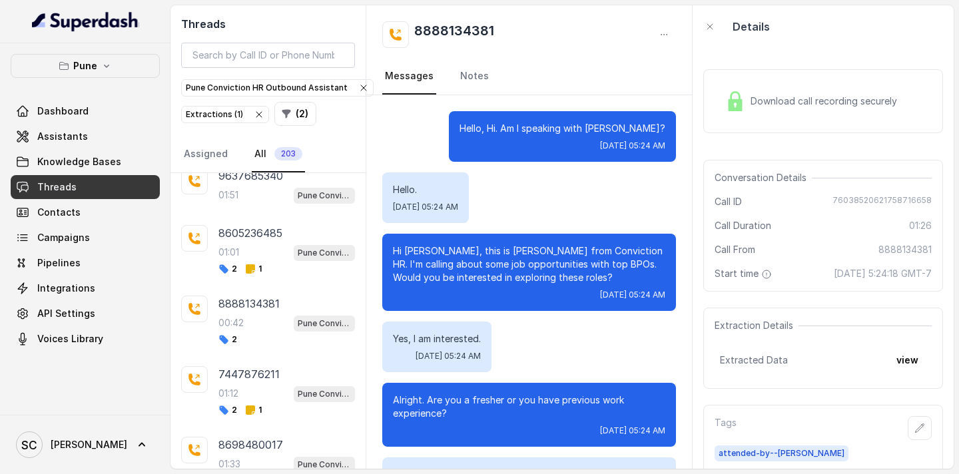
scroll to position [2389, 0]
click at [260, 317] on div "00:42 Pune Conviction HR Outbound Assistant" at bounding box center [286, 324] width 137 height 17
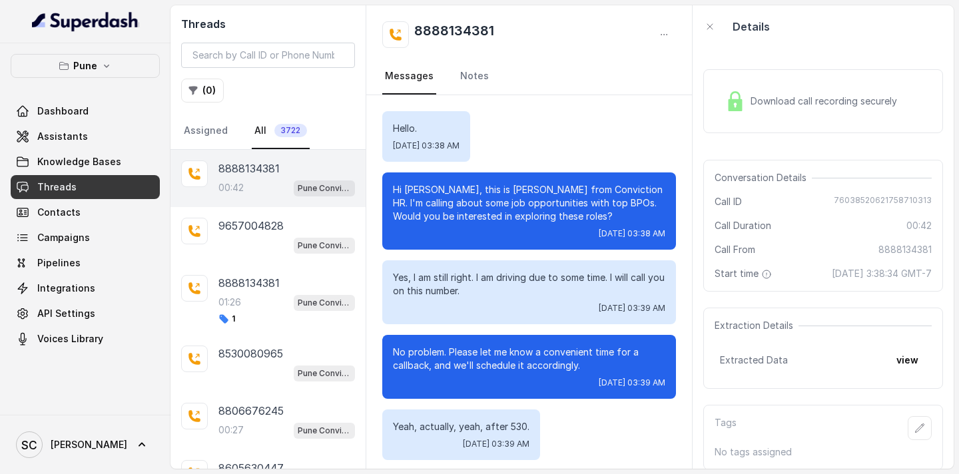
scroll to position [82, 0]
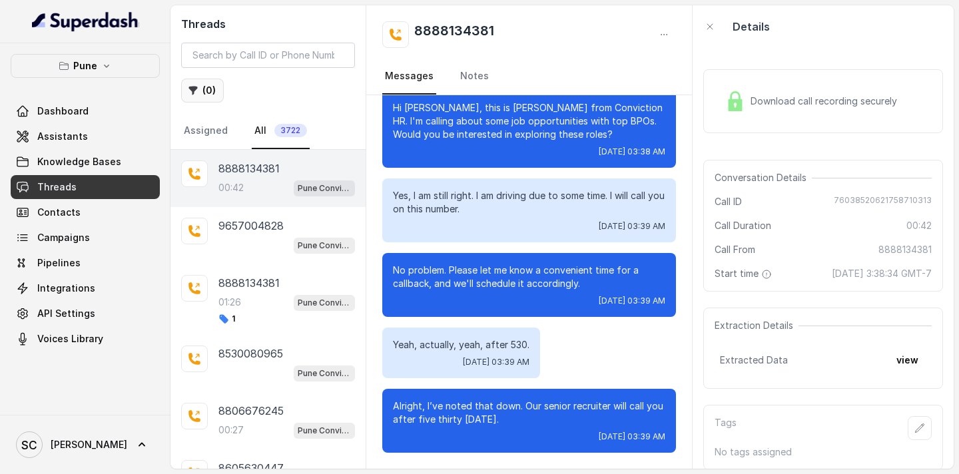
click at [198, 98] on button "( 0 )" at bounding box center [202, 91] width 43 height 24
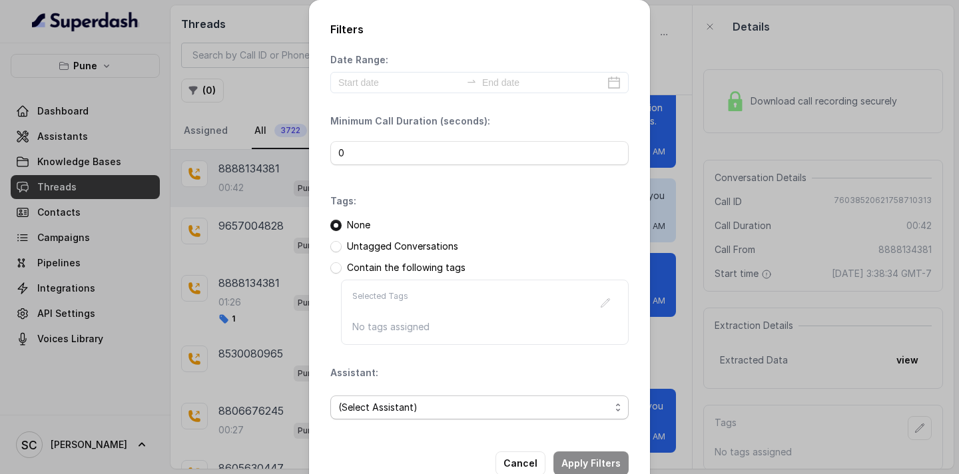
click at [381, 400] on span "(Select Assistant)" at bounding box center [474, 408] width 272 height 16
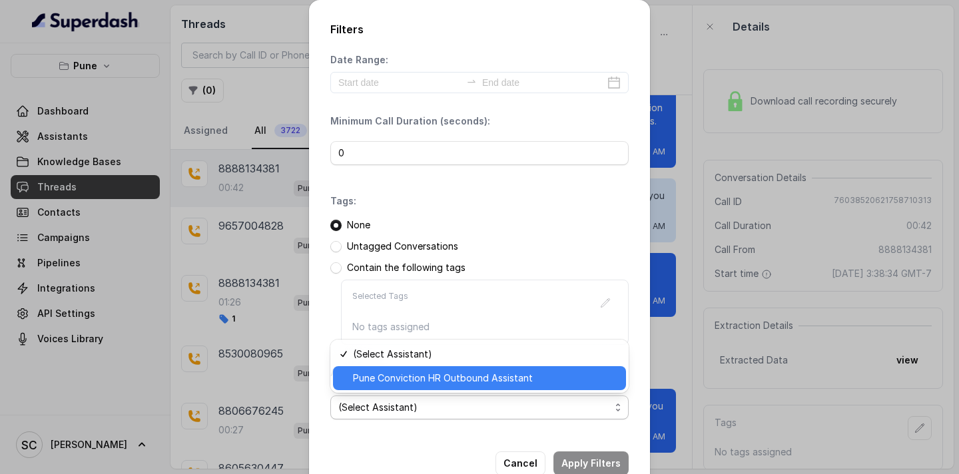
click at [406, 377] on span "Pune Conviction HR Outbound Assistant" at bounding box center [485, 378] width 265 height 16
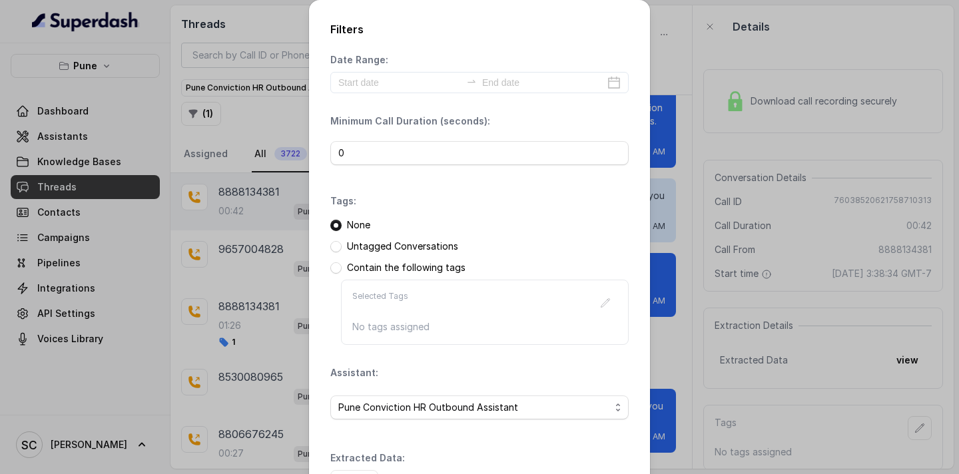
scroll to position [97, 0]
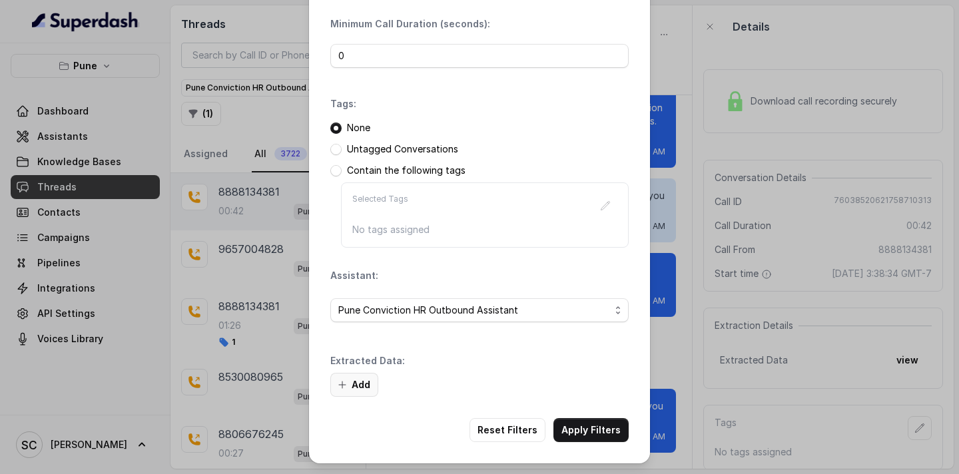
click at [358, 384] on button "Add" at bounding box center [354, 385] width 48 height 24
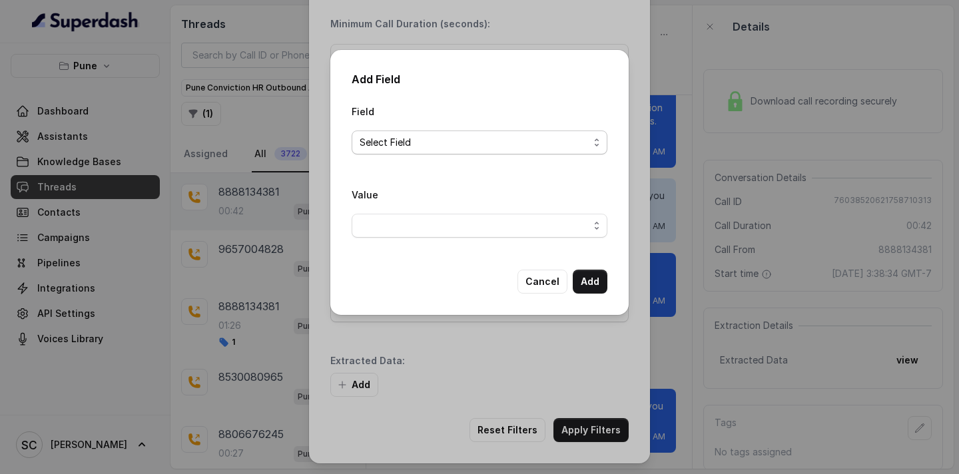
click at [405, 143] on span "Select Field" at bounding box center [474, 143] width 229 height 16
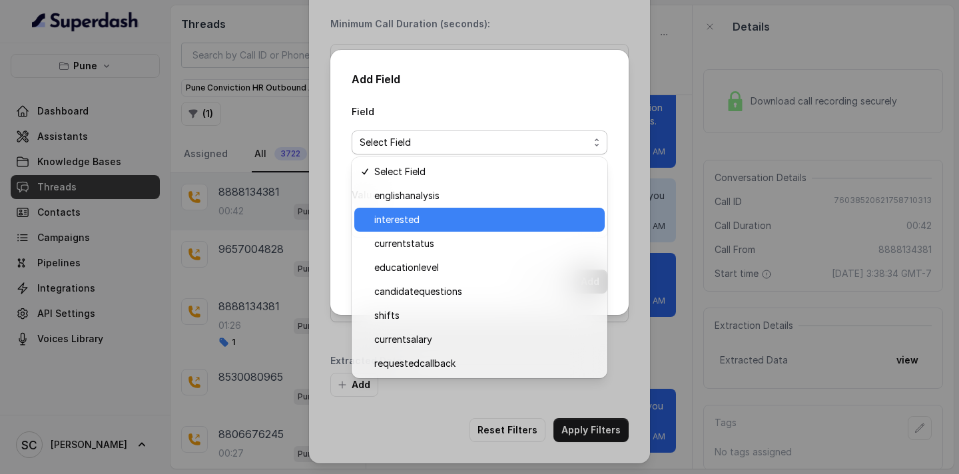
click at [424, 220] on span "interested" at bounding box center [485, 220] width 222 height 16
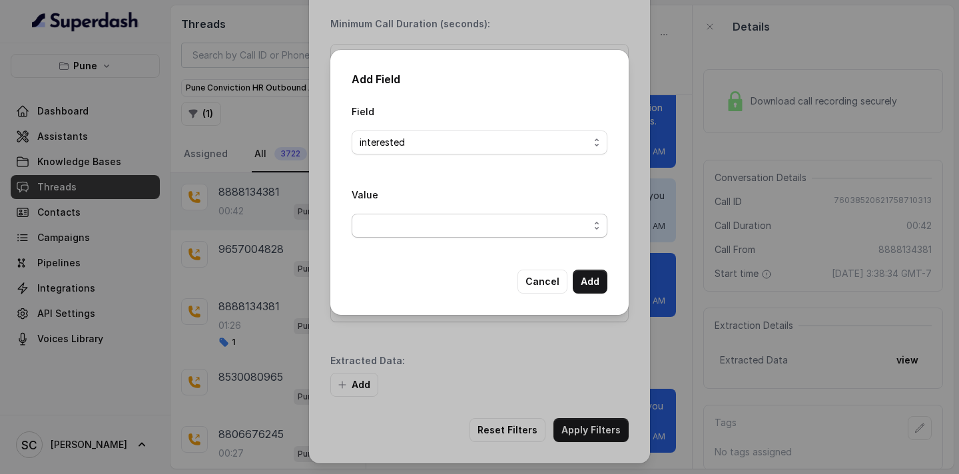
click at [428, 224] on span "button" at bounding box center [480, 226] width 256 height 24
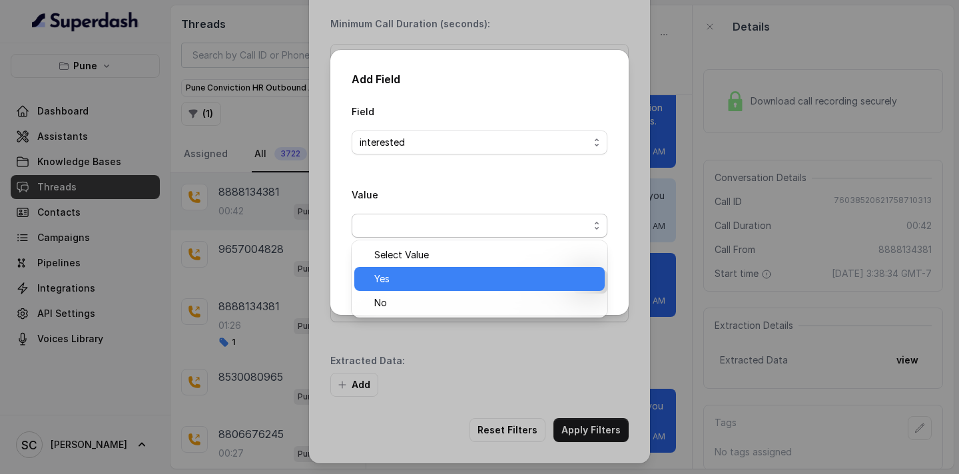
click at [424, 274] on span "Yes" at bounding box center [485, 279] width 222 height 16
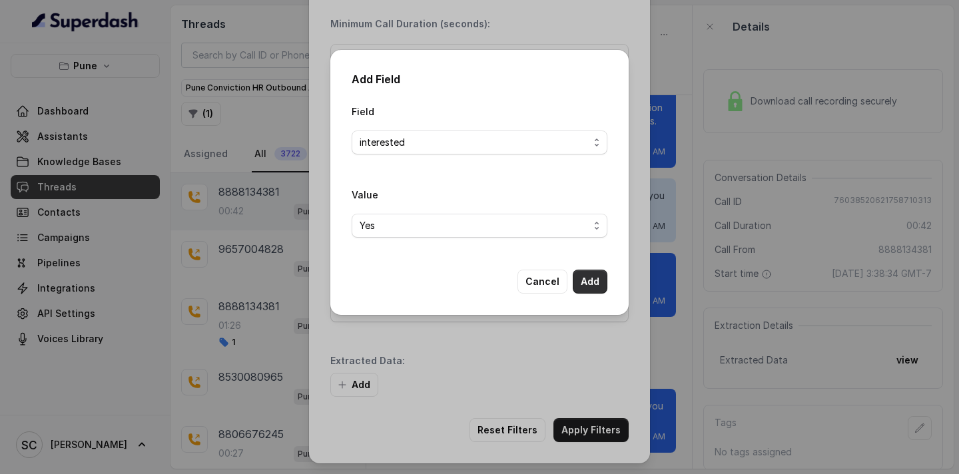
click at [594, 281] on button "Add" at bounding box center [590, 282] width 35 height 24
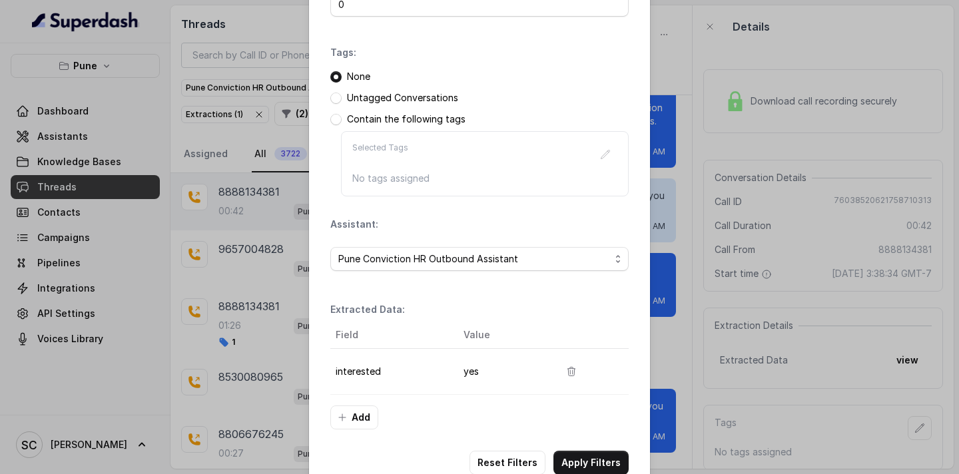
scroll to position [181, 0]
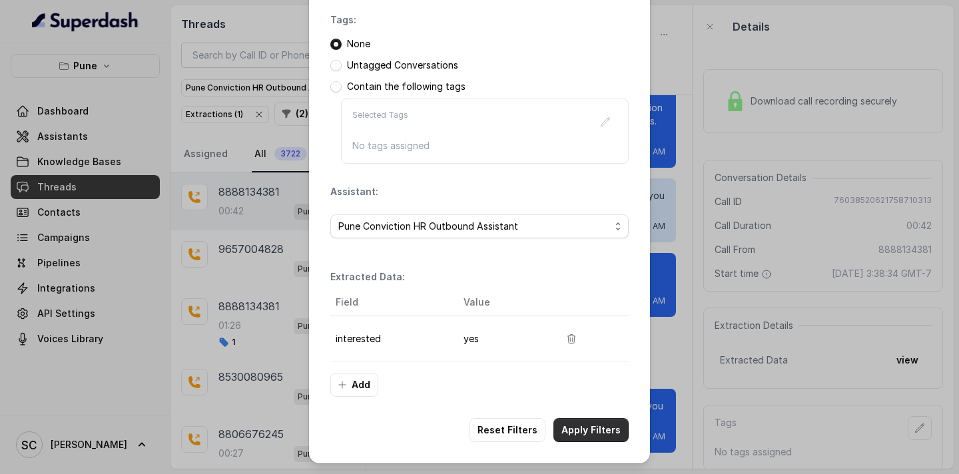
click at [593, 431] on button "Apply Filters" at bounding box center [590, 430] width 75 height 24
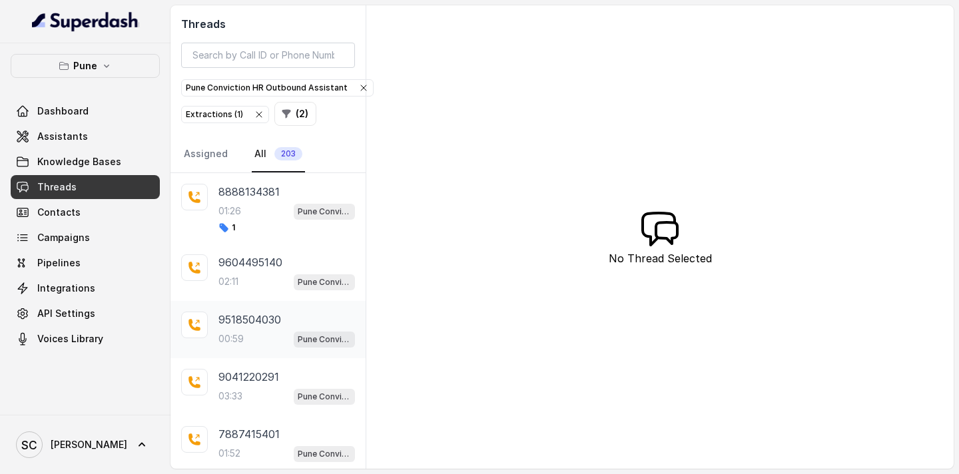
scroll to position [328, 0]
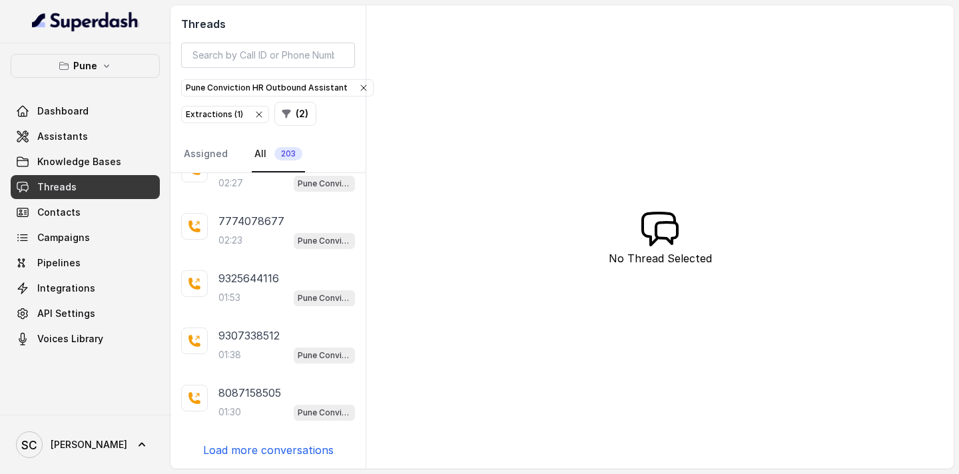
click at [246, 455] on p "Load more conversations" at bounding box center [268, 450] width 131 height 16
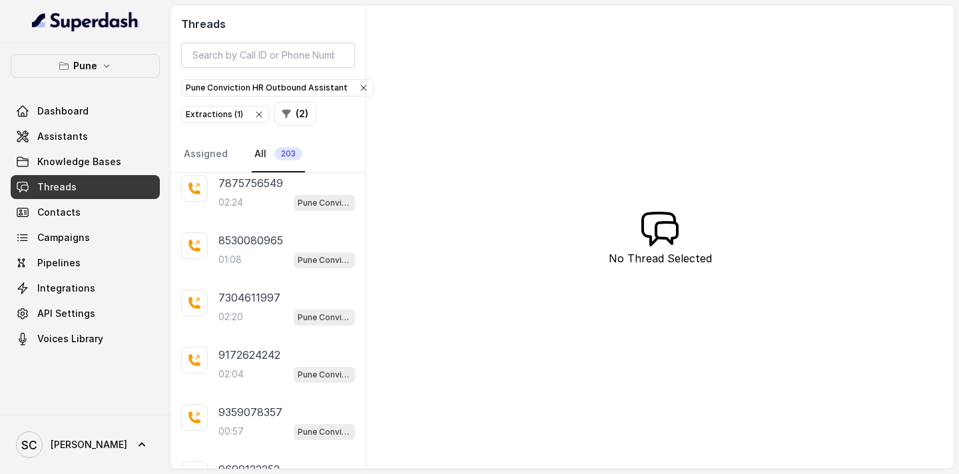
scroll to position [914, 0]
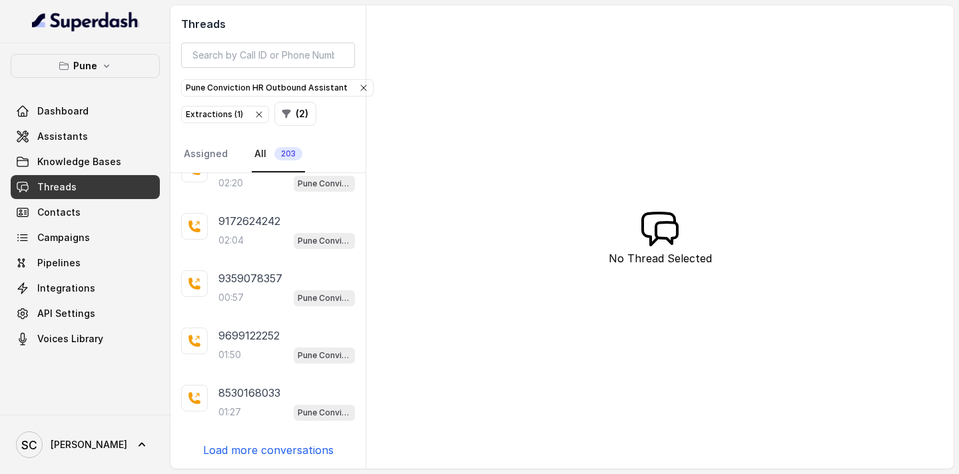
click at [256, 451] on p "Load more conversations" at bounding box center [268, 450] width 131 height 16
click at [258, 451] on p "Load more conversations" at bounding box center [268, 450] width 131 height 16
click at [266, 452] on p "Load more conversations" at bounding box center [268, 450] width 131 height 16
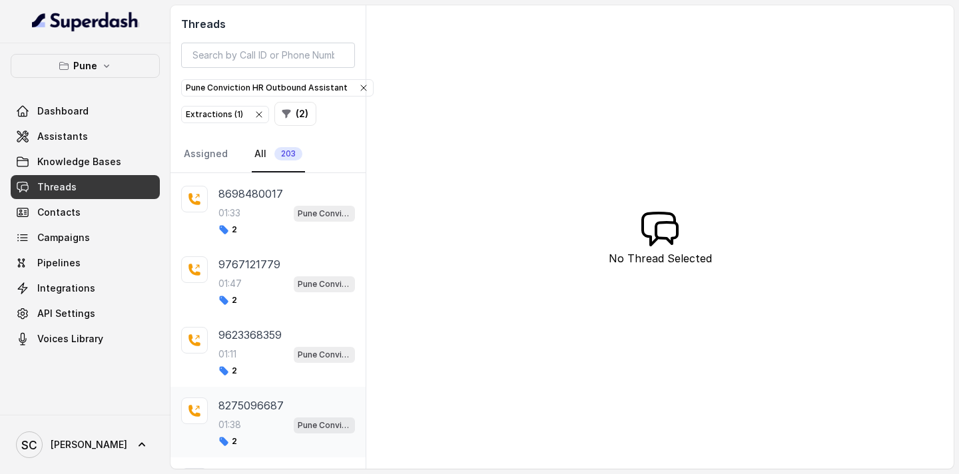
scroll to position [2614, 0]
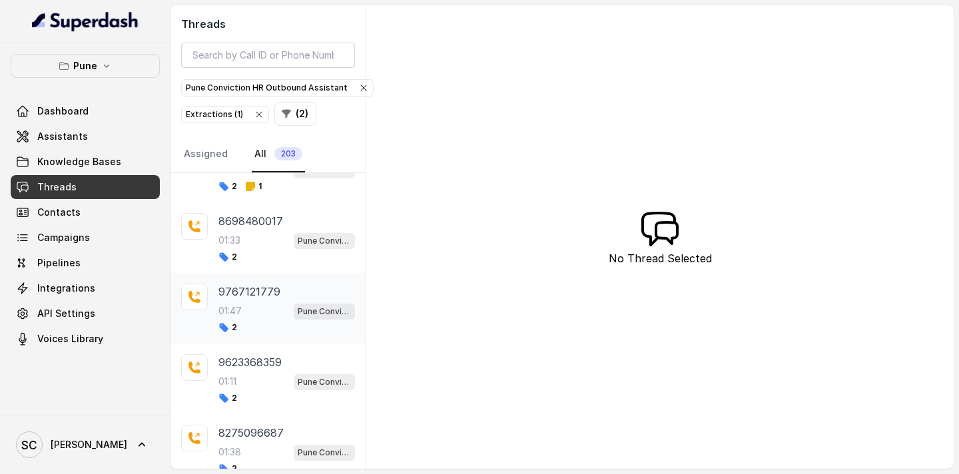
click at [238, 312] on p "01:47" at bounding box center [229, 310] width 23 height 13
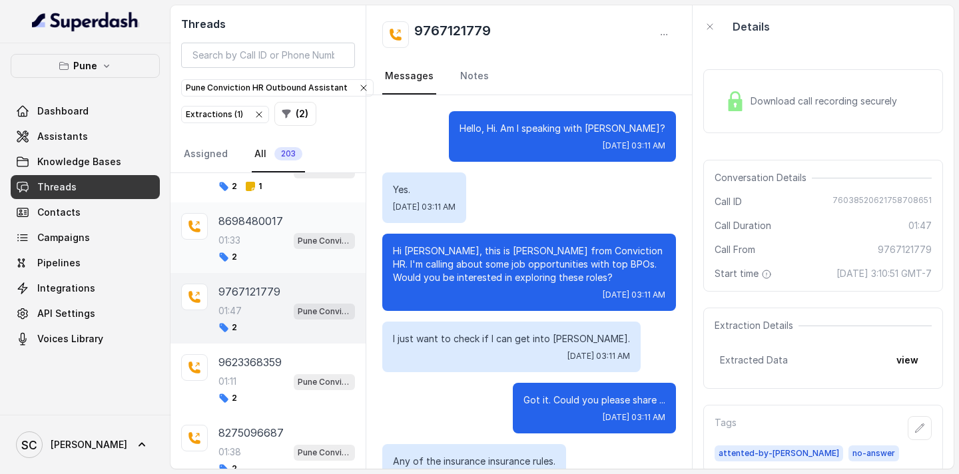
click at [245, 232] on div "01:33 Pune Conviction HR Outbound Assistant" at bounding box center [286, 240] width 137 height 17
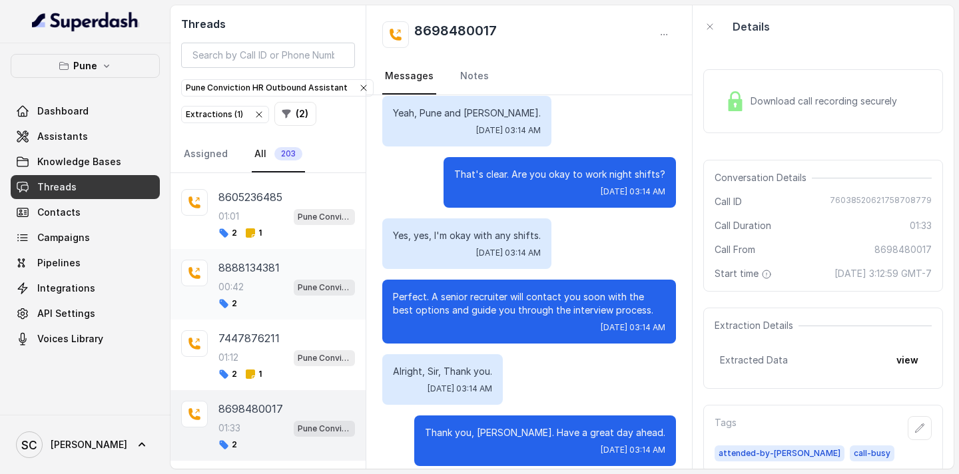
scroll to position [2421, 0]
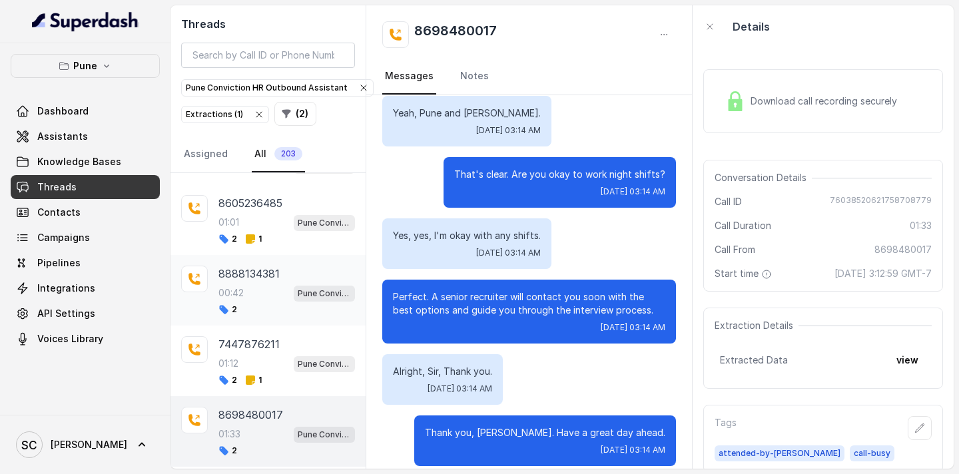
click at [244, 204] on p "8605236485" at bounding box center [250, 203] width 64 height 16
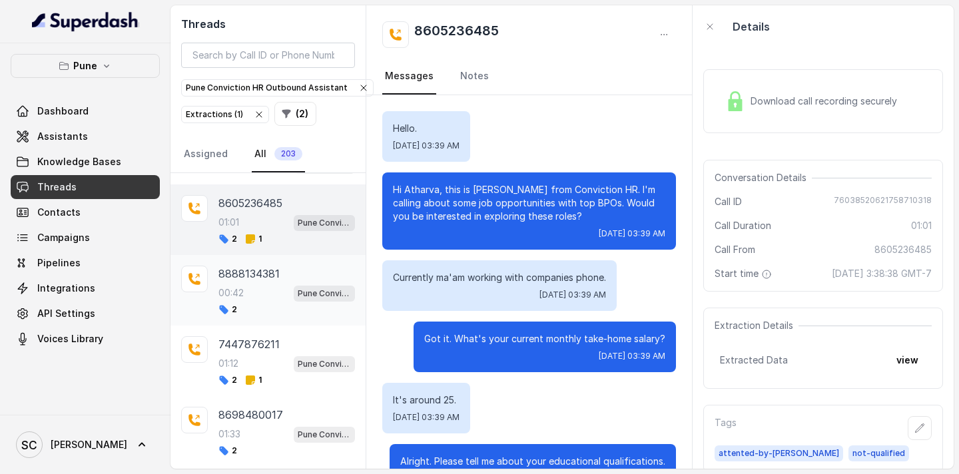
scroll to position [463, 0]
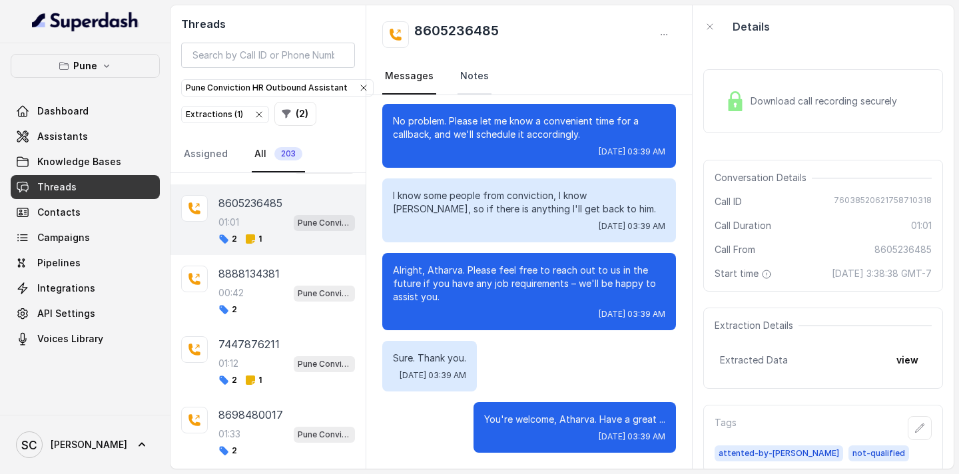
click at [467, 80] on link "Notes" at bounding box center [474, 77] width 34 height 36
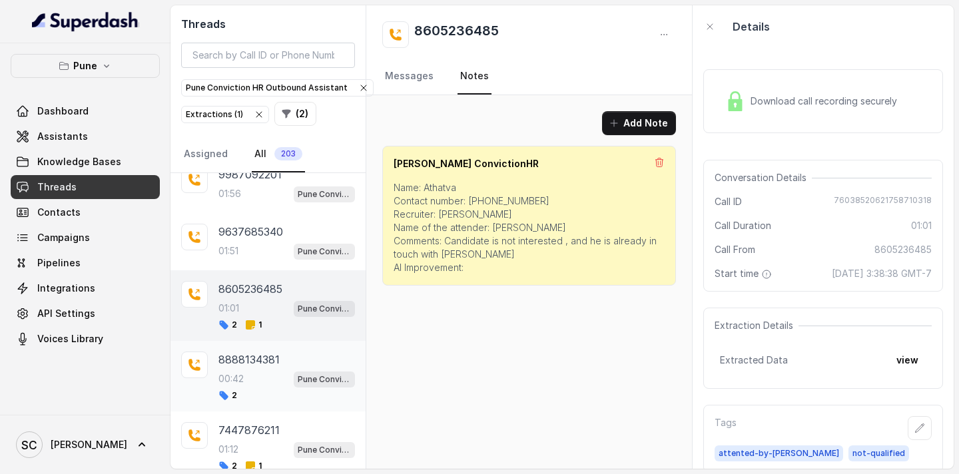
scroll to position [2321, 0]
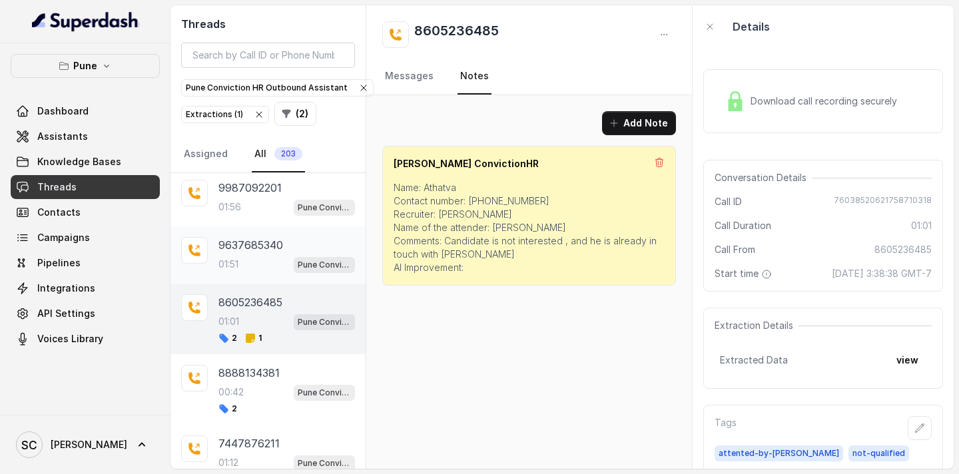
click at [262, 260] on div "01:51 Pune Conviction HR Outbound Assistant" at bounding box center [286, 264] width 137 height 17
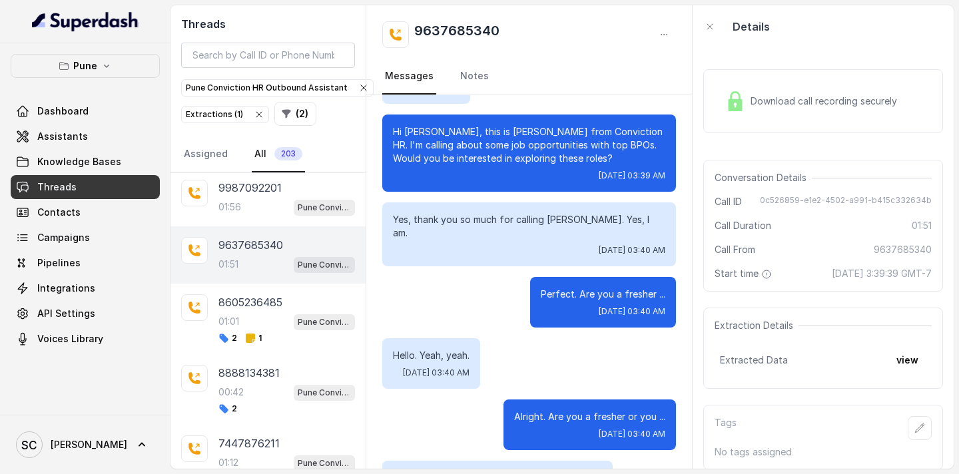
scroll to position [59, 0]
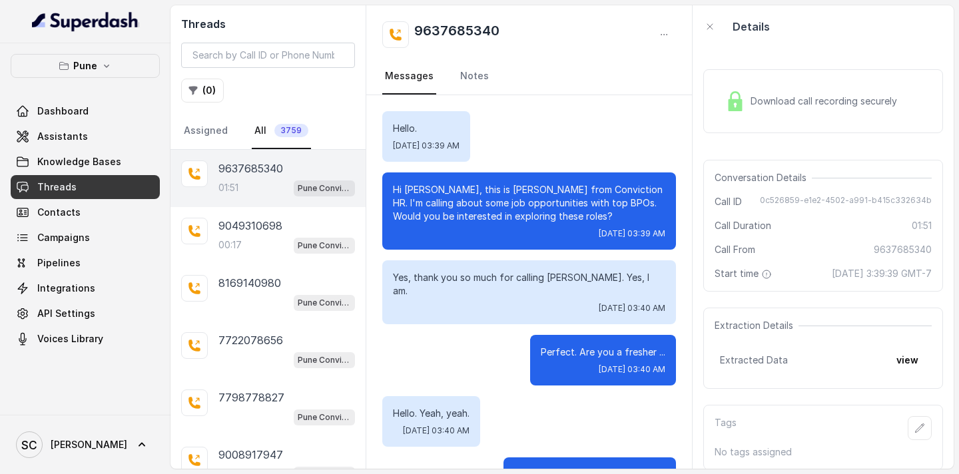
scroll to position [1728, 0]
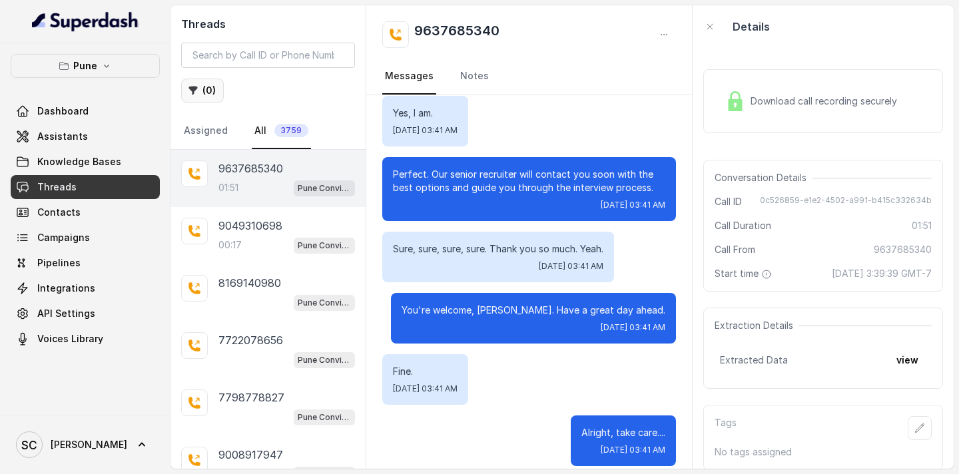
click at [210, 91] on button "( 0 )" at bounding box center [202, 91] width 43 height 24
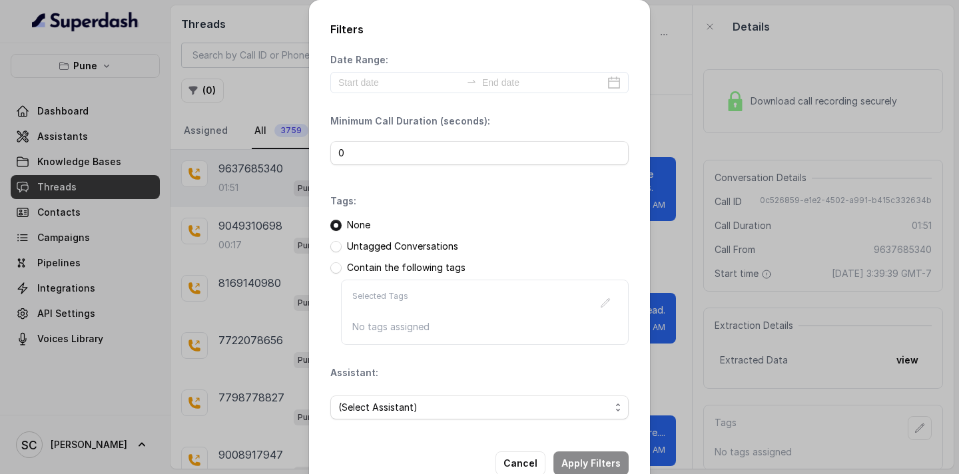
scroll to position [3, 0]
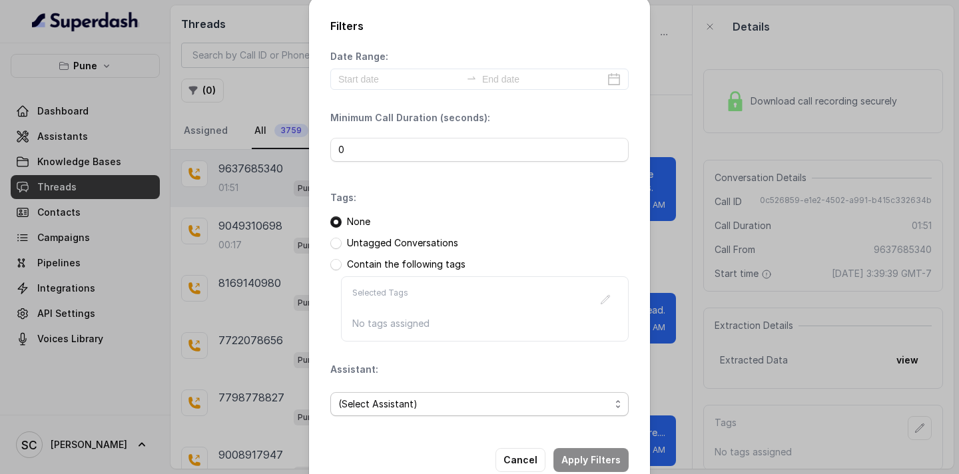
click at [404, 405] on span "(Select Assistant)" at bounding box center [474, 404] width 272 height 16
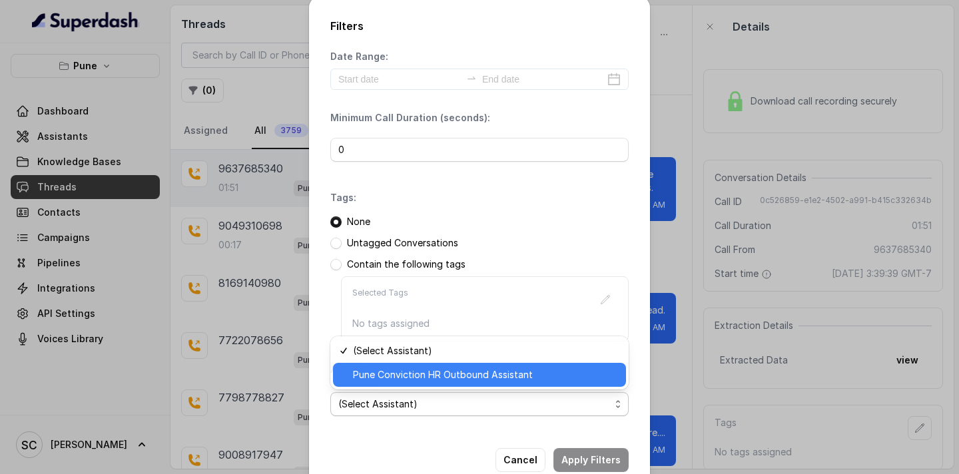
click at [420, 377] on span "Pune Conviction HR Outbound Assistant" at bounding box center [485, 375] width 265 height 16
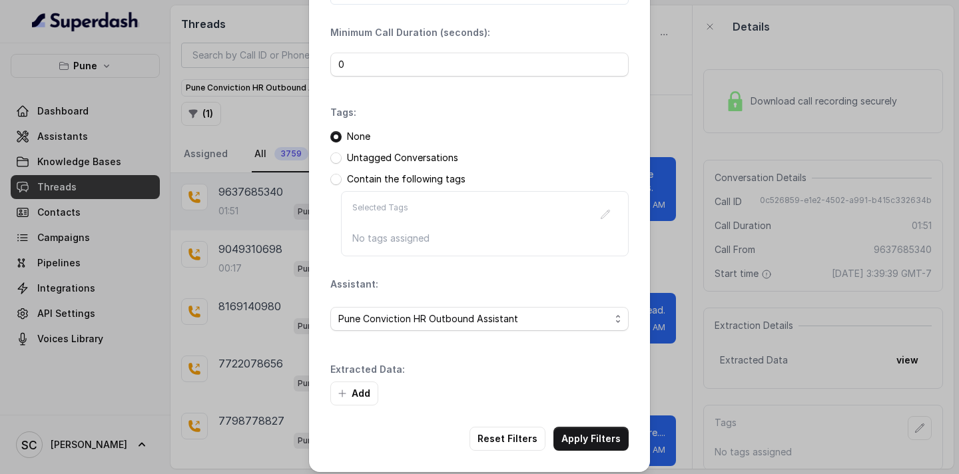
scroll to position [95, 0]
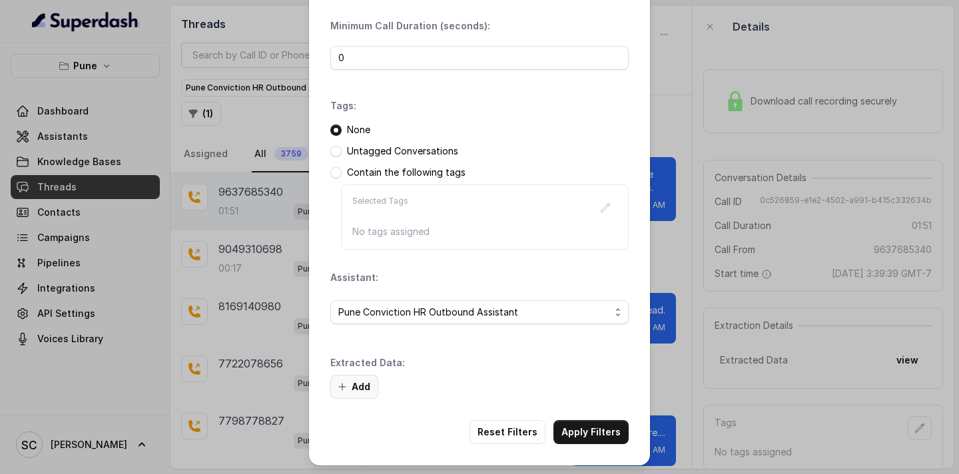
click at [363, 388] on button "Add" at bounding box center [354, 387] width 48 height 24
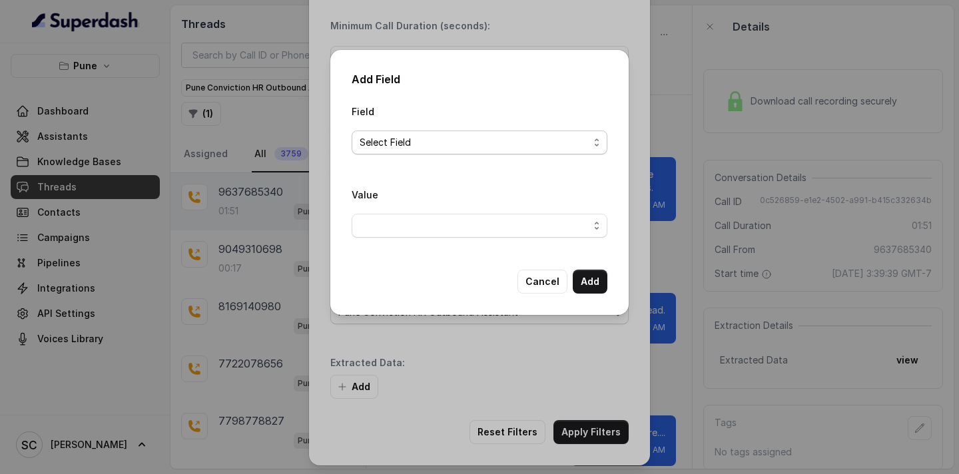
click at [411, 147] on span "Select Field" at bounding box center [474, 143] width 229 height 16
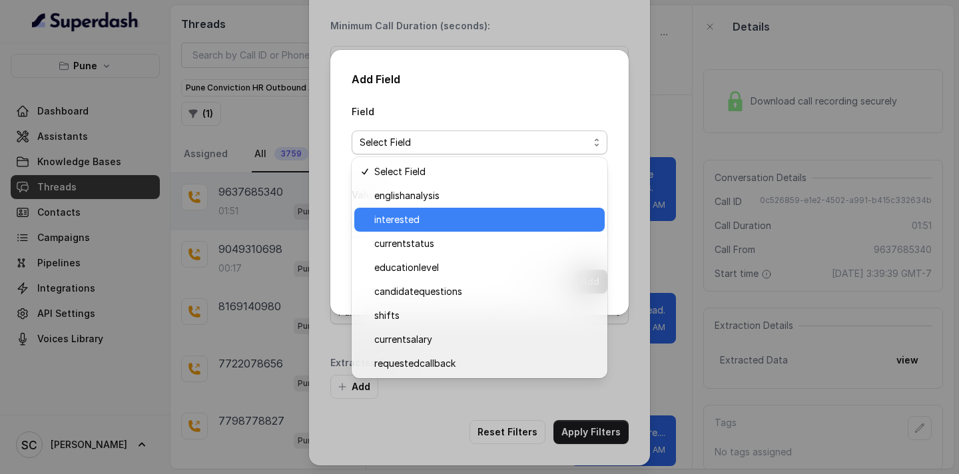
click at [446, 218] on span "interested" at bounding box center [485, 220] width 222 height 16
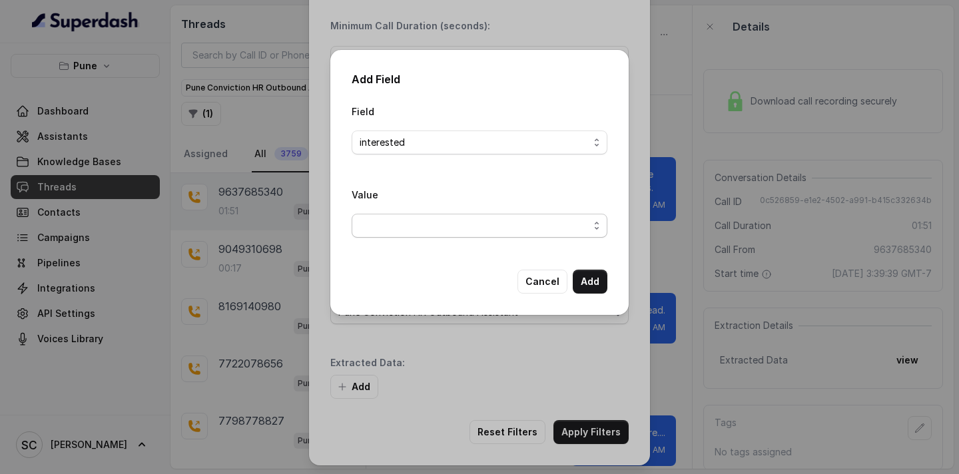
click at [436, 222] on span "button" at bounding box center [480, 226] width 256 height 24
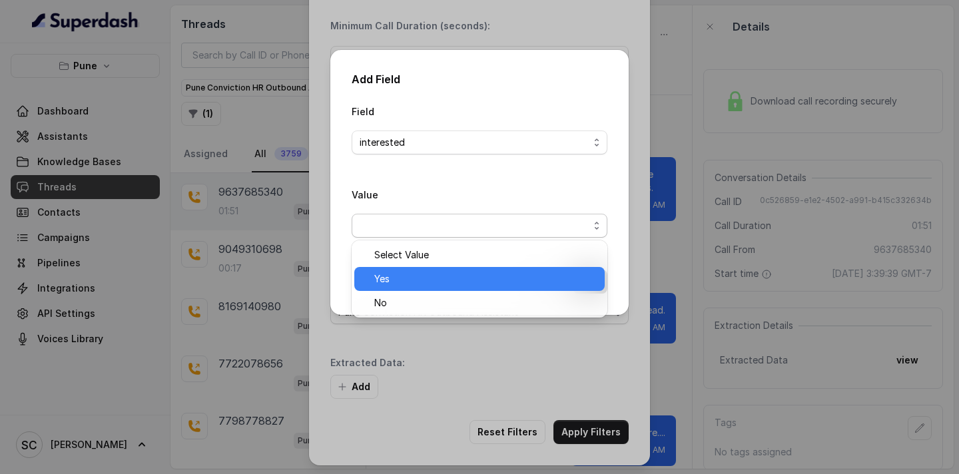
click at [440, 285] on span "Yes" at bounding box center [485, 279] width 222 height 16
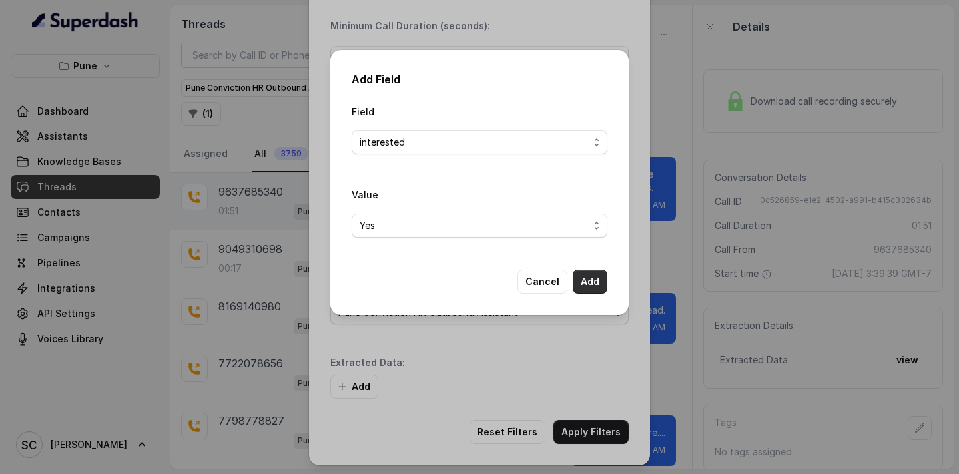
click at [589, 292] on button "Add" at bounding box center [590, 282] width 35 height 24
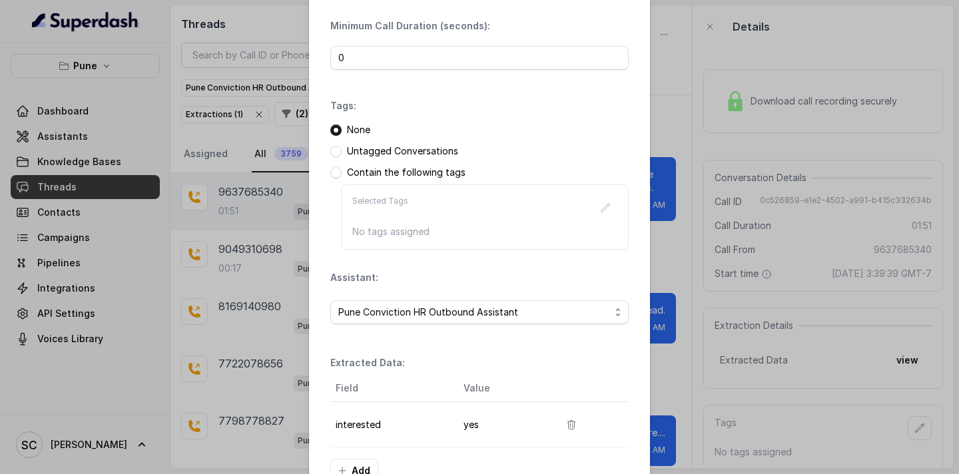
scroll to position [181, 0]
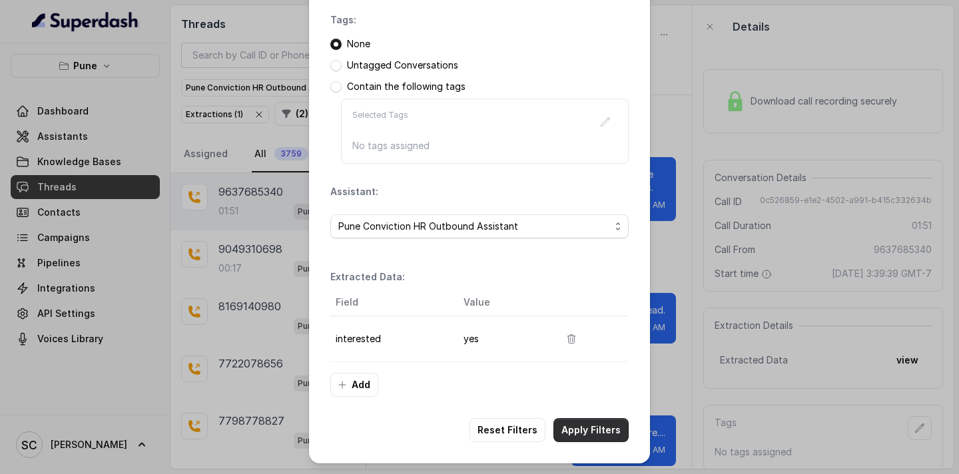
click at [611, 432] on button "Apply Filters" at bounding box center [590, 430] width 75 height 24
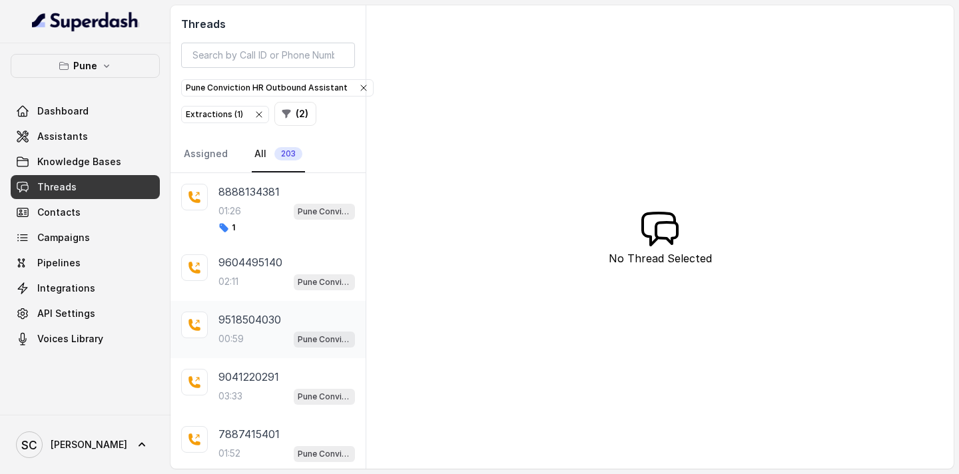
scroll to position [328, 0]
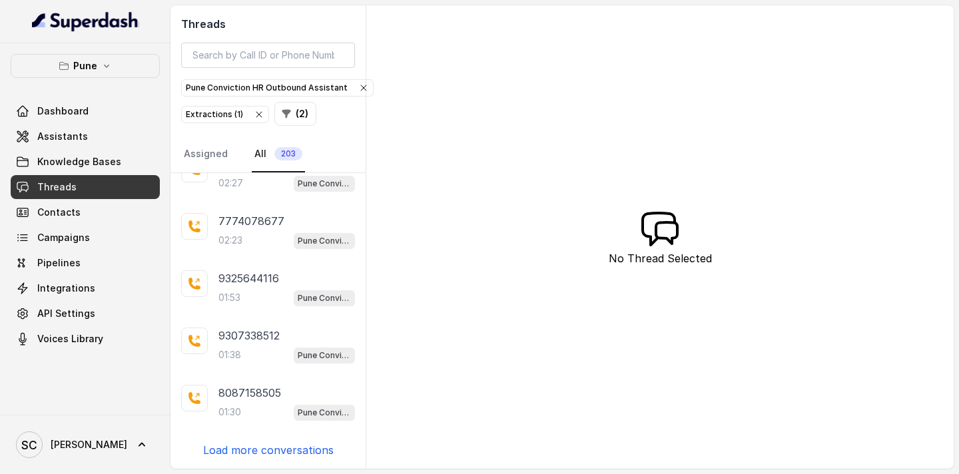
click at [293, 446] on p "Load more conversations" at bounding box center [268, 450] width 131 height 16
click at [294, 446] on p "Load more conversations" at bounding box center [268, 450] width 131 height 16
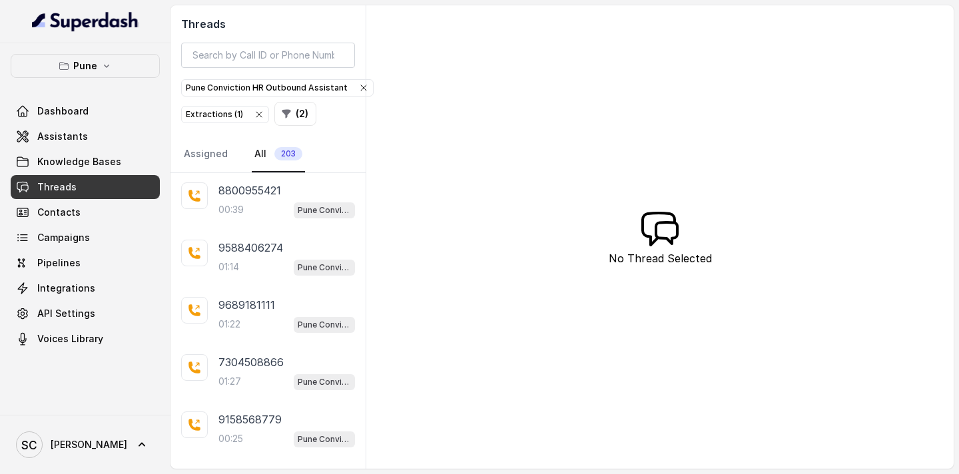
scroll to position [2059, 0]
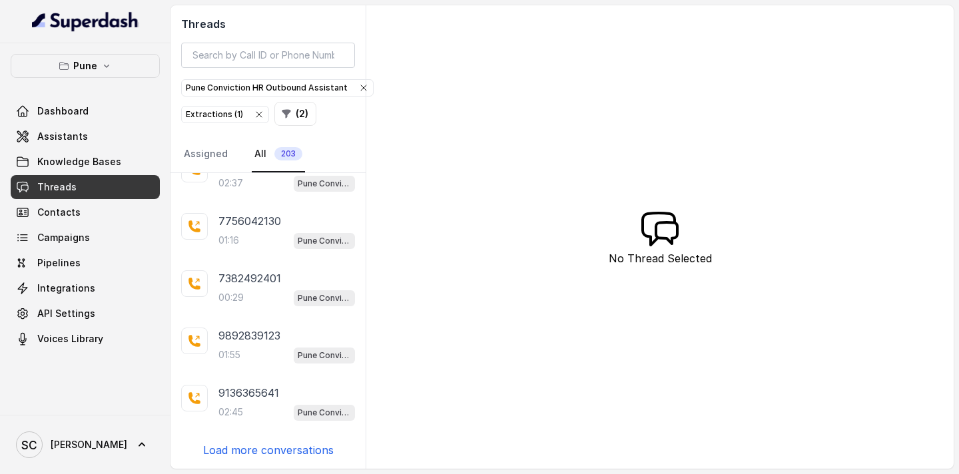
click at [294, 446] on p "Load more conversations" at bounding box center [268, 450] width 131 height 16
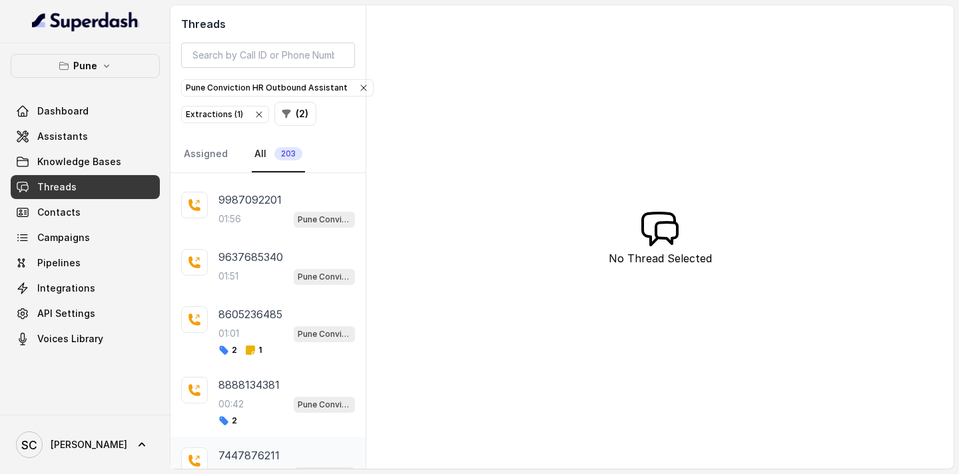
scroll to position [2305, 0]
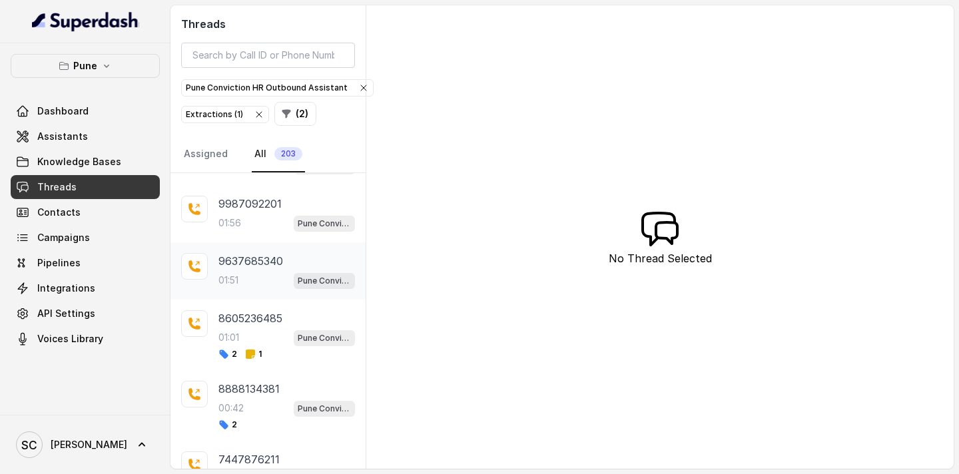
click at [260, 278] on div "01:51 Pune Conviction HR Outbound Assistant" at bounding box center [286, 280] width 137 height 17
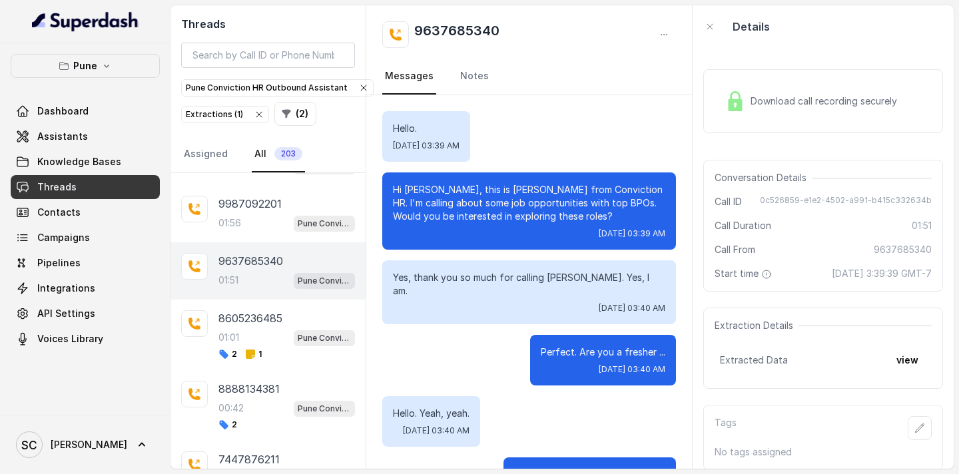
scroll to position [1728, 0]
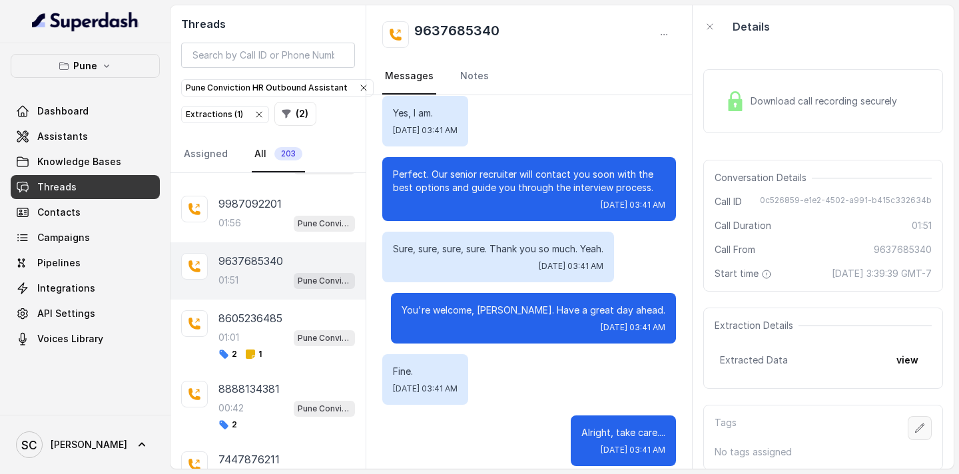
click at [923, 429] on icon "button" at bounding box center [919, 428] width 11 height 11
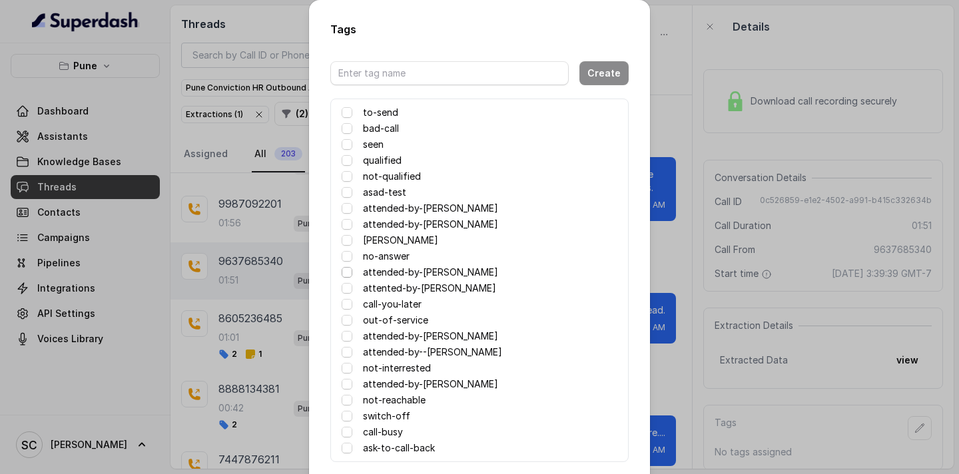
click at [348, 272] on span at bounding box center [347, 272] width 11 height 11
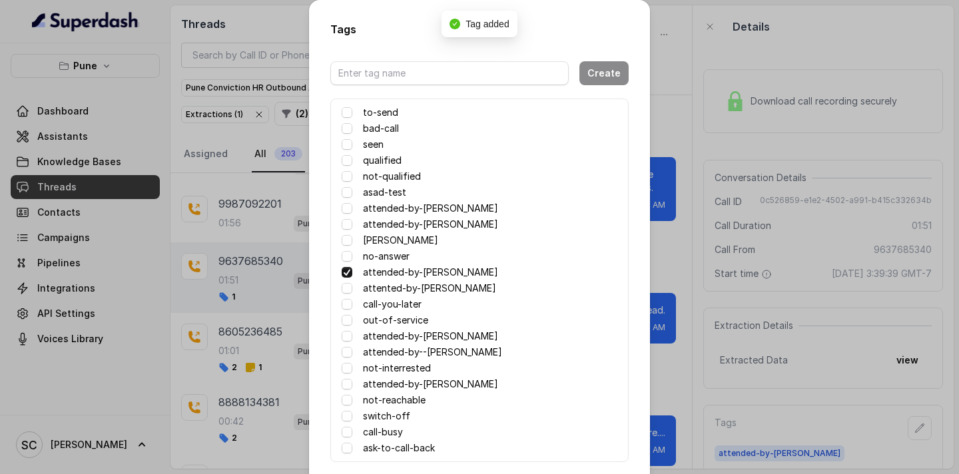
scroll to position [65, 0]
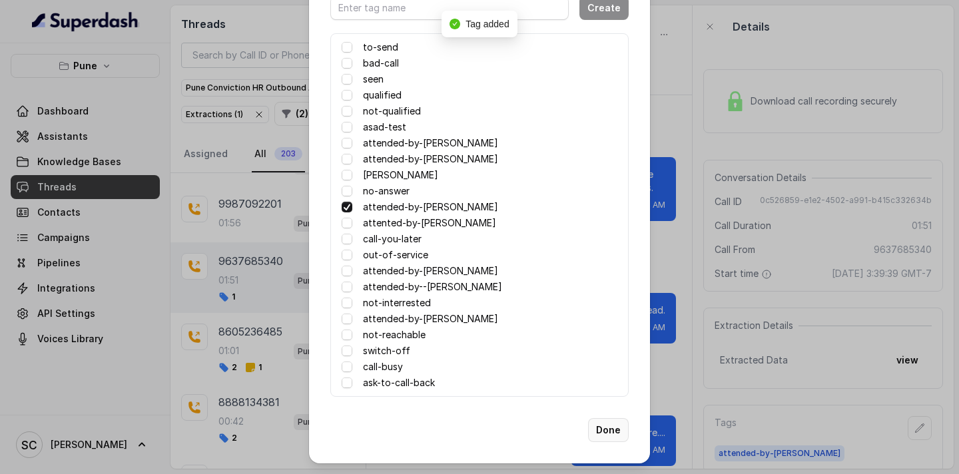
click at [609, 422] on button "Done" at bounding box center [608, 430] width 41 height 24
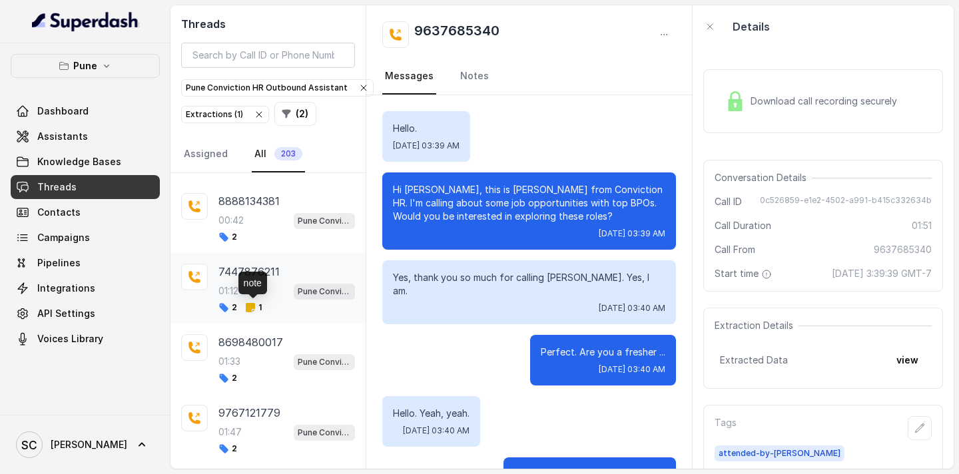
scroll to position [2511, 0]
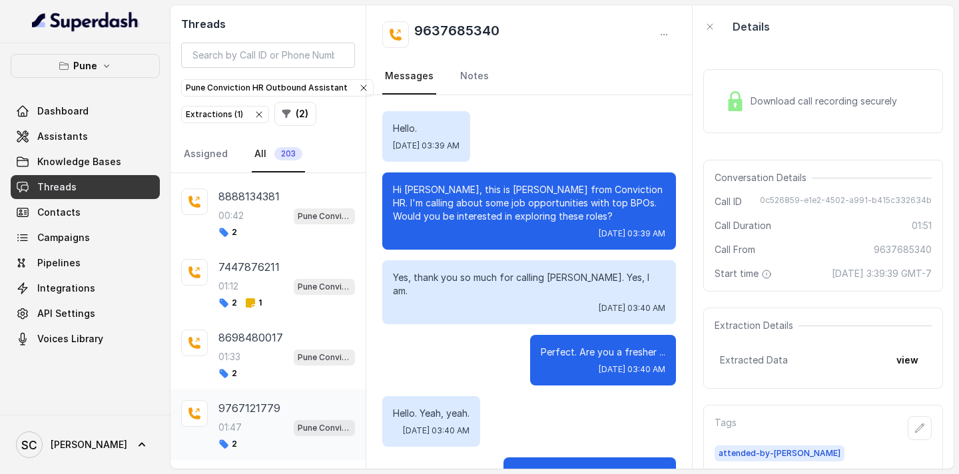
click at [254, 418] on div "9767121779 01:47 Pune Conviction HR Outbound Assistant 2" at bounding box center [286, 424] width 137 height 49
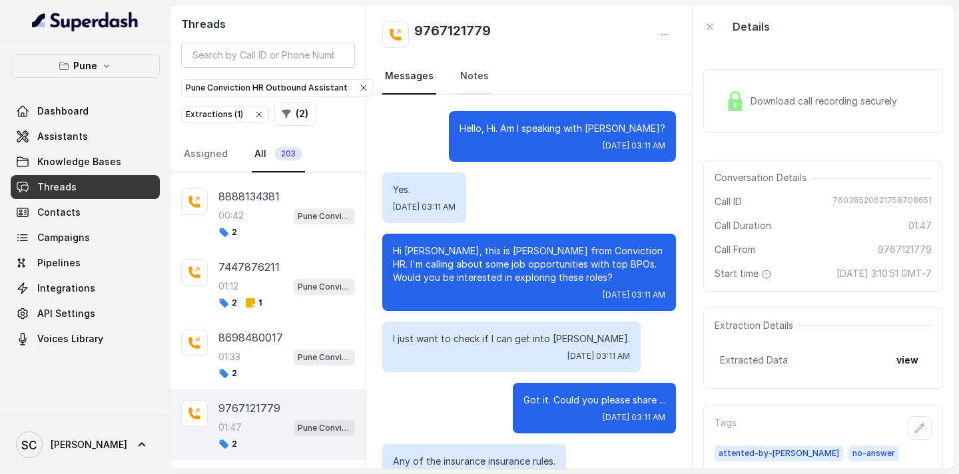
click at [473, 73] on link "Notes" at bounding box center [474, 77] width 34 height 36
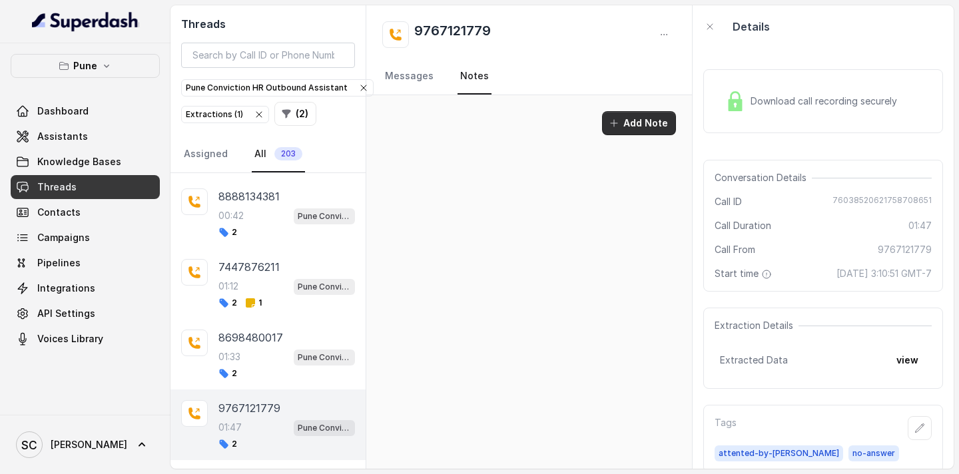
click at [636, 126] on button "Add Note" at bounding box center [639, 123] width 74 height 24
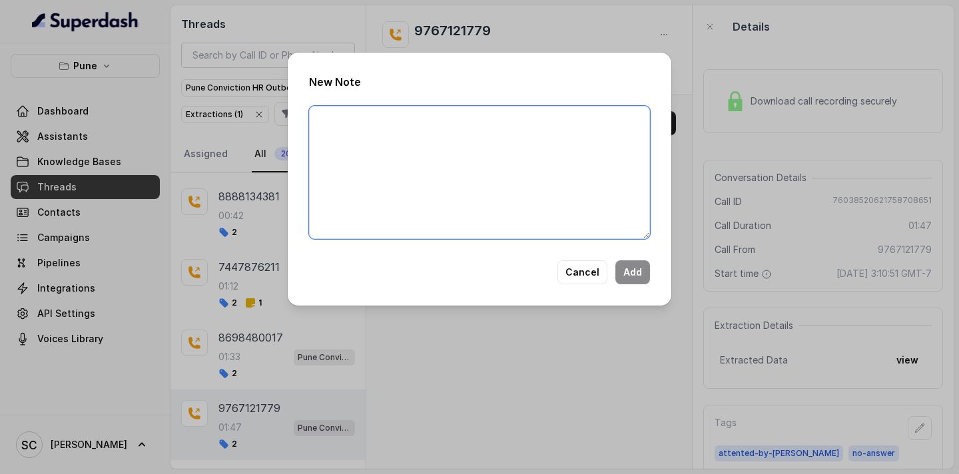
click at [513, 198] on textarea at bounding box center [479, 172] width 341 height 133
paste textarea "Candidate is not fit for Barclays, as his UAN is not clear, & looking for salar…"
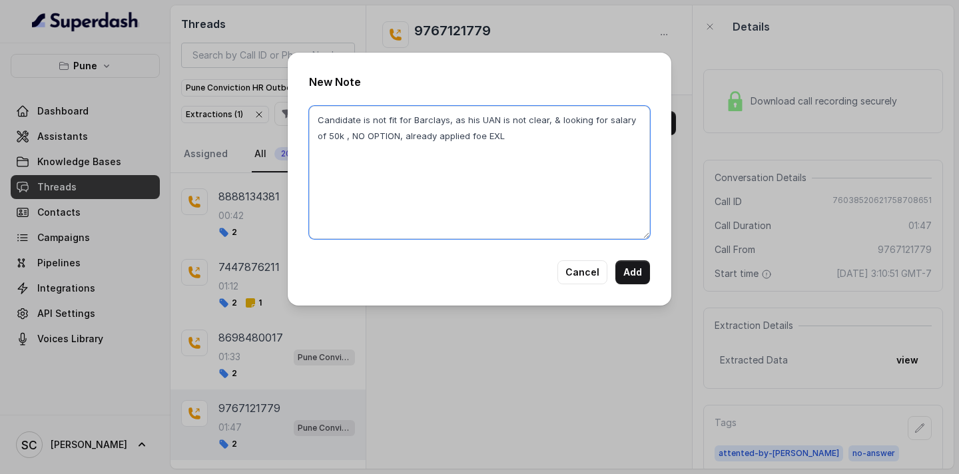
click at [319, 121] on textarea "Candidate is not fit for Barclays, as his UAN is not clear, & looking for salar…" at bounding box center [479, 172] width 341 height 133
paste textarea "Name: Contact number: Recruiter: Name of the attender: Comments: AI Improvement:"
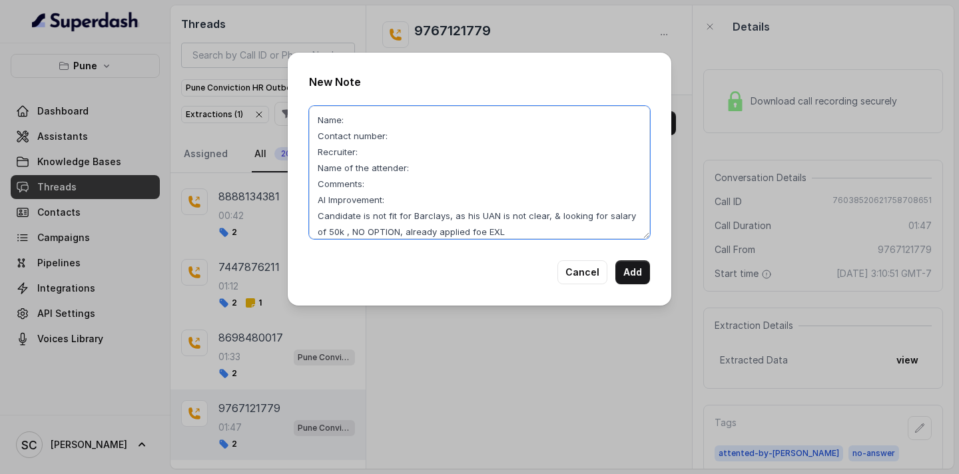
click at [370, 120] on textarea "Name: Contact number: Recruiter: Name of the attender: Comments: AI Improvement…" at bounding box center [479, 172] width 341 height 133
click at [402, 137] on textarea "Name: Aquib Contact number: Recruiter: Name of the attender: Comments: AI Impro…" at bounding box center [479, 172] width 341 height 133
click at [398, 147] on textarea "Name: Aquib Contact number: 9767121778 Recruiter: Name of the attender: Comment…" at bounding box center [479, 172] width 341 height 133
click at [425, 168] on textarea "Name: Aquib Contact number: 9767121778 Recruiter: RUPAL Name of the attender: C…" at bounding box center [479, 172] width 341 height 133
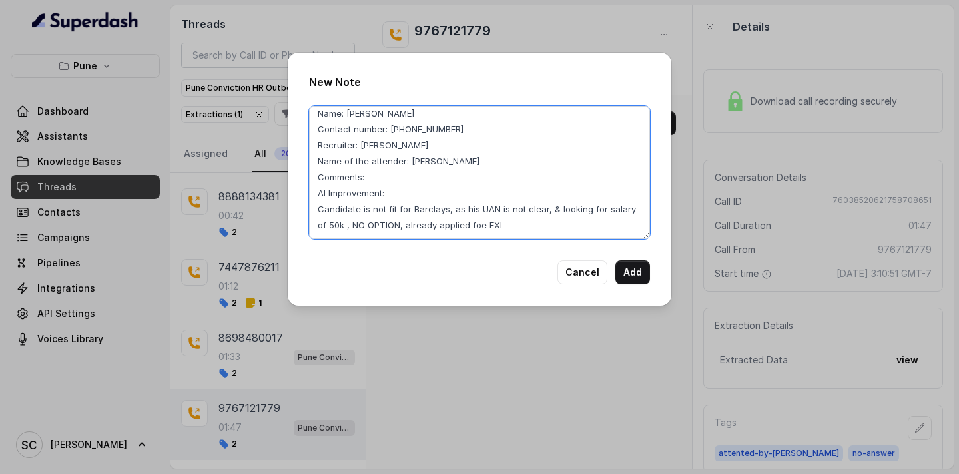
drag, startPoint x: 318, startPoint y: 216, endPoint x: 495, endPoint y: 240, distance: 178.8
click at [495, 243] on div "New Note Name: Aquib Contact number: 9767121778 Recruiter: RUPAL Name of the at…" at bounding box center [480, 179] width 384 height 253
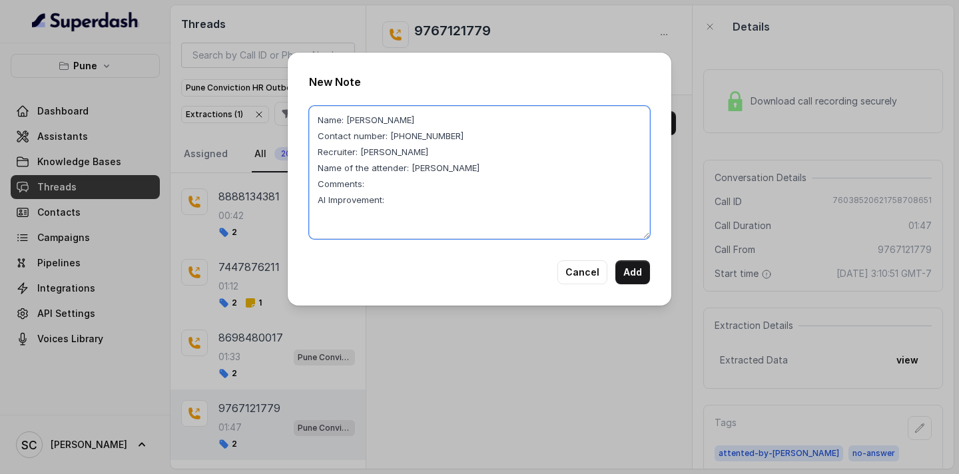
scroll to position [0, 0]
click at [385, 184] on textarea "Name: Aquib Contact number: 9767121778 Recruiter: RUPAL Name of the attender: R…" at bounding box center [479, 172] width 341 height 133
paste textarea "Candidate is not fit for Barclays, as his UAN is not clear, & looking for salar…"
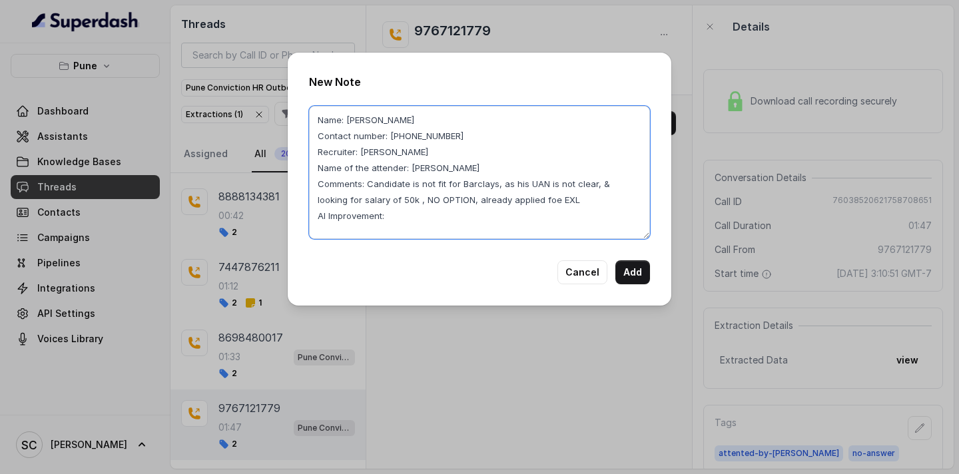
type textarea "Name: Aquib Contact number: 9767121778 Recruiter: RUPAL Name of the attender: R…"
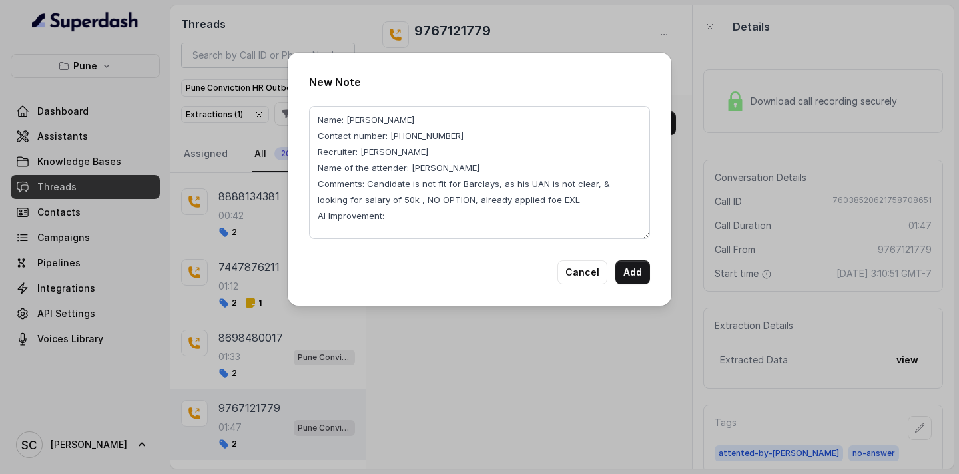
click at [468, 336] on div "New Note Name: Aquib Contact number: 9767121778 Recruiter: RUPAL Name of the at…" at bounding box center [479, 237] width 959 height 474
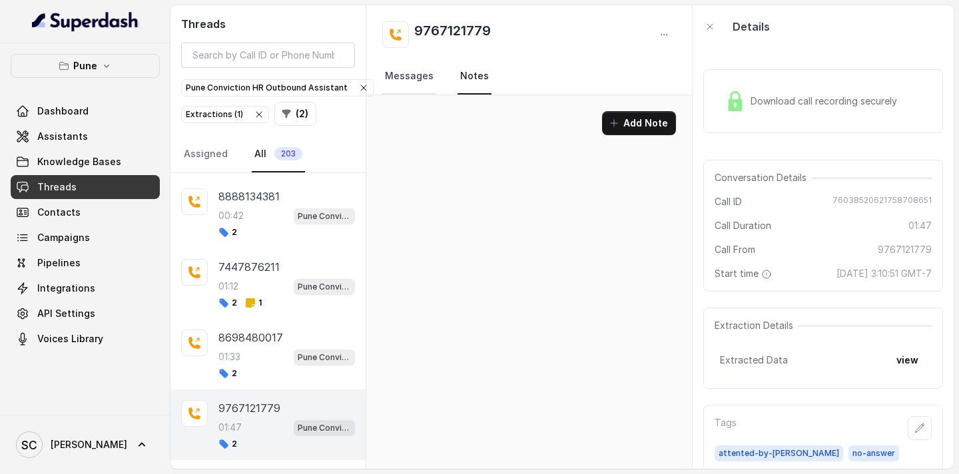
click at [405, 87] on link "Messages" at bounding box center [409, 77] width 54 height 36
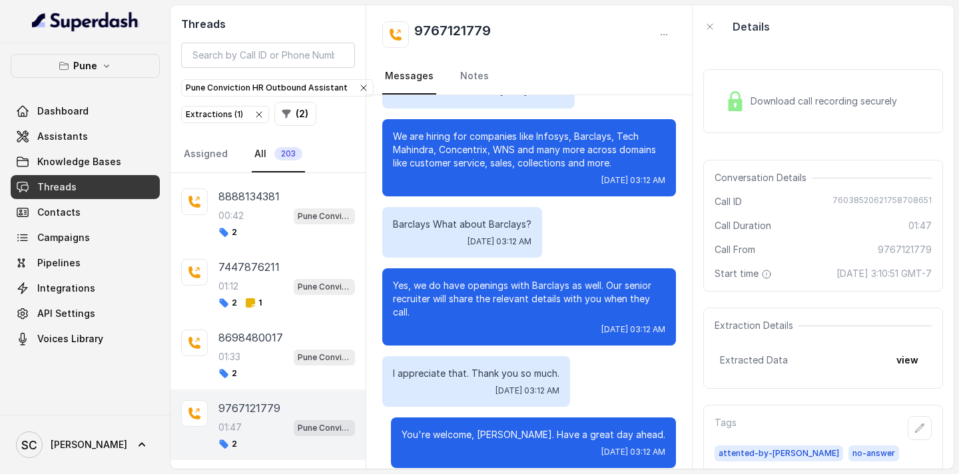
scroll to position [1286, 0]
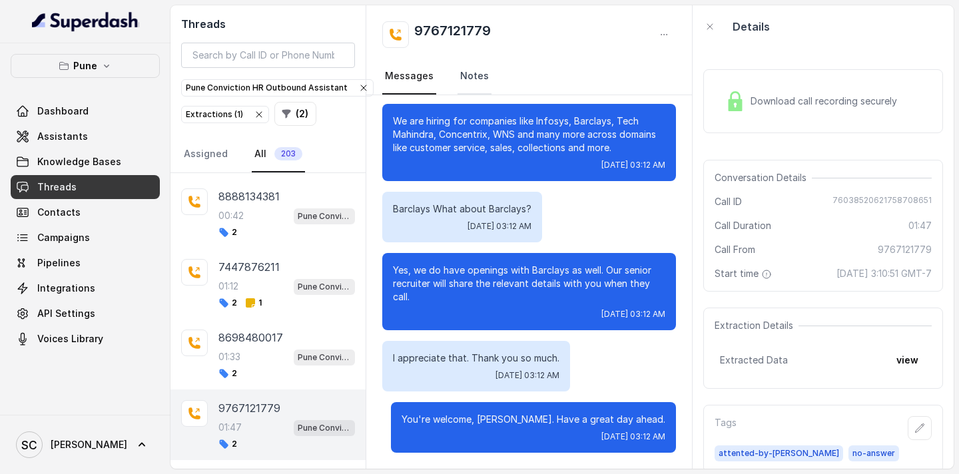
click at [469, 82] on link "Notes" at bounding box center [474, 77] width 34 height 36
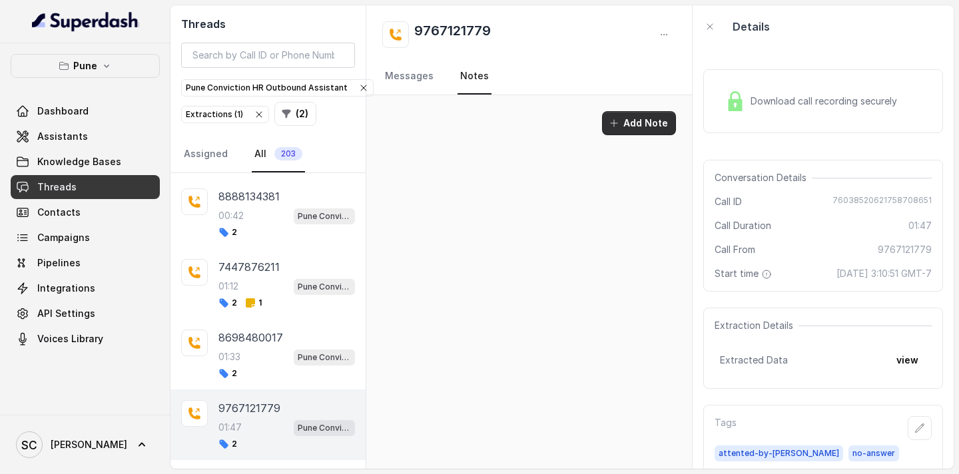
click at [632, 125] on button "Add Note" at bounding box center [639, 123] width 74 height 24
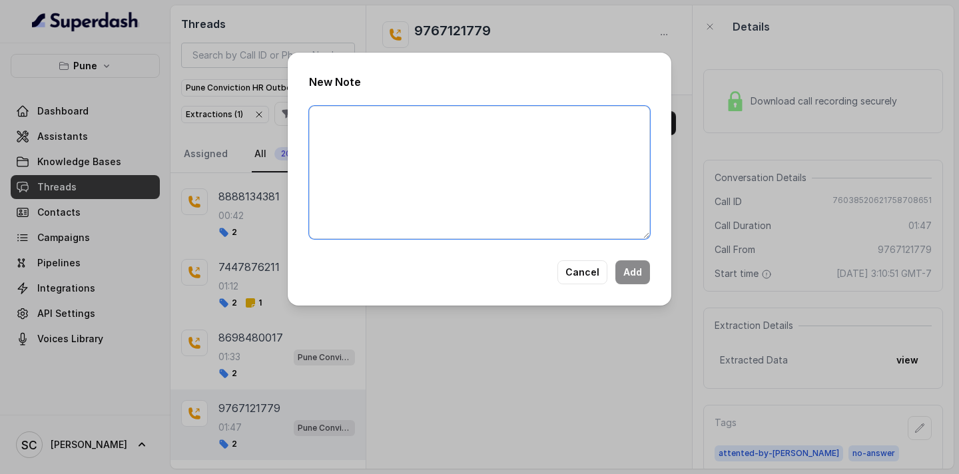
click at [537, 185] on textarea at bounding box center [479, 172] width 341 height 133
click at [389, 142] on textarea at bounding box center [479, 172] width 341 height 133
paste textarea "Name: Contact number: Recruiter: Name of the attender: Comments: AI Improvement:"
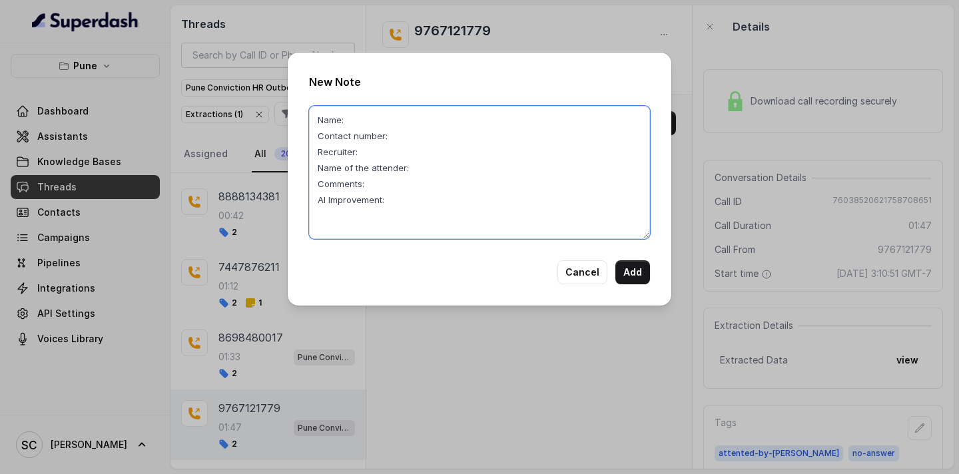
click at [352, 113] on textarea "Name: Contact number: Recruiter: Name of the attender: Comments: AI Improvement:" at bounding box center [479, 172] width 341 height 133
click at [401, 135] on textarea "Name: Aquib Contact number: Recruiter: Name of the attender: Comments: AI Impro…" at bounding box center [479, 172] width 341 height 133
click at [396, 154] on textarea "Name: Aquib Contact number: 9767121779 Recruiter: Name of the attender: Comment…" at bounding box center [479, 172] width 341 height 133
click at [424, 168] on textarea "Name: Aquib Contact number: 9767121779 Recruiter: RUPAL Name of the attender: C…" at bounding box center [479, 172] width 341 height 133
click at [374, 184] on textarea "Name: Aquib Contact number: 9767121779 Recruiter: RUPAL Name of the attender: R…" at bounding box center [479, 172] width 341 height 133
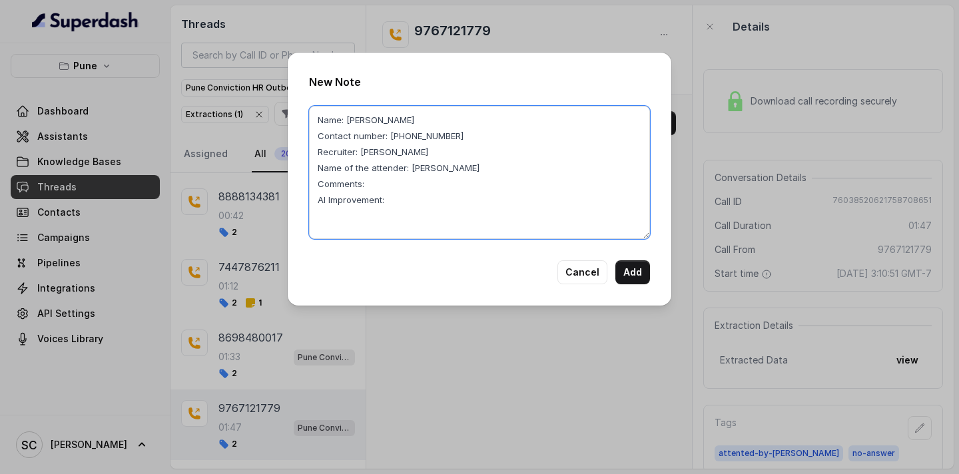
paste textarea "Candidate is not fit for Barclays, as his UAN is not clear, & looking for salar…"
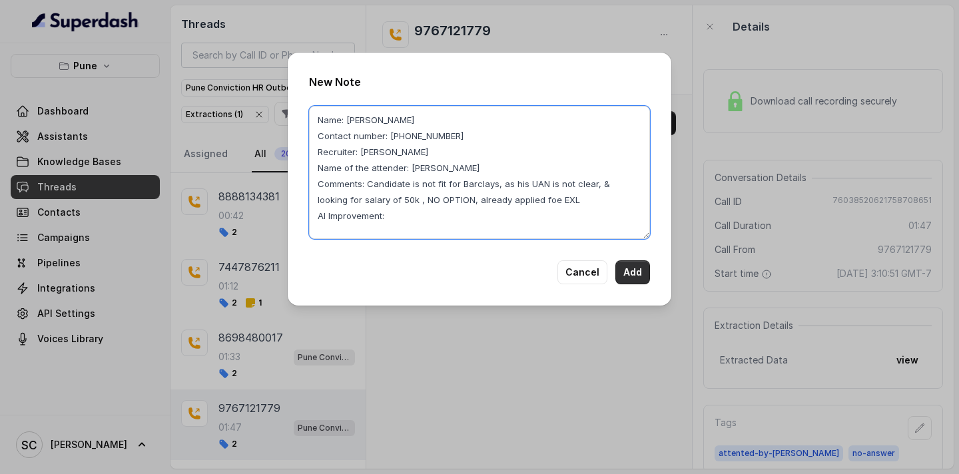
type textarea "Name: Aquib Contact number: 9767121779 Recruiter: RUPAL Name of the attender: R…"
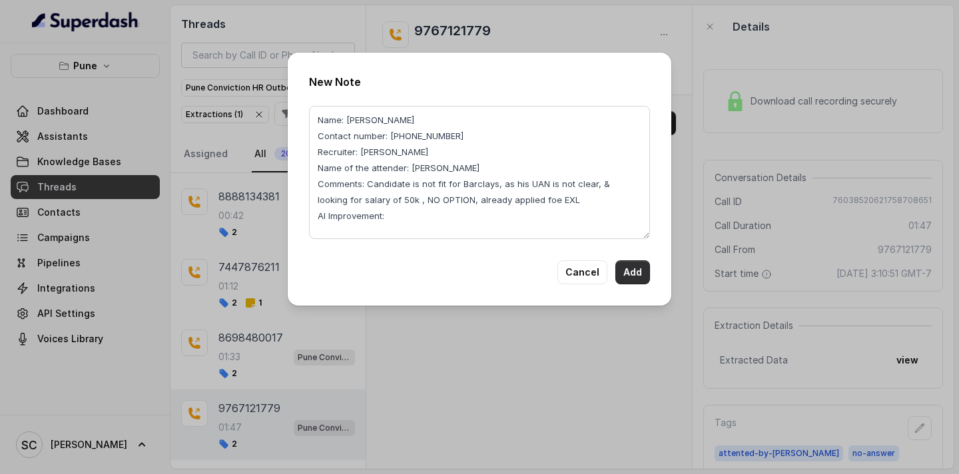
click at [642, 273] on button "Add" at bounding box center [632, 272] width 35 height 24
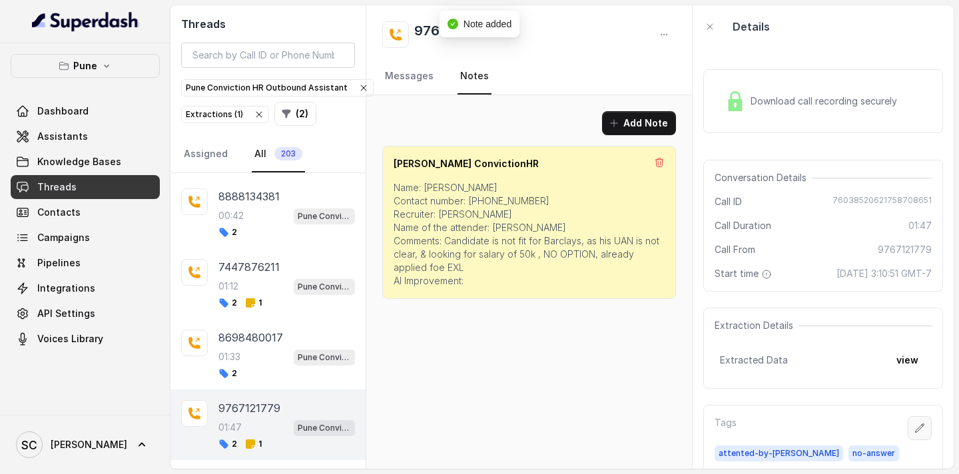
click at [922, 428] on icon "button" at bounding box center [919, 428] width 11 height 11
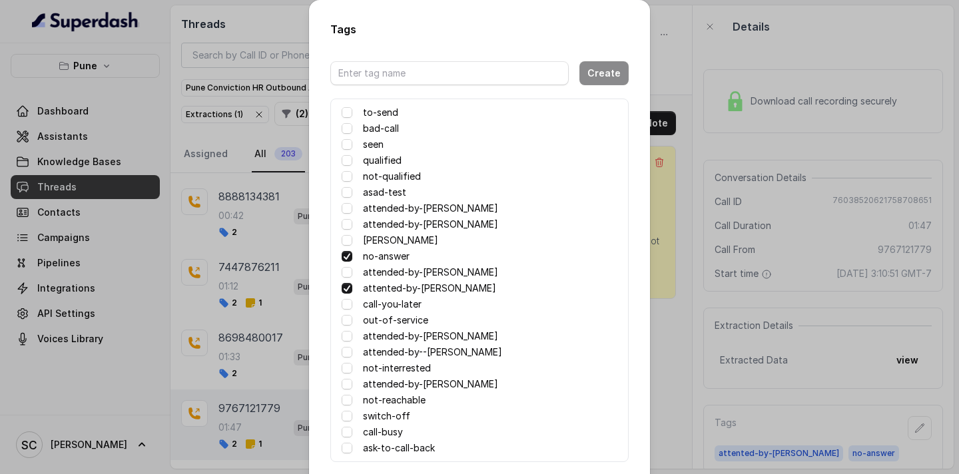
click at [346, 254] on span at bounding box center [347, 256] width 11 height 11
click at [348, 178] on span at bounding box center [347, 176] width 11 height 11
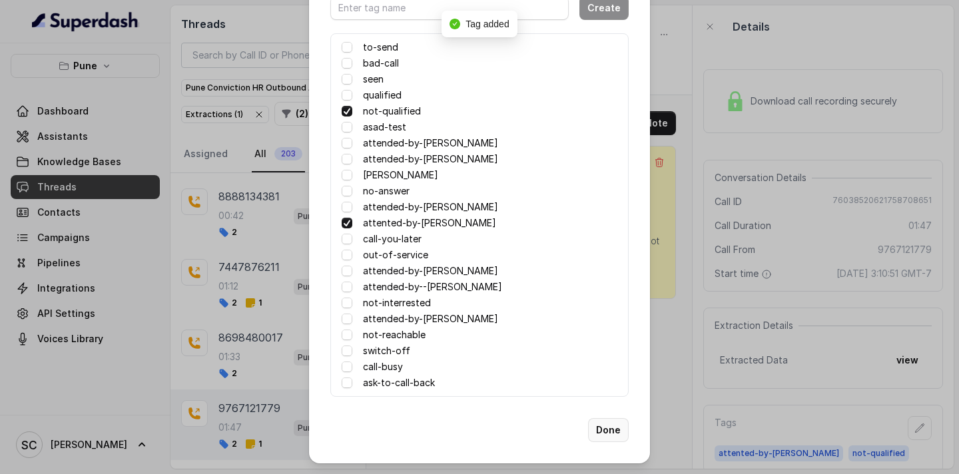
click at [605, 427] on button "Done" at bounding box center [608, 430] width 41 height 24
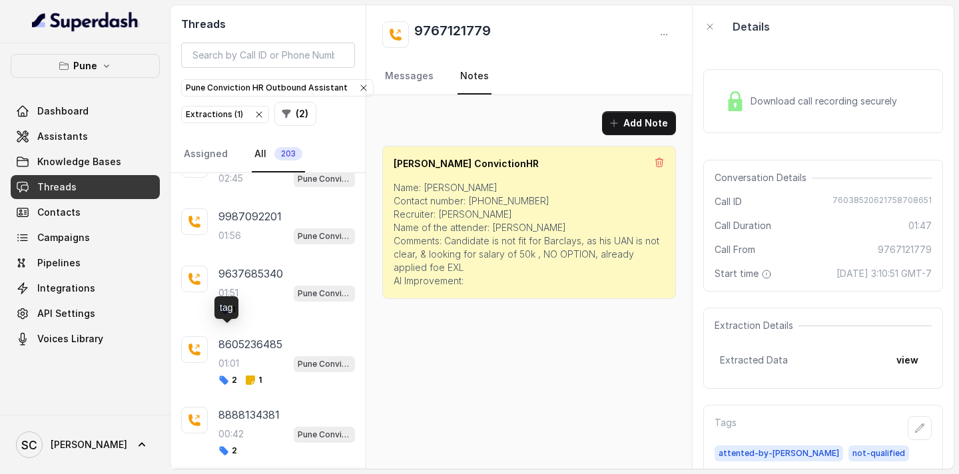
scroll to position [2270, 0]
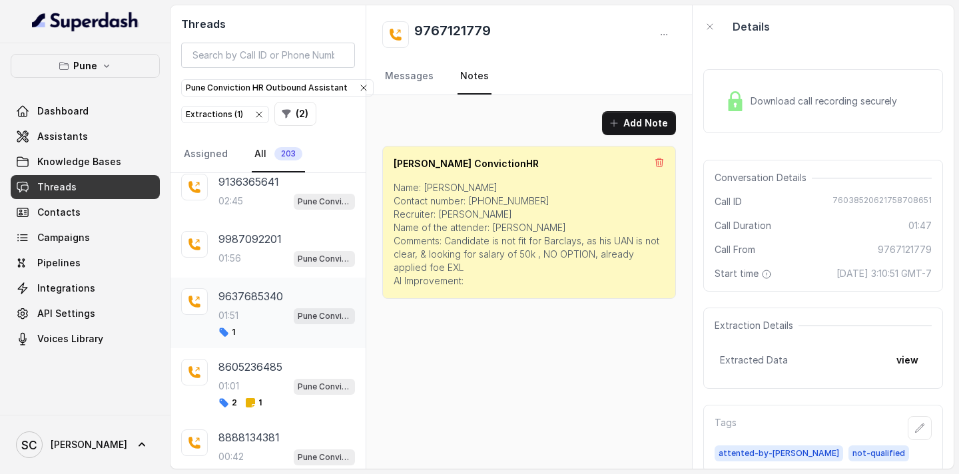
click at [254, 304] on div "9637685340 01:51 Pune Conviction HR Outbound Assistant 1" at bounding box center [286, 312] width 137 height 49
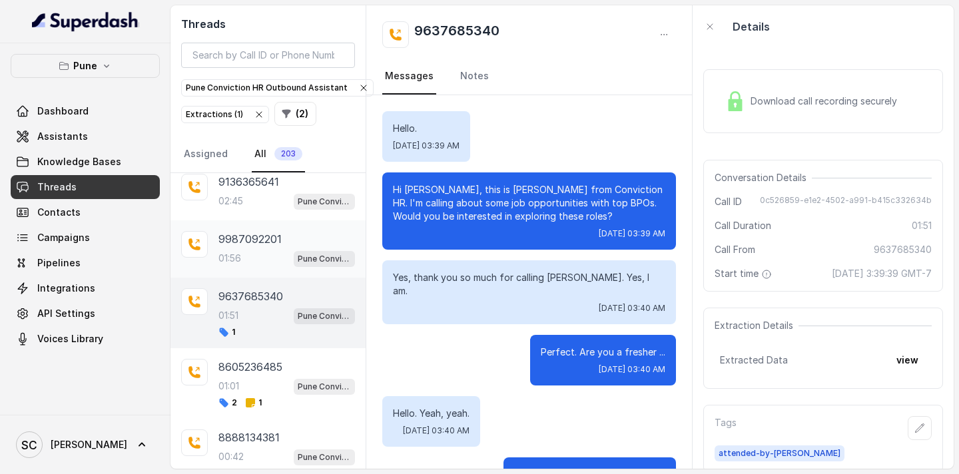
click at [242, 241] on p "9987092201" at bounding box center [249, 239] width 63 height 16
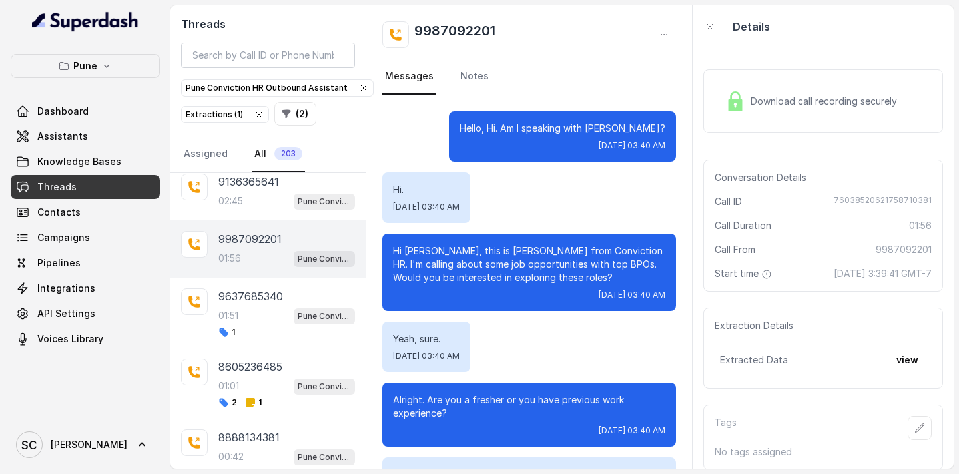
scroll to position [972, 0]
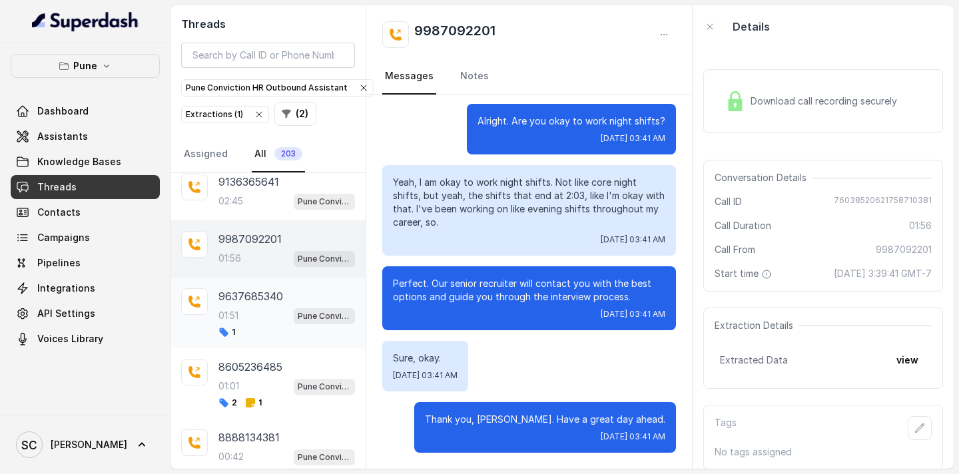
click at [259, 302] on p "9637685340" at bounding box center [250, 296] width 65 height 16
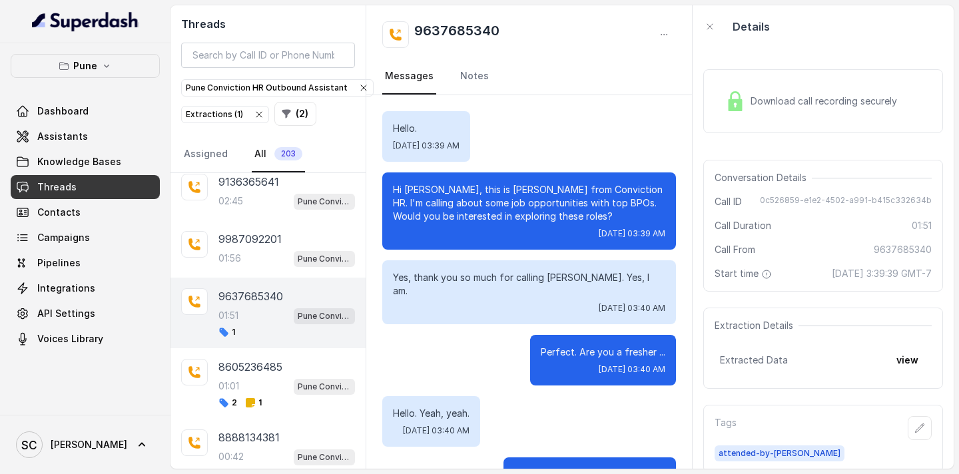
scroll to position [1728, 0]
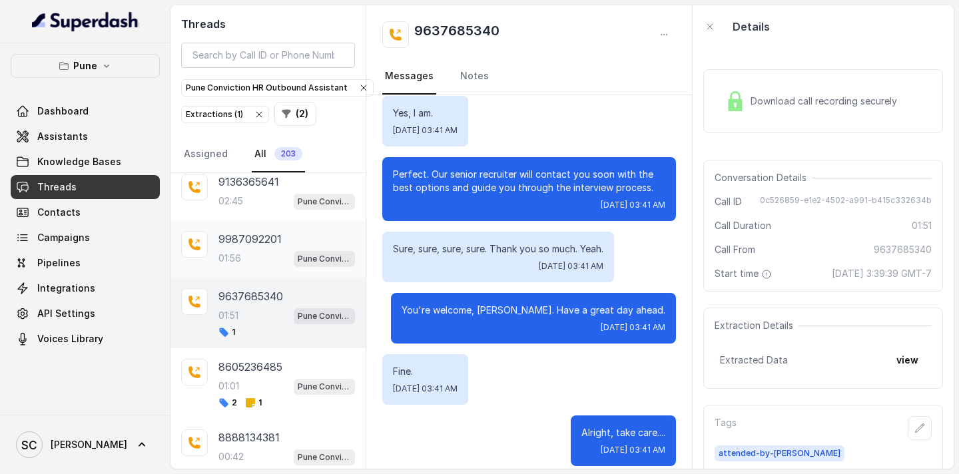
click at [260, 256] on div "01:56 Pune Conviction HR Outbound Assistant" at bounding box center [286, 258] width 137 height 17
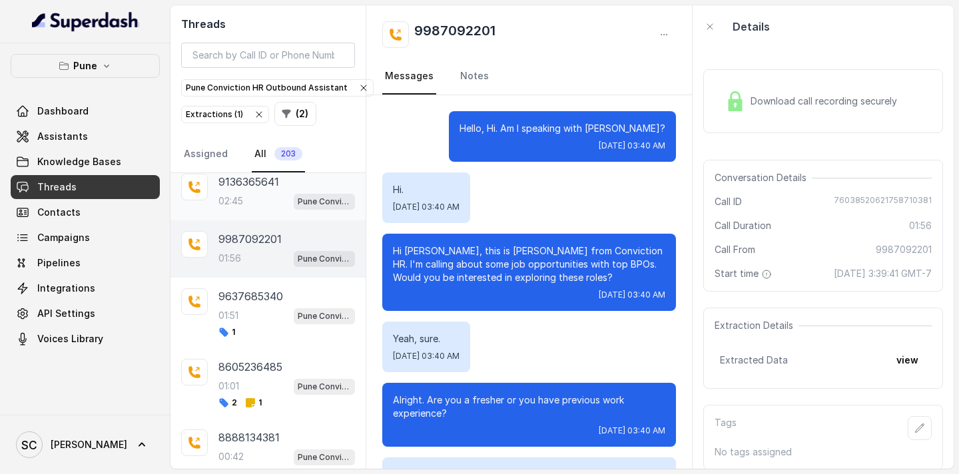
click at [240, 206] on p "02:45" at bounding box center [230, 200] width 25 height 13
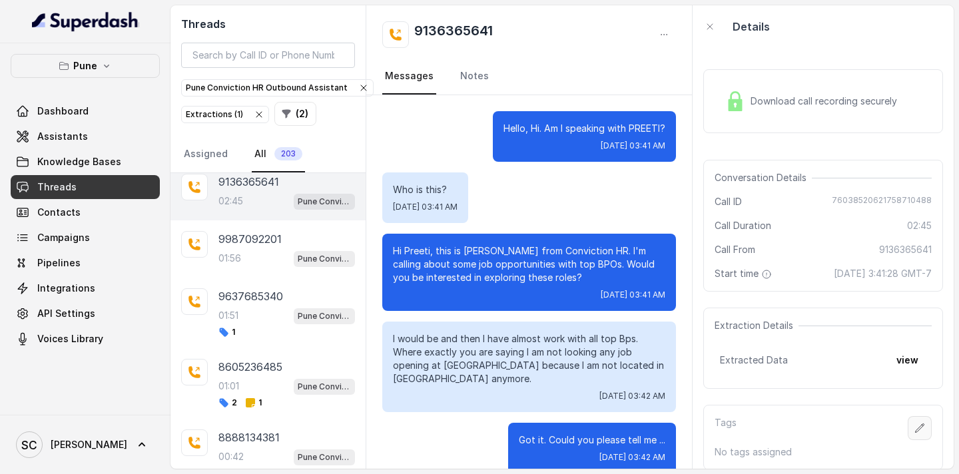
click at [920, 431] on icon "button" at bounding box center [919, 428] width 11 height 11
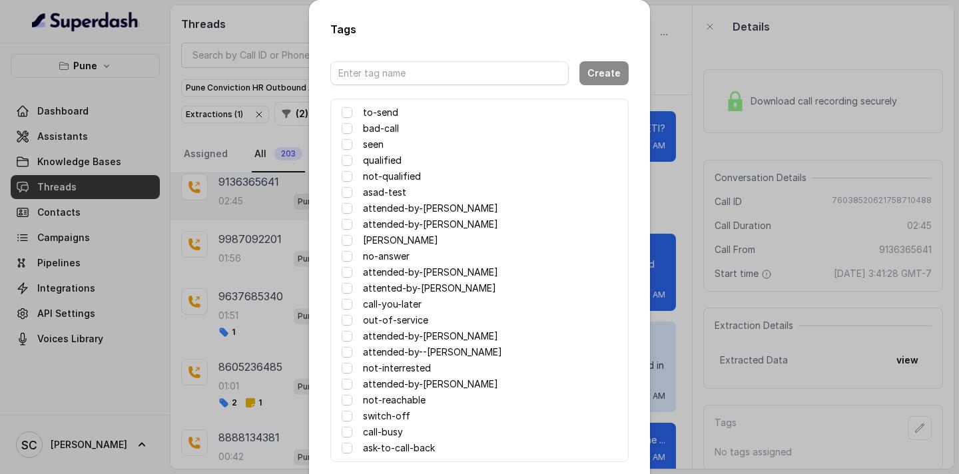
click at [400, 287] on label "attented-by-[PERSON_NAME]" at bounding box center [429, 288] width 133 height 16
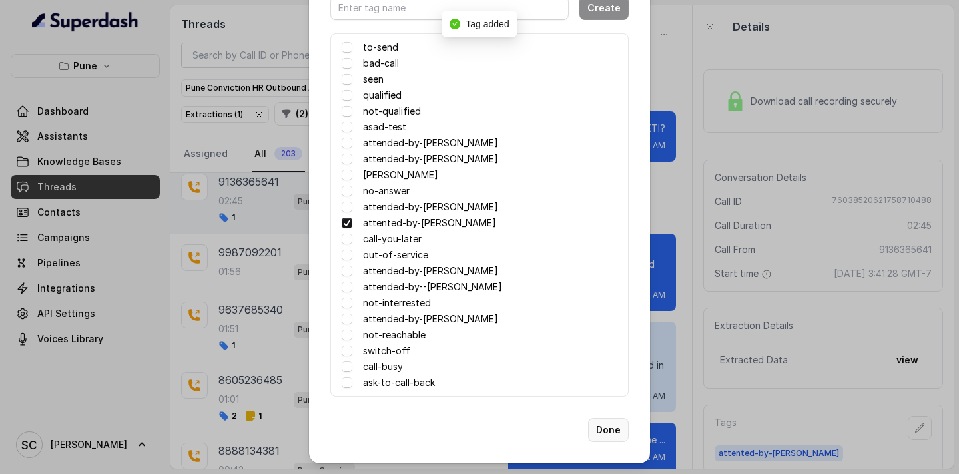
click at [610, 427] on button "Done" at bounding box center [608, 430] width 41 height 24
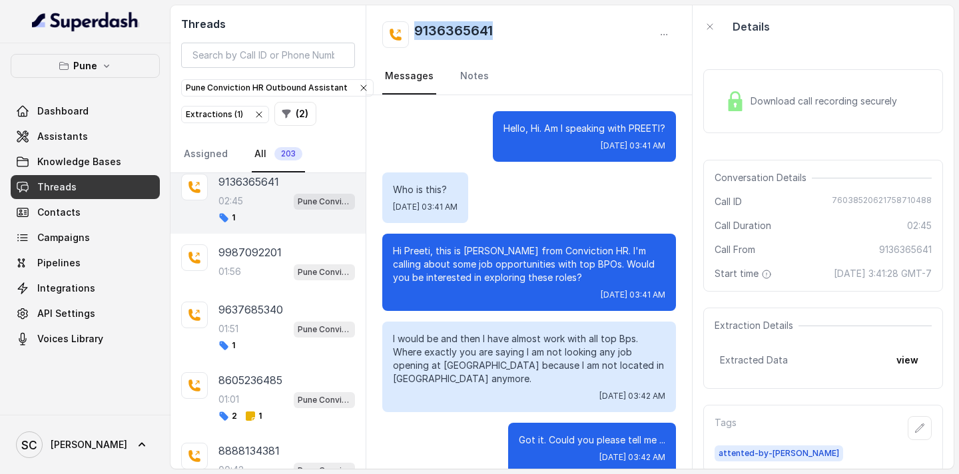
drag, startPoint x: 501, startPoint y: 27, endPoint x: 408, endPoint y: 33, distance: 93.4
click at [408, 33] on div "9136365641" at bounding box center [529, 34] width 294 height 27
copy h2 "9136365641"
click at [922, 431] on icon "button" at bounding box center [919, 428] width 11 height 11
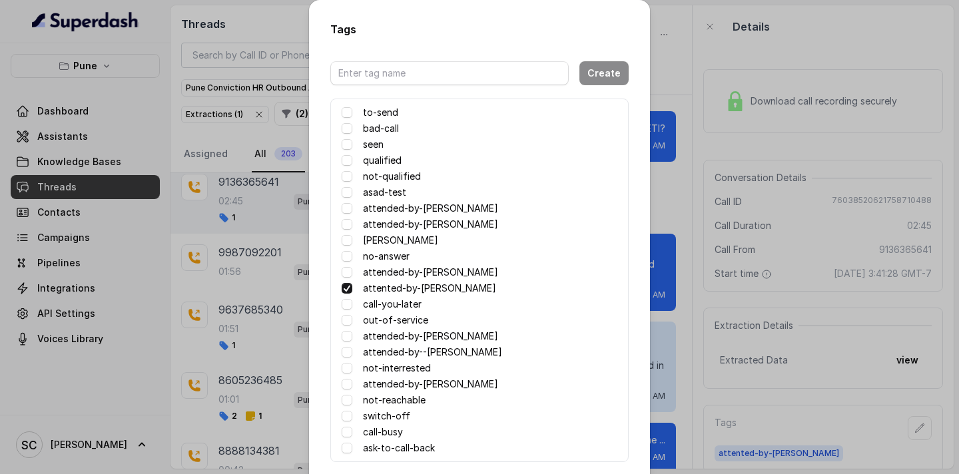
click at [388, 434] on label "call-busy" at bounding box center [383, 432] width 40 height 16
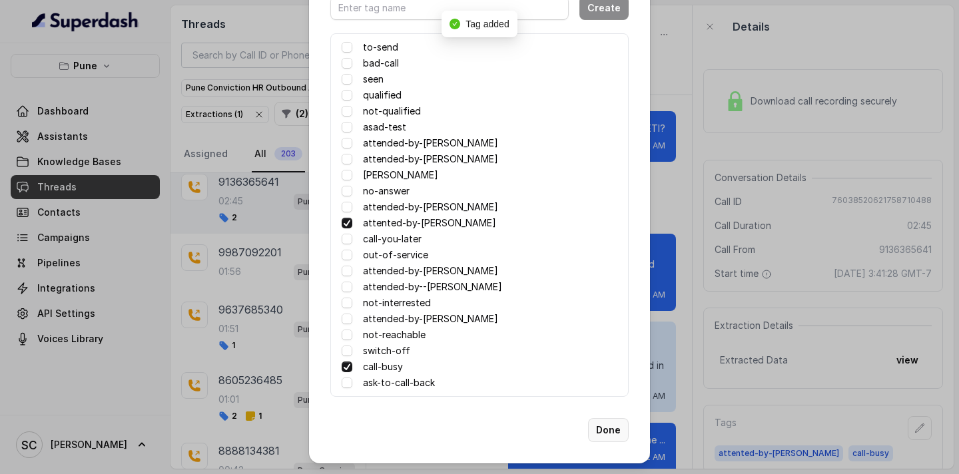
click at [613, 433] on button "Done" at bounding box center [608, 430] width 41 height 24
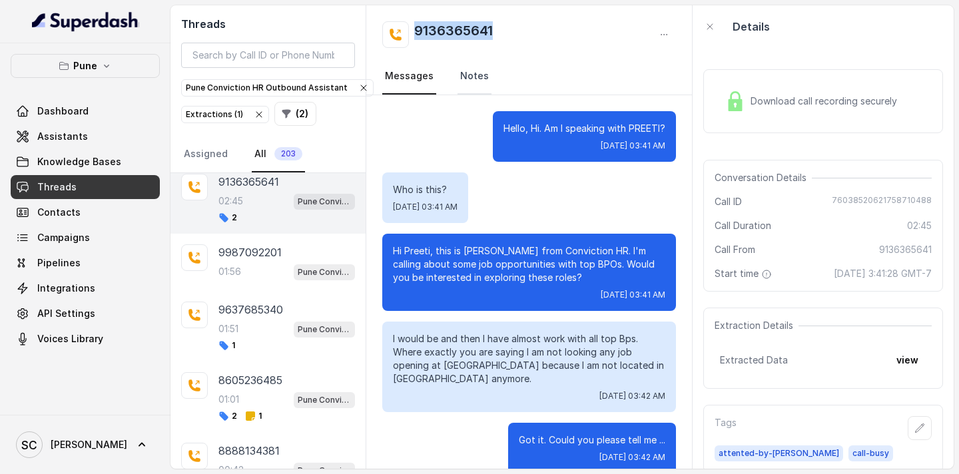
click at [476, 78] on link "Notes" at bounding box center [474, 77] width 34 height 36
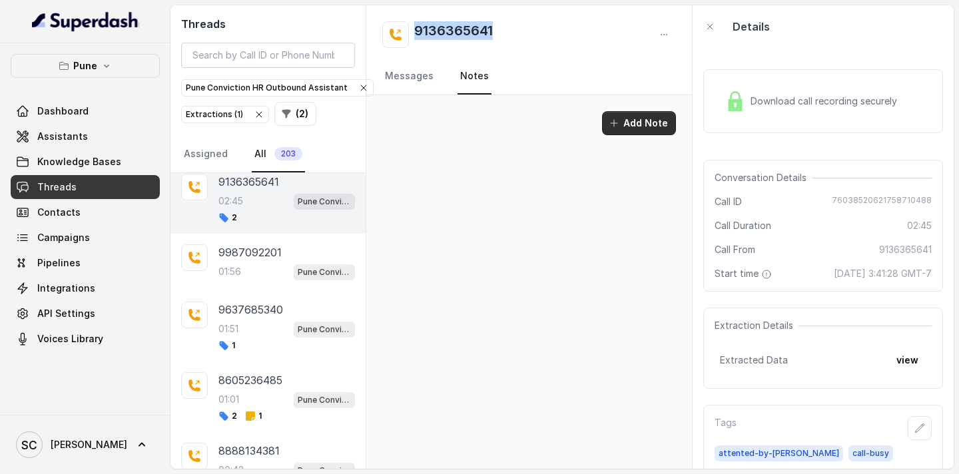
click at [634, 120] on button "Add Note" at bounding box center [639, 123] width 74 height 24
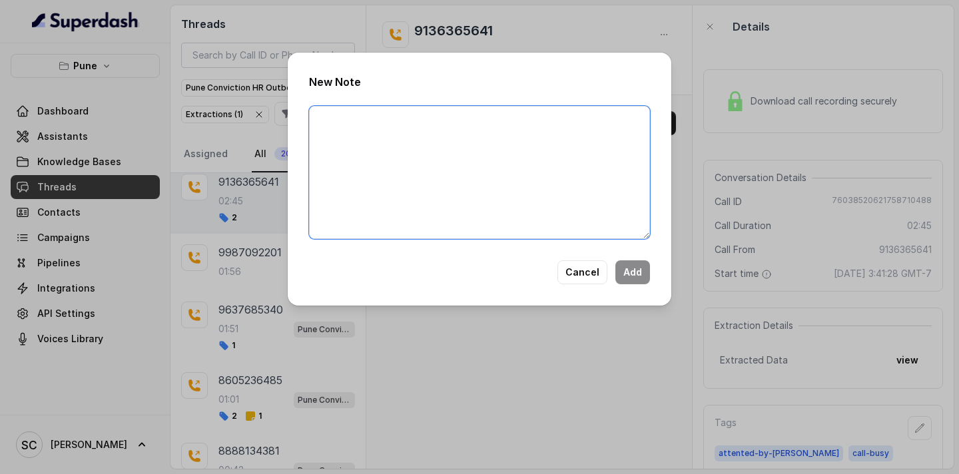
click at [545, 134] on textarea at bounding box center [479, 172] width 341 height 133
type textarea "call busy"
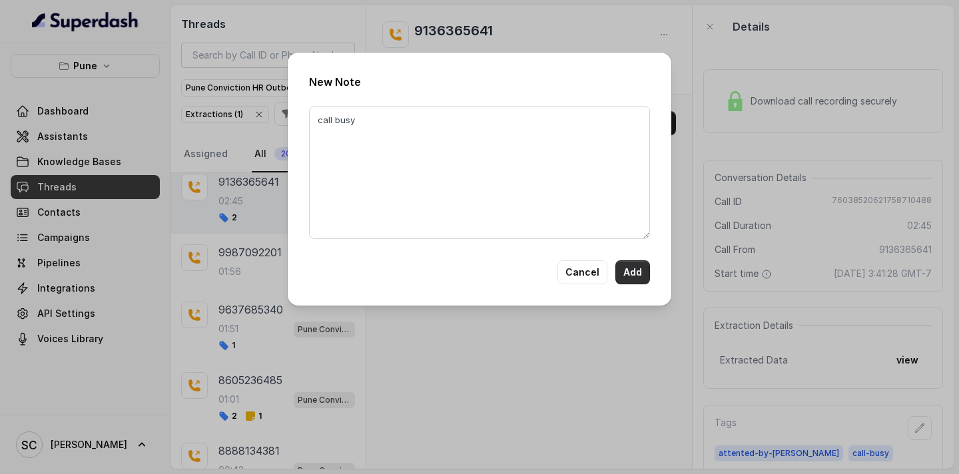
click at [637, 274] on button "Add" at bounding box center [632, 272] width 35 height 24
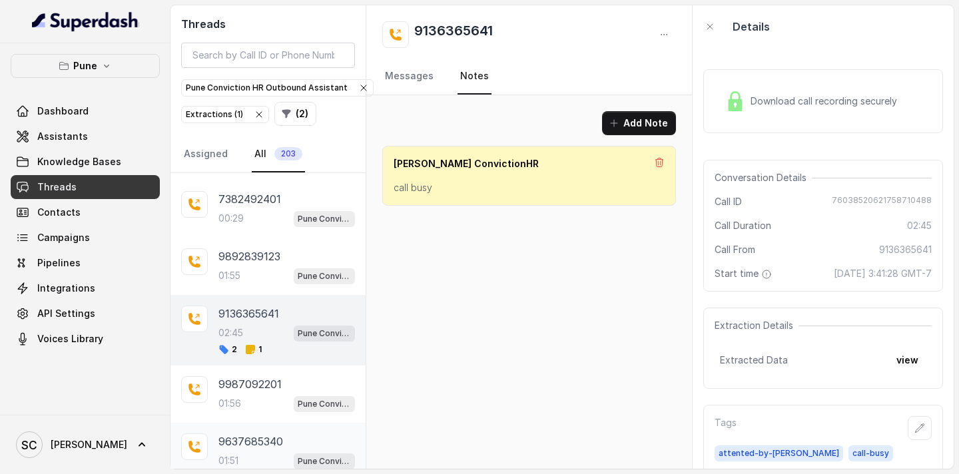
scroll to position [2131, 0]
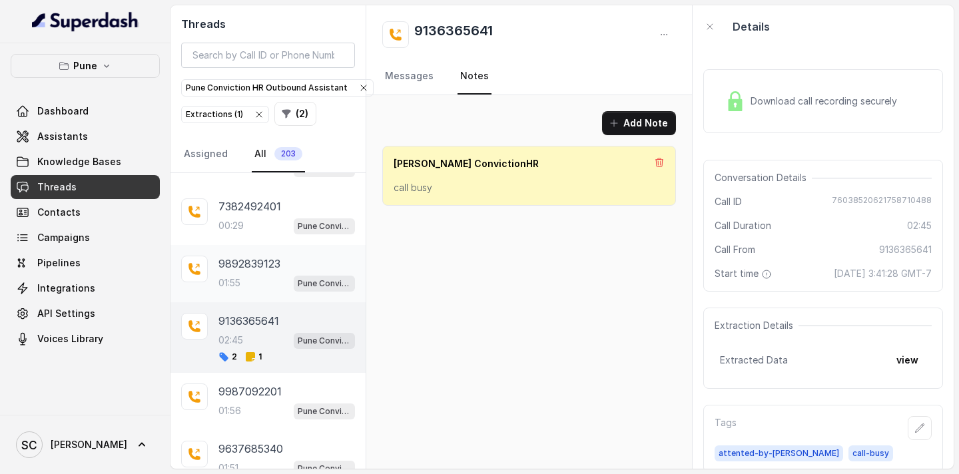
click at [244, 276] on div "01:55 Pune Conviction HR Outbound Assistant" at bounding box center [286, 282] width 137 height 17
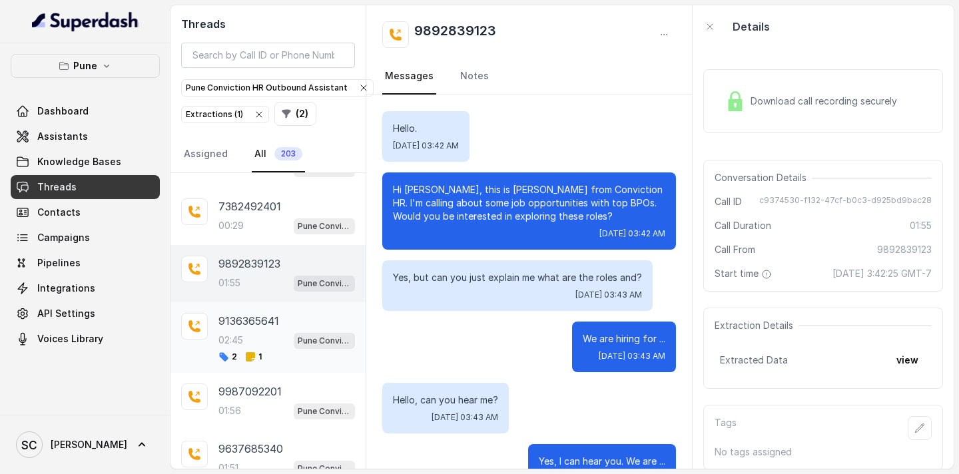
click at [243, 335] on p "02:45" at bounding box center [230, 340] width 25 height 13
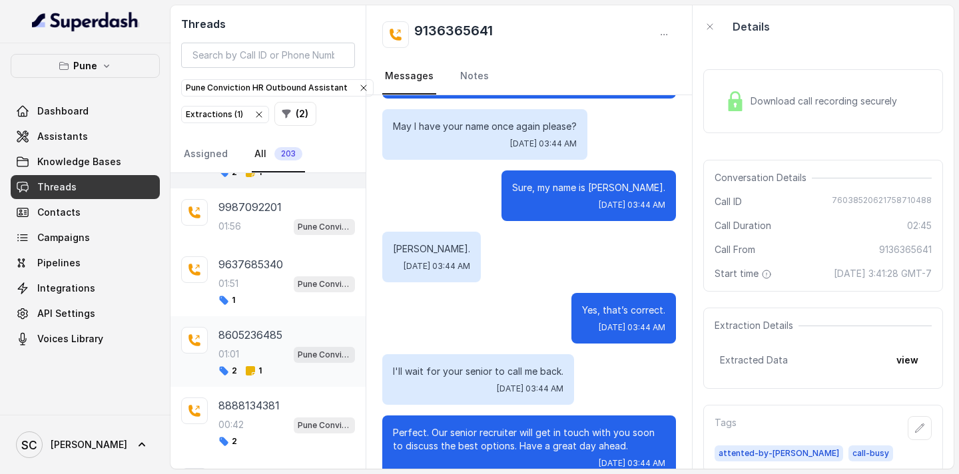
scroll to position [2317, 0]
click at [259, 366] on span "1" at bounding box center [253, 369] width 17 height 11
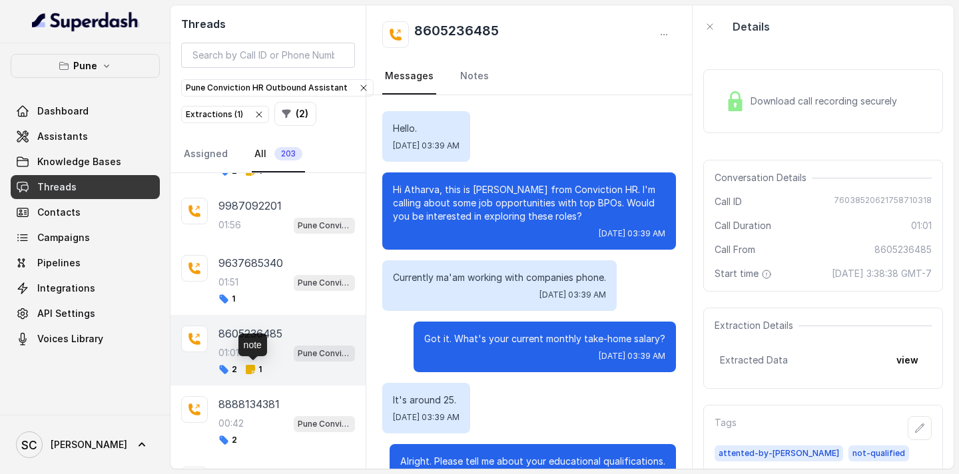
scroll to position [463, 0]
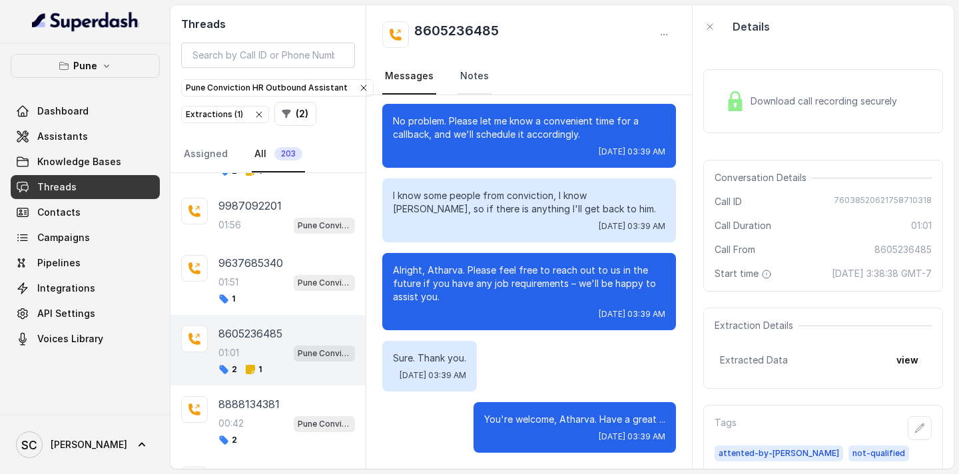
click at [467, 77] on link "Notes" at bounding box center [474, 77] width 34 height 36
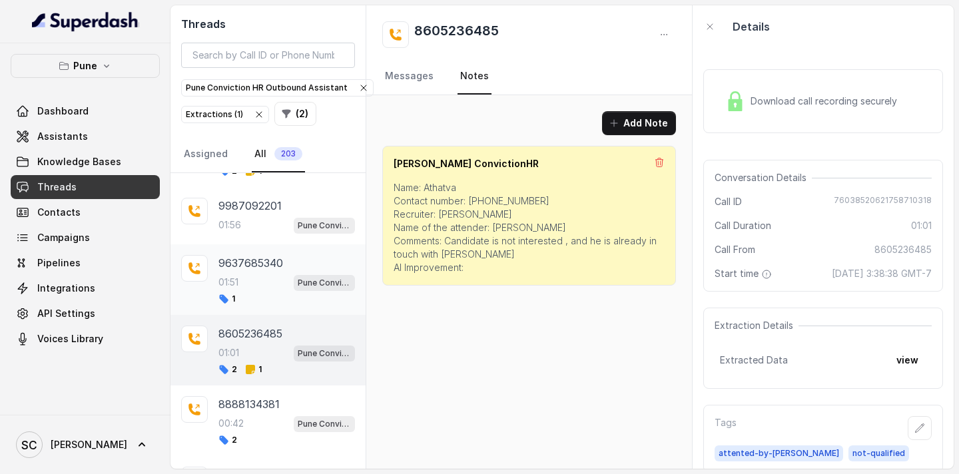
click at [270, 282] on div "01:51 Pune Conviction HR Outbound Assistant" at bounding box center [286, 282] width 137 height 17
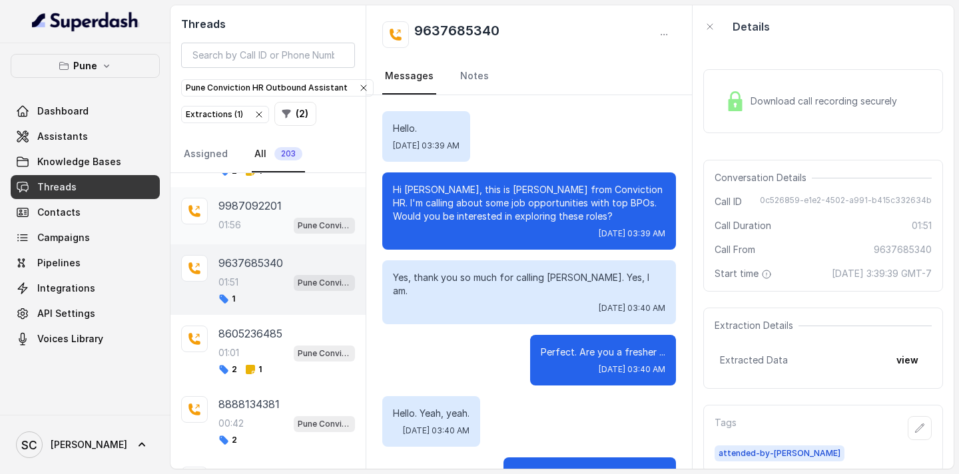
click at [290, 221] on div "01:56 Pune Conviction HR Outbound Assistant" at bounding box center [286, 224] width 137 height 17
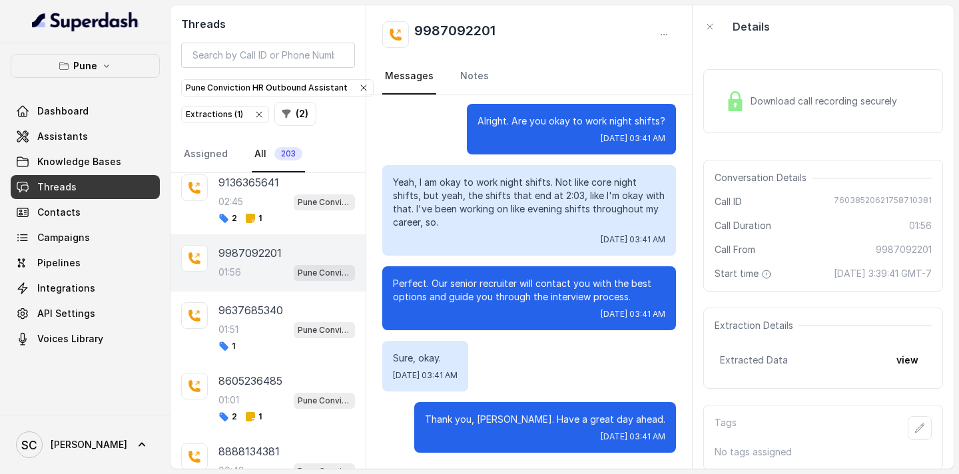
scroll to position [2278, 0]
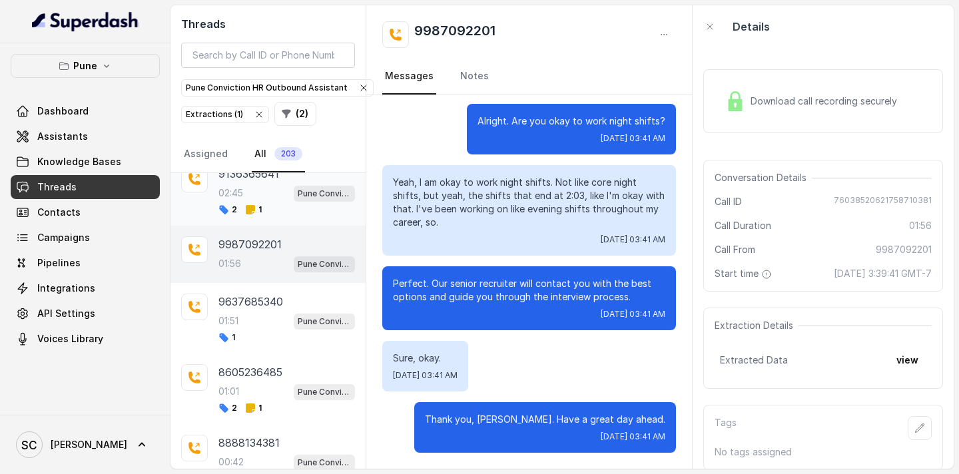
click at [262, 207] on div "2 1" at bounding box center [286, 209] width 137 height 11
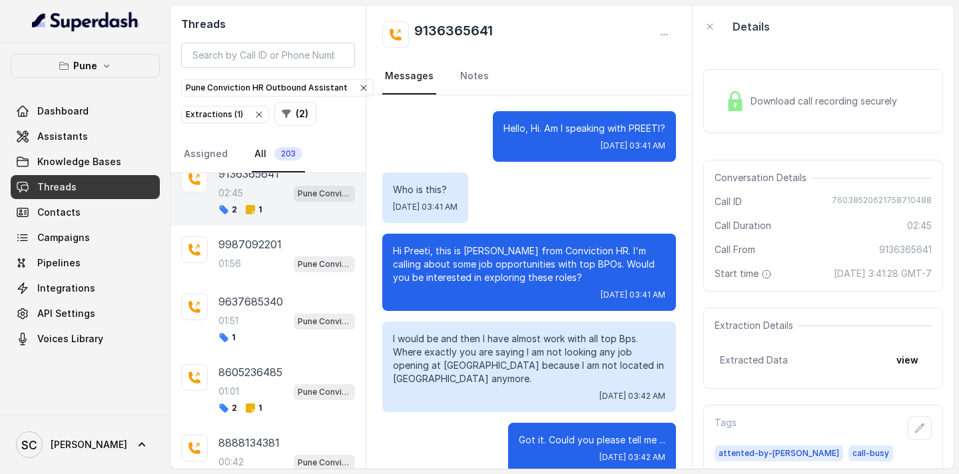
scroll to position [2128, 0]
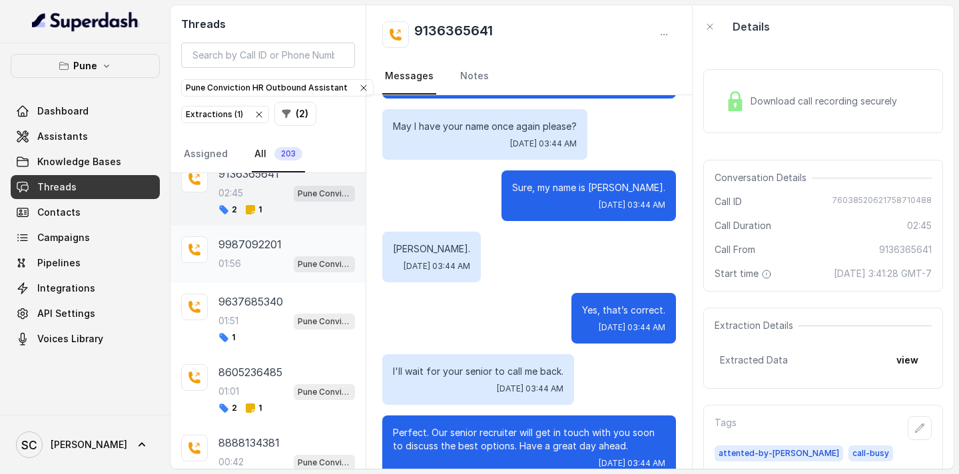
click at [258, 269] on div "01:56 Pune Conviction HR Outbound Assistant" at bounding box center [286, 263] width 137 height 17
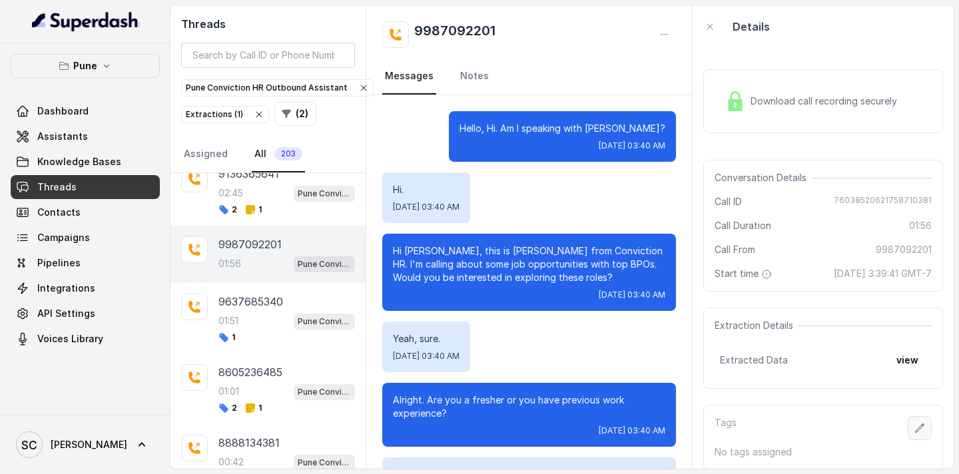
click at [919, 428] on icon "button" at bounding box center [919, 428] width 11 height 11
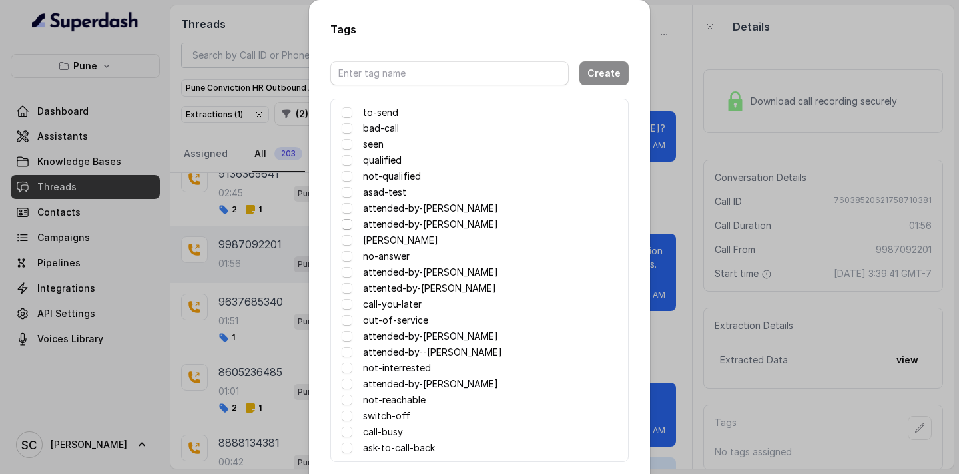
click at [345, 223] on span at bounding box center [347, 224] width 11 height 11
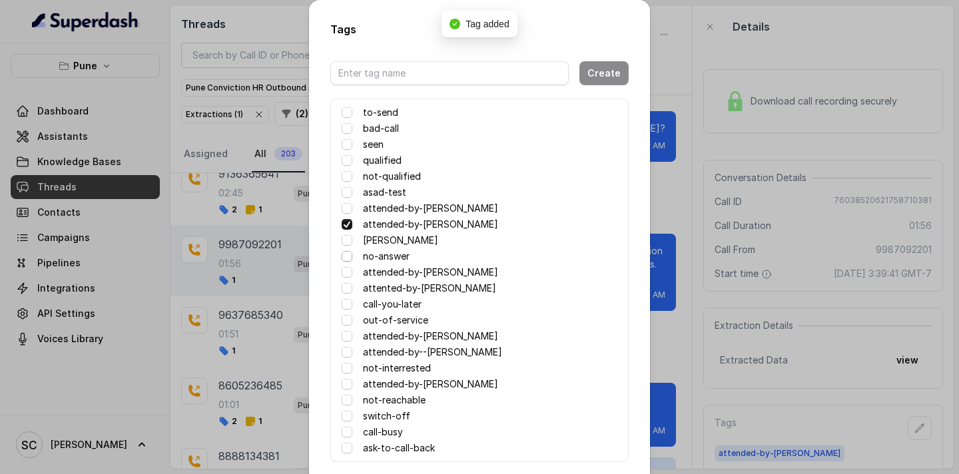
click at [346, 255] on span at bounding box center [347, 256] width 11 height 11
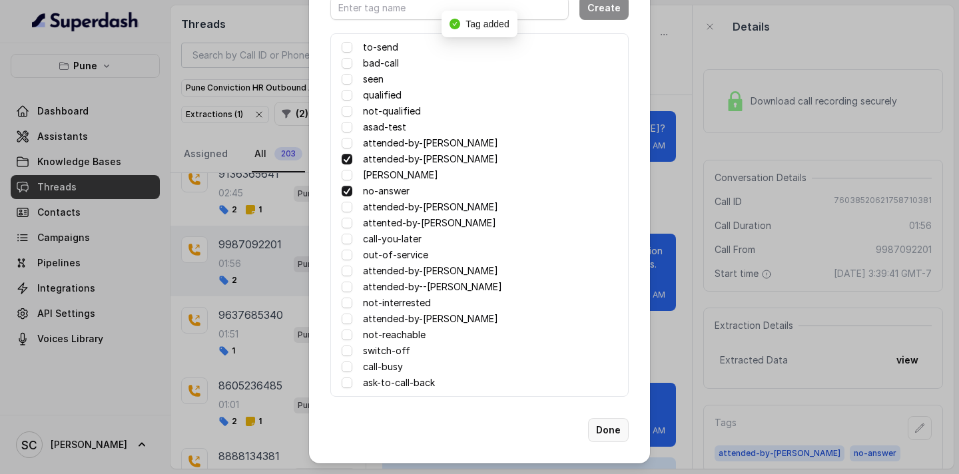
click at [607, 432] on button "Done" at bounding box center [608, 430] width 41 height 24
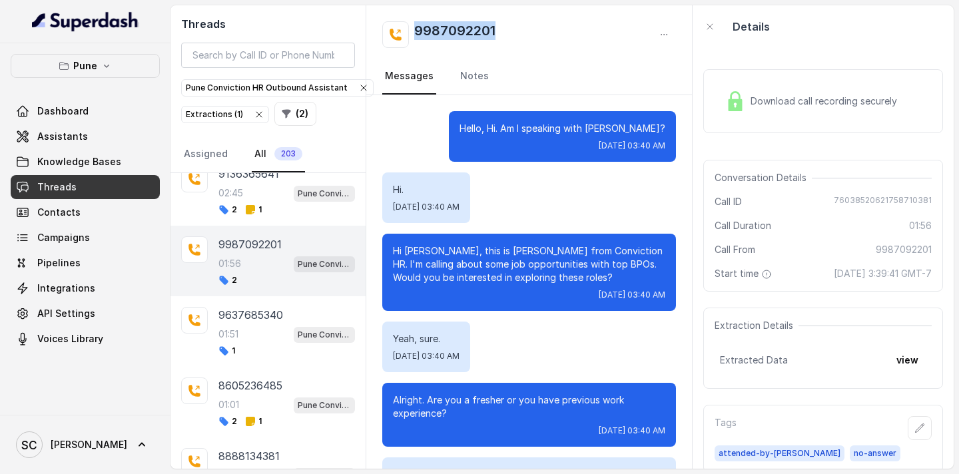
drag, startPoint x: 499, startPoint y: 29, endPoint x: 408, endPoint y: 25, distance: 90.7
click at [408, 25] on div "9987092201" at bounding box center [529, 34] width 294 height 27
copy h2 "9987092201"
click at [253, 214] on icon at bounding box center [250, 209] width 11 height 11
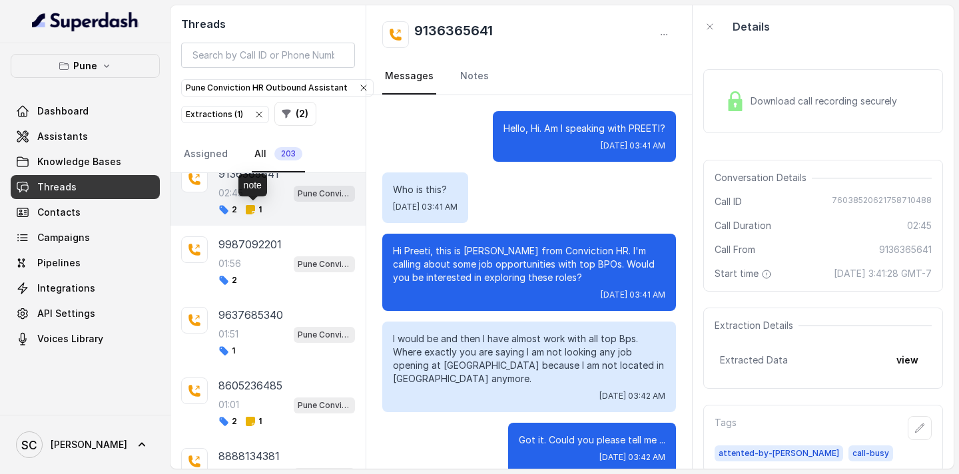
scroll to position [2128, 0]
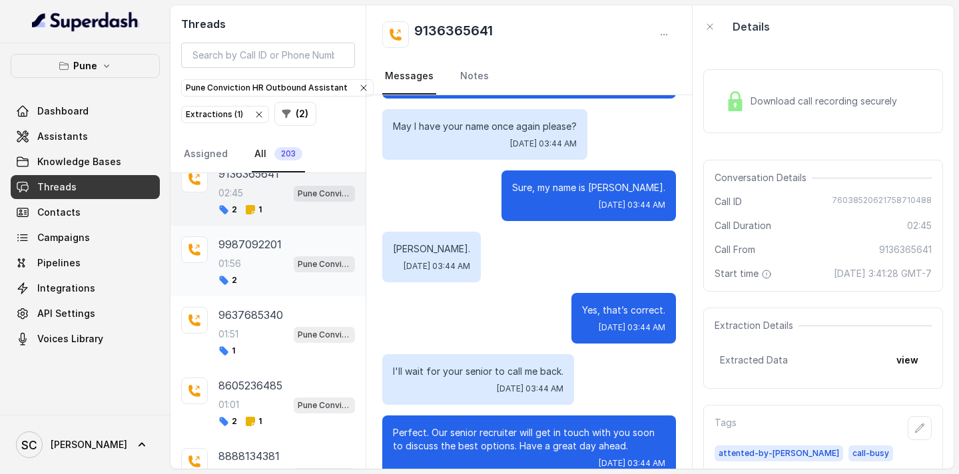
click at [272, 247] on p "9987092201" at bounding box center [249, 244] width 63 height 16
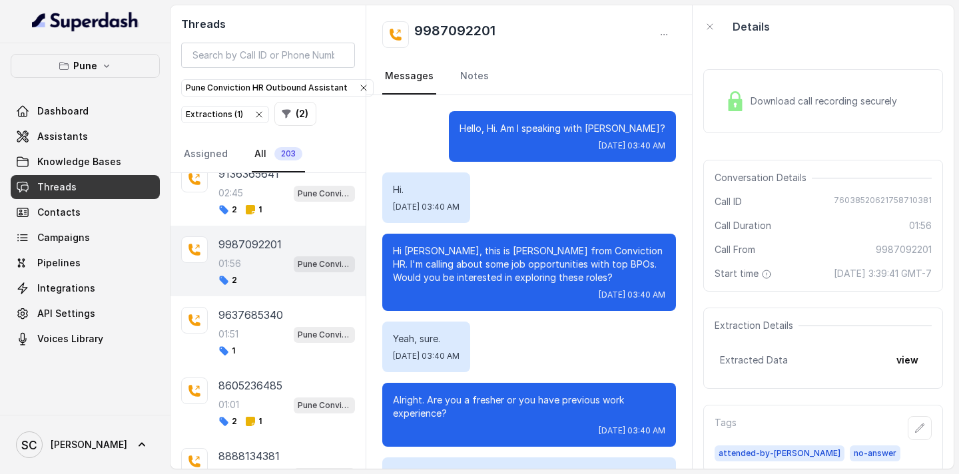
scroll to position [972, 0]
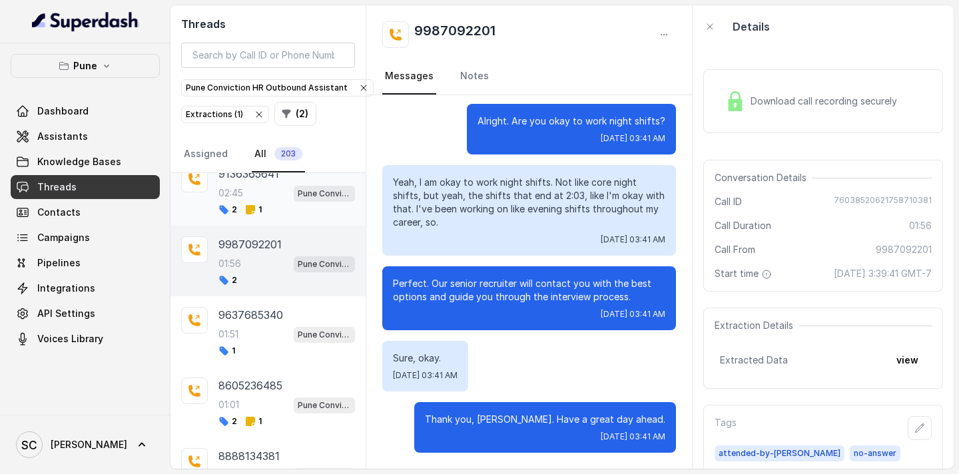
click at [270, 194] on div "02:45 Pune Conviction HR Outbound Assistant" at bounding box center [286, 192] width 137 height 17
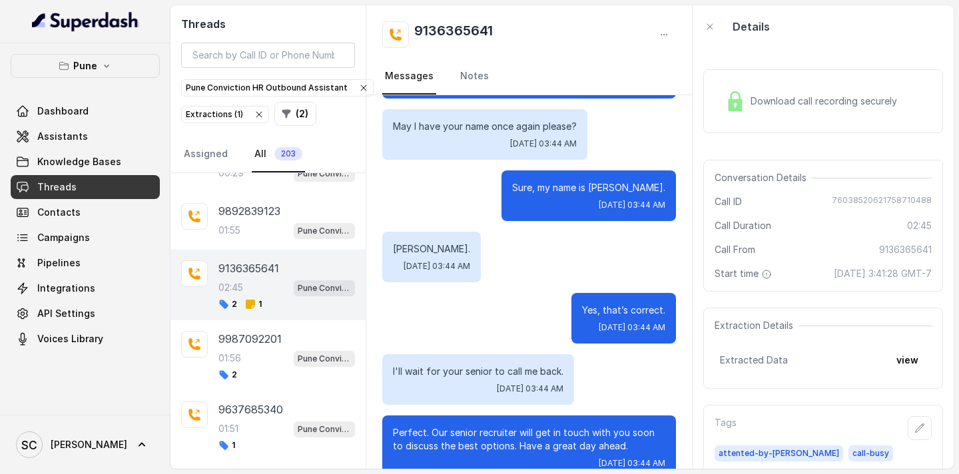
scroll to position [2182, 0]
click at [255, 222] on div "9892839123 01:55 Pune Conviction HR Outbound Assistant" at bounding box center [286, 223] width 137 height 36
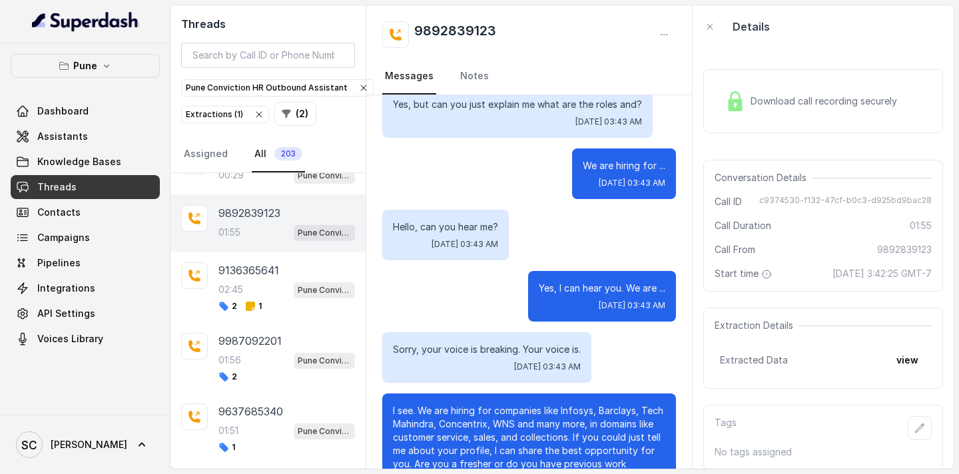
scroll to position [189, 0]
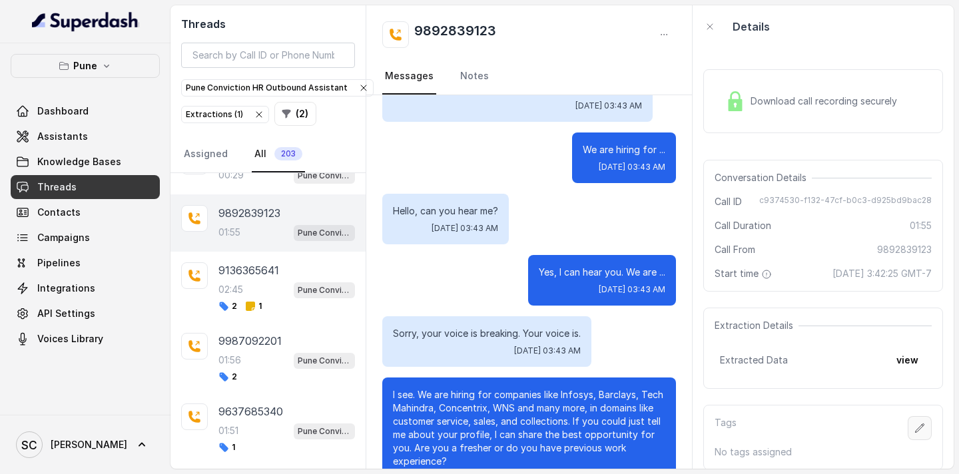
click at [920, 431] on icon "button" at bounding box center [919, 428] width 11 height 11
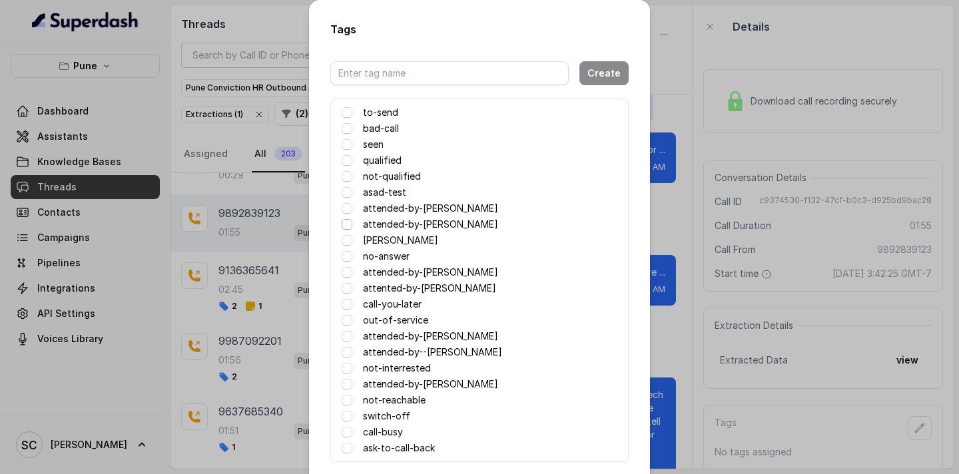
click at [348, 226] on span at bounding box center [347, 224] width 11 height 11
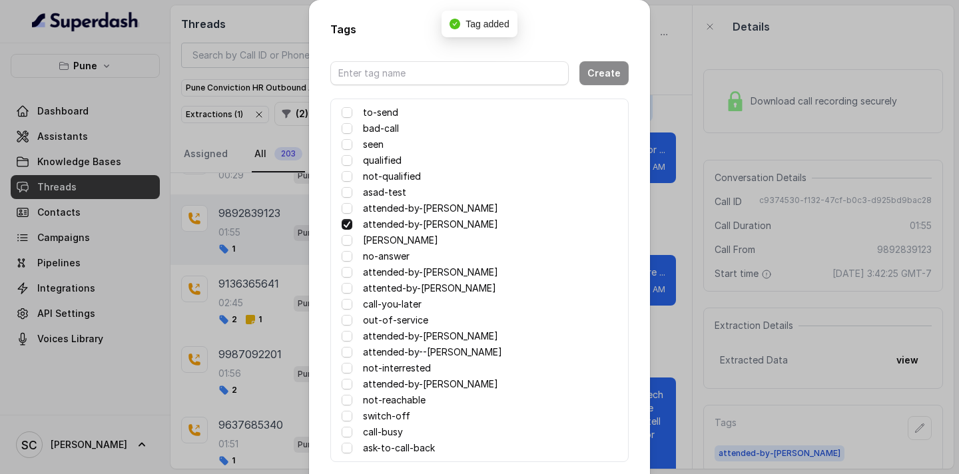
scroll to position [65, 0]
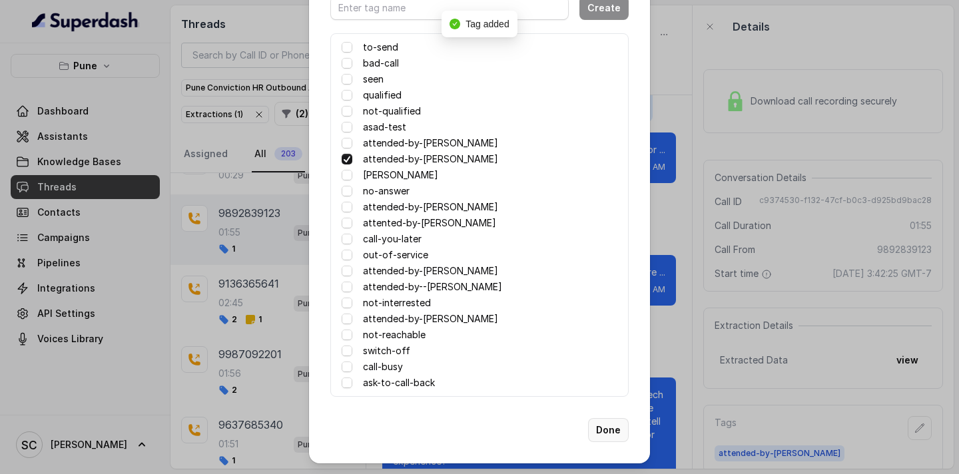
click at [611, 431] on button "Done" at bounding box center [608, 430] width 41 height 24
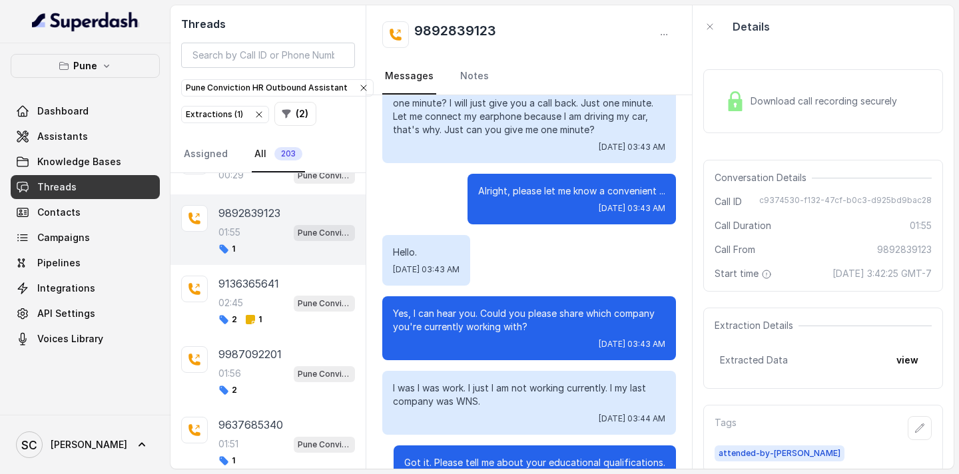
scroll to position [626, 0]
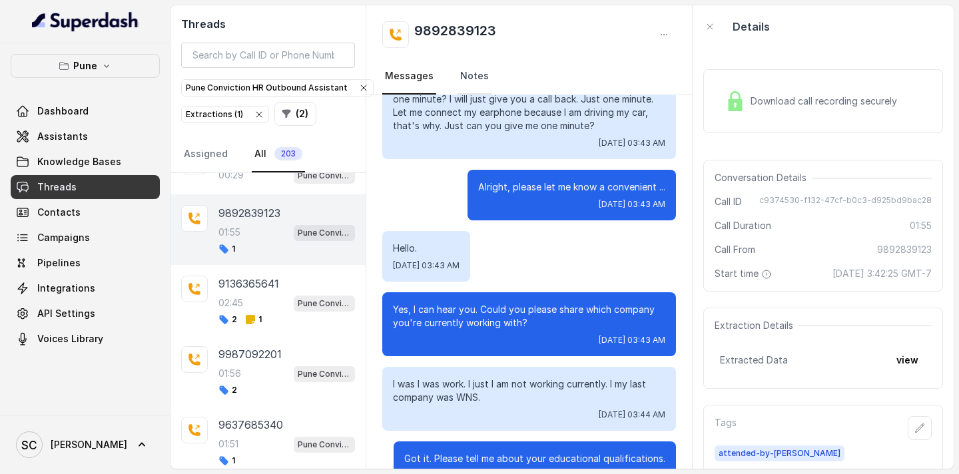
click at [475, 77] on link "Notes" at bounding box center [474, 77] width 34 height 36
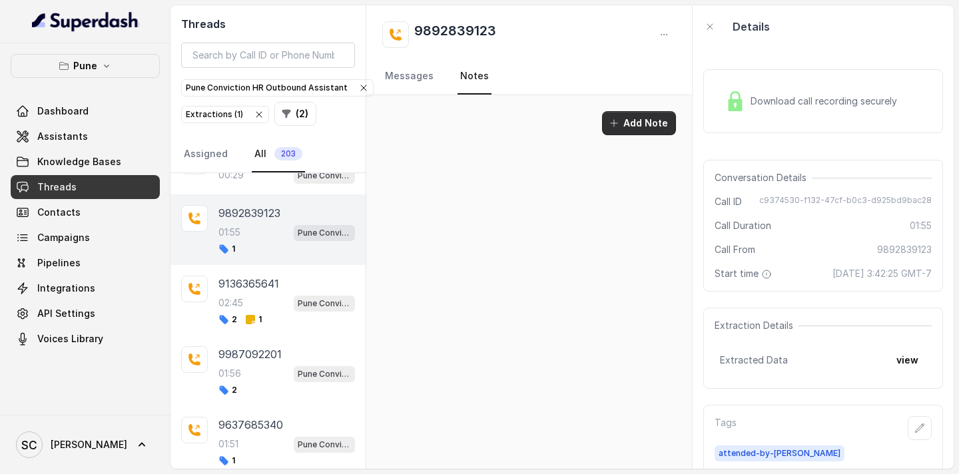
click at [628, 127] on button "Add Note" at bounding box center [639, 123] width 74 height 24
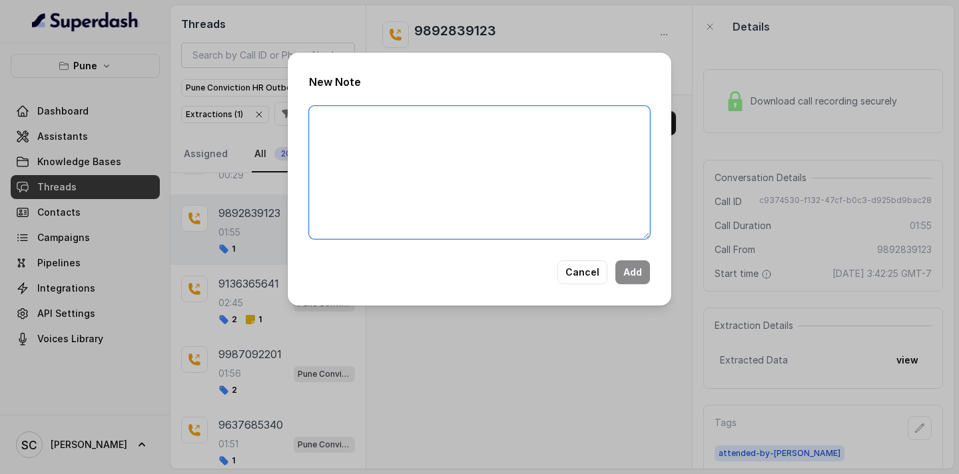
click at [369, 129] on textarea at bounding box center [479, 172] width 341 height 133
paste textarea "9987092201"
type textarea "9"
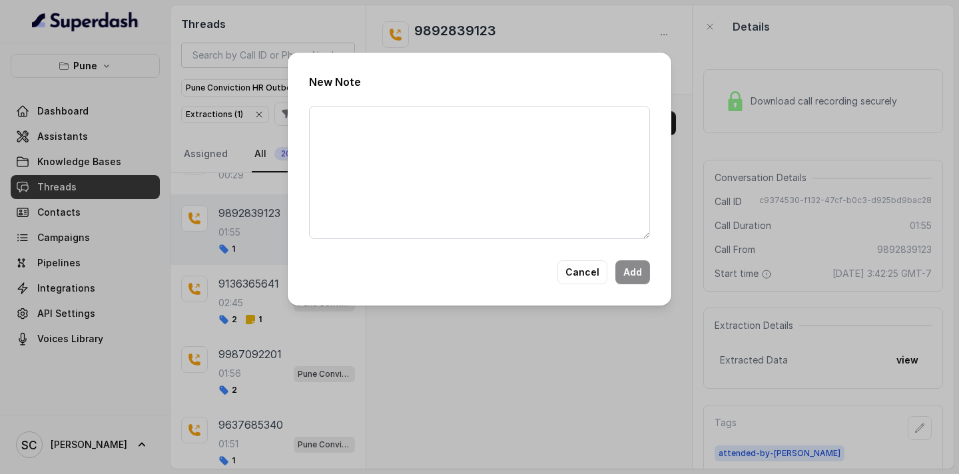
click at [264, 71] on div "New Note Cancel Add" at bounding box center [479, 237] width 959 height 474
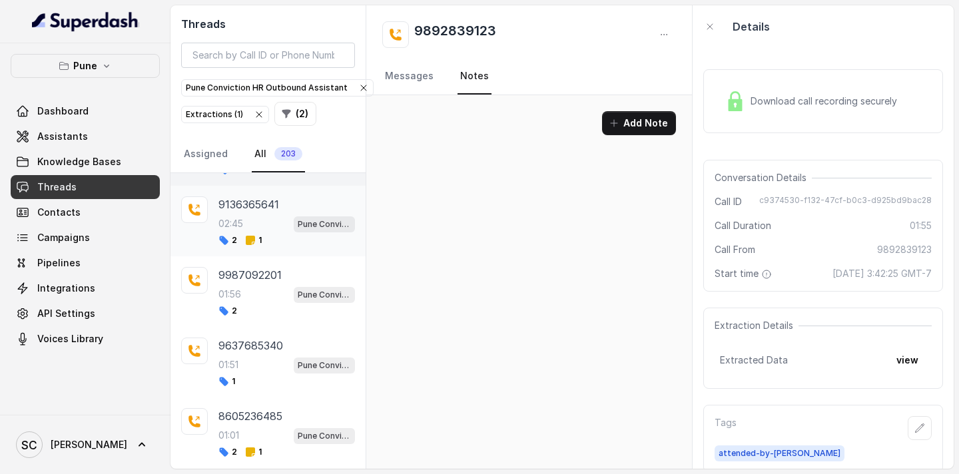
scroll to position [2285, 0]
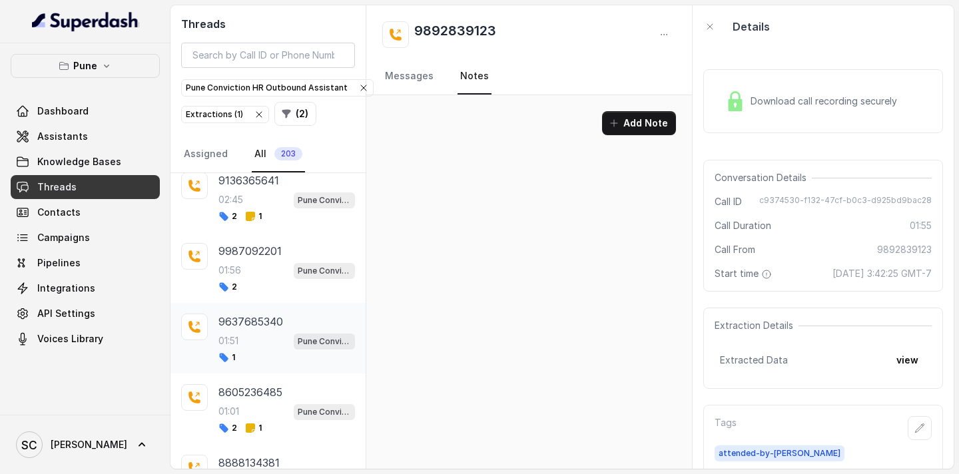
click at [253, 342] on div "01:51 Pune Conviction HR Outbound Assistant" at bounding box center [286, 340] width 137 height 17
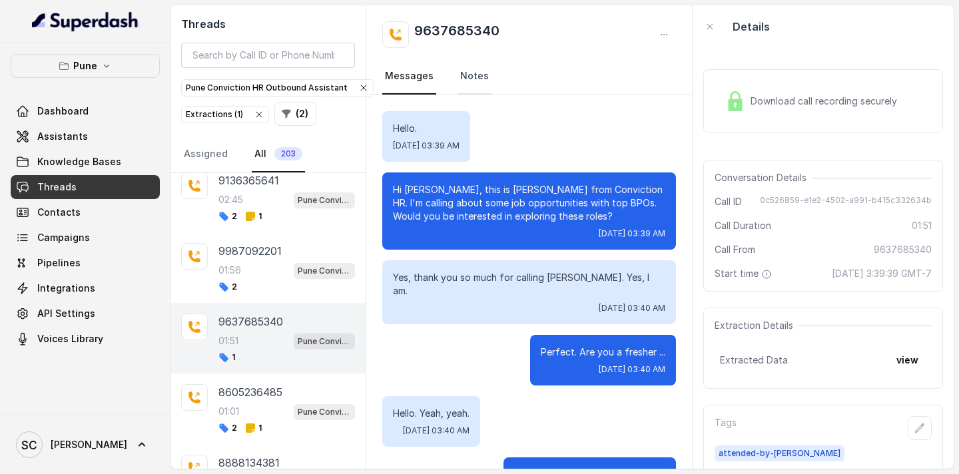
click at [467, 75] on link "Notes" at bounding box center [474, 77] width 34 height 36
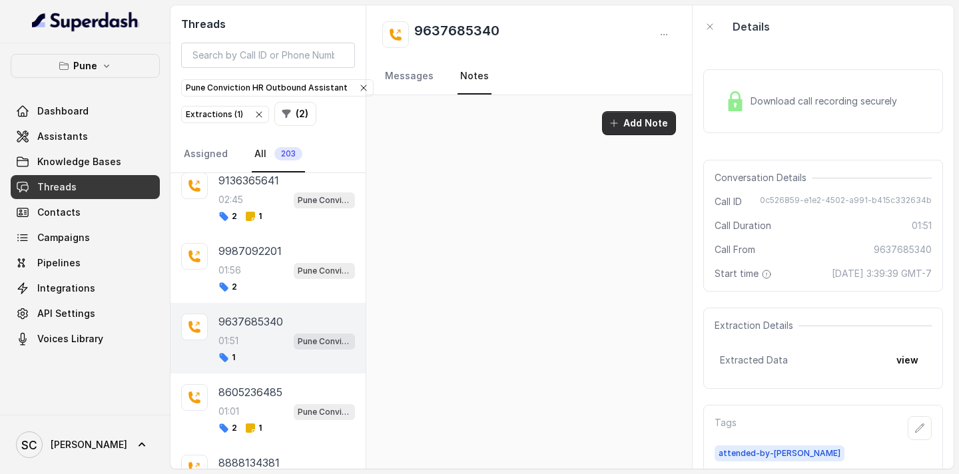
click at [650, 130] on button "Add Note" at bounding box center [639, 123] width 74 height 24
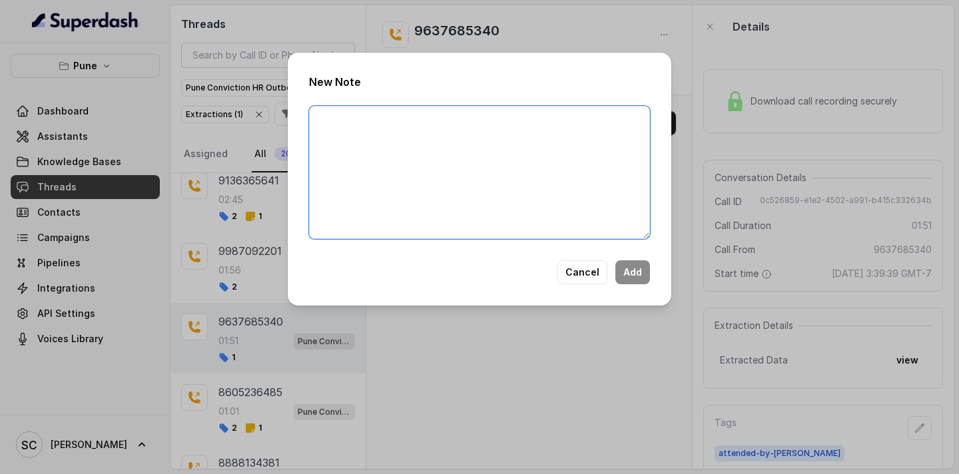
click at [439, 128] on textarea at bounding box center [479, 172] width 341 height 133
paste textarea "Name: Contact number: Recruiter: Name of the attender: Comments: AI Improvement:"
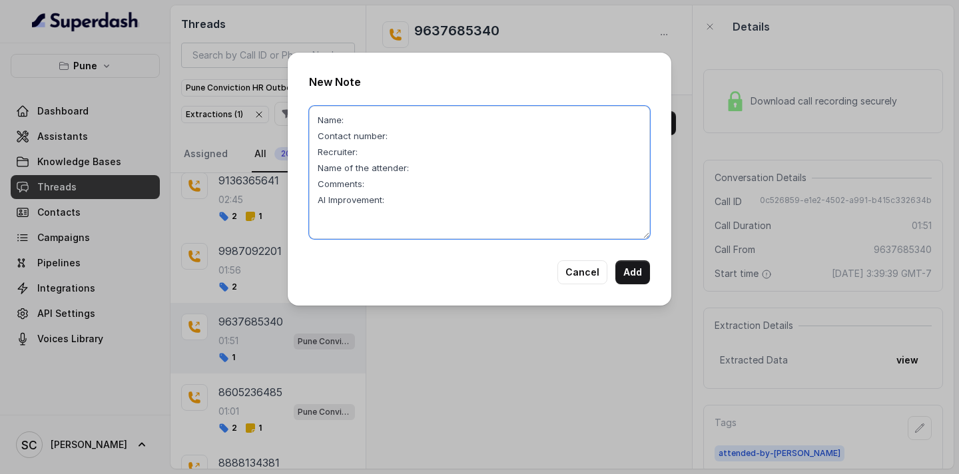
click at [362, 127] on textarea "Name: Contact number: Recruiter: Name of the attender: Comments: AI Improvement:" at bounding box center [479, 172] width 341 height 133
click at [400, 140] on textarea "Name: Haidar Contact number: Recruiter: Name of the attender: Comments: AI Impr…" at bounding box center [479, 172] width 341 height 133
click at [381, 156] on textarea "Name: Haidar Contact number: 9637685340 Recruiter: Name of the attender: Commen…" at bounding box center [479, 172] width 341 height 133
click at [414, 174] on textarea "Name: Haidar Contact number: 9637685340 Recruiter: Amruta Name of the attender:…" at bounding box center [479, 172] width 341 height 133
click at [369, 187] on textarea "Name: Haidar Contact number: 9637685340 Recruiter: Amruta Name of the attender:…" at bounding box center [479, 172] width 341 height 133
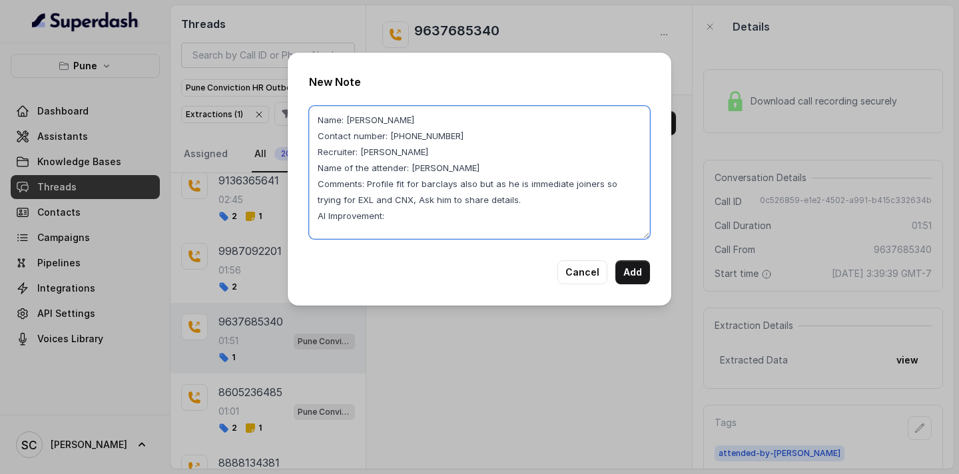
drag, startPoint x: 368, startPoint y: 182, endPoint x: 498, endPoint y: 205, distance: 131.8
click at [498, 205] on textarea "Name: Haidar Contact number: 9637685340 Recruiter: Amruta Name of the attender:…" at bounding box center [479, 172] width 341 height 133
type textarea "Name: Haidar Contact number: 9637685340 Recruiter: Amruta Name of the attender:…"
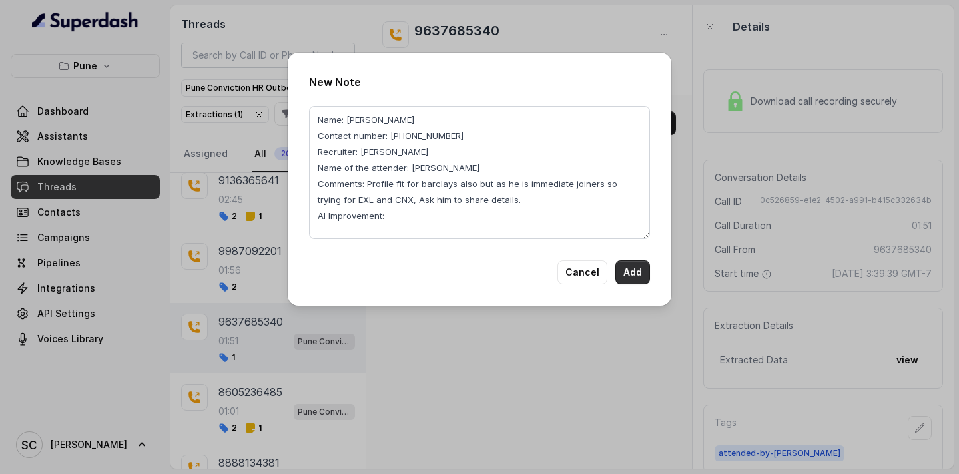
click at [629, 274] on button "Add" at bounding box center [632, 272] width 35 height 24
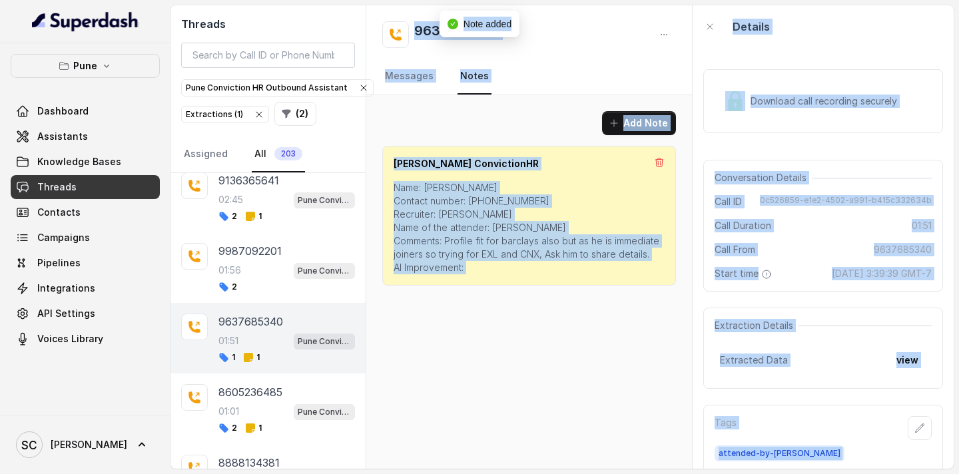
drag, startPoint x: 417, startPoint y: 27, endPoint x: 496, endPoint y: 35, distance: 79.6
click at [496, 33] on body "Pune Dashboard Assistants Knowledge Bases Threads Contacts Campaigns Pipelines …" at bounding box center [479, 237] width 959 height 474
click at [497, 48] on div "9637685340 Messages Notes" at bounding box center [529, 50] width 326 height 90
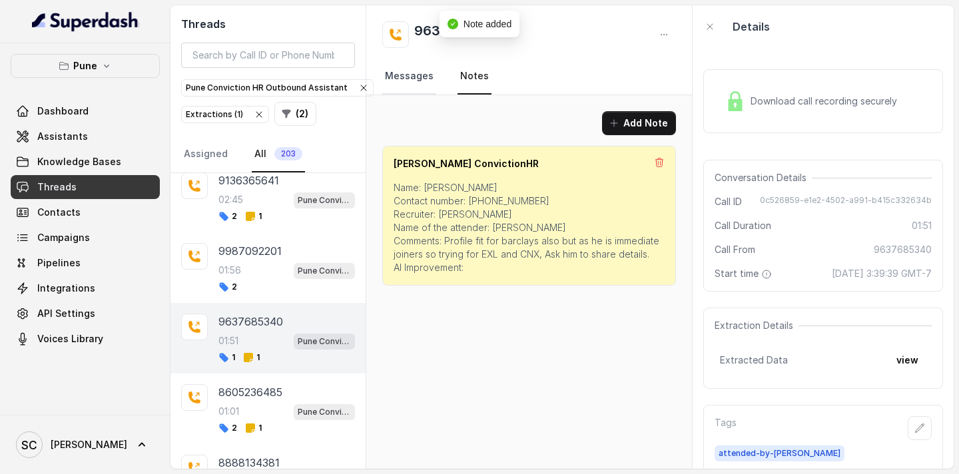
click at [401, 81] on link "Messages" at bounding box center [409, 77] width 54 height 36
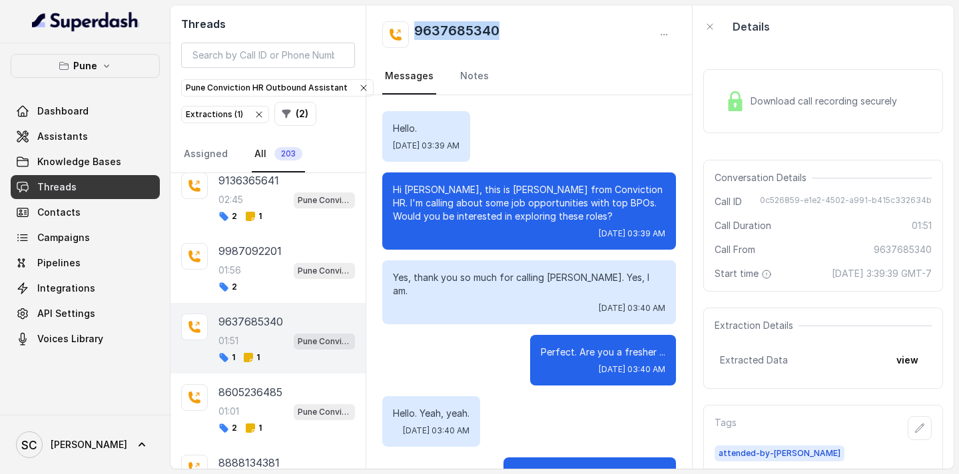
drag, startPoint x: 505, startPoint y: 30, endPoint x: 417, endPoint y: 31, distance: 87.9
click at [417, 31] on div "9637685340" at bounding box center [529, 34] width 294 height 27
copy h2 "9637685340"
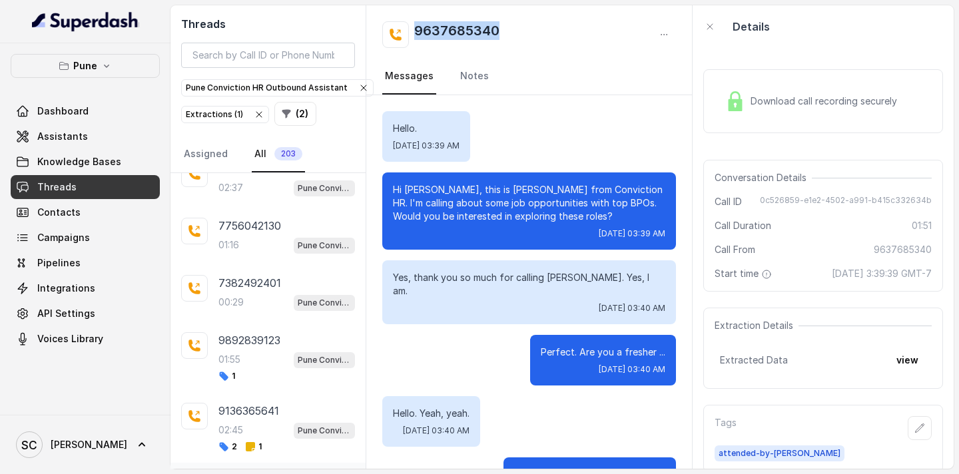
scroll to position [2052, 0]
click at [254, 356] on div "01:55 Pune Conviction HR Outbound Assistant" at bounding box center [286, 361] width 137 height 17
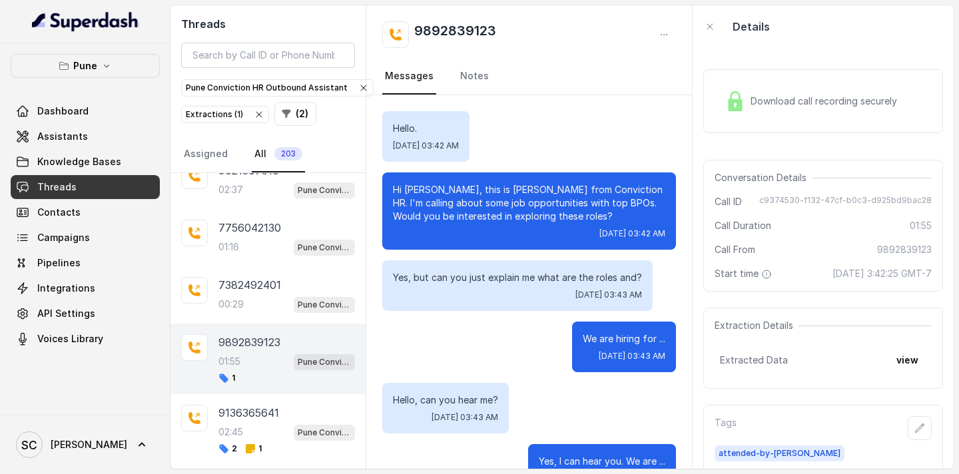
scroll to position [1182, 0]
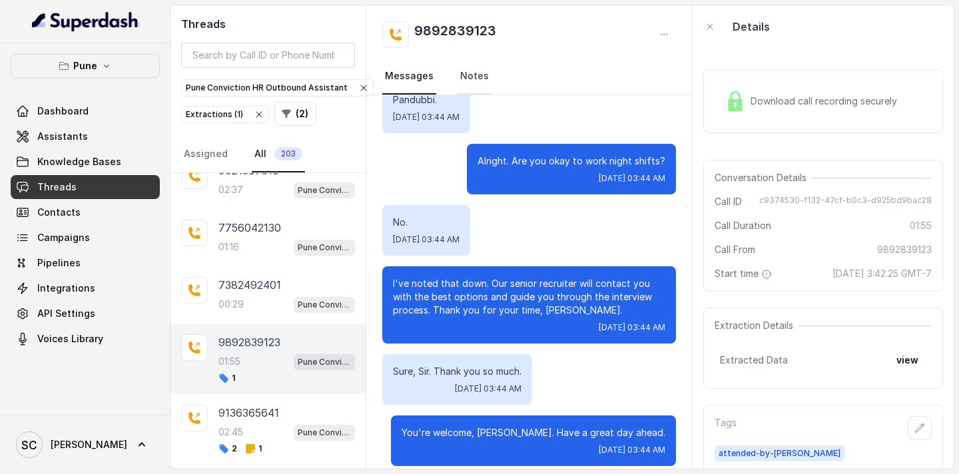
click at [471, 75] on link "Notes" at bounding box center [474, 77] width 34 height 36
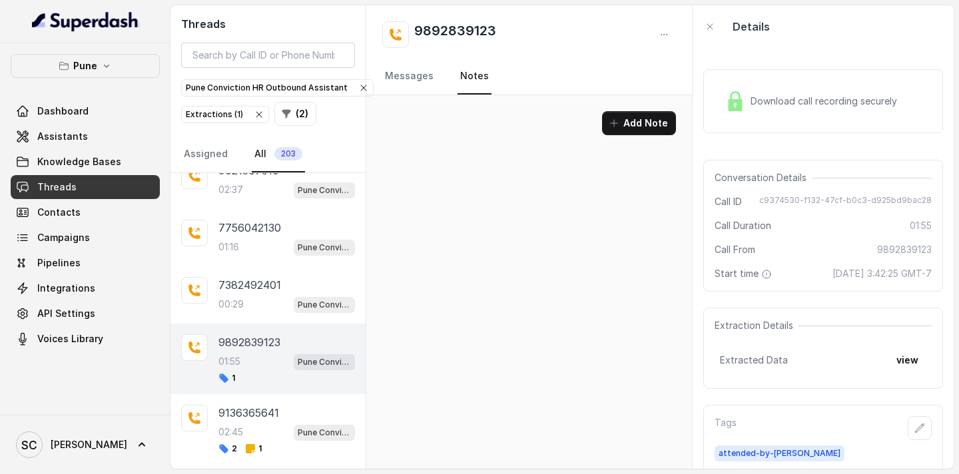
scroll to position [0, 0]
click at [631, 127] on button "Add Note" at bounding box center [639, 123] width 74 height 24
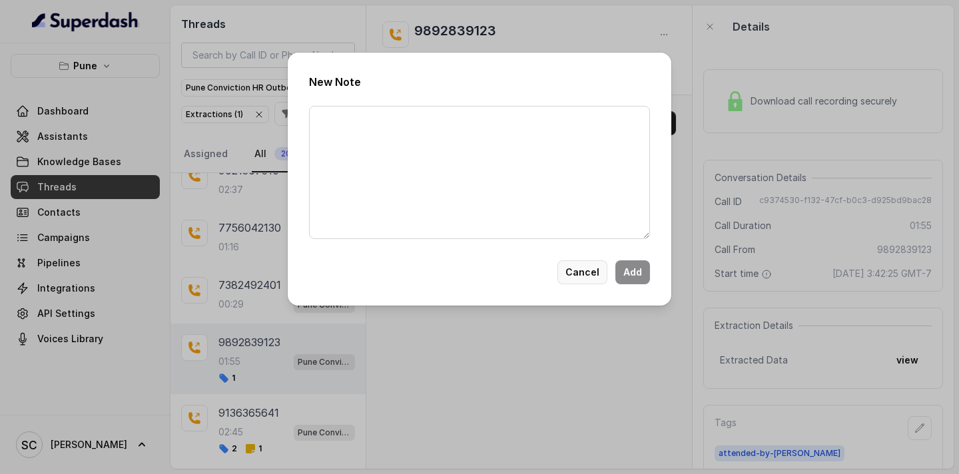
click at [573, 270] on button "Cancel" at bounding box center [582, 272] width 50 height 24
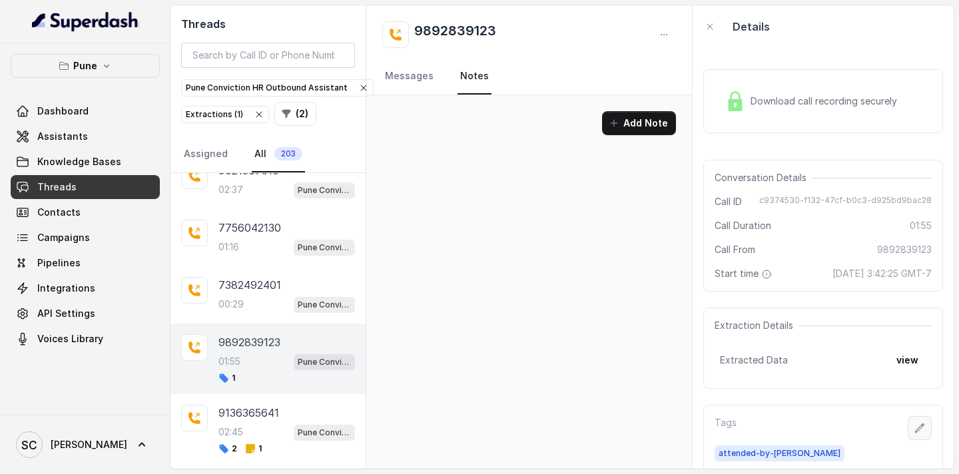
click at [924, 427] on icon "button" at bounding box center [919, 428] width 11 height 11
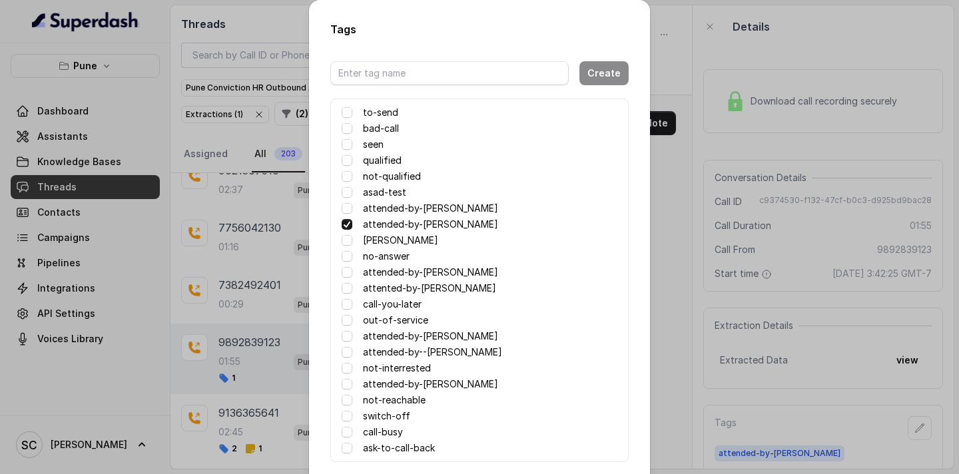
scroll to position [65, 0]
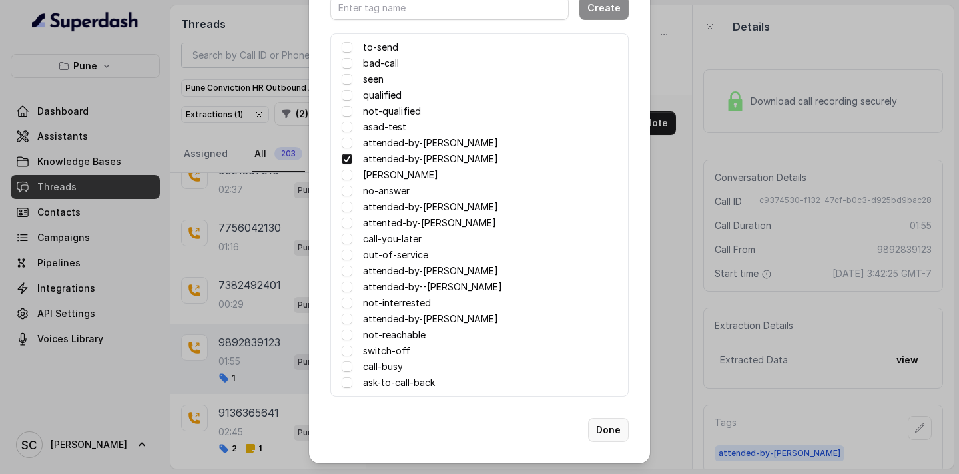
click at [615, 429] on button "Done" at bounding box center [608, 430] width 41 height 24
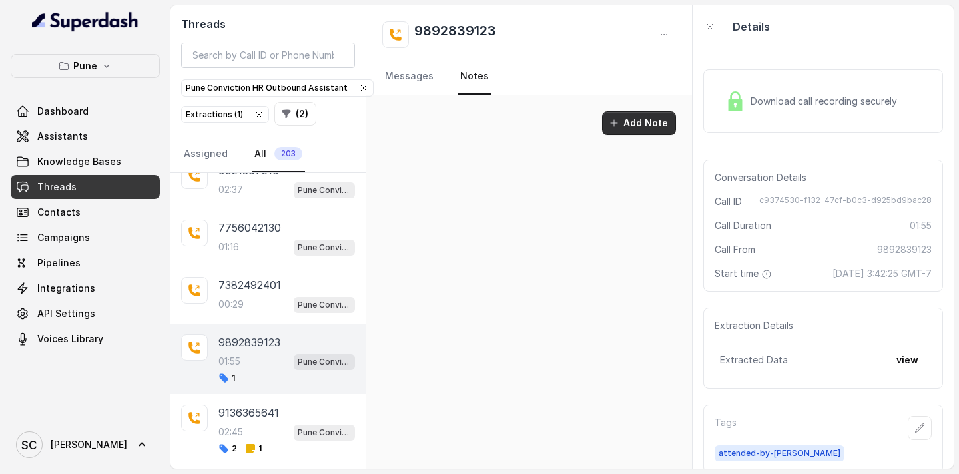
click at [646, 121] on button "Add Note" at bounding box center [639, 123] width 74 height 24
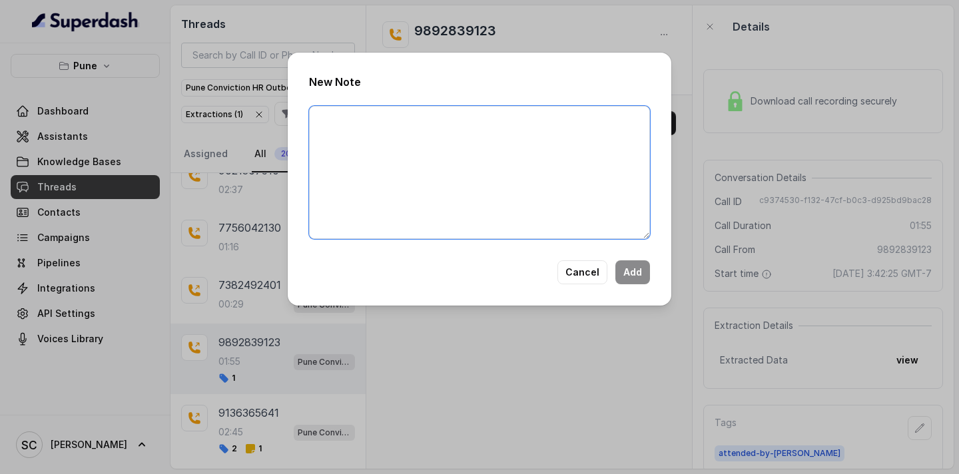
click at [487, 129] on textarea at bounding box center [479, 172] width 341 height 133
click at [328, 119] on textarea at bounding box center [479, 172] width 341 height 133
click at [325, 125] on textarea at bounding box center [479, 172] width 341 height 133
paste textarea "Name Number Recruiter Name of attender Comments AI Improvement"
click at [358, 124] on textarea "Name Number Recruiter Name of attender Comments AI Improvement" at bounding box center [479, 172] width 341 height 133
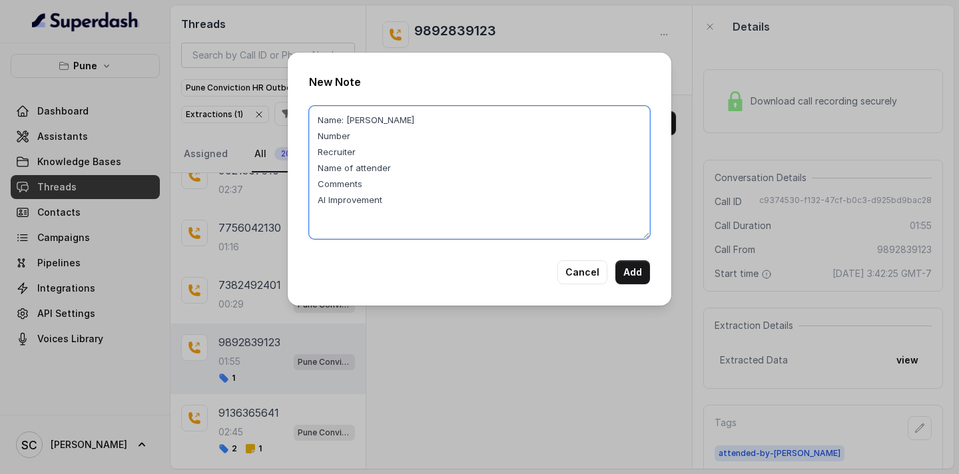
click at [368, 141] on textarea "Name: Hiren Number Recruiter Name of attender Comments AI Improvement" at bounding box center [479, 172] width 341 height 133
click at [360, 150] on textarea "Name: Hiren Number: 9892839123 Recruiter Name of attender Comments AI Improveme…" at bounding box center [479, 172] width 341 height 133
click at [407, 170] on textarea "Name: Hiren Number: 9892839123 Recruiter : Saba Name of attender Comments AI Im…" at bounding box center [479, 172] width 341 height 133
click at [382, 181] on textarea "Name: Hiren Number: 9892839123 Recruiter : Saba Name of attender: Saba Comments…" at bounding box center [479, 172] width 341 height 133
click at [390, 199] on textarea "Name: Hiren Number: 9892839123 Recruiter : Saba Name of attender: Saba Comments…" at bounding box center [479, 172] width 341 height 133
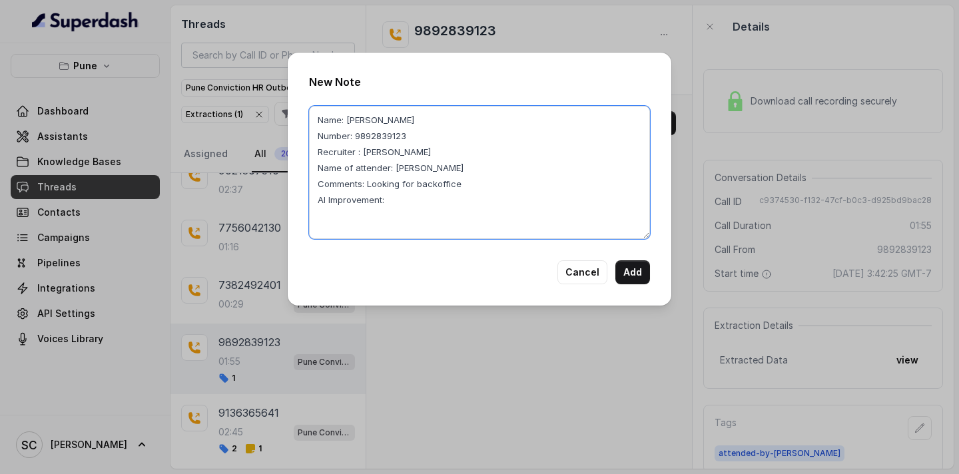
click at [442, 182] on textarea "Name: Hiren Number: 9892839123 Recruiter : Saba Name of attender: Saba Comments…" at bounding box center [479, 172] width 341 height 133
type textarea "Name: Hiren Number: 9892839123 Recruiter : Saba Name of attender: Saba Comments…"
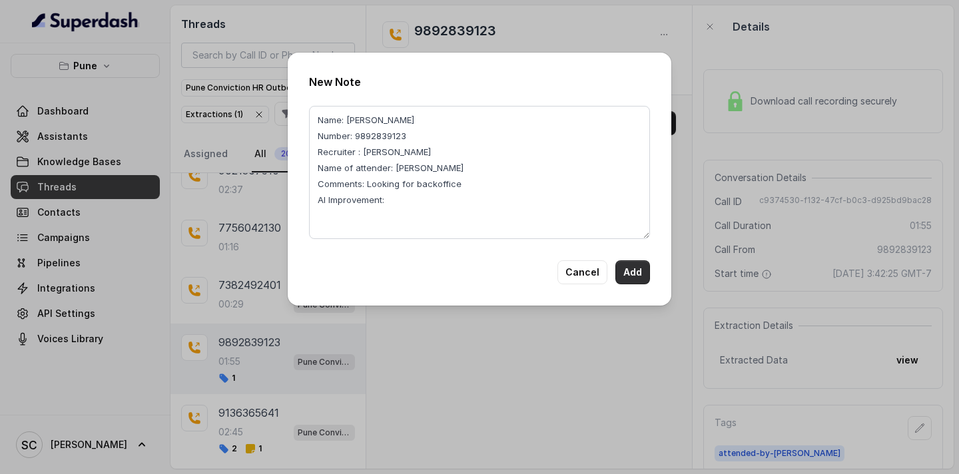
click at [638, 272] on button "Add" at bounding box center [632, 272] width 35 height 24
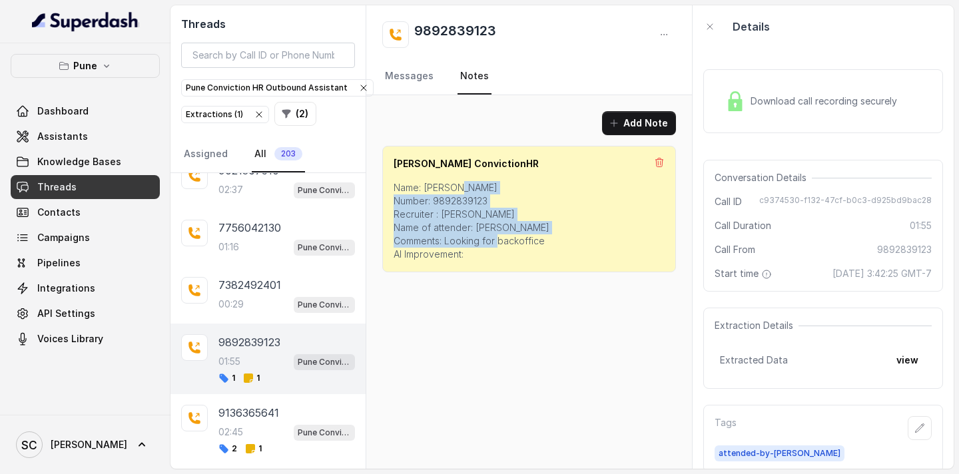
drag, startPoint x: 469, startPoint y: 257, endPoint x: 398, endPoint y: 200, distance: 91.5
click at [398, 200] on p "Name: Hiren Number: 9892839123 Recruiter : Saba Name of attender: Saba Comments…" at bounding box center [529, 221] width 271 height 80
click at [422, 238] on p "Name: Hiren Number: 9892839123 Recruiter : Saba Name of attender: Saba Comments…" at bounding box center [529, 221] width 271 height 80
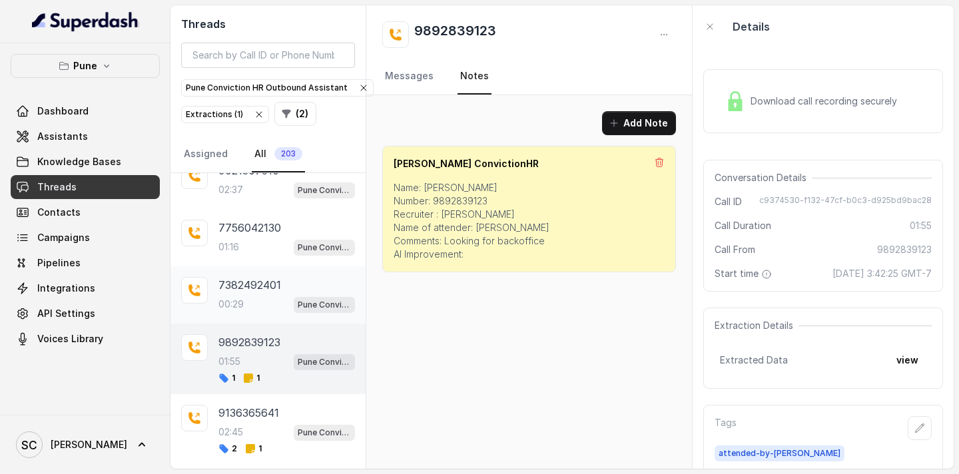
click at [243, 282] on p "7382492401" at bounding box center [249, 285] width 63 height 16
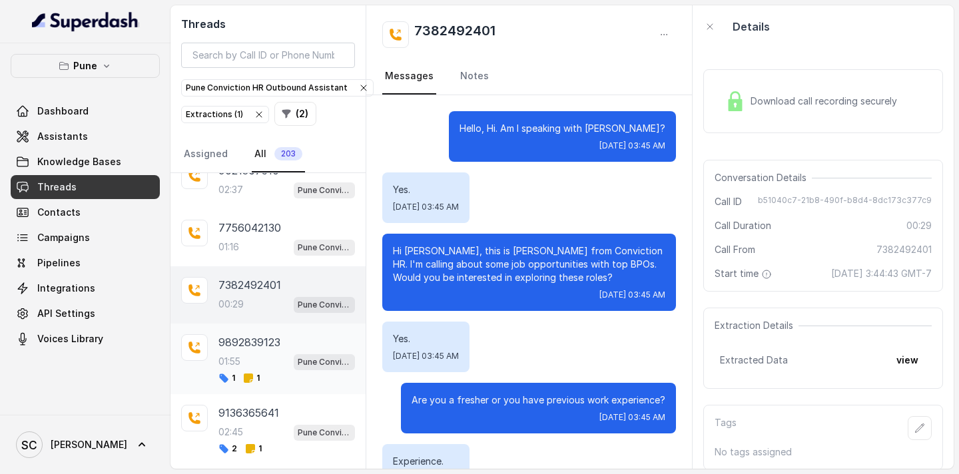
click at [258, 356] on div "01:55 Pune Conviction HR Outbound Assistant" at bounding box center [286, 361] width 137 height 17
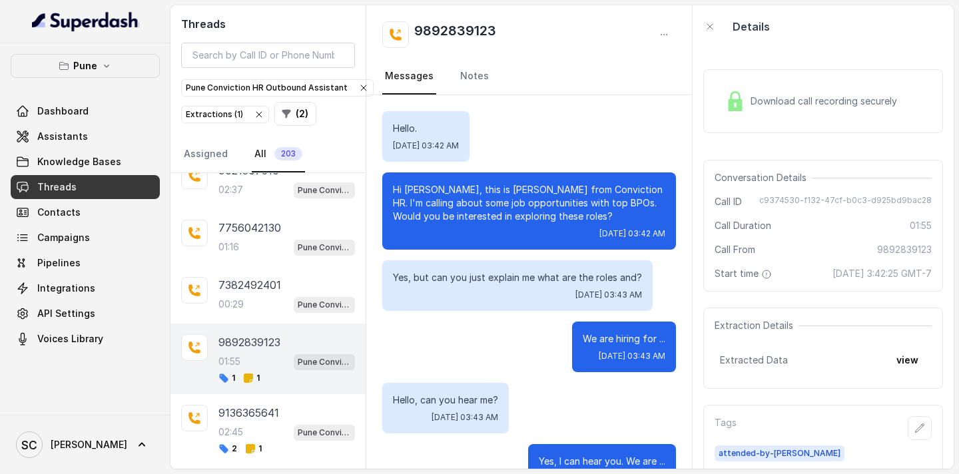
scroll to position [1182, 0]
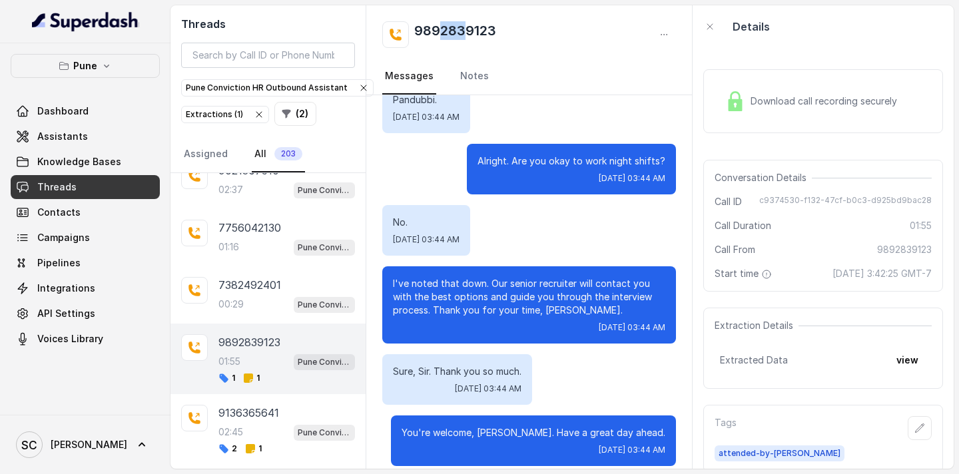
drag, startPoint x: 438, startPoint y: 27, endPoint x: 471, endPoint y: 28, distance: 32.7
click at [471, 28] on h2 "9892839123" at bounding box center [455, 34] width 82 height 27
drag, startPoint x: 426, startPoint y: 27, endPoint x: 493, endPoint y: 31, distance: 66.7
click at [491, 31] on h2 "9892839123" at bounding box center [455, 34] width 82 height 27
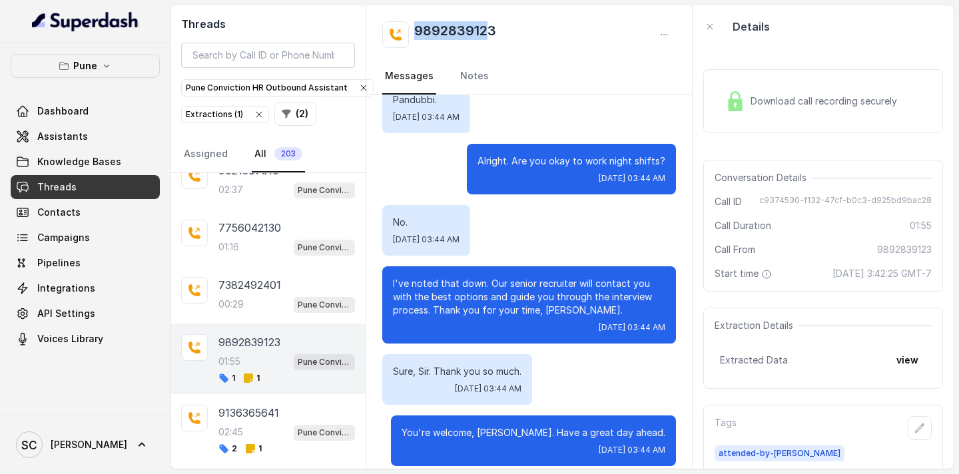
drag, startPoint x: 491, startPoint y: 31, endPoint x: 402, endPoint y: 33, distance: 89.3
click at [402, 33] on div "9892839123" at bounding box center [439, 34] width 114 height 27
click at [523, 28] on div "9892839123" at bounding box center [529, 34] width 294 height 27
drag, startPoint x: 497, startPoint y: 29, endPoint x: 413, endPoint y: 39, distance: 84.5
click at [413, 39] on div "9892839123" at bounding box center [529, 34] width 294 height 27
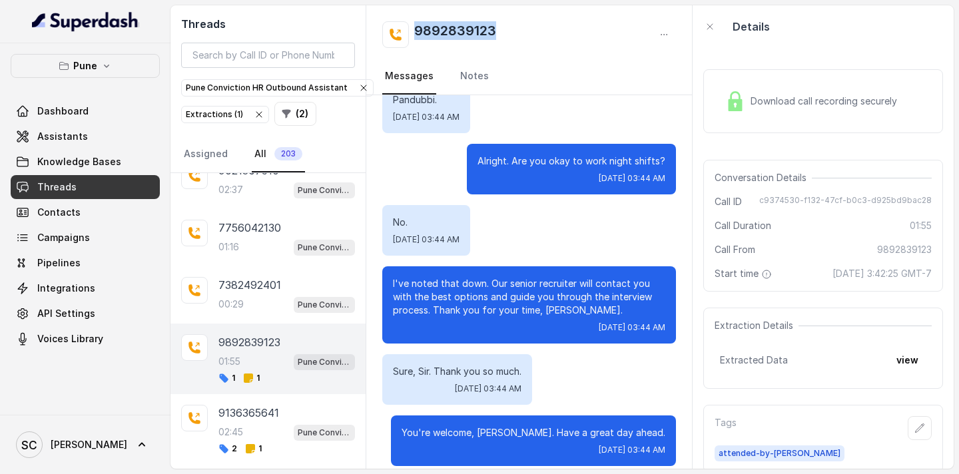
copy h2 "9892839123"
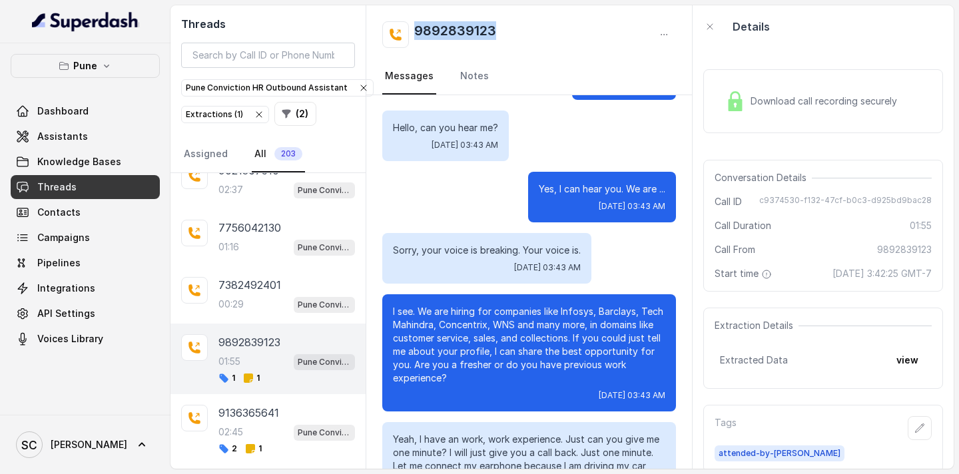
scroll to position [0, 0]
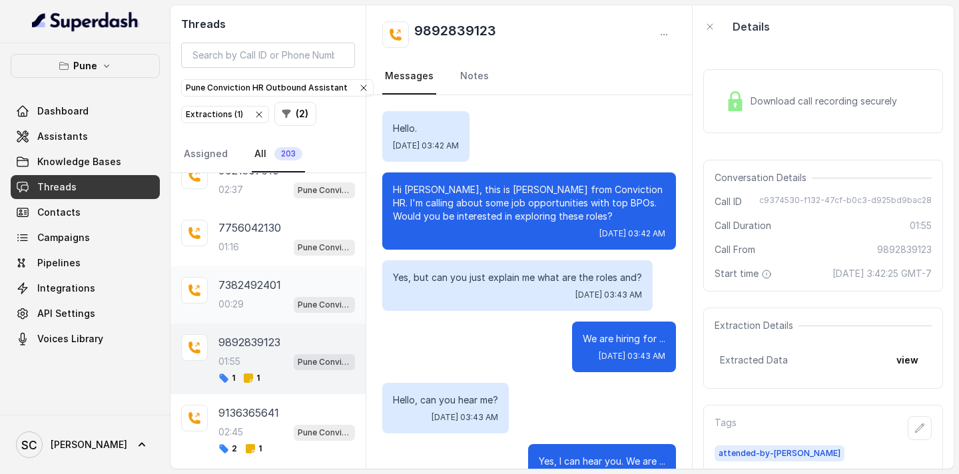
click at [230, 292] on p "7382492401" at bounding box center [249, 285] width 63 height 16
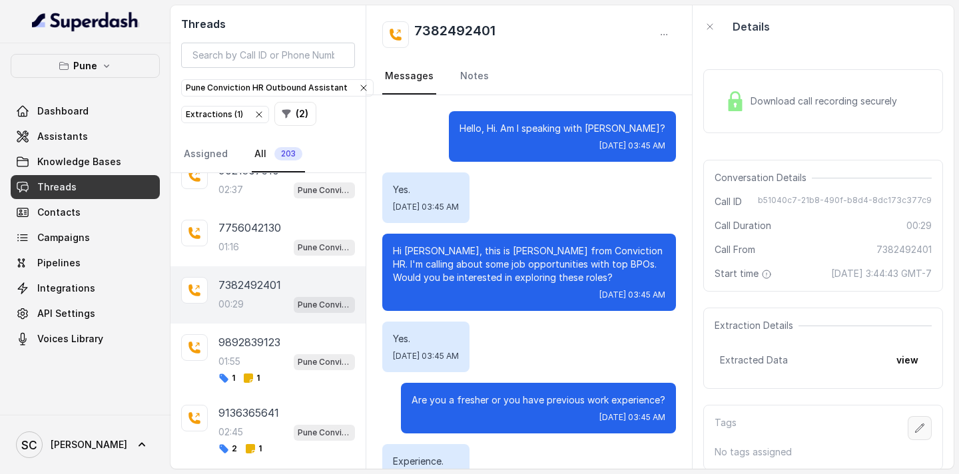
click at [923, 436] on button "button" at bounding box center [920, 428] width 24 height 24
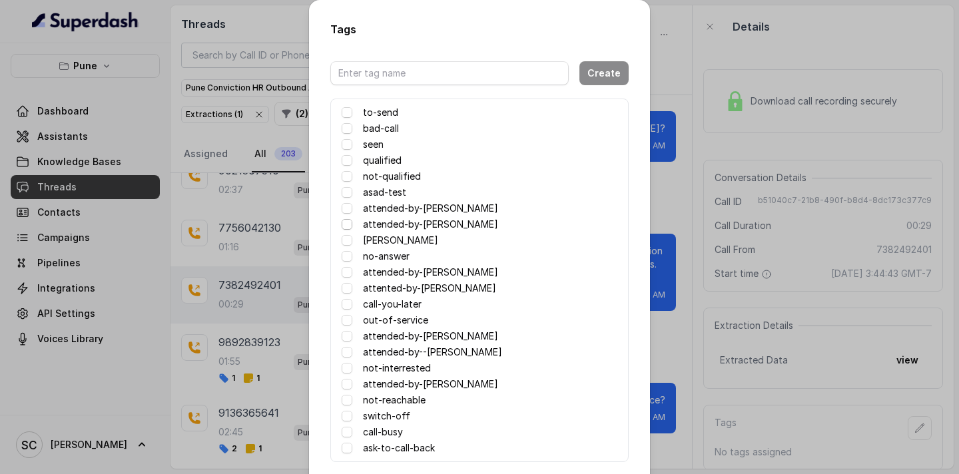
click at [349, 226] on span at bounding box center [347, 224] width 11 height 11
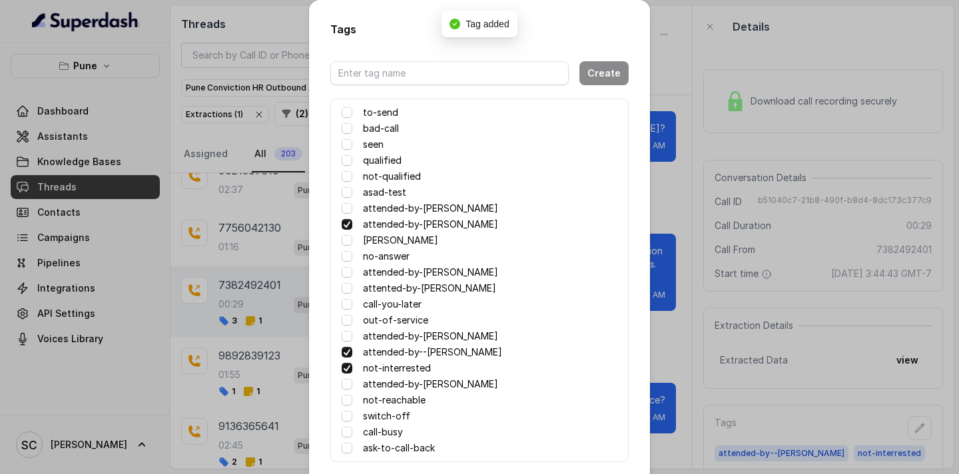
click at [679, 329] on div "Tags Create to-send bad-call seen qualified not-qualified asad-test attended-by…" at bounding box center [479, 237] width 959 height 474
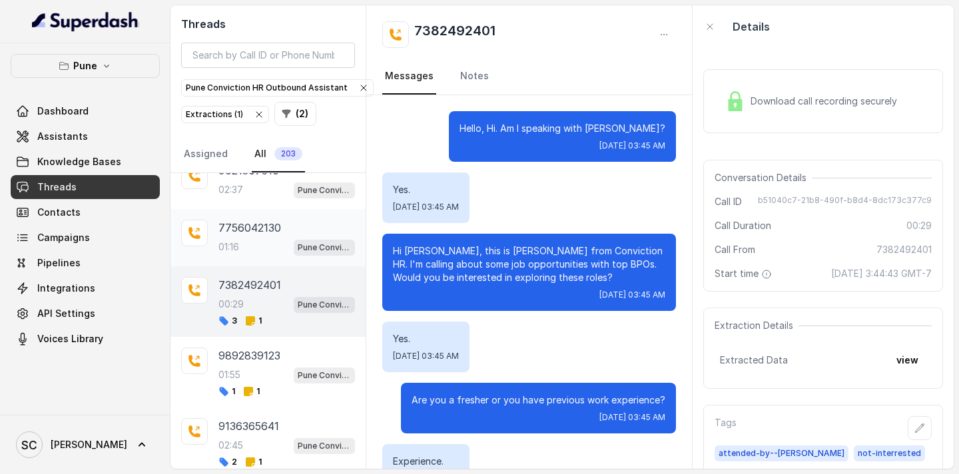
click at [244, 238] on div "01:16 Pune Conviction HR Outbound Assistant" at bounding box center [286, 246] width 137 height 17
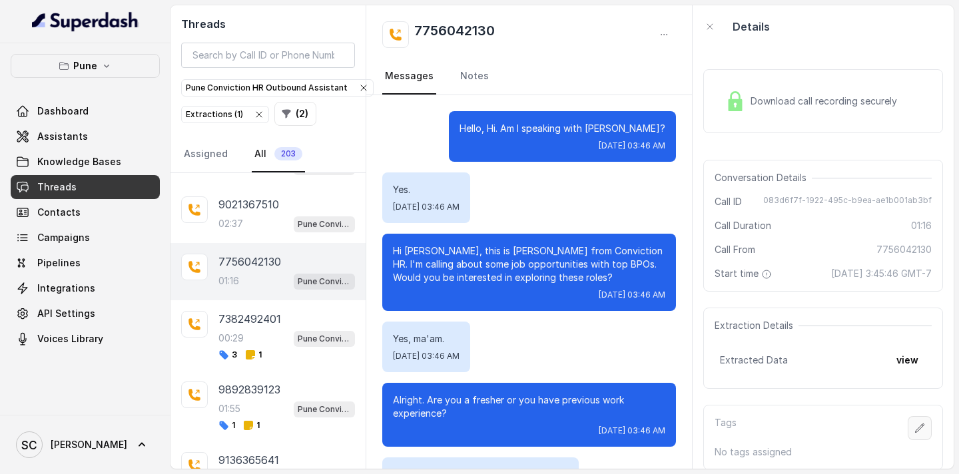
click at [919, 431] on icon "button" at bounding box center [919, 428] width 11 height 11
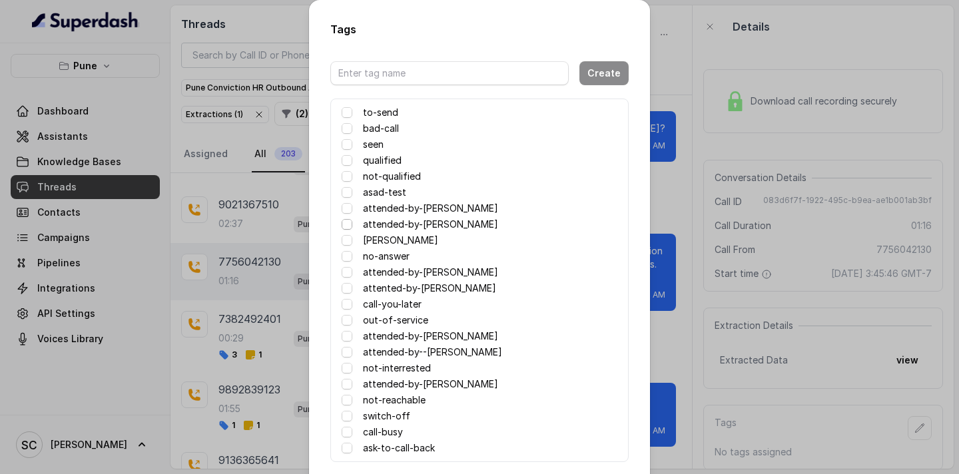
click at [347, 224] on span at bounding box center [347, 224] width 11 height 11
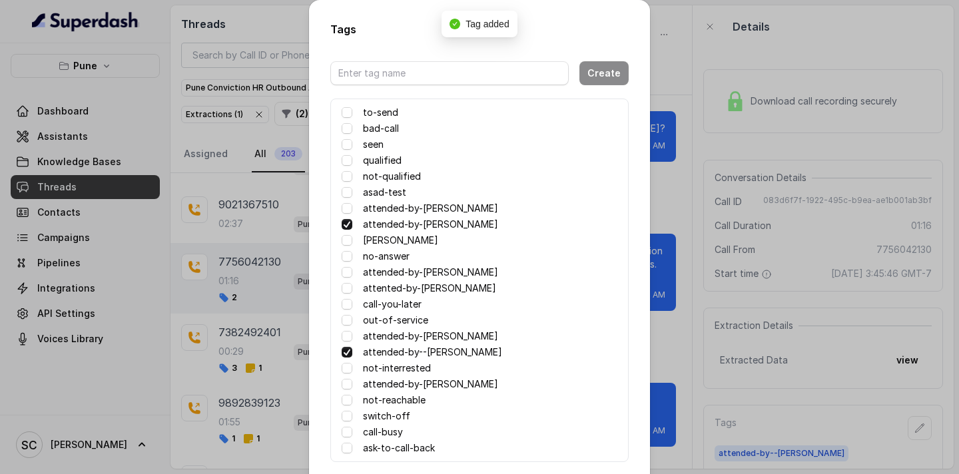
click at [684, 323] on div "Tags Create to-send bad-call seen qualified not-qualified asad-test attended-by…" at bounding box center [479, 237] width 959 height 474
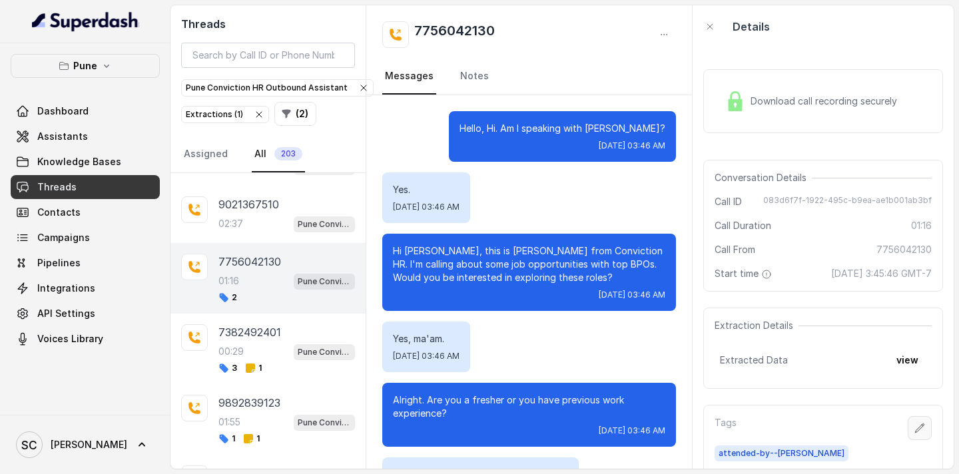
click at [922, 432] on icon "button" at bounding box center [919, 428] width 11 height 11
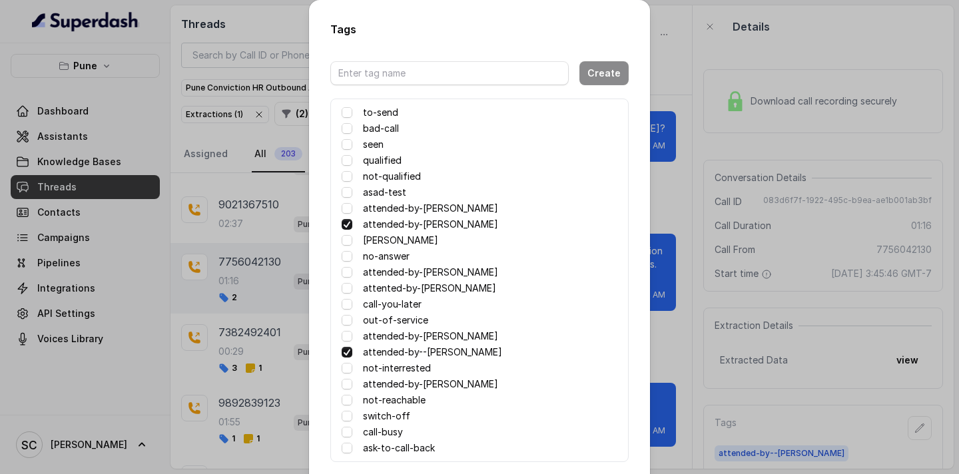
click at [346, 224] on span at bounding box center [347, 224] width 11 height 11
click at [703, 308] on div "Tags Create to-send bad-call seen qualified not-qualified asad-test attended-by…" at bounding box center [479, 237] width 959 height 474
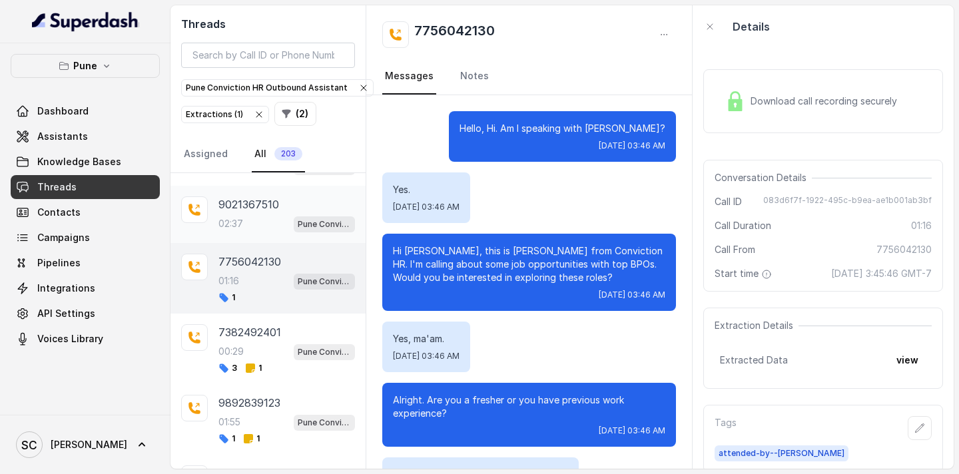
click at [238, 223] on p "02:37" at bounding box center [230, 223] width 25 height 13
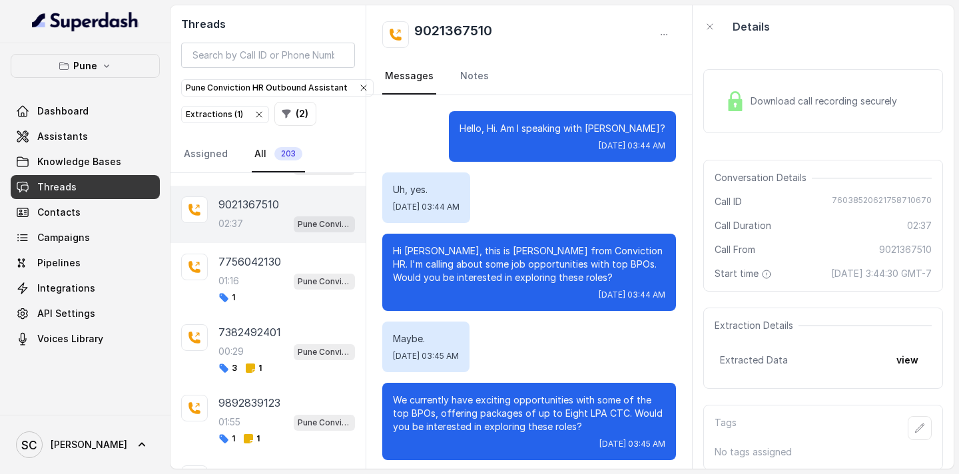
scroll to position [1555, 0]
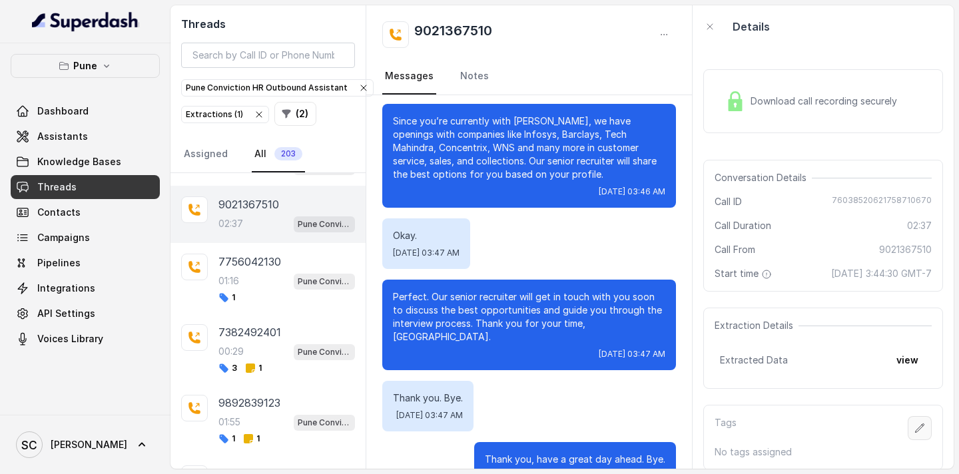
click at [922, 428] on icon "button" at bounding box center [919, 428] width 11 height 11
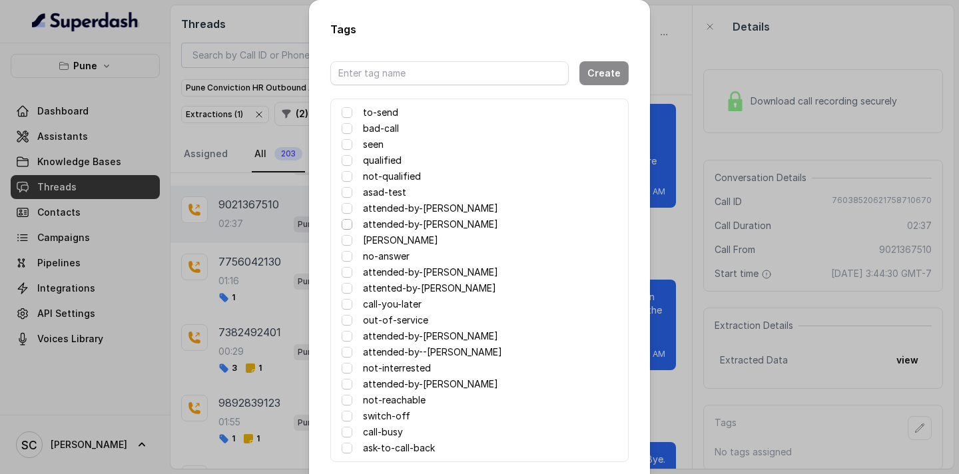
click at [348, 220] on span at bounding box center [347, 224] width 11 height 11
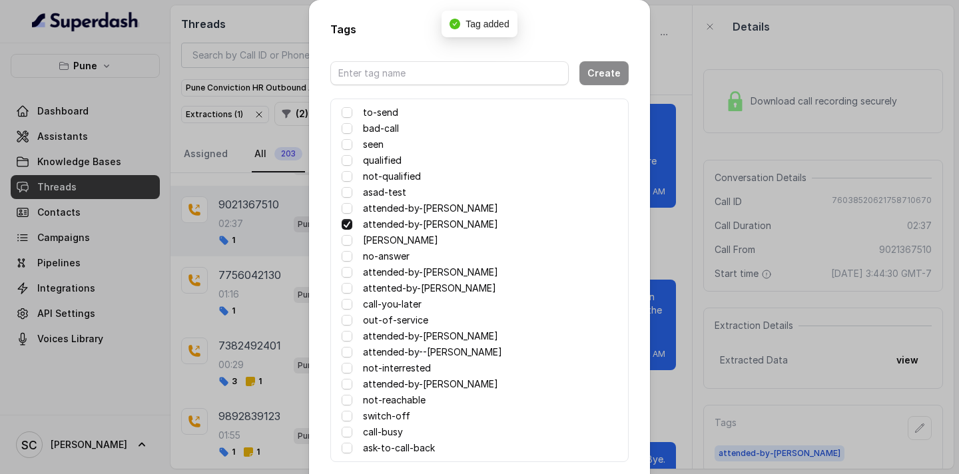
click at [694, 316] on div "Tags Create to-send bad-call seen qualified not-qualified asad-test attended-by…" at bounding box center [479, 237] width 959 height 474
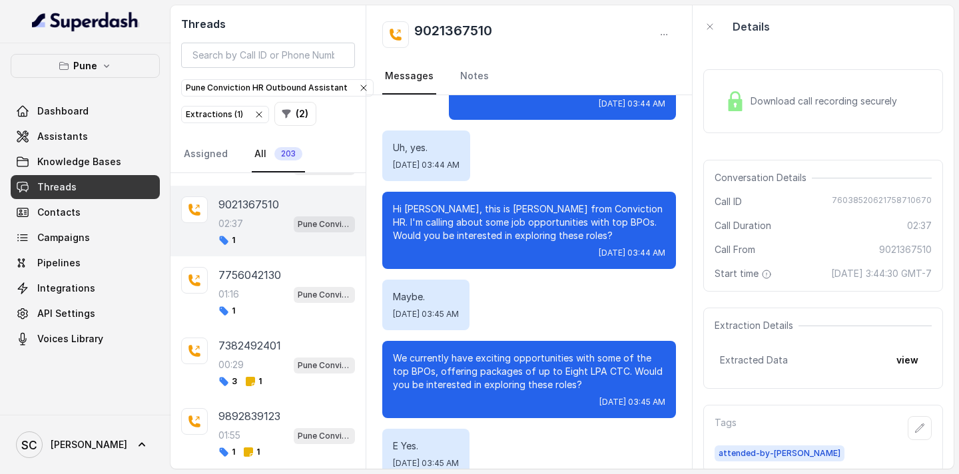
scroll to position [0, 0]
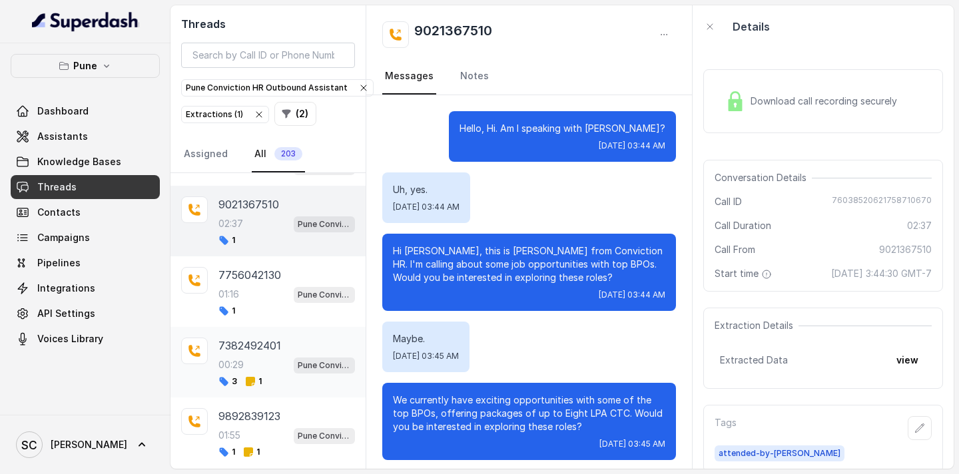
click at [274, 341] on p "7382492401" at bounding box center [249, 346] width 63 height 16
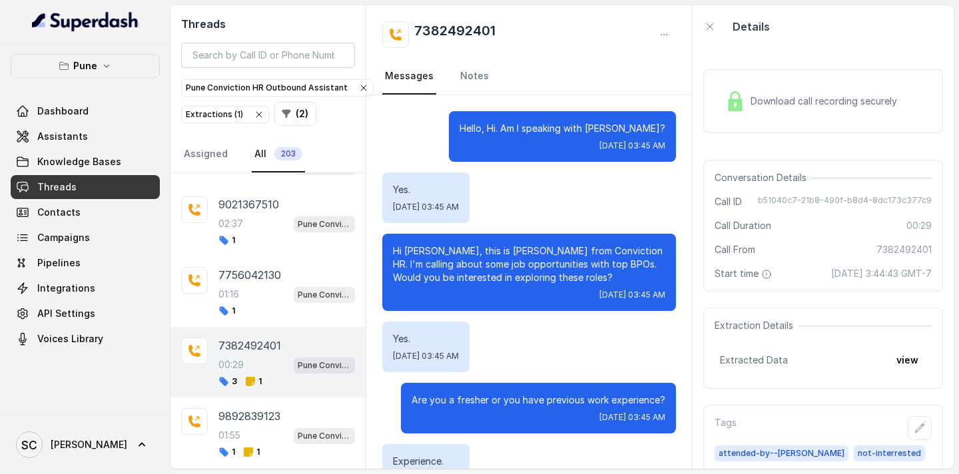
scroll to position [117, 0]
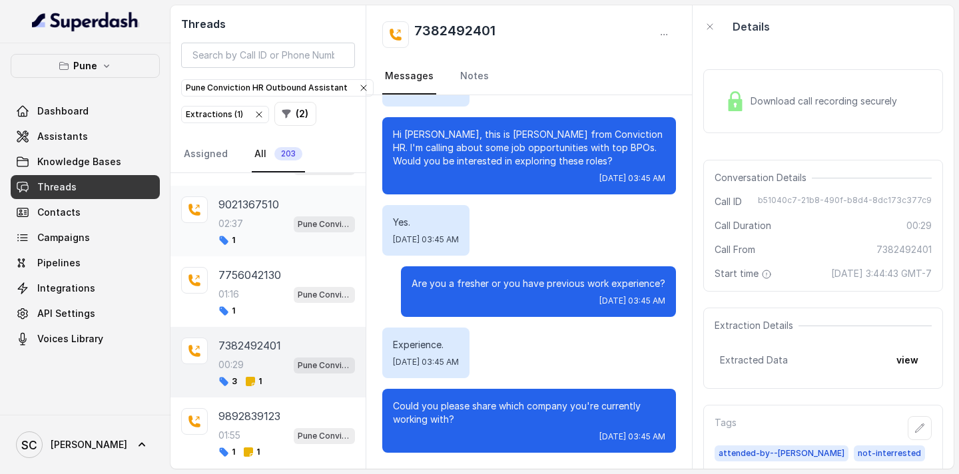
click at [263, 226] on div "02:37 Pune Conviction HR Outbound Assistant" at bounding box center [286, 223] width 137 height 17
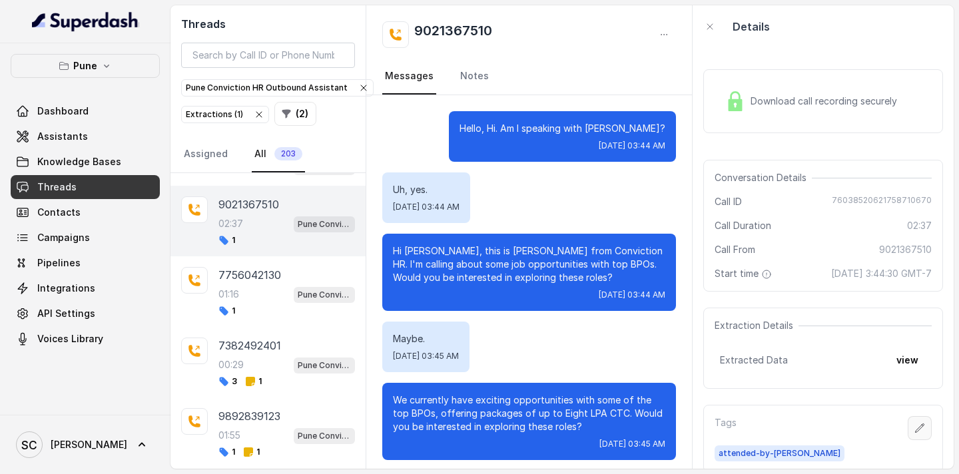
click at [924, 432] on icon "button" at bounding box center [919, 428] width 11 height 11
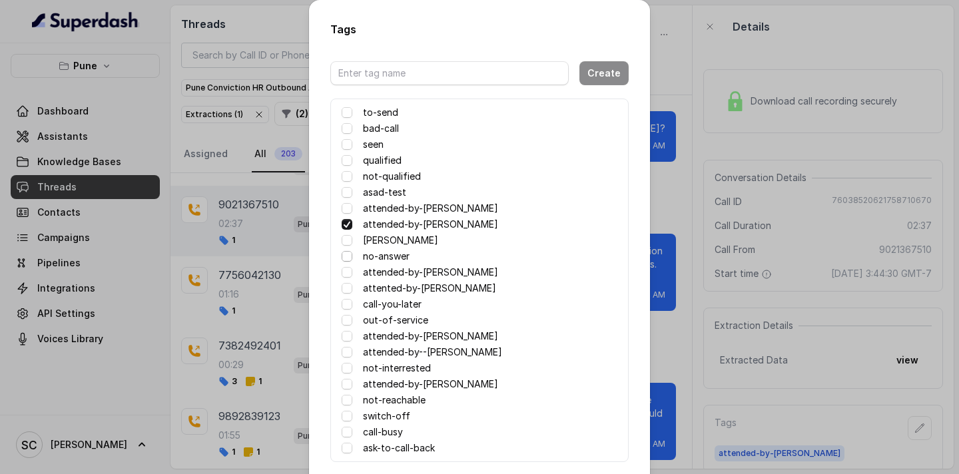
click at [347, 258] on span at bounding box center [347, 256] width 11 height 11
click at [290, 276] on div "Tags Create to-send bad-call seen qualified not-qualified asad-test attended-by…" at bounding box center [479, 237] width 959 height 474
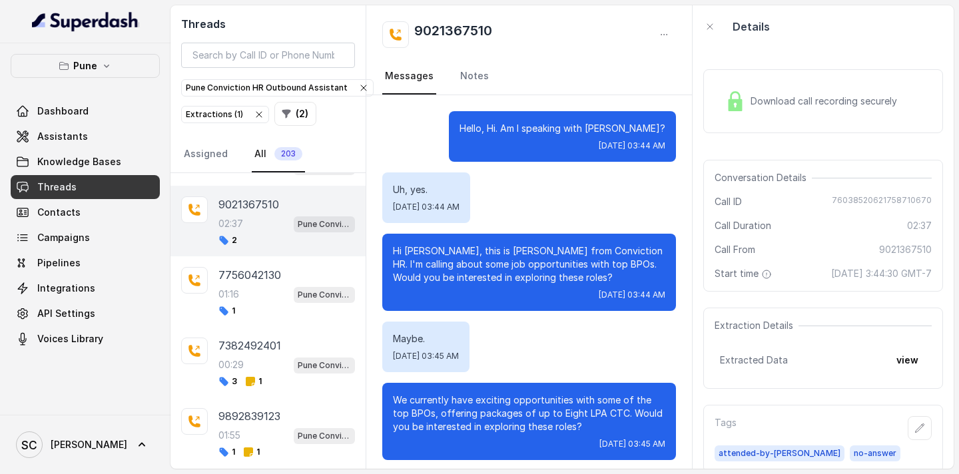
click at [425, 29] on h2 "9021367510" at bounding box center [453, 34] width 78 height 27
drag, startPoint x: 486, startPoint y: 27, endPoint x: 410, endPoint y: 33, distance: 76.8
click at [410, 33] on div "9021367510" at bounding box center [437, 34] width 110 height 27
click at [520, 21] on div "9021367510" at bounding box center [529, 34] width 294 height 27
drag, startPoint x: 496, startPoint y: 29, endPoint x: 412, endPoint y: 37, distance: 84.9
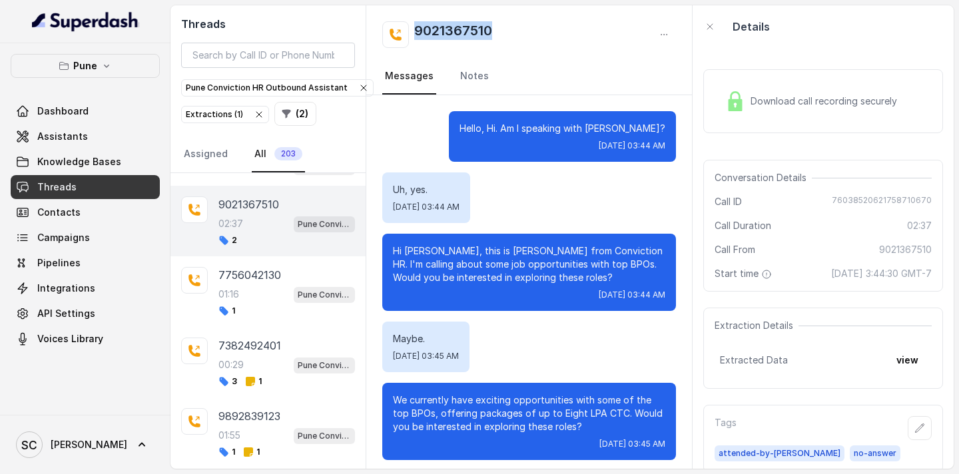
click at [412, 37] on div "9021367510" at bounding box center [529, 34] width 294 height 27
copy h2 "9021367510"
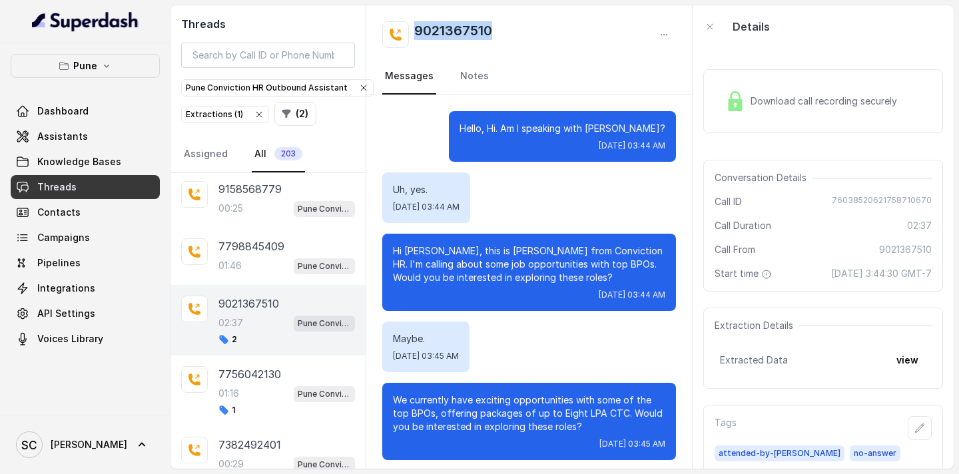
scroll to position [1913, 0]
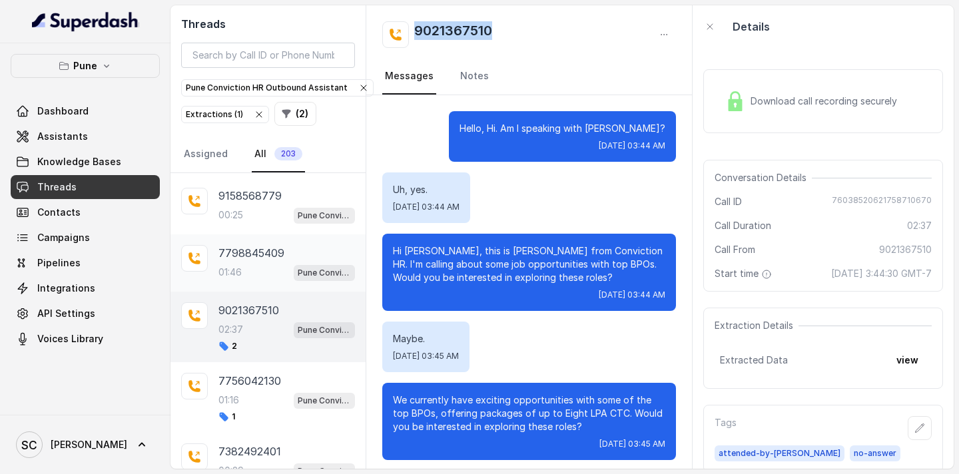
click at [238, 266] on p "01:46" at bounding box center [229, 272] width 23 height 13
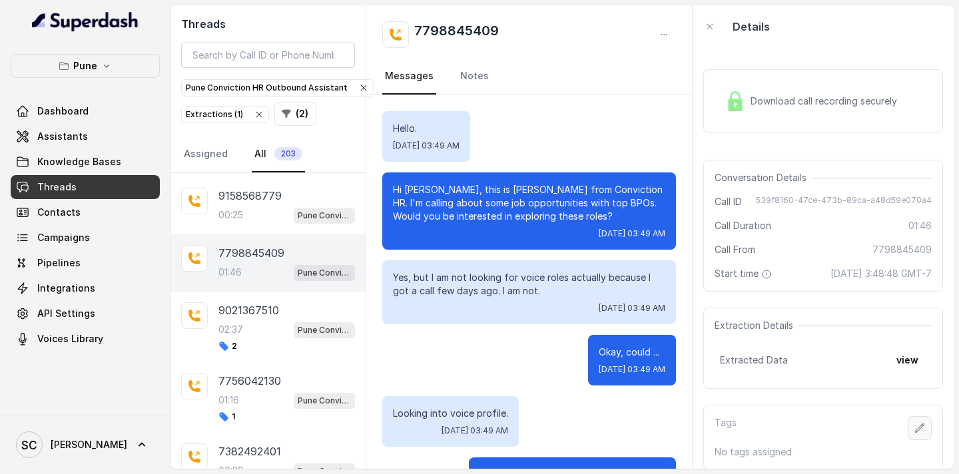
click at [919, 430] on icon "button" at bounding box center [919, 428] width 11 height 11
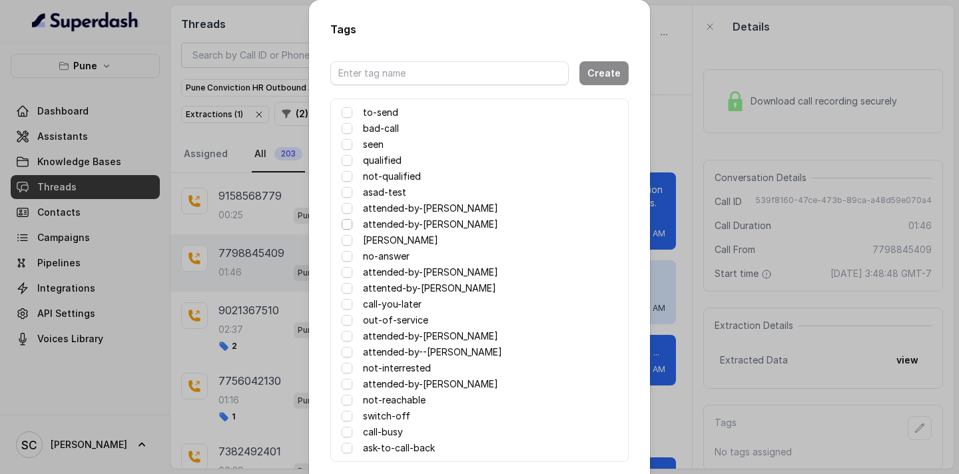
click at [343, 224] on span at bounding box center [347, 224] width 11 height 11
click at [348, 224] on span at bounding box center [347, 224] width 11 height 11
click at [347, 226] on span at bounding box center [347, 224] width 11 height 11
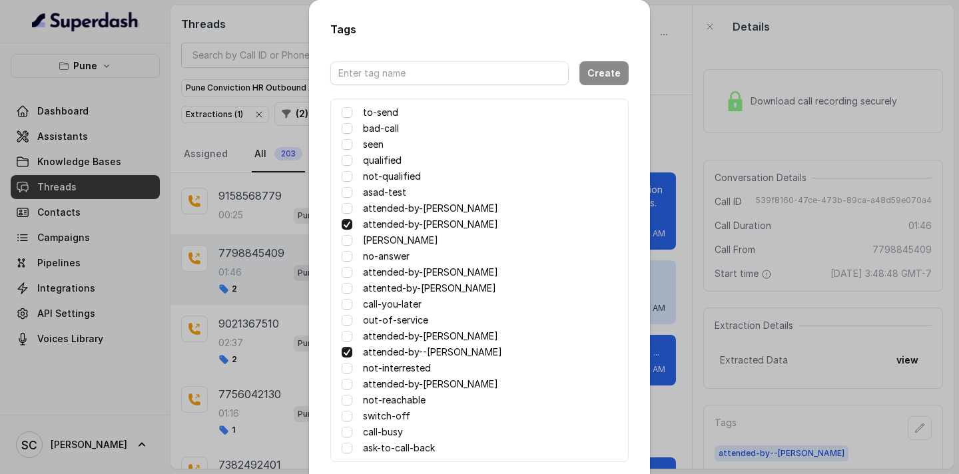
click at [348, 224] on span at bounding box center [347, 224] width 11 height 11
click at [713, 240] on div "Tags Create to-send bad-call seen qualified not-qualified asad-test attended-by…" at bounding box center [479, 237] width 959 height 474
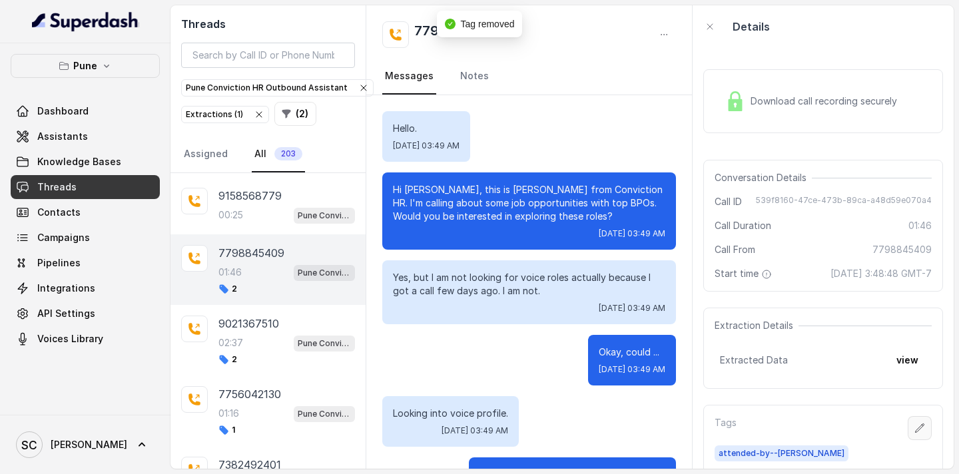
click at [922, 426] on icon "button" at bounding box center [919, 428] width 11 height 11
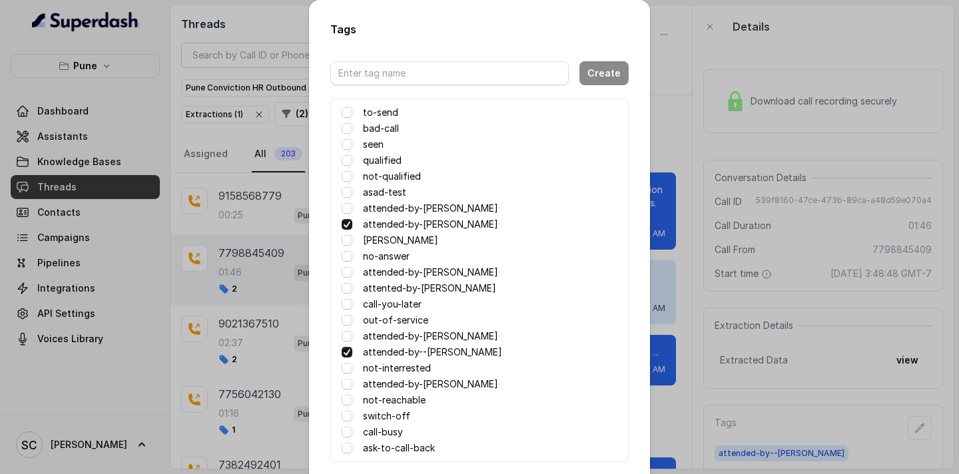
click at [349, 223] on span at bounding box center [347, 224] width 11 height 11
click at [709, 196] on div "Tags Create to-send bad-call seen qualified not-qualified asad-test attended-by…" at bounding box center [479, 237] width 959 height 474
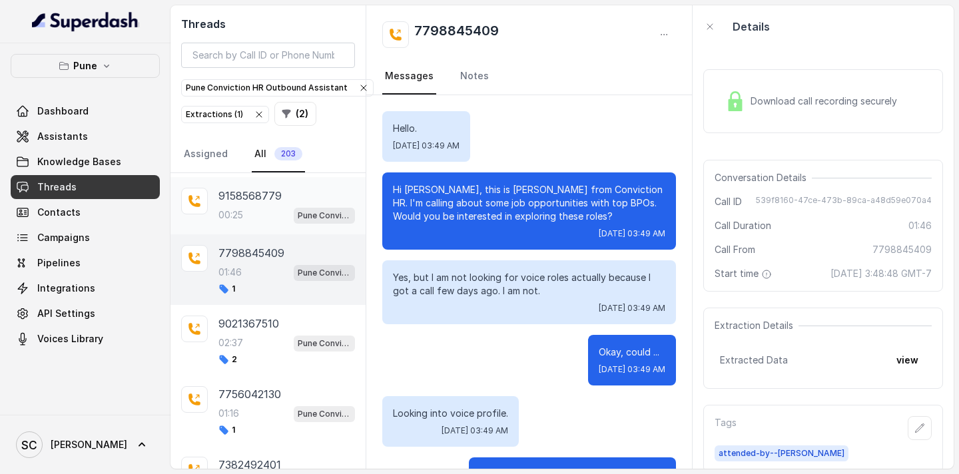
click at [256, 216] on div "00:25 Pune Conviction HR Outbound Assistant" at bounding box center [286, 214] width 137 height 17
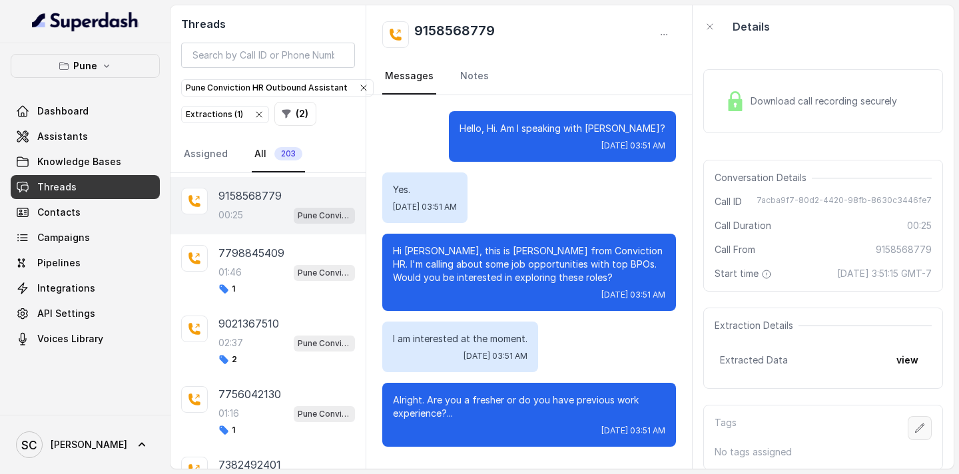
click at [915, 429] on icon "button" at bounding box center [919, 428] width 11 height 11
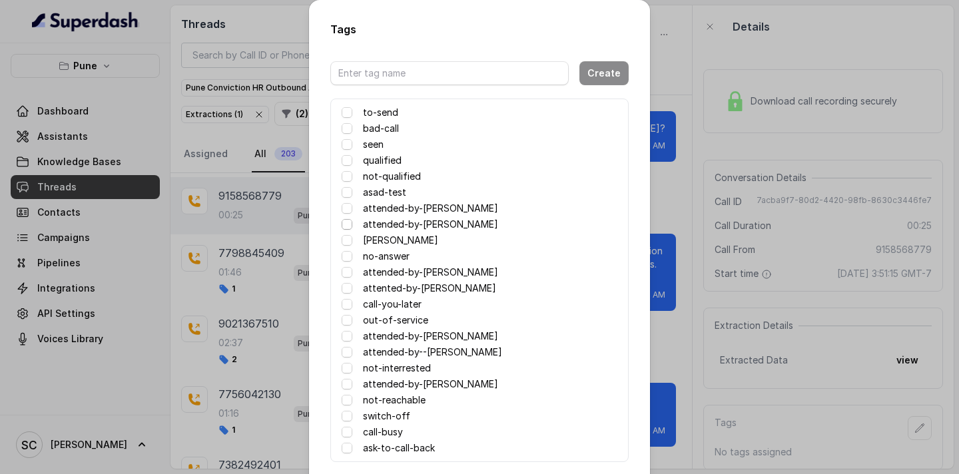
click at [346, 224] on span at bounding box center [347, 224] width 11 height 11
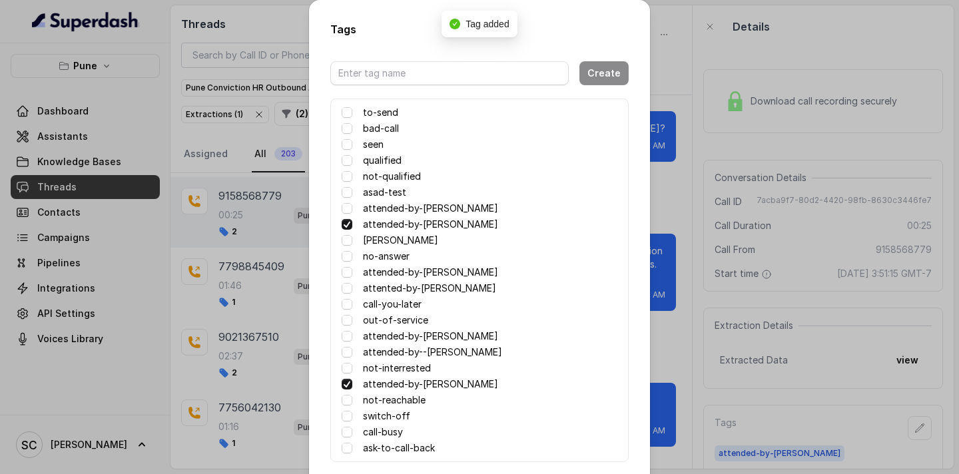
click at [346, 224] on span at bounding box center [347, 224] width 11 height 11
click at [674, 297] on div "Tags Create to-send bad-call seen qualified not-qualified asad-test attended-by…" at bounding box center [479, 237] width 959 height 474
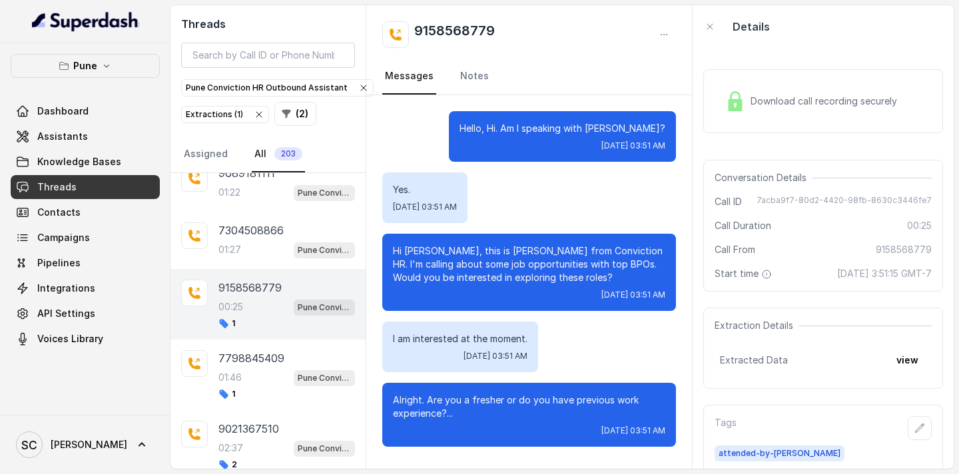
scroll to position [1819, 0]
click at [251, 251] on div "01:27 Pune Conviction HR Outbound Assistant" at bounding box center [286, 251] width 137 height 17
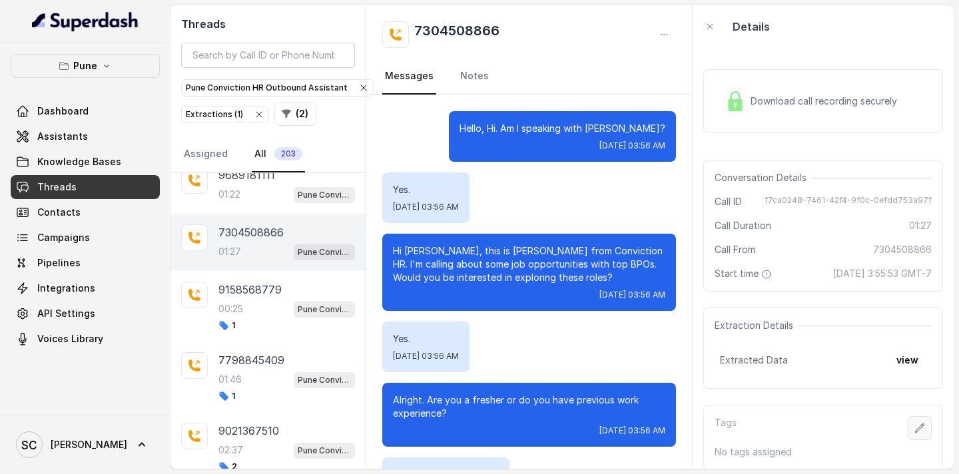
click at [916, 426] on icon "button" at bounding box center [919, 428] width 11 height 11
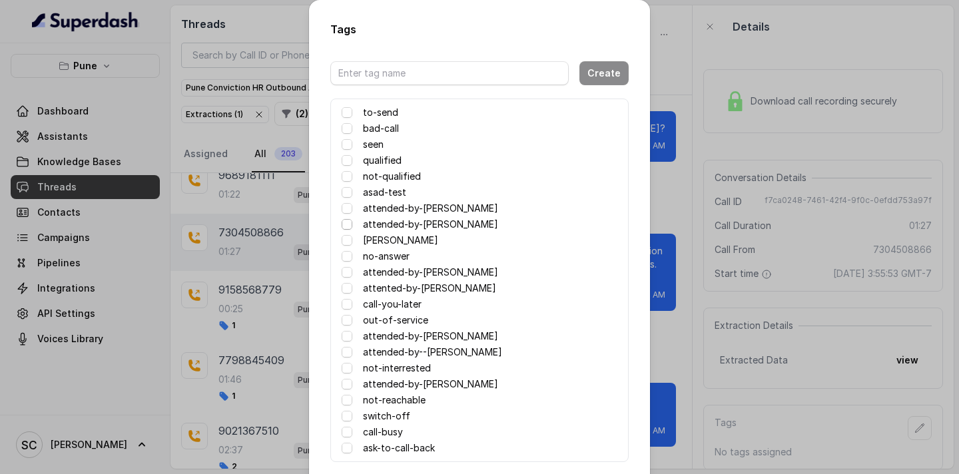
click at [348, 224] on span at bounding box center [347, 224] width 11 height 11
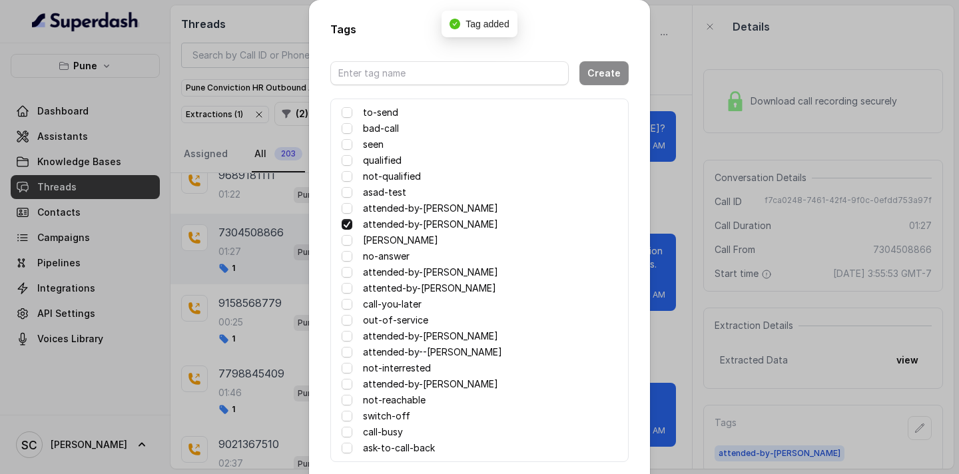
click at [675, 316] on div "Tags Create to-send bad-call seen qualified not-qualified asad-test attended-by…" at bounding box center [479, 237] width 959 height 474
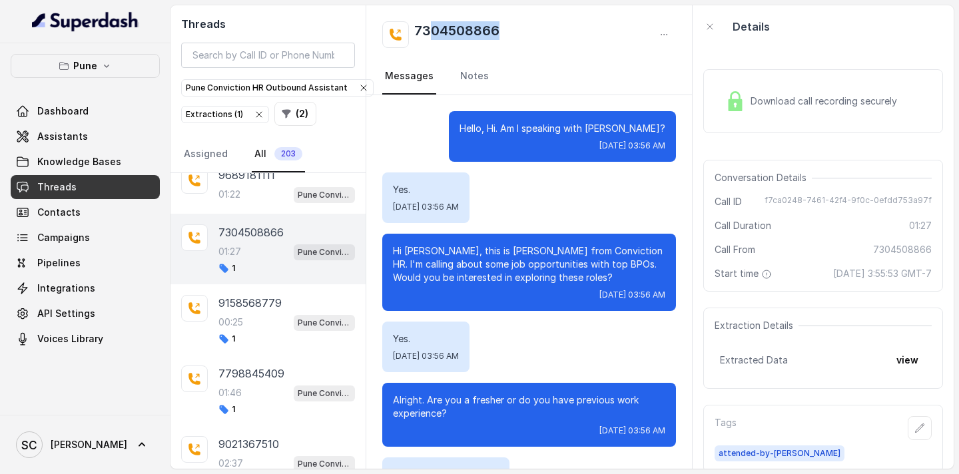
drag, startPoint x: 429, startPoint y: 23, endPoint x: 499, endPoint y: 29, distance: 70.9
click at [499, 29] on div "7304508866" at bounding box center [529, 34] width 294 height 27
drag, startPoint x: 499, startPoint y: 29, endPoint x: 409, endPoint y: 31, distance: 90.6
click at [409, 31] on div "7304508866" at bounding box center [529, 34] width 294 height 27
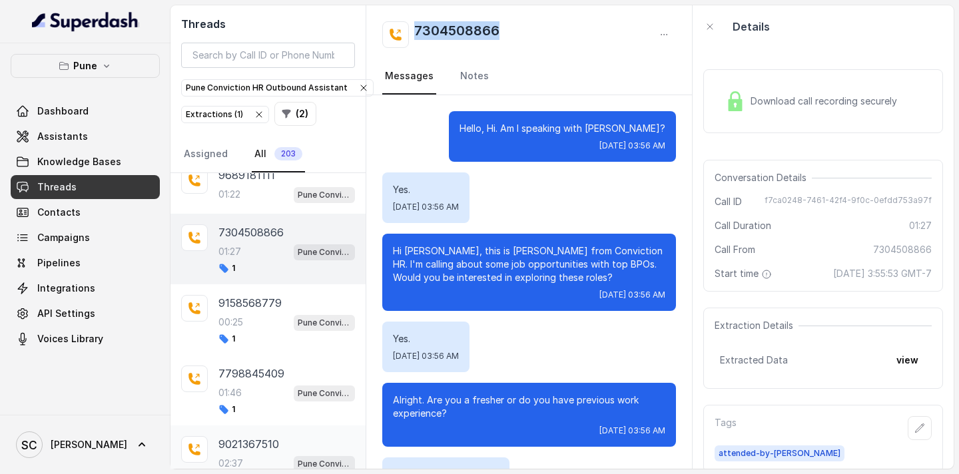
click at [266, 461] on div "02:37 Pune Conviction HR Outbound Assistant" at bounding box center [286, 463] width 137 height 17
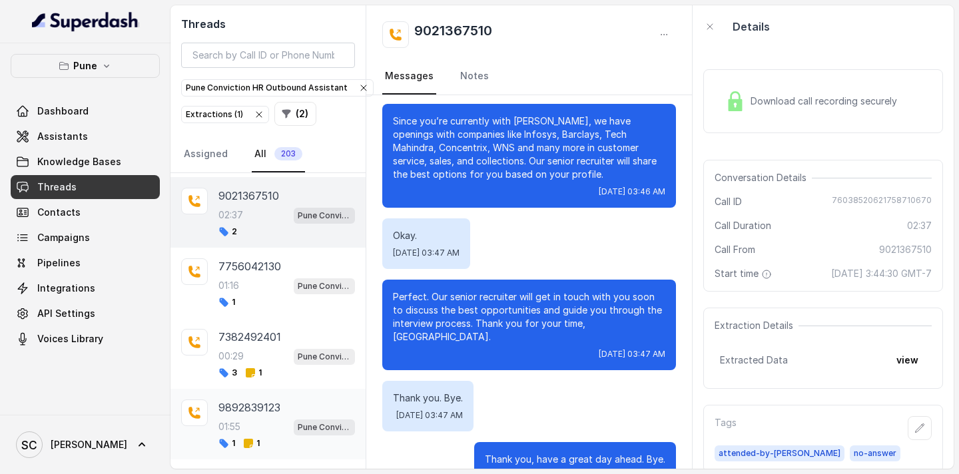
scroll to position [2070, 0]
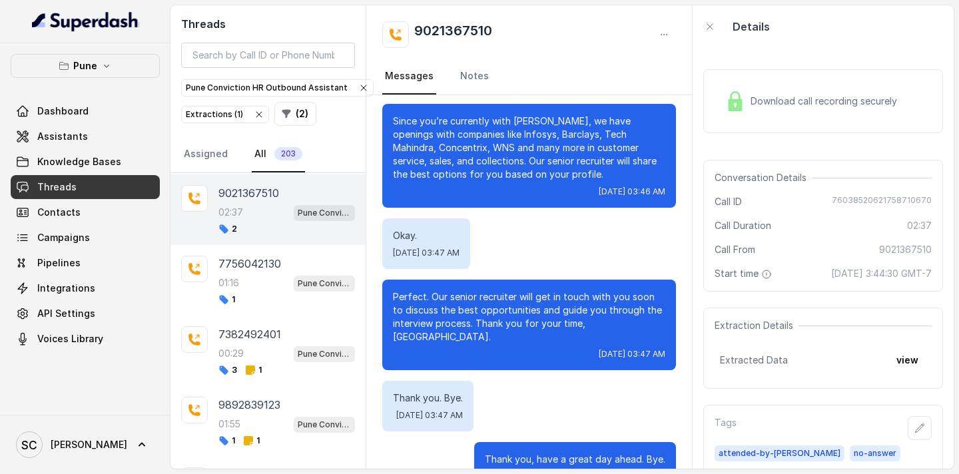
click at [248, 214] on div "02:37 Pune Conviction HR Outbound Assistant" at bounding box center [286, 212] width 137 height 17
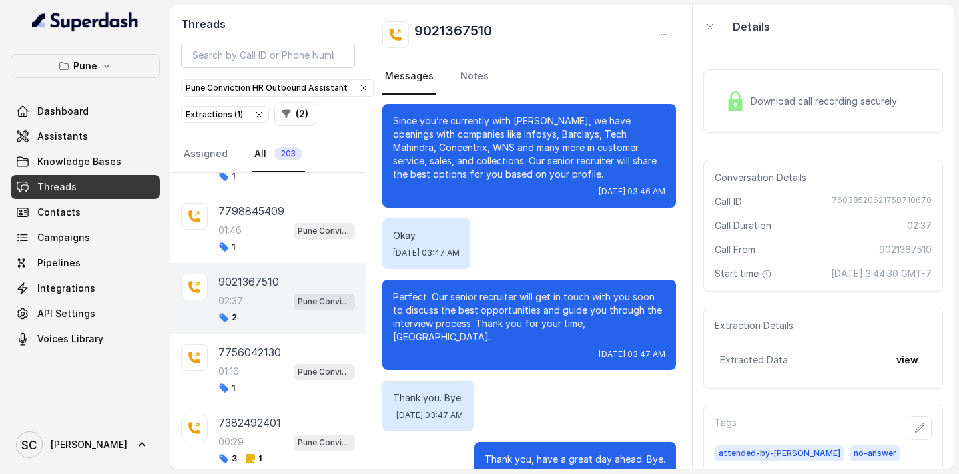
scroll to position [1980, 0]
click at [292, 214] on div "7798845409" at bounding box center [286, 212] width 137 height 16
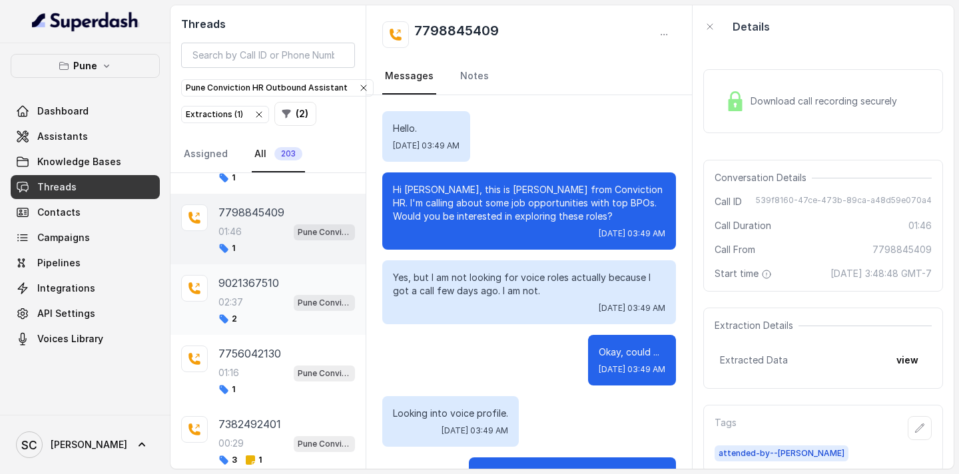
scroll to position [1099, 0]
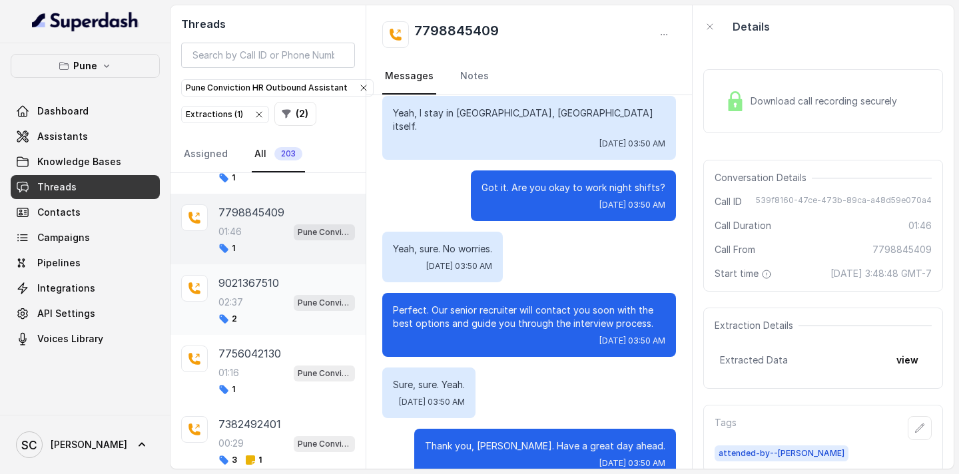
click at [266, 303] on div "02:37 Pune Conviction HR Outbound Assistant" at bounding box center [286, 302] width 137 height 17
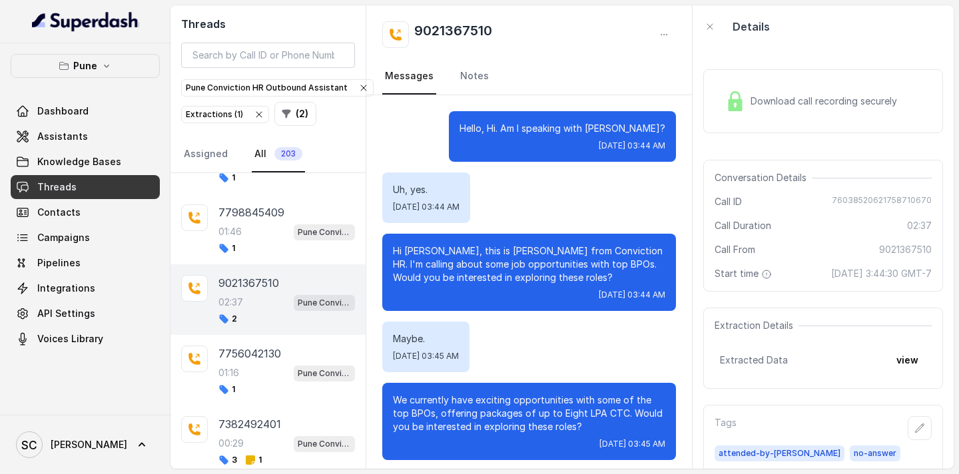
scroll to position [1555, 0]
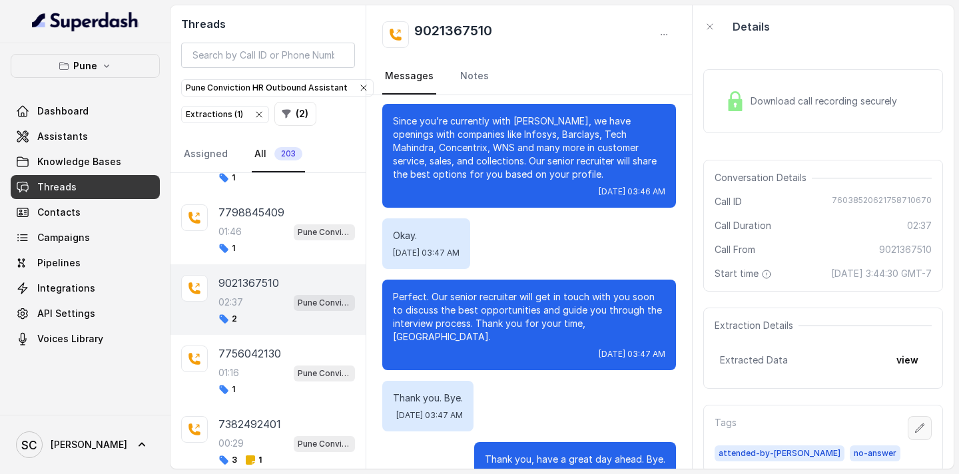
click at [916, 425] on icon "button" at bounding box center [919, 428] width 11 height 11
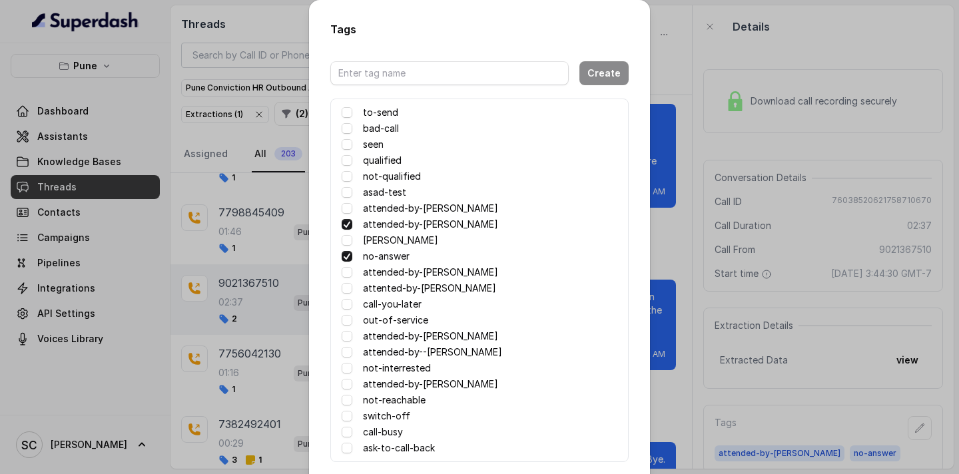
click at [350, 256] on span at bounding box center [347, 256] width 11 height 11
click at [279, 255] on div "Tags Create to-send bad-call seen qualified not-qualified asad-test attended-by…" at bounding box center [479, 237] width 959 height 474
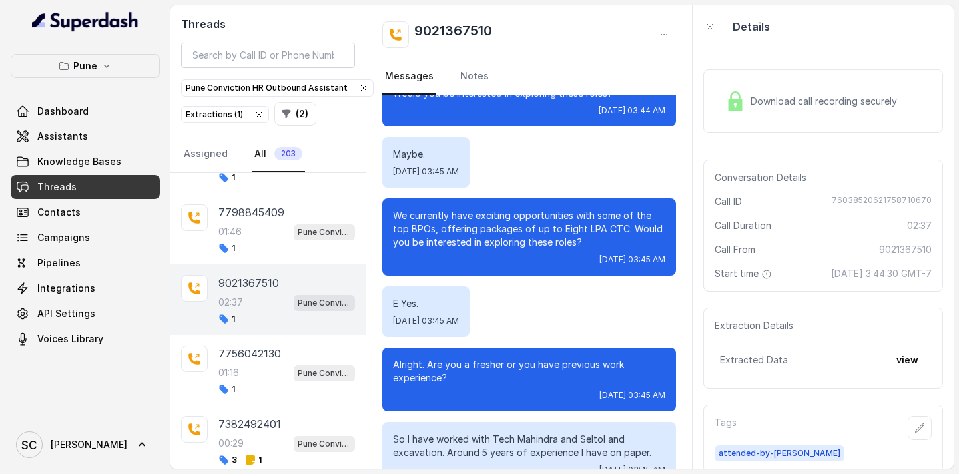
scroll to position [0, 0]
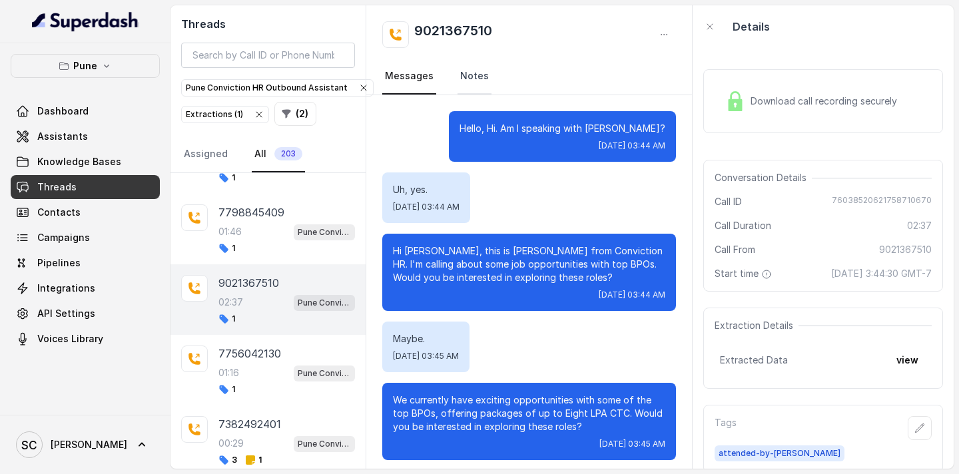
click at [467, 72] on link "Notes" at bounding box center [474, 77] width 34 height 36
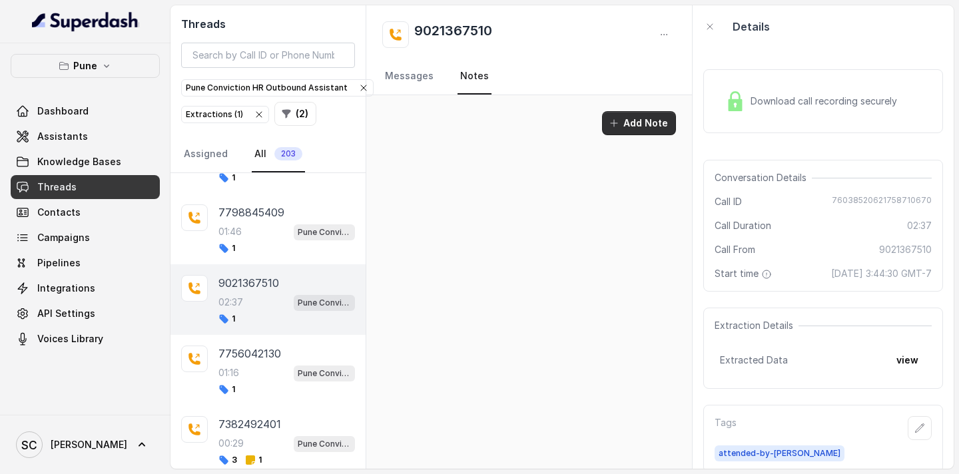
click at [627, 120] on button "Add Note" at bounding box center [639, 123] width 74 height 24
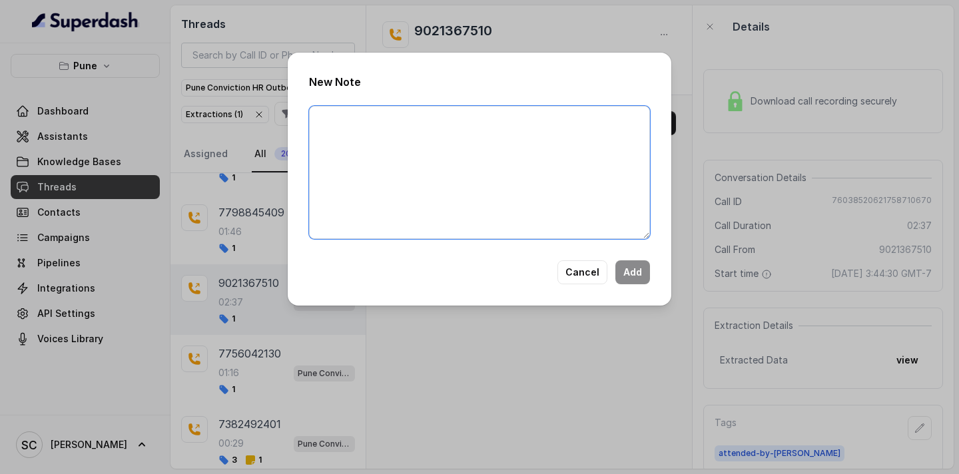
click at [392, 139] on textarea at bounding box center [479, 172] width 341 height 133
click at [350, 127] on textarea "NAME CONTACT RECRUITER NAME ATTENDER COMMENT AI IMPROVEMENT" at bounding box center [479, 172] width 341 height 133
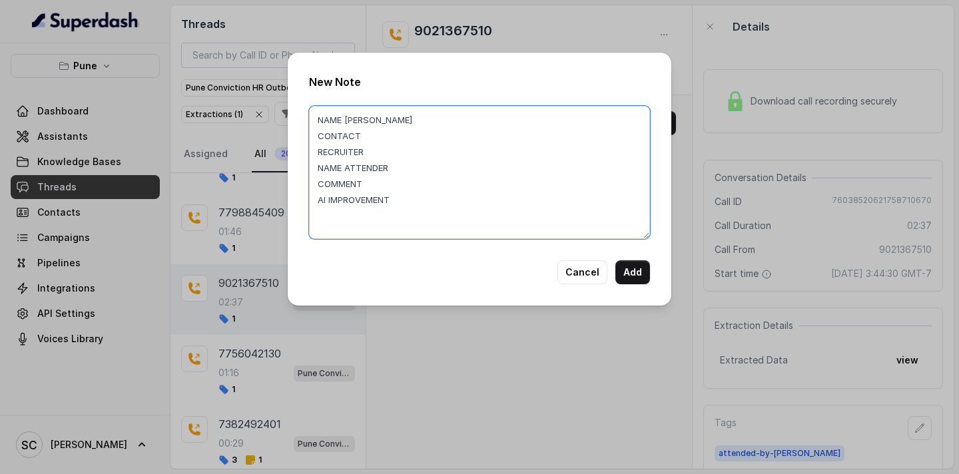
click at [370, 141] on textarea "NAME EITHESHAN CONTACT RECRUITER NAME ATTENDER COMMENT AI IMPROVEMENT" at bounding box center [479, 172] width 341 height 133
click at [379, 152] on textarea "NAME EITHESHAN CONTACT 9021367510 RECRUITER NAME ATTENDER COMMENT AI IMPROVEMENT" at bounding box center [479, 172] width 341 height 133
click at [401, 170] on textarea "NAME EITHESHAN CONTACT 9021367510 RECRUITER SABA NAME ATTENDER COMMENT AI IMPRO…" at bounding box center [479, 172] width 341 height 133
click at [373, 188] on textarea "NAME EITHESHAN CONTACT 9021367510 RECRUITER SABA NAME ATTENDER SABA COMMENT AI …" at bounding box center [479, 172] width 341 height 133
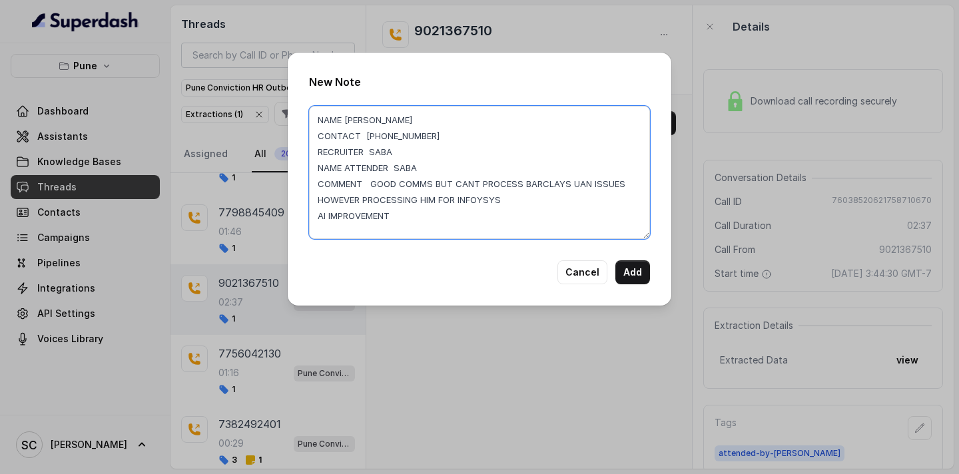
click at [376, 187] on textarea "NAME EITHESHAN CONTACT 9021367510 RECRUITER SABA NAME ATTENDER SABA COMMENT GOO…" at bounding box center [479, 172] width 341 height 133
click at [373, 184] on textarea "NAME EITHESHAN CONTACT 9021367510 RECRUITER SABA NAME ATTENDER SABA COMMENT GOO…" at bounding box center [479, 172] width 341 height 133
drag, startPoint x: 373, startPoint y: 185, endPoint x: 485, endPoint y: 204, distance: 113.4
click at [485, 204] on textarea "NAME EITHESHAN CONTACT 9021367510 RECRUITER SABA NAME ATTENDER SABA COMMENT GOO…" at bounding box center [479, 172] width 341 height 133
type textarea "NAME EITHESHAN CONTACT 9021367510 RECRUITER SABA NAME ATTENDER SABA COMMENT GOO…"
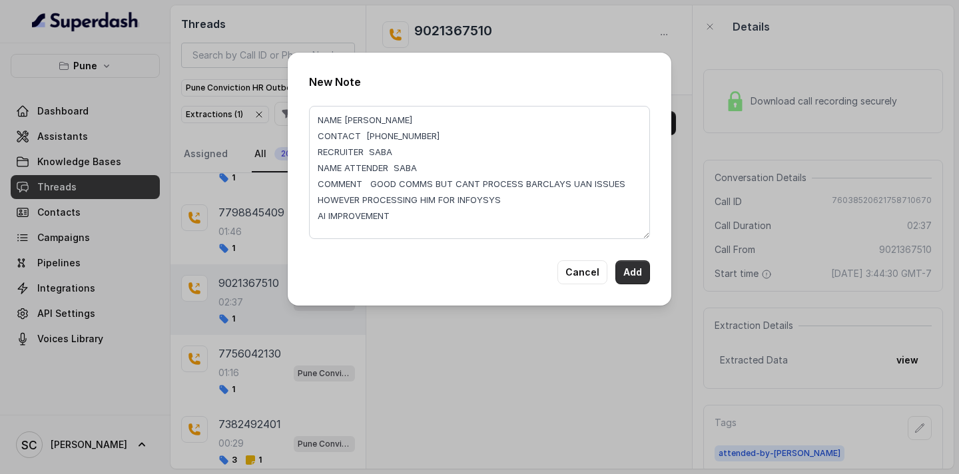
click at [635, 266] on button "Add" at bounding box center [632, 272] width 35 height 24
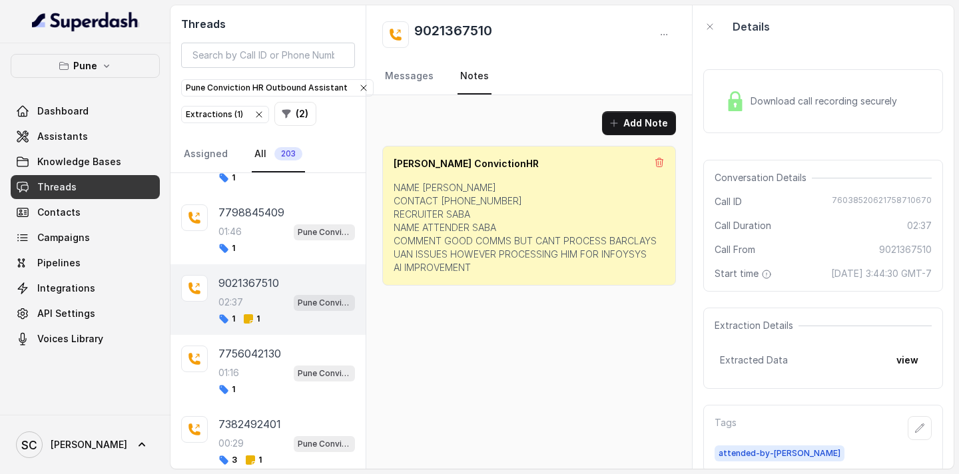
click at [265, 294] on div "02:37 Pune Conviction HR Outbound Assistant" at bounding box center [286, 302] width 137 height 17
click at [284, 222] on div "7798845409 01:46 Pune Conviction HR Outbound Assistant 1" at bounding box center [286, 228] width 137 height 49
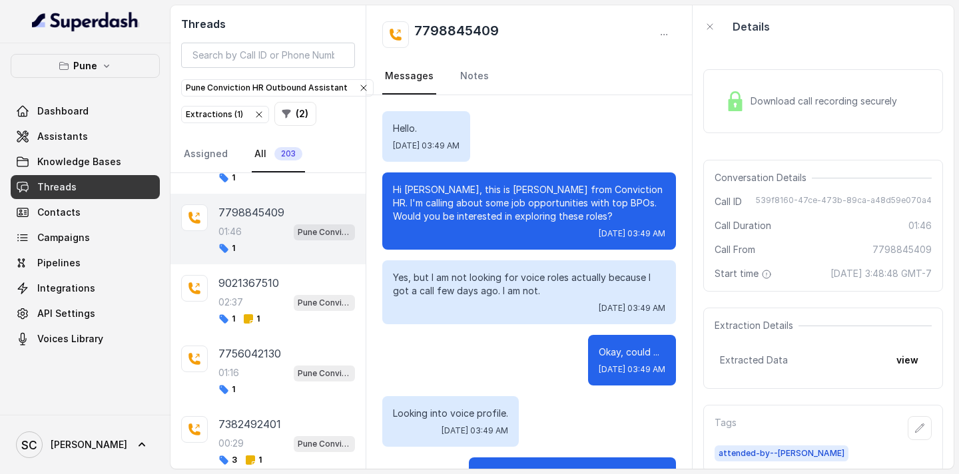
scroll to position [1099, 0]
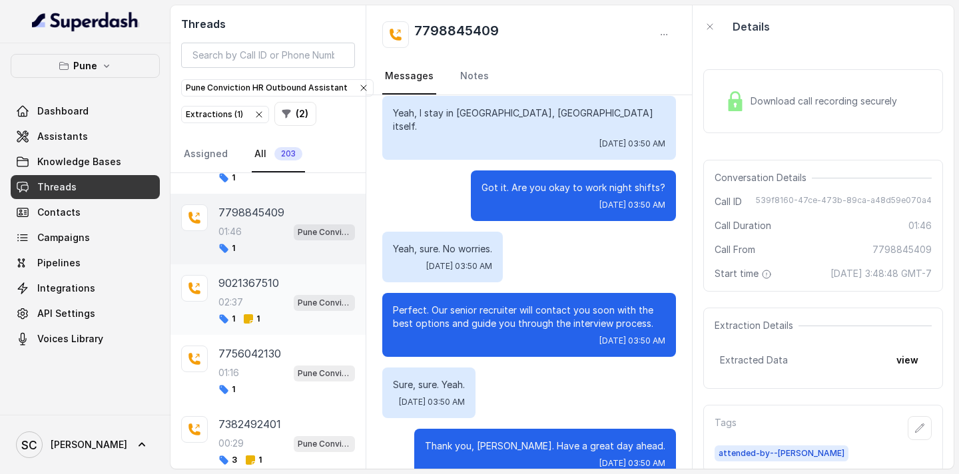
click at [250, 296] on div "02:37 Pune Conviction HR Outbound Assistant" at bounding box center [286, 302] width 137 height 17
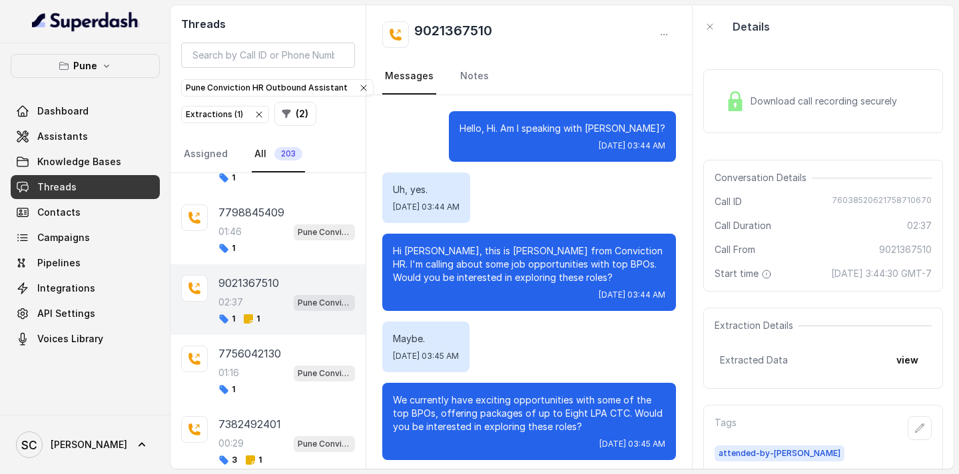
scroll to position [1555, 0]
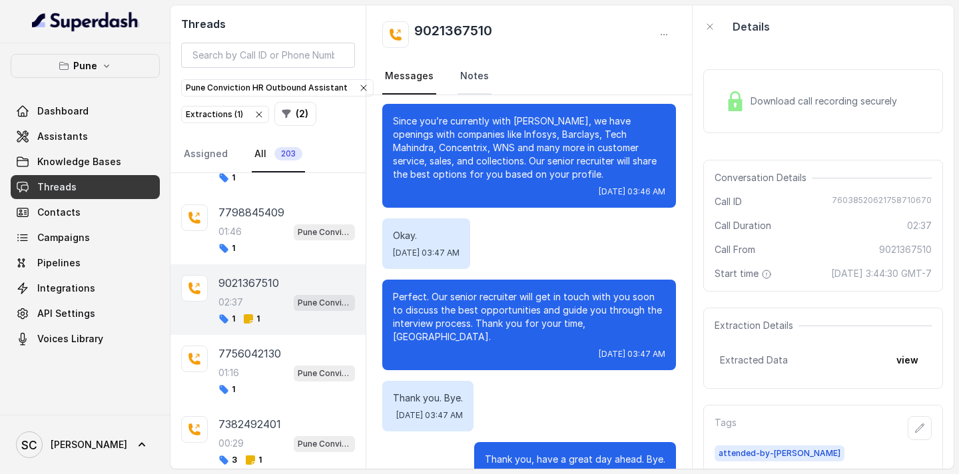
click at [469, 83] on link "Notes" at bounding box center [474, 77] width 34 height 36
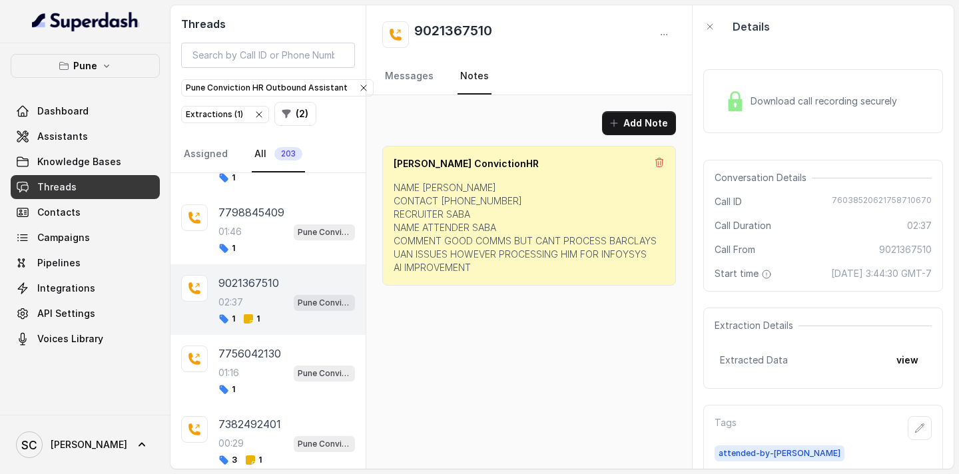
click at [659, 168] on div "Shivani ConvictionHR" at bounding box center [529, 163] width 271 height 13
click at [659, 162] on icon at bounding box center [659, 162] width 11 height 11
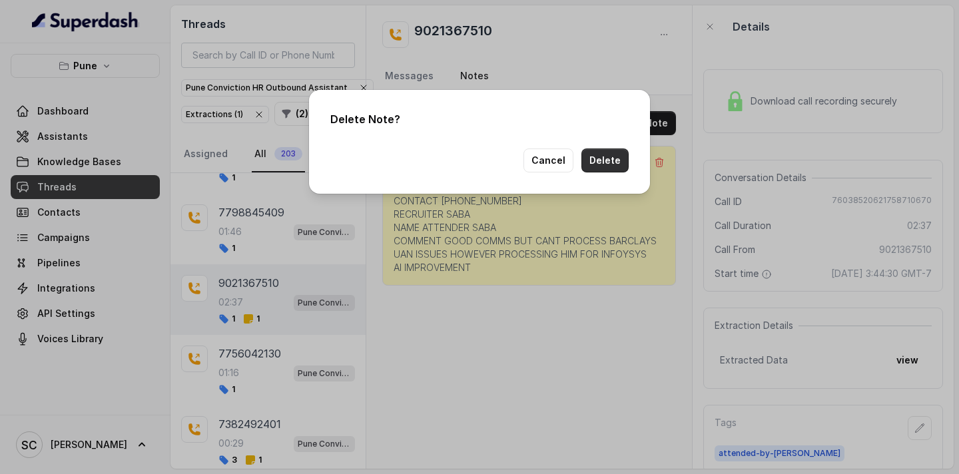
click at [612, 160] on button "Delete" at bounding box center [604, 161] width 47 height 24
click at [576, 162] on button "Cancel" at bounding box center [570, 161] width 50 height 24
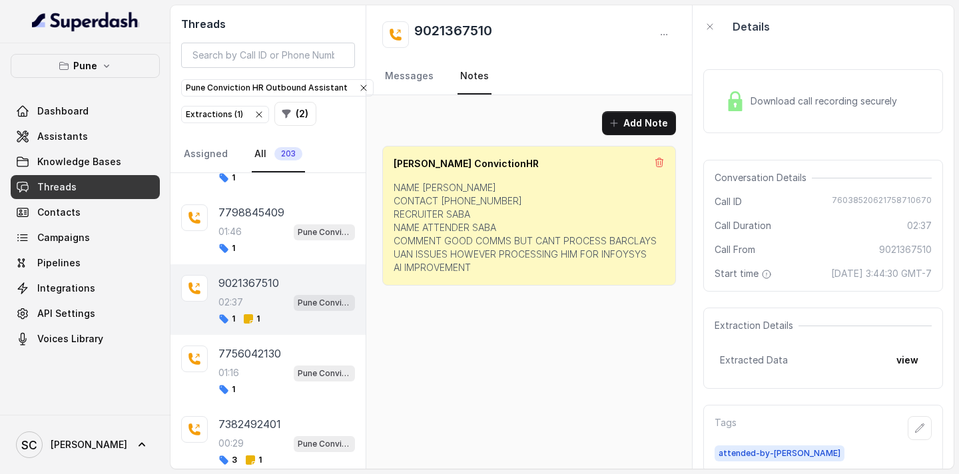
click at [468, 194] on p "NAME EITHESHAN CONTACT 9021367510 RECRUITER SABA NAME ATTENDER SABA COMMENT GOO…" at bounding box center [529, 227] width 271 height 93
click at [455, 222] on p "NAME EITHESHAN CONTACT 9021367510 RECRUITER SABA NAME ATTENDER SABA COMMENT GOO…" at bounding box center [529, 227] width 271 height 93
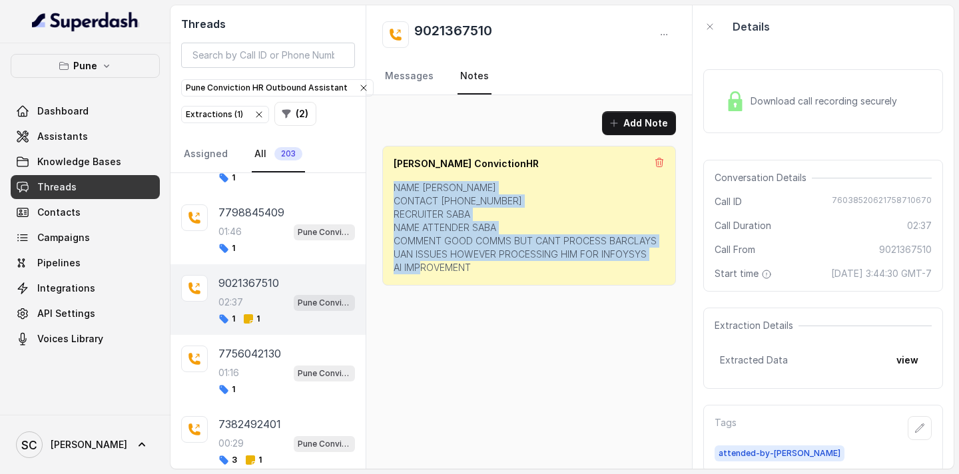
drag, startPoint x: 394, startPoint y: 188, endPoint x: 485, endPoint y: 270, distance: 122.1
click at [485, 270] on p "NAME EITHESHAN CONTACT 9021367510 RECRUITER SABA NAME ATTENDER SABA COMMENT GOO…" at bounding box center [529, 227] width 271 height 93
copy p "NAME EITHESHAN CONTACT 9021367510 RECRUITER SABA NAME ATTENDER SABA COMMENT GOO…"
click at [404, 79] on link "Messages" at bounding box center [409, 77] width 54 height 36
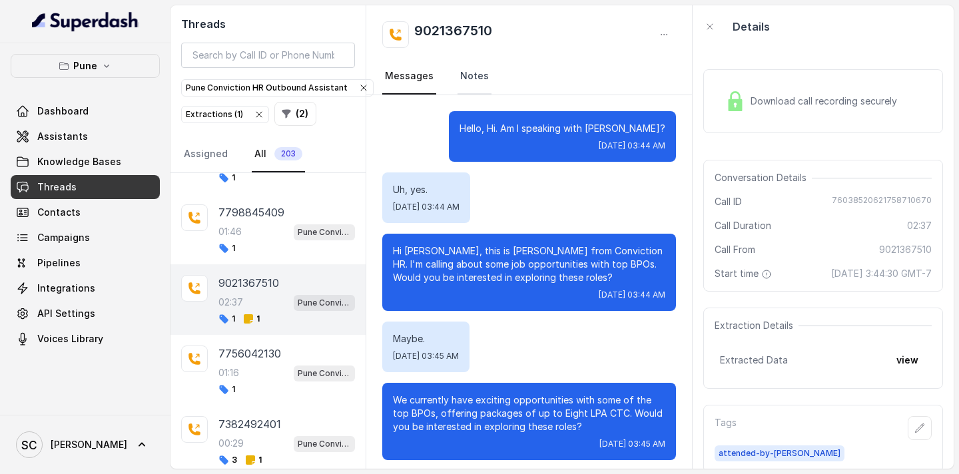
click at [467, 76] on link "Notes" at bounding box center [474, 77] width 34 height 36
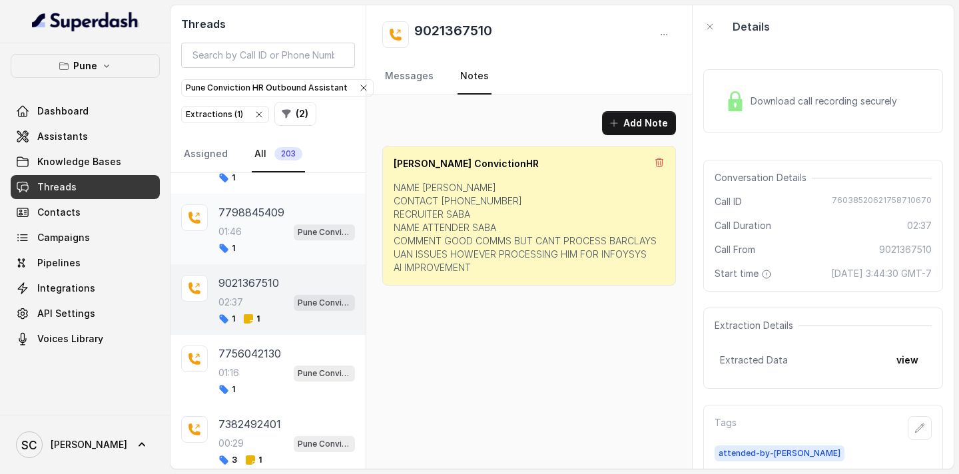
click at [263, 223] on div "01:46 Pune Conviction HR Outbound Assistant" at bounding box center [286, 231] width 137 height 17
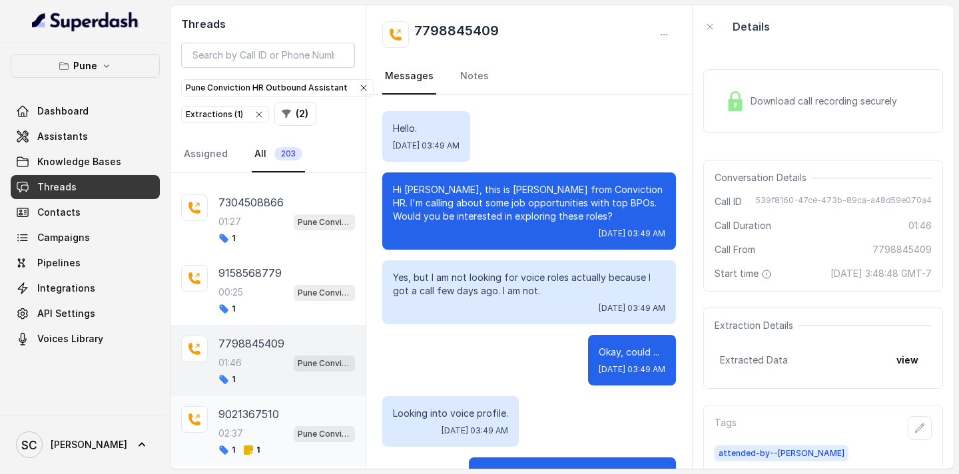
scroll to position [1879, 0]
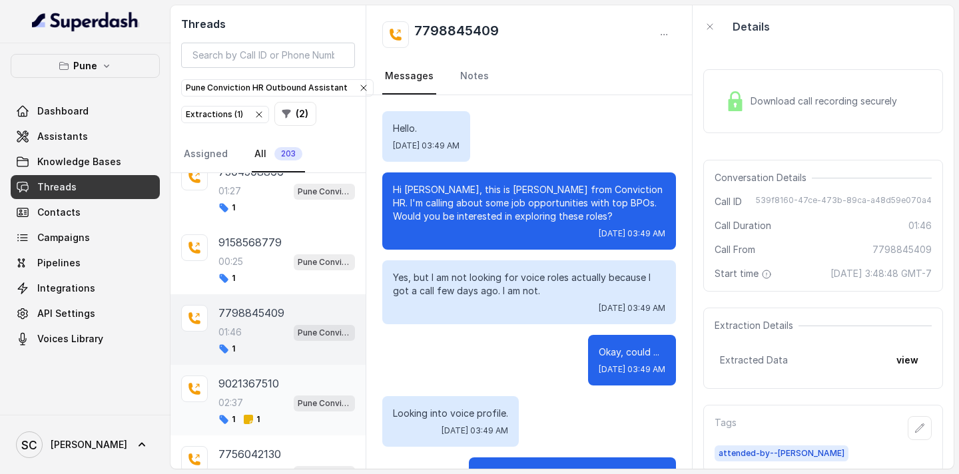
click at [244, 405] on div "02:37 Pune Conviction HR Outbound Assistant" at bounding box center [286, 402] width 137 height 17
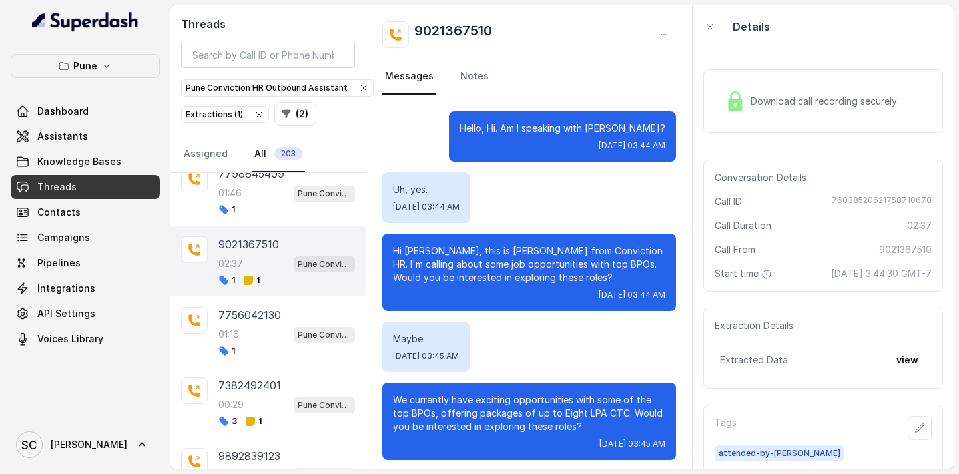
scroll to position [2019, 0]
click at [256, 348] on div "1" at bounding box center [286, 350] width 137 height 11
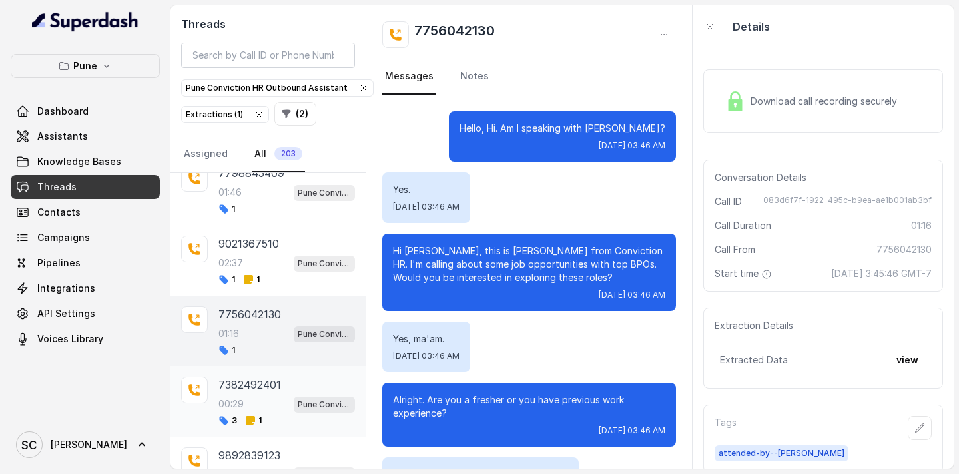
click at [230, 396] on div "00:29 Pune Conviction HR Outbound Assistant" at bounding box center [286, 404] width 137 height 17
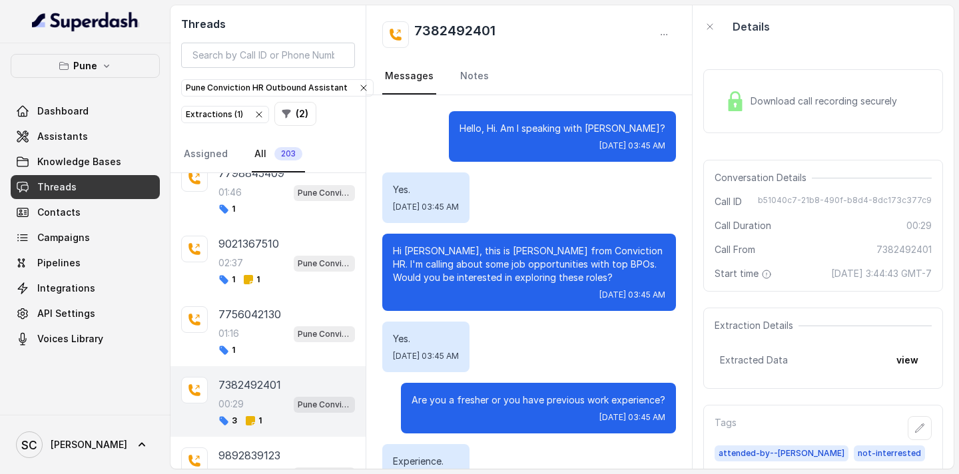
scroll to position [117, 0]
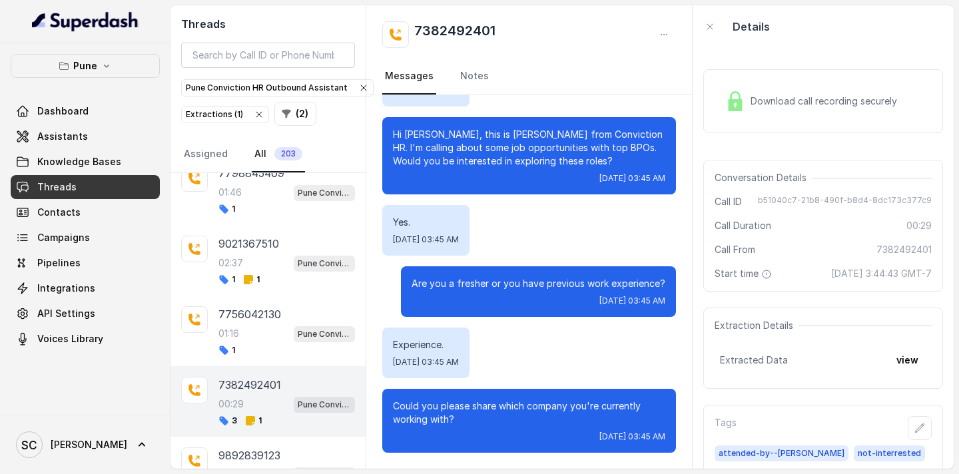
click at [230, 396] on div "00:29 Pune Conviction HR Outbound Assistant" at bounding box center [286, 404] width 137 height 17
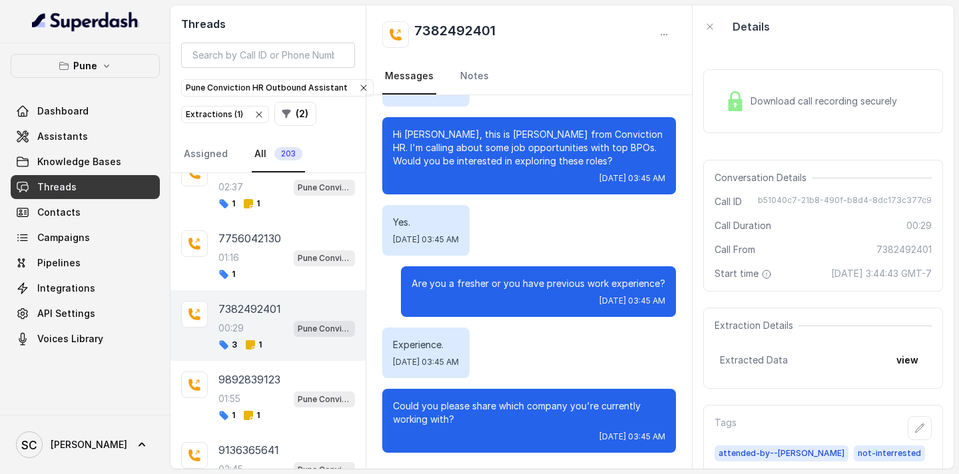
scroll to position [2125, 0]
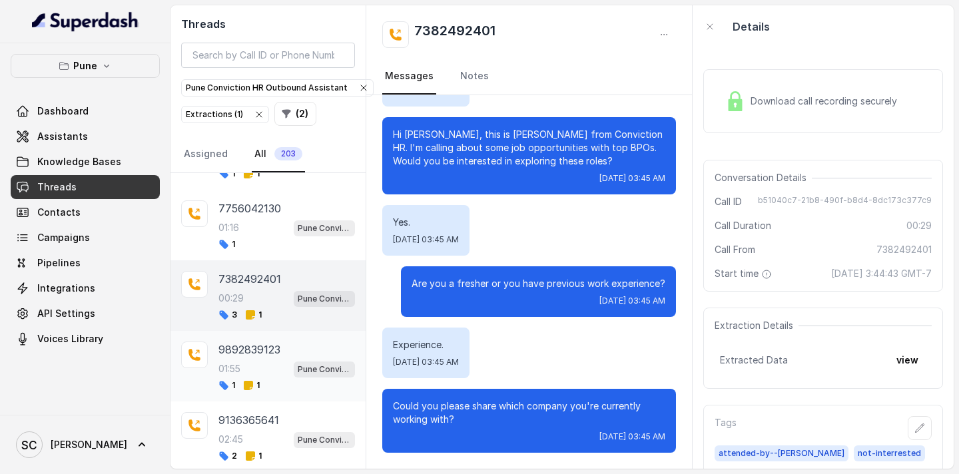
click at [237, 361] on div "01:55 Pune Conviction HR Outbound Assistant" at bounding box center [286, 368] width 137 height 17
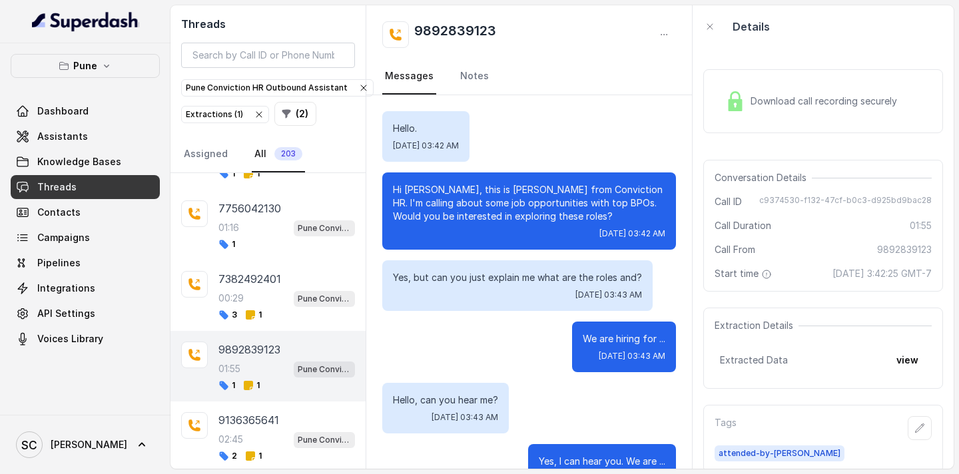
scroll to position [2198, 0]
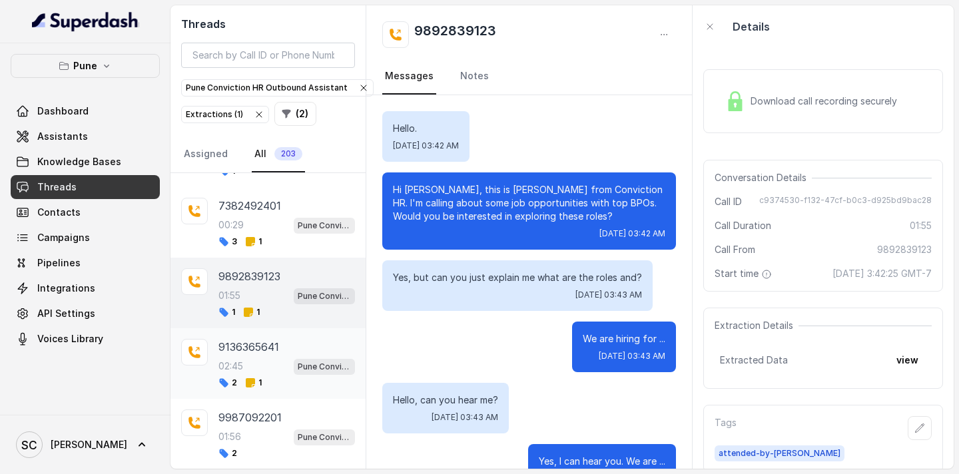
click at [234, 360] on p "02:45" at bounding box center [230, 366] width 25 height 13
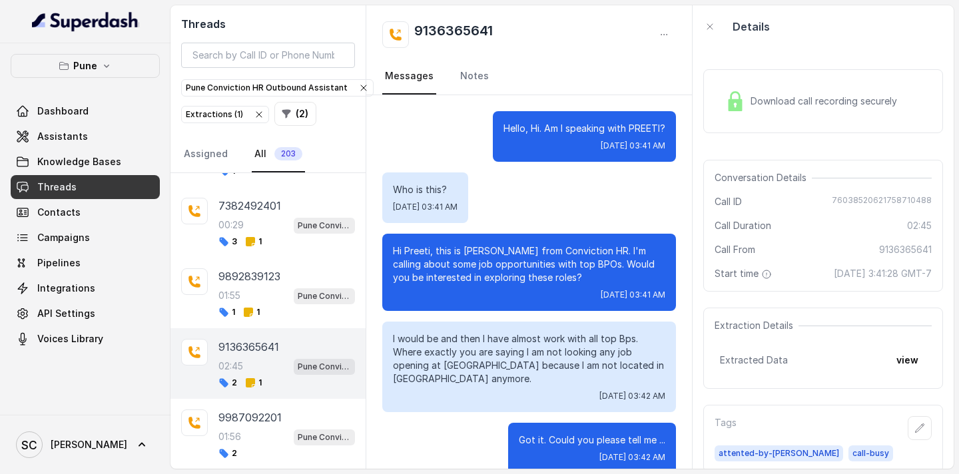
scroll to position [2128, 0]
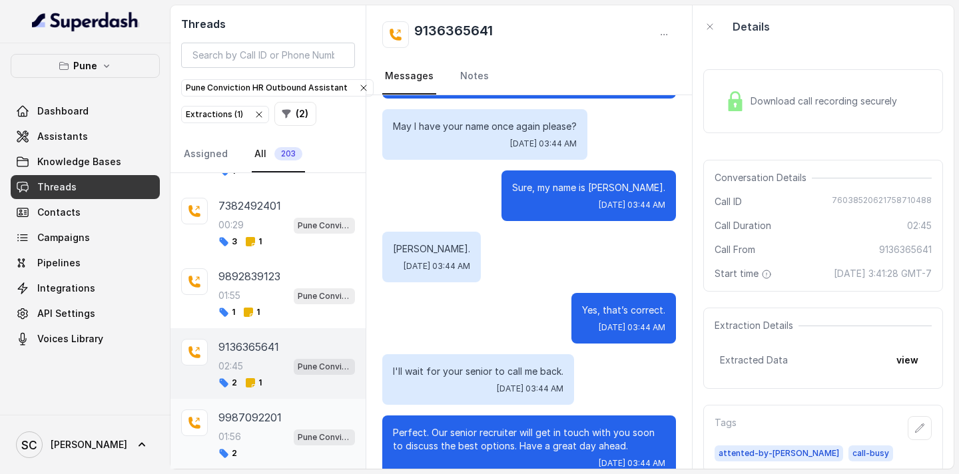
click at [234, 432] on p "01:56" at bounding box center [229, 436] width 23 height 13
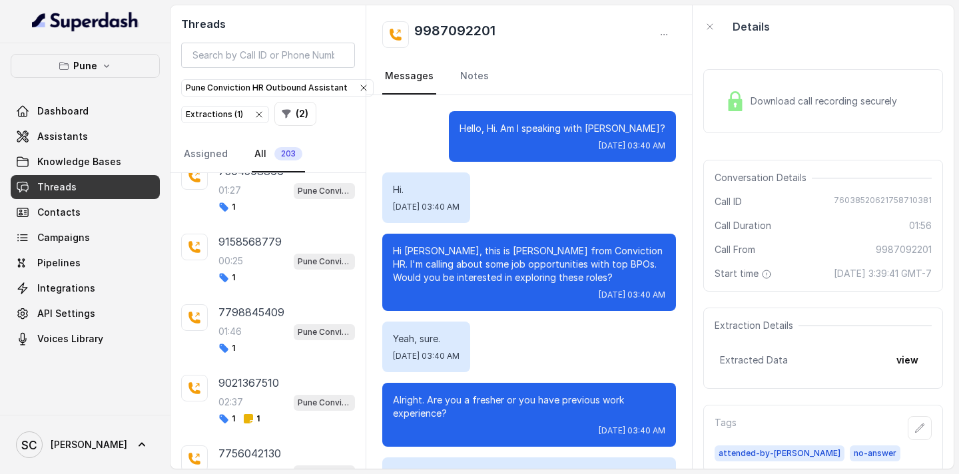
scroll to position [1879, 0]
click at [266, 349] on div "1" at bounding box center [286, 349] width 137 height 11
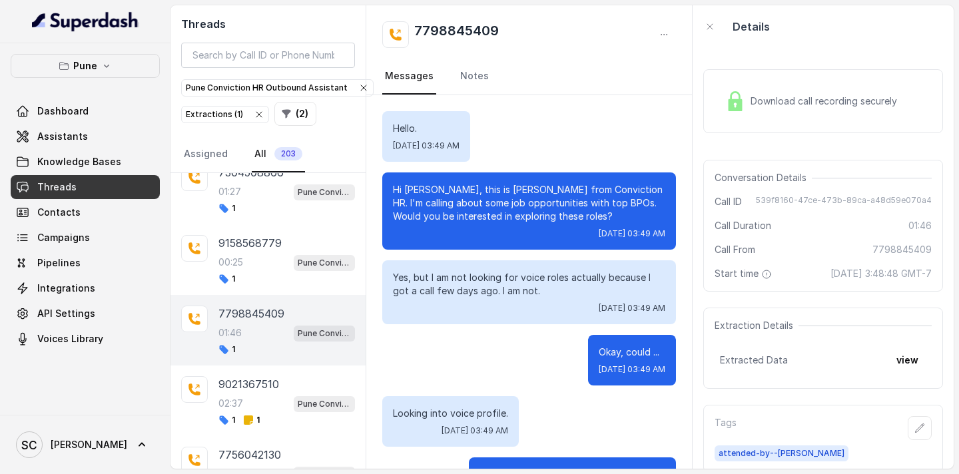
scroll to position [1099, 0]
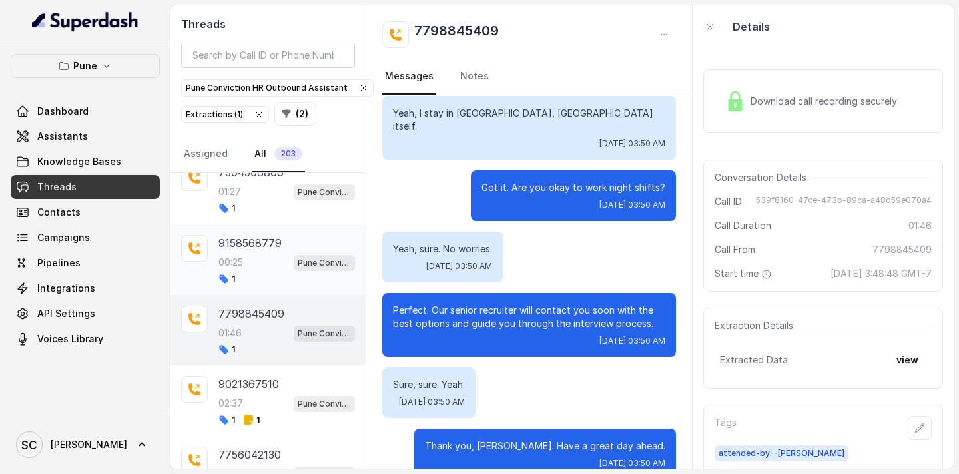
click at [269, 262] on div "00:25 Pune Conviction HR Outbound Assistant" at bounding box center [286, 262] width 137 height 17
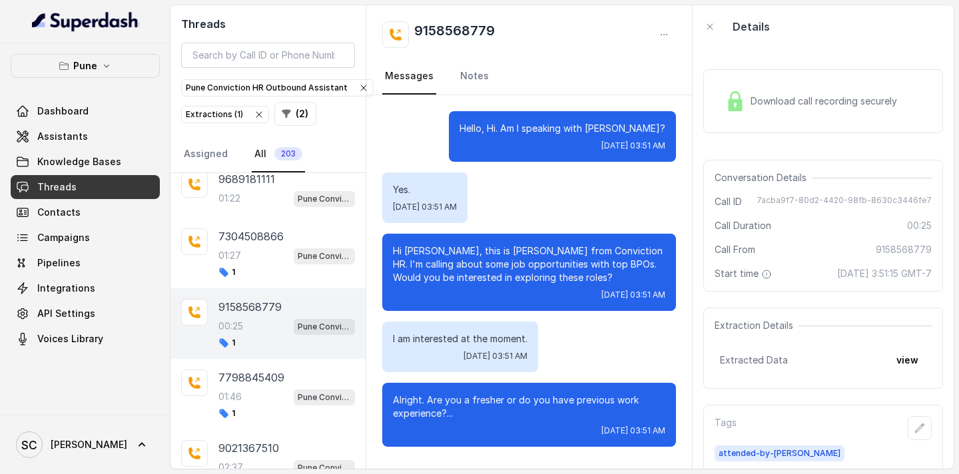
scroll to position [1811, 0]
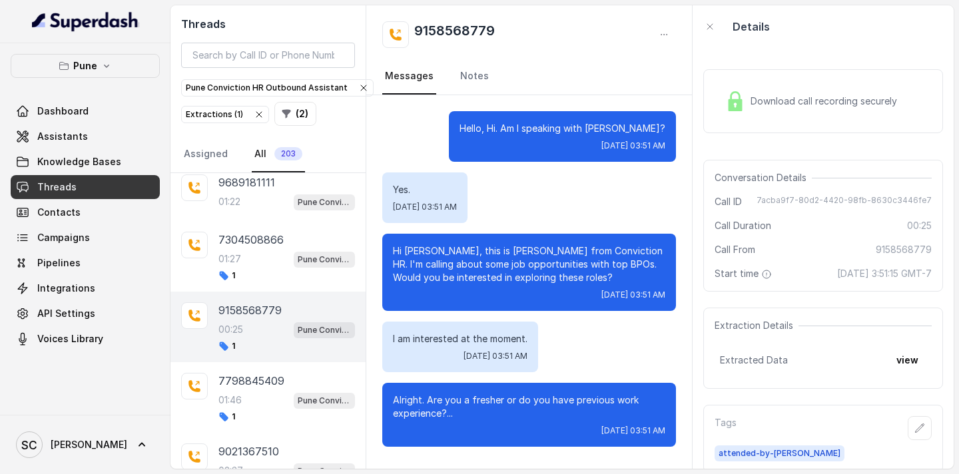
click at [269, 262] on div "01:27 Pune Conviction HR Outbound Assistant" at bounding box center [286, 258] width 137 height 17
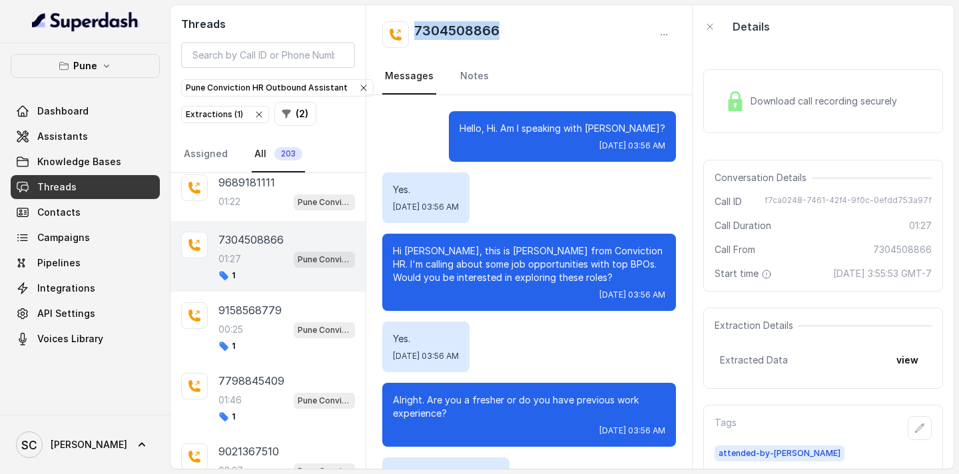
drag, startPoint x: 503, startPoint y: 29, endPoint x: 416, endPoint y: 27, distance: 86.6
click at [416, 27] on div "7304508866" at bounding box center [529, 34] width 294 height 27
copy h2 "7304508866"
click at [435, 142] on div "Hello, Hi. Am I speaking with Sachin? Wed, Sep 24, 2025, 03:56 AM" at bounding box center [529, 136] width 294 height 51
click at [917, 432] on icon "button" at bounding box center [920, 428] width 9 height 9
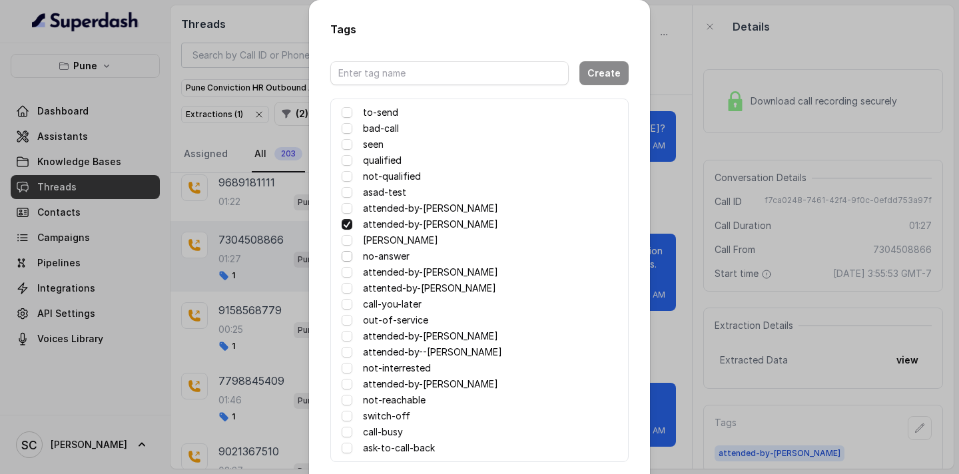
click at [346, 258] on span at bounding box center [347, 256] width 11 height 11
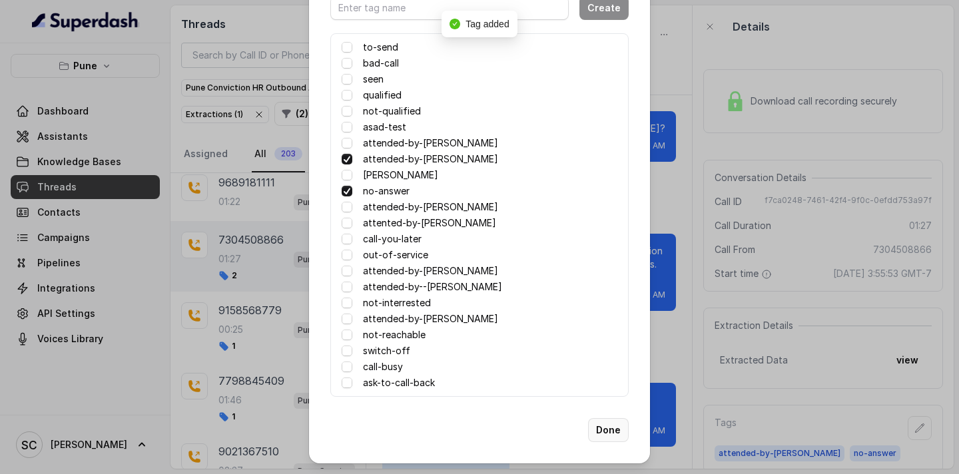
click at [608, 430] on button "Done" at bounding box center [608, 430] width 41 height 24
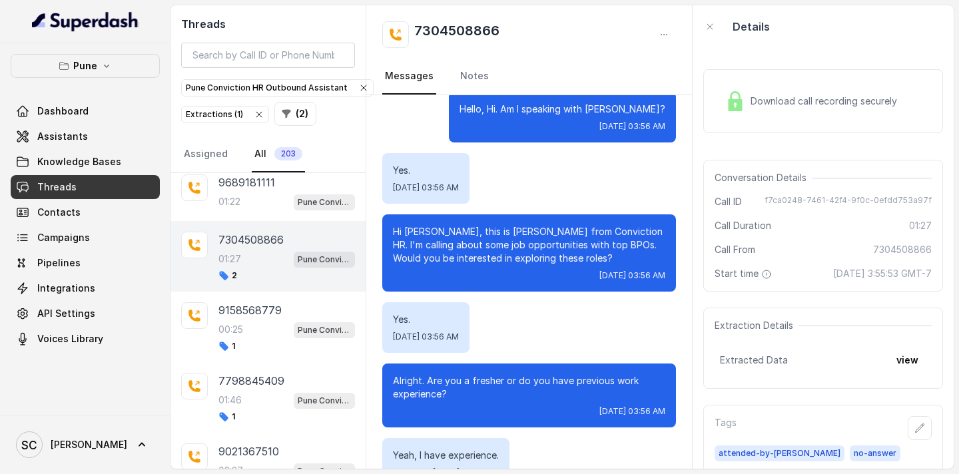
scroll to position [19, 0]
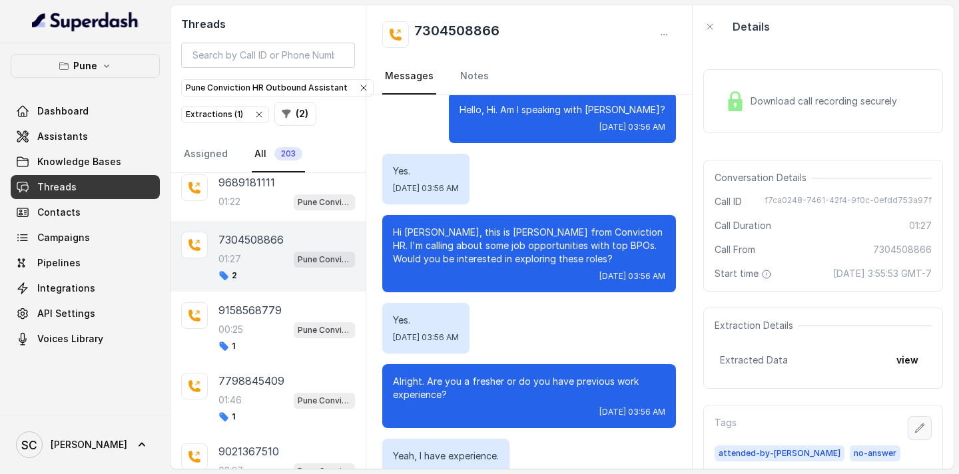
click at [928, 431] on button "button" at bounding box center [920, 428] width 24 height 24
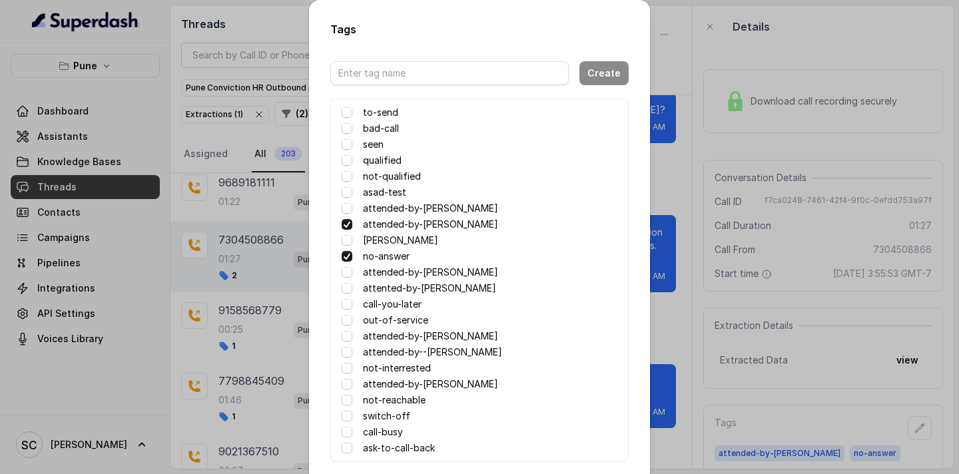
click at [350, 259] on span at bounding box center [347, 256] width 11 height 11
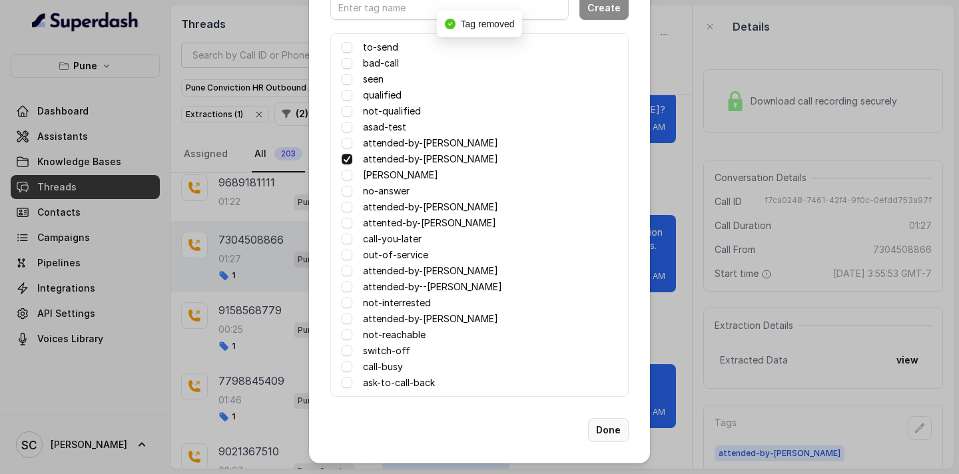
click at [600, 433] on button "Done" at bounding box center [608, 430] width 41 height 24
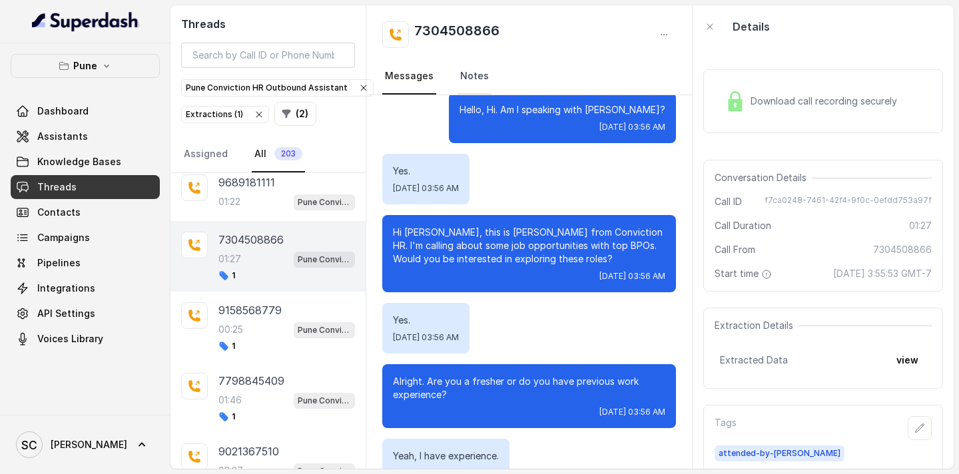
click at [485, 73] on link "Notes" at bounding box center [474, 77] width 34 height 36
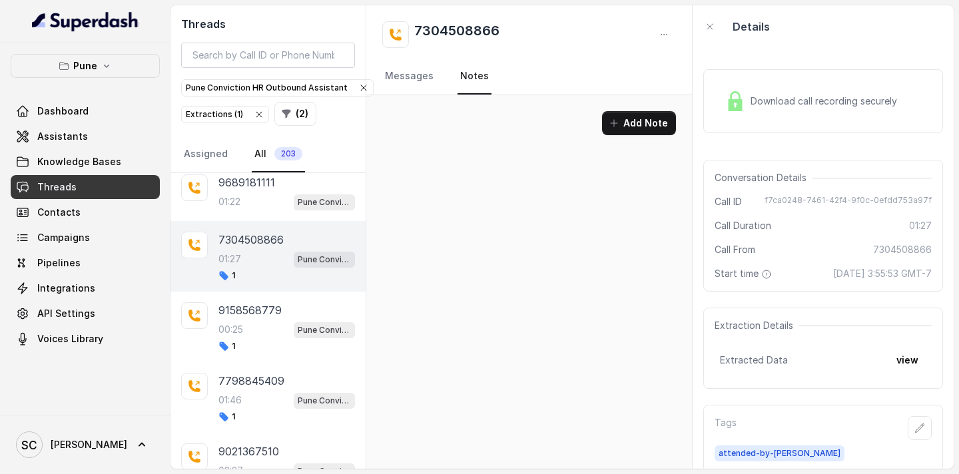
scroll to position [0, 0]
click at [643, 128] on button "Add Note" at bounding box center [639, 123] width 74 height 24
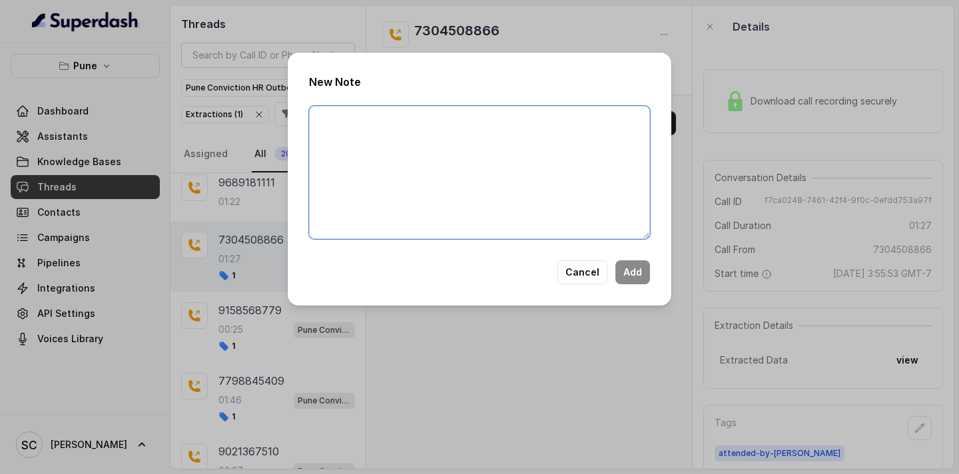
click at [463, 141] on textarea at bounding box center [479, 172] width 341 height 133
click at [352, 123] on textarea at bounding box center [479, 172] width 341 height 133
paste textarea "Name Number Recruiter Name of attender Comments AI Improvement"
type textarea "Name Number Recruiter Name of attender Comments AI Improvement"
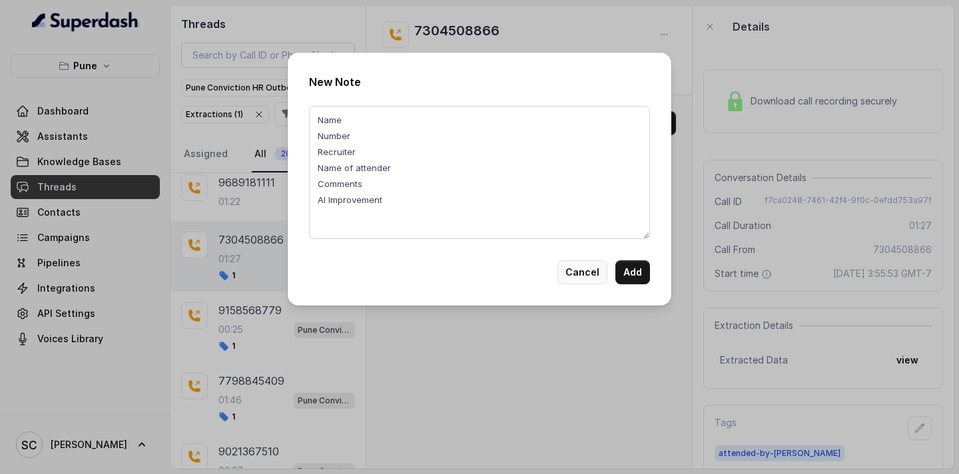
click at [586, 272] on button "Cancel" at bounding box center [582, 272] width 50 height 24
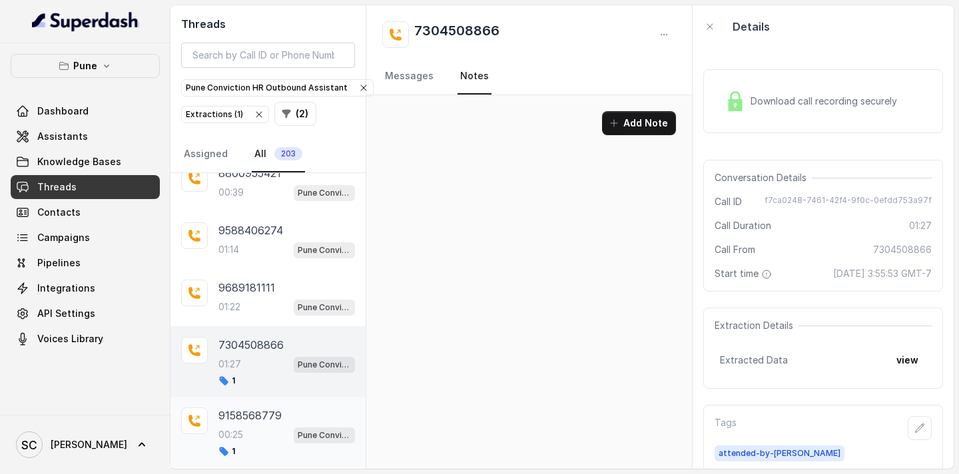
scroll to position [1705, 0]
click at [635, 119] on button "Add Note" at bounding box center [639, 123] width 74 height 24
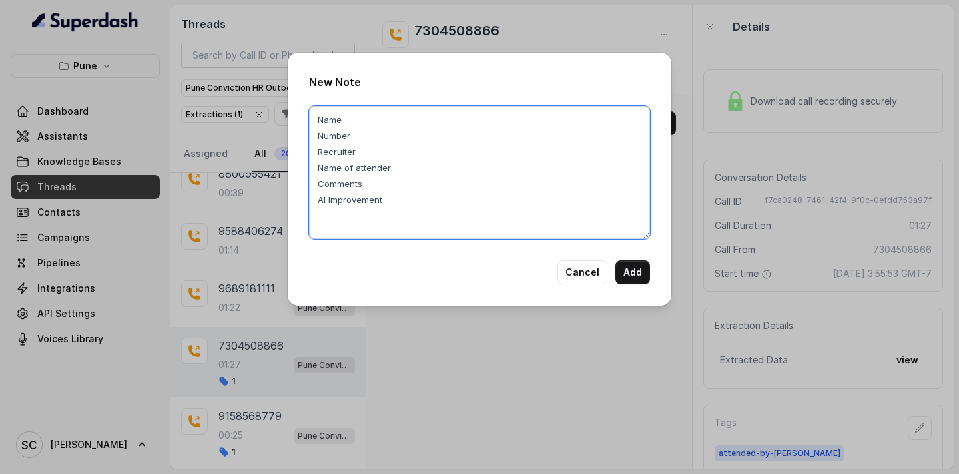
click at [405, 118] on textarea "Name Number Recruiter Name of attender Comments AI Improvement" at bounding box center [479, 172] width 341 height 133
click at [362, 136] on textarea "Name sachin Number Recruiter Name of attender Comments AI Improvement" at bounding box center [479, 172] width 341 height 133
click at [389, 155] on textarea "Name sachin Number 7304508866 Recruiter Name of attender Comments AI Improvement" at bounding box center [479, 172] width 341 height 133
click at [402, 175] on textarea "Name sachin Number 7304508866 Recruiter saba Name of attender Comments AI Impro…" at bounding box center [479, 172] width 341 height 133
click at [370, 187] on textarea "Name sachin Number 7304508866 Recruiter saba Name of attender saba Comments AI …" at bounding box center [479, 172] width 341 height 133
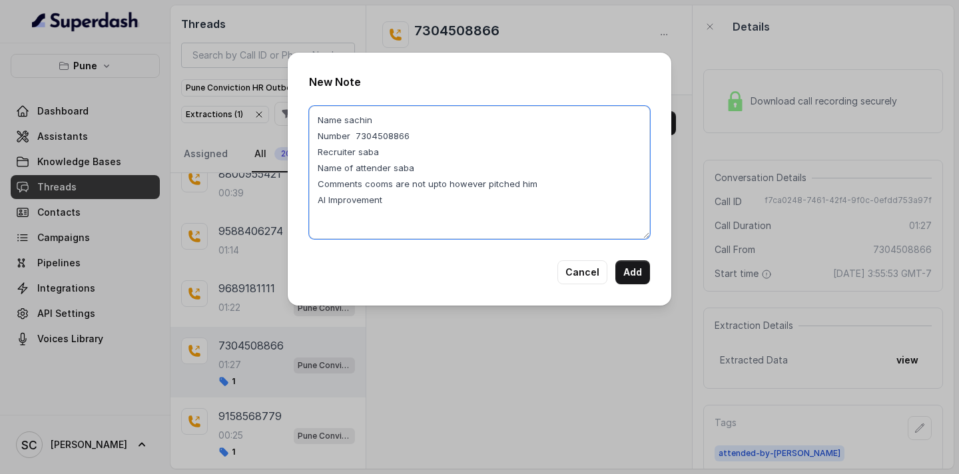
click at [549, 185] on textarea "Name sachin Number 7304508866 Recruiter saba Name of attender saba Comments coo…" at bounding box center [479, 172] width 341 height 133
click at [381, 183] on textarea "Name sachin Number 7304508866 Recruiter saba Name of attender saba Comments coo…" at bounding box center [479, 172] width 341 height 133
click at [371, 183] on textarea "Name sachin Number 7304508866 Recruiter saba Name of attender saba Comments com…" at bounding box center [479, 172] width 341 height 133
click at [368, 183] on textarea "Name sachin Number 7304508866 Recruiter saba Name of attender saba Comments com…" at bounding box center [479, 172] width 341 height 133
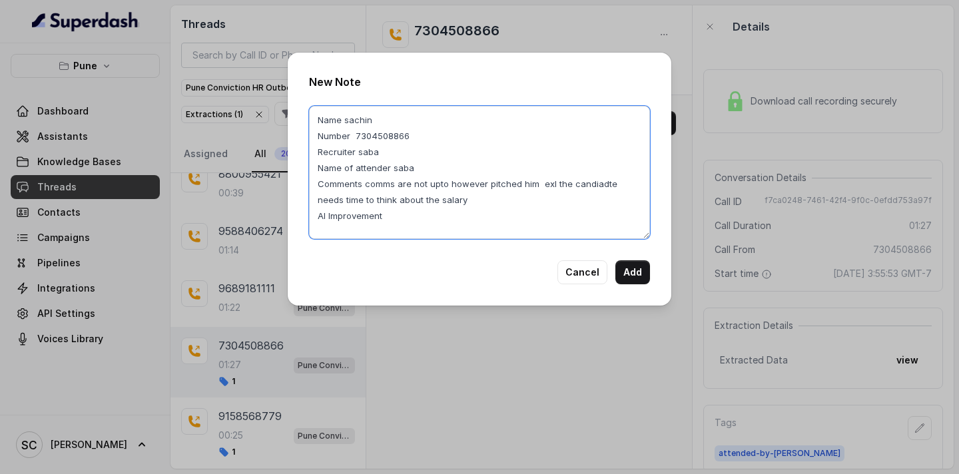
click at [397, 182] on textarea "Name sachin Number 7304508866 Recruiter saba Name of attender saba Comments com…" at bounding box center [479, 172] width 341 height 133
click at [372, 185] on textarea "Name sachin Number 7304508866 Recruiter saba Name of attender saba Comments com…" at bounding box center [479, 172] width 341 height 133
click at [416, 135] on textarea "Name sachin Number 7304508866 Recruiter saba Name of attender saba Comments com…" at bounding box center [479, 172] width 341 height 133
click at [374, 184] on textarea "Name sachin Number 7304508866 Recruiter saba Name of attender saba Comments com…" at bounding box center [479, 172] width 341 height 133
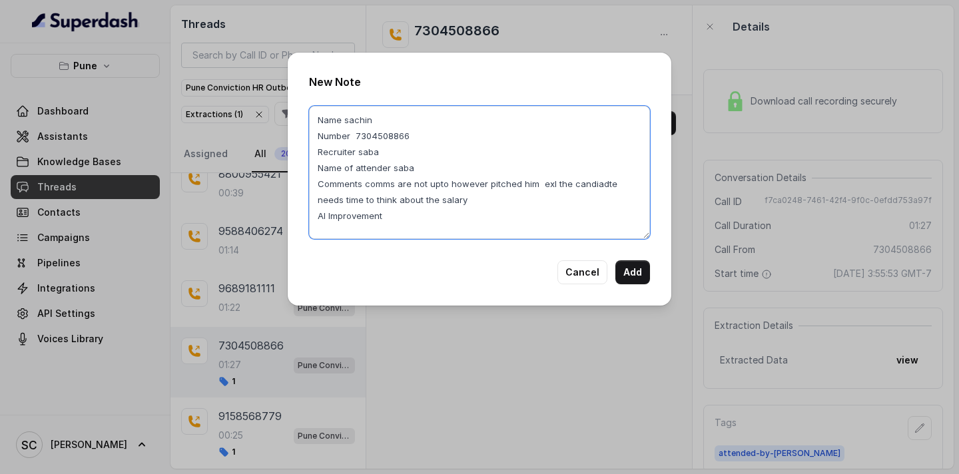
click at [374, 184] on textarea "Name sachin Number 7304508866 Recruiter saba Name of attender saba Comments com…" at bounding box center [479, 172] width 341 height 133
click at [360, 184] on textarea "Name sachin Number 7304508866 Recruiter saba Name of attender saba Comments are…" at bounding box center [479, 172] width 341 height 133
click at [372, 184] on textarea "Name sachin Number 7304508866 Recruiter saba Name of attender saba Comments com…" at bounding box center [479, 172] width 341 height 133
click at [365, 184] on textarea "Name sachin Number 7304508866 Recruiter saba Name of attender saba Comments com…" at bounding box center [479, 172] width 341 height 133
drag, startPoint x: 365, startPoint y: 186, endPoint x: 428, endPoint y: 204, distance: 65.1
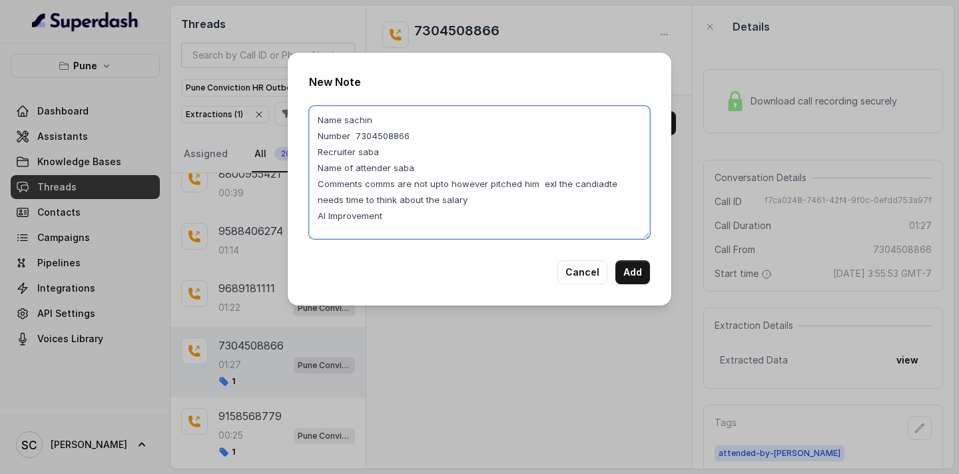
click at [428, 204] on textarea "Name sachin Number 7304508866 Recruiter saba Name of attender saba Comments com…" at bounding box center [479, 172] width 341 height 133
click at [436, 197] on textarea "Name sachin Number 7304508866 Recruiter saba Name of attender saba Commentsryco…" at bounding box center [479, 172] width 341 height 133
click at [366, 183] on textarea "Name sachin Number 7304508866 Recruiter saba Name of attender saba Commentsryco…" at bounding box center [479, 172] width 341 height 133
click at [365, 183] on textarea "Name sachin Number 7304508866 Recruiter saba Name of attender saba Commentycomm…" at bounding box center [479, 172] width 341 height 133
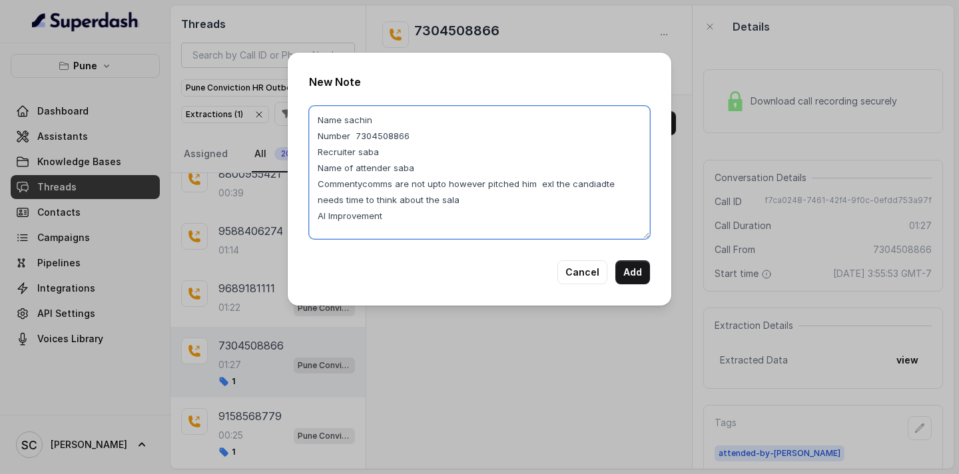
click at [365, 183] on textarea "Name sachin Number 7304508866 Recruiter saba Name of attender saba Commentycomm…" at bounding box center [479, 172] width 341 height 133
click at [364, 184] on textarea "Name sachin Number 7304508866 Recruiter saba Name of attender saba Commentycomm…" at bounding box center [479, 172] width 341 height 133
click at [430, 200] on textarea "Name sachin Number 7304508866 Recruiter saba Name of attender saba Comment comm…" at bounding box center [479, 172] width 341 height 133
click at [427, 200] on textarea "Name sachin Number 7304508866 Recruiter saba Name of attender saba Comment comm…" at bounding box center [479, 172] width 341 height 133
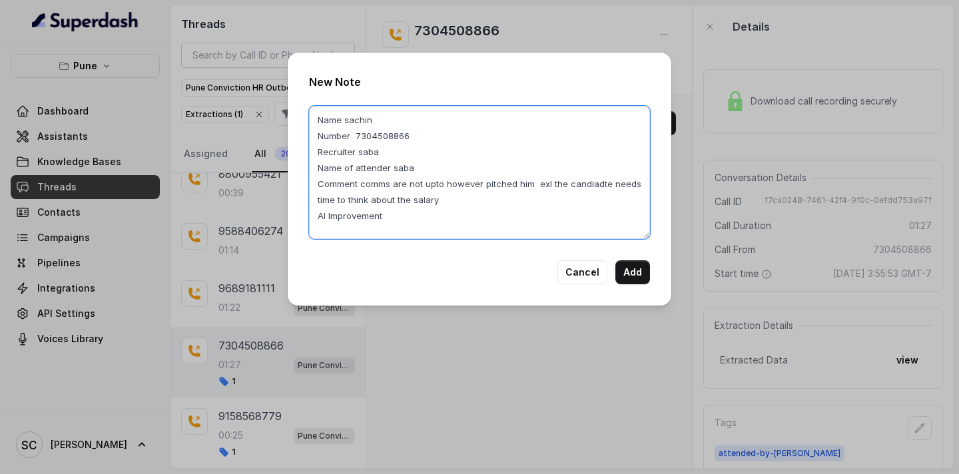
click at [373, 184] on textarea "Name sachin Number 7304508866 Recruiter saba Name of attender saba Comment comm…" at bounding box center [479, 172] width 341 height 133
drag, startPoint x: 371, startPoint y: 184, endPoint x: 389, endPoint y: 184, distance: 18.0
click at [384, 184] on textarea "Name sachin Number 7304508866 Recruiter saba Name of attender saba Comment comm…" at bounding box center [479, 172] width 341 height 133
click at [367, 182] on textarea "Name sachin Number 7304508866 Recruiter saba Name of attender saba Comment comm…" at bounding box center [479, 172] width 341 height 133
drag, startPoint x: 367, startPoint y: 182, endPoint x: 445, endPoint y: 206, distance: 81.5
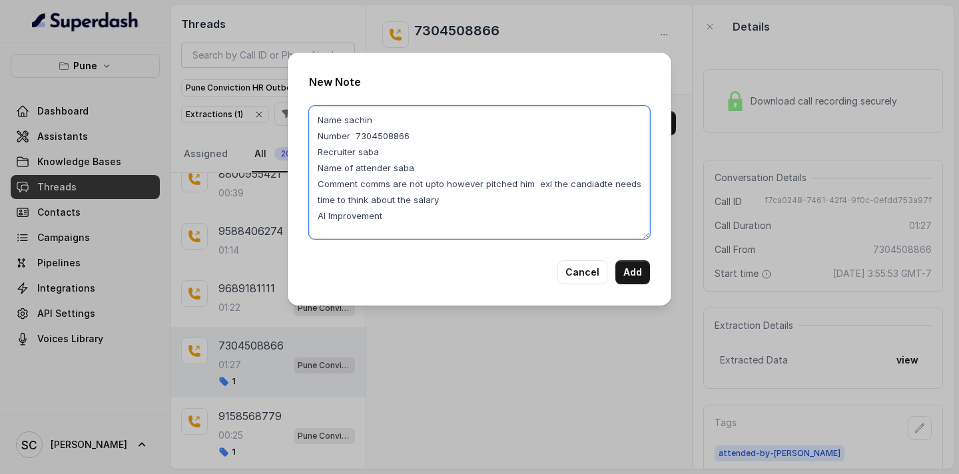
click at [445, 206] on textarea "Name sachin Number 7304508866 Recruiter saba Name of attender saba Comment comm…" at bounding box center [479, 172] width 341 height 133
click at [390, 220] on textarea "Name sachin Number 7304508866 Recruiter saba Name of attender saba Comment comm…" at bounding box center [479, 172] width 341 height 133
type textarea "Name sachin Number 7304508866 Recruiter saba Name of attender saba Comment comm…"
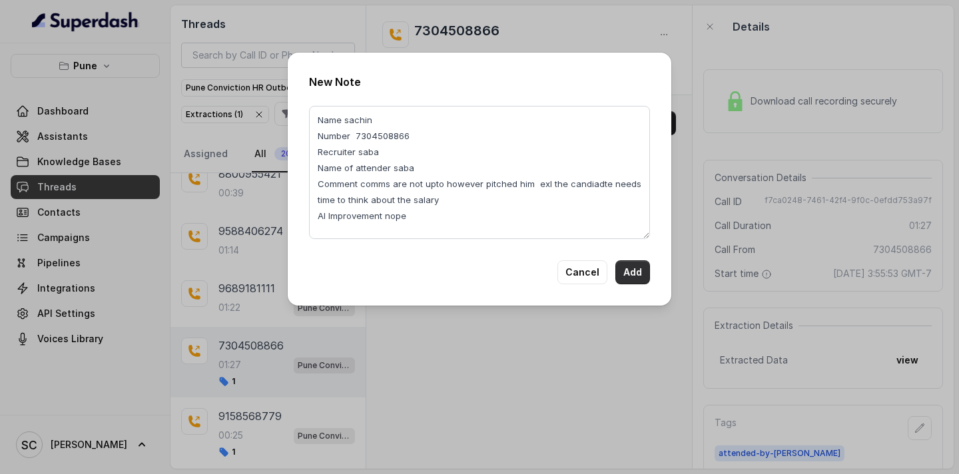
click at [632, 277] on button "Add" at bounding box center [632, 272] width 35 height 24
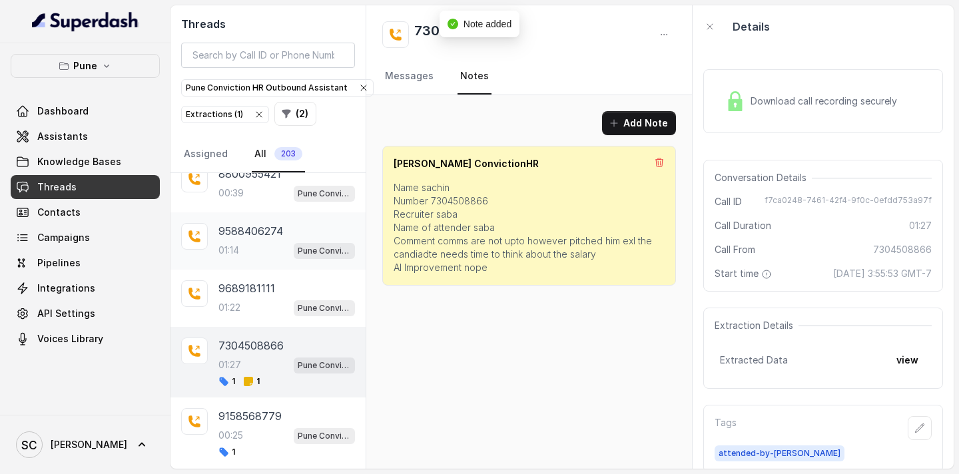
click at [248, 248] on div "01:14 Pune Conviction HR Outbound Assistant" at bounding box center [286, 250] width 137 height 17
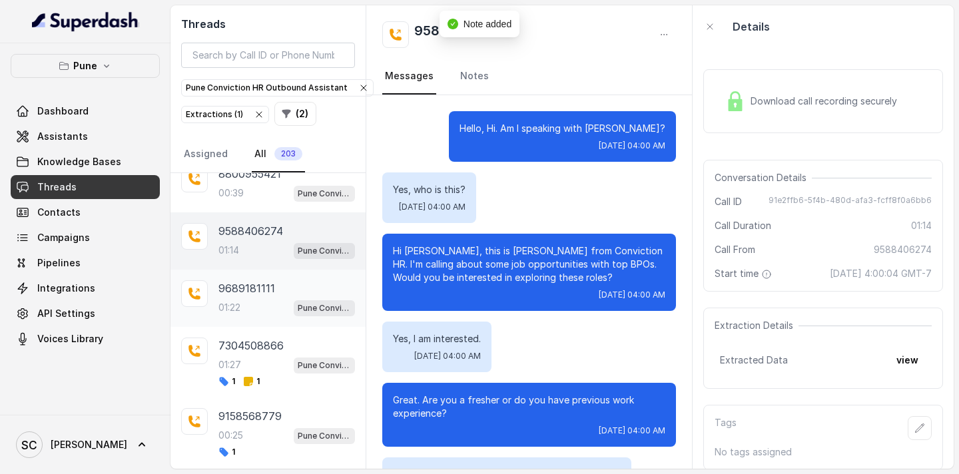
scroll to position [756, 0]
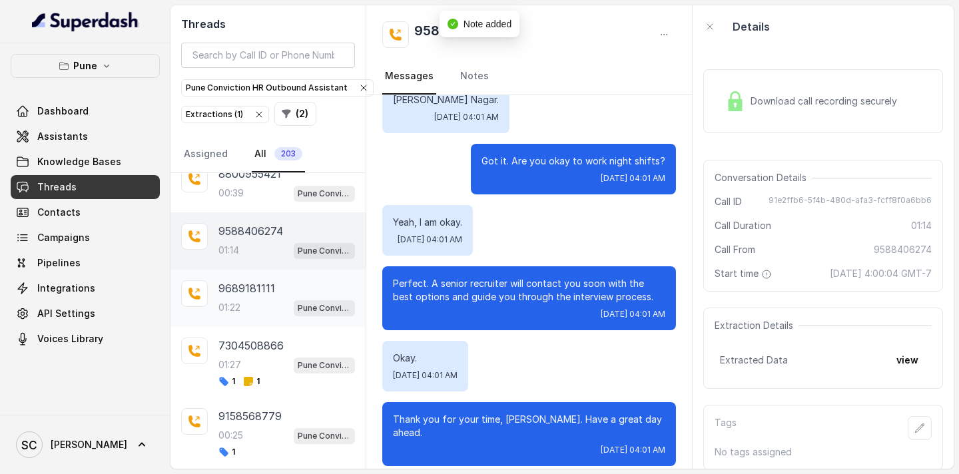
click at [249, 296] on p "9689181111" at bounding box center [246, 288] width 57 height 16
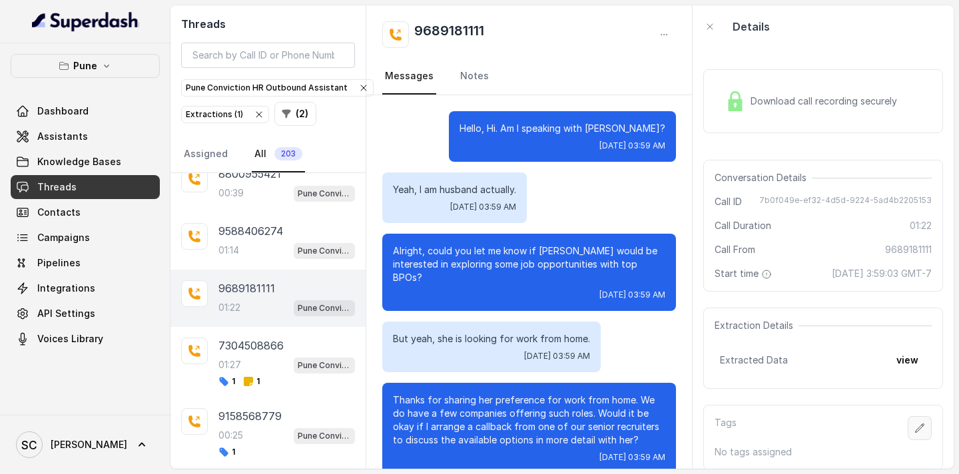
click at [921, 428] on icon "button" at bounding box center [920, 428] width 9 height 9
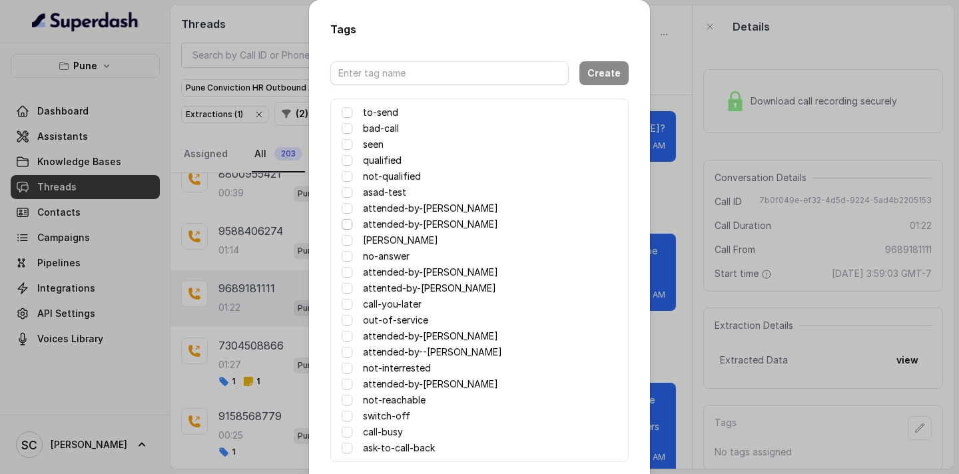
click at [346, 224] on span at bounding box center [347, 224] width 11 height 11
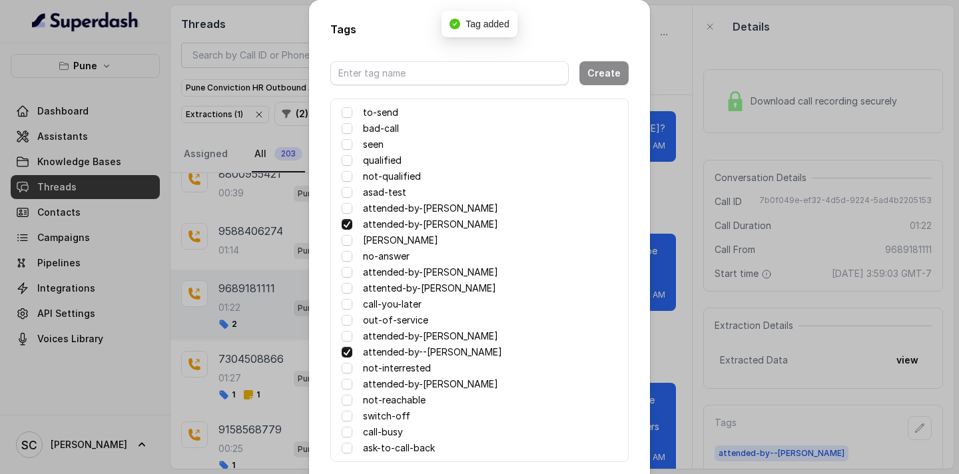
click at [344, 224] on span at bounding box center [347, 224] width 11 height 11
click at [670, 257] on div "Tags Create to-send bad-call seen qualified not-qualified asad-test attended-by…" at bounding box center [479, 237] width 959 height 474
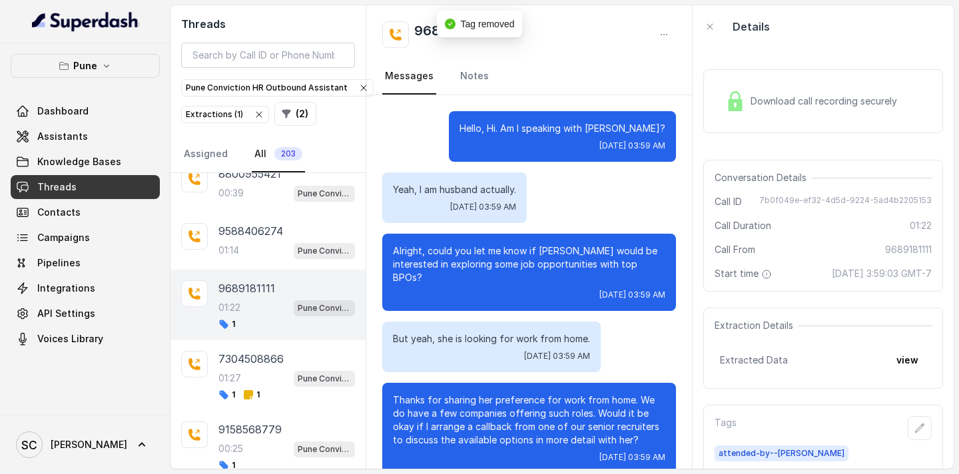
click at [670, 257] on div "Alright, could you let me know if Zillehuma would be interested in exploring so…" at bounding box center [529, 272] width 294 height 77
click at [284, 229] on div "9588406274" at bounding box center [286, 231] width 137 height 16
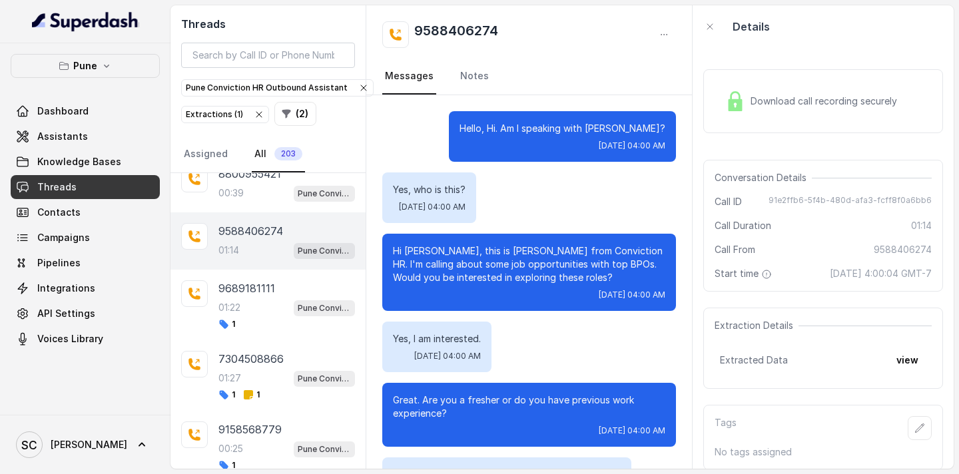
scroll to position [756, 0]
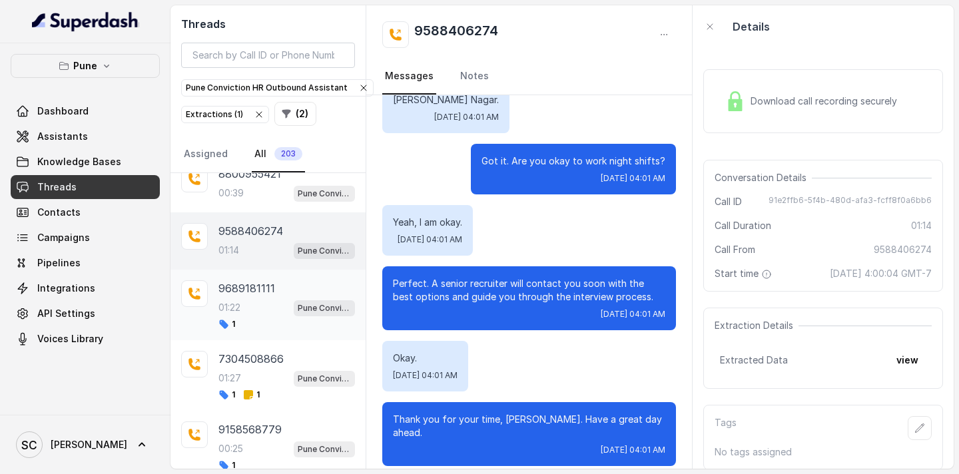
click at [247, 297] on div "9689181111 01:22 Pune Conviction HR Outbound Assistant 1" at bounding box center [286, 304] width 137 height 49
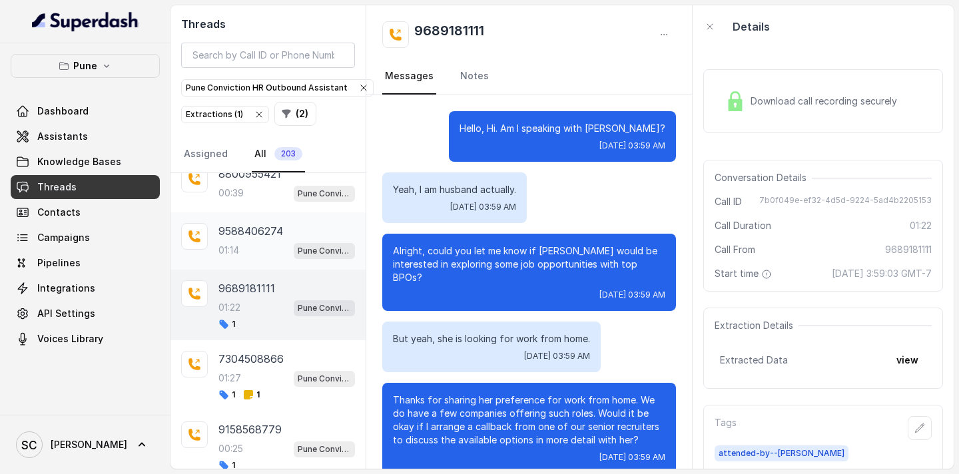
scroll to position [660, 0]
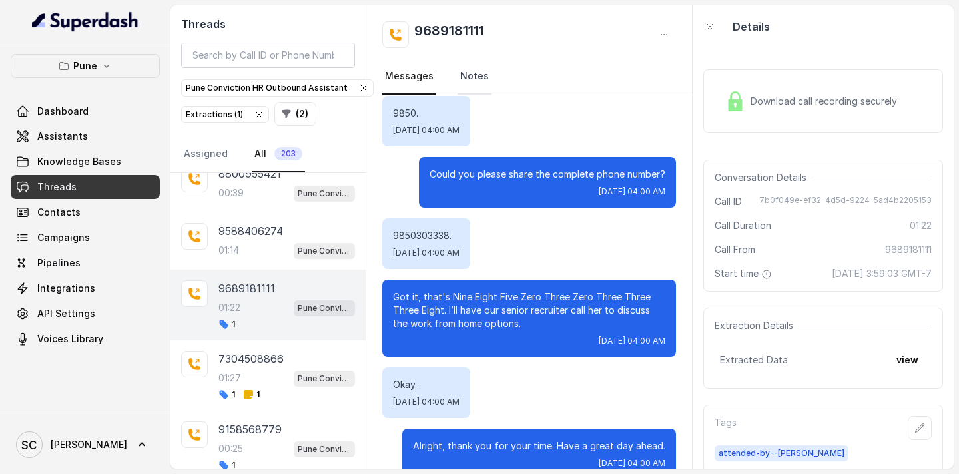
click at [461, 79] on link "Notes" at bounding box center [474, 77] width 34 height 36
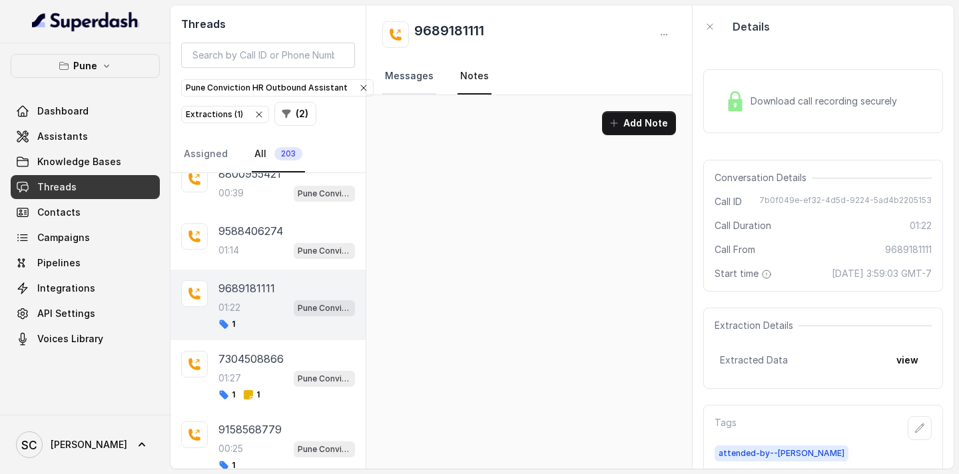
click at [407, 79] on link "Messages" at bounding box center [409, 77] width 54 height 36
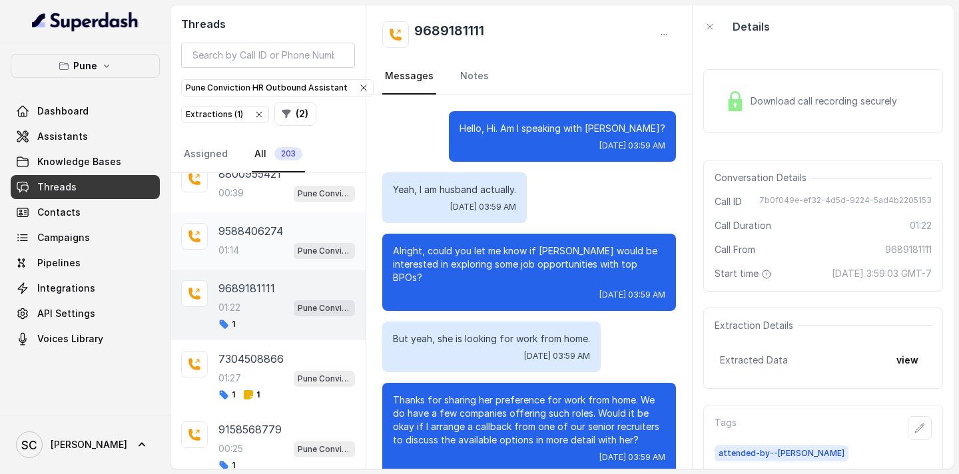
click at [246, 256] on div "01:14 Pune Conviction HR Outbound Assistant" at bounding box center [286, 250] width 137 height 17
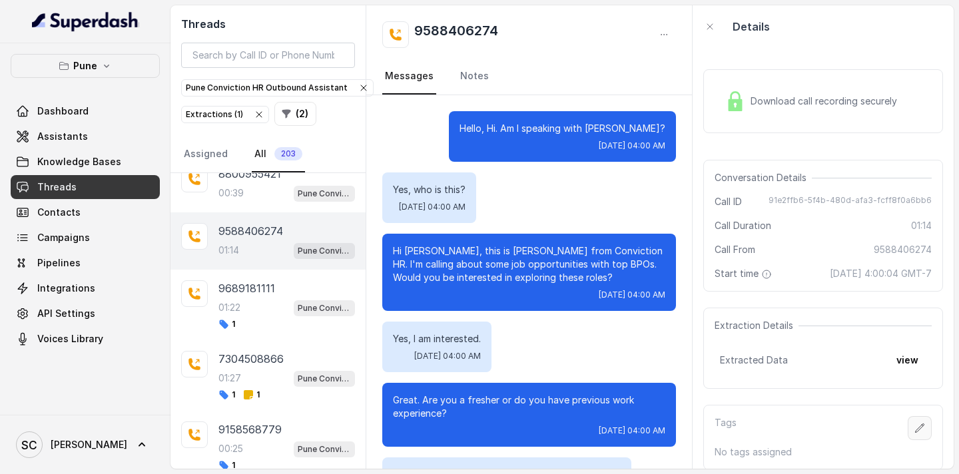
click at [922, 431] on icon "button" at bounding box center [919, 428] width 11 height 11
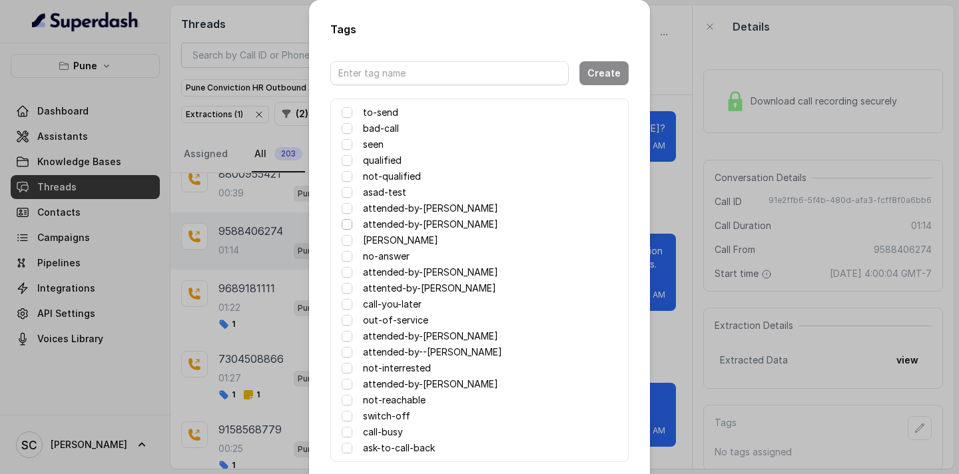
click at [344, 222] on span at bounding box center [347, 224] width 11 height 11
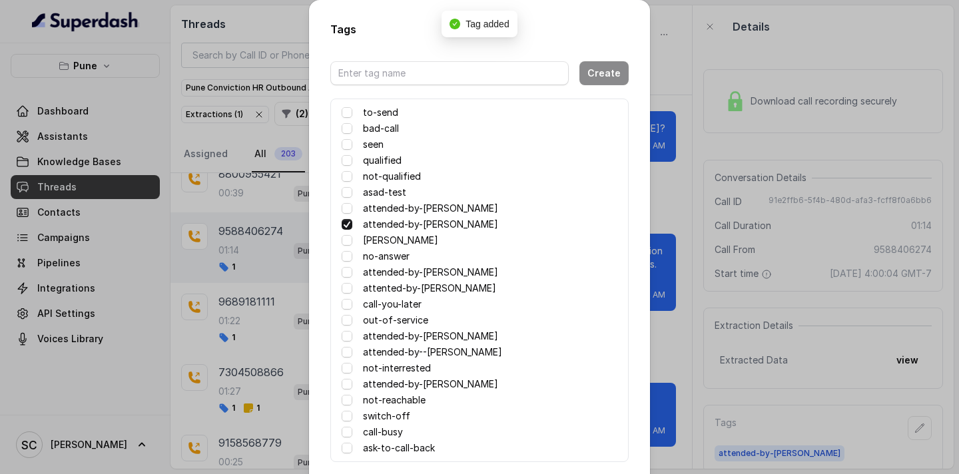
click at [673, 312] on div "Tags Create to-send bad-call seen qualified not-qualified asad-test attended-by…" at bounding box center [479, 237] width 959 height 474
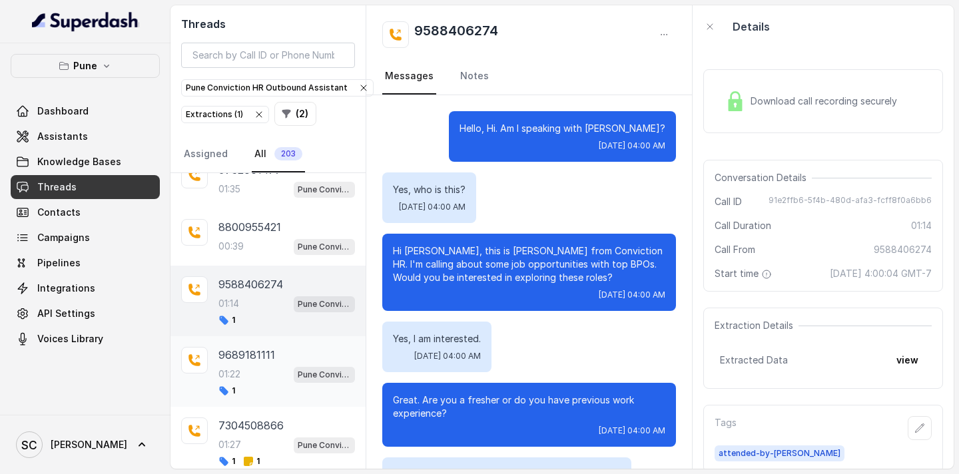
scroll to position [1634, 0]
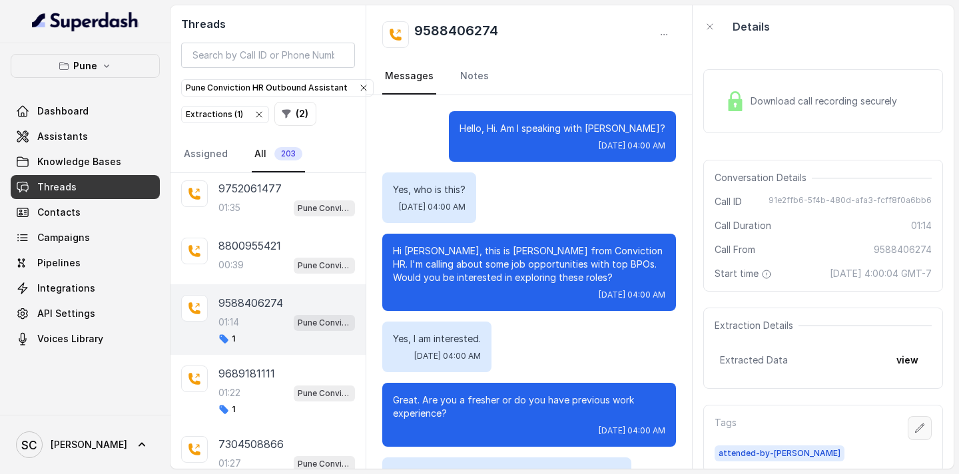
click at [925, 434] on button "button" at bounding box center [920, 428] width 24 height 24
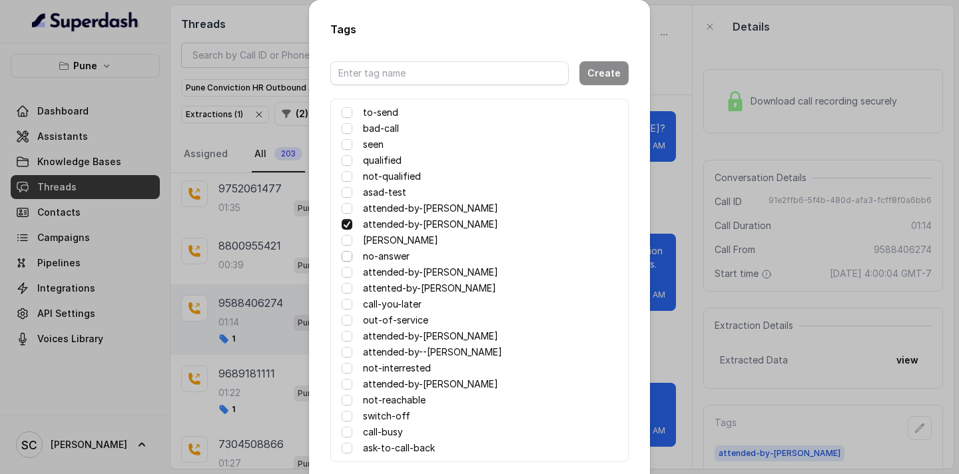
click at [348, 256] on span at bounding box center [347, 256] width 11 height 11
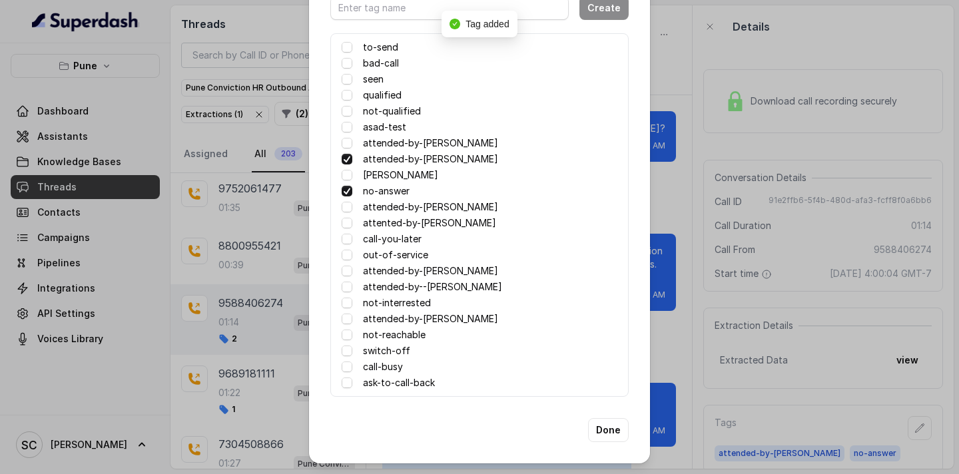
scroll to position [65, 0]
click at [605, 435] on button "Done" at bounding box center [608, 431] width 41 height 24
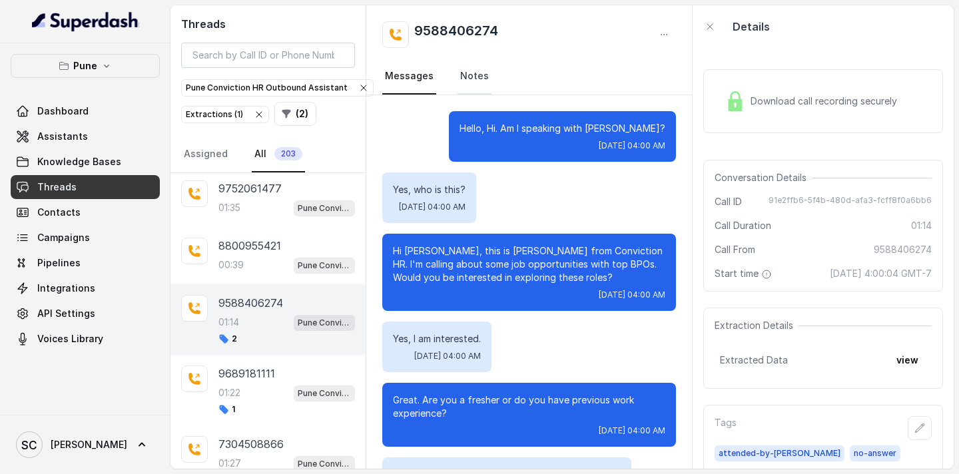
click at [472, 80] on link "Notes" at bounding box center [474, 77] width 34 height 36
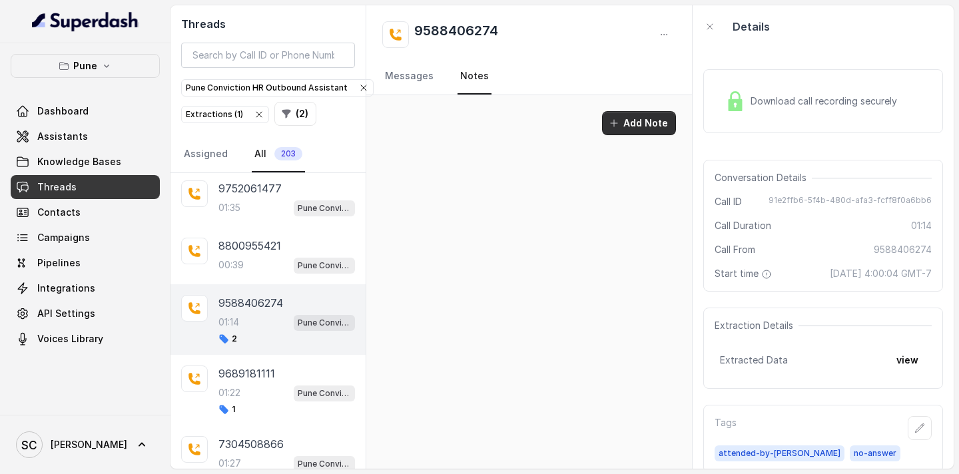
click at [651, 124] on button "Add Note" at bounding box center [639, 123] width 74 height 24
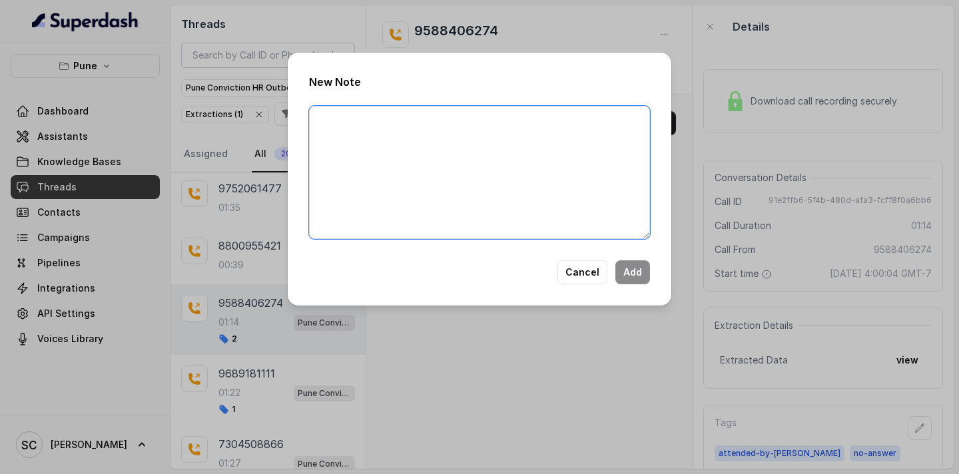
click at [495, 132] on textarea at bounding box center [479, 172] width 341 height 133
click at [328, 115] on textarea at bounding box center [479, 172] width 341 height 133
paste textarea "Name Number Recruiter Name of attender Comments AI Improvement"
click at [364, 124] on textarea "Name Number Recruiter Name of attender Comments AI Improvement" at bounding box center [479, 172] width 341 height 133
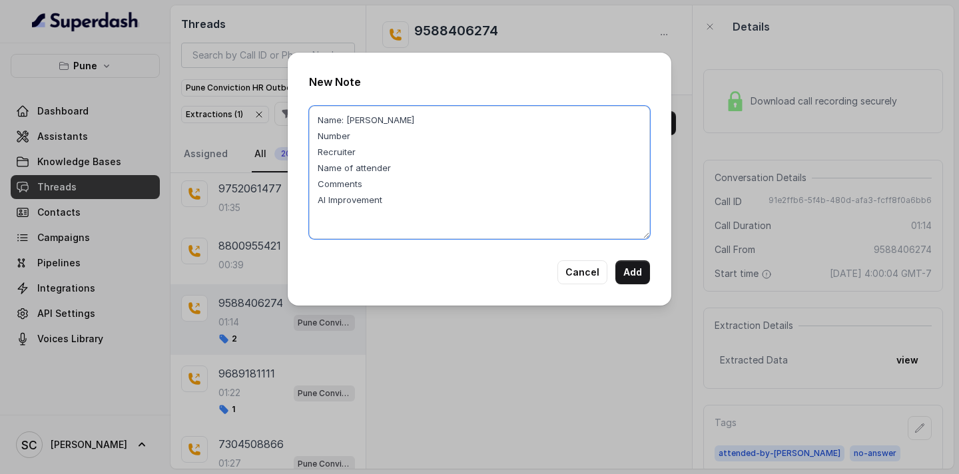
click at [359, 135] on textarea "Name: Trisha Number Recruiter Name of attender Comments AI Improvement" at bounding box center [479, 172] width 341 height 133
click at [358, 152] on textarea "Name: Trisha Number: 9588406274 Recruiter Name of attender Comments AI Improvem…" at bounding box center [479, 172] width 341 height 133
click at [392, 169] on textarea "Name: Trisha Number: 9588406274 Recruiter: Saba Name of attender Comments AI Im…" at bounding box center [479, 172] width 341 height 133
click at [368, 183] on textarea "Name: Trisha Number: 9588406274 Recruiter: Saba Name of attender: Saba Comments…" at bounding box center [479, 172] width 341 height 133
type textarea "Name: Trisha Number: 9588406274 Recruiter: Saba Name of attender: Saba Comments…"
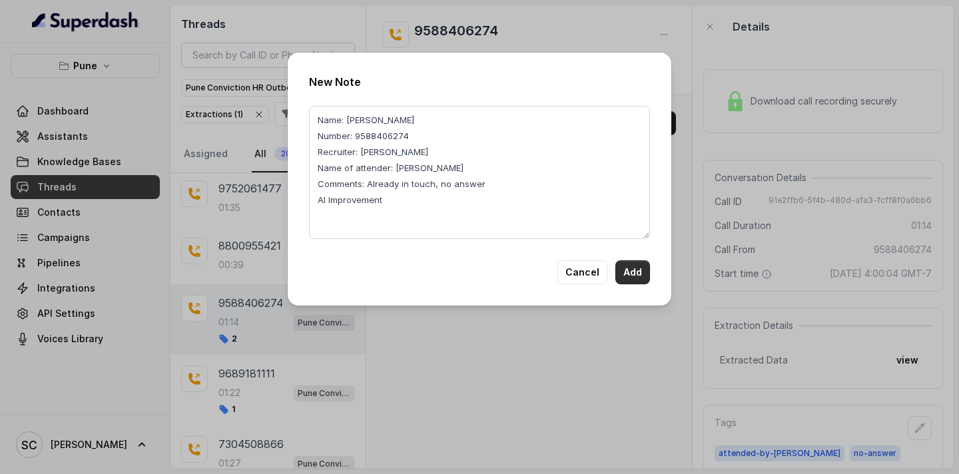
click at [637, 275] on button "Add" at bounding box center [632, 272] width 35 height 24
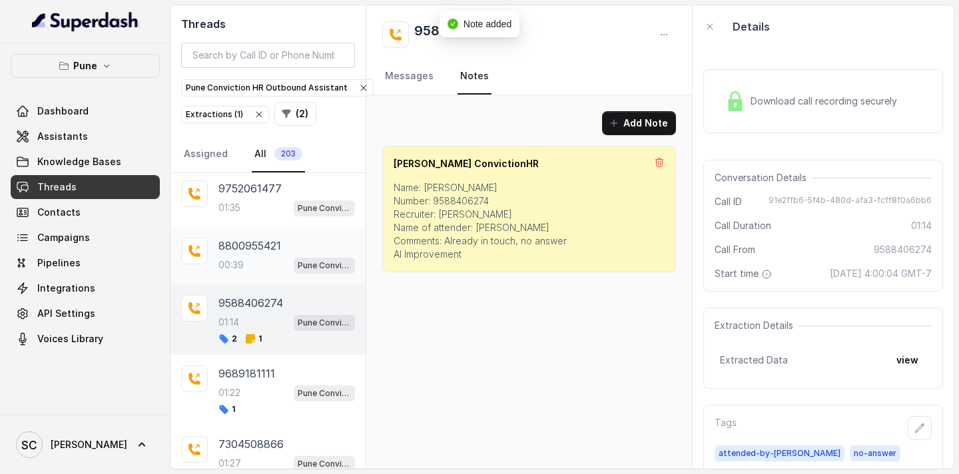
click at [251, 245] on p "8800955421" at bounding box center [249, 246] width 63 height 16
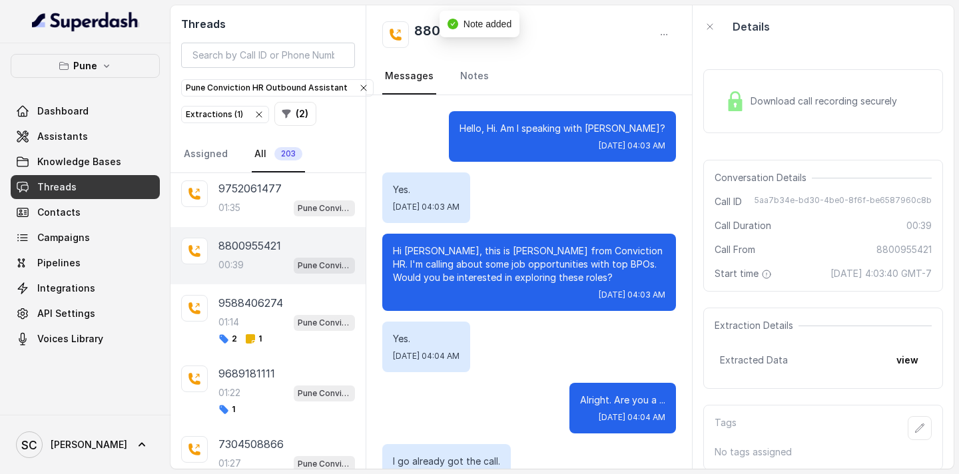
scroll to position [252, 0]
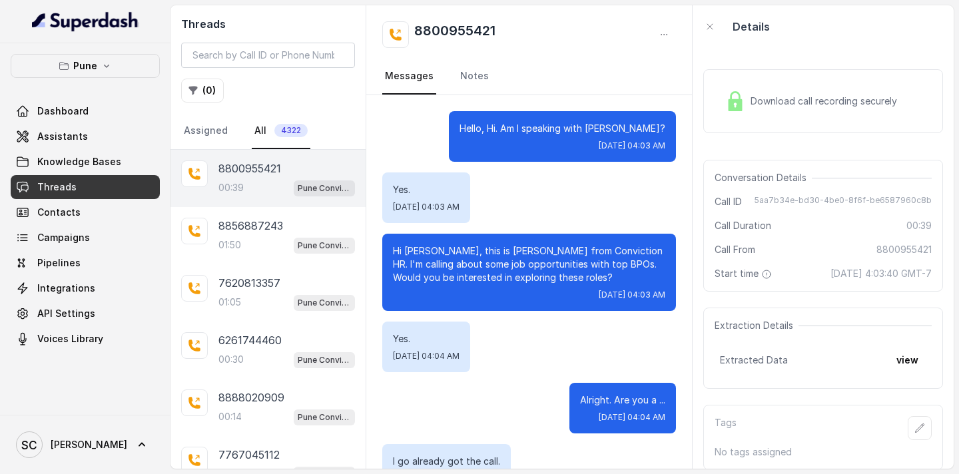
scroll to position [252, 0]
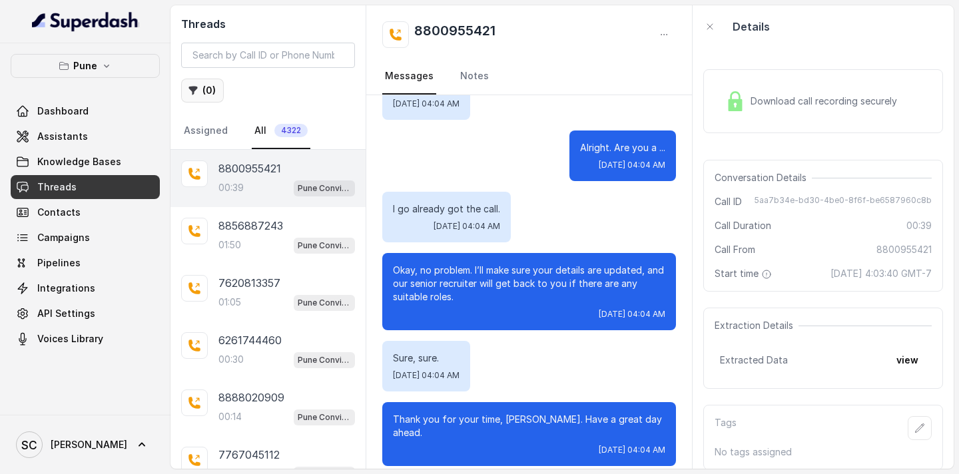
click at [216, 79] on button "( 0 )" at bounding box center [202, 91] width 43 height 24
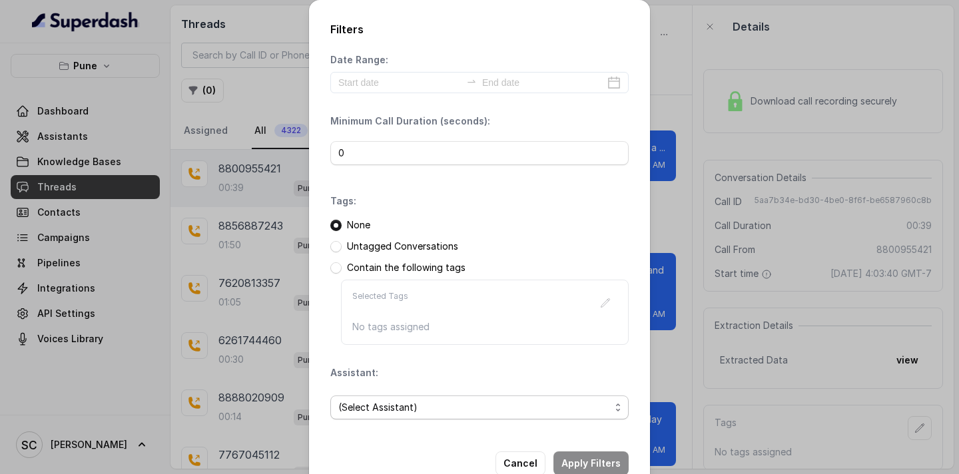
click at [390, 412] on span "(Select Assistant)" at bounding box center [474, 408] width 272 height 16
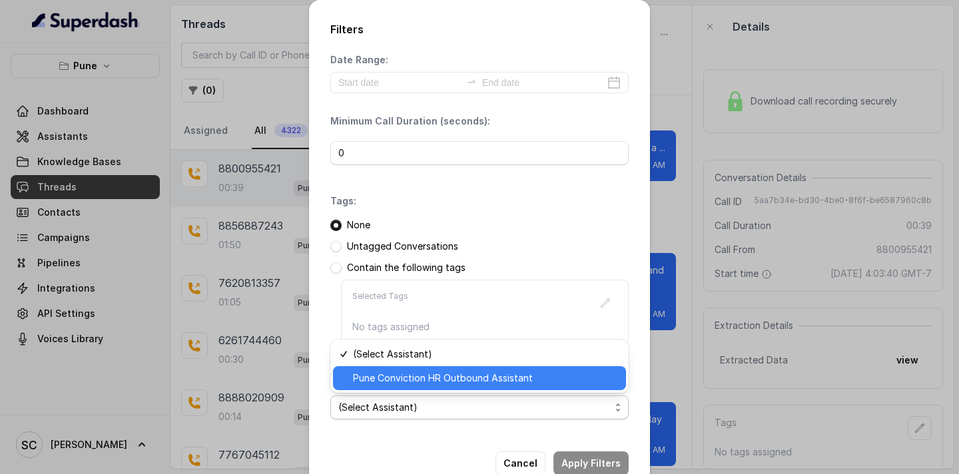
click at [397, 389] on div "Pune Conviction HR Outbound Assistant" at bounding box center [479, 378] width 293 height 24
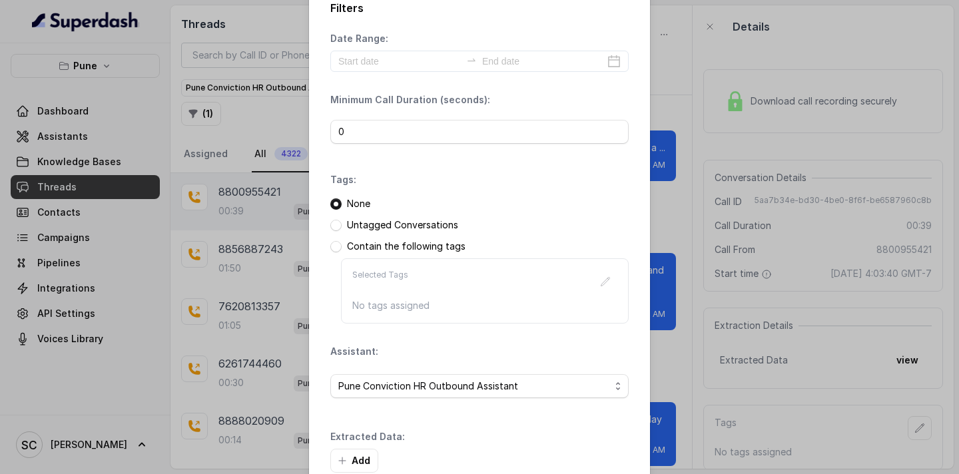
scroll to position [97, 0]
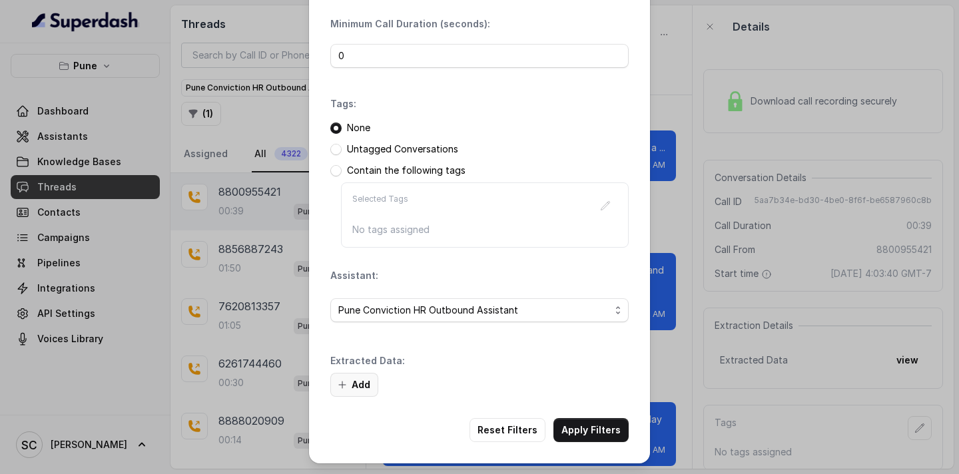
click at [365, 392] on button "Add" at bounding box center [354, 385] width 48 height 24
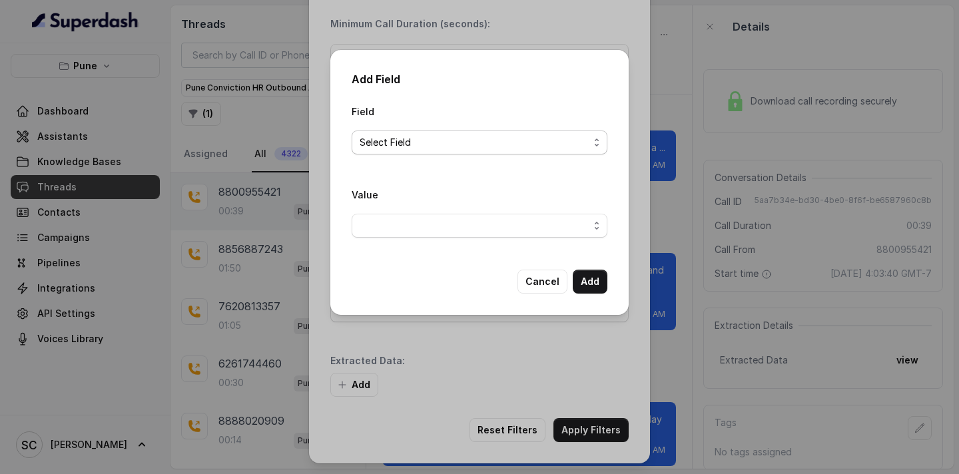
click at [414, 142] on span "Select Field" at bounding box center [474, 143] width 229 height 16
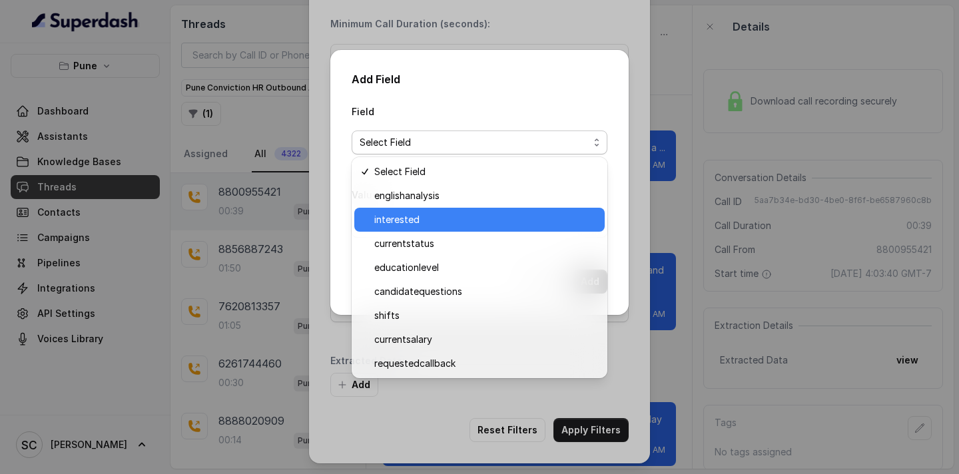
click at [418, 224] on span "interested" at bounding box center [485, 220] width 222 height 16
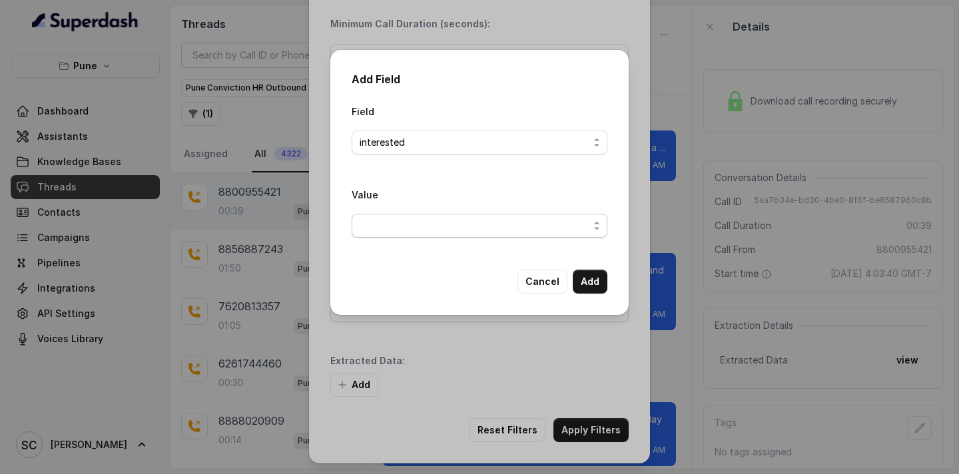
click at [410, 226] on span "button" at bounding box center [480, 226] width 256 height 24
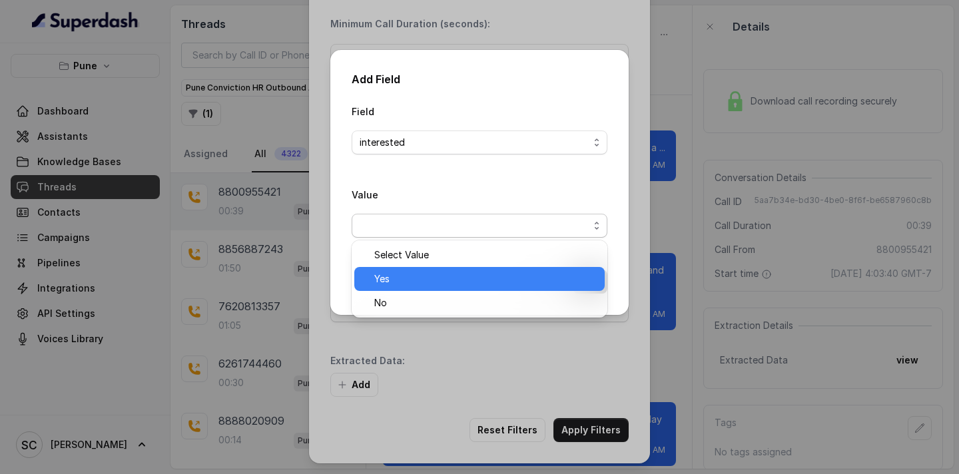
click at [418, 281] on span "Yes" at bounding box center [485, 279] width 222 height 16
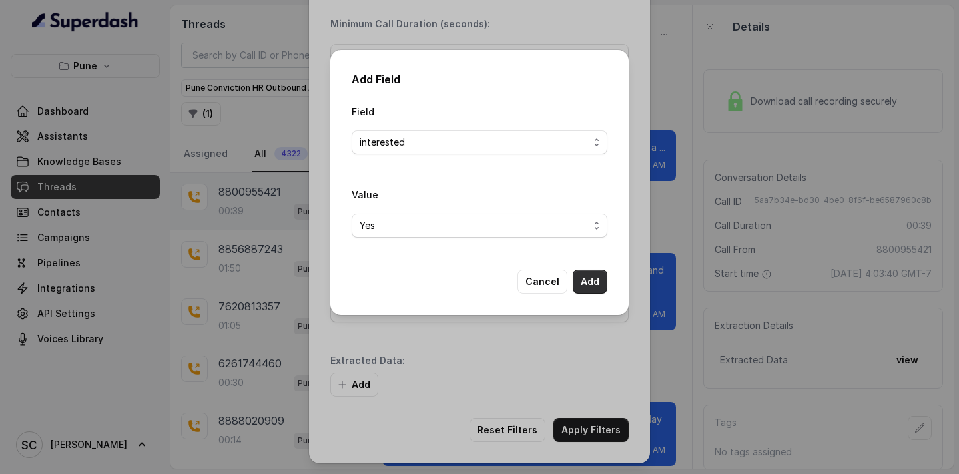
click at [592, 280] on button "Add" at bounding box center [590, 282] width 35 height 24
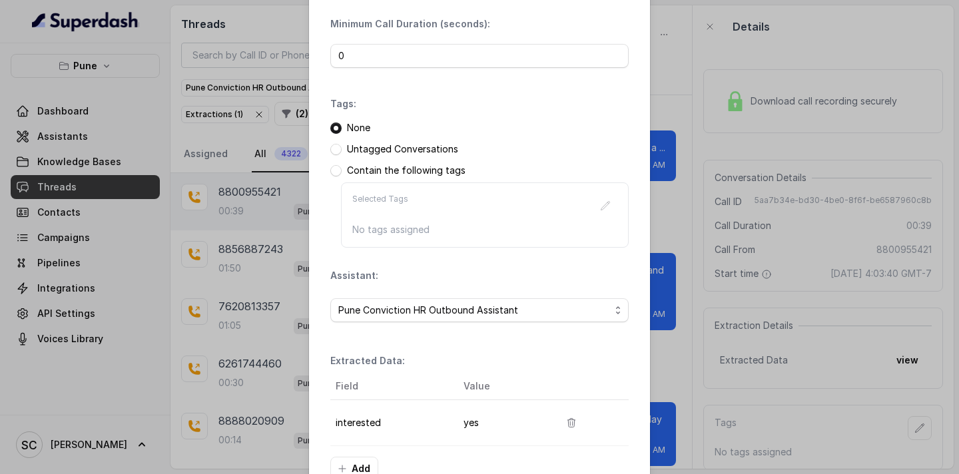
scroll to position [181, 0]
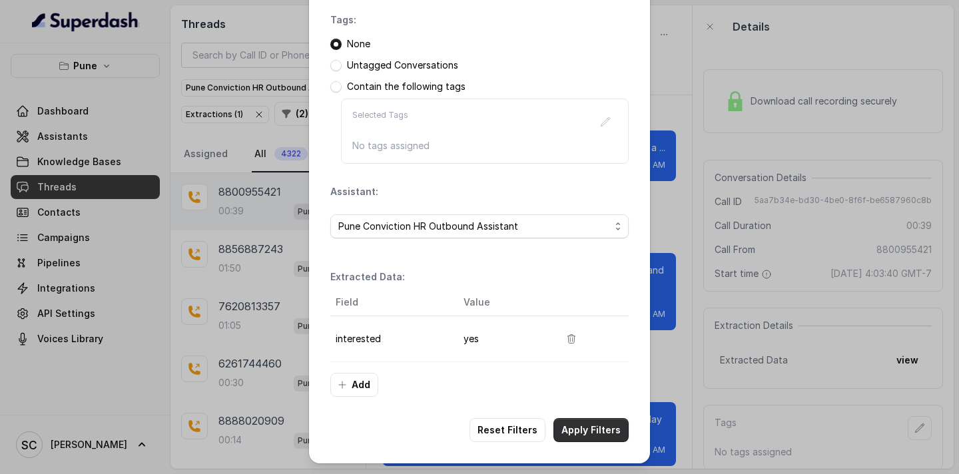
click at [585, 427] on button "Apply Filters" at bounding box center [590, 430] width 75 height 24
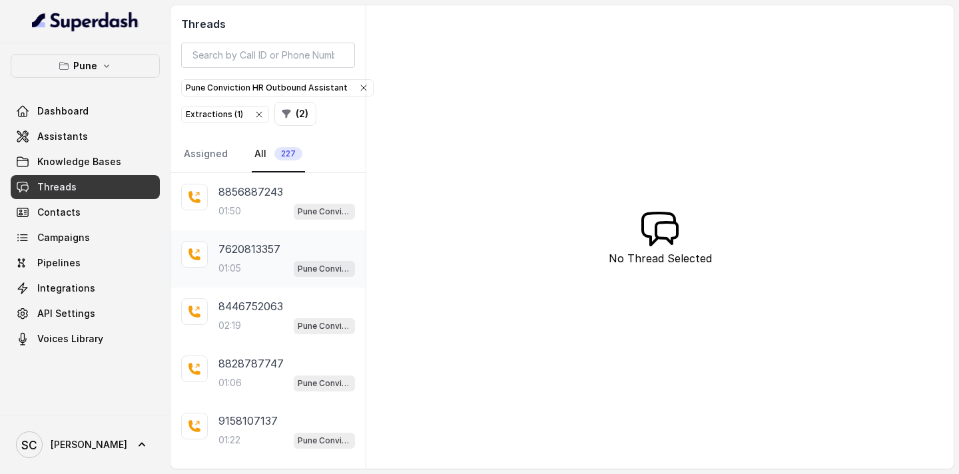
scroll to position [314, 0]
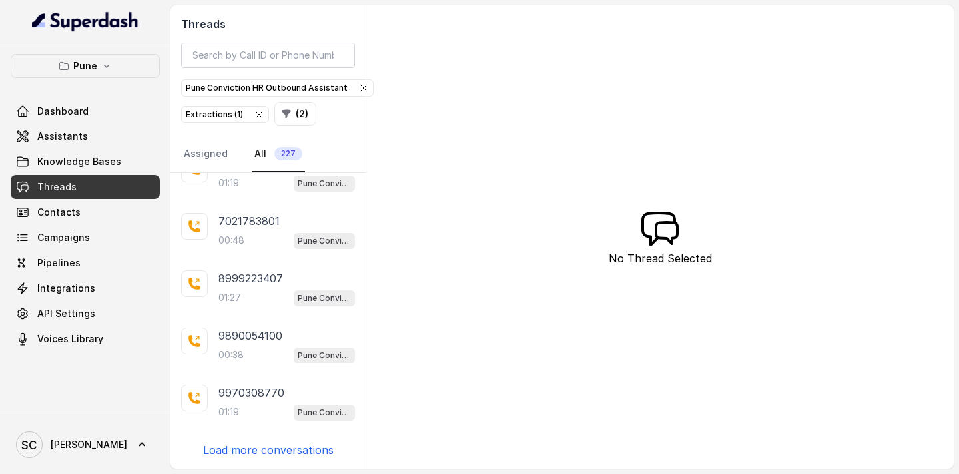
click at [246, 451] on p "Load more conversations" at bounding box center [268, 450] width 131 height 16
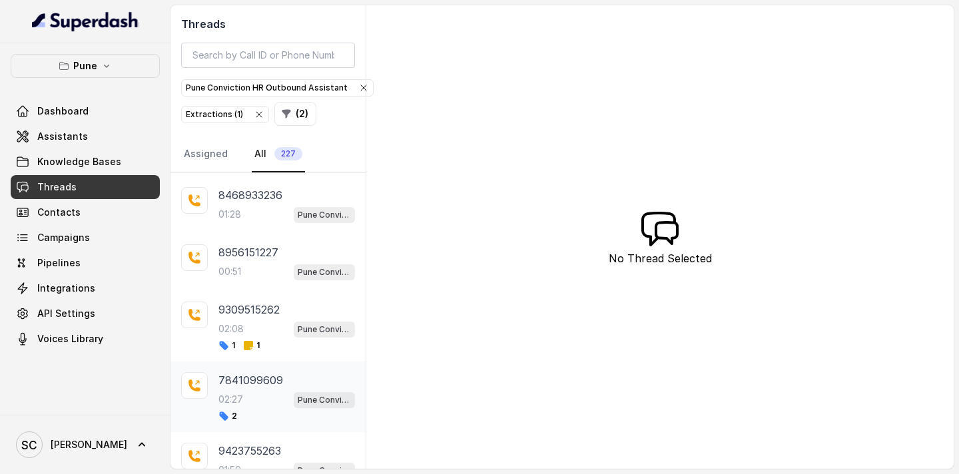
scroll to position [855, 0]
click at [250, 264] on div "00:51 Pune Conviction HR Outbound Assistant" at bounding box center [286, 272] width 137 height 17
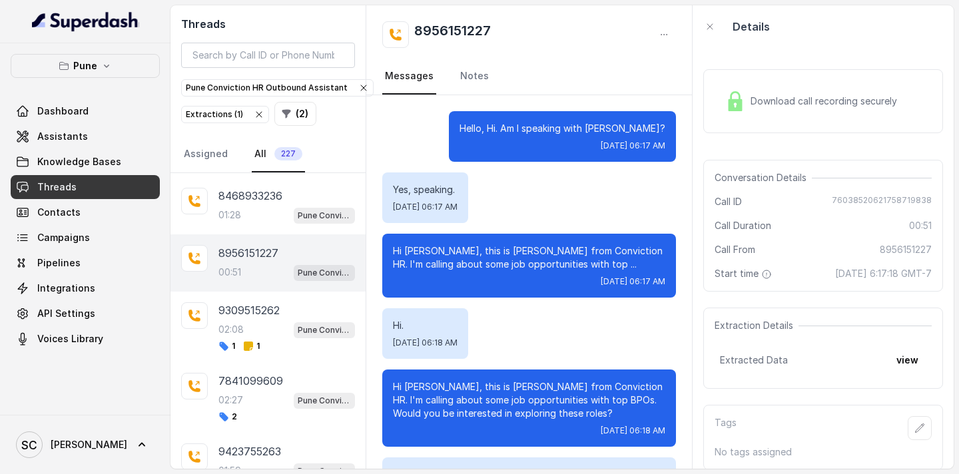
scroll to position [402, 0]
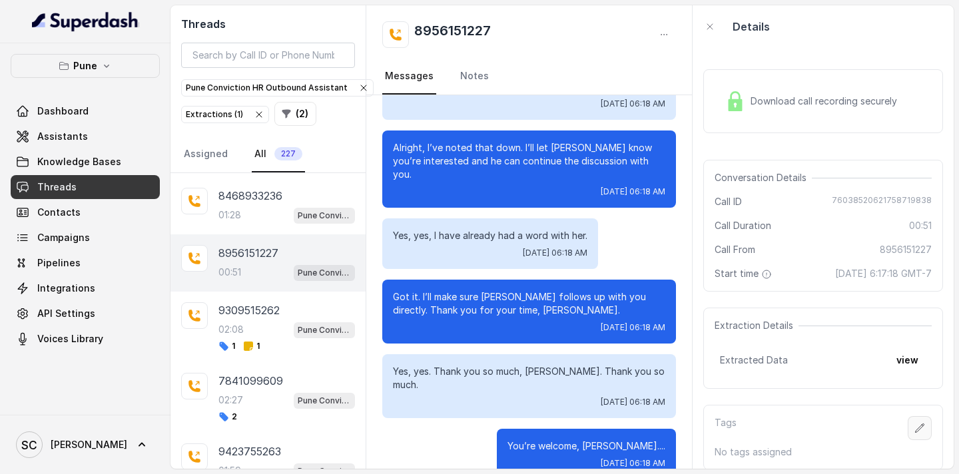
click at [923, 433] on icon "button" at bounding box center [919, 428] width 11 height 11
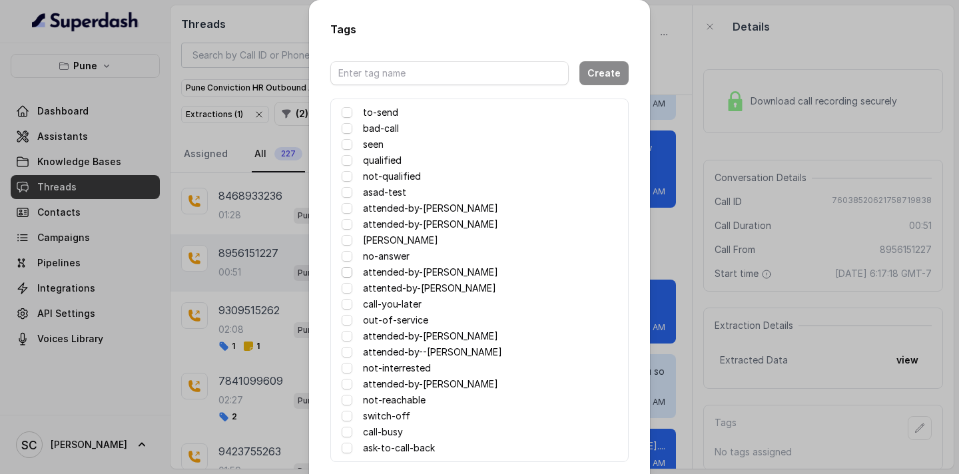
click at [350, 271] on span at bounding box center [347, 272] width 11 height 11
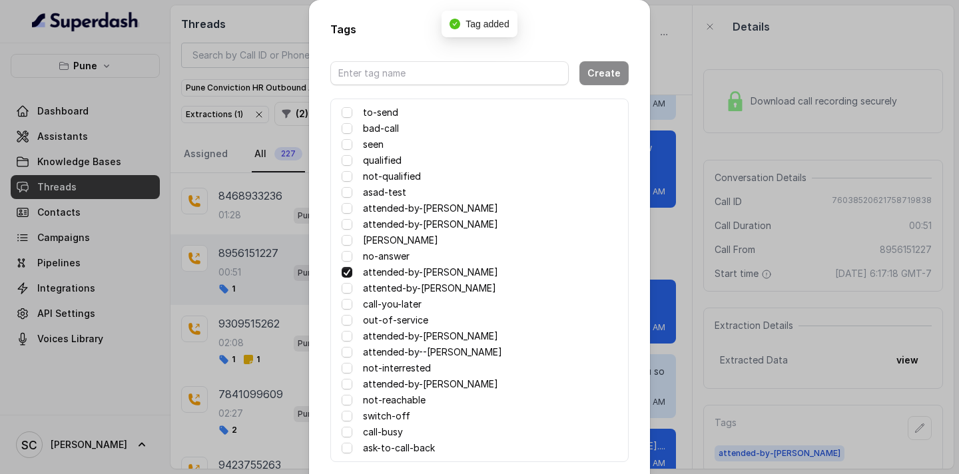
scroll to position [65, 0]
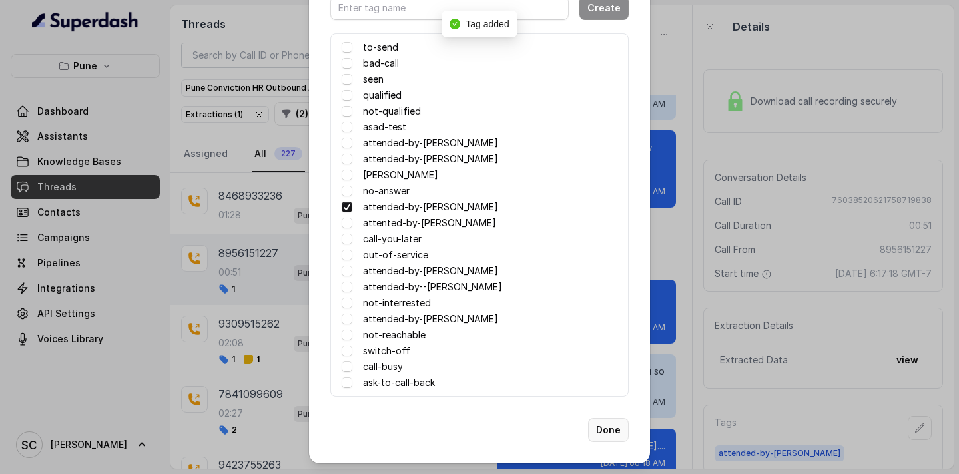
click at [613, 427] on button "Done" at bounding box center [608, 430] width 41 height 24
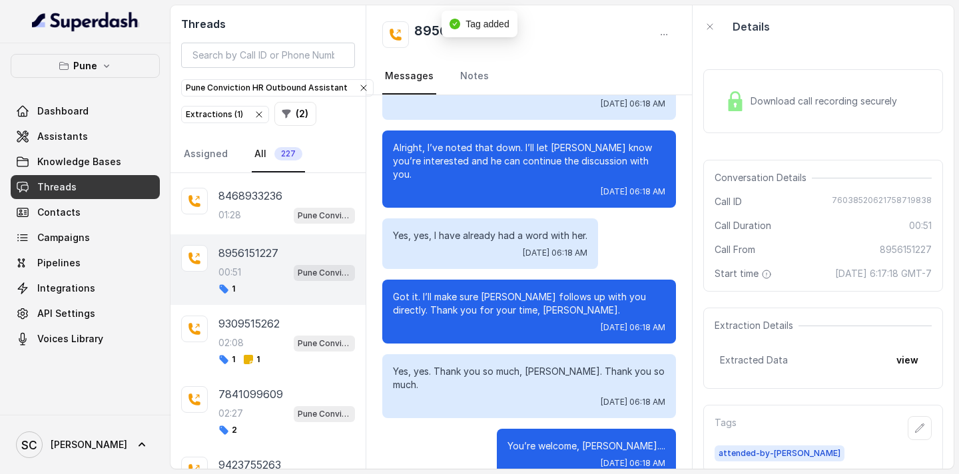
scroll to position [0, 0]
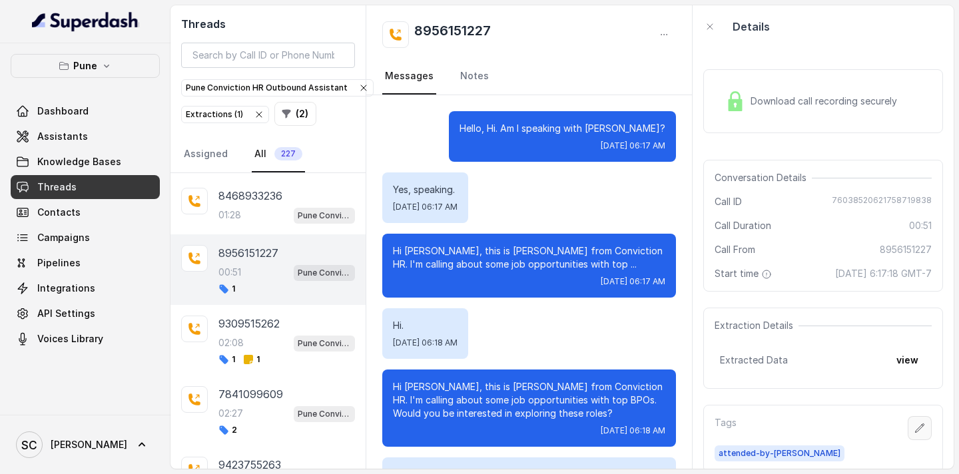
click at [920, 428] on icon "button" at bounding box center [920, 428] width 9 height 9
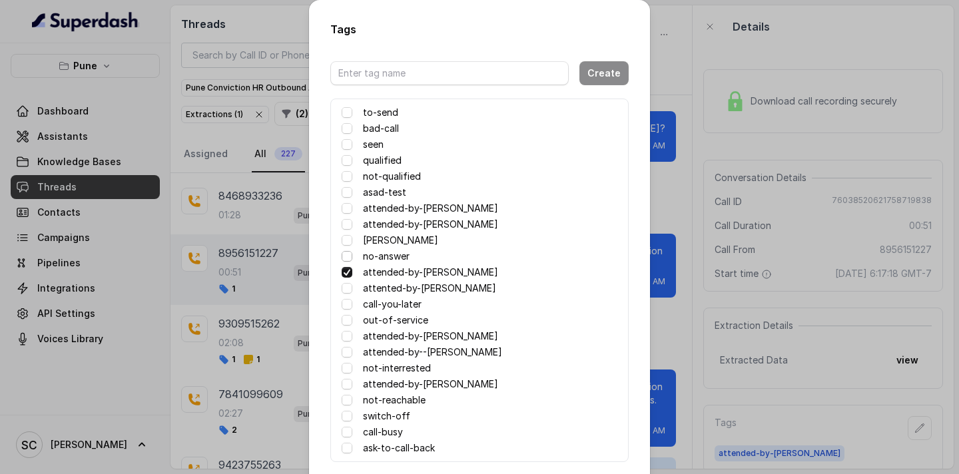
click at [348, 259] on span at bounding box center [347, 256] width 11 height 11
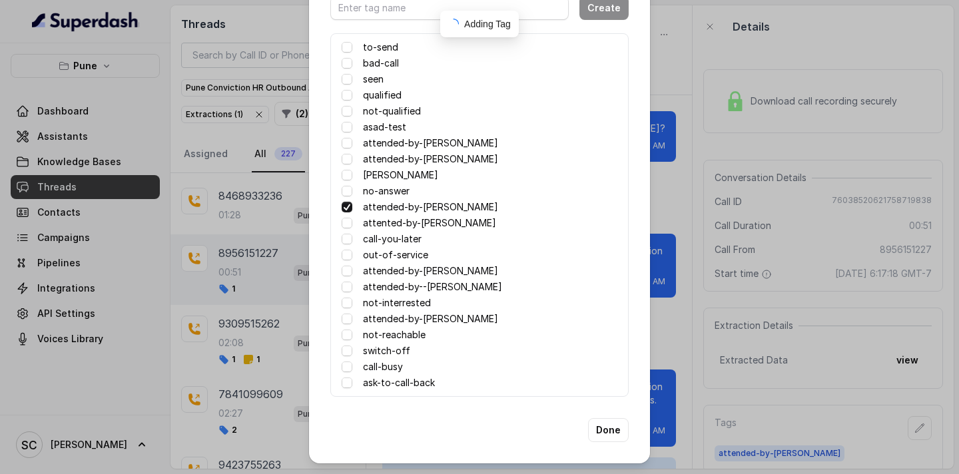
scroll to position [65, 0]
click at [612, 436] on button "Done" at bounding box center [608, 431] width 41 height 24
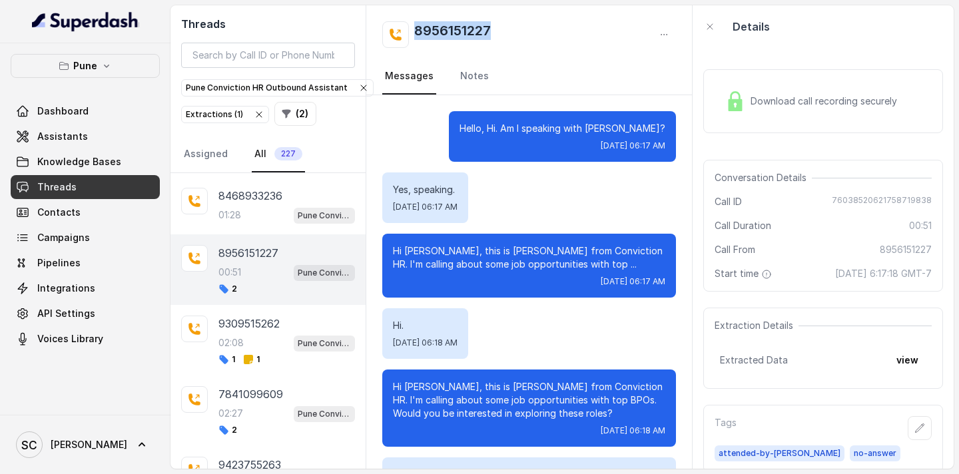
drag, startPoint x: 414, startPoint y: 26, endPoint x: 499, endPoint y: 35, distance: 85.0
click at [499, 35] on div "8956151227" at bounding box center [529, 34] width 294 height 27
copy h2 "8956151227"
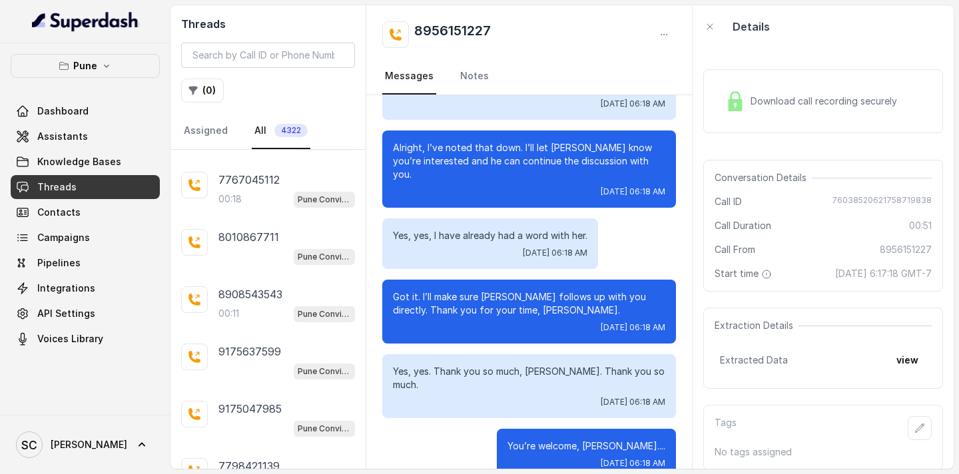
scroll to position [348, 0]
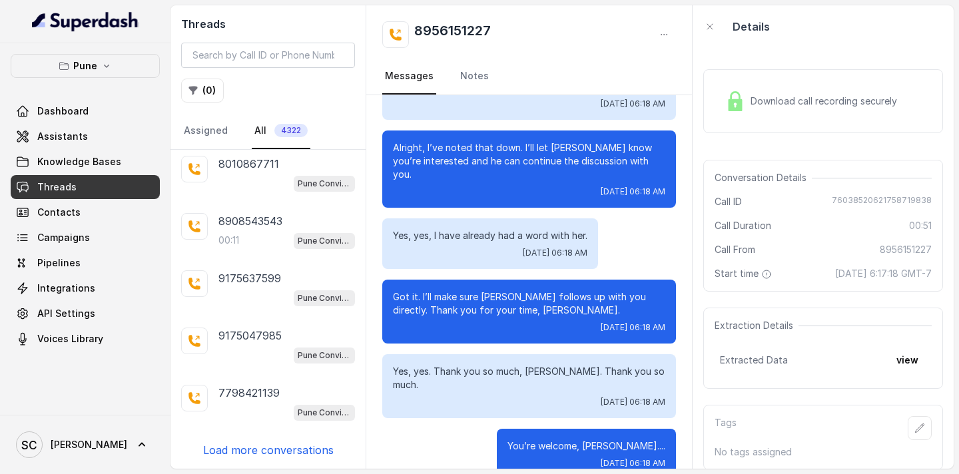
click at [257, 444] on p "Load more conversations" at bounding box center [268, 450] width 131 height 16
click at [263, 458] on div "8956151227 00:51 Pune Conviction HR Outbound Assistant 8856887243 01:50 Pune Co…" at bounding box center [267, 309] width 195 height 319
click at [276, 451] on p "Load more conversations" at bounding box center [268, 450] width 131 height 16
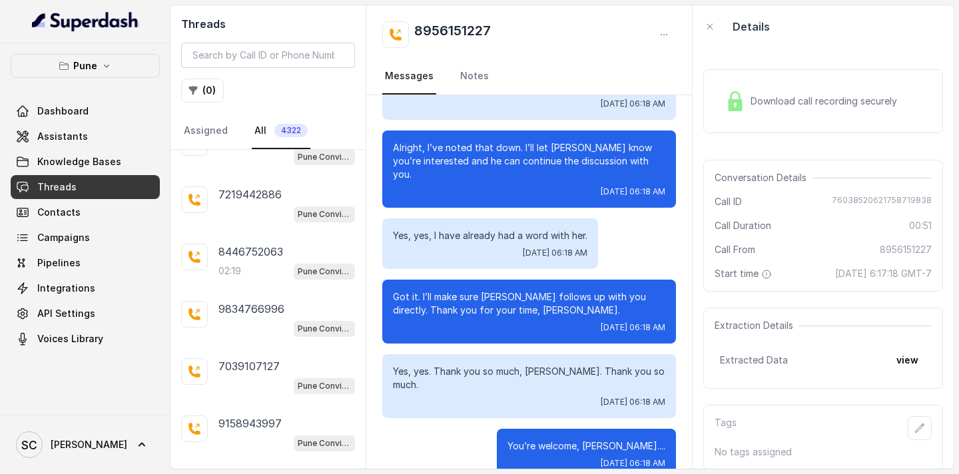
scroll to position [1494, 0]
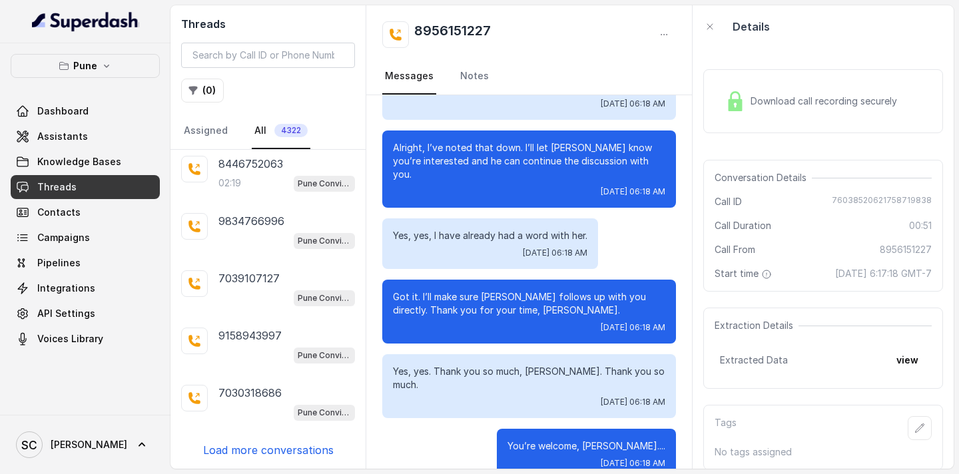
click at [276, 451] on p "Load more conversations" at bounding box center [268, 450] width 131 height 16
click at [276, 454] on p "Load more conversations" at bounding box center [268, 450] width 131 height 16
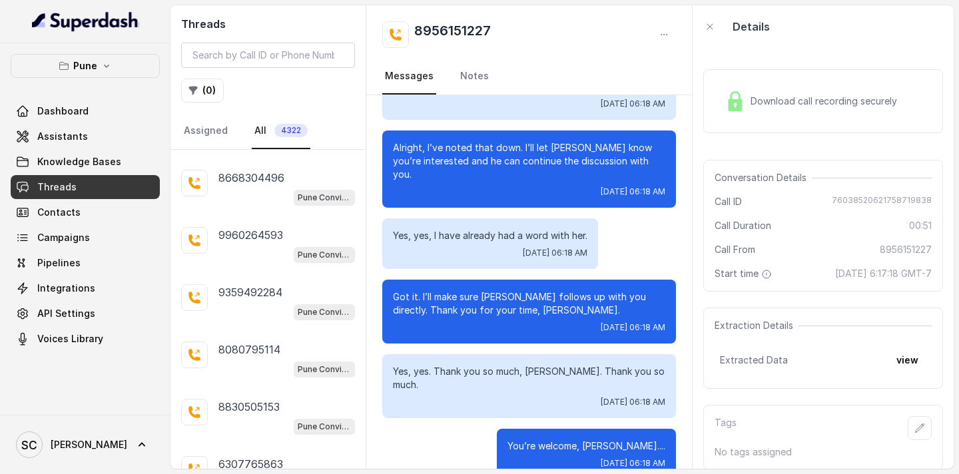
scroll to position [3212, 0]
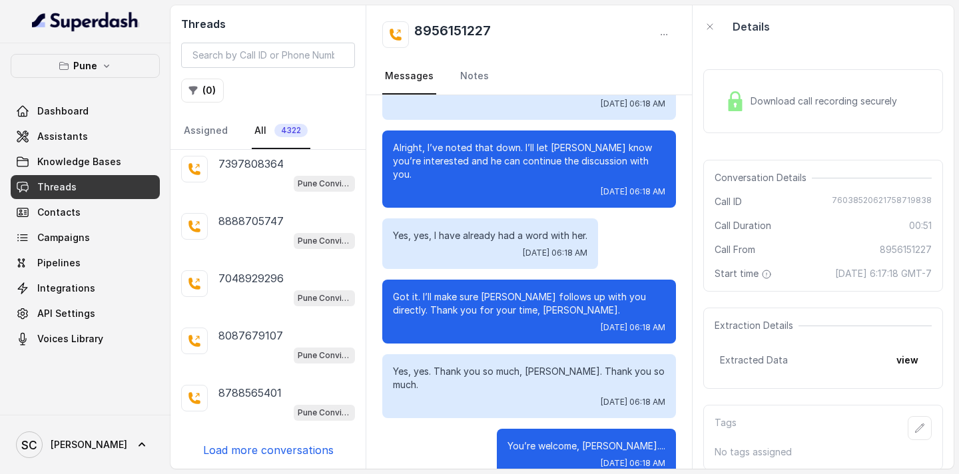
click at [274, 449] on p "Load more conversations" at bounding box center [268, 450] width 131 height 16
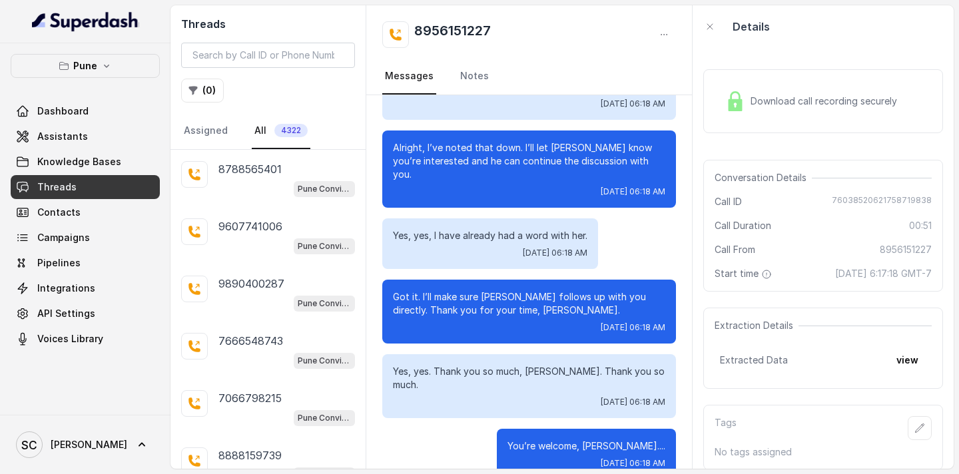
scroll to position [3784, 0]
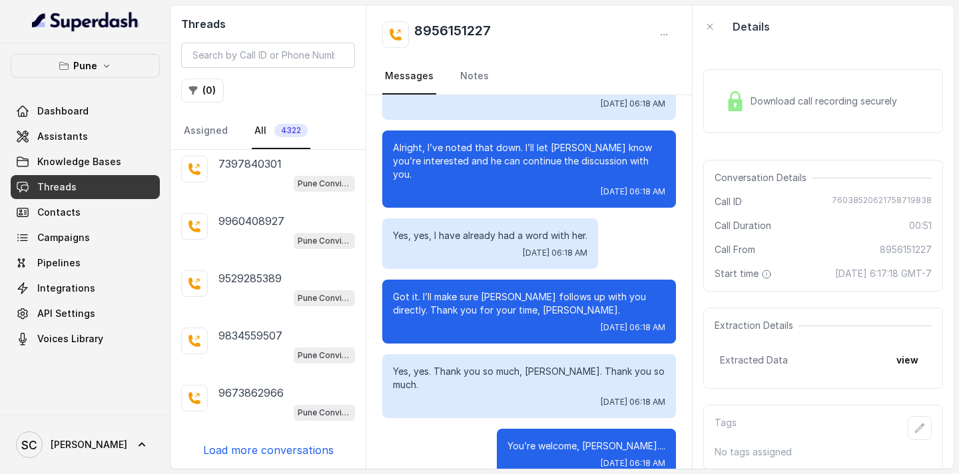
click at [274, 449] on p "Load more conversations" at bounding box center [268, 450] width 131 height 16
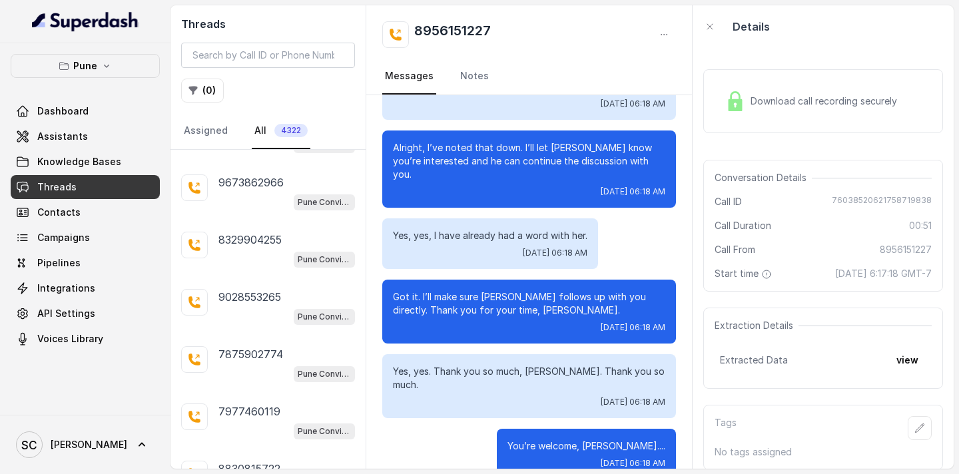
scroll to position [4357, 0]
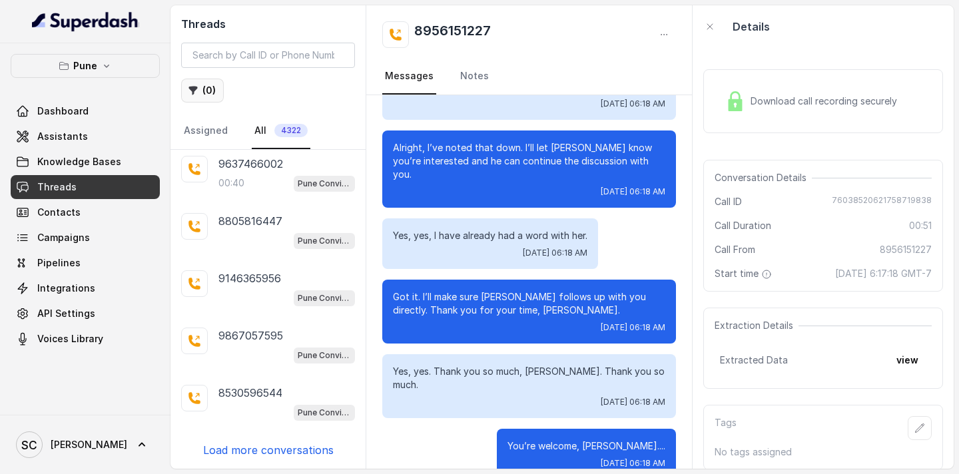
click at [197, 91] on icon "button" at bounding box center [193, 90] width 11 height 11
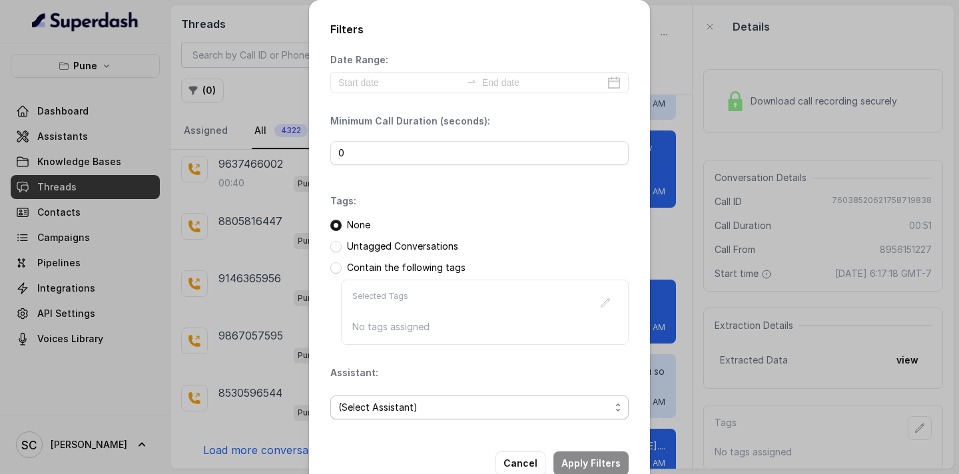
click at [390, 409] on span "(Select Assistant)" at bounding box center [474, 408] width 272 height 16
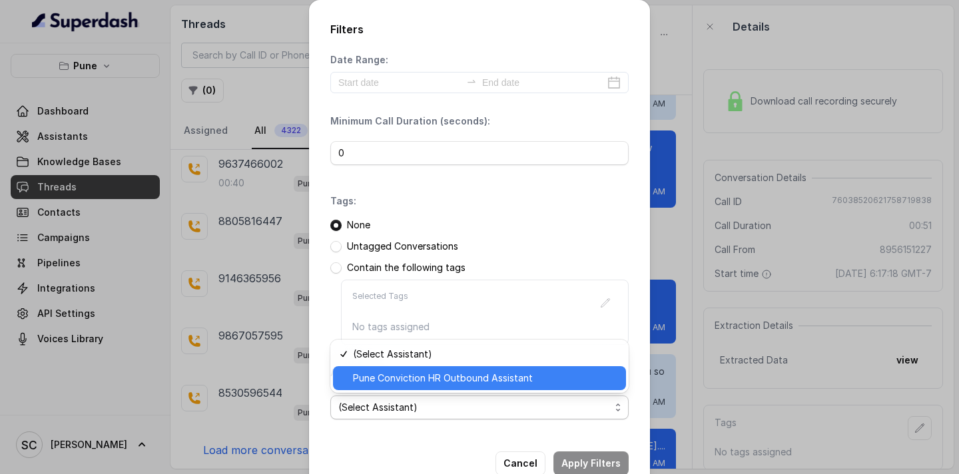
click at [402, 385] on span "Pune Conviction HR Outbound Assistant" at bounding box center [485, 378] width 265 height 16
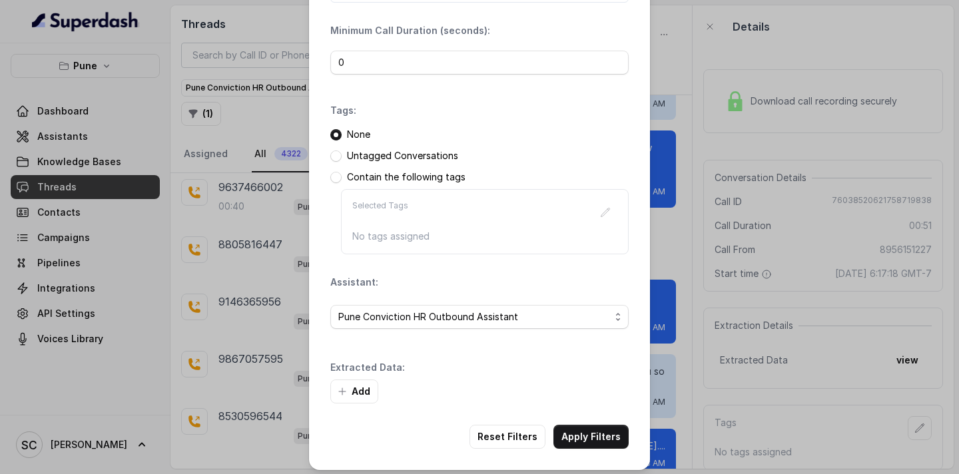
scroll to position [97, 0]
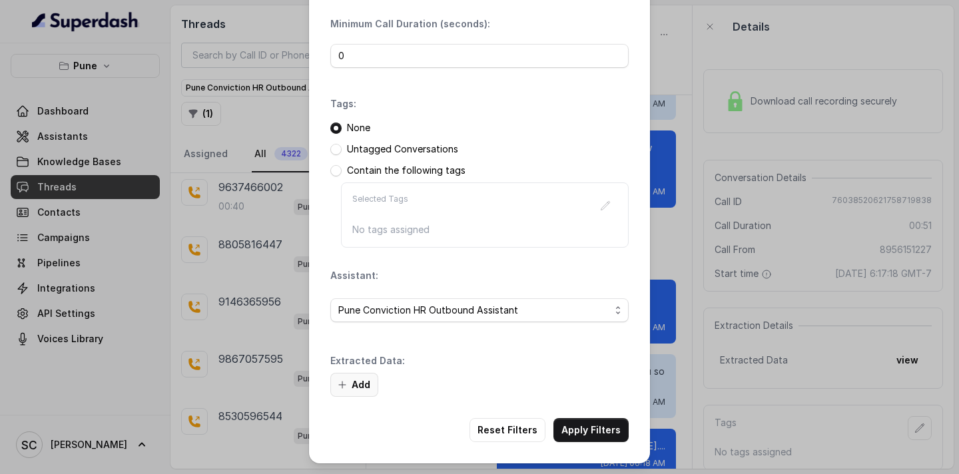
click at [361, 390] on button "Add" at bounding box center [354, 385] width 48 height 24
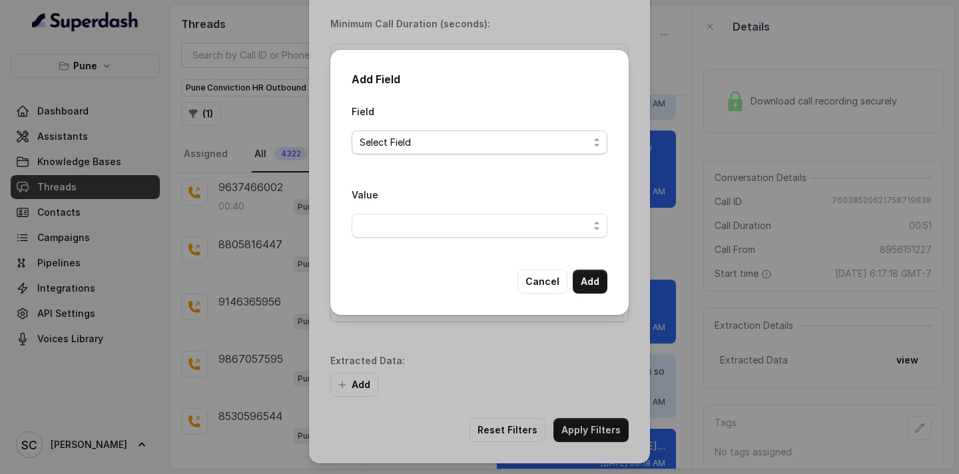
click at [396, 136] on span "Select Field" at bounding box center [474, 143] width 229 height 16
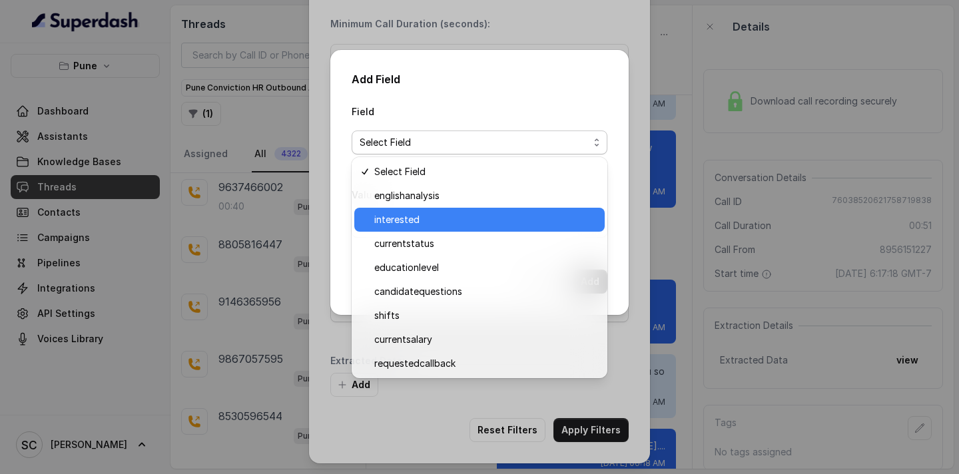
click at [412, 215] on span "interested" at bounding box center [485, 220] width 222 height 16
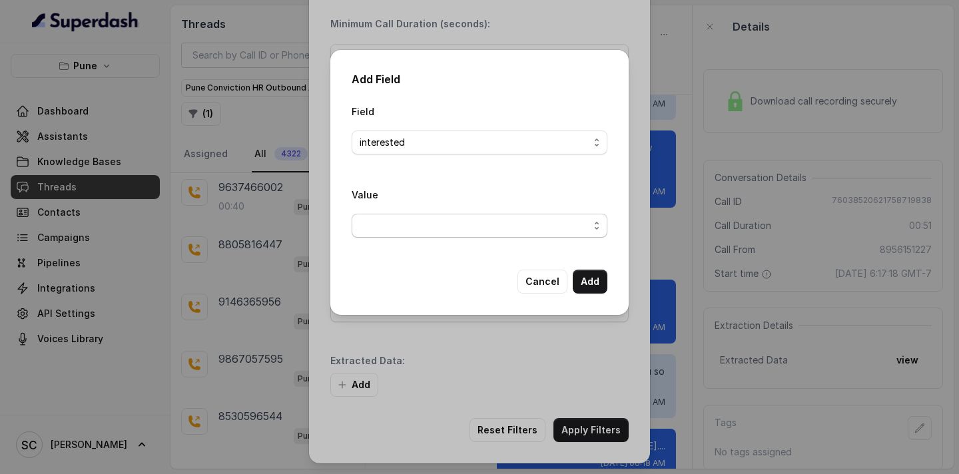
click at [418, 234] on span "button" at bounding box center [480, 226] width 256 height 24
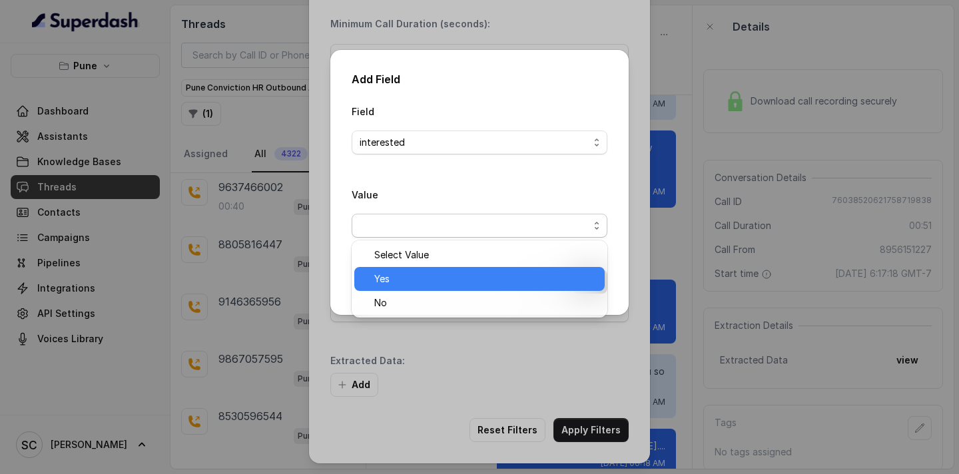
click at [421, 285] on span "Yes" at bounding box center [485, 279] width 222 height 16
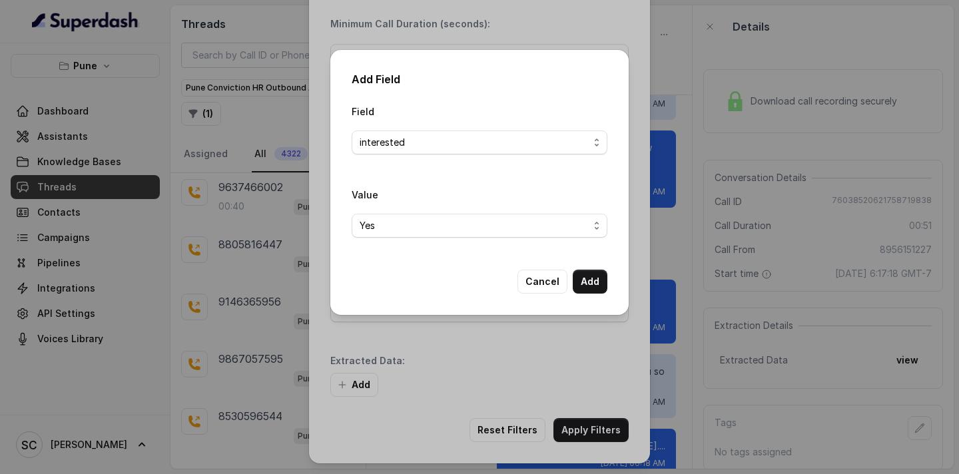
click at [588, 443] on div "Add Field Field interested Value Yes Cancel Add" at bounding box center [479, 237] width 959 height 474
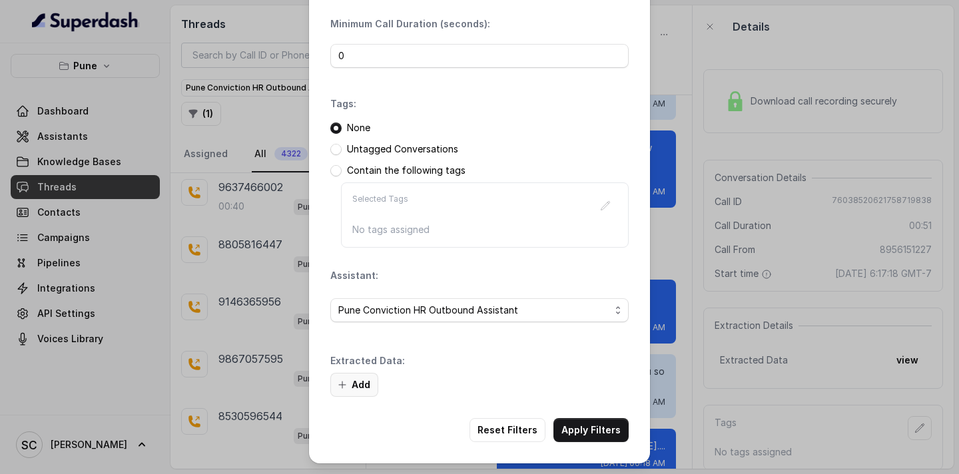
click at [344, 380] on icon "button" at bounding box center [342, 385] width 11 height 11
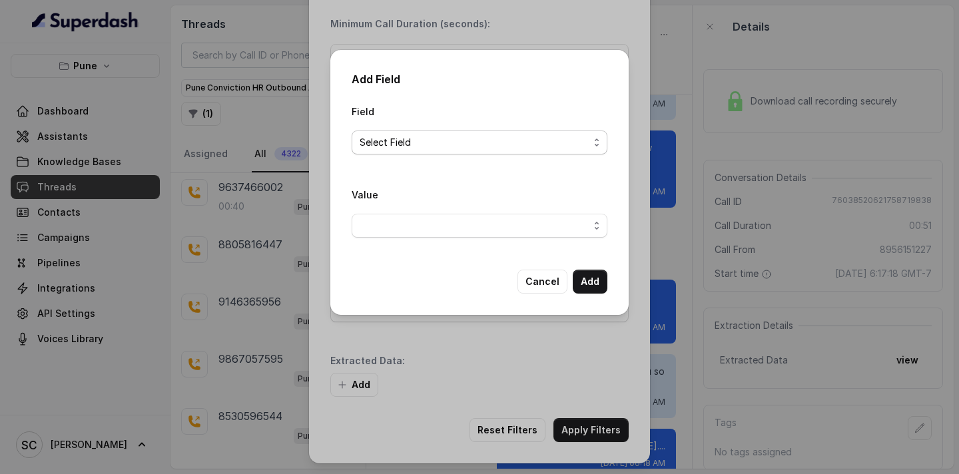
click at [421, 143] on span "Select Field" at bounding box center [474, 143] width 229 height 16
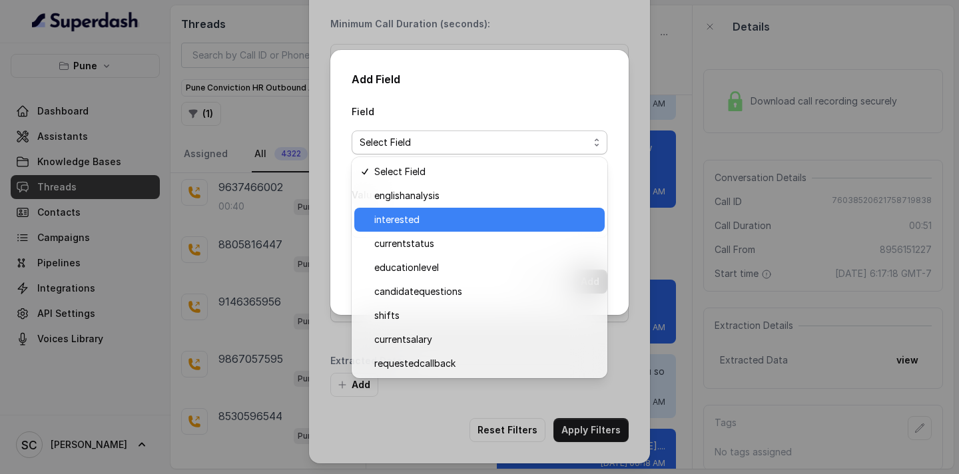
click at [430, 217] on span "interested" at bounding box center [485, 220] width 222 height 16
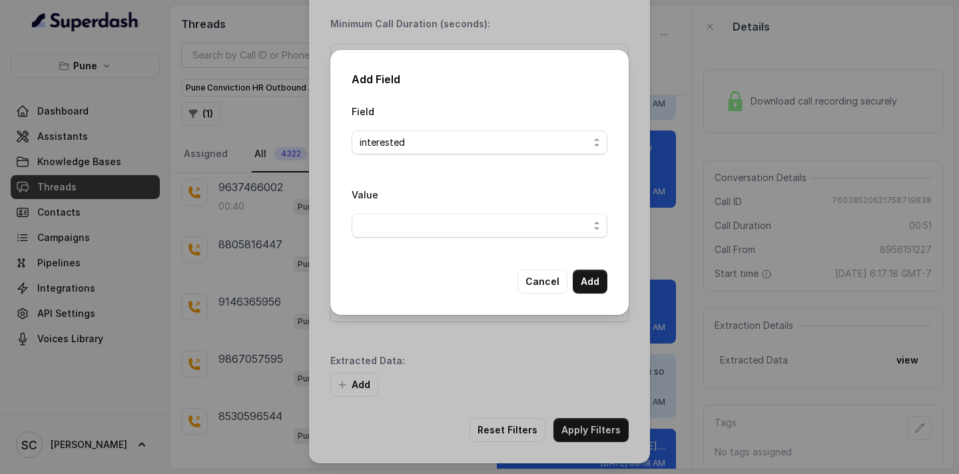
click at [436, 238] on div "Value" at bounding box center [480, 217] width 256 height 62
click at [434, 241] on div "Value" at bounding box center [480, 217] width 256 height 62
click at [432, 232] on span "button" at bounding box center [480, 226] width 256 height 24
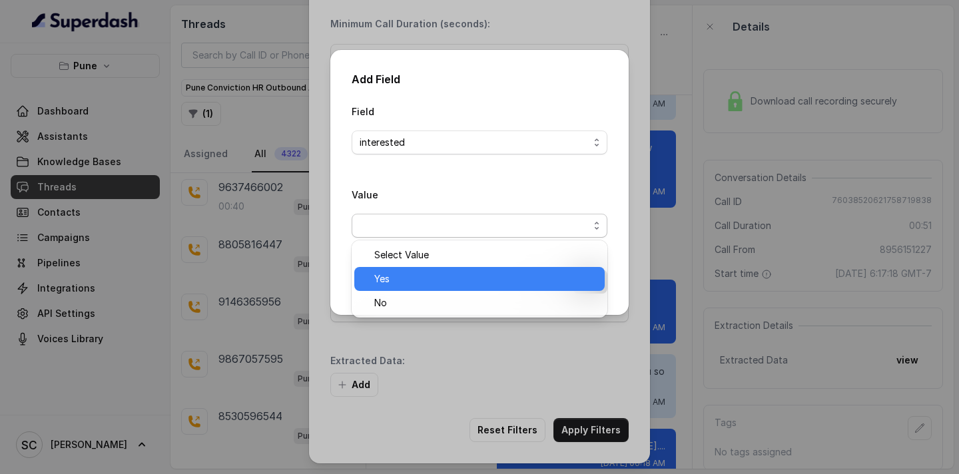
click at [438, 280] on span "Yes" at bounding box center [485, 279] width 222 height 16
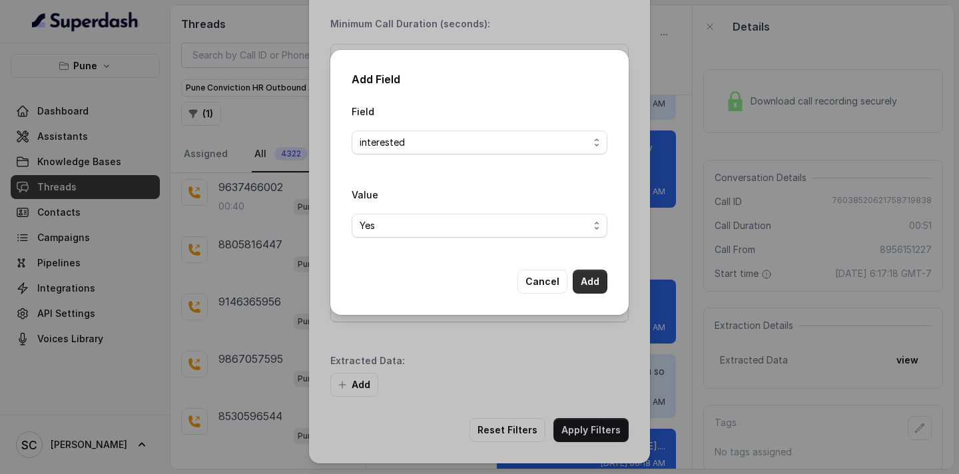
click at [597, 287] on button "Add" at bounding box center [590, 282] width 35 height 24
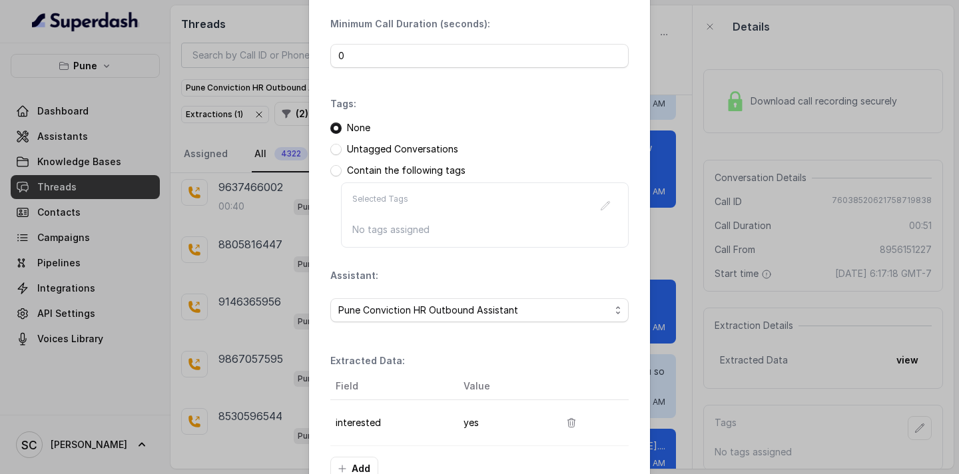
scroll to position [181, 0]
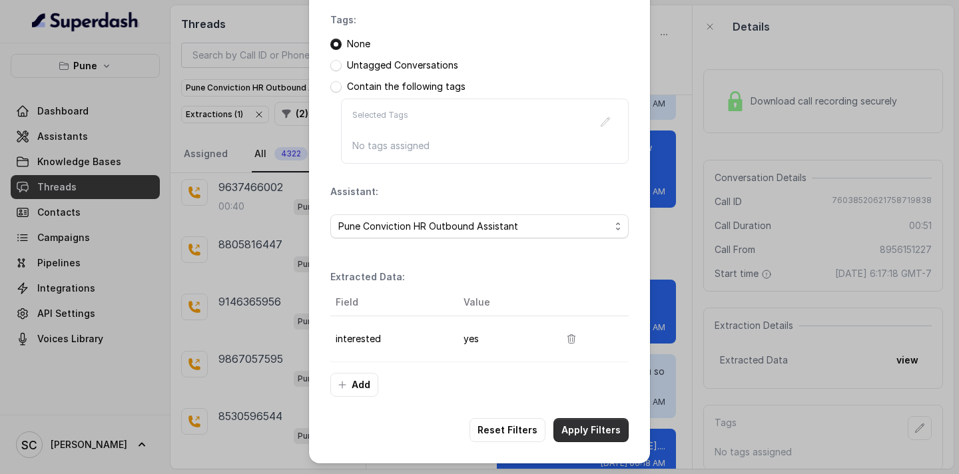
click at [593, 436] on button "Apply Filters" at bounding box center [590, 430] width 75 height 24
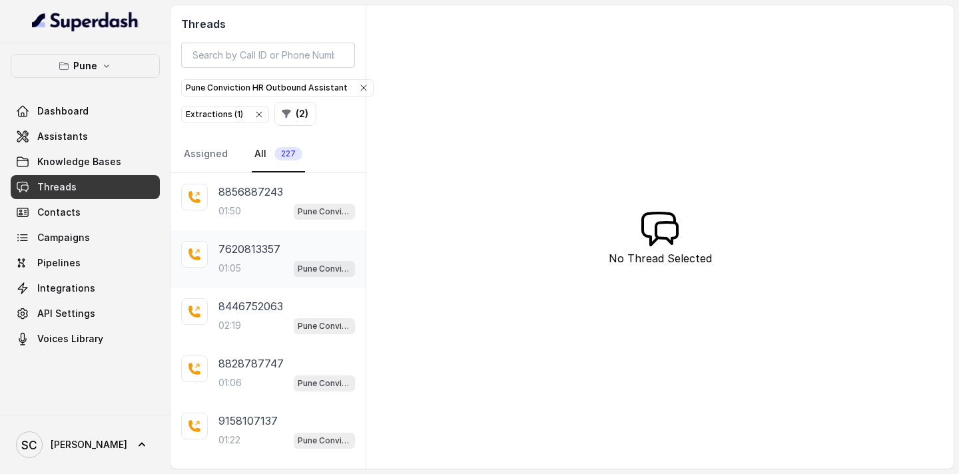
scroll to position [314, 0]
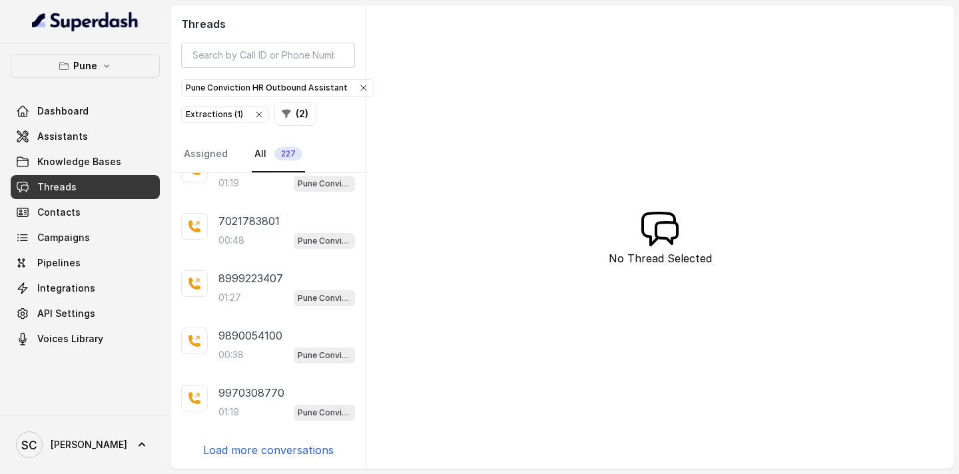
click at [260, 451] on p "Load more conversations" at bounding box center [268, 450] width 131 height 16
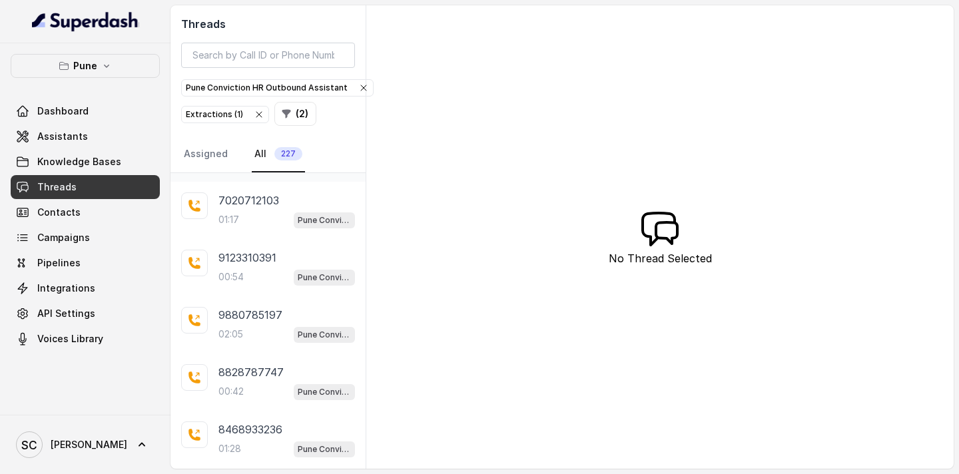
scroll to position [684, 0]
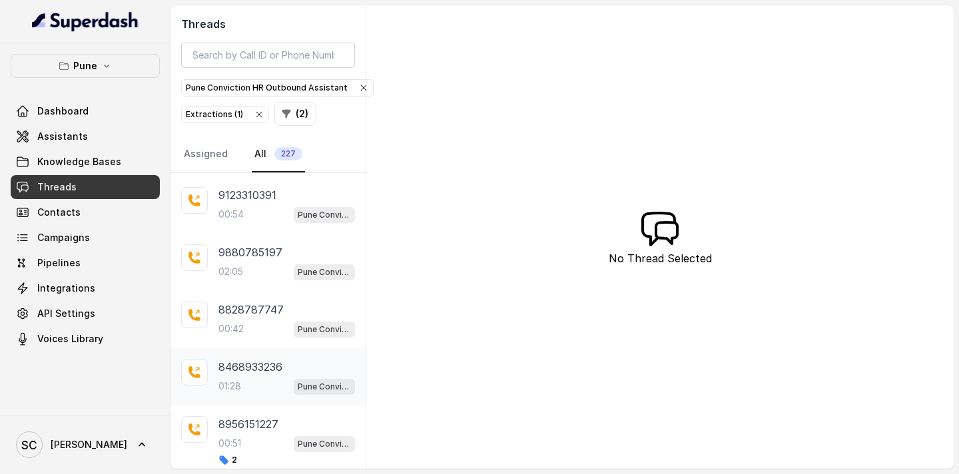
click at [251, 392] on div "01:28 Pune Conviction HR Outbound Assistant" at bounding box center [286, 386] width 137 height 17
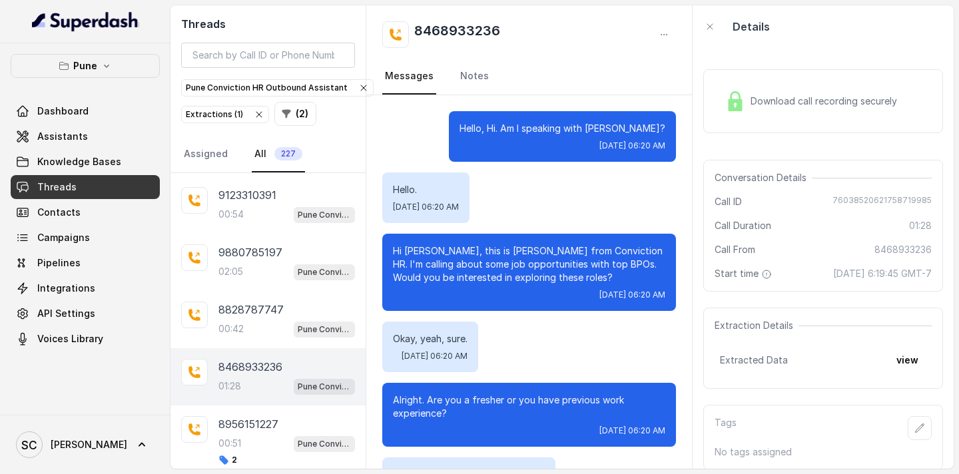
scroll to position [735, 0]
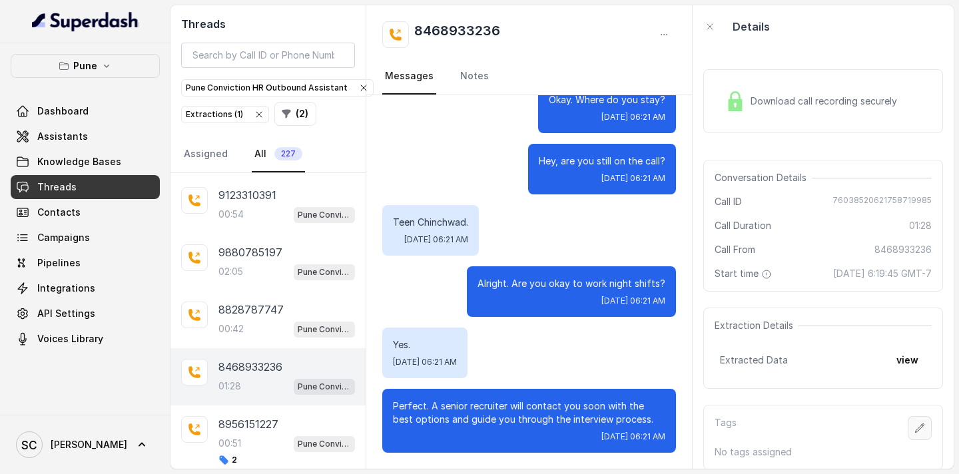
click at [924, 421] on button "button" at bounding box center [920, 428] width 24 height 24
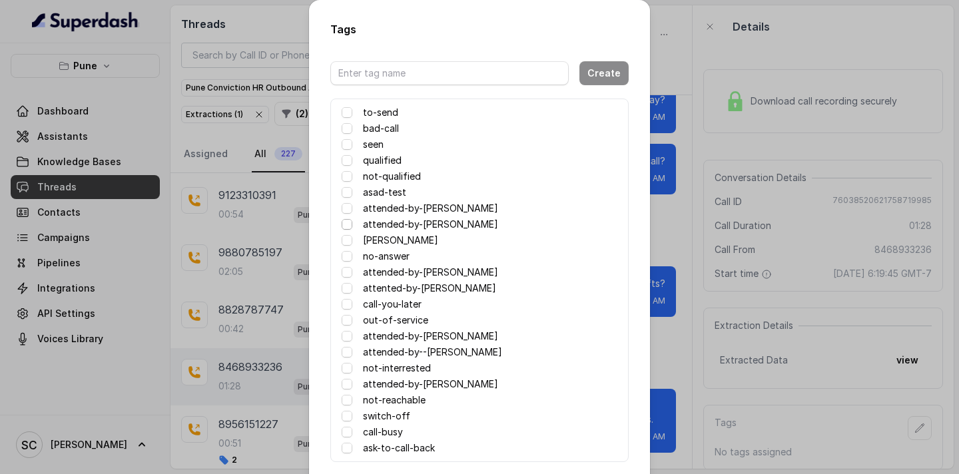
click at [350, 222] on span at bounding box center [347, 224] width 11 height 11
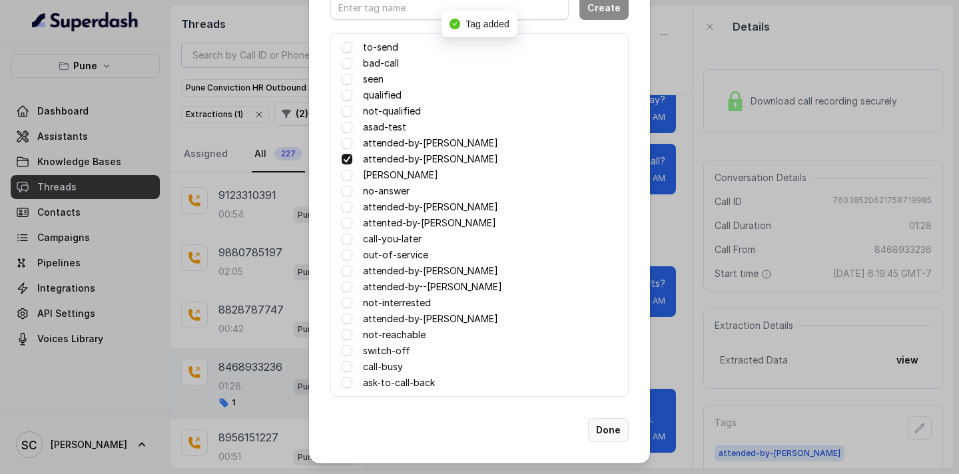
click at [598, 430] on button "Done" at bounding box center [608, 430] width 41 height 24
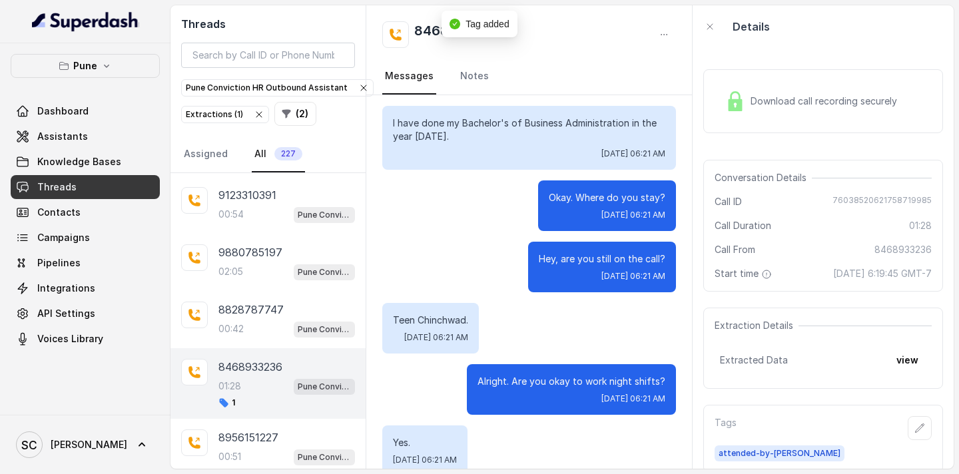
scroll to position [631, 0]
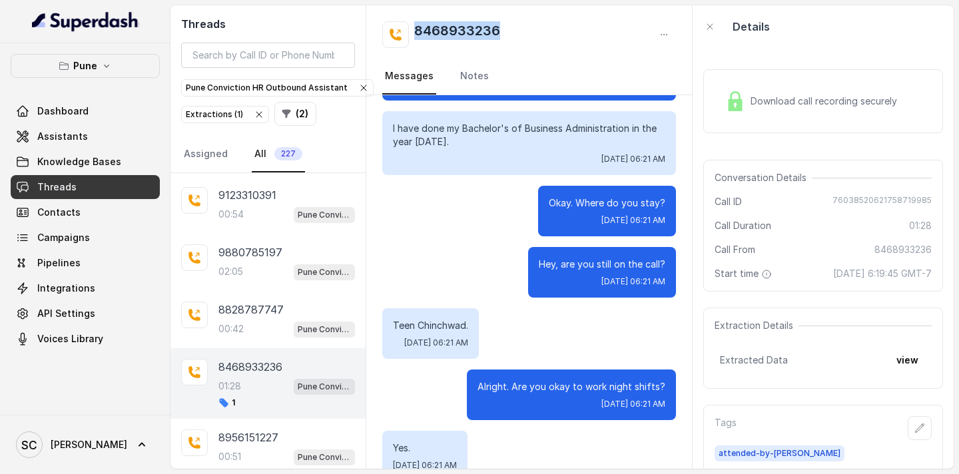
drag, startPoint x: 502, startPoint y: 31, endPoint x: 418, endPoint y: 32, distance: 84.6
click at [416, 31] on div "8468933236" at bounding box center [529, 34] width 294 height 27
copy h2 "8468933236"
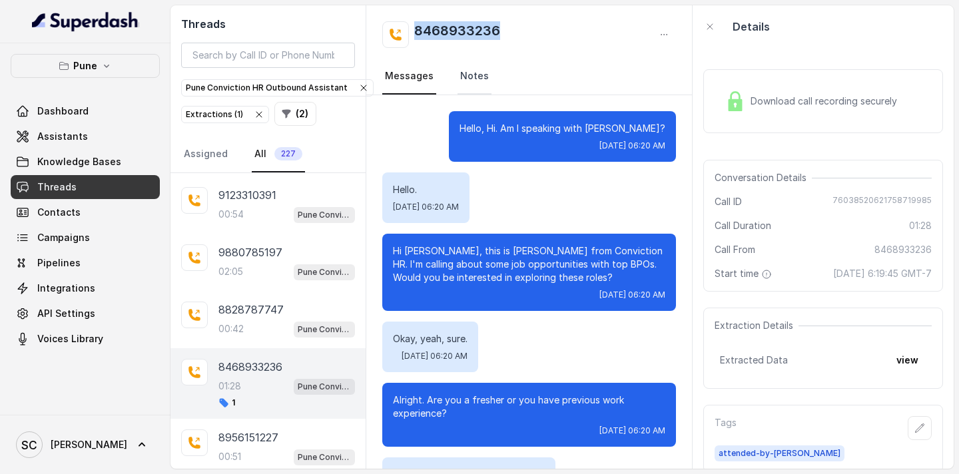
click at [467, 74] on link "Notes" at bounding box center [474, 77] width 34 height 36
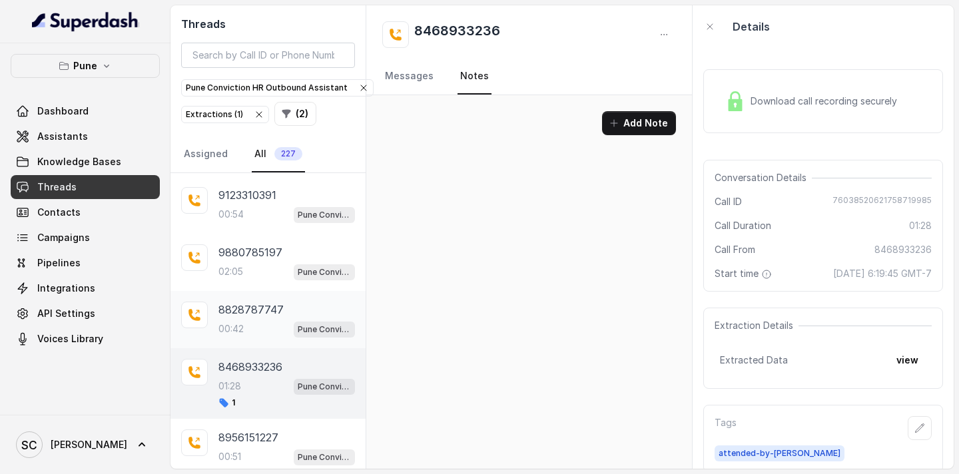
click at [264, 306] on p "8828787747" at bounding box center [250, 310] width 65 height 16
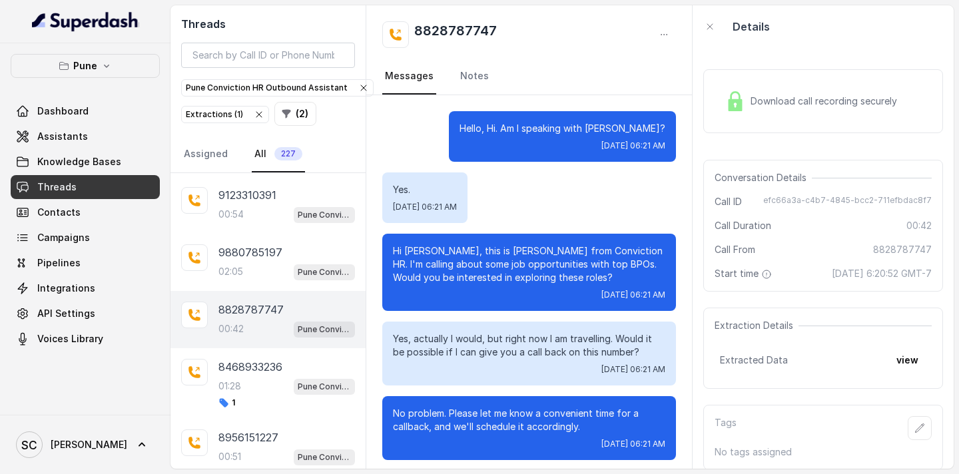
scroll to position [266, 0]
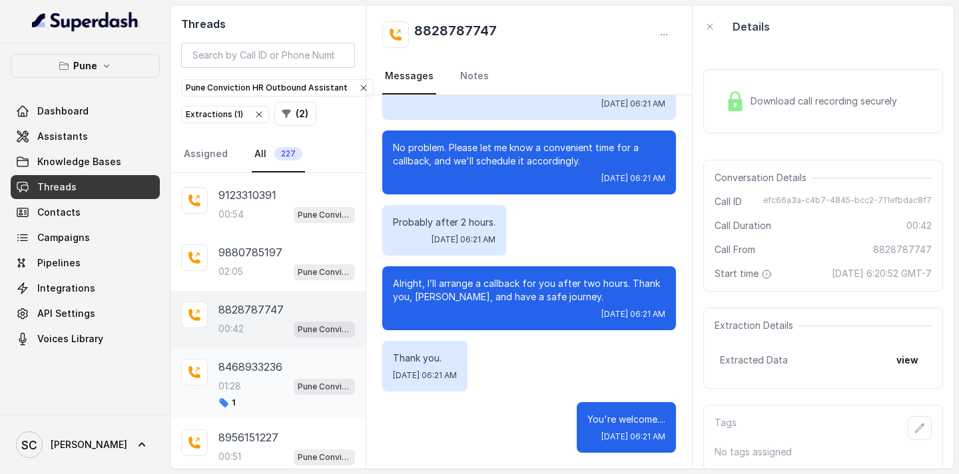
click at [258, 372] on p "8468933236" at bounding box center [250, 367] width 64 height 16
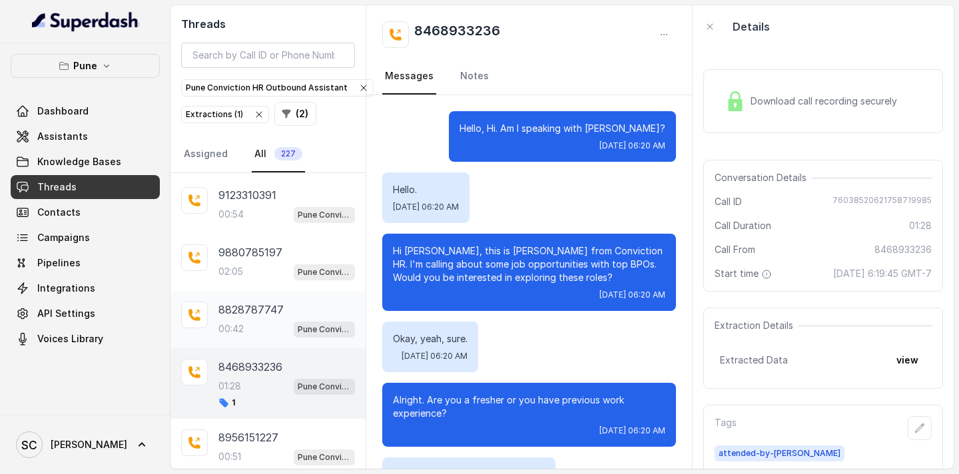
click at [244, 322] on p "00:42" at bounding box center [230, 328] width 25 height 13
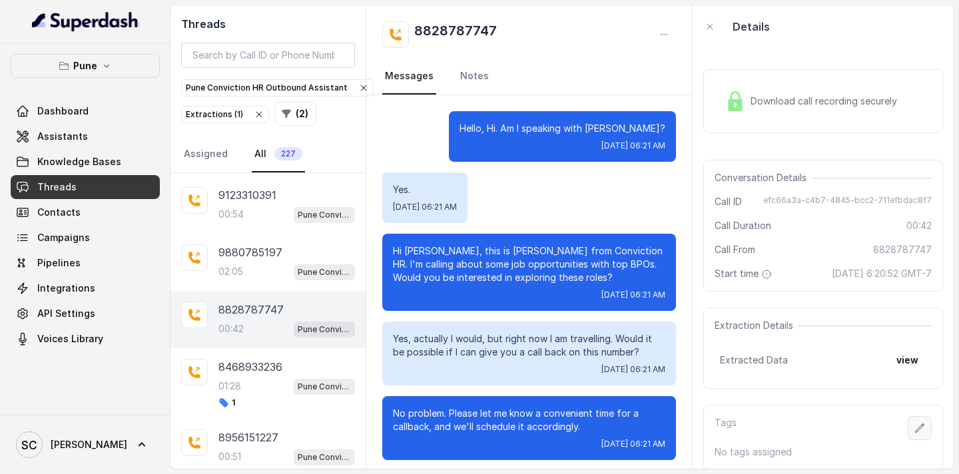
click at [918, 430] on icon "button" at bounding box center [919, 428] width 11 height 11
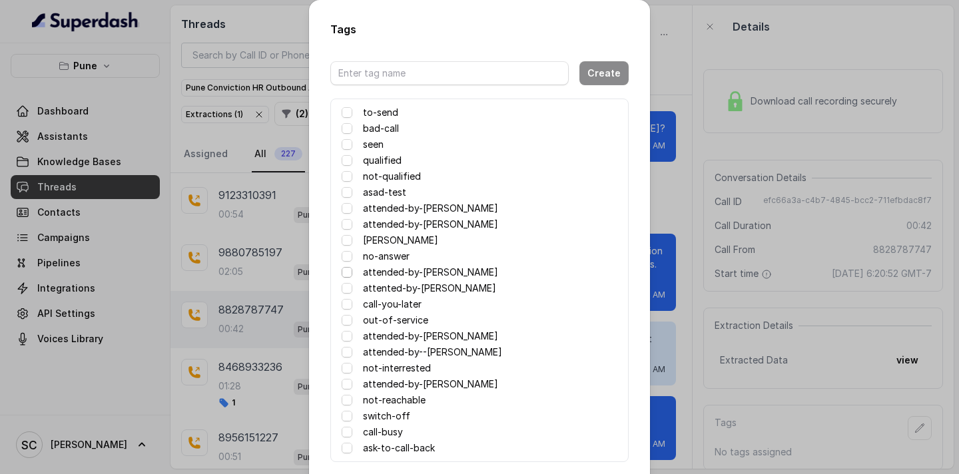
click at [345, 274] on span at bounding box center [347, 272] width 11 height 11
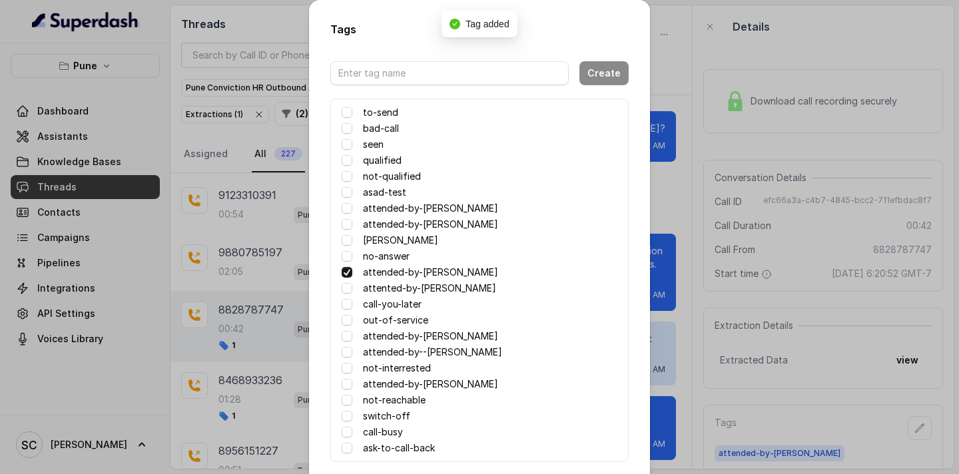
scroll to position [65, 0]
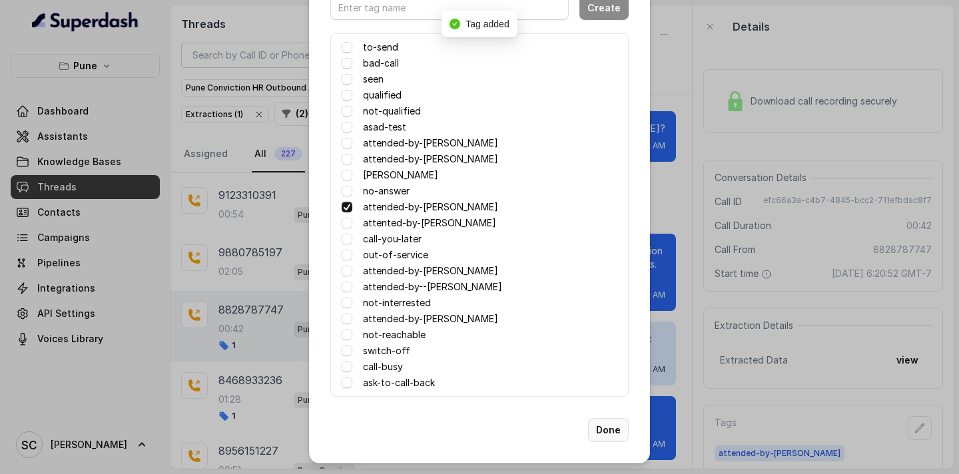
click at [613, 435] on button "Done" at bounding box center [608, 430] width 41 height 24
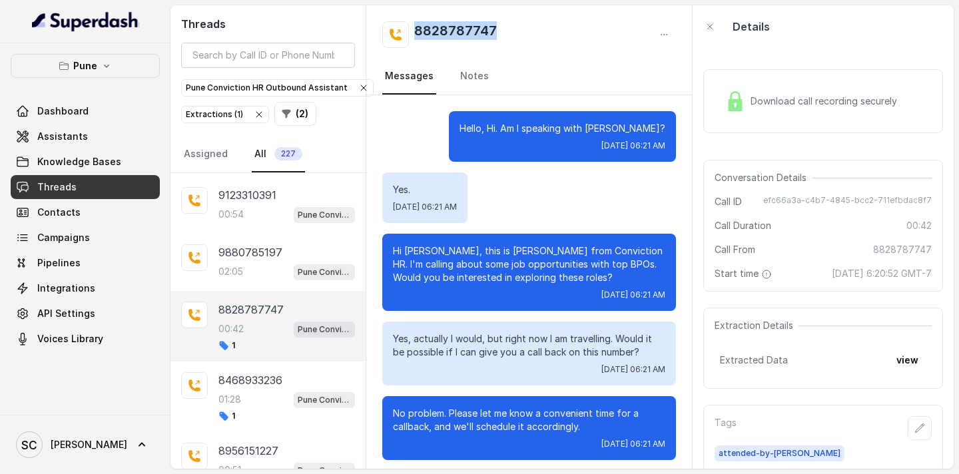
drag, startPoint x: 505, startPoint y: 30, endPoint x: 416, endPoint y: 35, distance: 89.4
click at [416, 35] on div "8828787747" at bounding box center [529, 34] width 294 height 27
copy h2 "8828787747"
click at [473, 76] on link "Notes" at bounding box center [474, 77] width 34 height 36
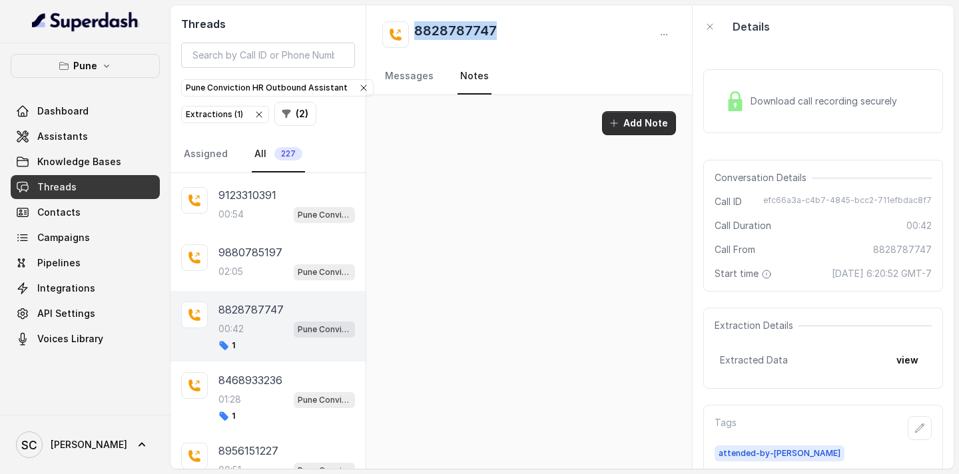
click at [645, 129] on button "Add Note" at bounding box center [639, 123] width 74 height 24
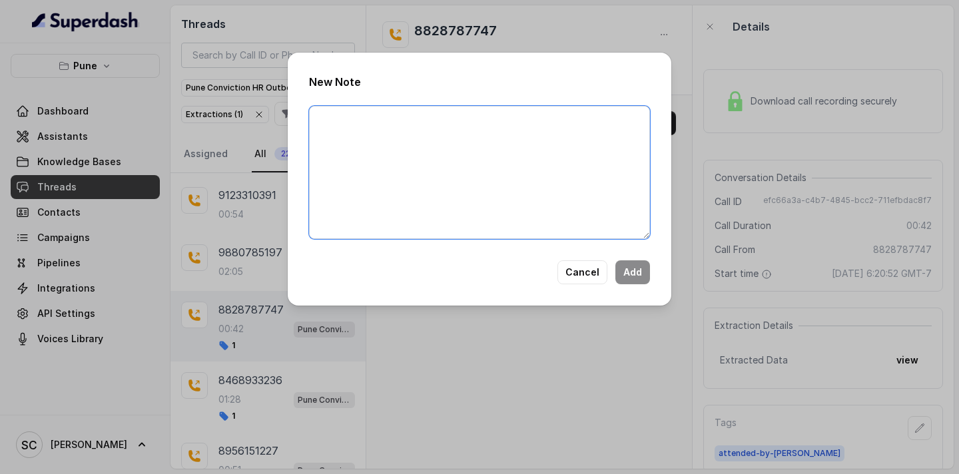
click at [386, 120] on textarea at bounding box center [479, 172] width 341 height 133
paste textarea "Name Number Recruiter Name of attender Comments AI Improvement"
click at [360, 119] on textarea "Name Number Recruiter Name of attender Comments AI Improvement" at bounding box center [479, 172] width 341 height 133
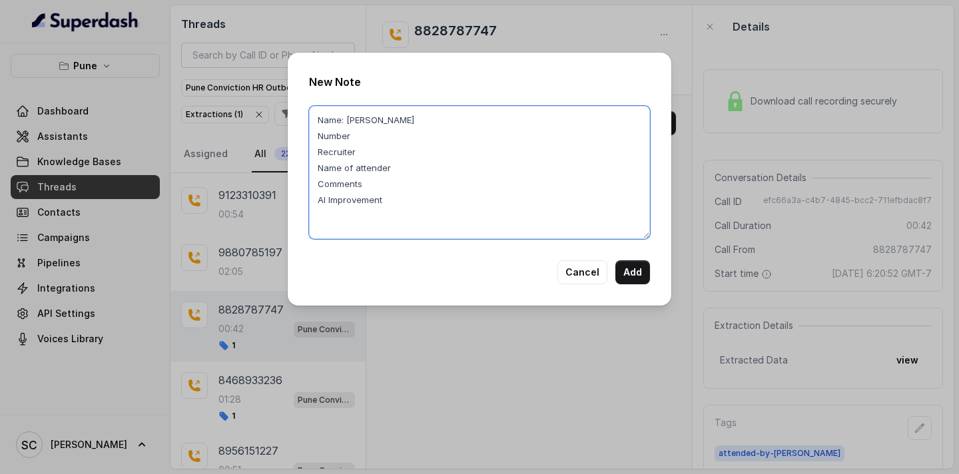
click at [366, 139] on textarea "Name: Pratik Number Recruiter Name of attender Comments AI Improvement" at bounding box center [479, 172] width 341 height 133
click at [374, 150] on textarea "Name: Pratik Number: 8828787747 Recruiter Name of attender Comments AI Improvem…" at bounding box center [479, 172] width 341 height 133
click at [398, 166] on textarea "Name: Pratik Number: 8828787747 Recruiter: Amruta Name of attender Comments AI …" at bounding box center [479, 172] width 341 height 133
click at [376, 183] on textarea "Name: Pratik Number: 8828787747 Recruiter: Amruta Name of attender: Amruta Comm…" at bounding box center [479, 172] width 341 height 133
click at [390, 200] on textarea "Name: Pratik Number: 8828787747 Recruiter: Amruta Name of attender: Amruta Comm…" at bounding box center [479, 172] width 341 height 133
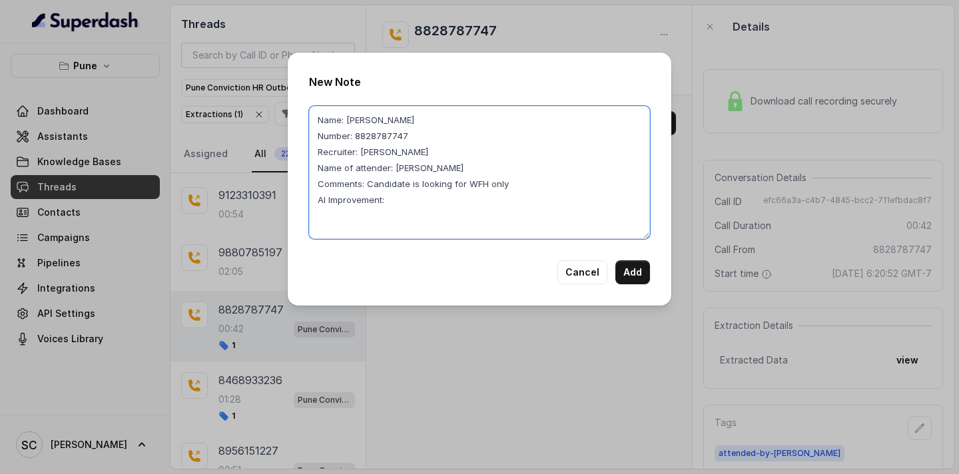
paste textarea "AI should remove such candidates as we are not providing WFH"
type textarea "Name: Pratik Number: 8828787747 Recruiter: Amruta Name of attender: Amruta Comm…"
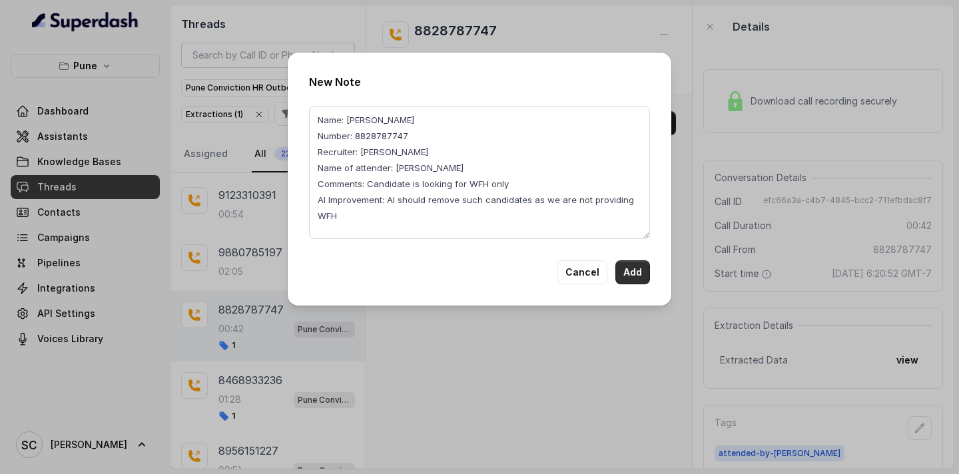
click at [631, 273] on button "Add" at bounding box center [632, 272] width 35 height 24
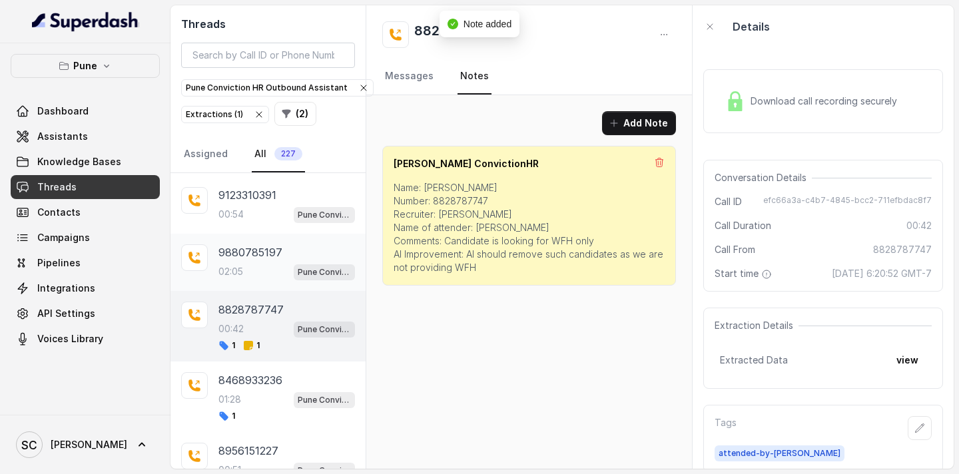
click at [243, 270] on p "02:05" at bounding box center [230, 271] width 25 height 13
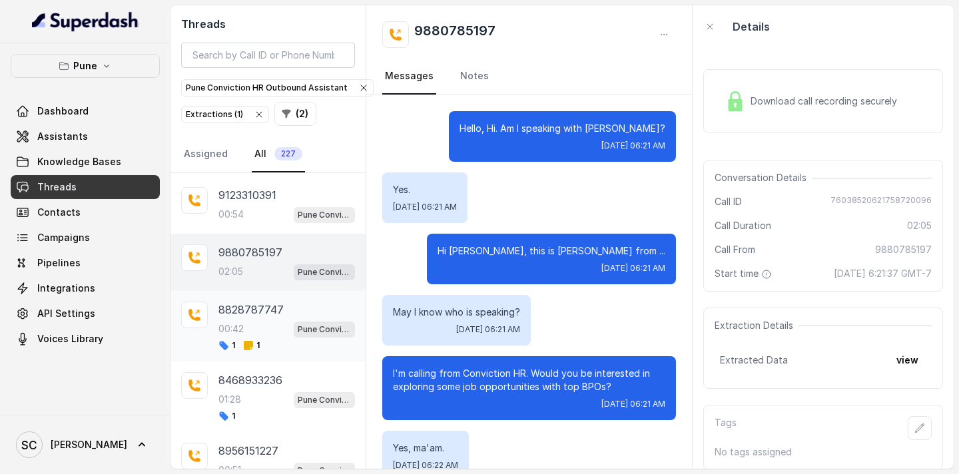
click at [314, 342] on div "1 1" at bounding box center [286, 345] width 137 height 11
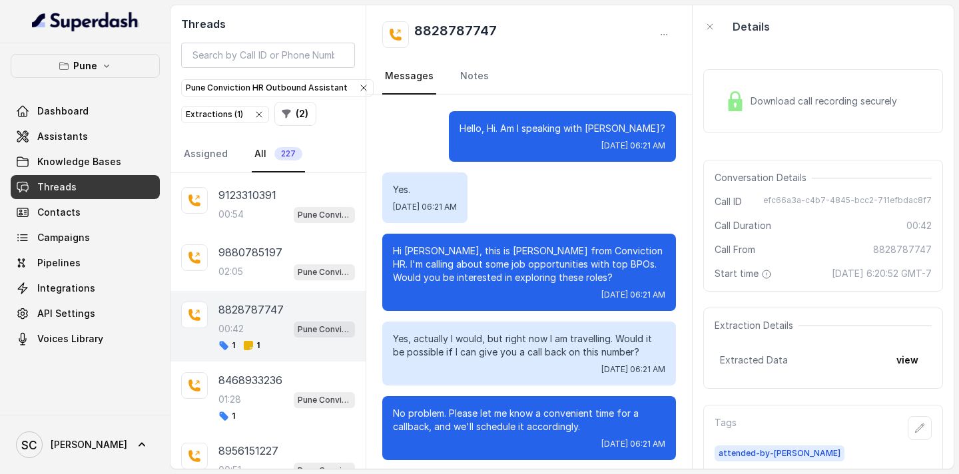
scroll to position [266, 0]
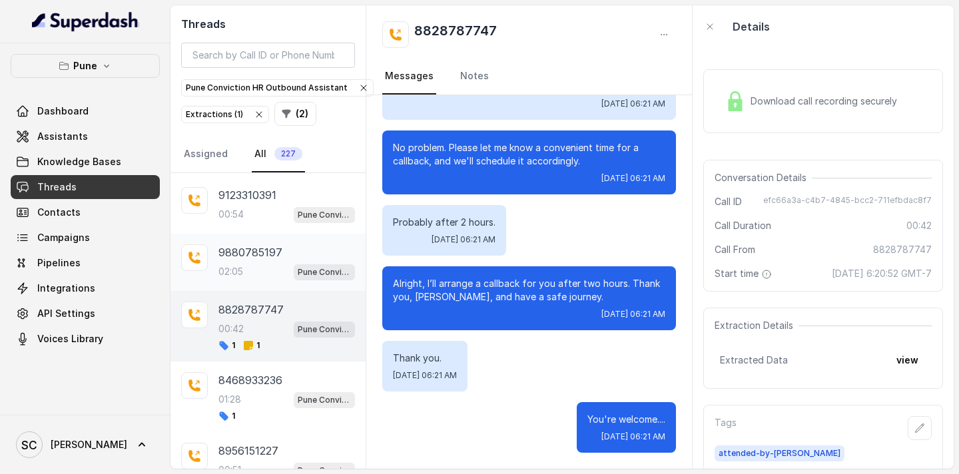
click at [289, 269] on div "02:05 Pune Conviction HR Outbound Assistant" at bounding box center [286, 271] width 137 height 17
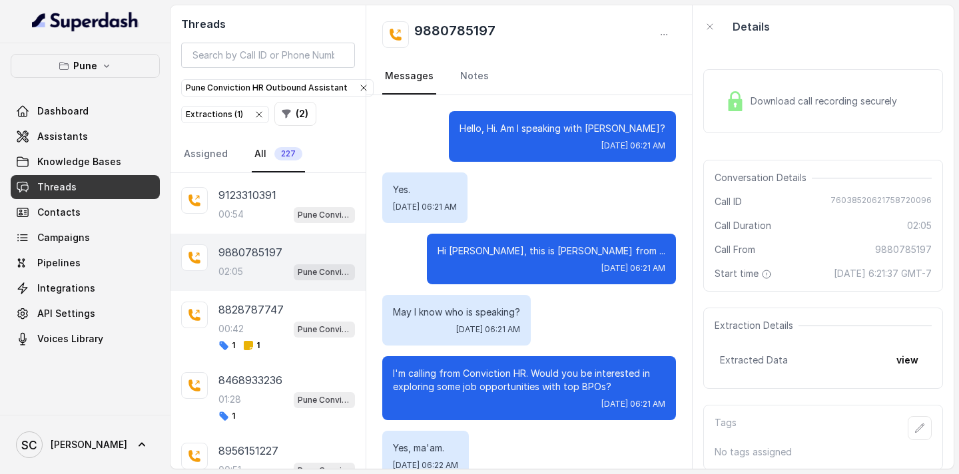
scroll to position [1672, 0]
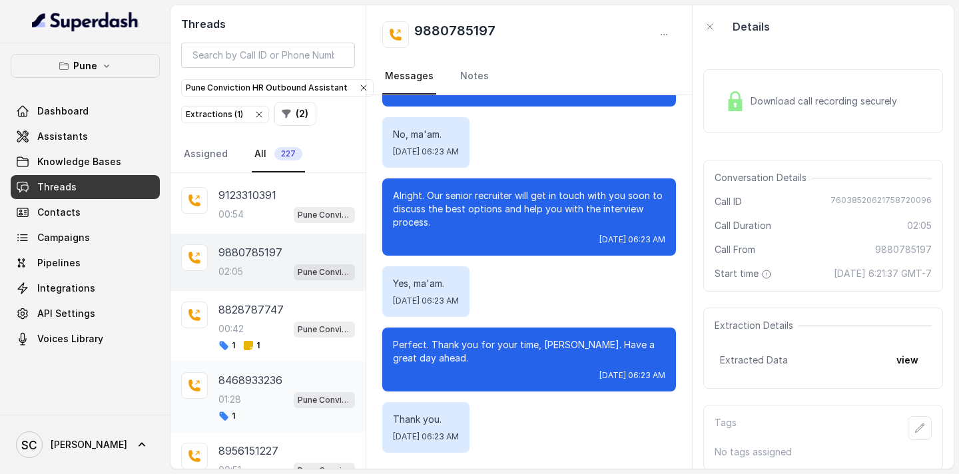
click at [272, 396] on div "01:28 Pune Conviction HR Outbound Assistant" at bounding box center [286, 399] width 137 height 17
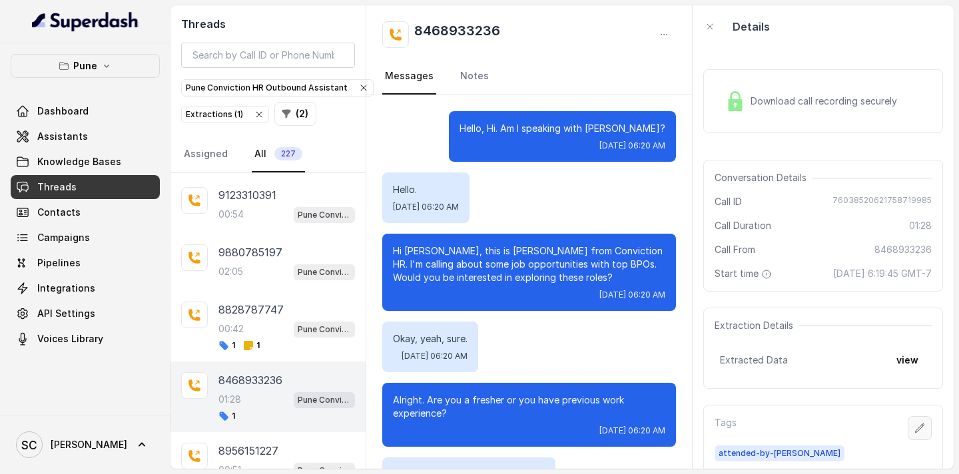
click at [918, 428] on icon "button" at bounding box center [919, 428] width 11 height 11
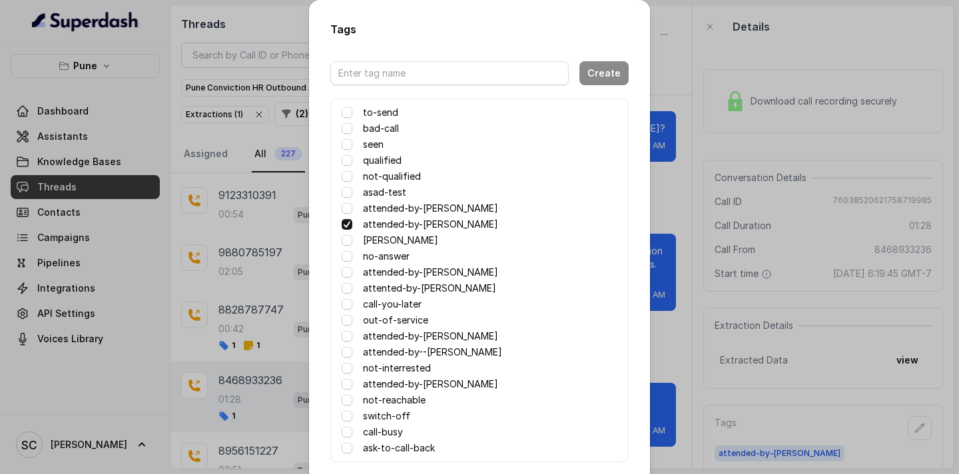
click at [699, 172] on div "Tags Create to-send bad-call seen qualified not-qualified asad-test attended-by…" at bounding box center [479, 237] width 959 height 474
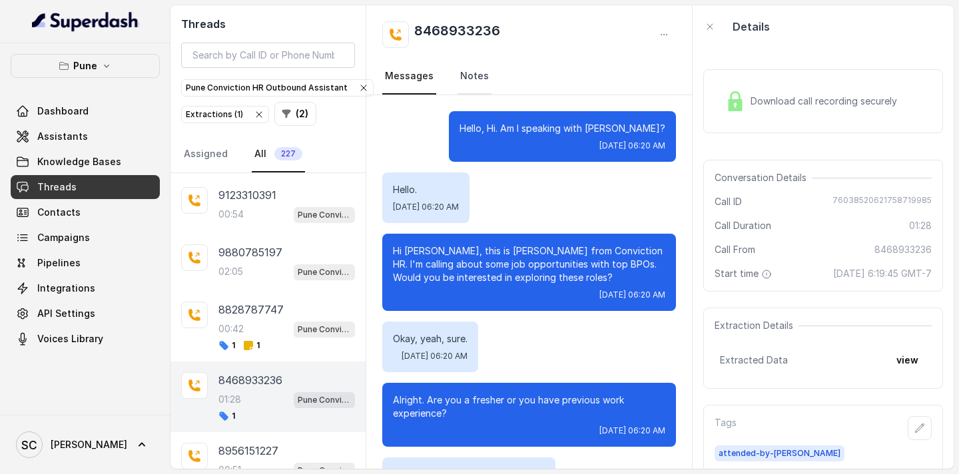
click at [475, 73] on link "Notes" at bounding box center [474, 77] width 34 height 36
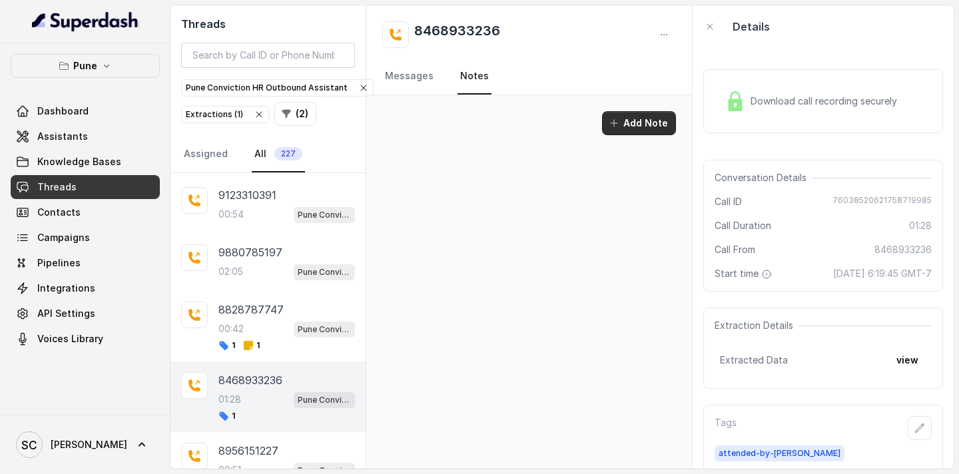
click at [619, 125] on icon "button" at bounding box center [614, 123] width 11 height 11
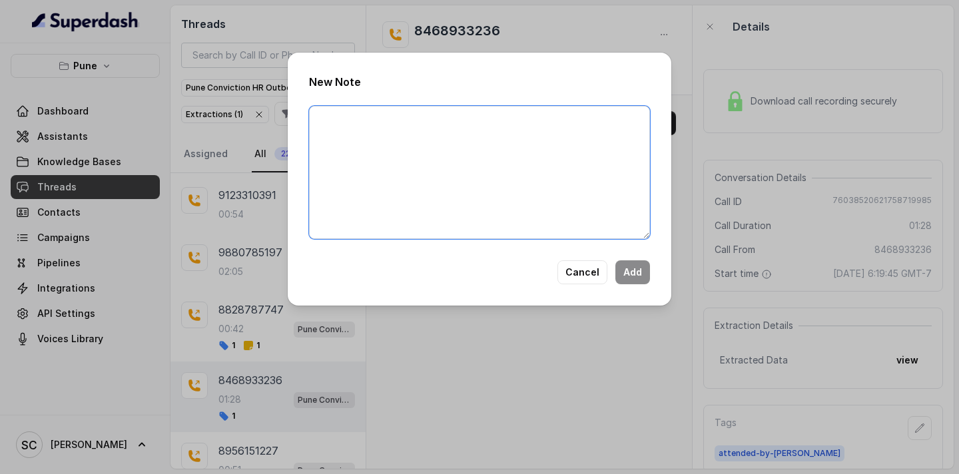
click at [497, 129] on textarea at bounding box center [479, 172] width 341 height 133
click at [324, 128] on textarea at bounding box center [479, 172] width 341 height 133
paste textarea "Name Number Recruiter Name of attender Comments AI Improvement"
click at [354, 123] on textarea "Name Number Recruiter Name of attender Comments AI Improvement" at bounding box center [479, 172] width 341 height 133
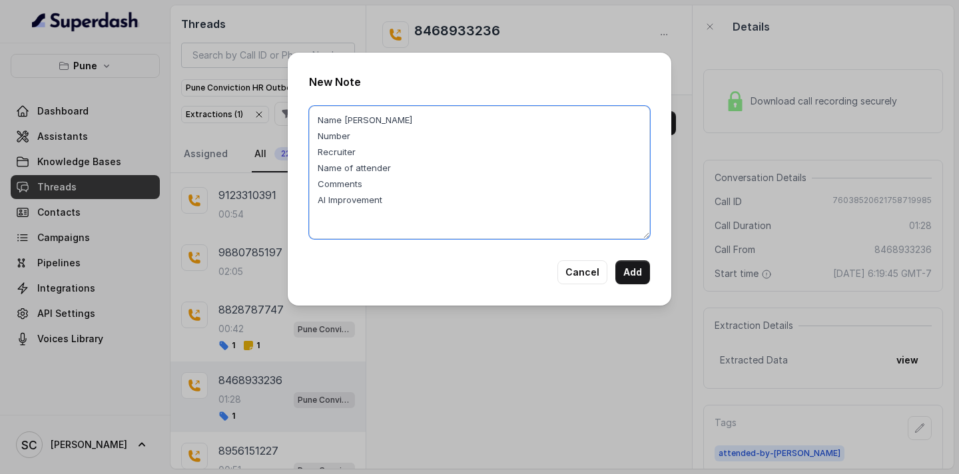
click at [353, 135] on textarea "Name mithilesh Number Recruiter Name of attender Comments AI Improvement" at bounding box center [479, 172] width 341 height 133
click at [374, 159] on textarea "Name mithilesh Number 8468933236 Recruiter Name of attender Comments AI Improve…" at bounding box center [479, 172] width 341 height 133
click at [404, 168] on textarea "Name mithilesh Number 8468933236 Recruiter saba Name of attender Comments AI Im…" at bounding box center [479, 172] width 341 height 133
click at [373, 184] on textarea "Name mithilesh Number 8468933236 Recruiter saba Name of attender saba Comments …" at bounding box center [479, 172] width 341 height 133
click at [389, 218] on textarea "Name mithilesh Number 8468933236 Recruiter saba Name of attender saba Comments …" at bounding box center [479, 172] width 341 height 133
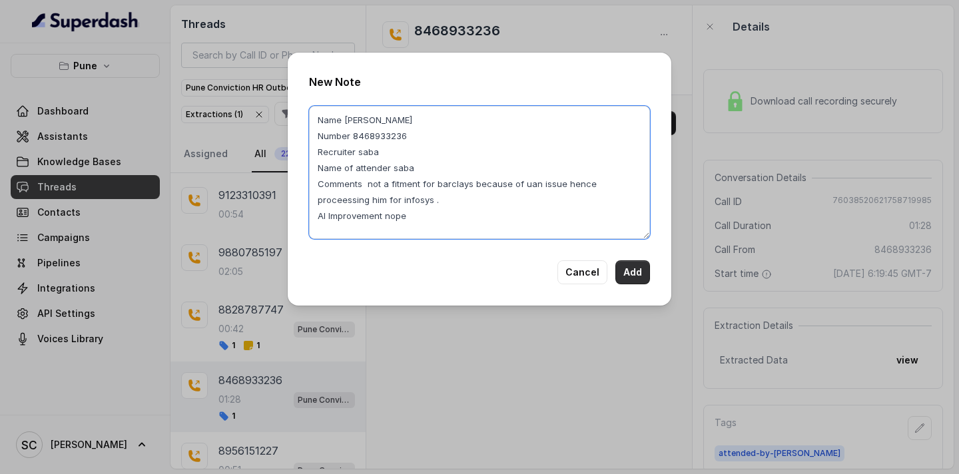
type textarea "Name mithilesh Number 8468933236 Recruiter saba Name of attender saba Comments …"
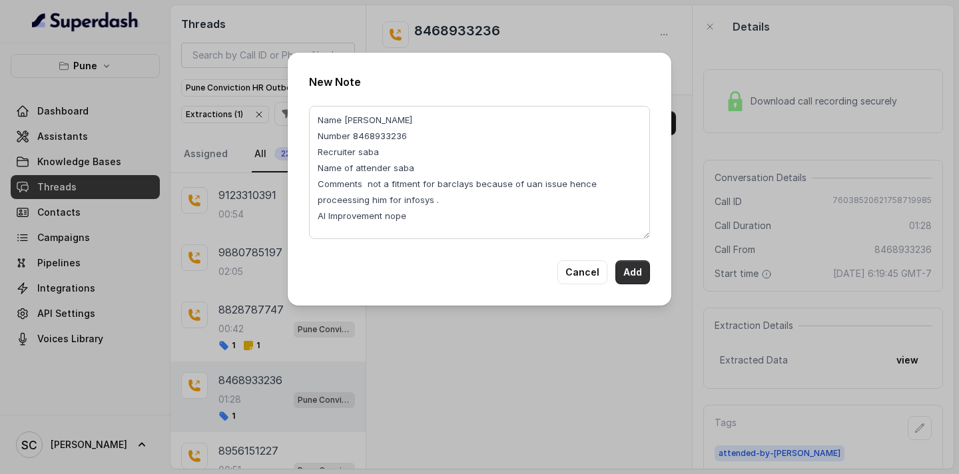
click at [637, 272] on button "Add" at bounding box center [632, 272] width 35 height 24
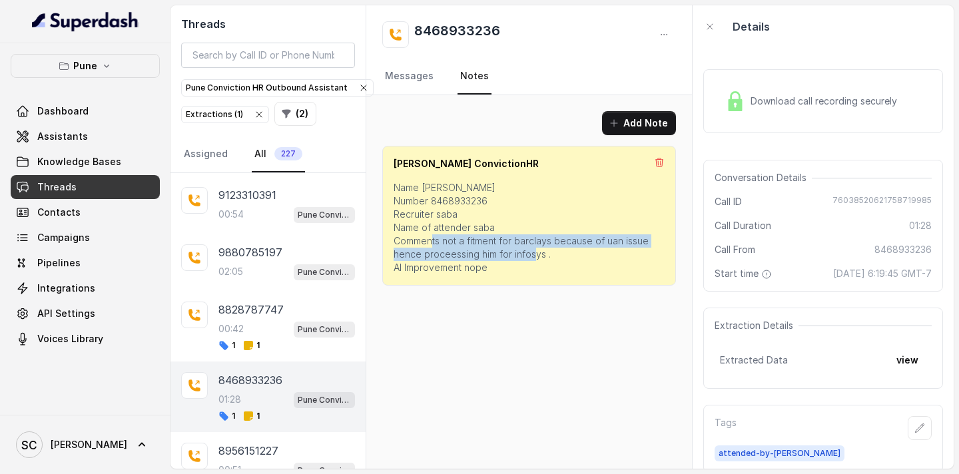
drag, startPoint x: 444, startPoint y: 243, endPoint x: 548, endPoint y: 251, distance: 104.9
click at [548, 251] on p "Name mithilesh Number 8468933236 Recruiter saba Name of attender saba Comments …" at bounding box center [529, 227] width 271 height 93
copy p "not a fitment for barclays because of uan issue hence proceessing him for infos…"
click at [510, 306] on div "Add Note Shivani ConvictionHR Name mithilesh Number 8468933236 Recruiter saba N…" at bounding box center [529, 282] width 326 height 374
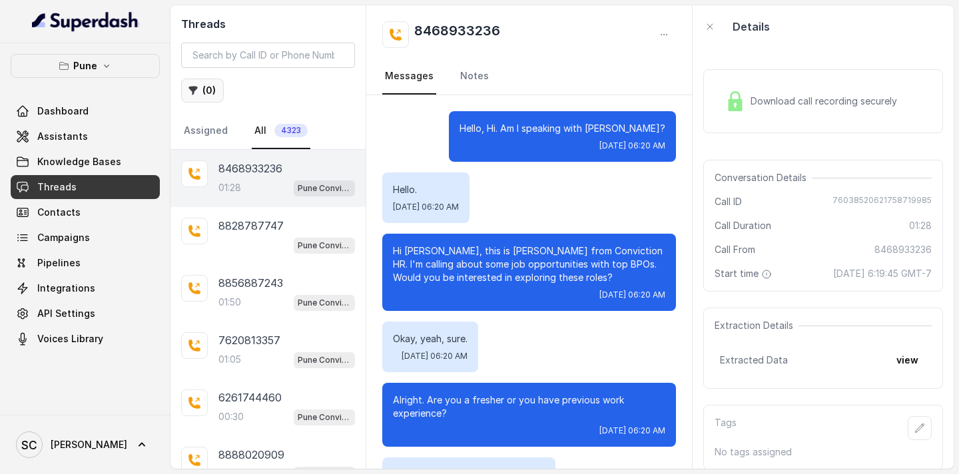
scroll to position [735, 0]
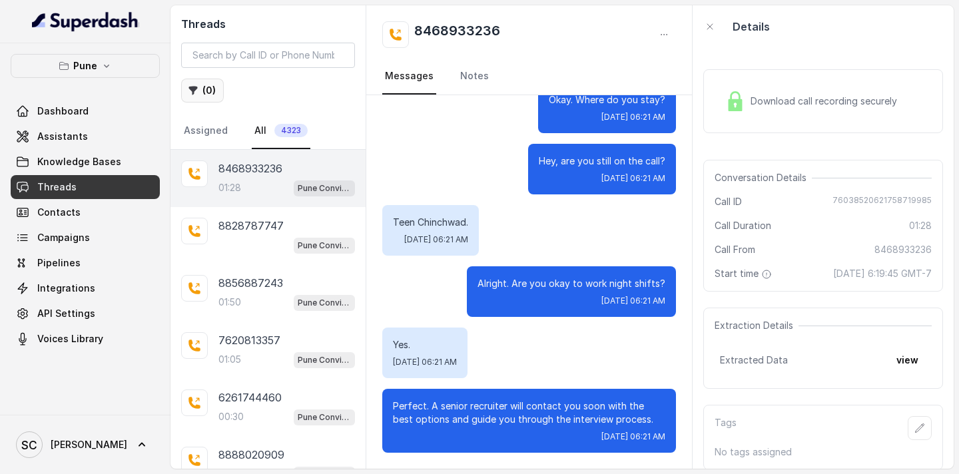
click at [206, 99] on button "( 0 )" at bounding box center [202, 91] width 43 height 24
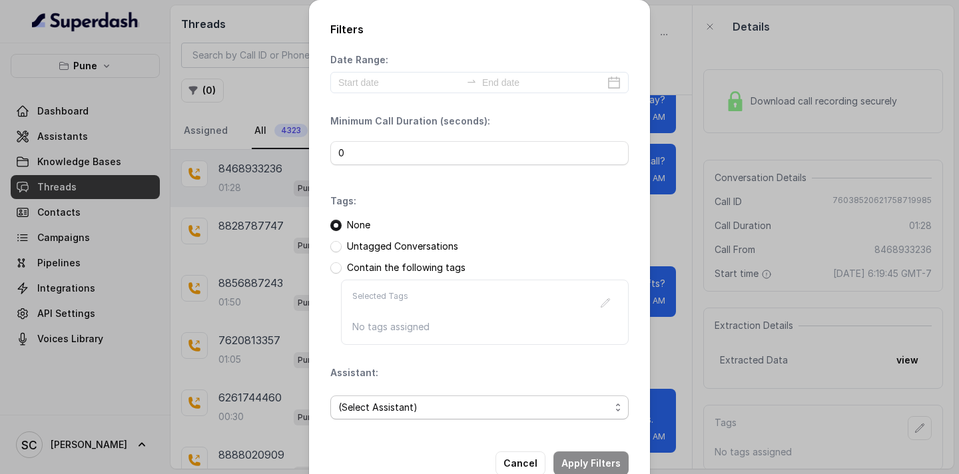
click at [408, 411] on span "(Select Assistant)" at bounding box center [474, 408] width 272 height 16
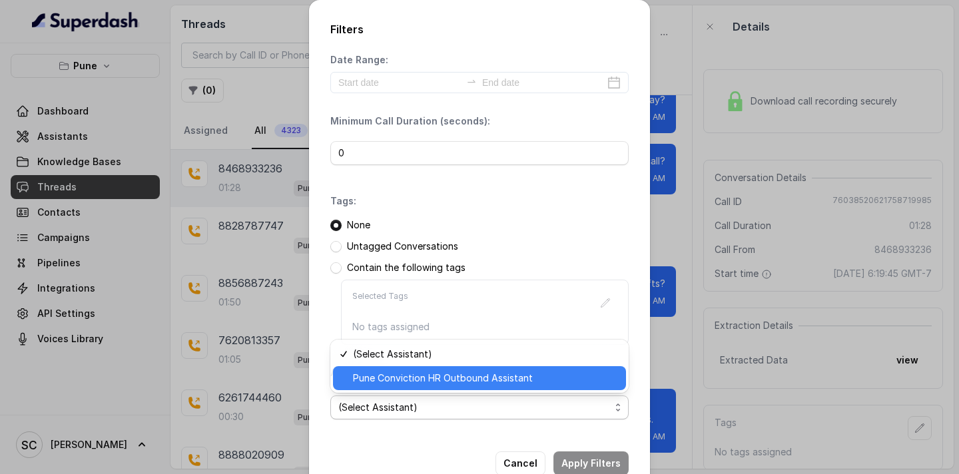
click at [406, 378] on span "Pune Conviction HR Outbound Assistant" at bounding box center [485, 378] width 265 height 16
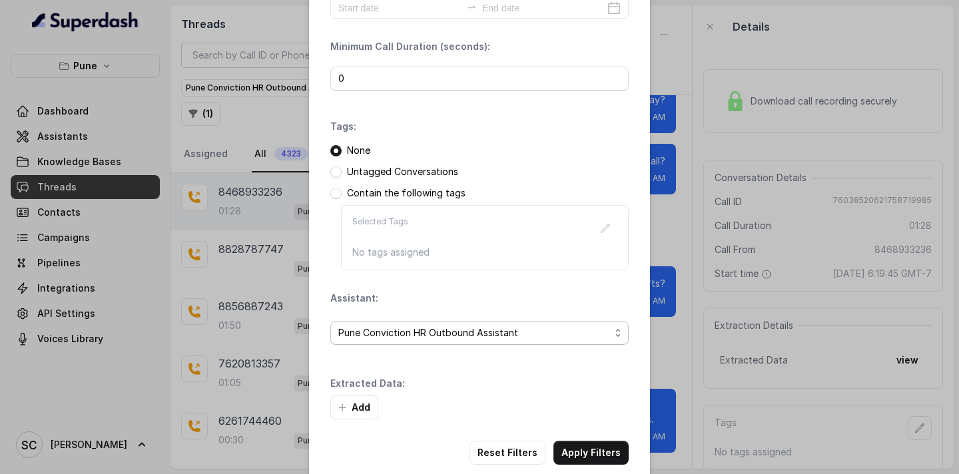
scroll to position [84, 0]
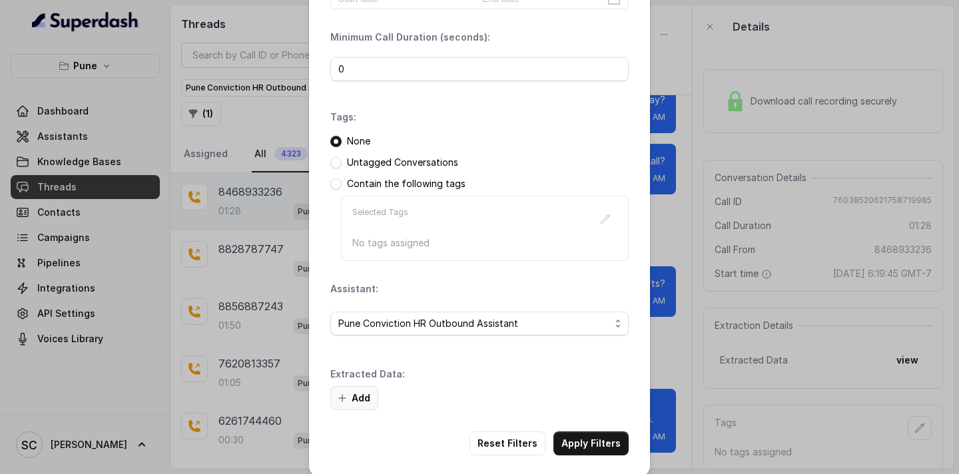
click at [358, 401] on button "Add" at bounding box center [354, 398] width 48 height 24
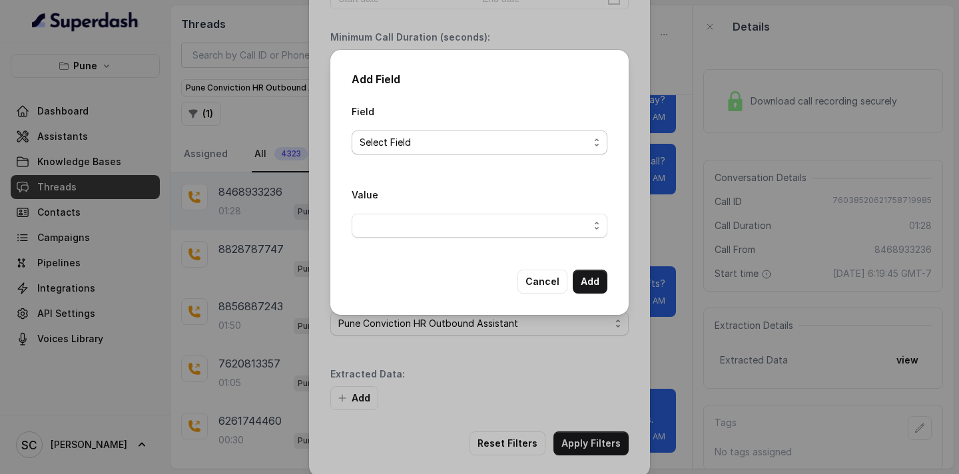
click at [404, 137] on span "Select Field" at bounding box center [474, 143] width 229 height 16
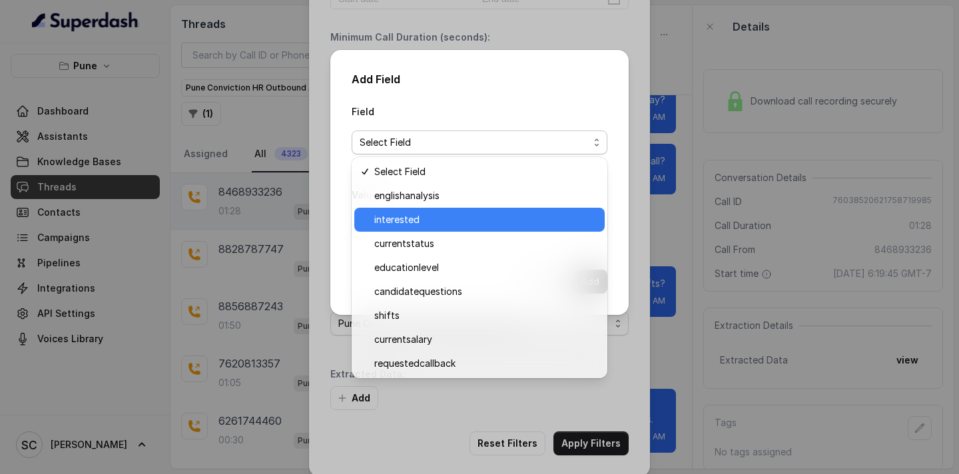
click at [420, 215] on span "interested" at bounding box center [485, 220] width 222 height 16
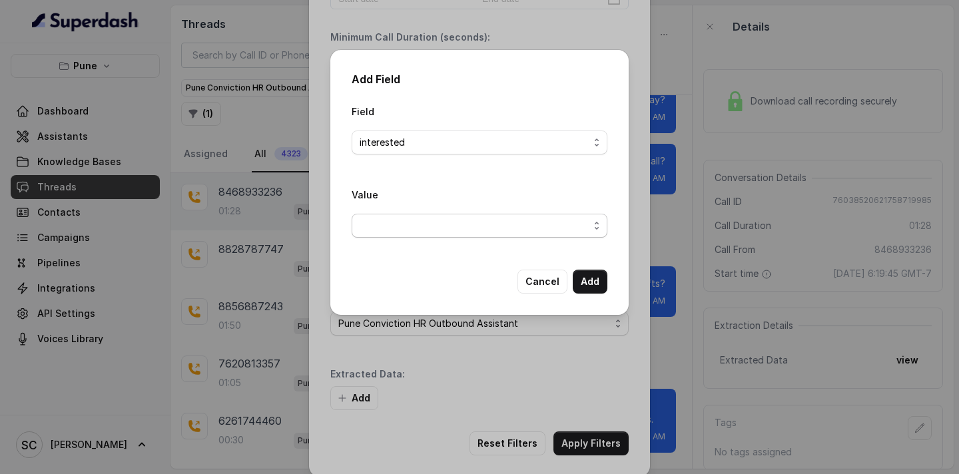
click at [424, 228] on span "button" at bounding box center [480, 226] width 256 height 24
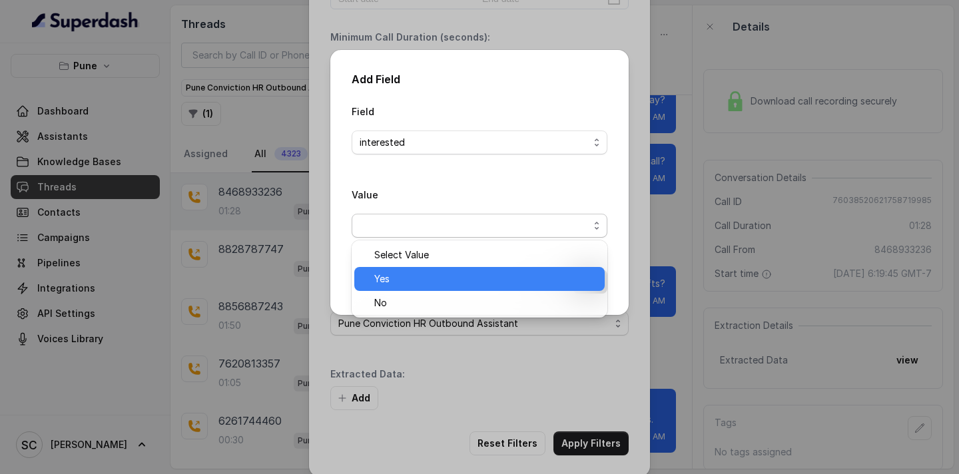
click at [425, 272] on span "Yes" at bounding box center [485, 279] width 222 height 16
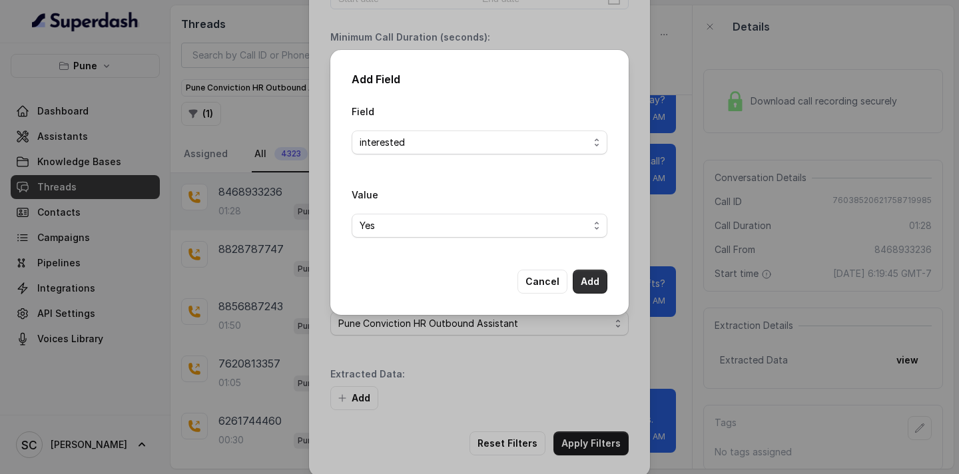
click at [606, 286] on button "Add" at bounding box center [590, 282] width 35 height 24
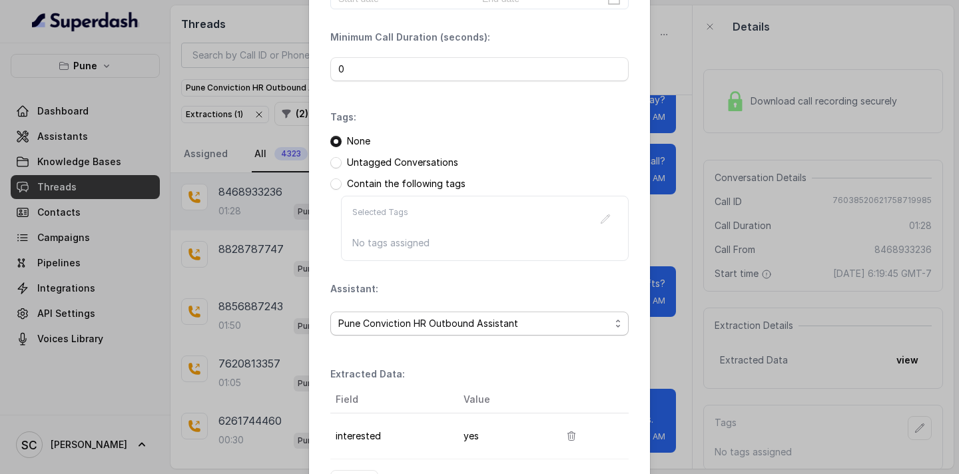
scroll to position [181, 0]
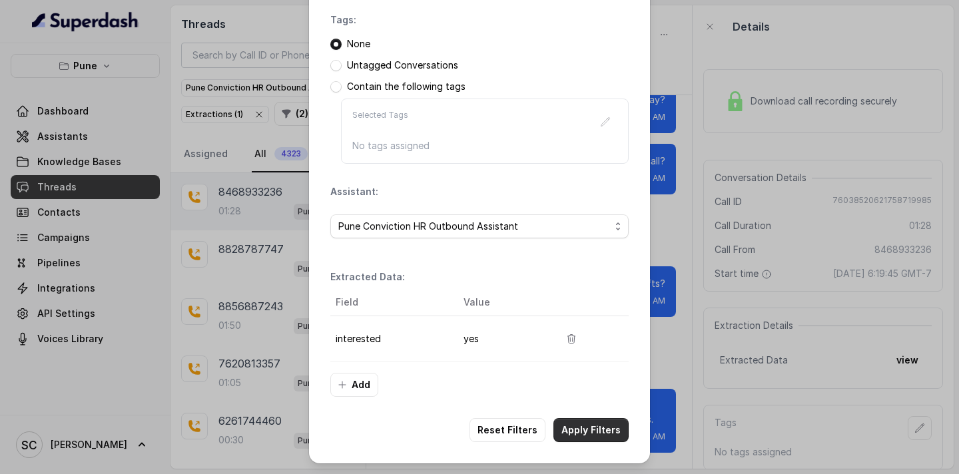
click at [615, 434] on button "Apply Filters" at bounding box center [590, 430] width 75 height 24
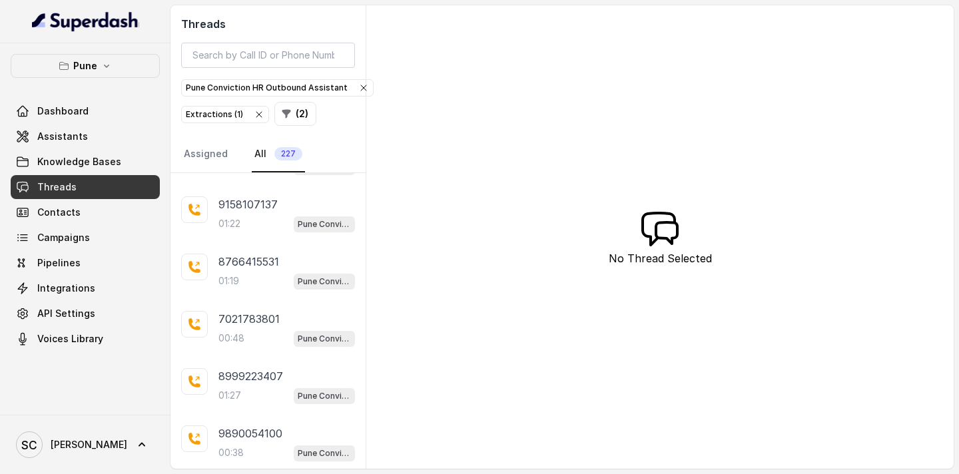
scroll to position [314, 0]
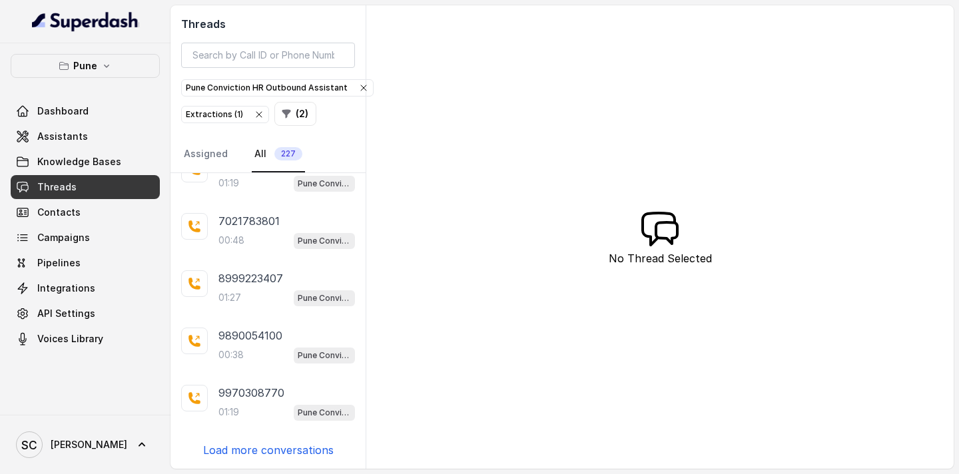
click at [252, 446] on p "Load more conversations" at bounding box center [268, 450] width 131 height 16
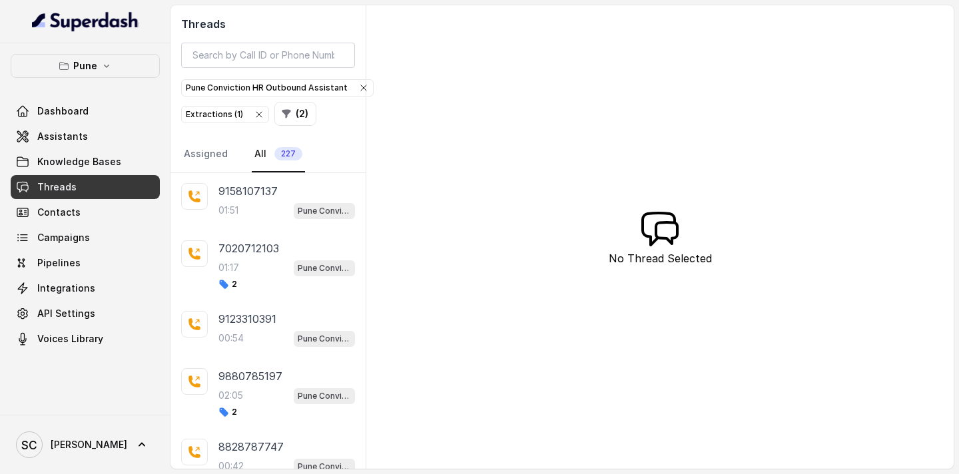
scroll to position [561, 0]
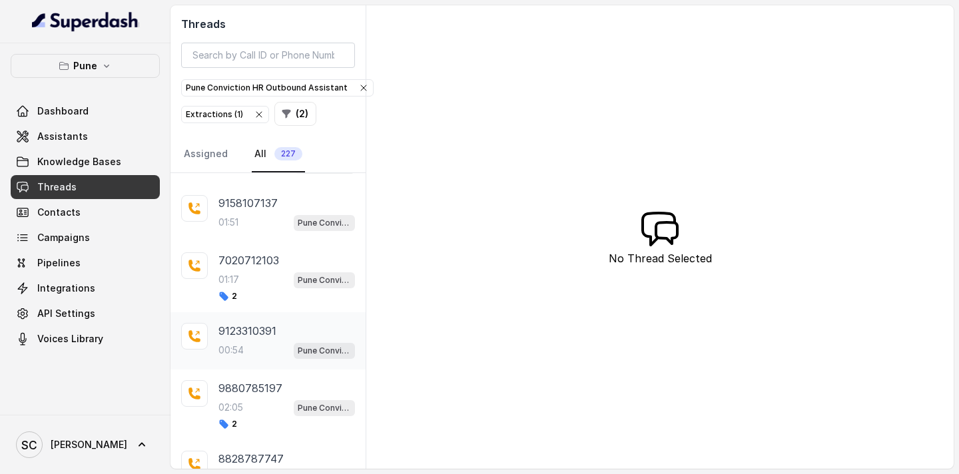
click at [250, 346] on div "00:54 Pune Conviction HR Outbound Assistant" at bounding box center [286, 350] width 137 height 17
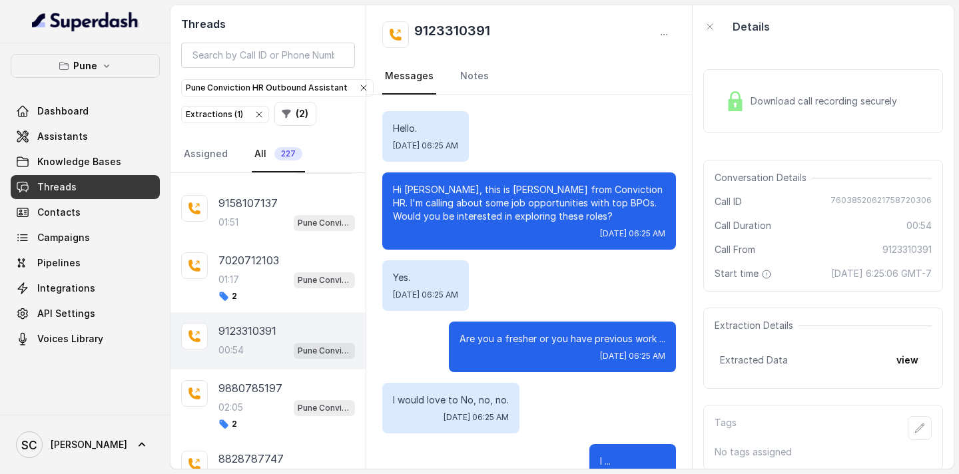
scroll to position [695, 0]
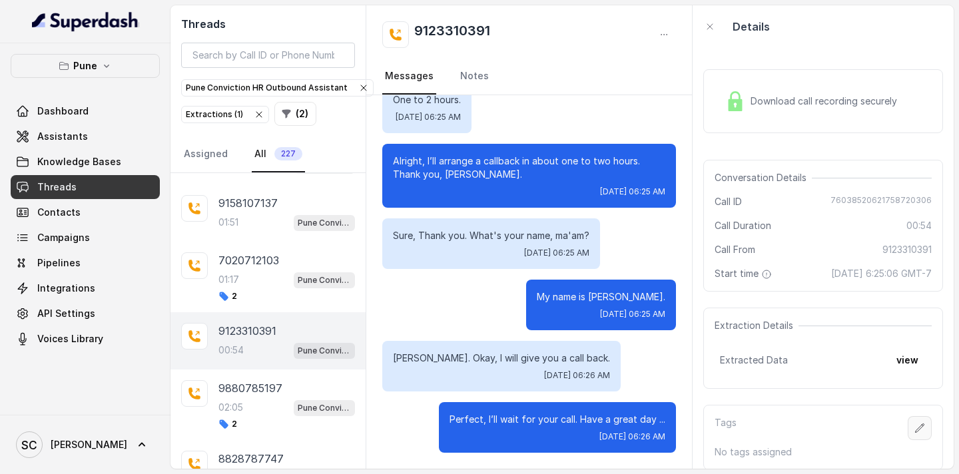
click at [917, 426] on icon "button" at bounding box center [919, 428] width 11 height 11
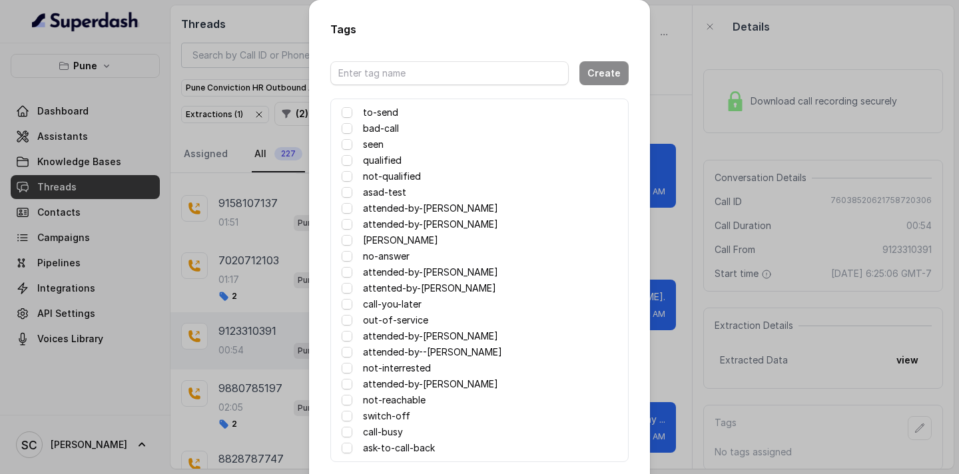
click at [358, 274] on div "attended-by-[PERSON_NAME]" at bounding box center [480, 272] width 276 height 16
click at [349, 274] on span at bounding box center [347, 272] width 11 height 11
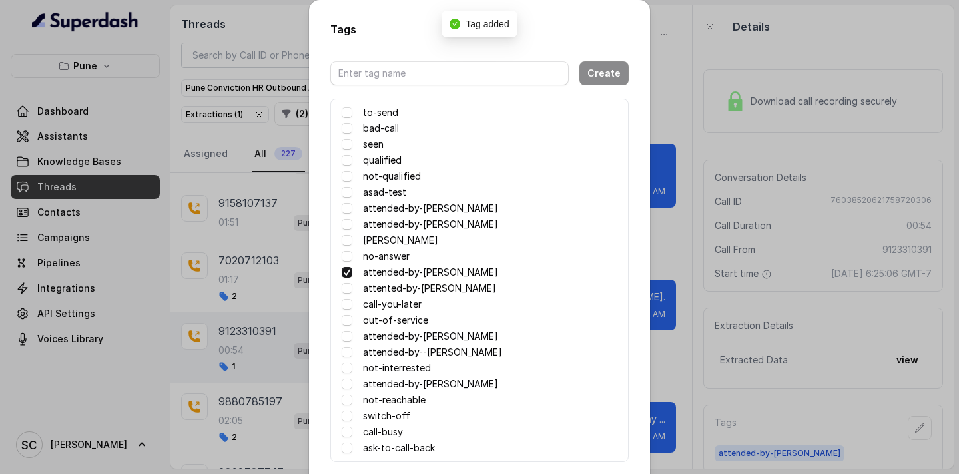
scroll to position [65, 0]
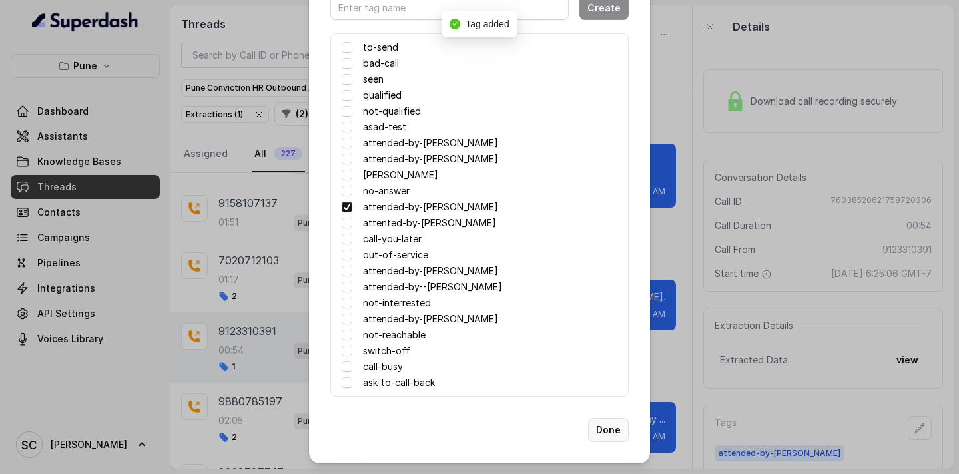
click at [609, 423] on button "Done" at bounding box center [608, 430] width 41 height 24
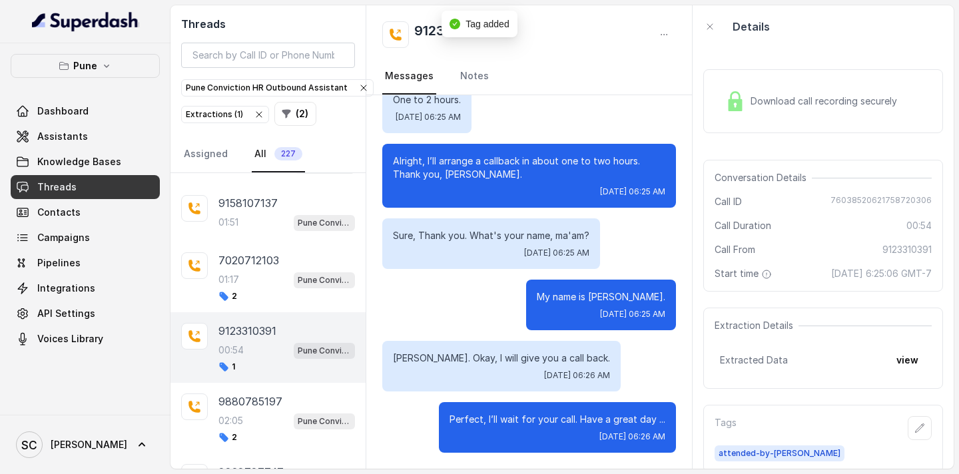
scroll to position [0, 0]
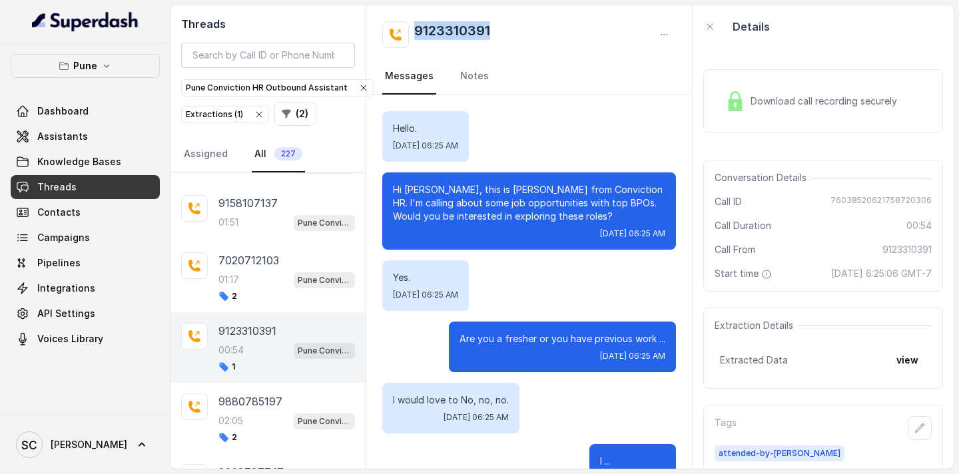
drag, startPoint x: 417, startPoint y: 28, endPoint x: 517, endPoint y: 41, distance: 100.8
click at [517, 41] on div "9123310391" at bounding box center [529, 34] width 294 height 27
copy h2 "9123310391"
click at [926, 425] on button "button" at bounding box center [920, 428] width 24 height 24
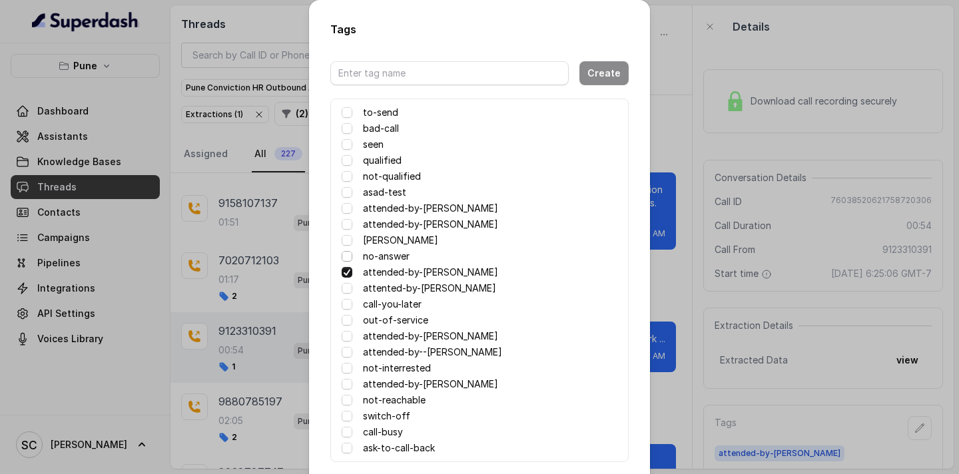
click at [348, 256] on span at bounding box center [347, 256] width 11 height 11
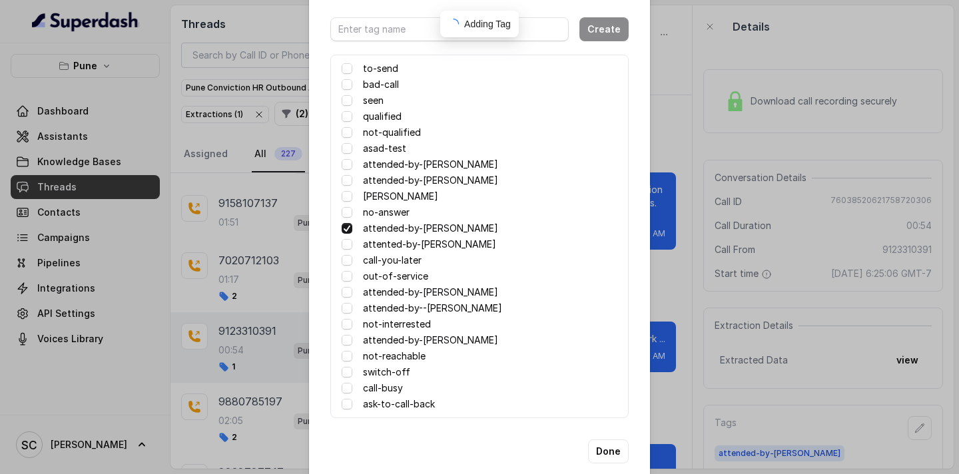
scroll to position [65, 0]
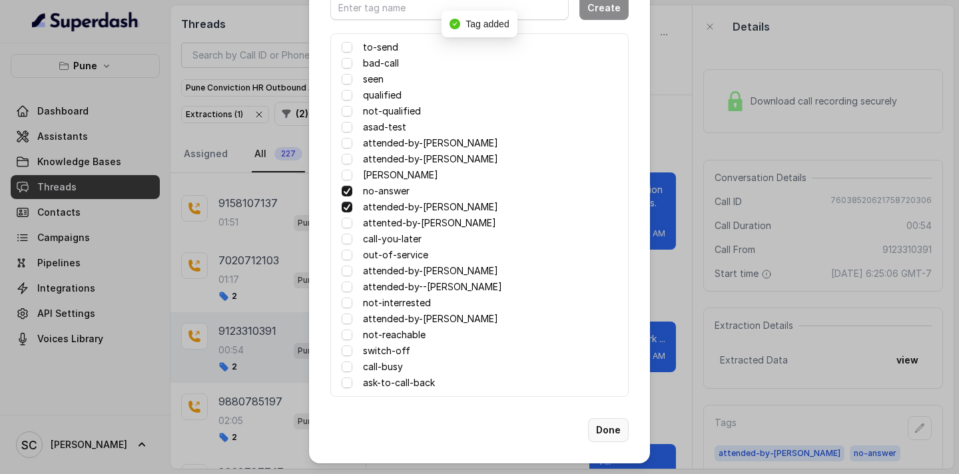
click at [609, 426] on button "Done" at bounding box center [608, 430] width 41 height 24
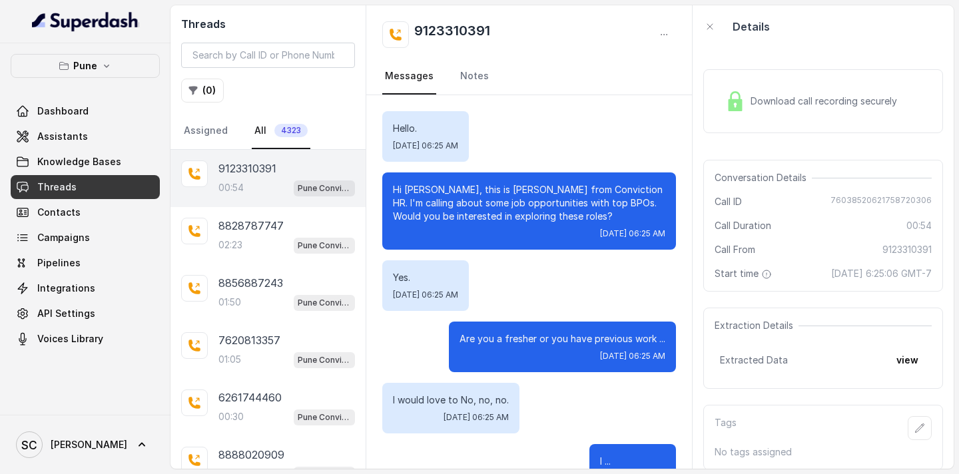
scroll to position [695, 0]
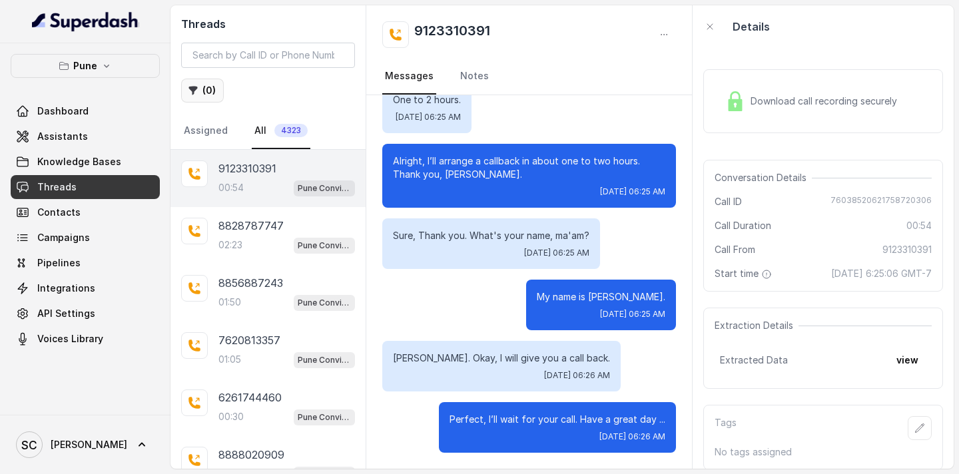
click at [196, 91] on icon "button" at bounding box center [193, 90] width 11 height 11
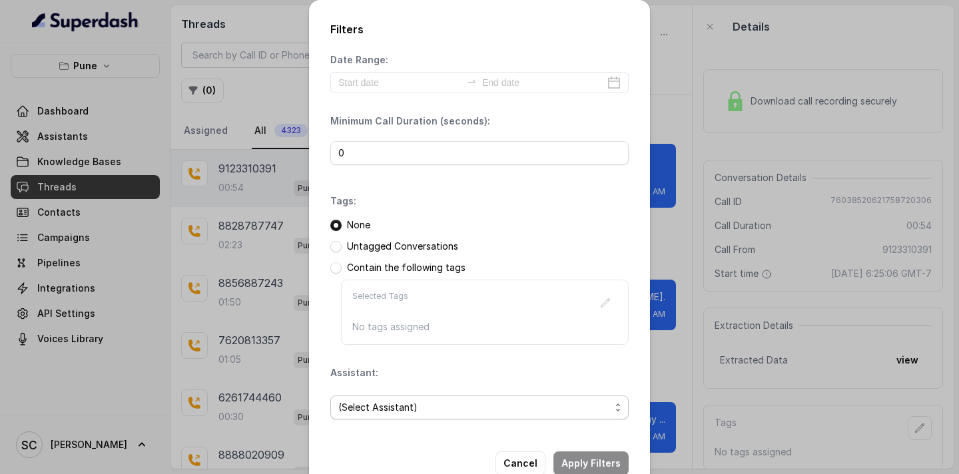
click at [376, 402] on span "(Select Assistant)" at bounding box center [474, 408] width 272 height 16
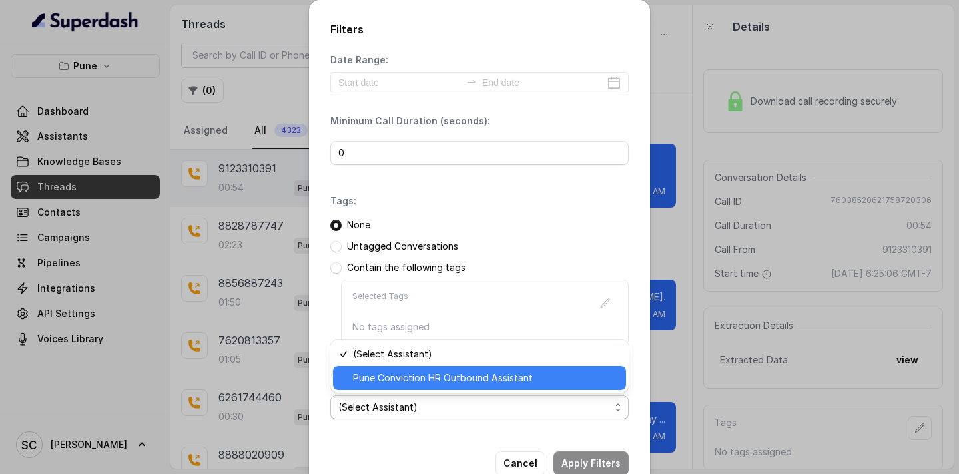
click at [394, 372] on span "Pune Conviction HR Outbound Assistant" at bounding box center [485, 378] width 265 height 16
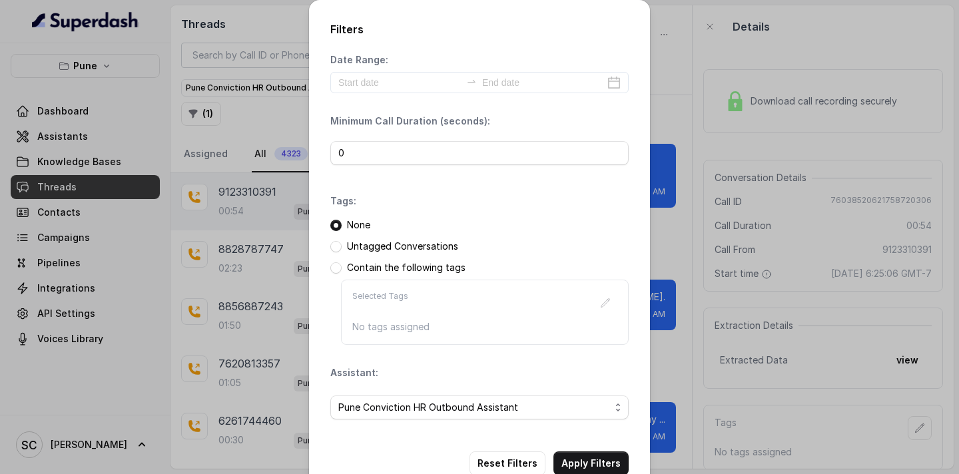
scroll to position [33, 0]
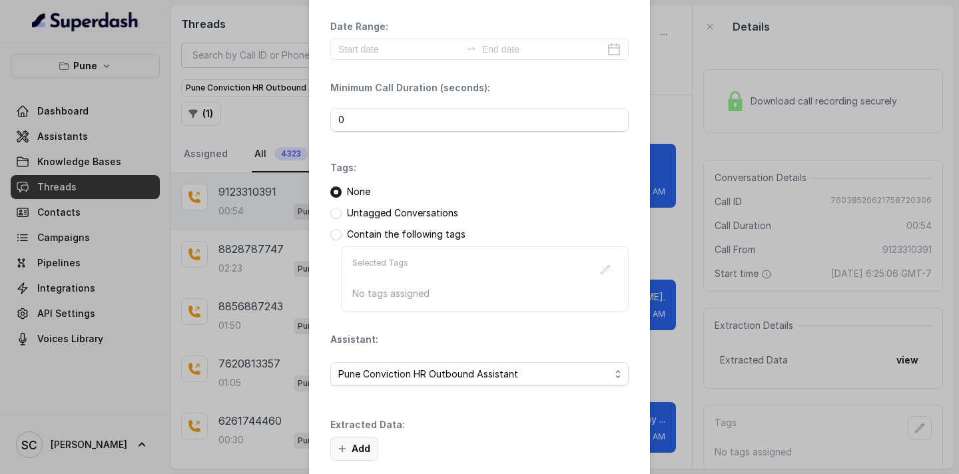
click at [360, 451] on button "Add" at bounding box center [354, 449] width 48 height 24
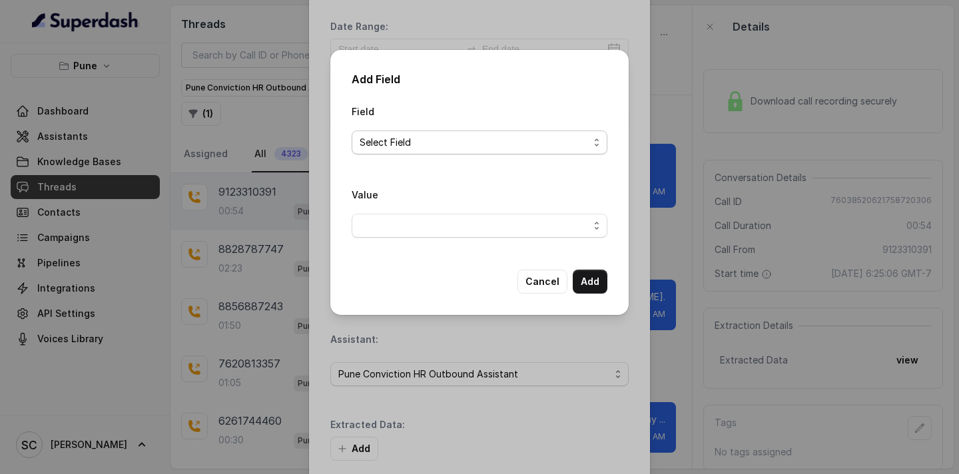
click at [432, 144] on span "Select Field" at bounding box center [474, 143] width 229 height 16
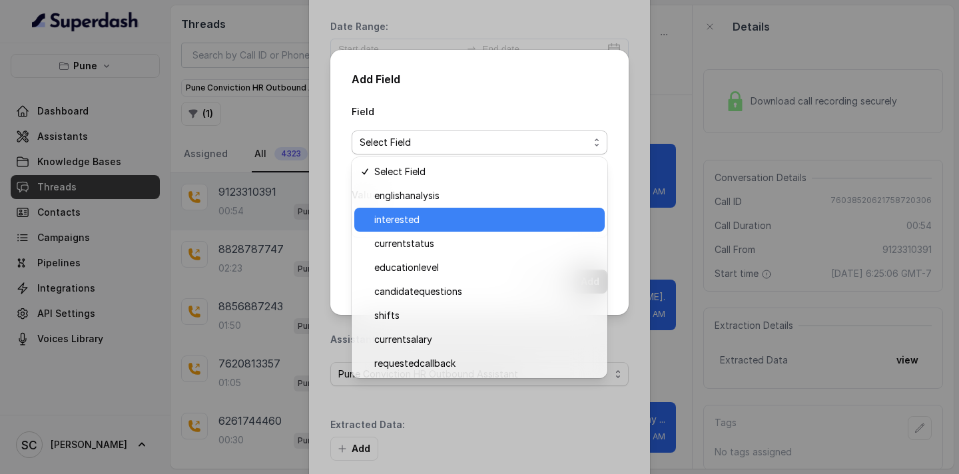
click at [432, 208] on div "interested" at bounding box center [479, 220] width 250 height 24
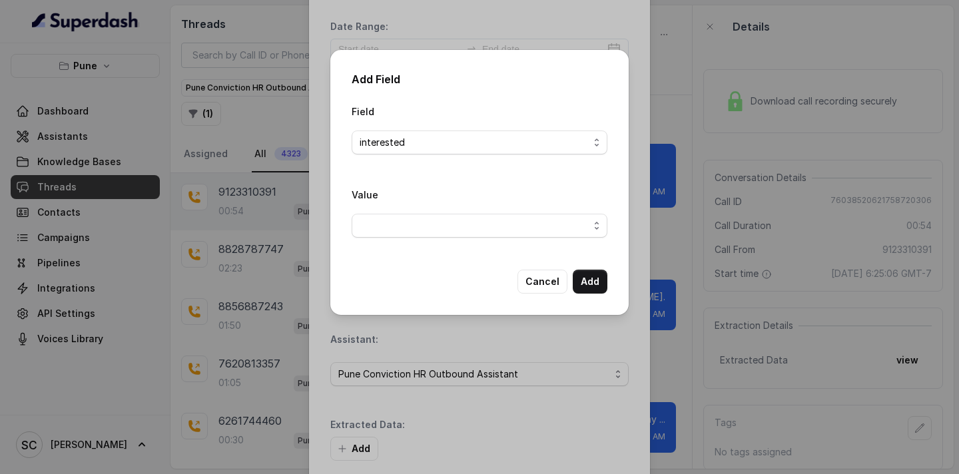
click at [432, 210] on div "Value" at bounding box center [480, 211] width 256 height 51
click at [434, 224] on span "button" at bounding box center [480, 226] width 256 height 24
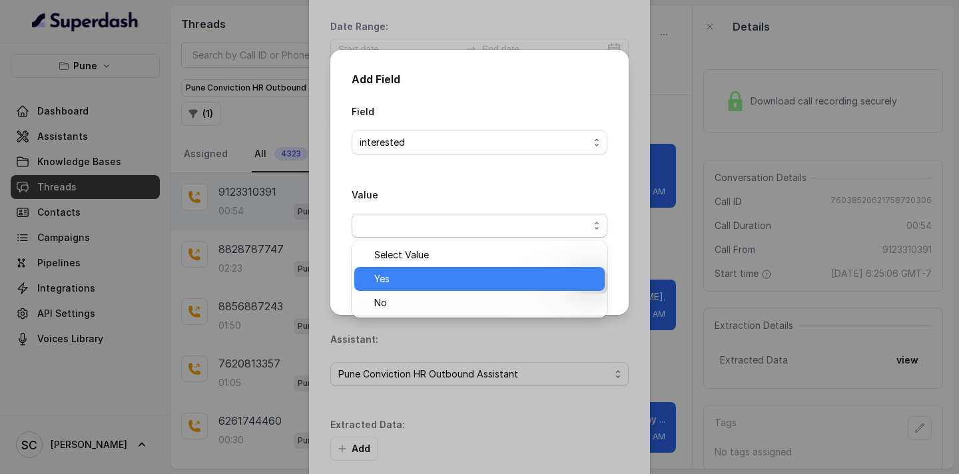
click at [434, 277] on span "Yes" at bounding box center [485, 279] width 222 height 16
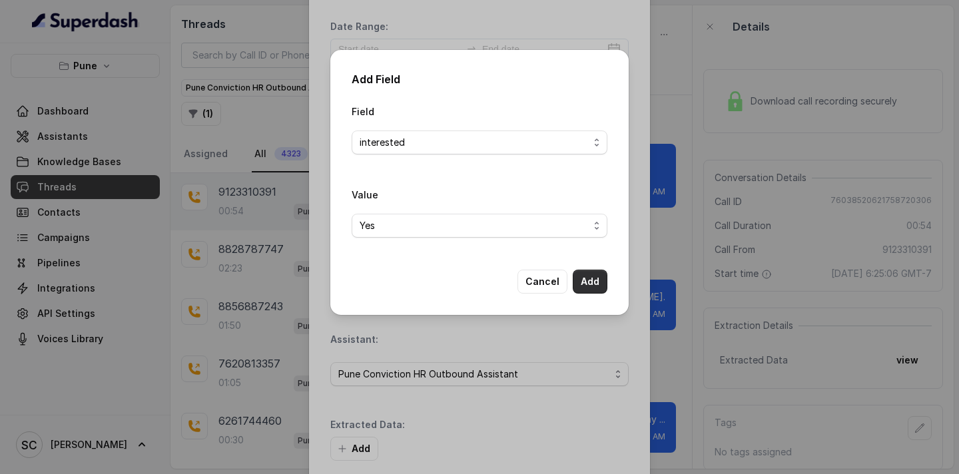
click at [581, 283] on button "Add" at bounding box center [590, 282] width 35 height 24
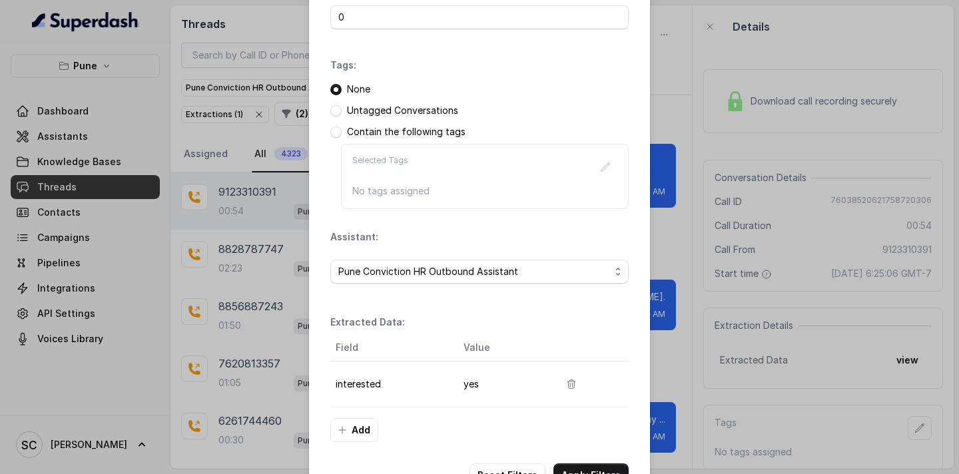
scroll to position [181, 0]
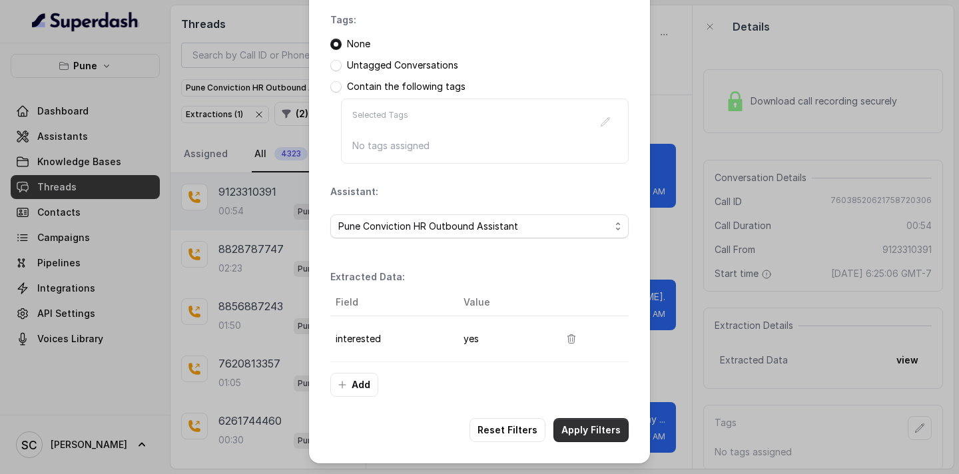
click at [594, 434] on button "Apply Filters" at bounding box center [590, 430] width 75 height 24
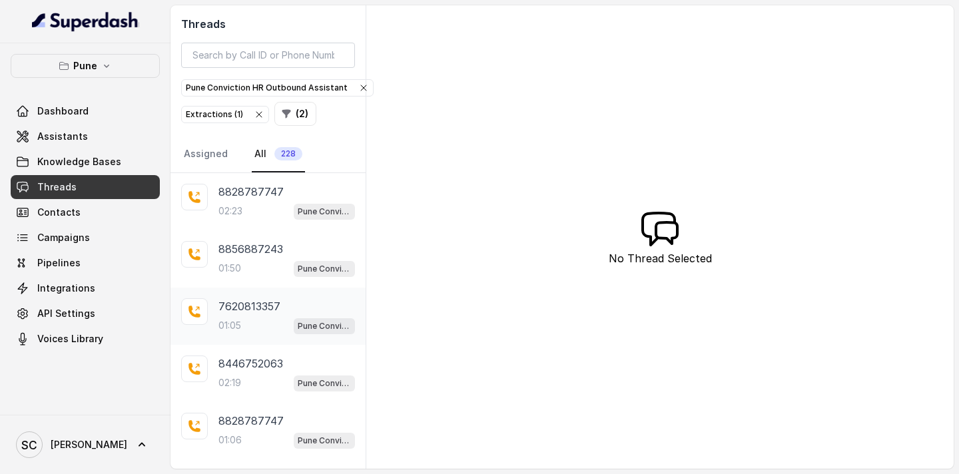
scroll to position [314, 0]
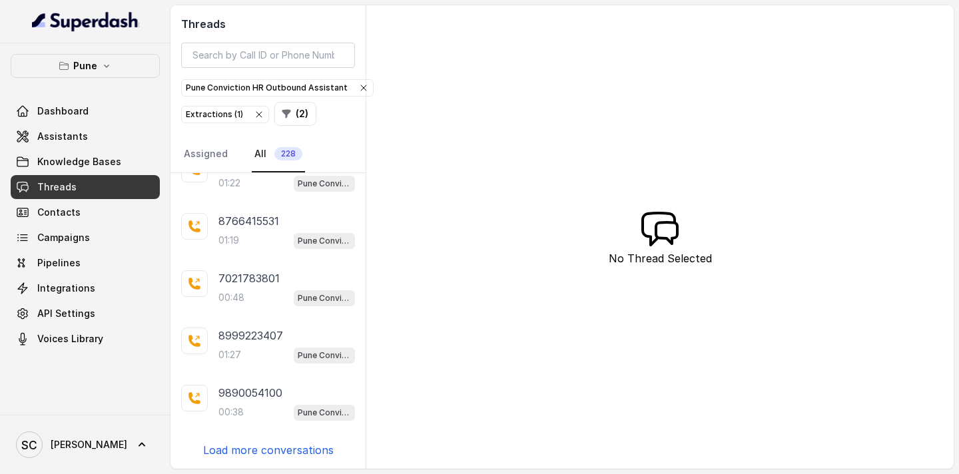
click at [259, 448] on p "Load more conversations" at bounding box center [268, 450] width 131 height 16
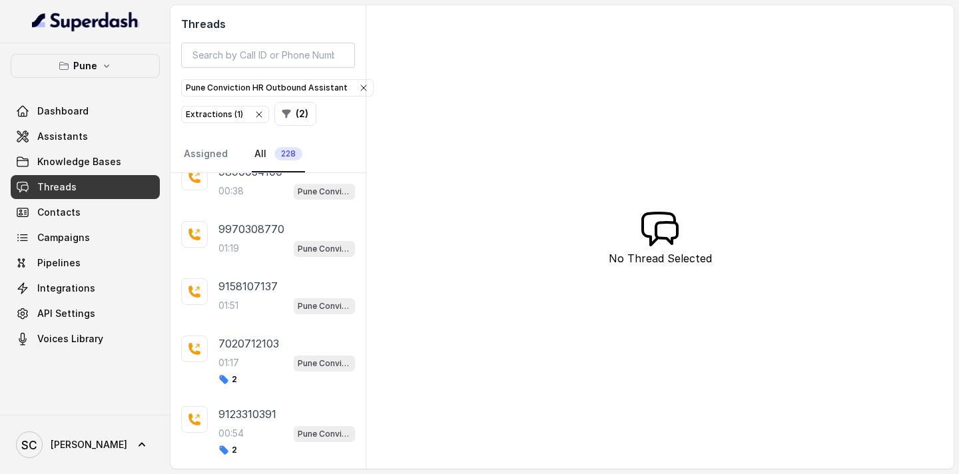
scroll to position [535, 0]
click at [264, 282] on p "9158107137" at bounding box center [247, 287] width 59 height 16
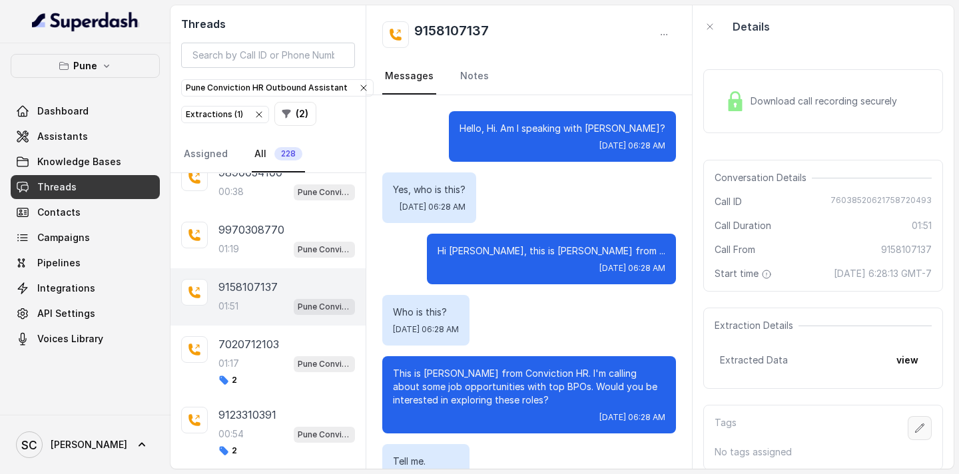
click at [916, 434] on button "button" at bounding box center [920, 428] width 24 height 24
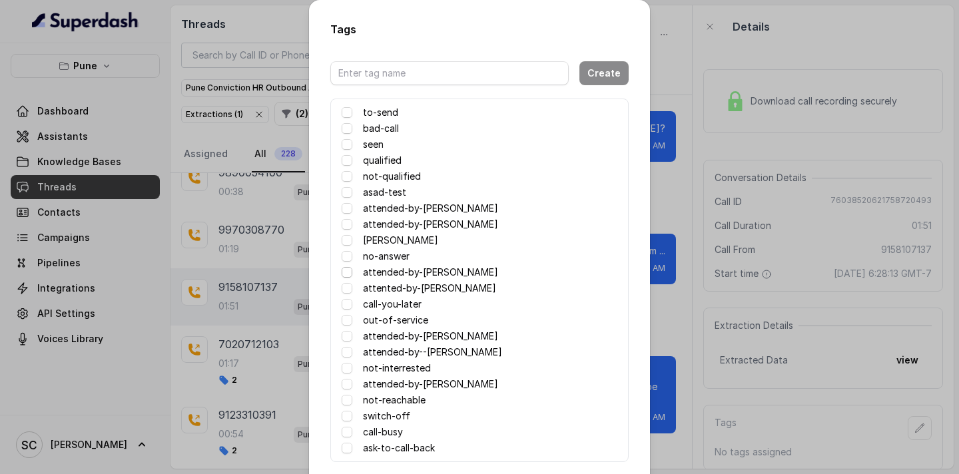
click at [347, 274] on span at bounding box center [347, 272] width 11 height 11
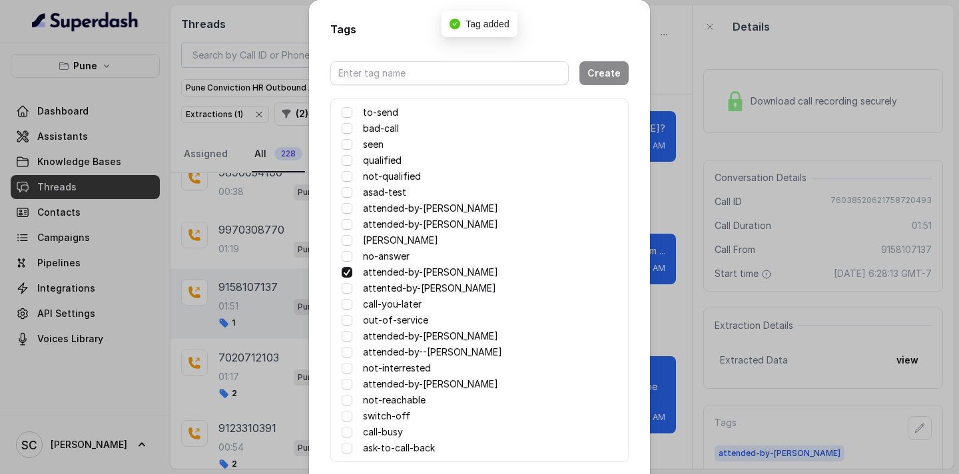
scroll to position [65, 0]
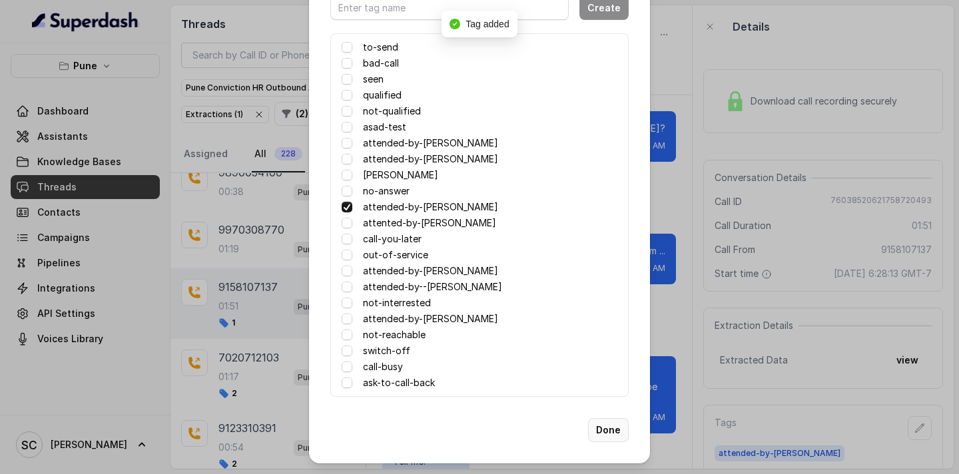
click at [600, 424] on button "Done" at bounding box center [608, 430] width 41 height 24
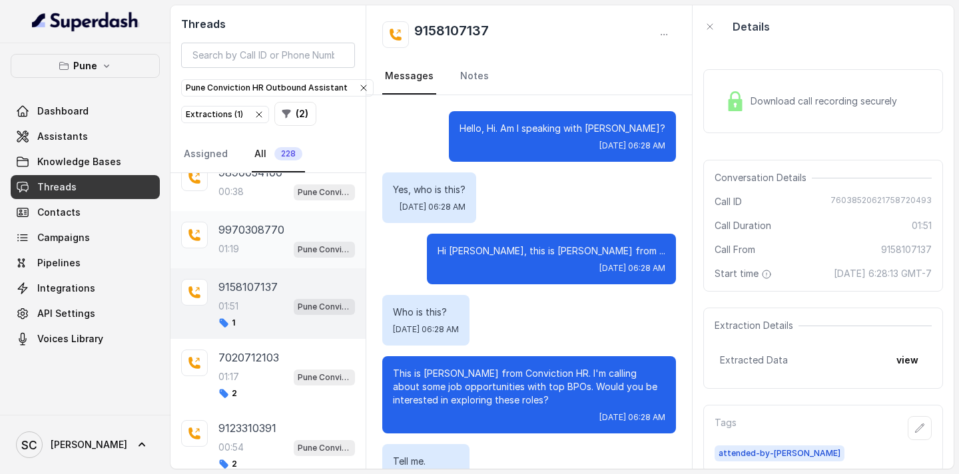
click at [265, 225] on p "9970308770" at bounding box center [251, 230] width 66 height 16
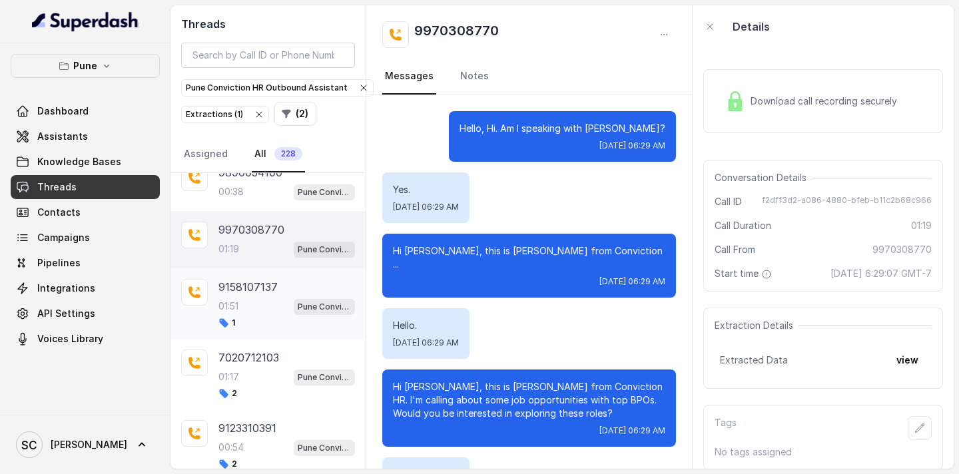
click at [240, 285] on p "9158107137" at bounding box center [247, 287] width 59 height 16
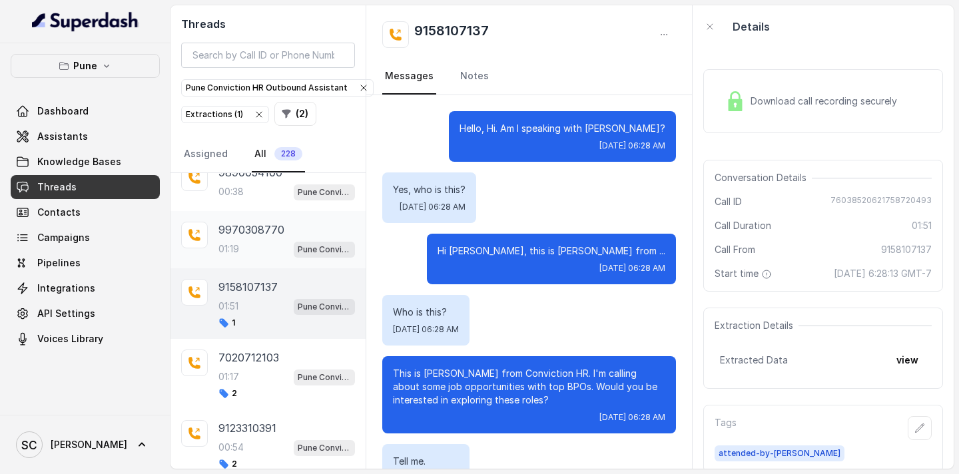
click at [259, 246] on div "01:19 Pune Conviction HR Outbound Assistant" at bounding box center [286, 248] width 137 height 17
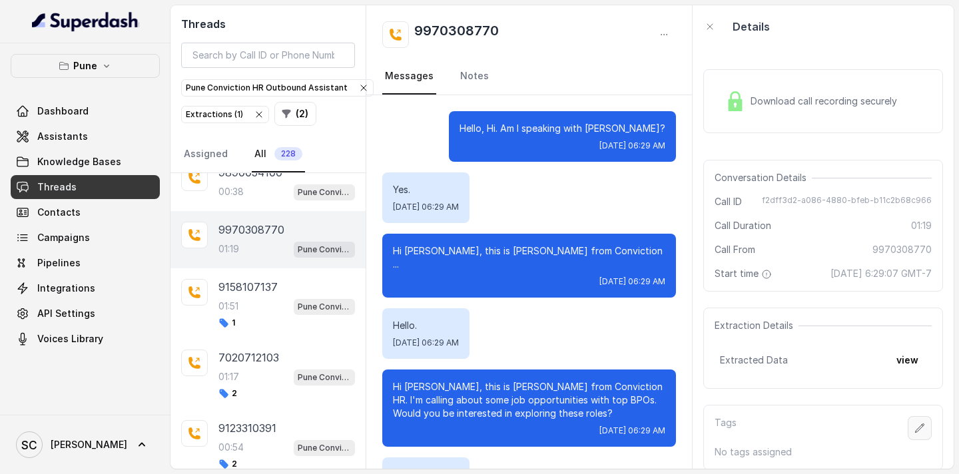
click at [916, 424] on icon "button" at bounding box center [919, 428] width 11 height 11
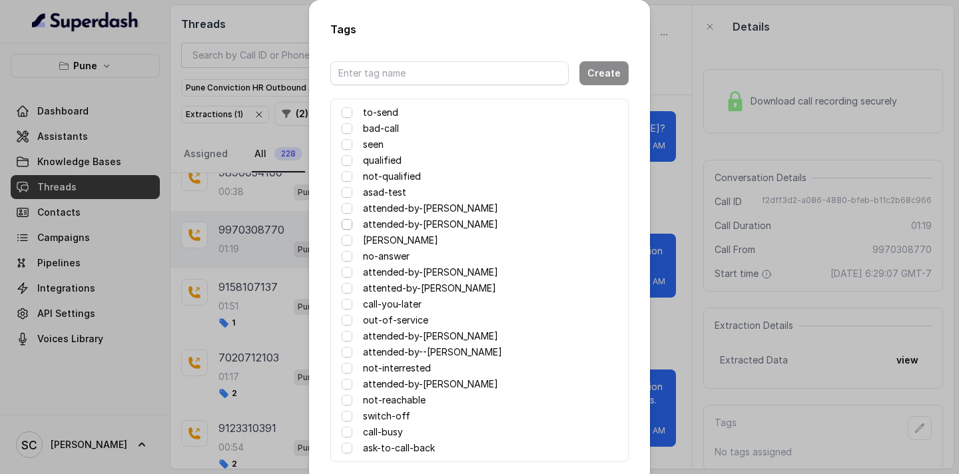
click at [346, 222] on span at bounding box center [347, 224] width 11 height 11
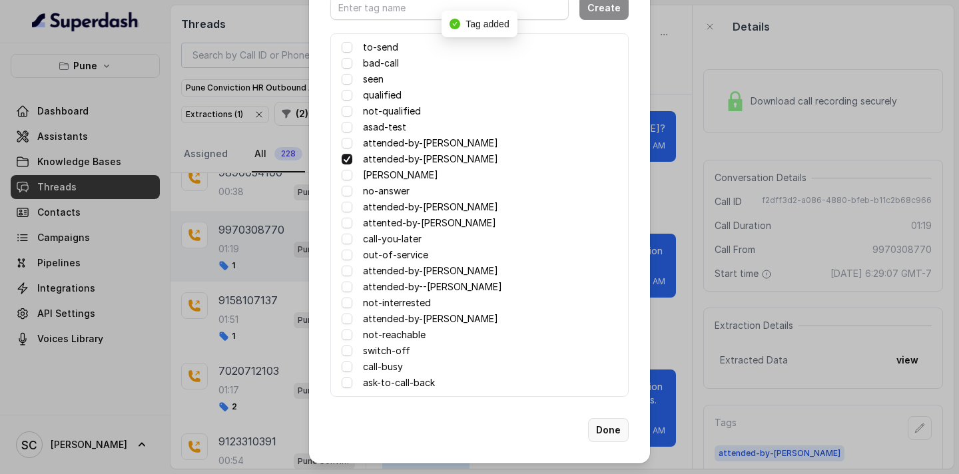
click at [606, 426] on button "Done" at bounding box center [608, 430] width 41 height 24
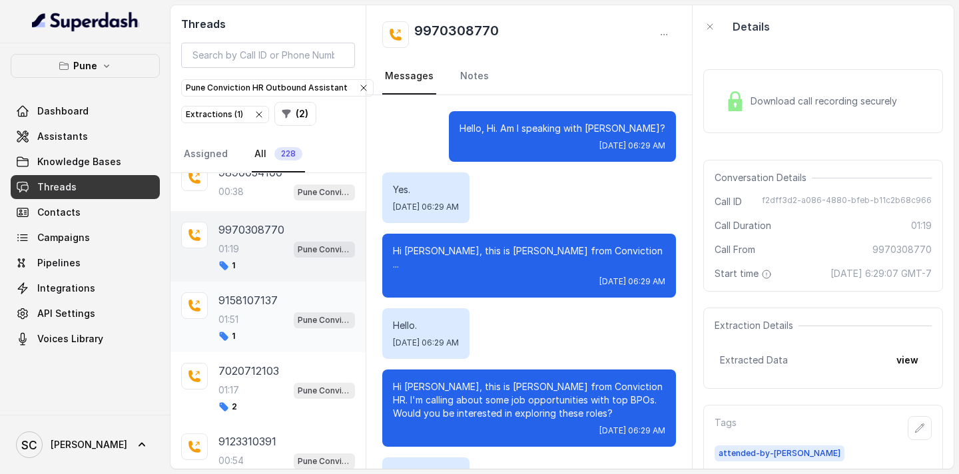
click at [258, 322] on div "01:51 Pune Conviction HR Outbound Assistant" at bounding box center [286, 319] width 137 height 17
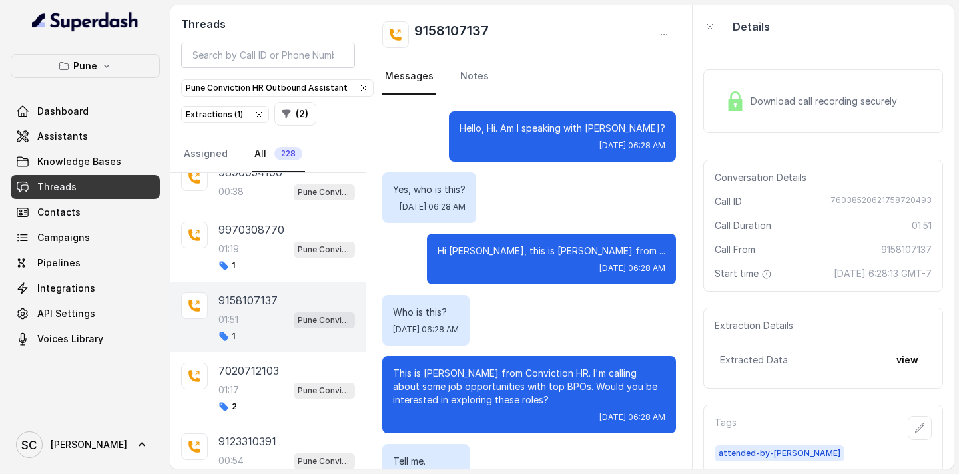
scroll to position [1211, 0]
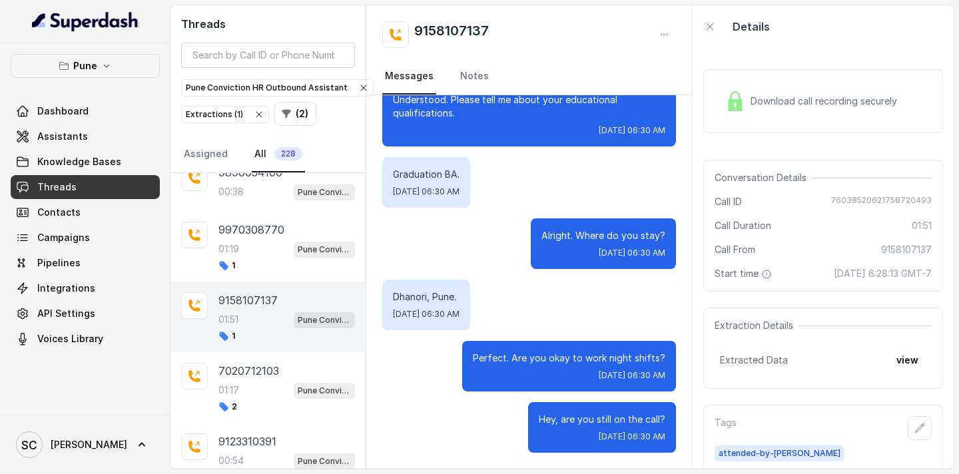
click at [270, 325] on div "01:51 Pune Conviction HR Outbound Assistant" at bounding box center [286, 319] width 137 height 17
click at [924, 428] on icon "button" at bounding box center [919, 428] width 11 height 11
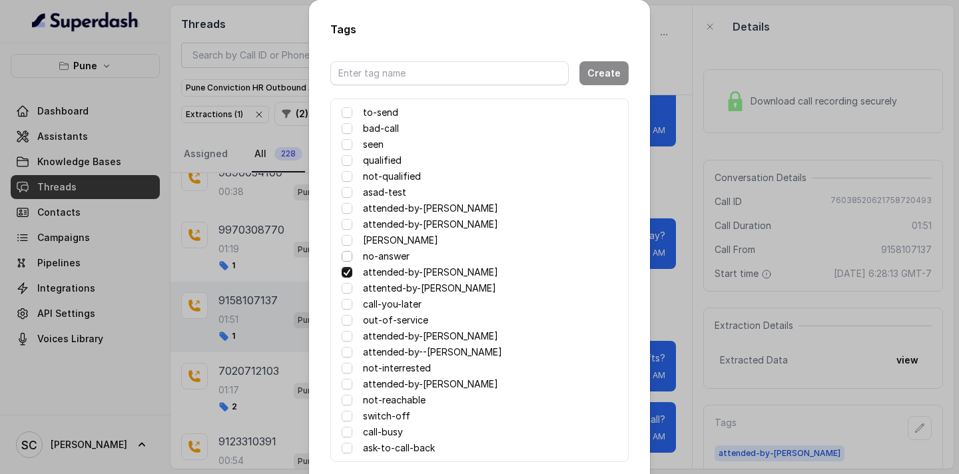
click at [346, 258] on span at bounding box center [347, 256] width 11 height 11
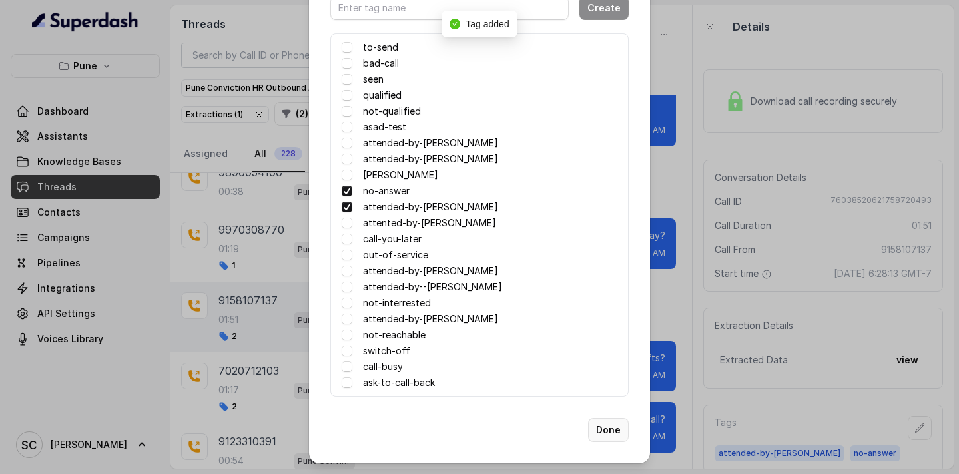
click at [607, 434] on button "Done" at bounding box center [608, 430] width 41 height 24
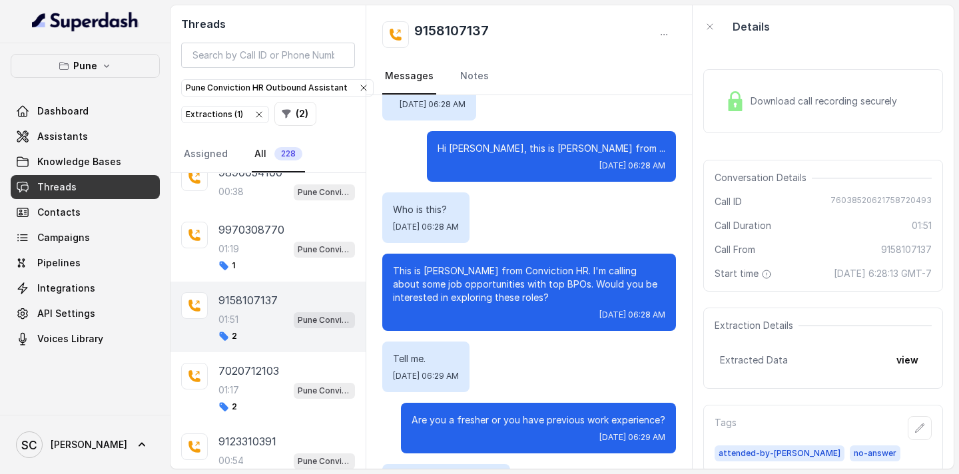
scroll to position [0, 0]
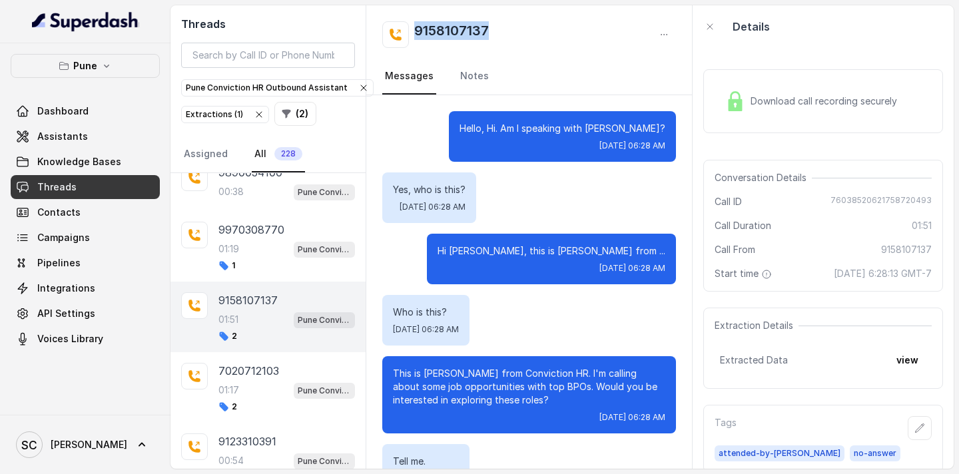
drag, startPoint x: 416, startPoint y: 29, endPoint x: 485, endPoint y: 35, distance: 69.5
click at [485, 35] on h2 "9158107137" at bounding box center [451, 34] width 75 height 27
copy h2 "9158107137"
click at [257, 230] on p "9970308770" at bounding box center [251, 230] width 66 height 16
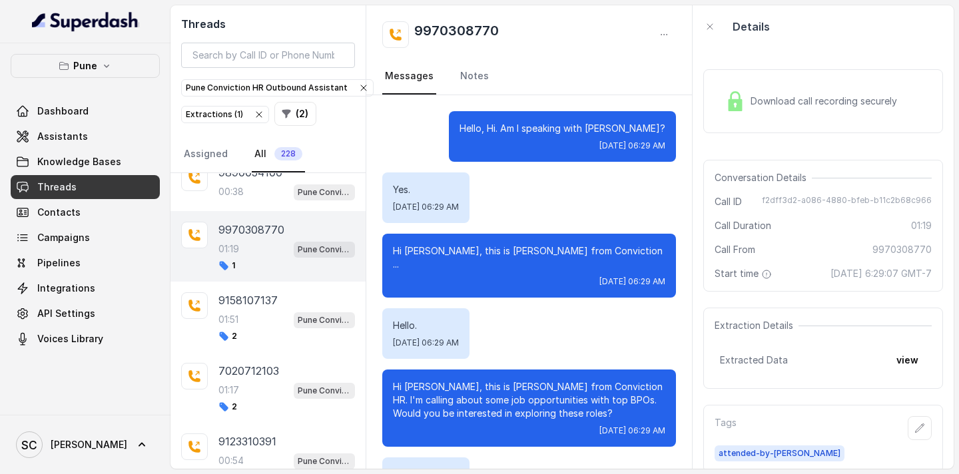
scroll to position [1123, 0]
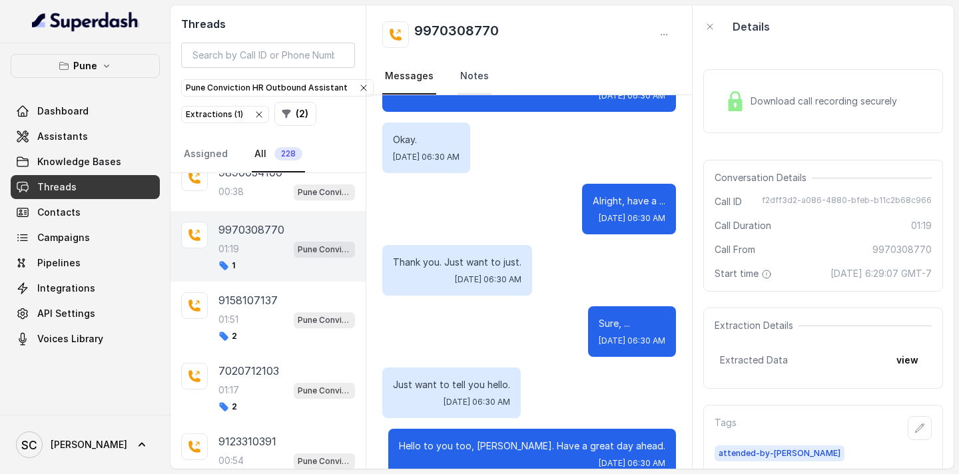
click at [474, 77] on link "Notes" at bounding box center [474, 77] width 34 height 36
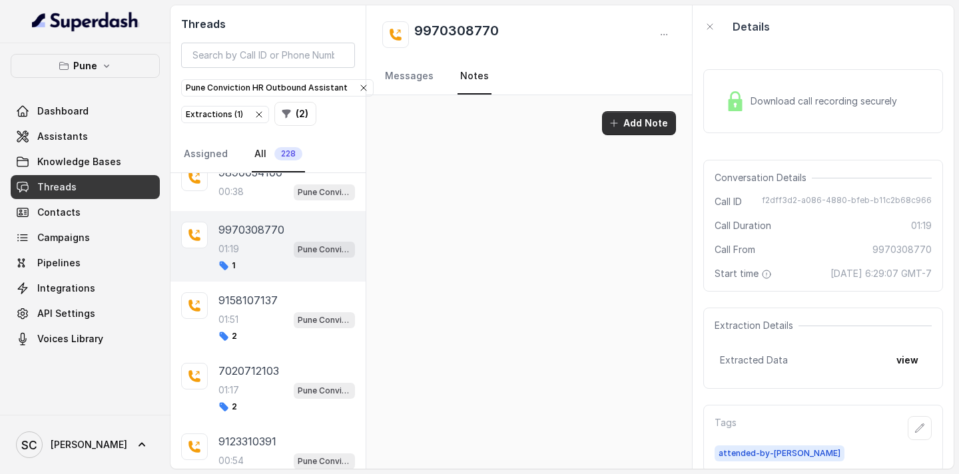
click at [629, 122] on button "Add Note" at bounding box center [639, 123] width 74 height 24
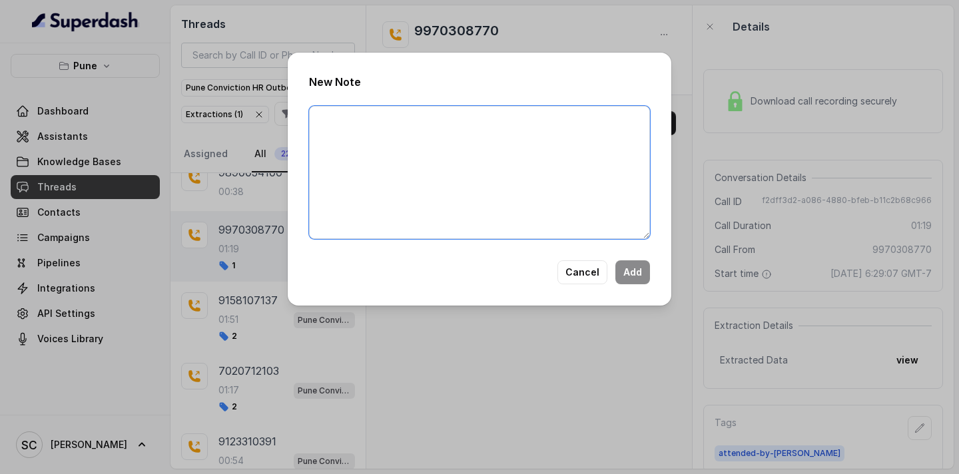
click at [437, 121] on textarea at bounding box center [479, 172] width 341 height 133
paste textarea "Name Number Recruiter Name of attender Comments AI Improvement"
click at [347, 124] on textarea "Name Number Recruiter Name of attender Comments AI Improvement" at bounding box center [479, 172] width 341 height 133
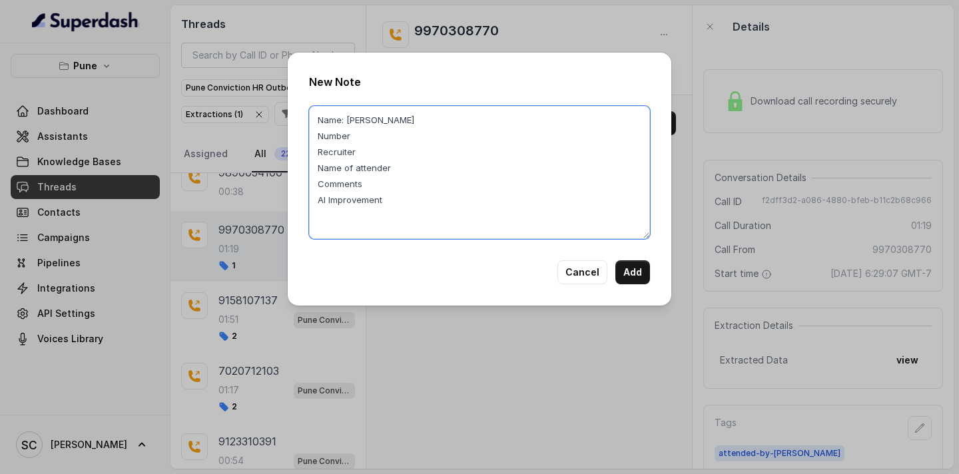
click at [366, 137] on textarea "Name: Gaurav Number Recruiter Name of attender Comments AI Improvement" at bounding box center [479, 172] width 341 height 133
click at [364, 152] on textarea "Name: Gaurav Number: 9970308770 Recruiter Name of attender Comments AI Improvem…" at bounding box center [479, 172] width 341 height 133
click at [394, 168] on textarea "Name: Gaurav Number: 9970308770 Recruiter: Saba Name of attender Comments AI Im…" at bounding box center [479, 172] width 341 height 133
click at [368, 181] on textarea "Name: Gaurav Number: 9970308770 Recruiter: Saba Name of attender: Saba Comments…" at bounding box center [479, 172] width 341 height 133
click at [397, 202] on textarea "Name: Gaurav Number: 9970308770 Recruiter: Saba Name of attender: Saba Comments…" at bounding box center [479, 172] width 341 height 133
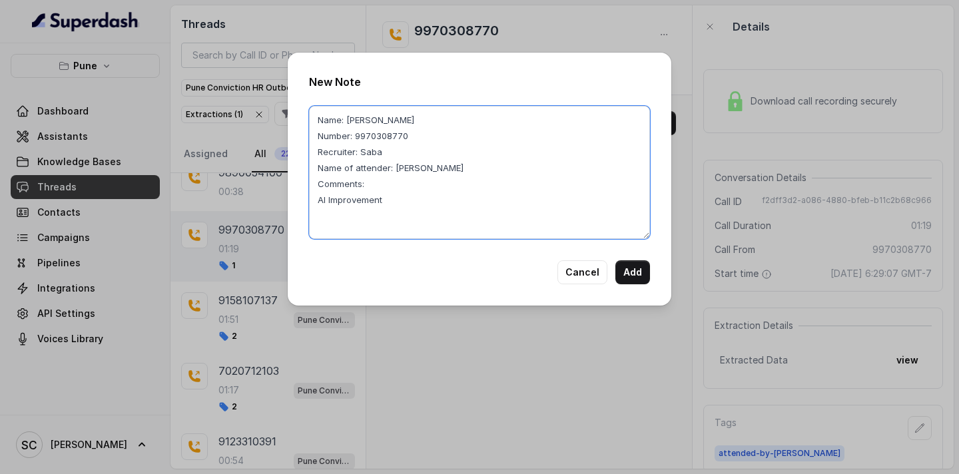
click at [377, 184] on textarea "Name: Gaurav Number: 9970308770 Recruiter: Saba Name of attender: Saba Comments…" at bounding box center [479, 172] width 341 height 133
click at [388, 180] on textarea "Name: Gaurav Number: 9970308770 Recruiter: Saba Name of attender: Saba Comments…" at bounding box center [479, 172] width 341 height 133
click at [374, 181] on textarea "Name: Gaurav Number: 9970308770 Recruiter: Saba Name of attender: Saba Comments…" at bounding box center [479, 172] width 341 height 133
click at [370, 180] on textarea "Name: Gaurav Number: 9970308770 Recruiter: Saba Name of attender: Saba Comments…" at bounding box center [479, 172] width 341 height 133
click at [517, 187] on textarea "Name: Gaurav Number: 9970308770 Recruiter: Saba Name of attender: Saba Comments…" at bounding box center [479, 172] width 341 height 133
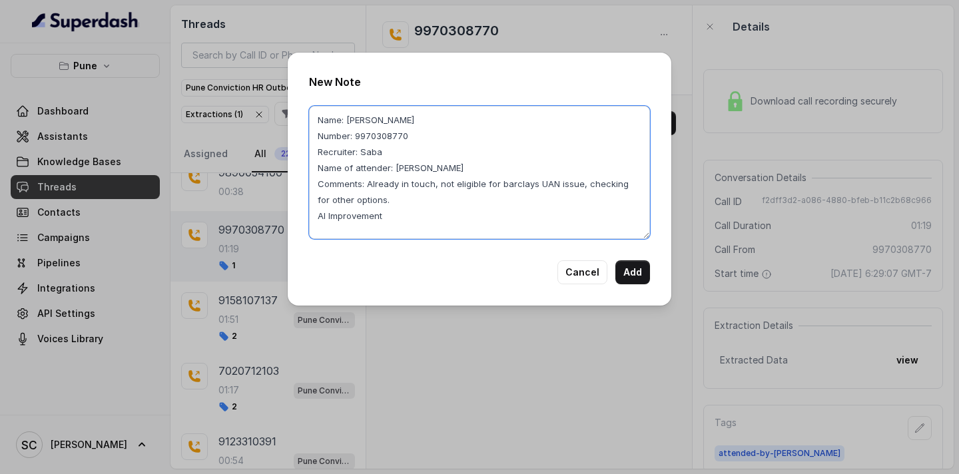
click at [517, 187] on textarea "Name: Gaurav Number: 9970308770 Recruiter: Saba Name of attender: Saba Comments…" at bounding box center [479, 172] width 341 height 133
drag, startPoint x: 366, startPoint y: 182, endPoint x: 380, endPoint y: 198, distance: 20.8
click at [380, 198] on textarea "Name: Gaurav Number: 9970308770 Recruiter: Saba Name of attender: Saba Comments…" at bounding box center [479, 172] width 341 height 133
type textarea "Name: Gaurav Number: 9970308770 Recruiter: Saba Name of attender: Saba Comments…"
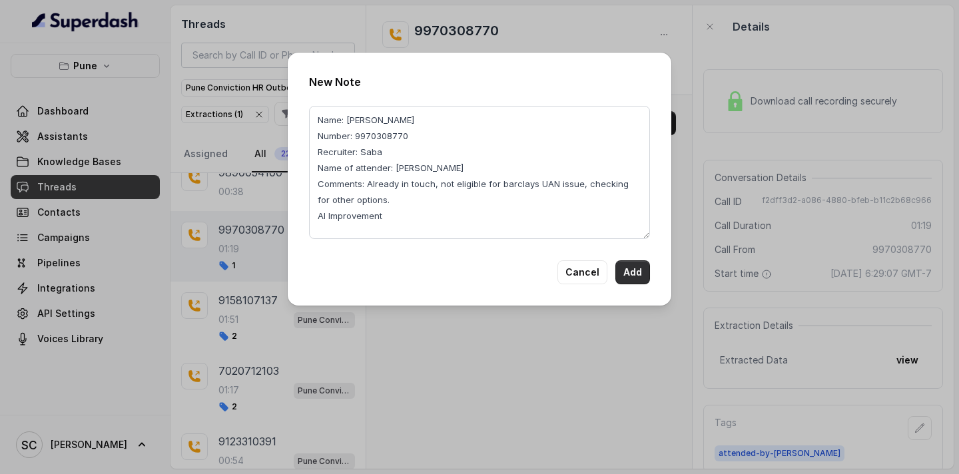
click at [629, 274] on button "Add" at bounding box center [632, 272] width 35 height 24
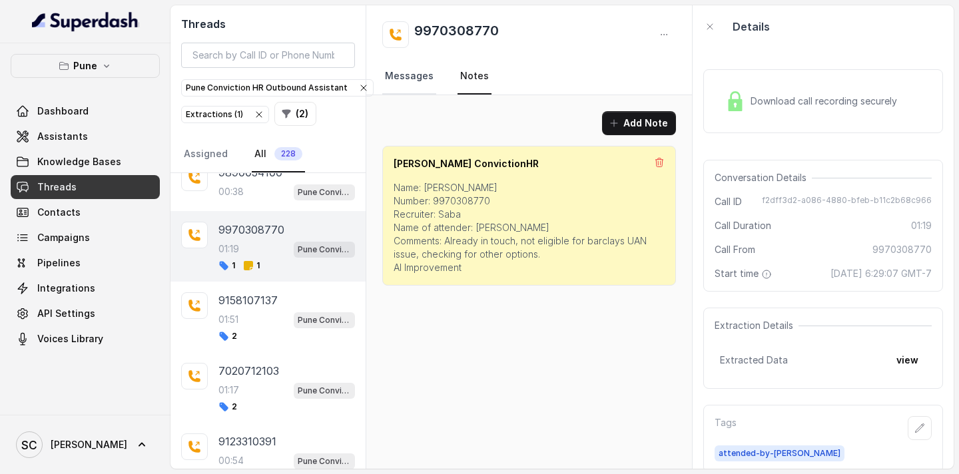
click at [425, 79] on link "Messages" at bounding box center [409, 77] width 54 height 36
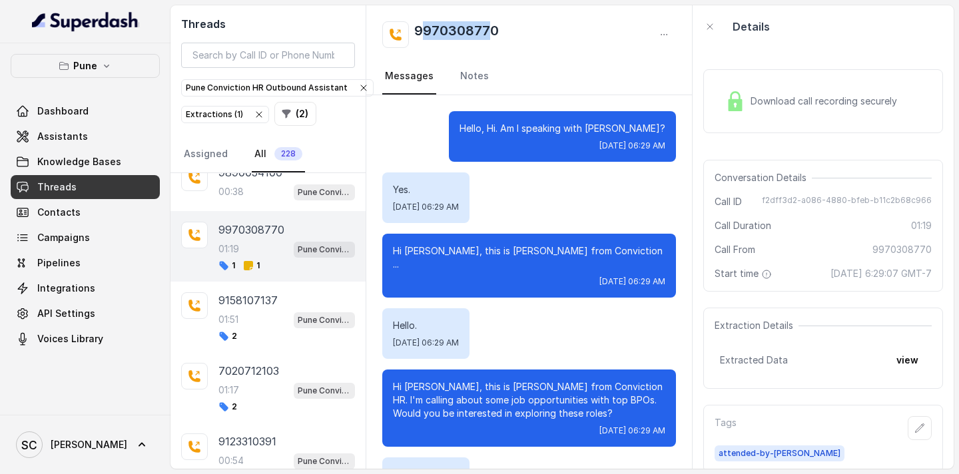
drag, startPoint x: 492, startPoint y: 24, endPoint x: 425, endPoint y: 20, distance: 67.4
click at [424, 21] on h2 "9970308770" at bounding box center [456, 34] width 85 height 27
drag, startPoint x: 500, startPoint y: 28, endPoint x: 418, endPoint y: 25, distance: 82.0
click at [417, 25] on div "9970308770" at bounding box center [529, 34] width 294 height 27
copy h2 "9970308770"
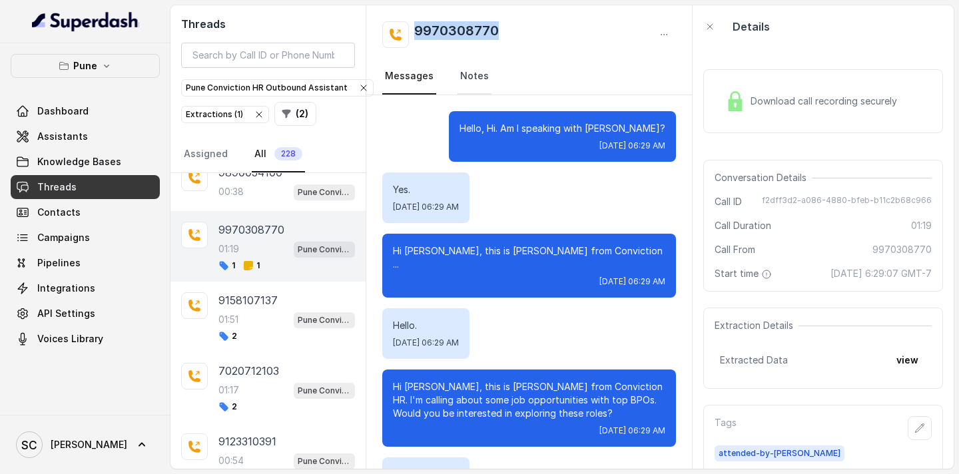
click at [465, 81] on link "Notes" at bounding box center [474, 77] width 34 height 36
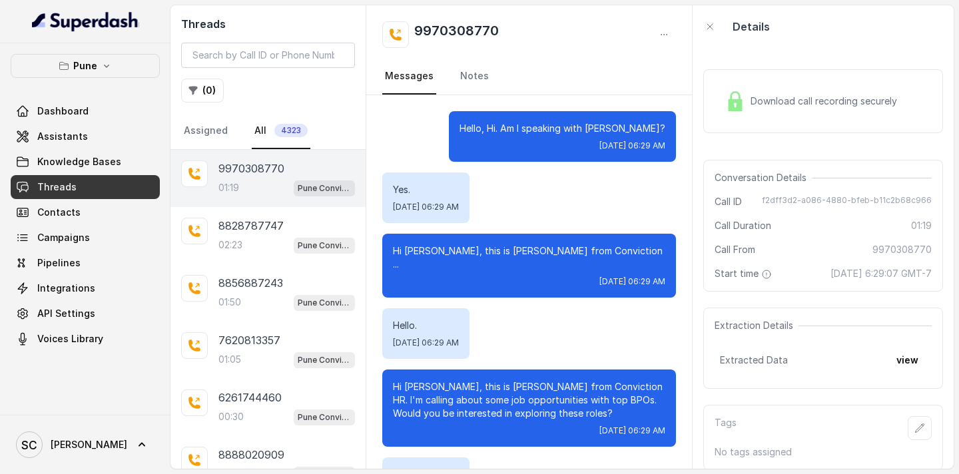
scroll to position [1123, 0]
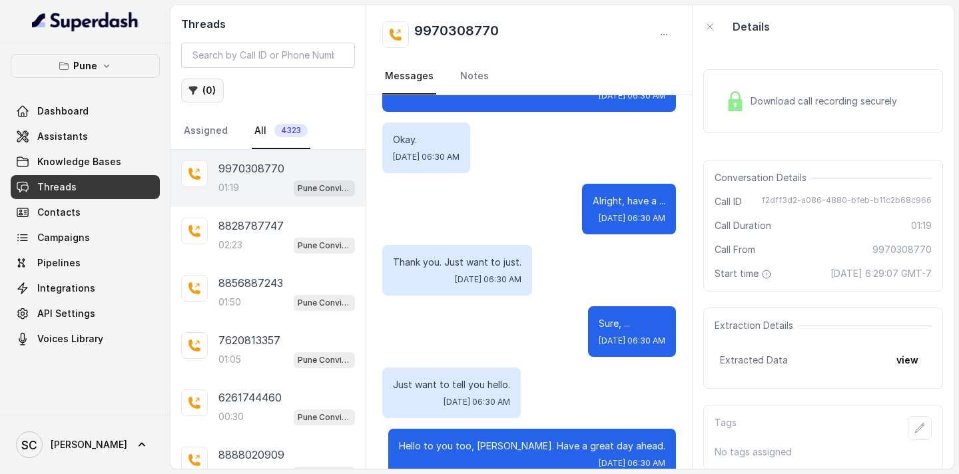
click at [202, 99] on button "( 0 )" at bounding box center [202, 91] width 43 height 24
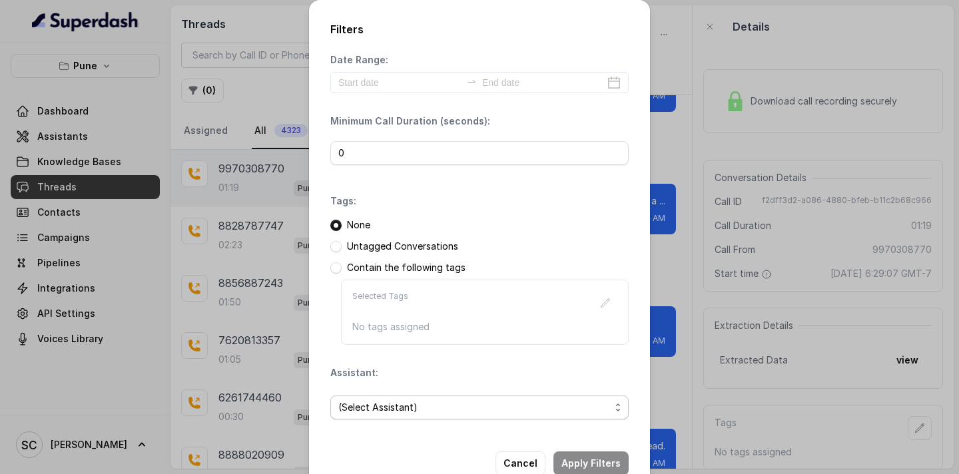
click at [375, 402] on span "(Select Assistant)" at bounding box center [474, 408] width 272 height 16
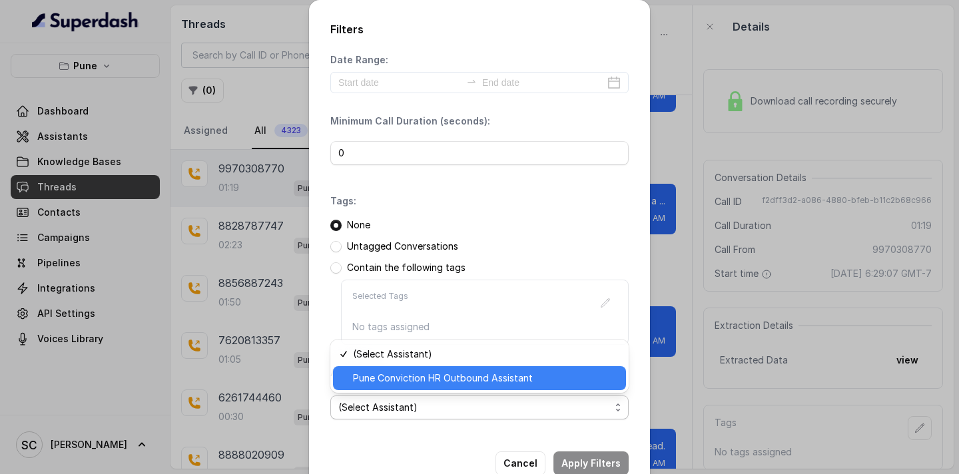
click at [406, 382] on span "Pune Conviction HR Outbound Assistant" at bounding box center [485, 378] width 265 height 16
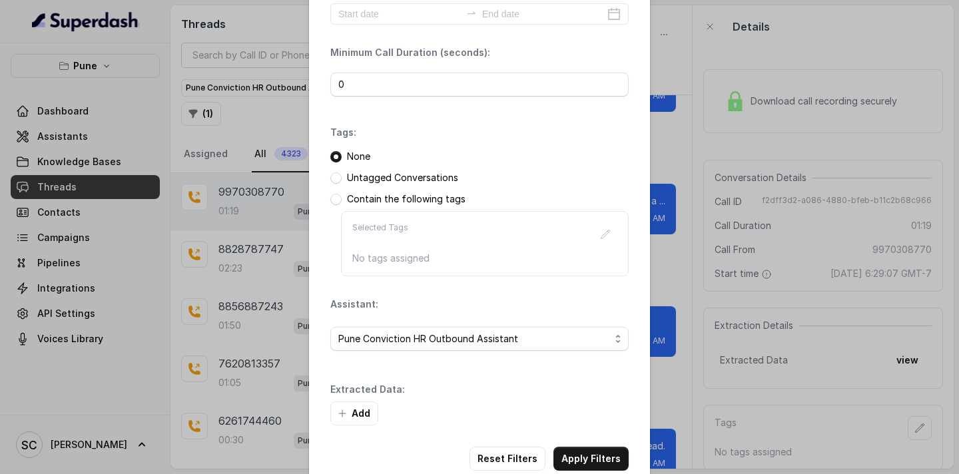
scroll to position [79, 0]
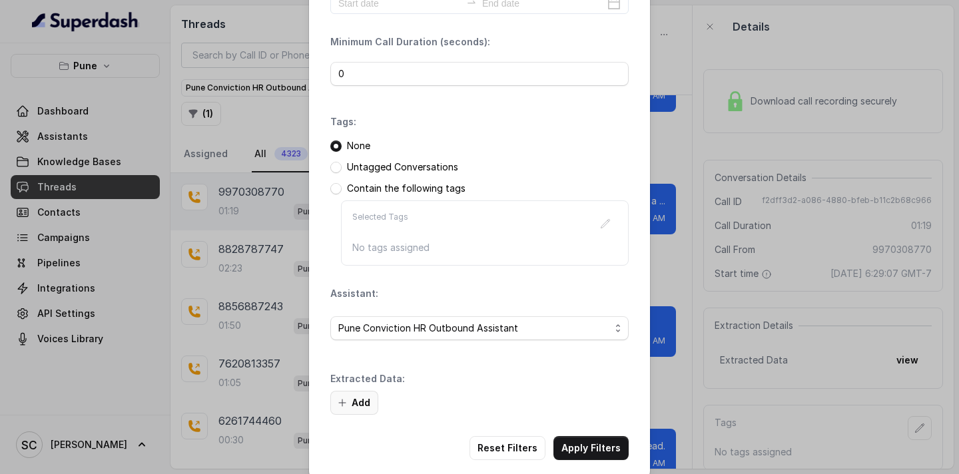
click at [364, 398] on button "Add" at bounding box center [354, 403] width 48 height 24
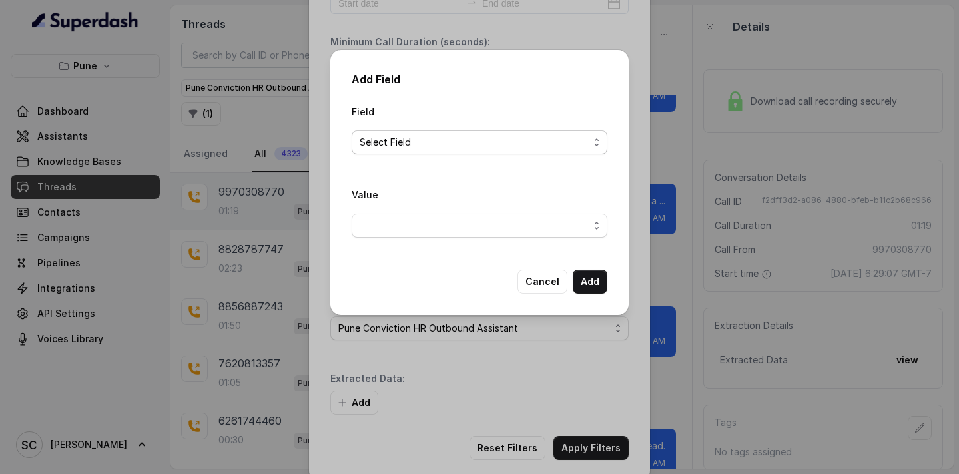
click at [380, 138] on span "Select Field" at bounding box center [474, 143] width 229 height 16
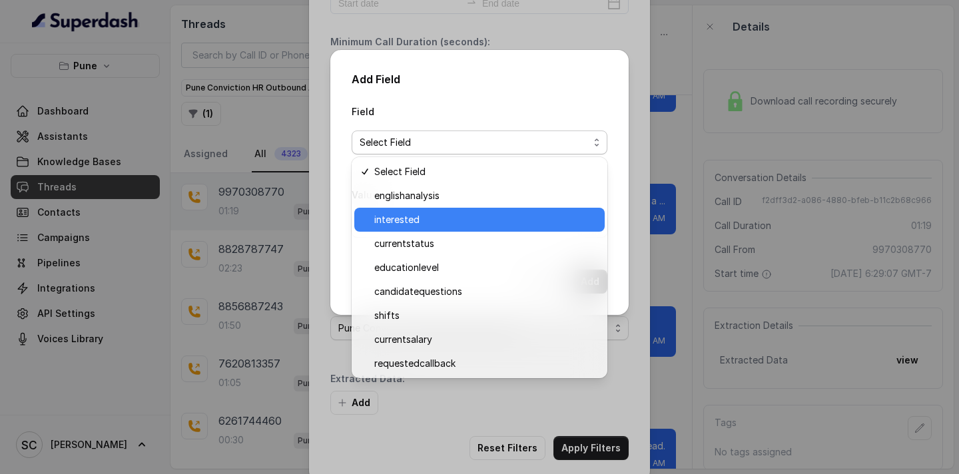
click at [412, 220] on span "interested" at bounding box center [485, 220] width 222 height 16
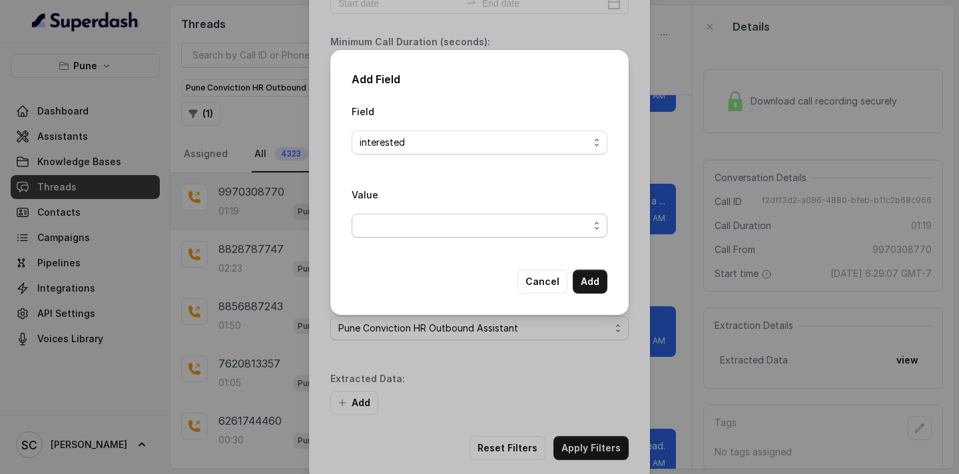
click at [412, 223] on span "button" at bounding box center [480, 226] width 256 height 24
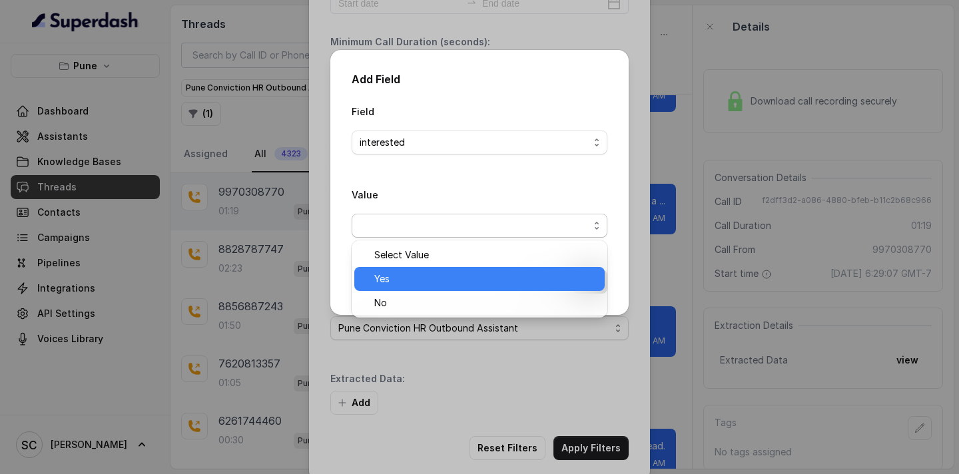
click at [412, 276] on span "Yes" at bounding box center [485, 279] width 222 height 16
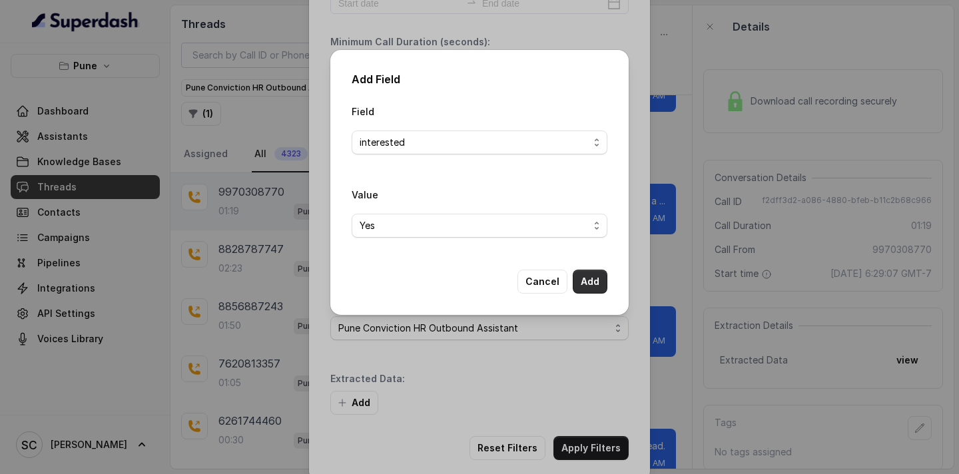
click at [585, 282] on button "Add" at bounding box center [590, 282] width 35 height 24
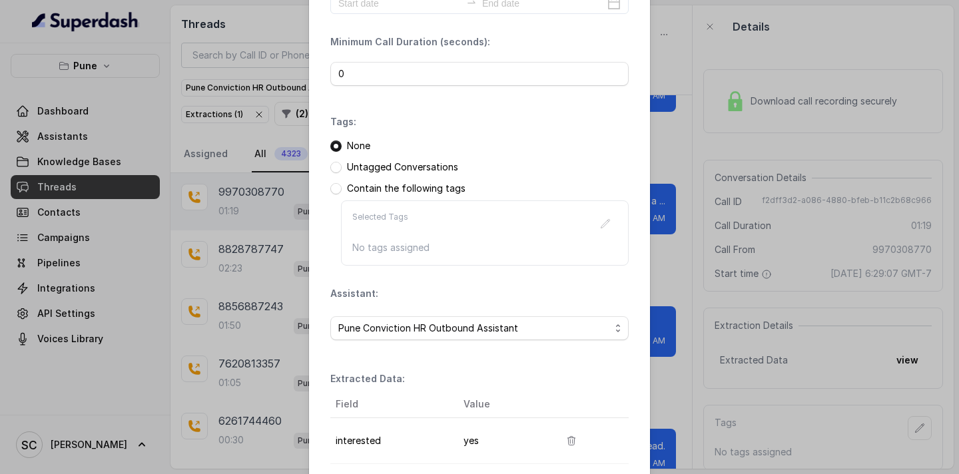
scroll to position [181, 0]
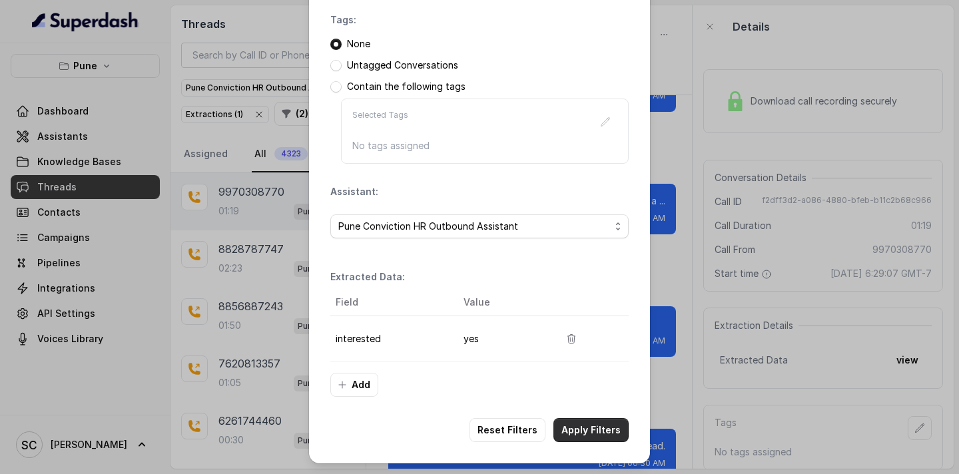
click at [577, 425] on button "Apply Filters" at bounding box center [590, 430] width 75 height 24
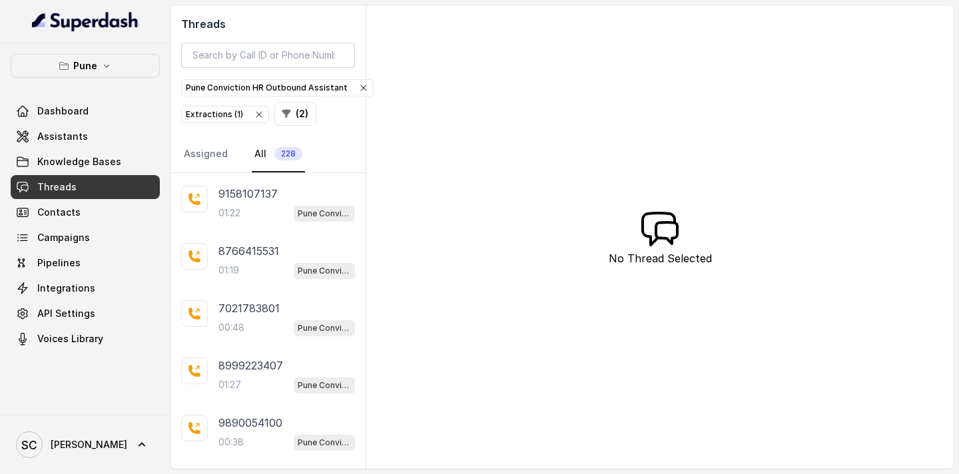
scroll to position [314, 0]
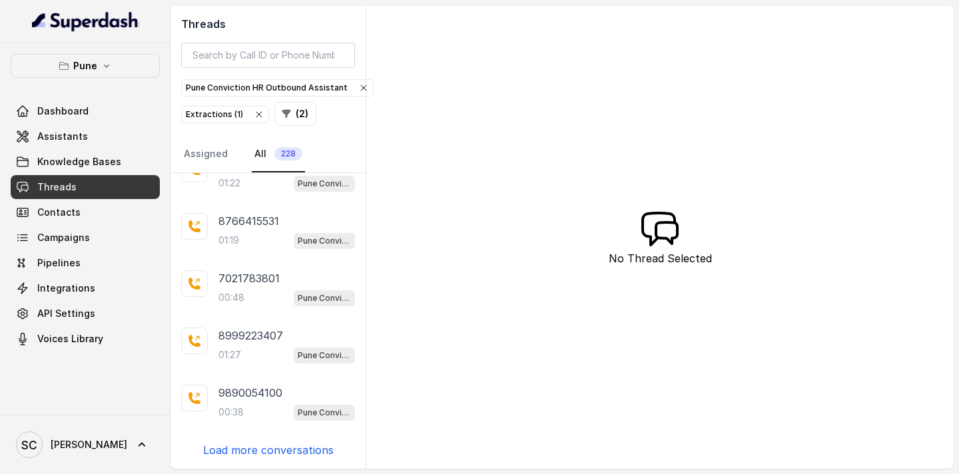
click at [249, 453] on p "Load more conversations" at bounding box center [268, 450] width 131 height 16
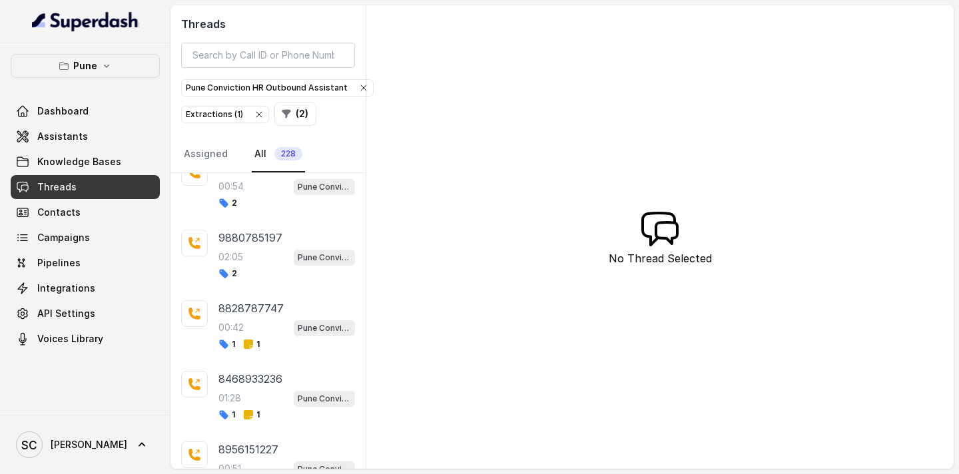
scroll to position [1020, 0]
click at [258, 350] on span "1" at bounding box center [253, 345] width 17 height 11
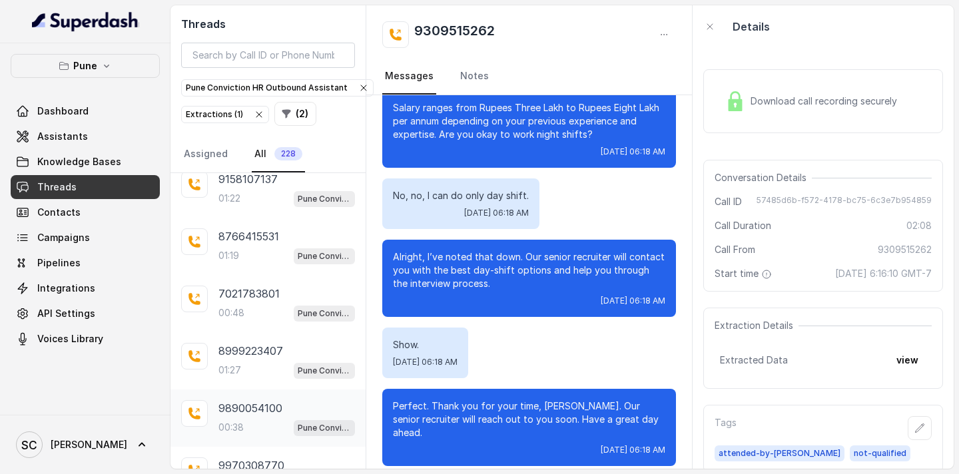
scroll to position [296, 0]
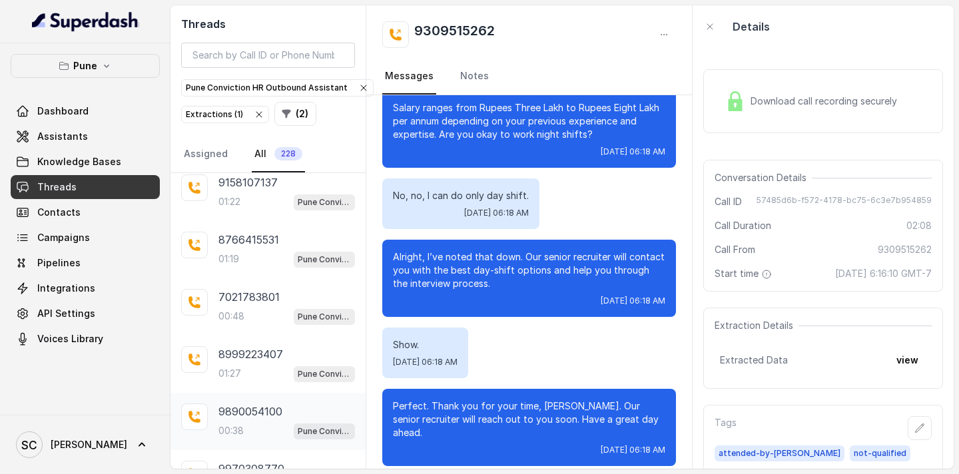
click at [232, 422] on div "00:38 Pune Conviction HR Outbound Assistant" at bounding box center [286, 430] width 137 height 17
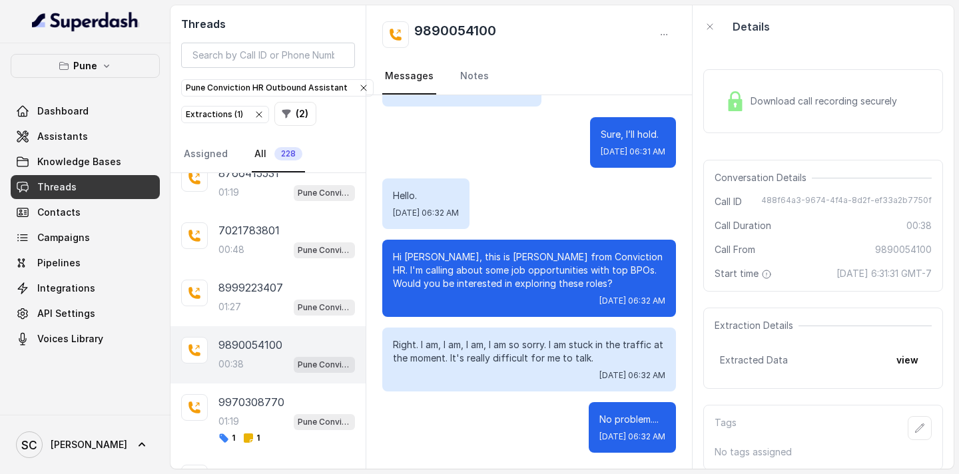
scroll to position [359, 0]
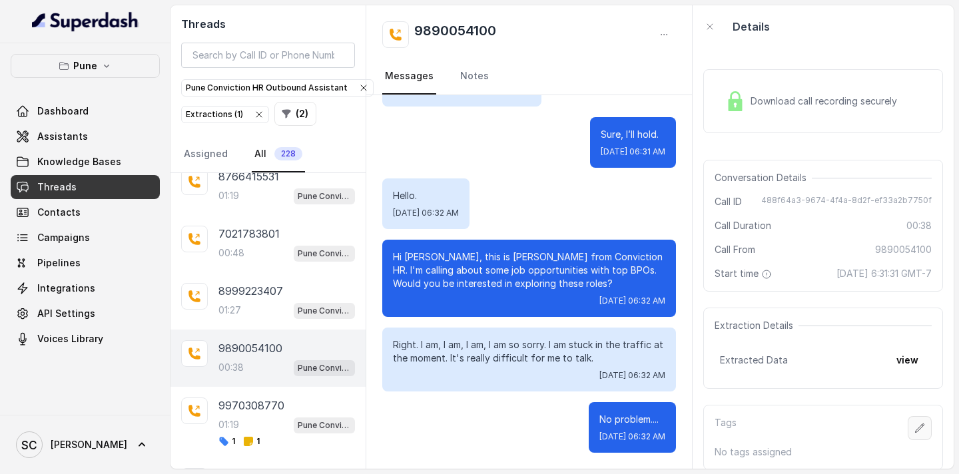
click at [916, 432] on icon "button" at bounding box center [920, 428] width 9 height 9
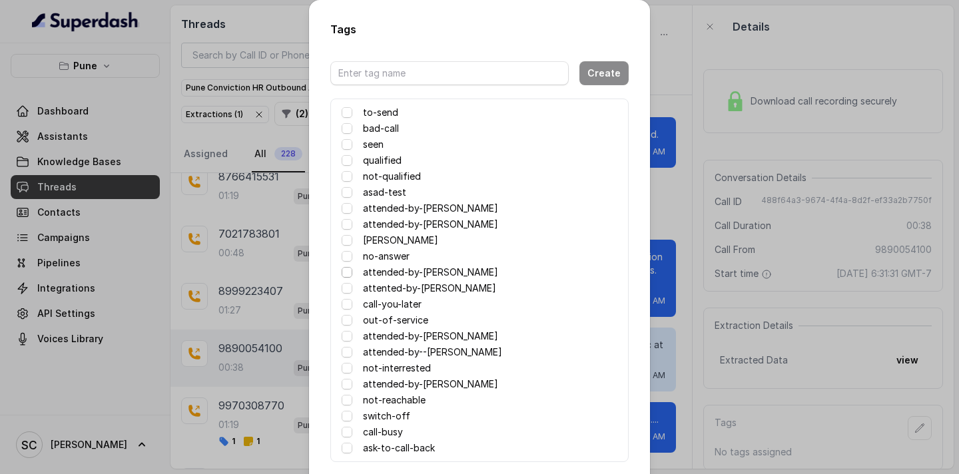
click at [348, 272] on span at bounding box center [347, 272] width 11 height 11
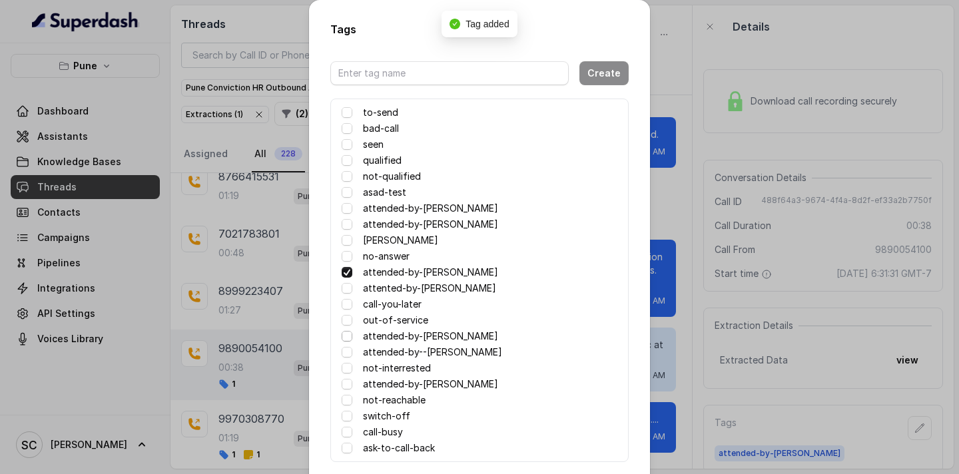
scroll to position [65, 0]
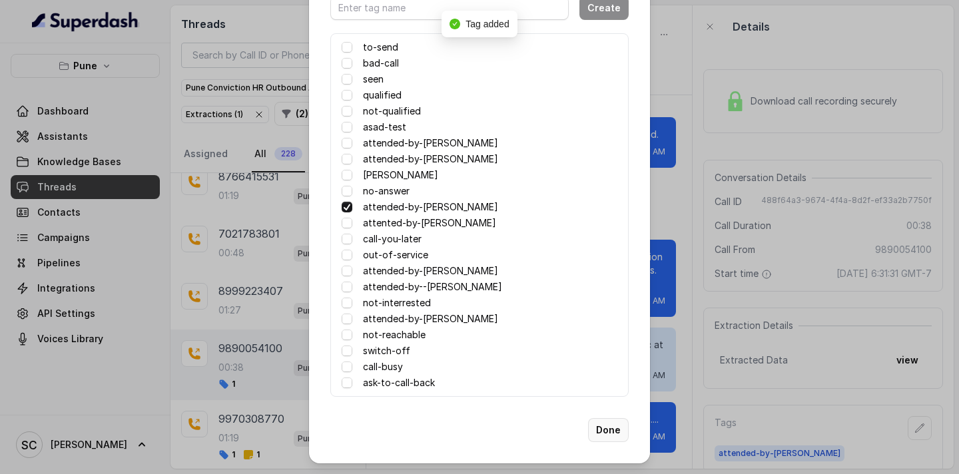
click at [605, 428] on button "Done" at bounding box center [608, 430] width 41 height 24
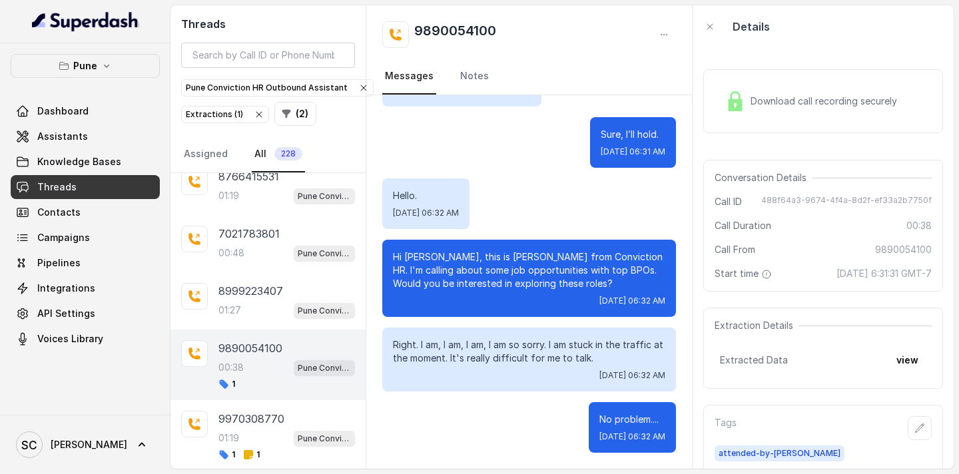
scroll to position [204, 0]
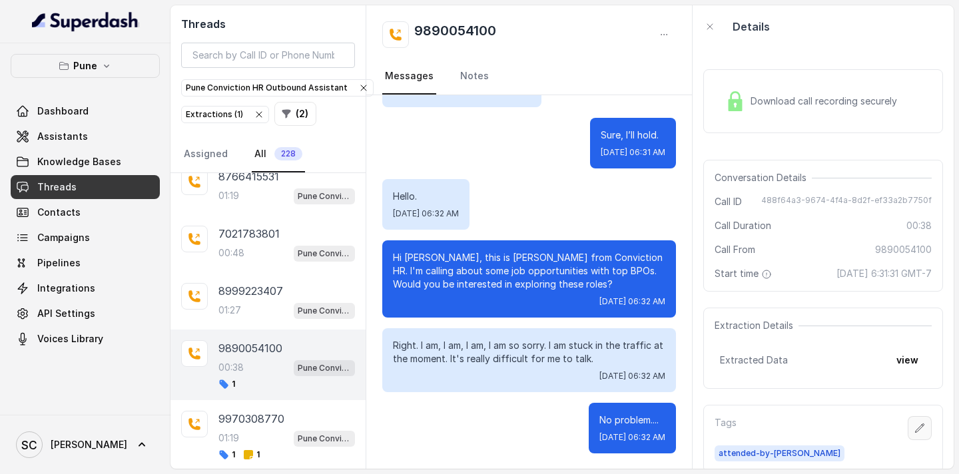
click at [918, 430] on icon "button" at bounding box center [919, 428] width 11 height 11
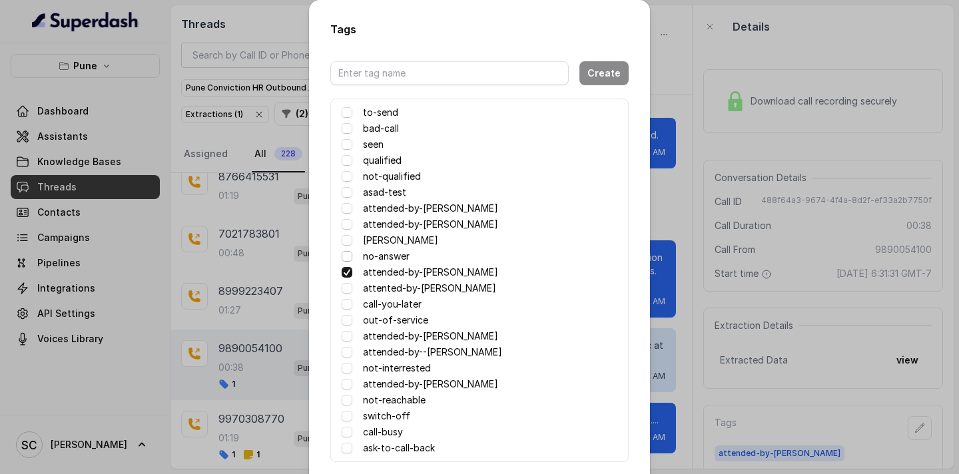
click at [345, 259] on span at bounding box center [347, 256] width 11 height 11
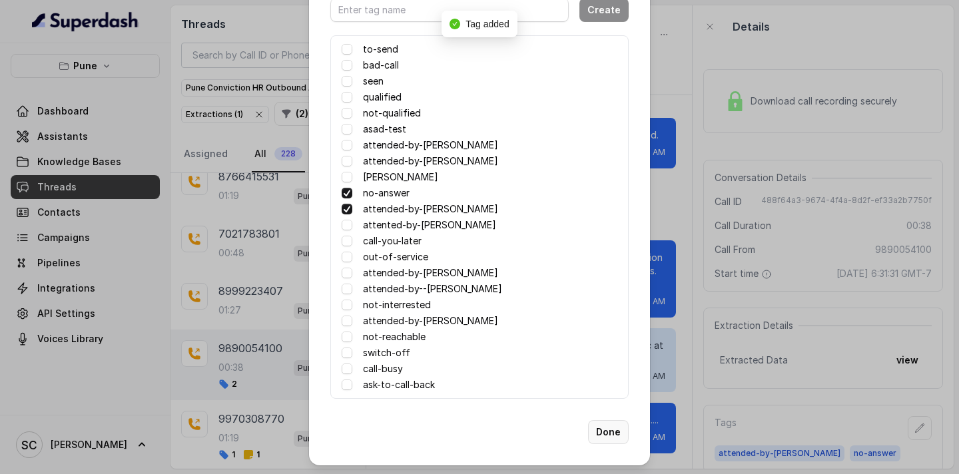
click at [605, 432] on button "Done" at bounding box center [608, 432] width 41 height 24
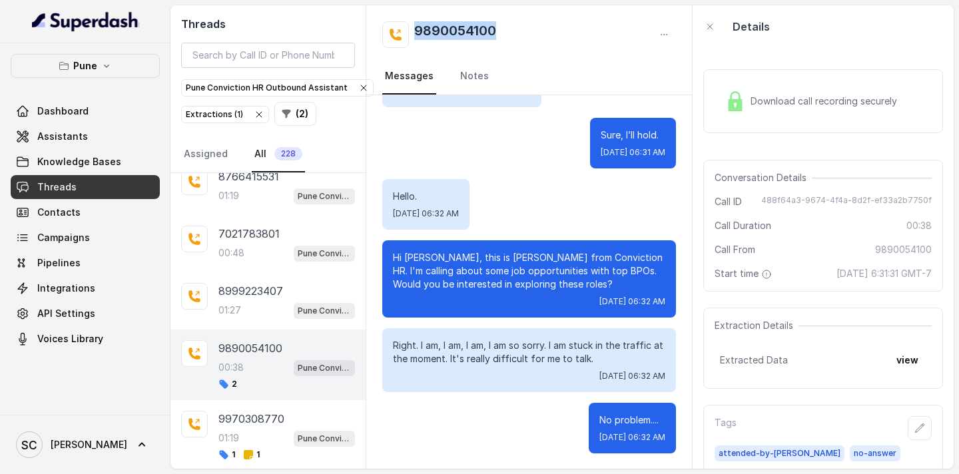
drag, startPoint x: 508, startPoint y: 33, endPoint x: 409, endPoint y: 37, distance: 99.3
click at [409, 37] on div "9890054100" at bounding box center [529, 34] width 294 height 27
copy h2 "9890054100"
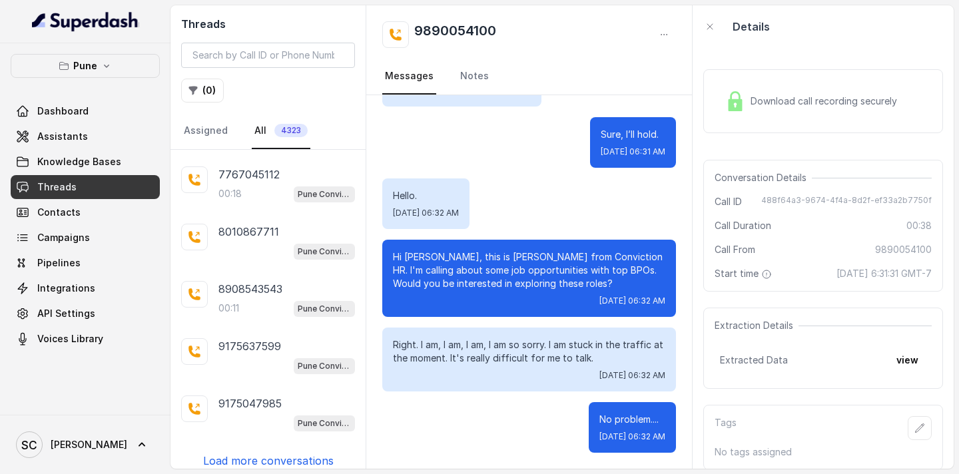
scroll to position [348, 0]
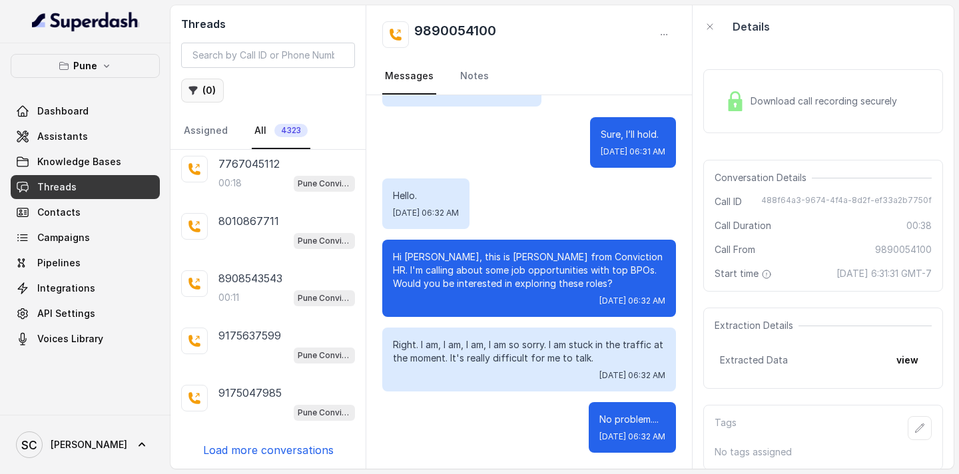
click at [210, 91] on button "( 0 )" at bounding box center [202, 91] width 43 height 24
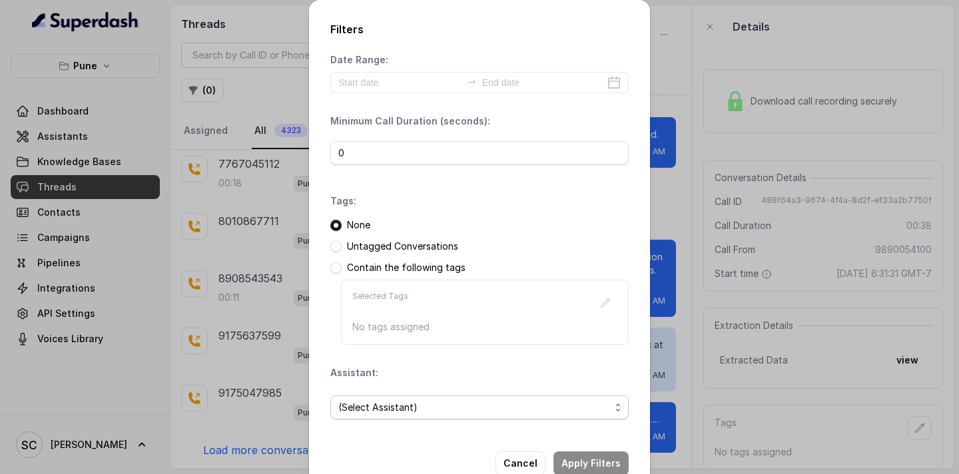
click at [371, 416] on span "(Select Assistant)" at bounding box center [479, 408] width 298 height 24
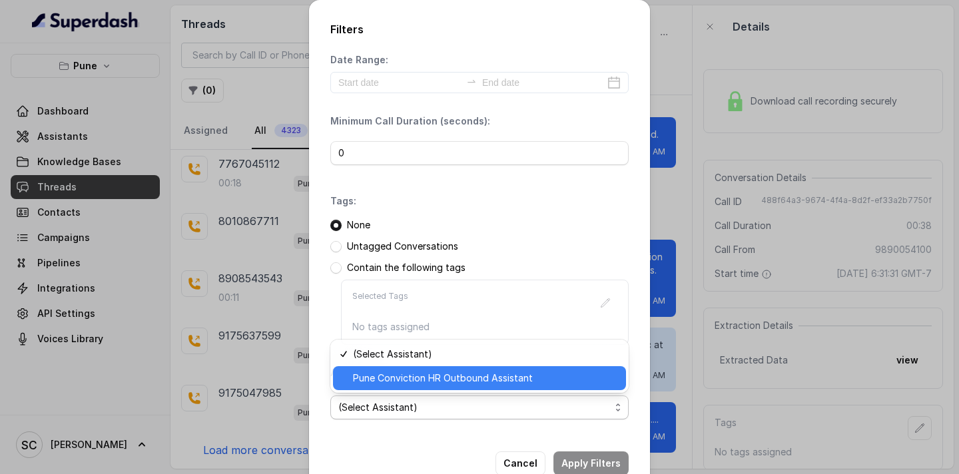
click at [395, 378] on span "Pune Conviction HR Outbound Assistant" at bounding box center [485, 378] width 265 height 16
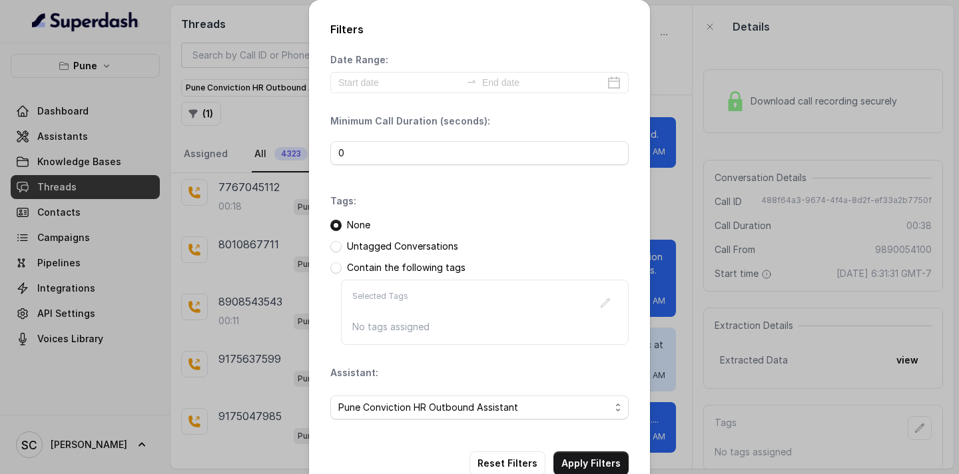
scroll to position [33, 0]
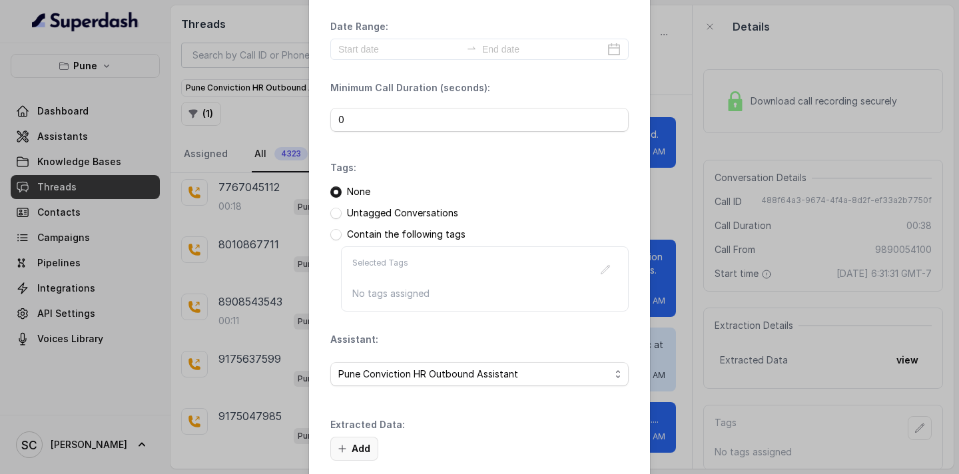
click at [358, 448] on button "Add" at bounding box center [354, 449] width 48 height 24
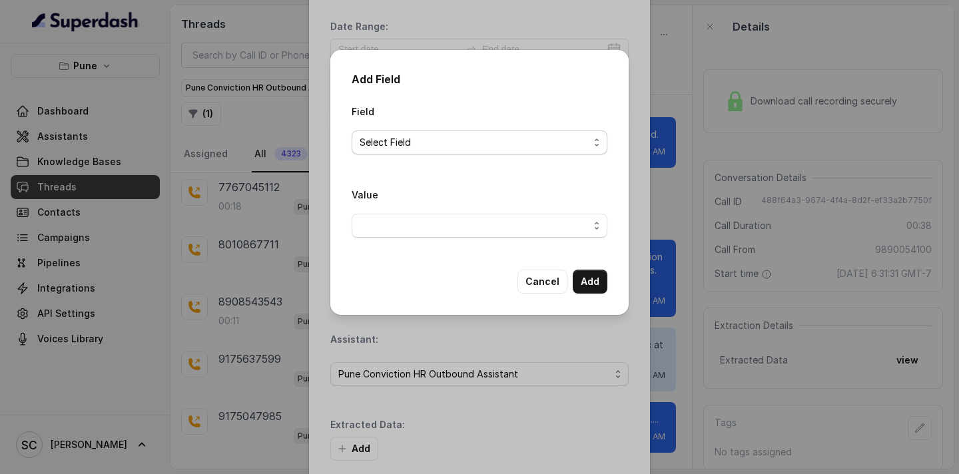
click at [384, 143] on span "Select Field" at bounding box center [474, 143] width 229 height 16
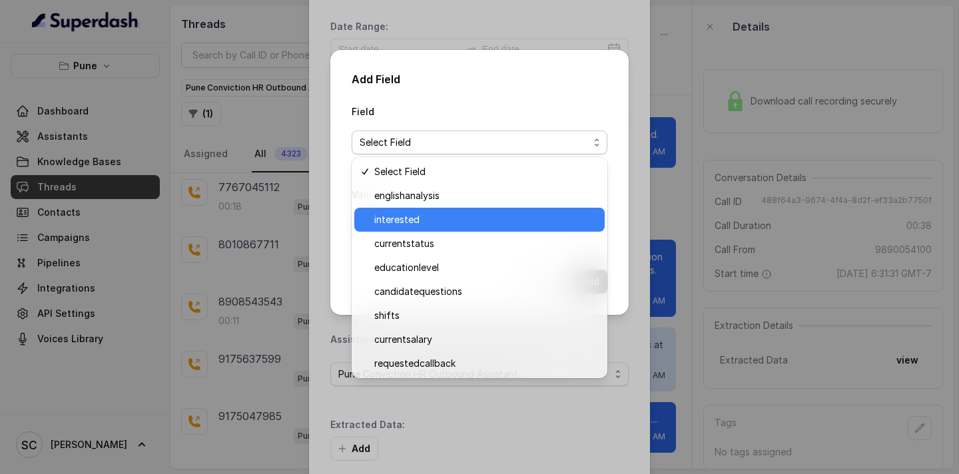
click at [402, 229] on div "interested" at bounding box center [479, 220] width 250 height 24
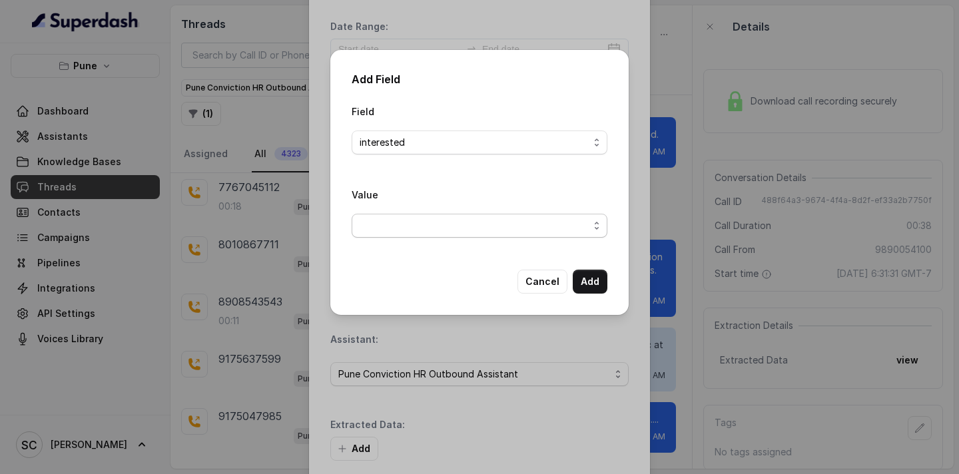
click at [409, 233] on span "button" at bounding box center [480, 226] width 256 height 24
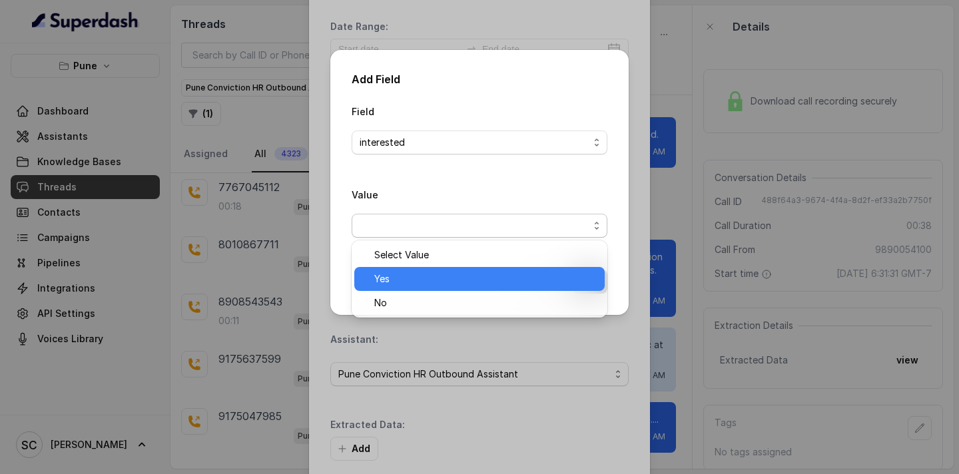
click at [413, 278] on span "Yes" at bounding box center [485, 279] width 222 height 16
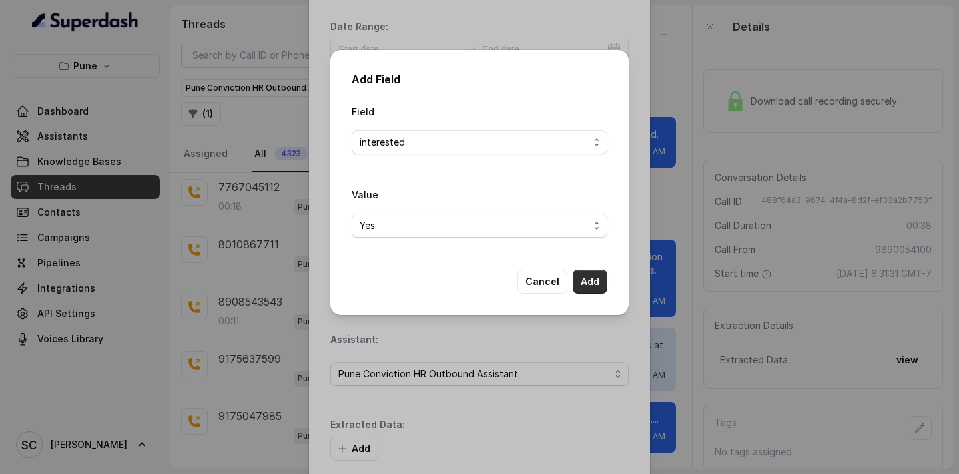
click at [582, 285] on button "Add" at bounding box center [590, 282] width 35 height 24
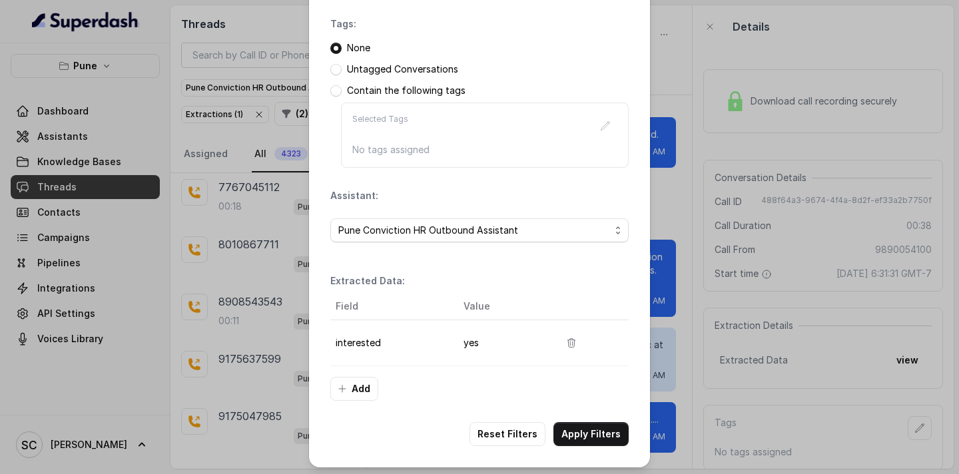
scroll to position [181, 0]
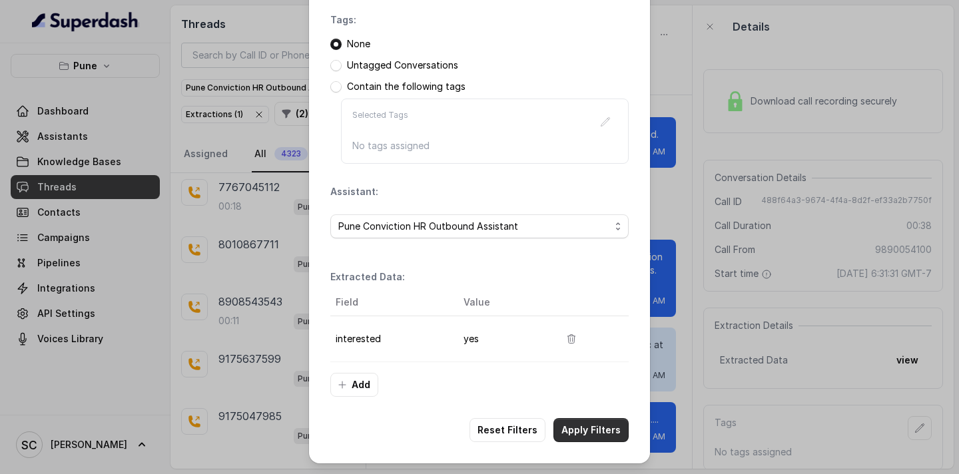
click at [595, 432] on button "Apply Filters" at bounding box center [590, 430] width 75 height 24
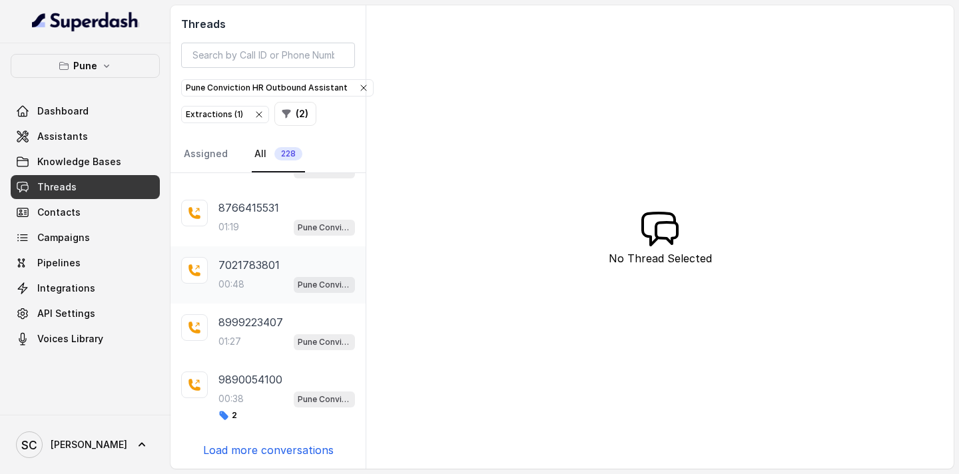
scroll to position [328, 0]
click at [231, 325] on p "8999223407" at bounding box center [250, 322] width 65 height 16
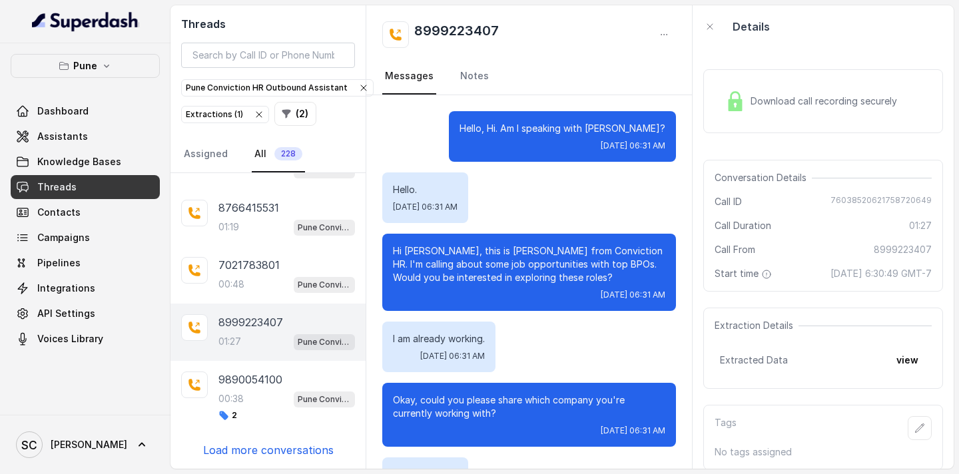
scroll to position [878, 0]
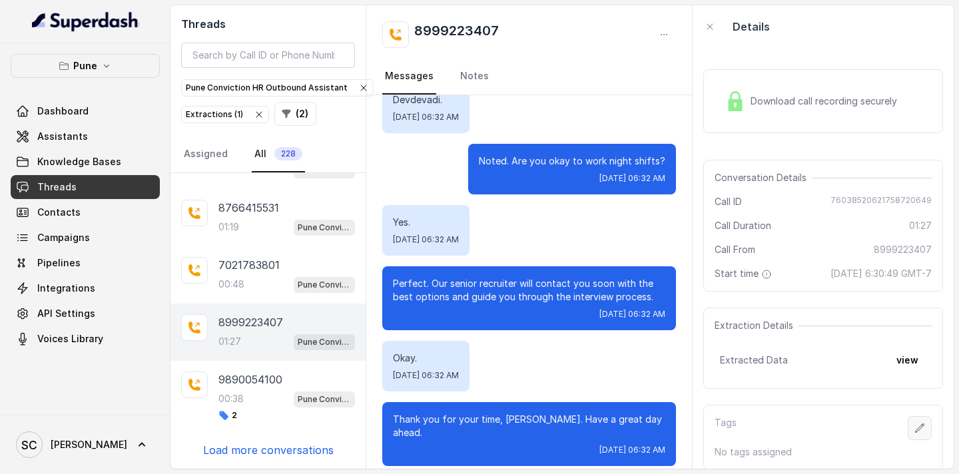
click at [930, 424] on button "button" at bounding box center [920, 428] width 24 height 24
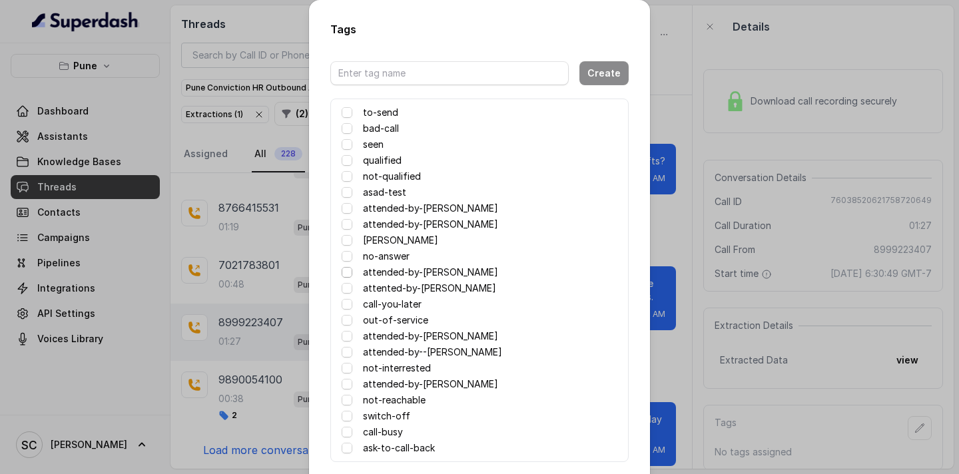
click at [346, 272] on span at bounding box center [347, 272] width 11 height 11
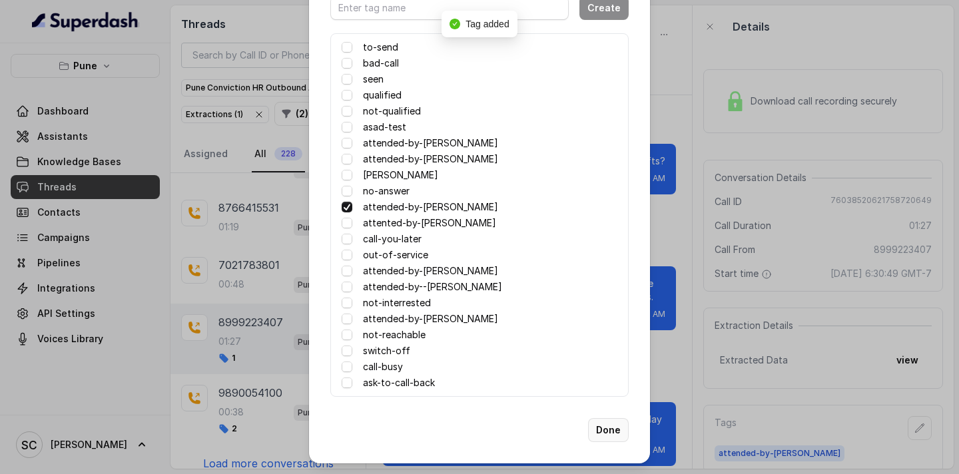
click at [604, 425] on button "Done" at bounding box center [608, 430] width 41 height 24
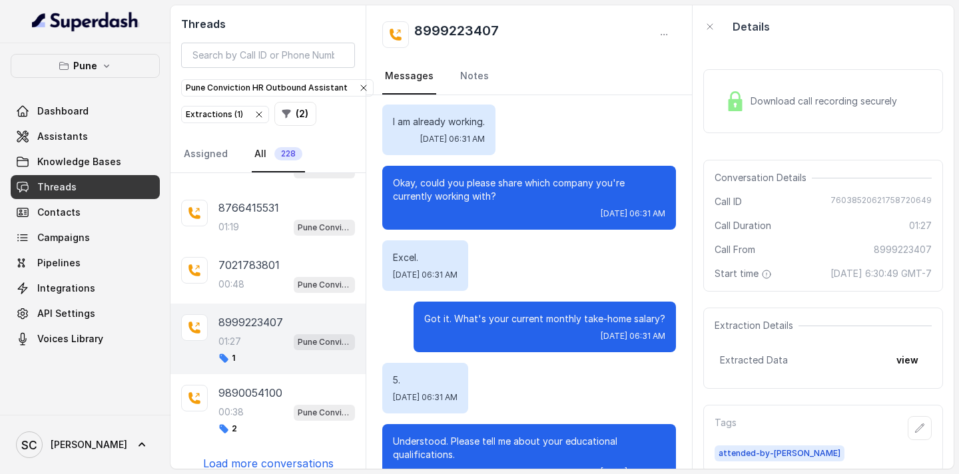
scroll to position [0, 0]
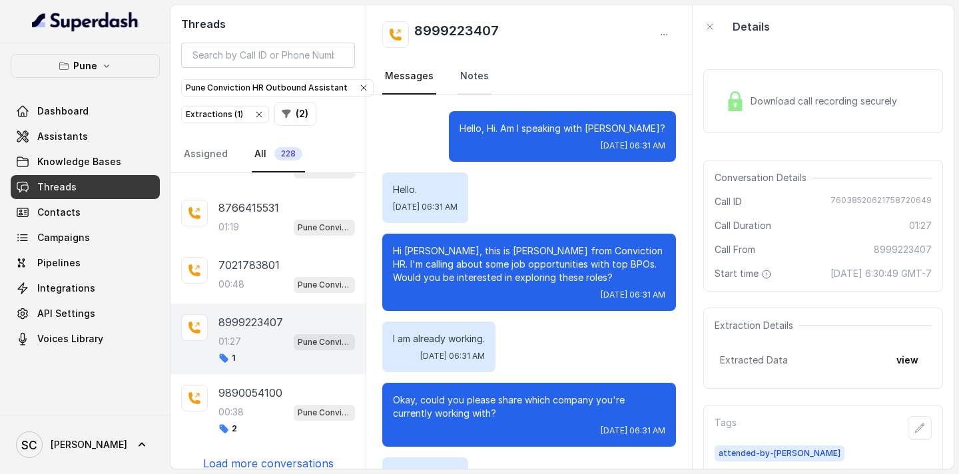
click at [481, 83] on link "Notes" at bounding box center [474, 77] width 34 height 36
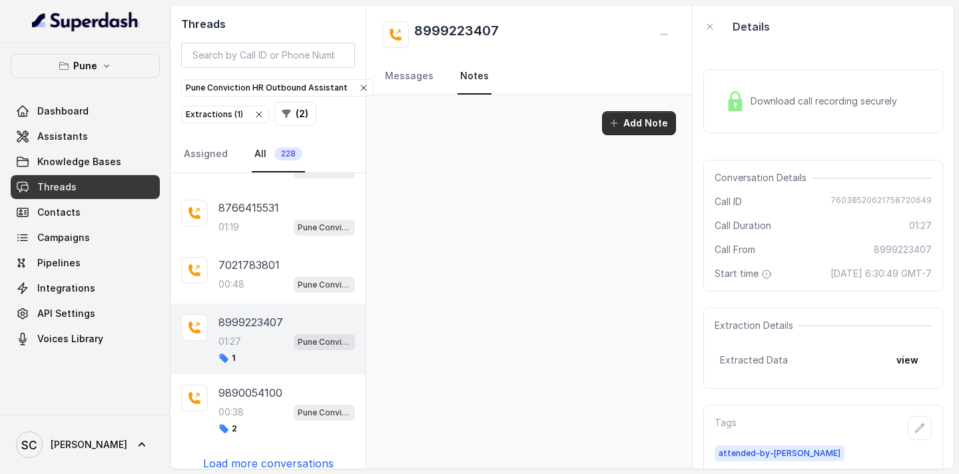
click at [657, 123] on button "Add Note" at bounding box center [639, 123] width 74 height 24
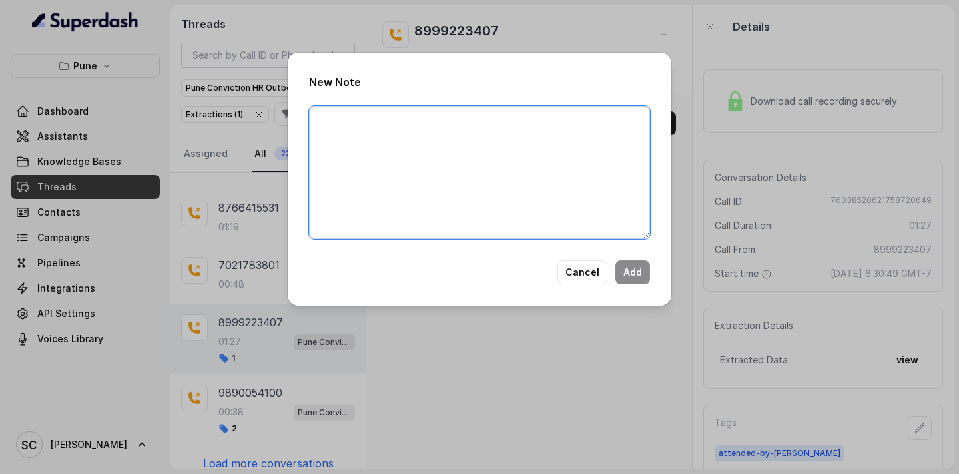
click at [480, 122] on textarea at bounding box center [479, 172] width 341 height 133
paste textarea "Name Number Recruiter Name of attender Comments AI Improvement"
click at [352, 121] on textarea "Name Number Recruiter Name of attender Comments AI Improvement" at bounding box center [479, 172] width 341 height 133
click at [358, 139] on textarea "Name: Vikas Number Recruiter Name of attender Comments AI Improvement" at bounding box center [479, 172] width 341 height 133
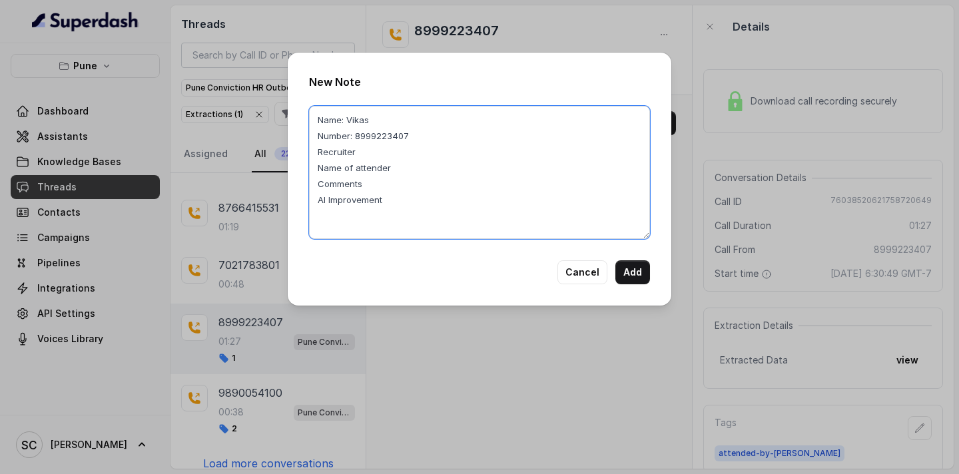
click at [358, 152] on textarea "Name: Vikas Number: 8999223407 Recruiter Name of attender Comments AI Improveme…" at bounding box center [479, 172] width 341 height 133
click at [398, 172] on textarea "Name: Vikas Number: 8999223407 Recruiter: [PERSON_NAME] Name of attender Commen…" at bounding box center [479, 172] width 341 height 133
click at [388, 192] on textarea "Name: Vikas Number: 8999223407 Recruiter: [PERSON_NAME] Name of attender: [PERS…" at bounding box center [479, 172] width 341 height 133
click at [359, 174] on textarea "Name: Vikas Number: 8999223407 Recruiter: [PERSON_NAME] Name of attender: [PERS…" at bounding box center [479, 172] width 341 height 133
click at [367, 180] on textarea "Name: Vikas Number: 8999223407 Recruiter: [PERSON_NAME] Name of attender: [PERS…" at bounding box center [479, 172] width 341 height 133
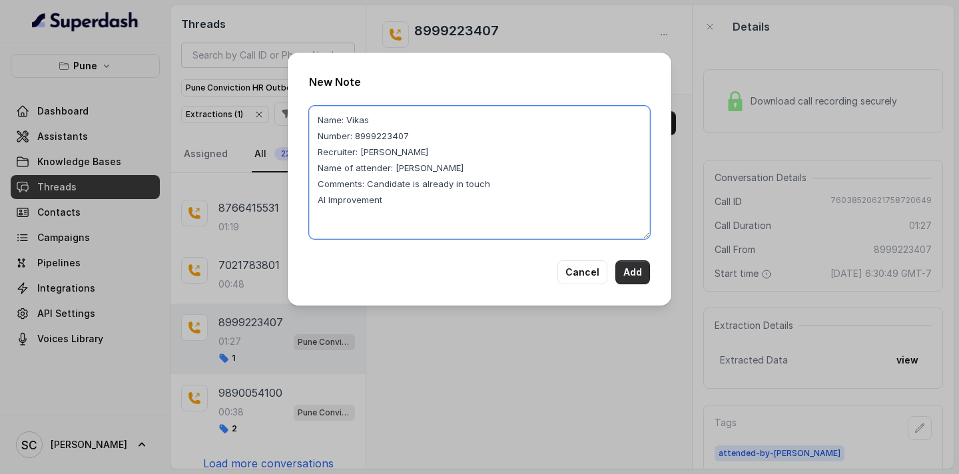
type textarea "Name: Vikas Number: 8999223407 Recruiter: [PERSON_NAME] Name of attender: [PERS…"
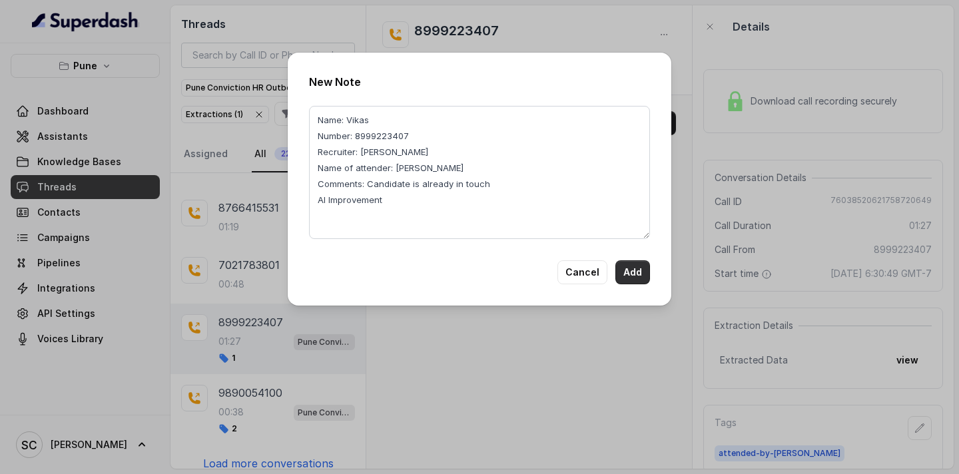
click at [627, 272] on button "Add" at bounding box center [632, 272] width 35 height 24
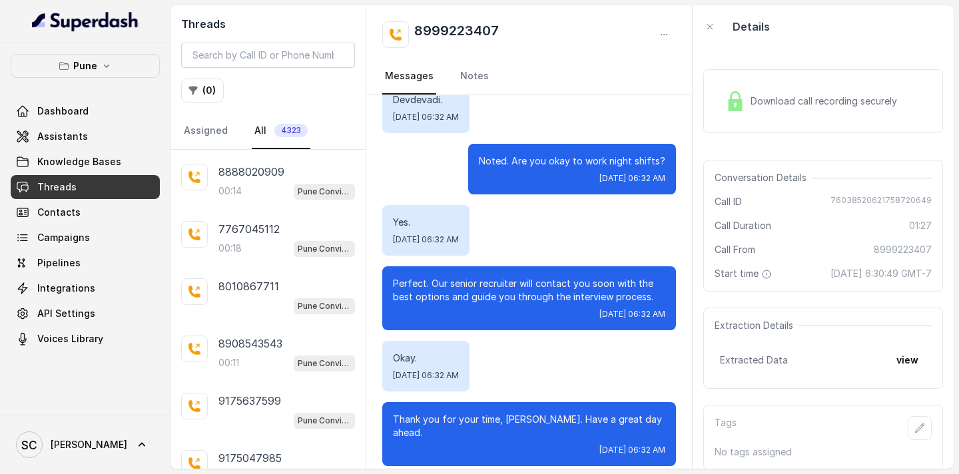
scroll to position [348, 0]
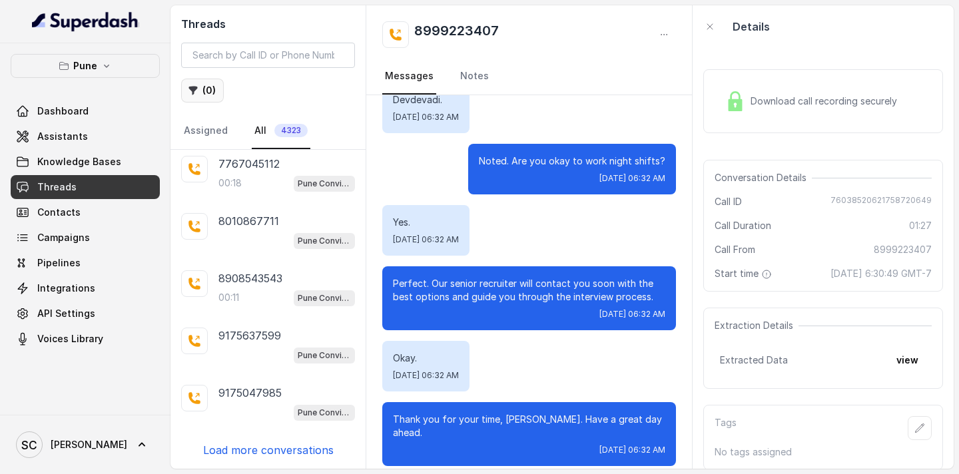
click at [194, 89] on icon "button" at bounding box center [193, 91] width 9 height 9
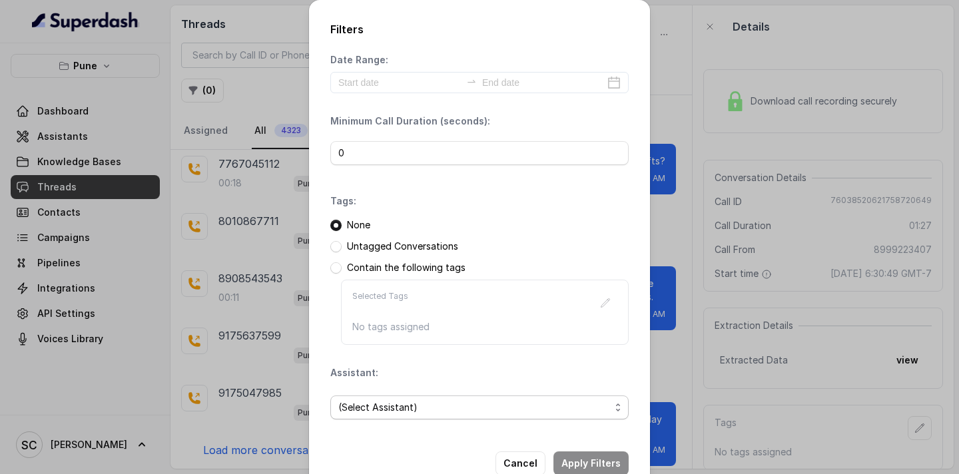
click at [406, 406] on span "(Select Assistant)" at bounding box center [474, 408] width 272 height 16
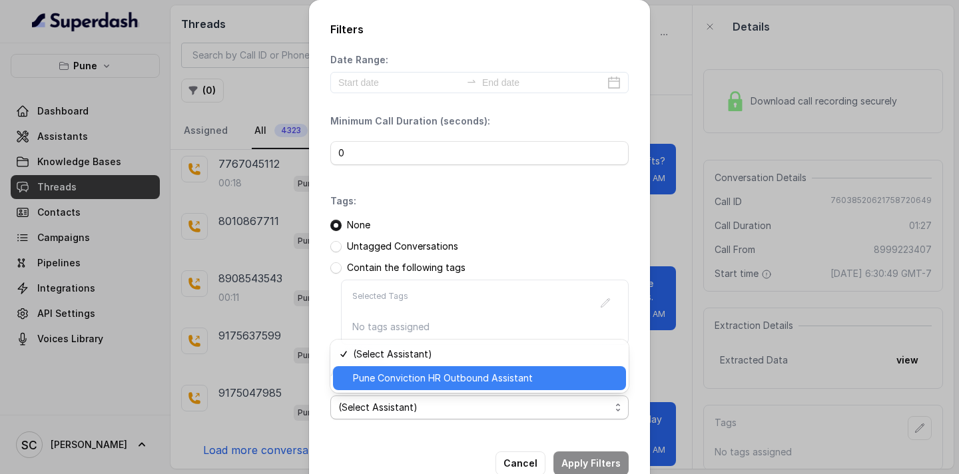
click at [407, 386] on div "Pune Conviction HR Outbound Assistant" at bounding box center [479, 378] width 293 height 24
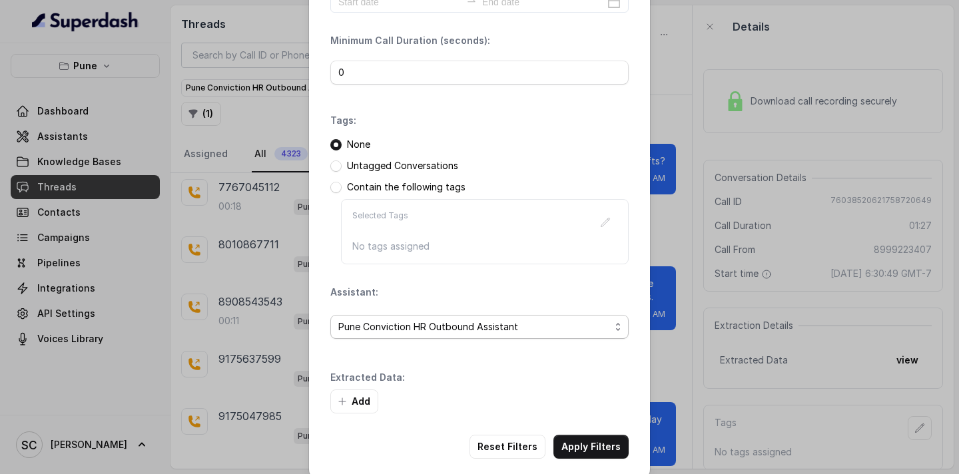
scroll to position [97, 0]
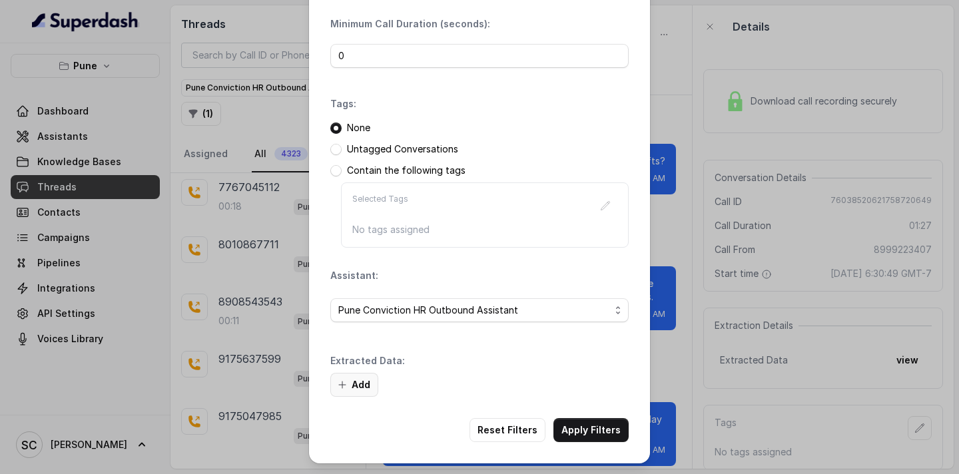
click at [366, 386] on button "Add" at bounding box center [354, 385] width 48 height 24
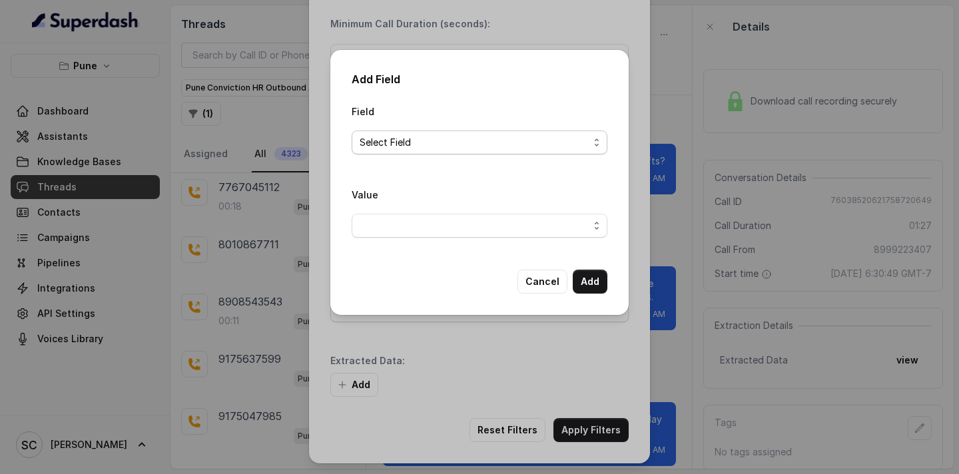
click at [419, 143] on span "Select Field" at bounding box center [474, 143] width 229 height 16
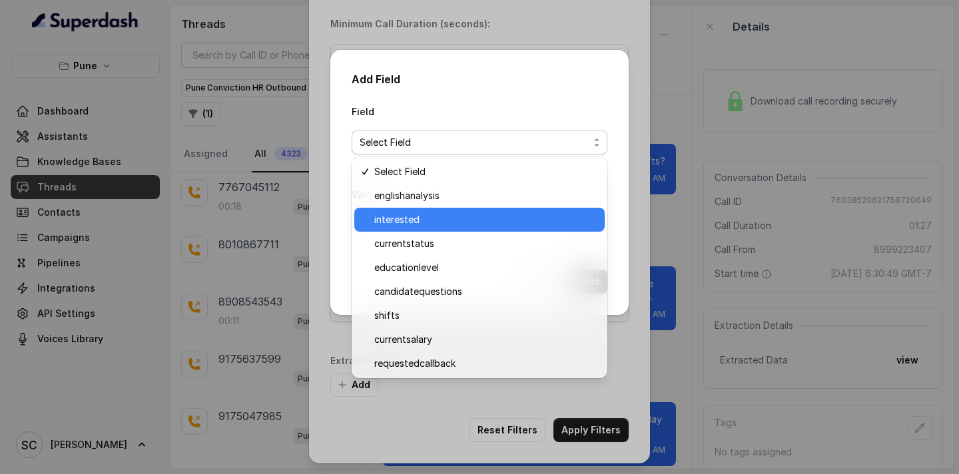
click at [434, 216] on span "interested" at bounding box center [485, 220] width 222 height 16
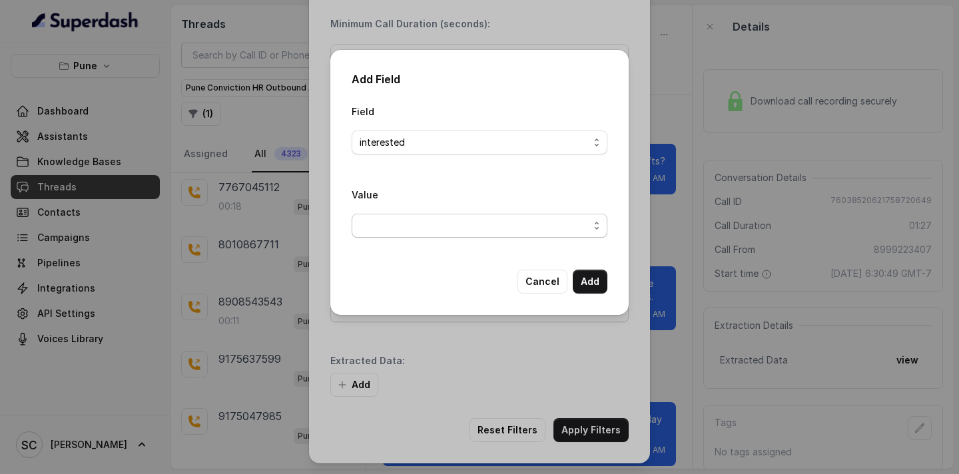
click at [419, 233] on span "button" at bounding box center [480, 226] width 256 height 24
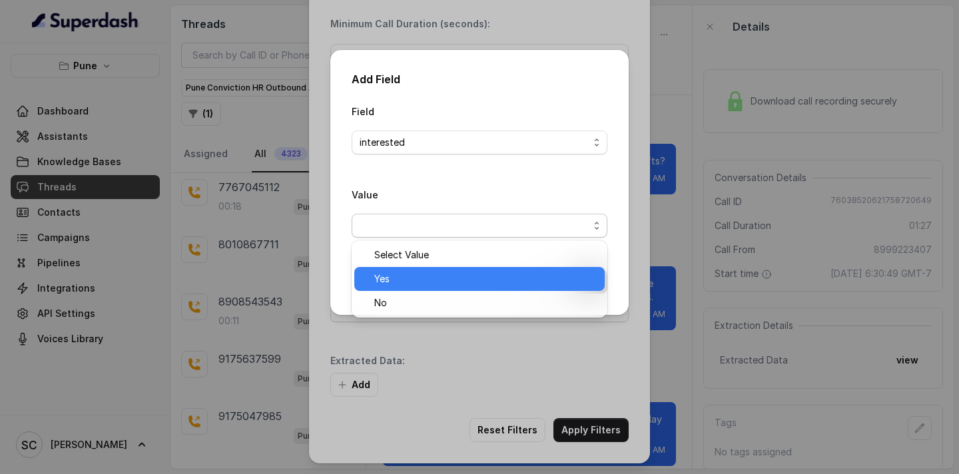
click at [419, 278] on span "Yes" at bounding box center [485, 279] width 222 height 16
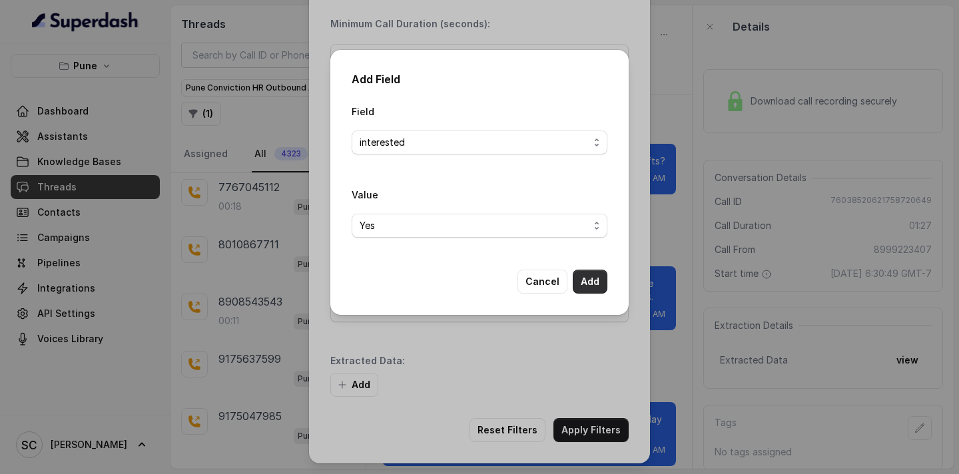
click at [583, 280] on button "Add" at bounding box center [590, 282] width 35 height 24
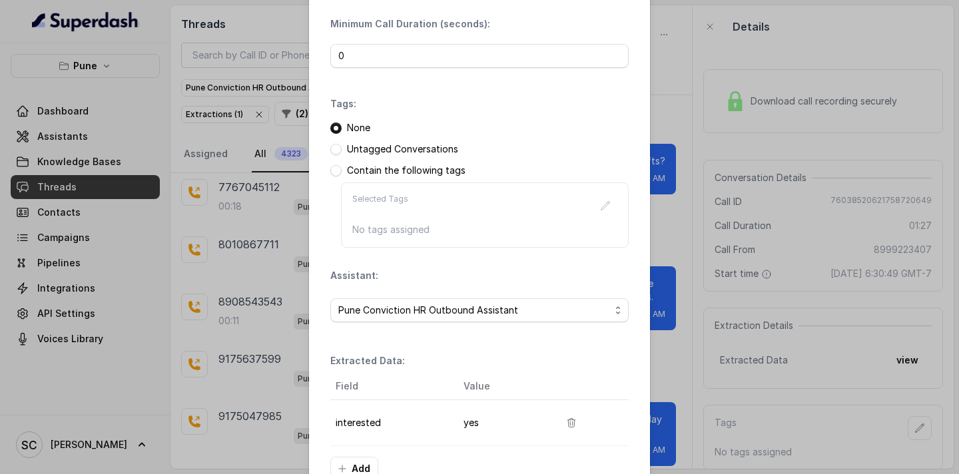
scroll to position [181, 0]
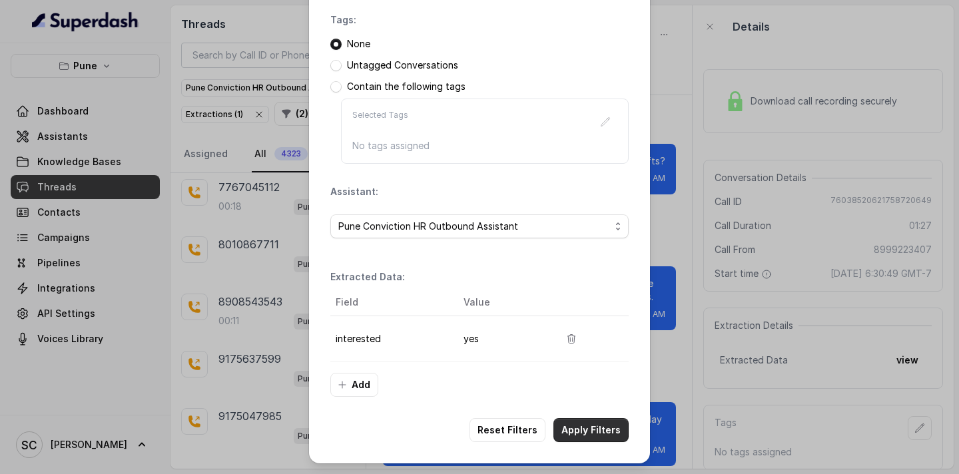
click at [600, 437] on button "Apply Filters" at bounding box center [590, 430] width 75 height 24
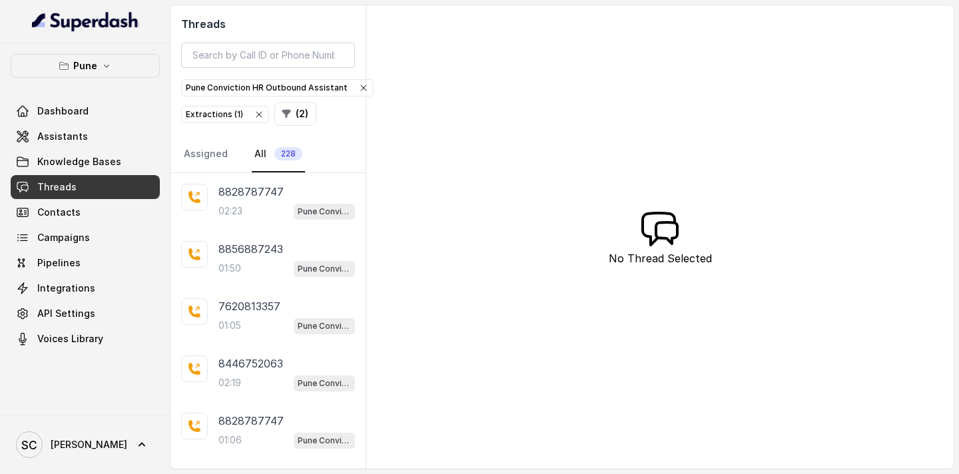
scroll to position [341, 0]
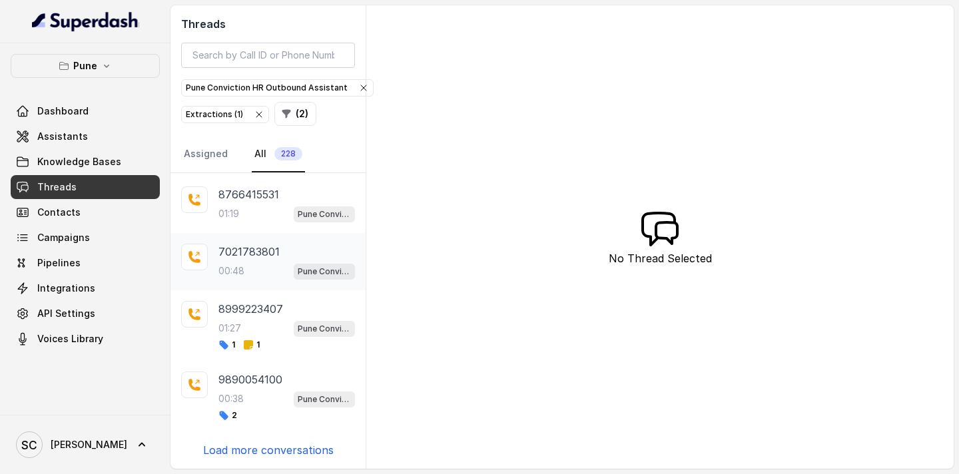
click at [263, 254] on p "7021783801" at bounding box center [248, 252] width 61 height 16
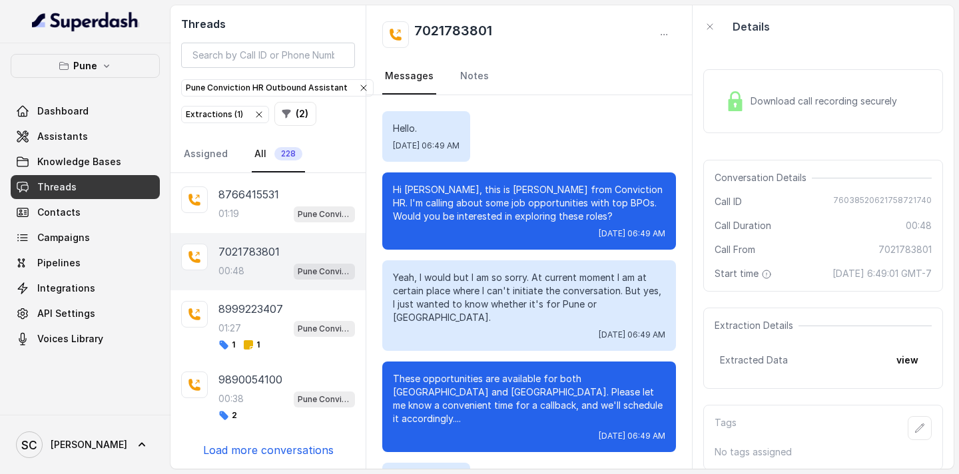
scroll to position [292, 0]
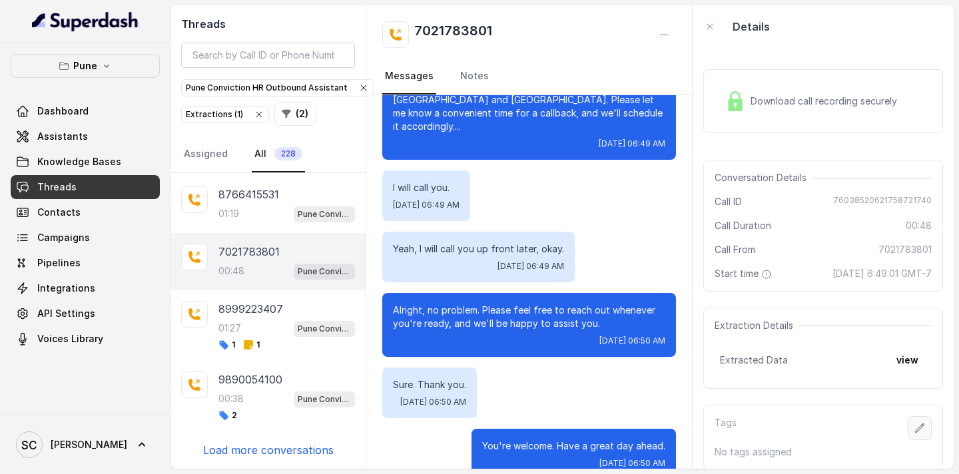
click at [917, 430] on icon "button" at bounding box center [919, 428] width 11 height 11
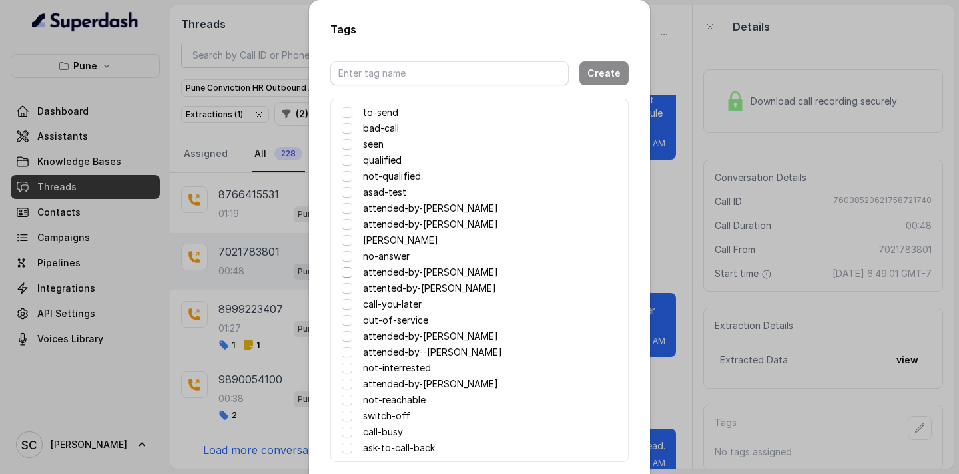
click at [346, 273] on span at bounding box center [347, 272] width 11 height 11
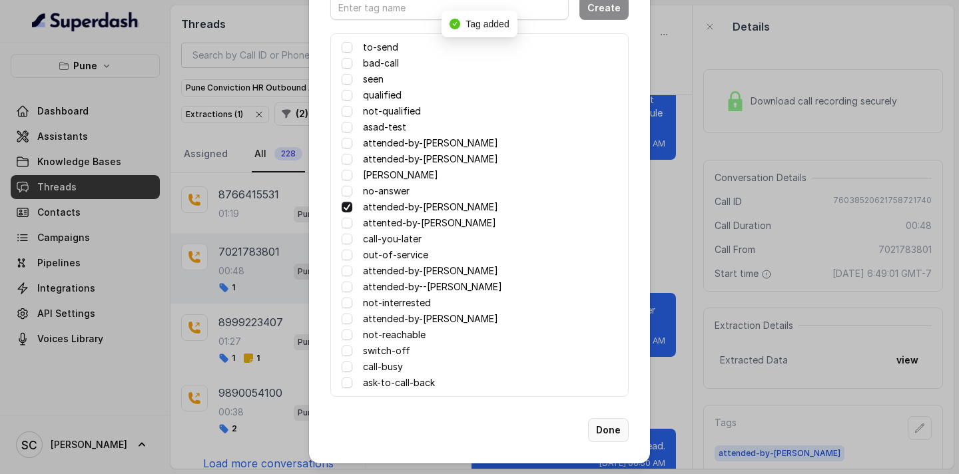
click at [602, 429] on button "Done" at bounding box center [608, 430] width 41 height 24
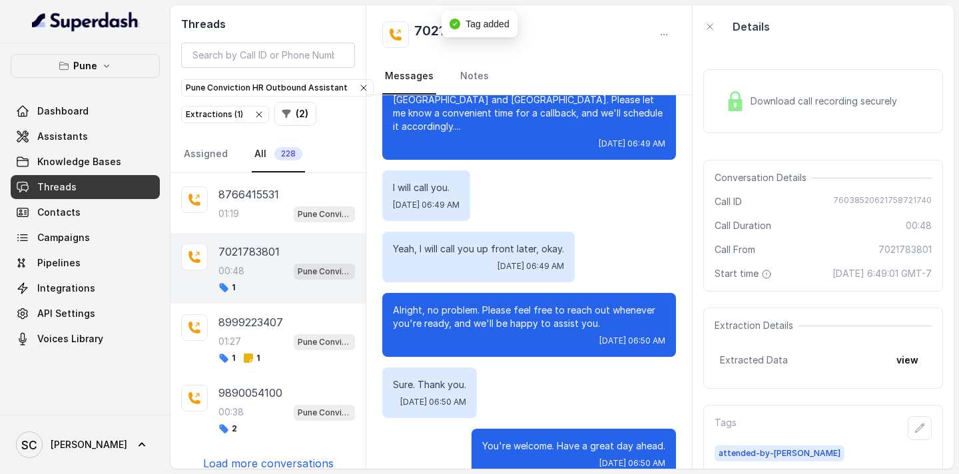
scroll to position [0, 0]
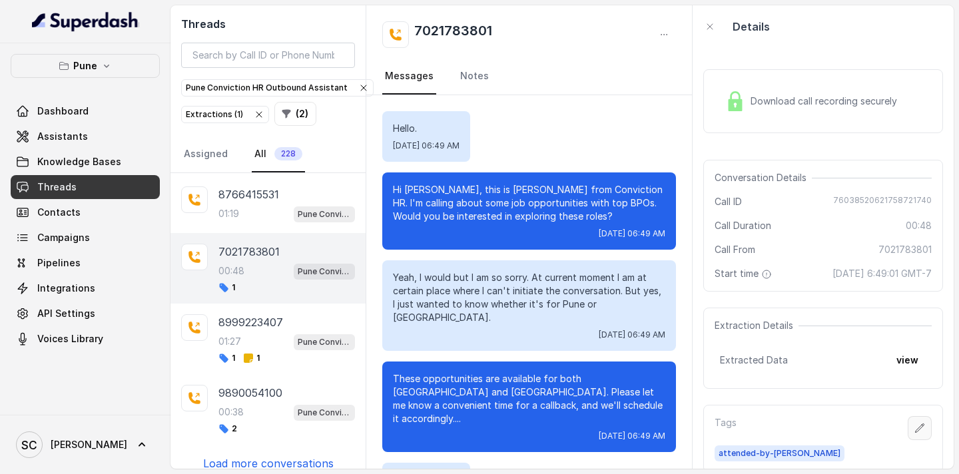
click at [919, 424] on icon "button" at bounding box center [919, 428] width 11 height 11
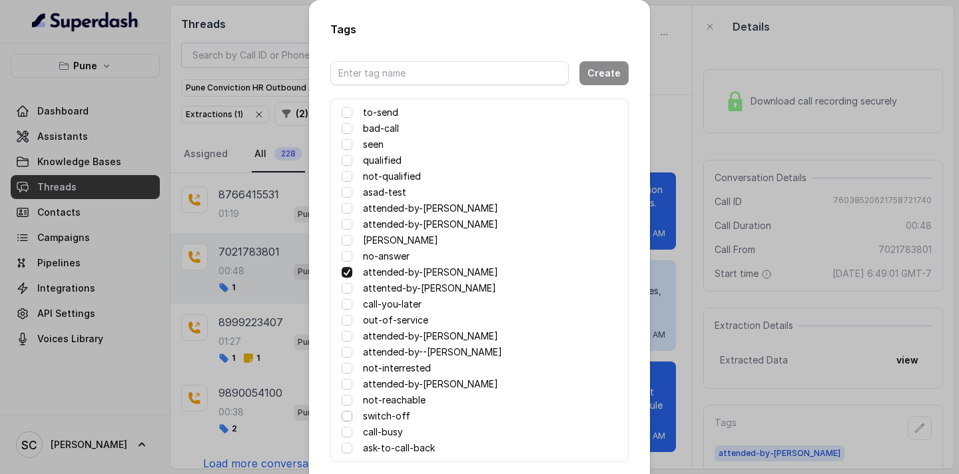
click at [350, 416] on span at bounding box center [347, 416] width 11 height 11
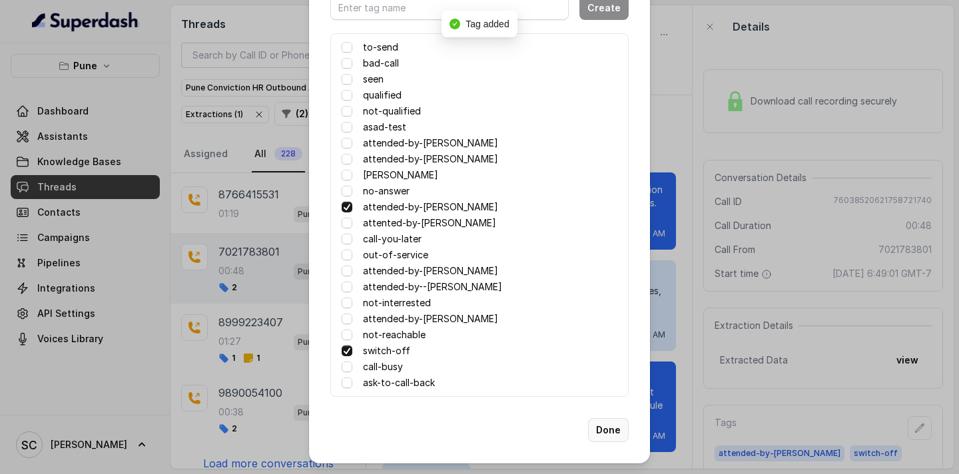
click at [607, 427] on button "Done" at bounding box center [608, 430] width 41 height 24
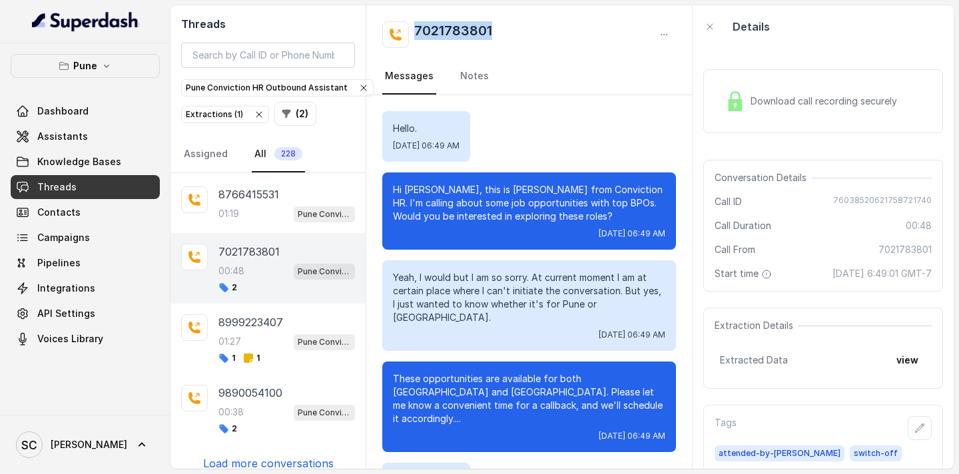
drag, startPoint x: 495, startPoint y: 26, endPoint x: 417, endPoint y: 32, distance: 78.1
click at [417, 32] on div "7021783801" at bounding box center [529, 34] width 294 height 27
copy h2 "7021783801"
click at [69, 439] on span "[PERSON_NAME]" at bounding box center [89, 444] width 77 height 13
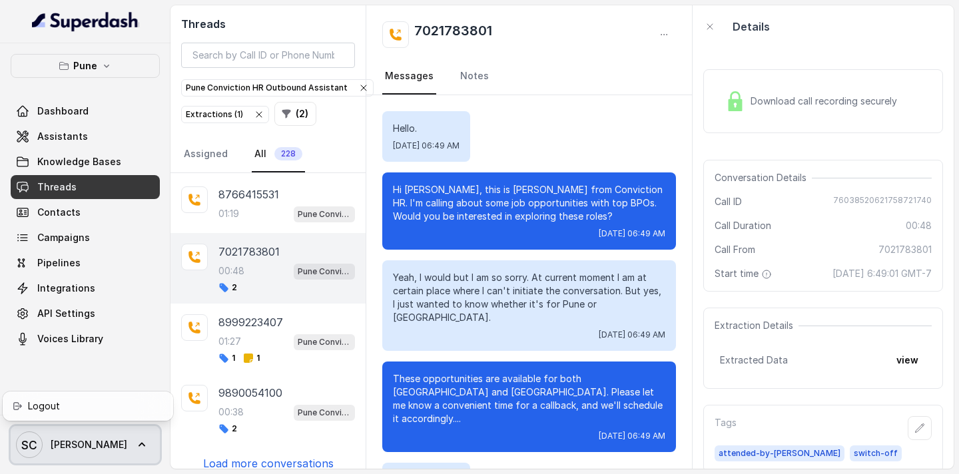
click at [139, 444] on icon at bounding box center [142, 445] width 7 height 4
